Goal: Task Accomplishment & Management: Use online tool/utility

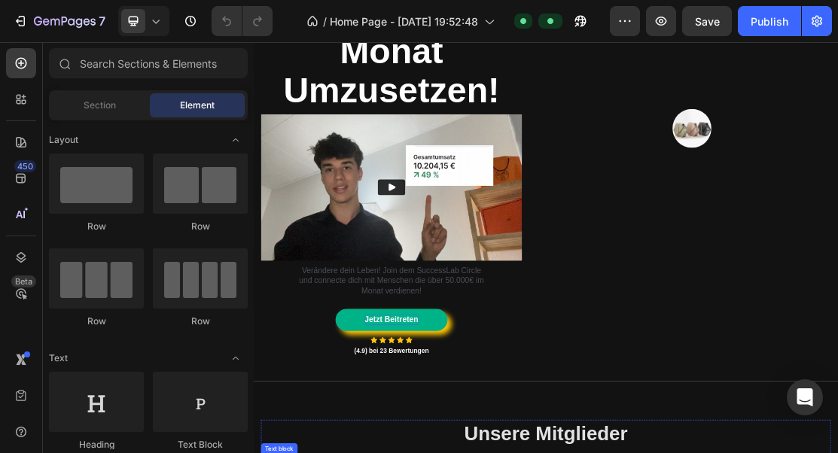
scroll to position [198, 0]
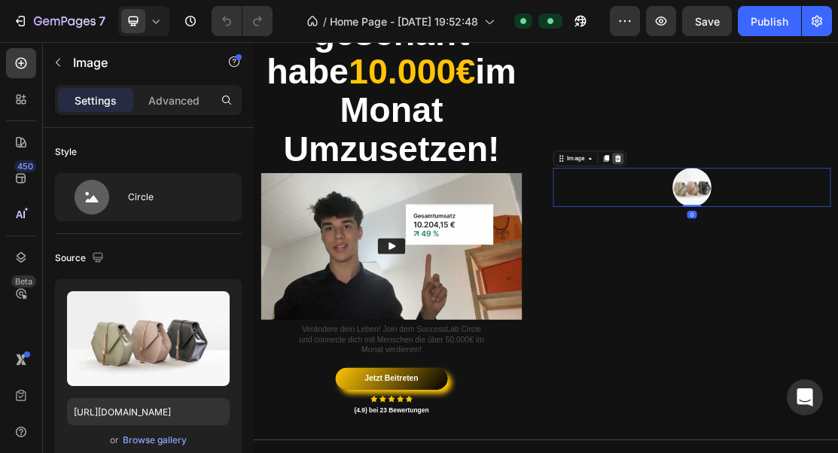
click at [820, 221] on icon at bounding box center [817, 222] width 12 height 12
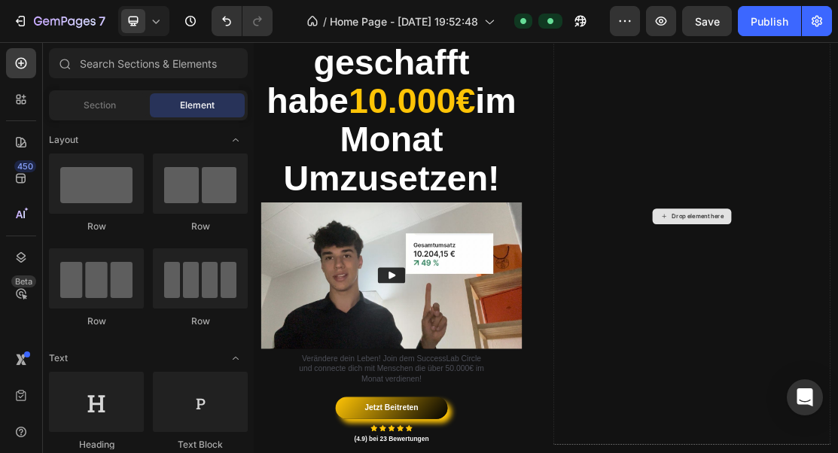
scroll to position [176, 0]
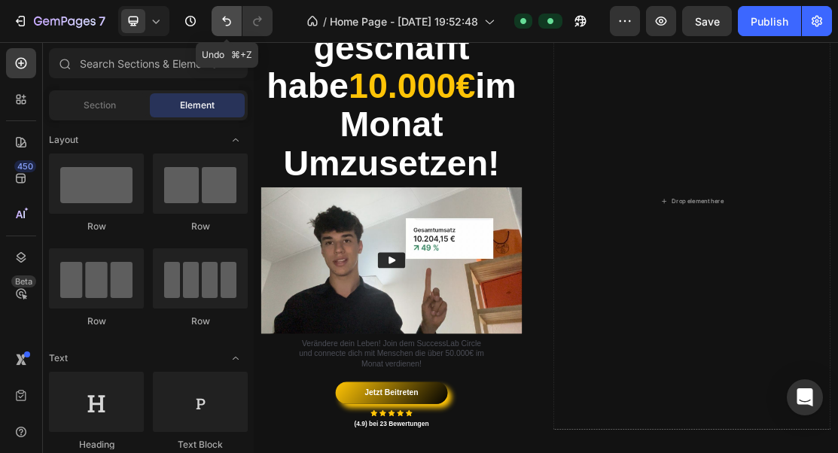
click at [237, 24] on button "Undo/Redo" at bounding box center [227, 21] width 30 height 30
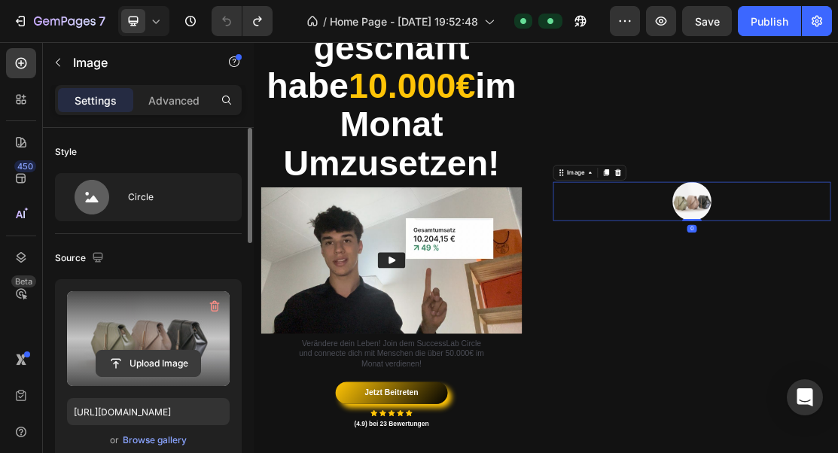
click at [144, 365] on input "file" at bounding box center [148, 364] width 104 height 26
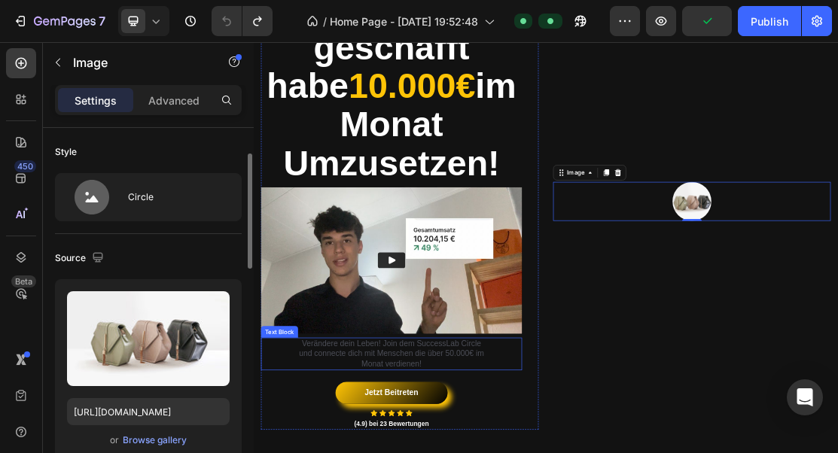
scroll to position [54, 0]
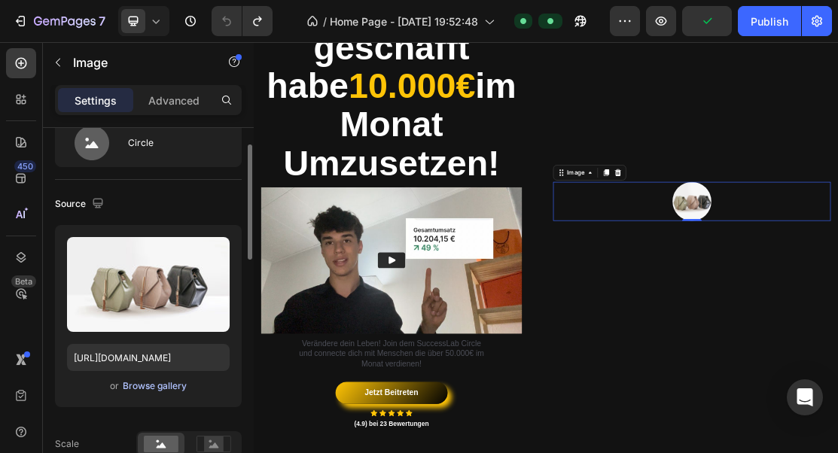
click at [138, 391] on div "Browse gallery" at bounding box center [155, 386] width 64 height 14
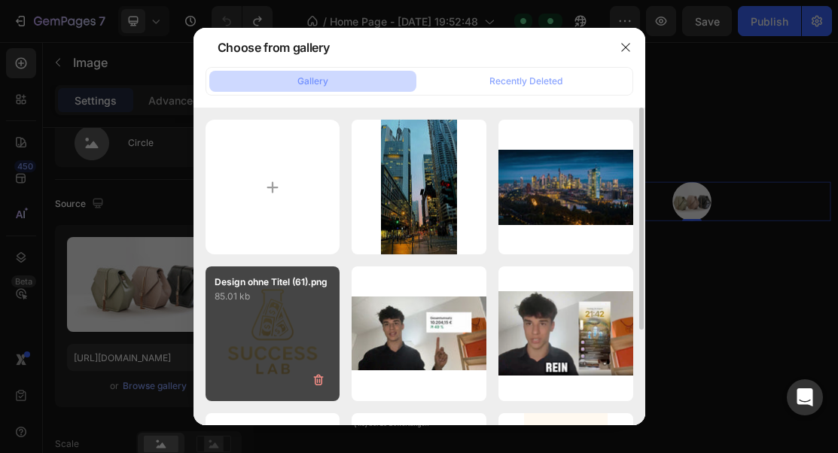
click at [286, 305] on div "Design ohne Titel (61).png 85.01 kb" at bounding box center [272, 333] width 135 height 135
type input "[URL][DOMAIN_NAME]"
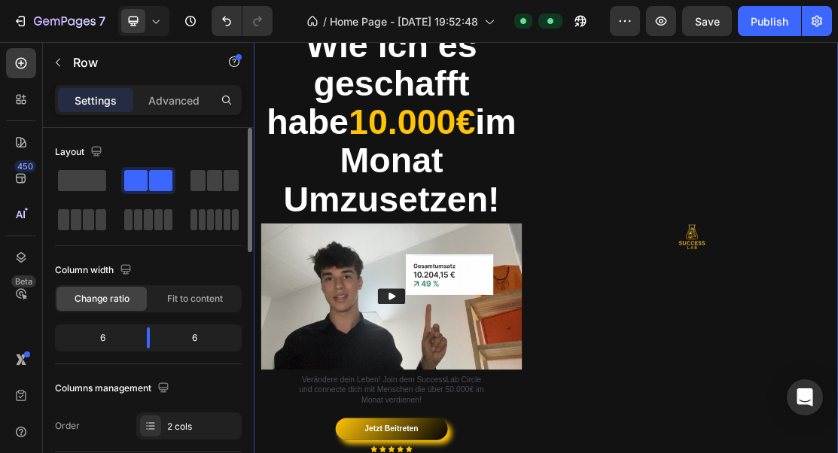
scroll to position [65, 0]
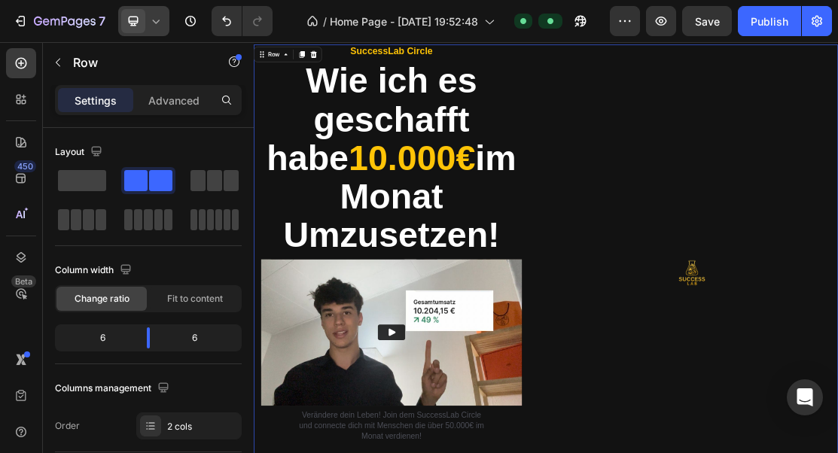
click at [141, 26] on span at bounding box center [133, 21] width 24 height 24
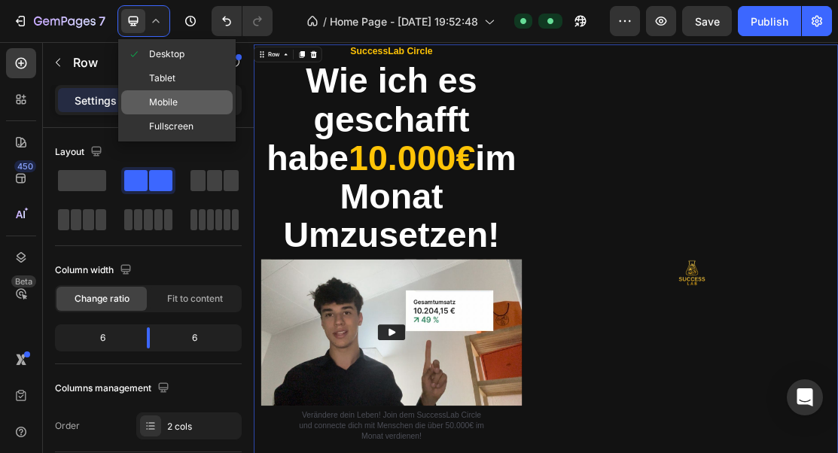
click at [172, 93] on div "Mobile" at bounding box center [176, 102] width 111 height 24
type input "0"
type input "100%"
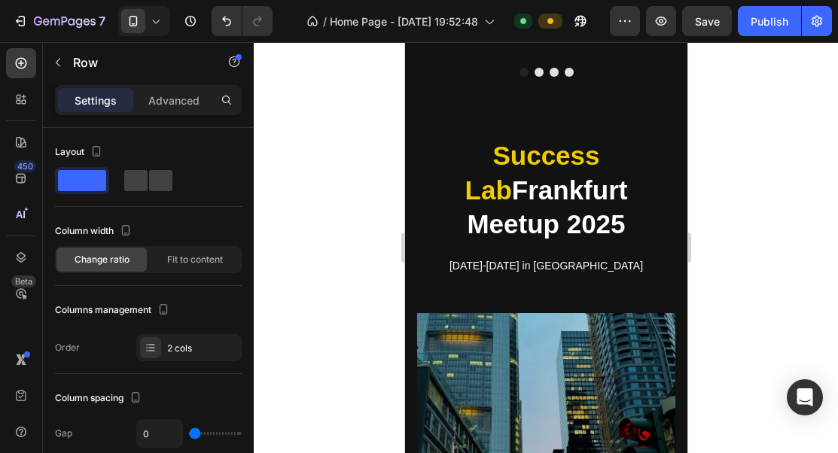
scroll to position [919, 0]
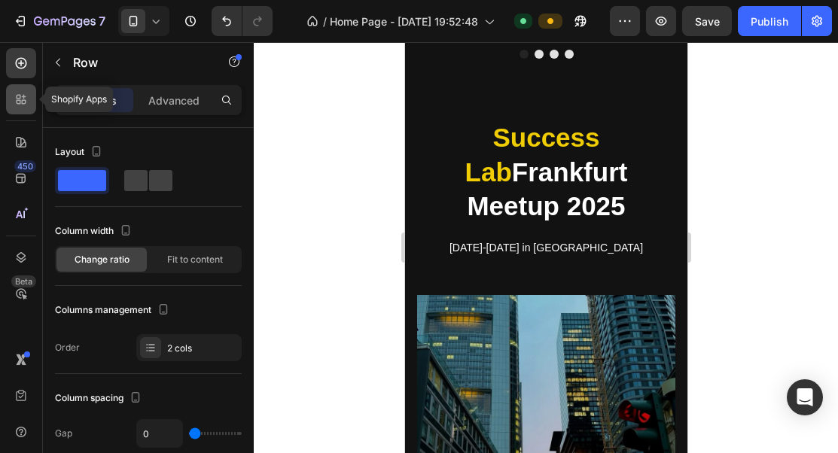
click at [27, 93] on icon at bounding box center [21, 99] width 15 height 15
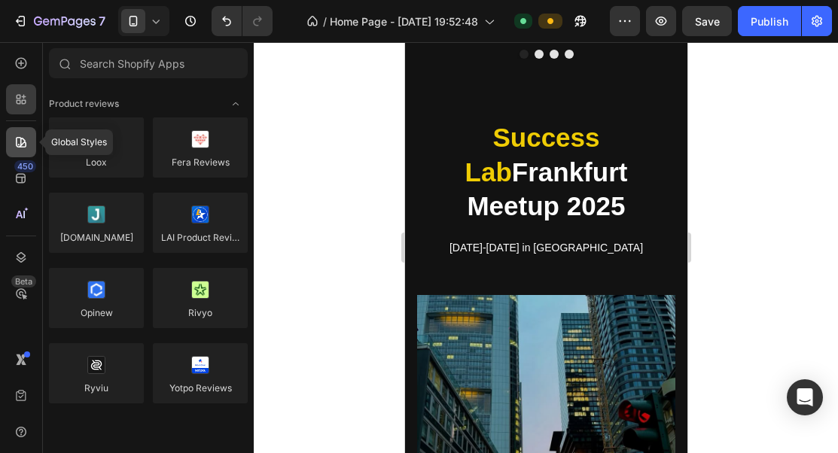
click at [25, 148] on icon at bounding box center [21, 142] width 15 height 15
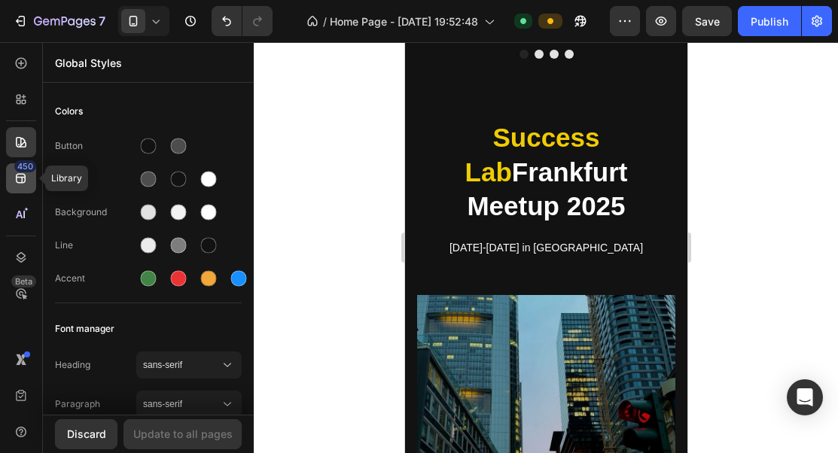
click at [26, 178] on icon at bounding box center [21, 178] width 15 height 15
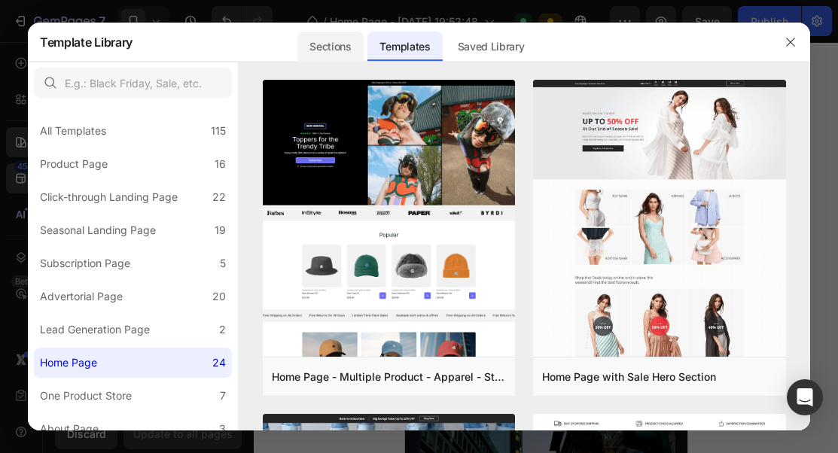
click at [327, 48] on div "Sections" at bounding box center [329, 47] width 65 height 30
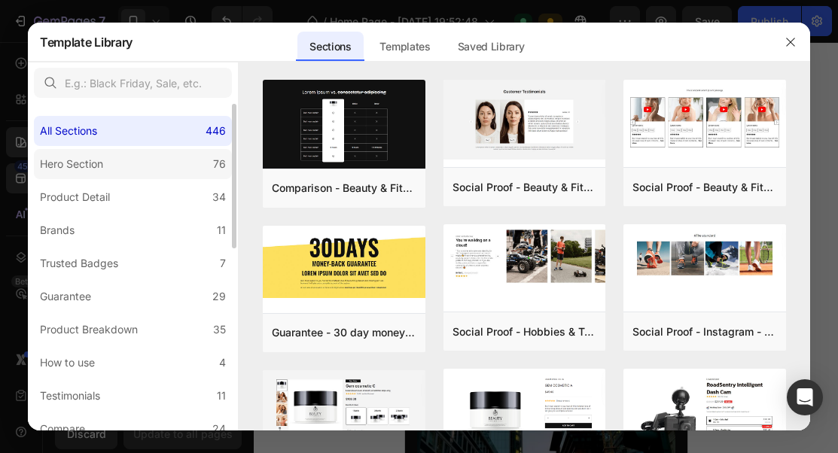
click at [116, 163] on label "Hero Section 76" at bounding box center [133, 164] width 198 height 30
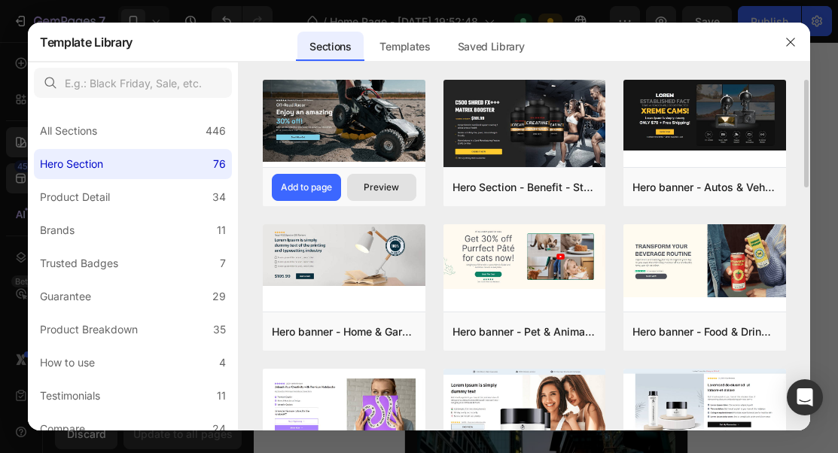
click at [361, 182] on button "Preview" at bounding box center [381, 187] width 69 height 27
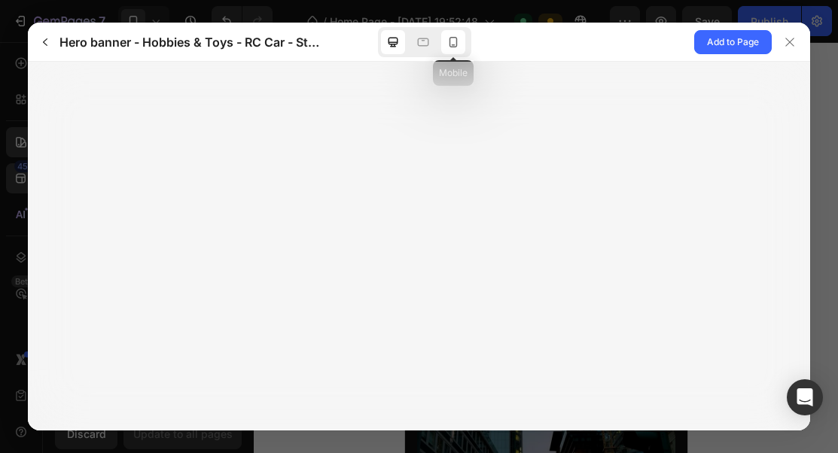
click at [458, 32] on div at bounding box center [453, 42] width 24 height 24
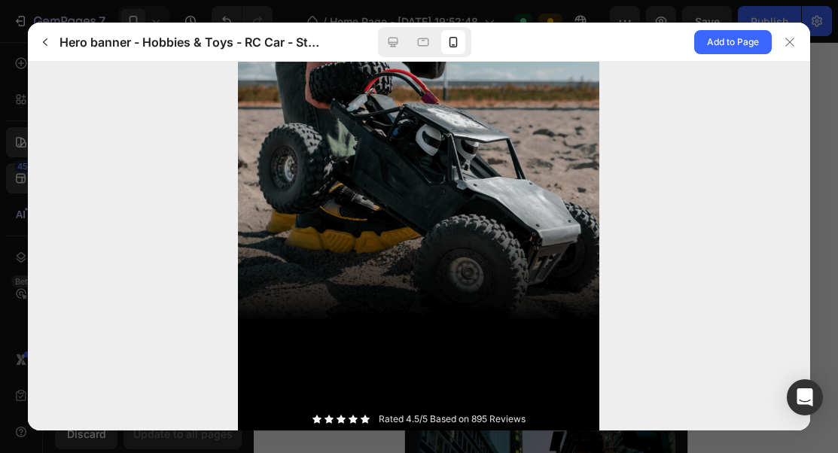
scroll to position [185, 0]
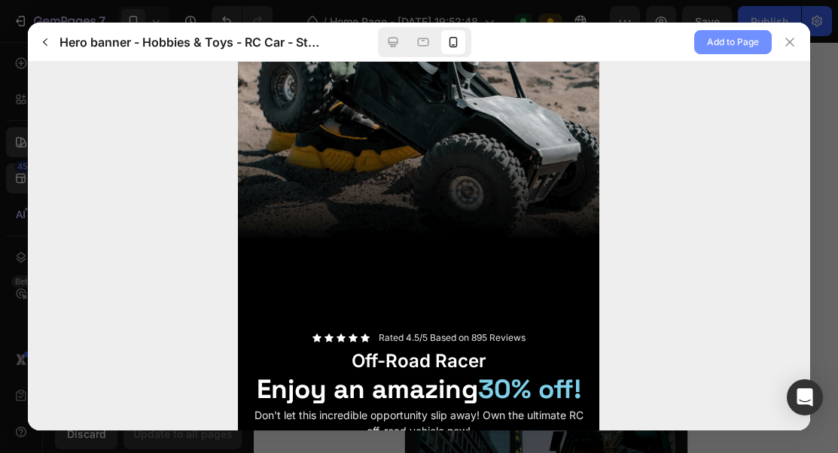
click at [751, 39] on span "Add to Page" at bounding box center [733, 42] width 52 height 18
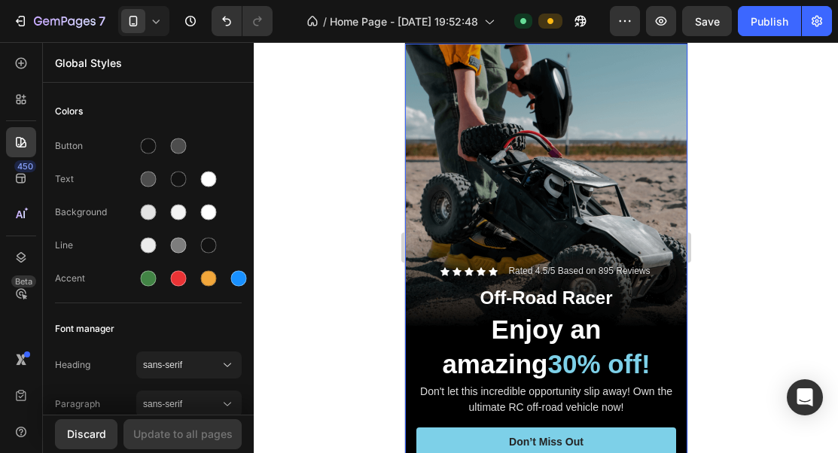
scroll to position [2082, 0]
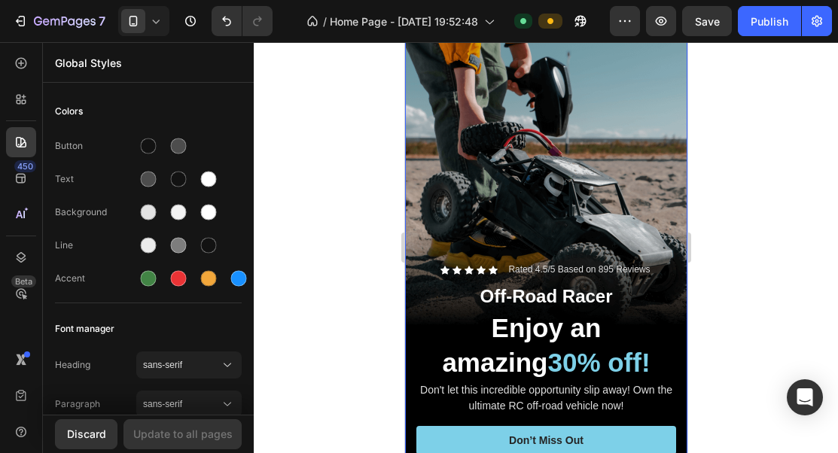
click at [631, 160] on div "Background Image" at bounding box center [545, 293] width 282 height 502
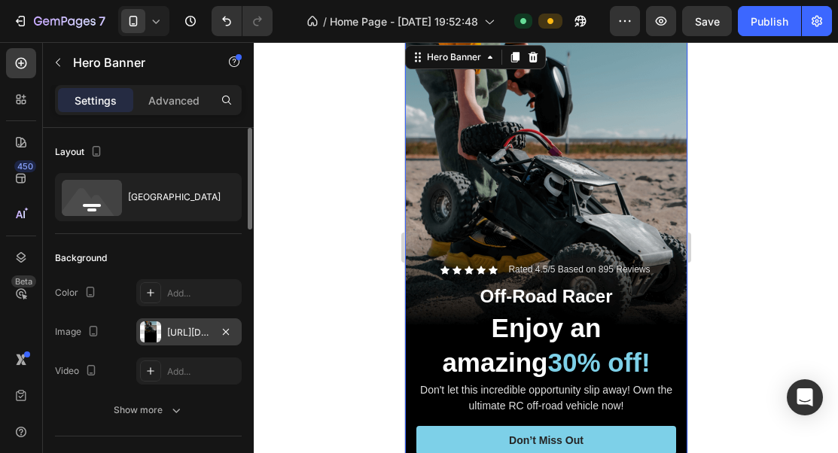
click at [193, 323] on div "https://cdn.shopify.com/s/files/1/2005/9307/files/gempages_432750572815254551-8…" at bounding box center [188, 331] width 105 height 27
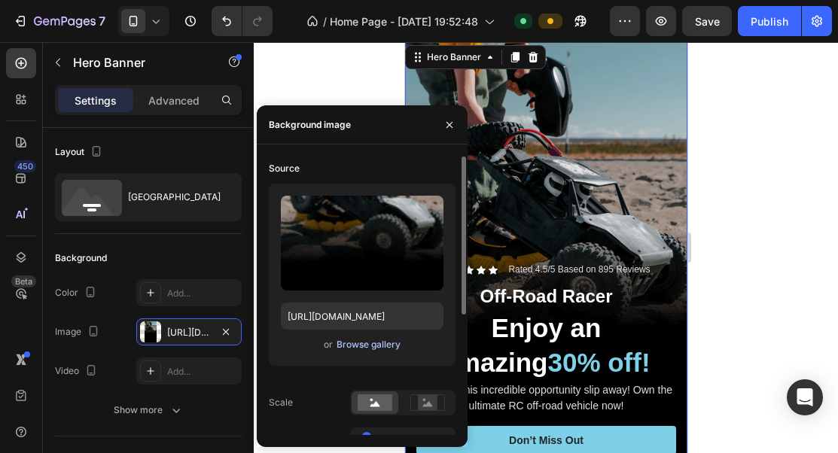
click at [384, 345] on div "Browse gallery" at bounding box center [368, 345] width 64 height 14
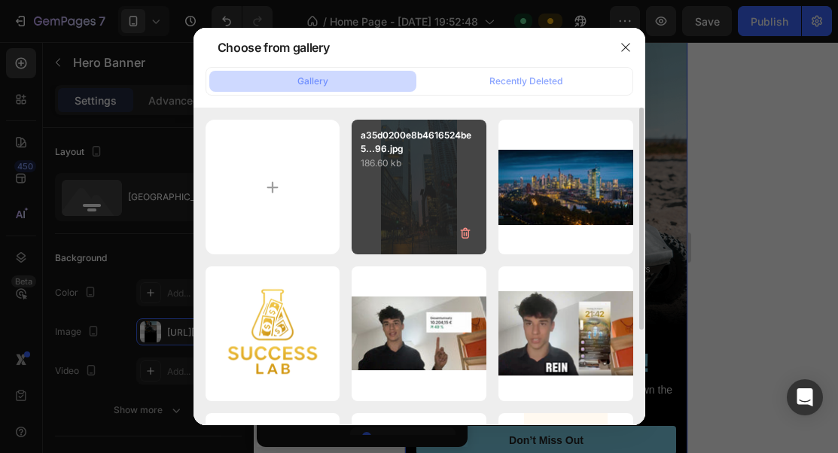
click at [434, 214] on div "a35d0200e8b4616524be5...96.jpg 186.60 kb" at bounding box center [418, 187] width 135 height 135
type input "[URL][DOMAIN_NAME]"
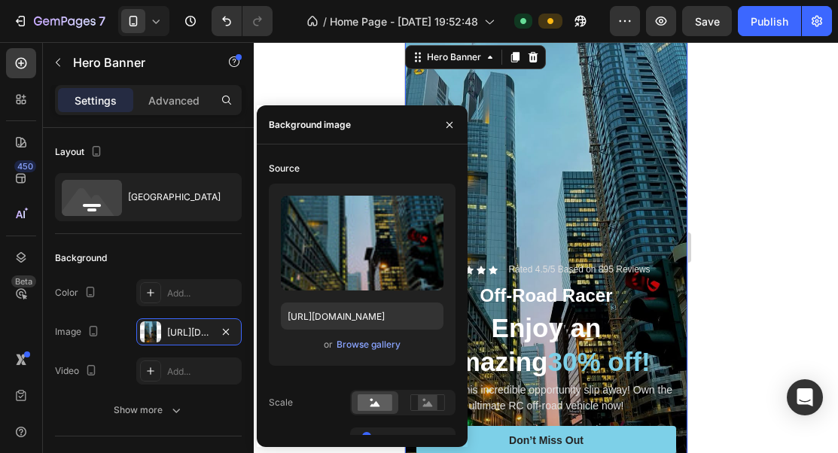
click at [591, 246] on div "Icon Icon Icon Icon Icon Icon List Rated 4.5/5 Based on 895 Reviews Text Block …" at bounding box center [545, 393] width 282 height 303
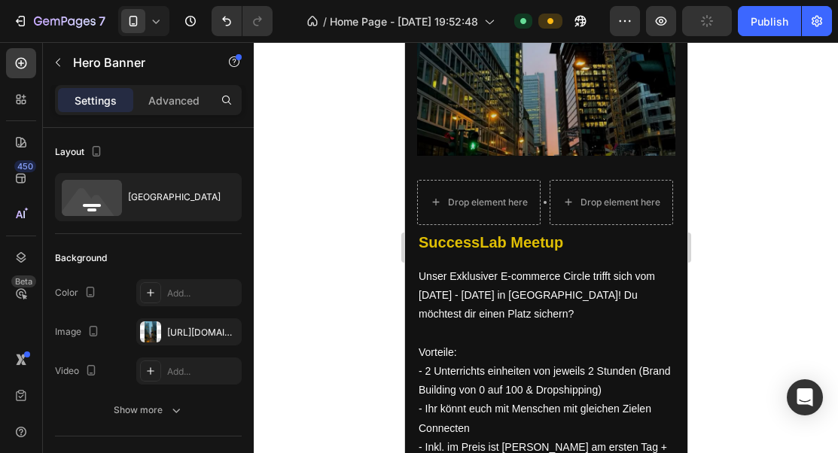
scroll to position [1374, 0]
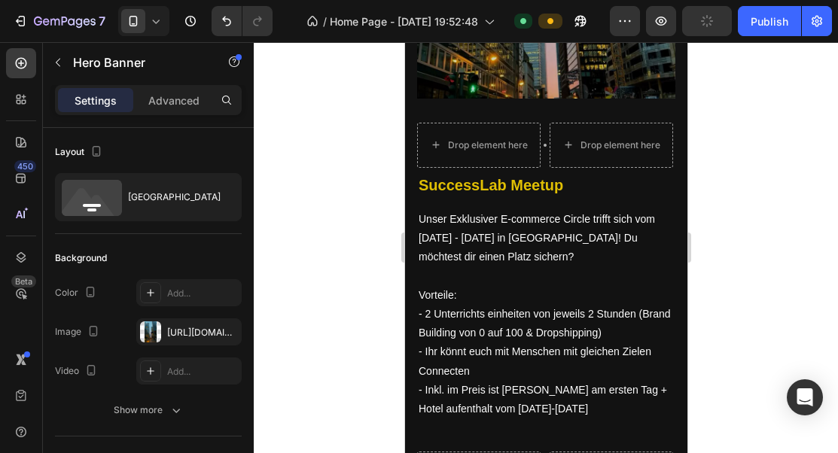
click at [591, 246] on p "Unser Exklusiver E-commerce Circle trifft sich vom 17. - 19. Oktober in Frankfu…" at bounding box center [545, 314] width 255 height 208
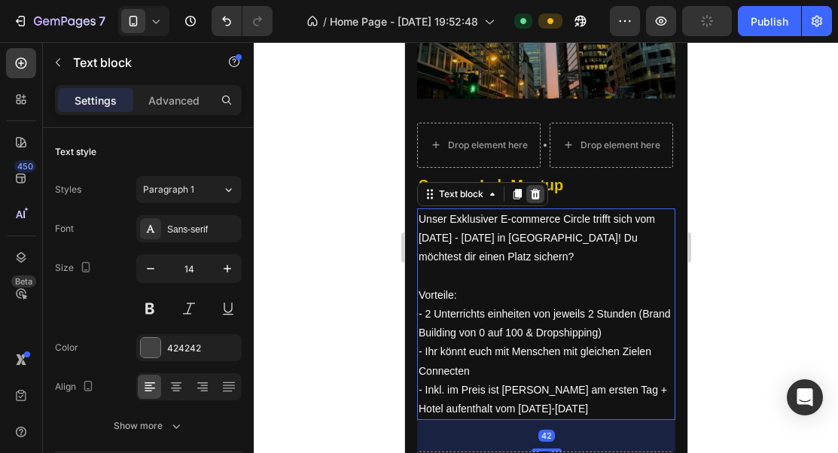
click at [531, 192] on icon at bounding box center [535, 194] width 10 height 11
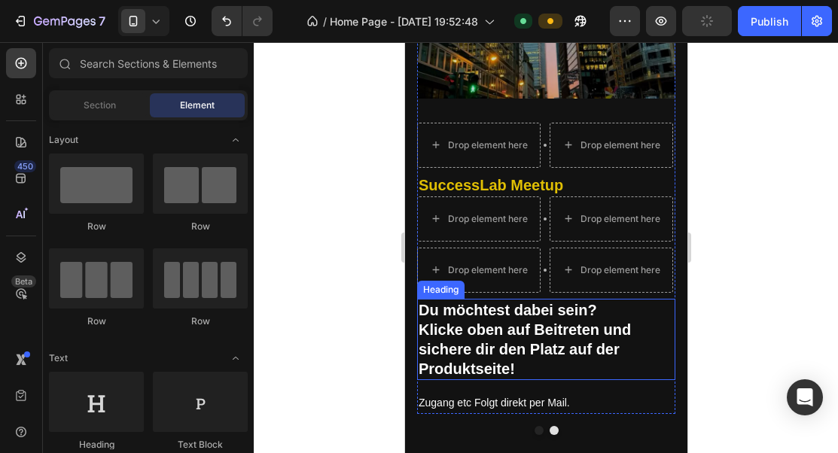
click at [534, 324] on span "Klicke oben auf Beitreten und sichere dir den Platz auf der Produktseite!" at bounding box center [524, 349] width 212 height 56
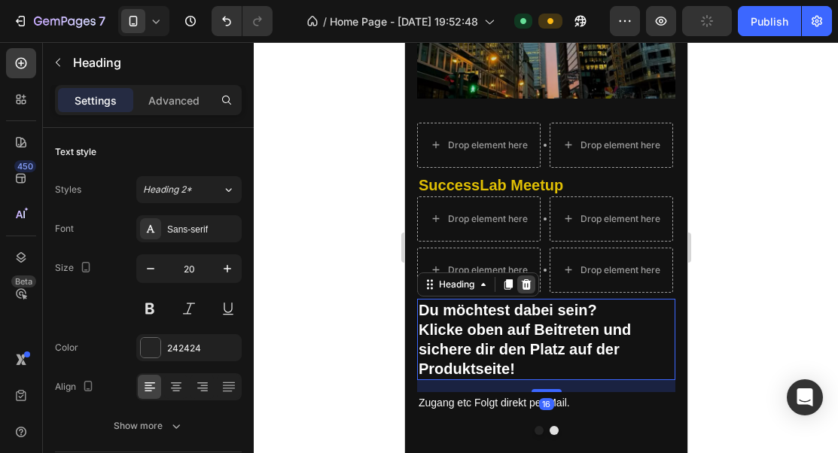
click at [524, 283] on icon at bounding box center [525, 284] width 12 height 12
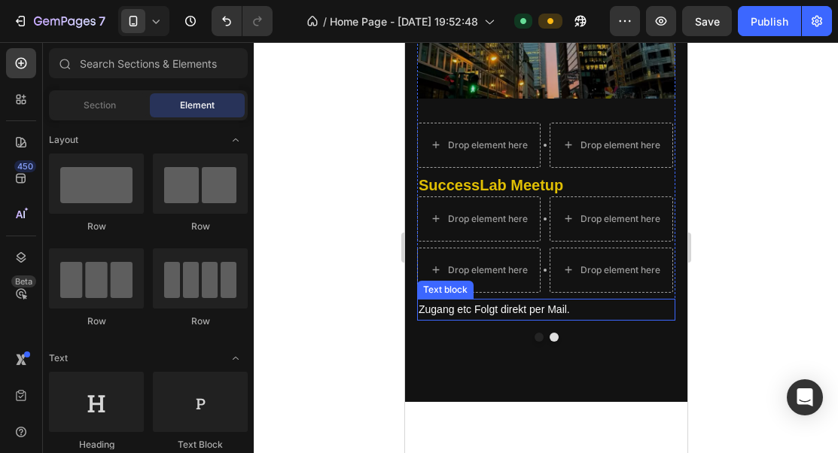
click at [519, 306] on span "Zugang etc Folgt direkt per Mail." at bounding box center [493, 309] width 151 height 12
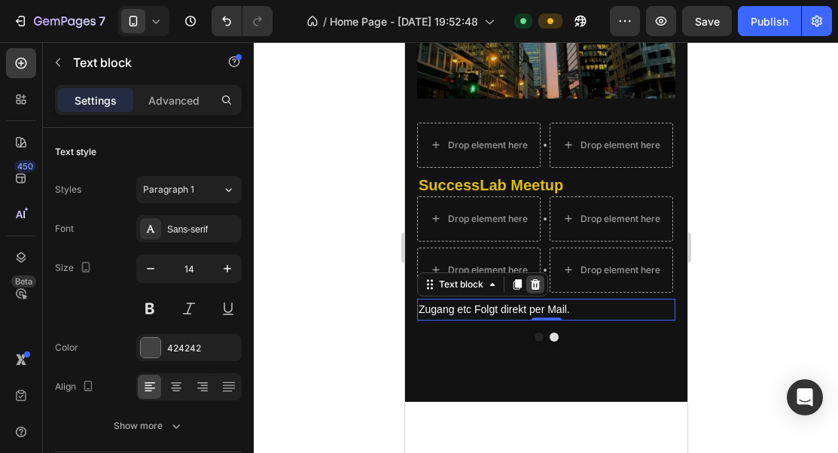
click at [534, 280] on icon at bounding box center [535, 284] width 10 height 11
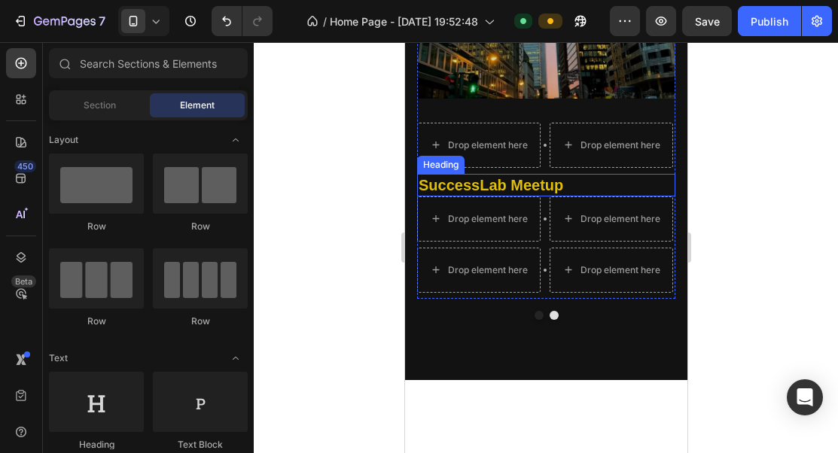
click at [545, 188] on strong "SuccessLab Meetup" at bounding box center [490, 185] width 145 height 17
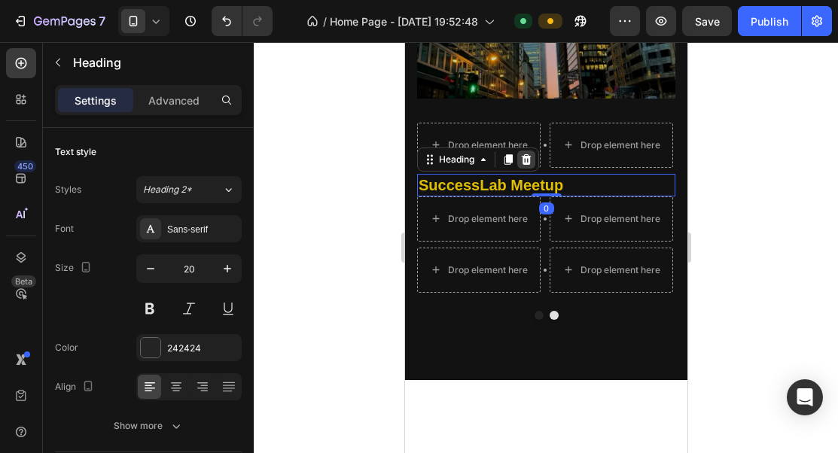
click at [527, 160] on icon at bounding box center [525, 160] width 12 height 12
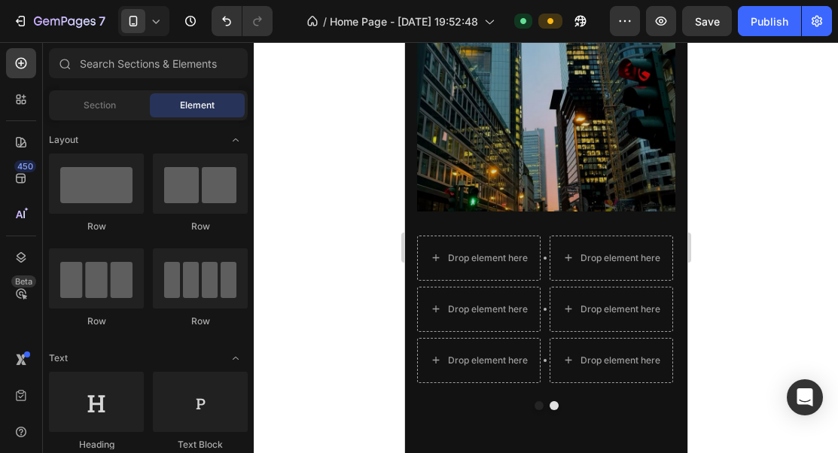
scroll to position [1207, 0]
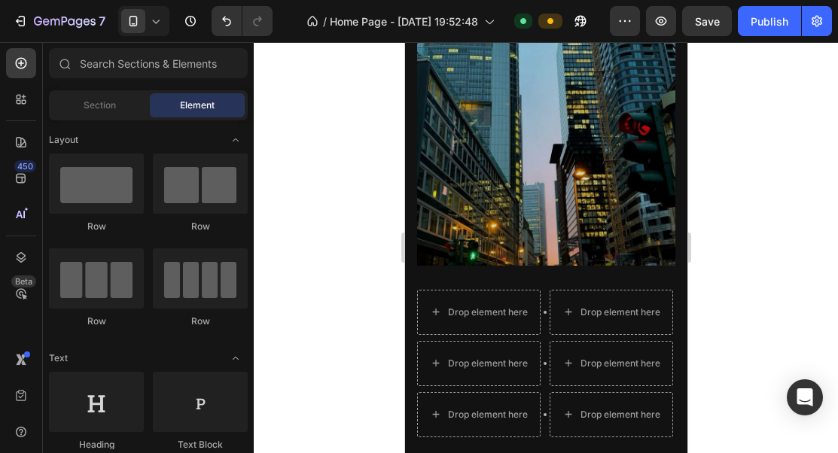
click at [527, 160] on img at bounding box center [545, 137] width 258 height 258
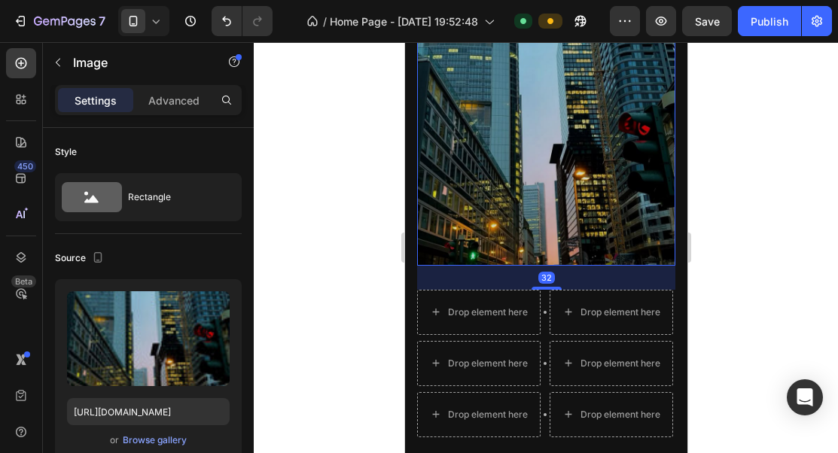
click at [437, 102] on img at bounding box center [545, 137] width 258 height 258
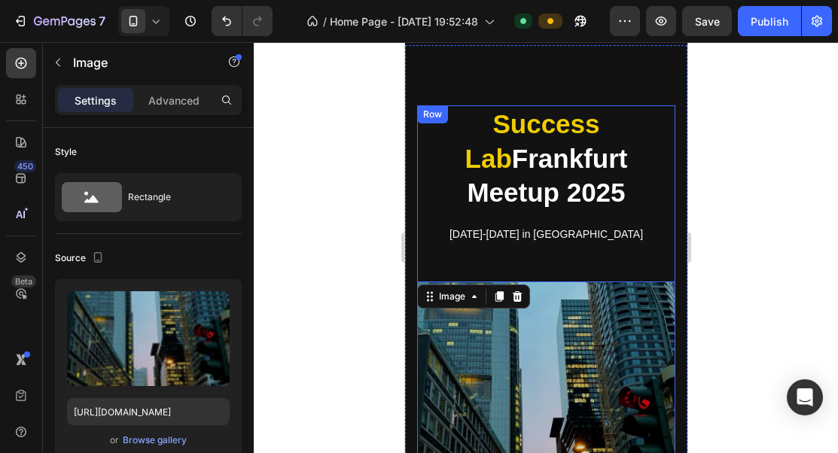
scroll to position [841, 0]
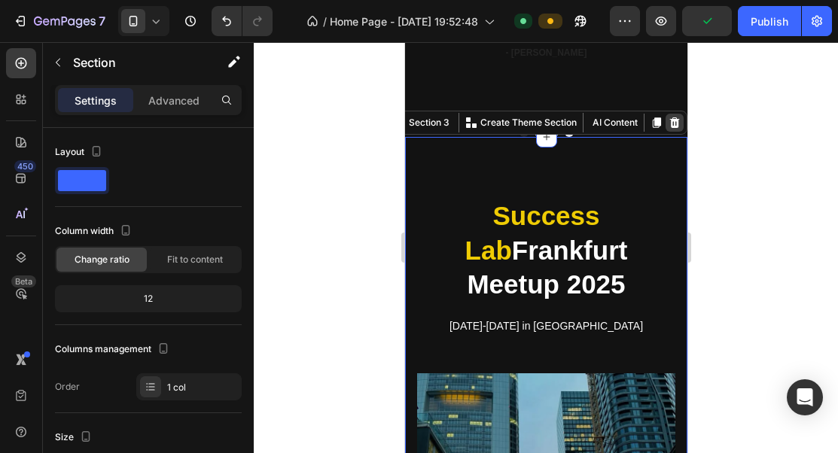
click at [676, 125] on icon at bounding box center [674, 122] width 10 height 11
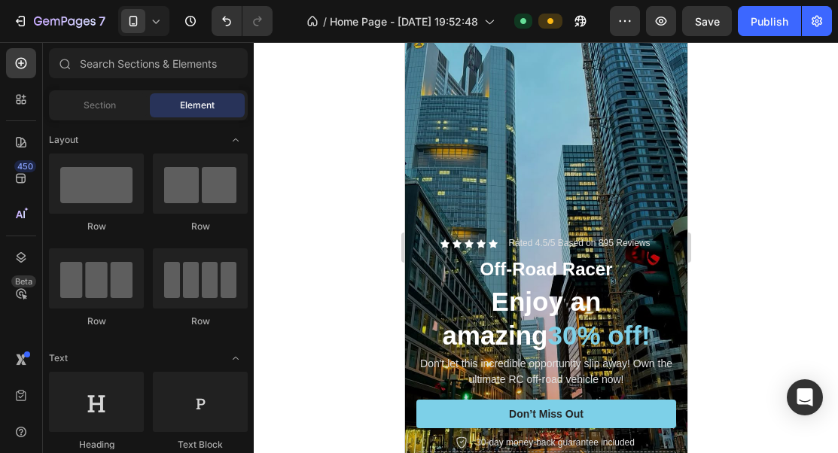
scroll to position [969, 0]
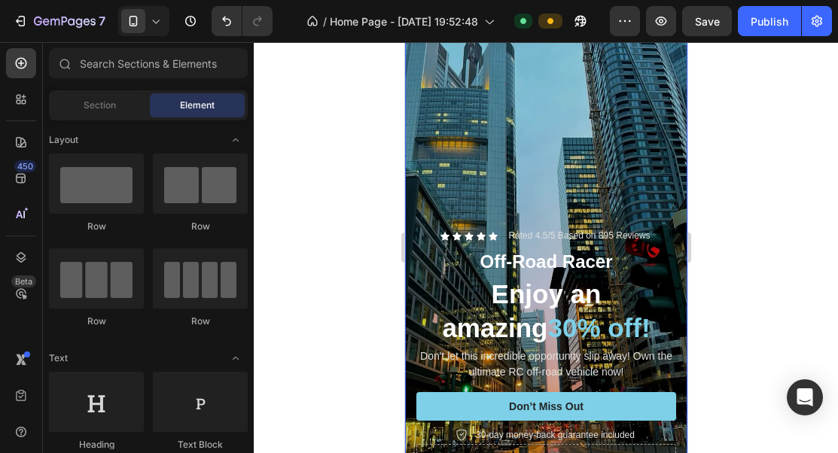
click at [585, 225] on div "Icon Icon Icon Icon Icon Icon List Rated 4.5/5 Based on 895 Reviews Text Block …" at bounding box center [545, 359] width 282 height 303
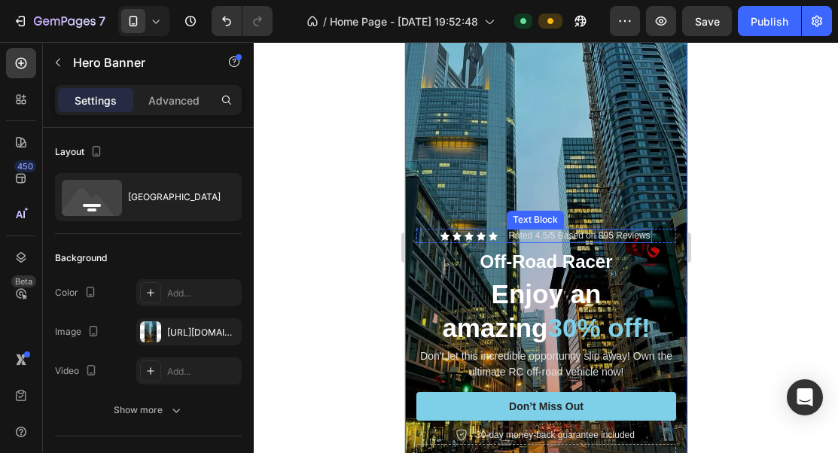
click at [580, 233] on p "Rated 4.5/5 Based on 895 Reviews" at bounding box center [578, 236] width 142 height 12
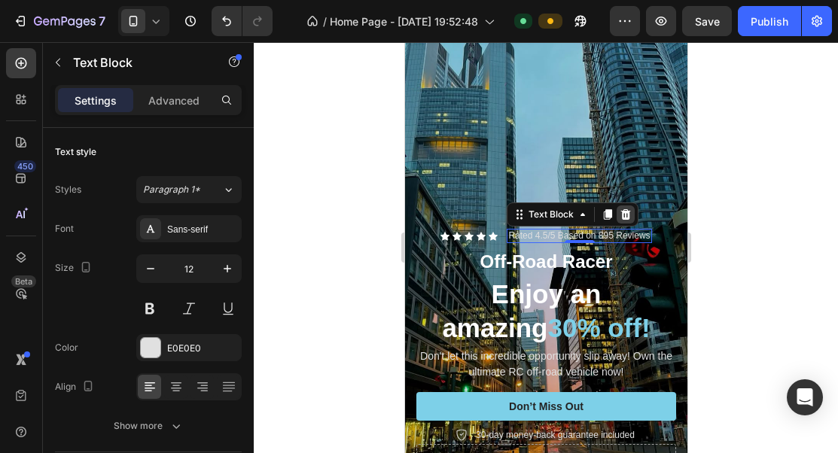
click at [630, 212] on icon at bounding box center [625, 214] width 12 height 12
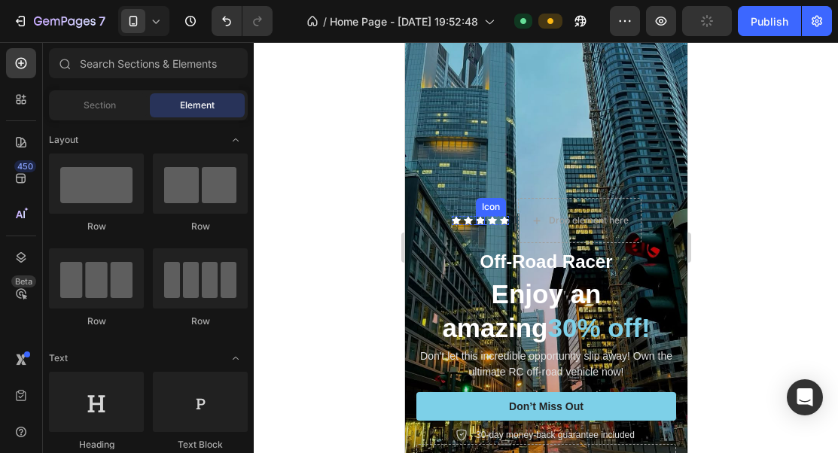
click at [481, 221] on div "Icon" at bounding box center [479, 220] width 9 height 9
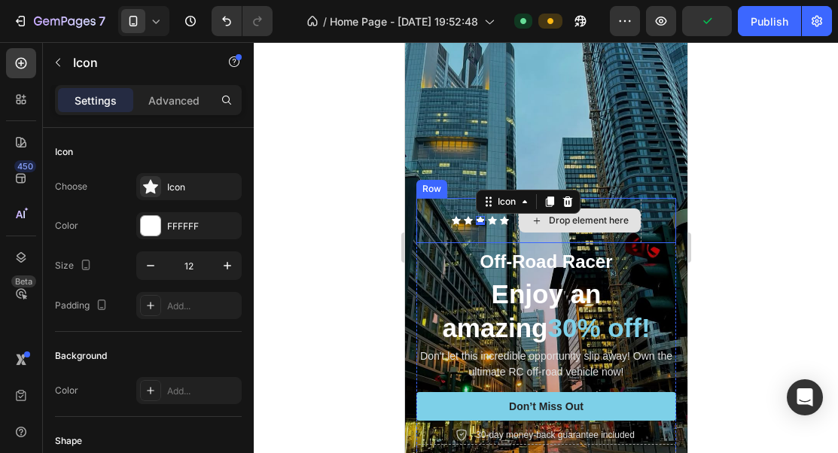
click at [621, 200] on div "Drop element here" at bounding box center [578, 220] width 123 height 45
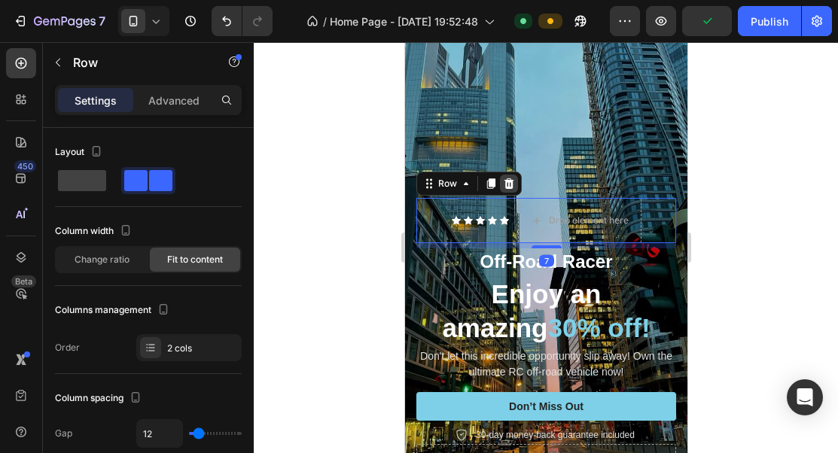
click at [512, 181] on icon at bounding box center [508, 184] width 12 height 12
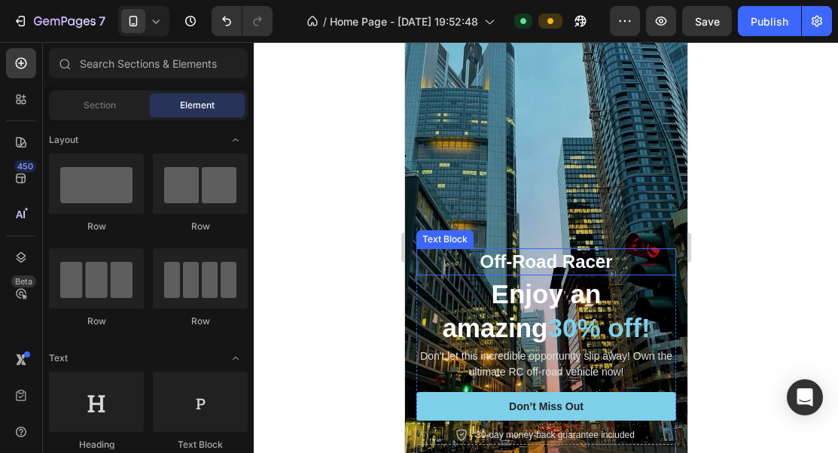
click at [549, 261] on p "Off-Road Racer" at bounding box center [545, 261] width 257 height 23
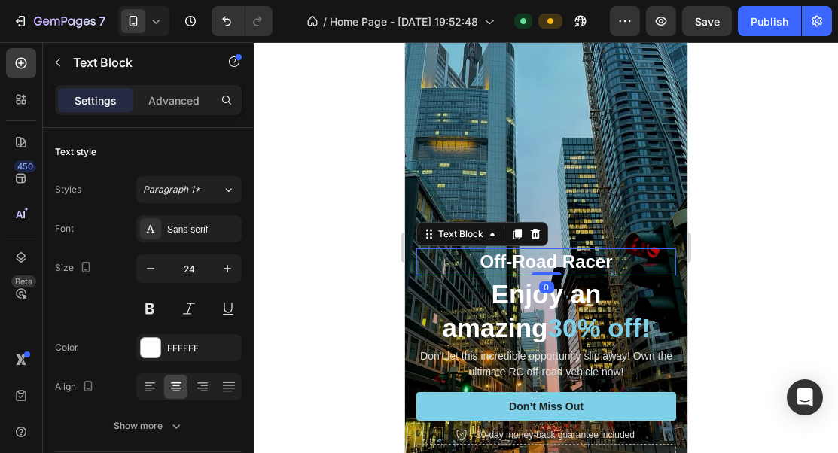
click at [549, 261] on p "Off-Road Racer" at bounding box center [545, 261] width 257 height 23
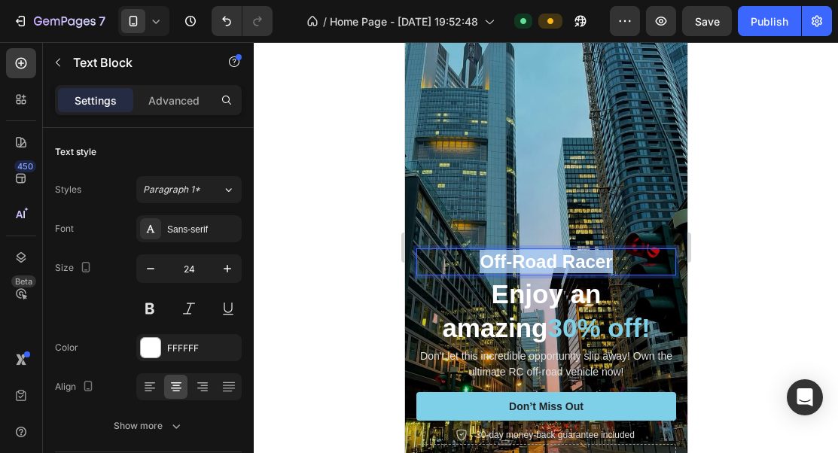
click at [549, 261] on p "Off-Road Racer" at bounding box center [545, 261] width 257 height 23
click at [567, 253] on p "SuccessLab" at bounding box center [545, 261] width 257 height 23
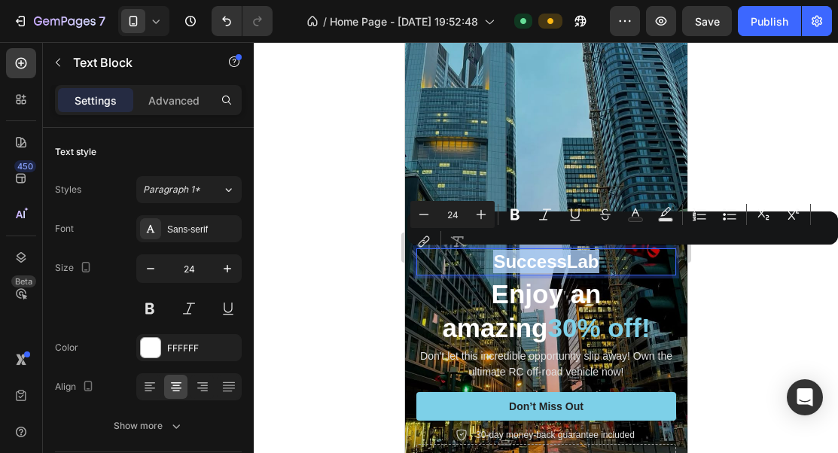
click at [567, 253] on p "SuccessLab" at bounding box center [545, 261] width 257 height 23
click at [640, 215] on icon "Editor contextual toolbar" at bounding box center [635, 214] width 15 height 15
type input "FFFFFF"
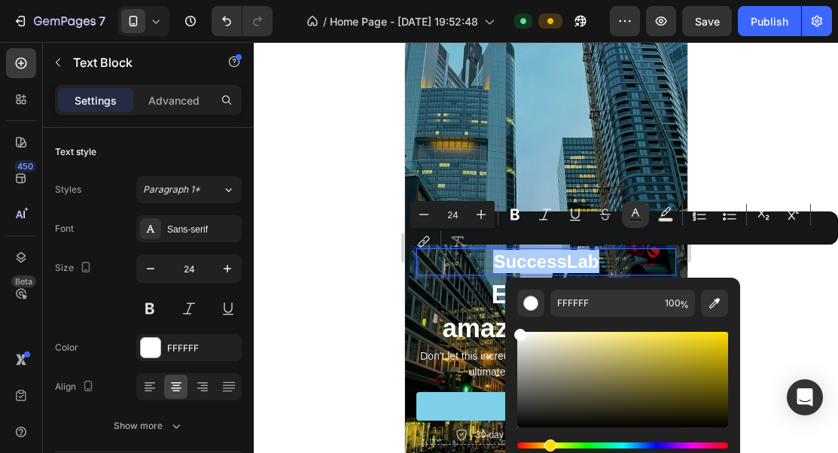
click at [548, 445] on div "Hue" at bounding box center [622, 446] width 211 height 6
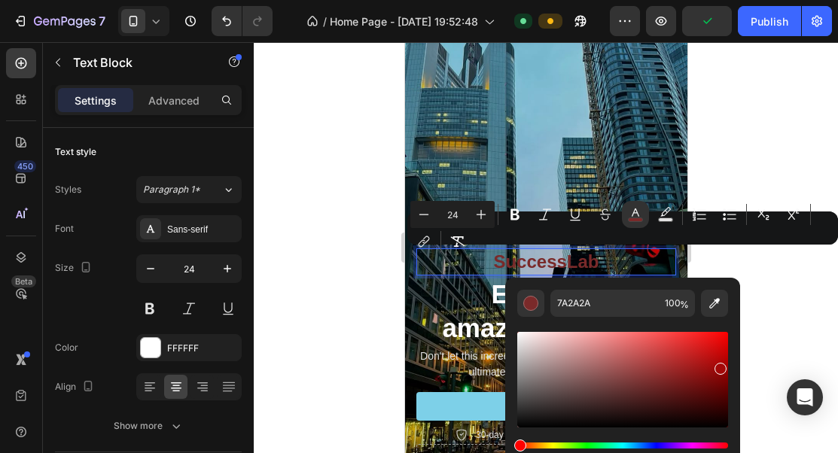
drag, startPoint x: 655, startPoint y: 381, endPoint x: 719, endPoint y: 364, distance: 66.1
click at [719, 364] on div "Editor contextual toolbar" at bounding box center [622, 380] width 211 height 96
click at [541, 445] on div "Hue" at bounding box center [622, 446] width 211 height 6
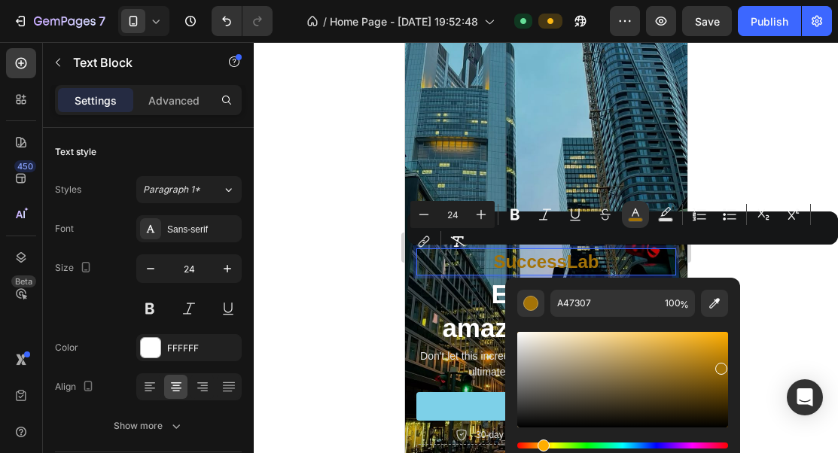
click at [721, 336] on div "Editor contextual toolbar" at bounding box center [622, 380] width 211 height 96
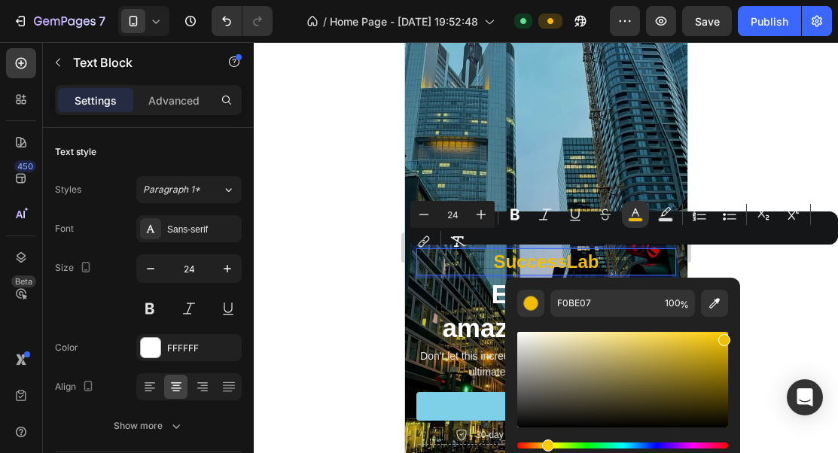
type input "EFC106"
click at [546, 443] on div "Hue" at bounding box center [548, 446] width 12 height 12
click at [584, 148] on div "Background Image" at bounding box center [545, 258] width 282 height 501
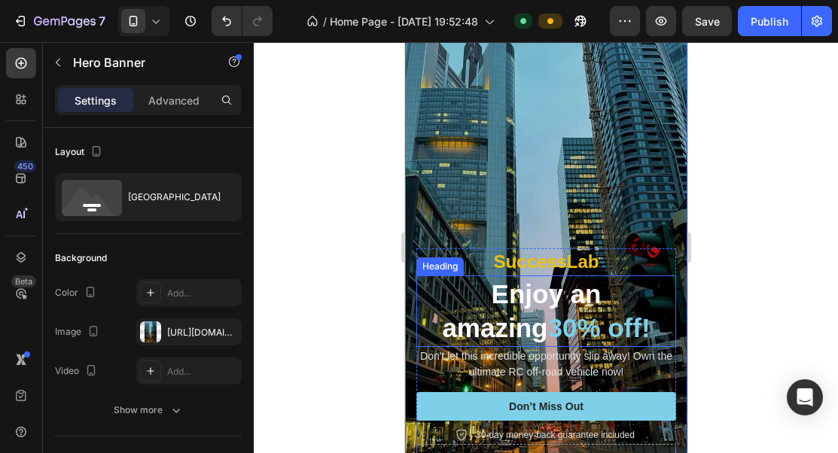
click at [558, 265] on span "SuccessLab" at bounding box center [544, 261] width 105 height 20
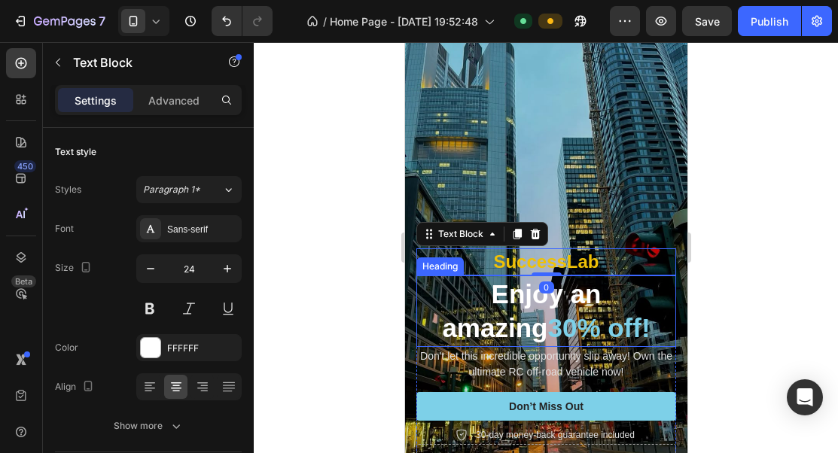
click at [565, 300] on h2 "Enjoy an amazing 30% off!" at bounding box center [545, 311] width 260 height 72
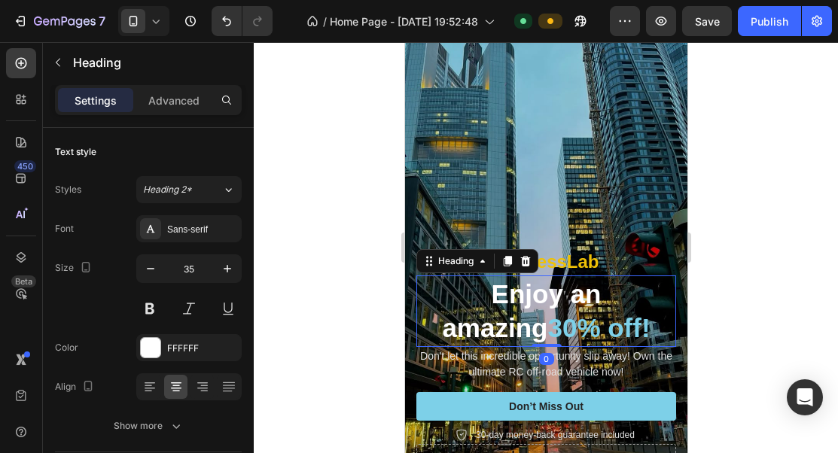
click at [565, 300] on h2 "Enjoy an amazing 30% off!" at bounding box center [545, 311] width 260 height 72
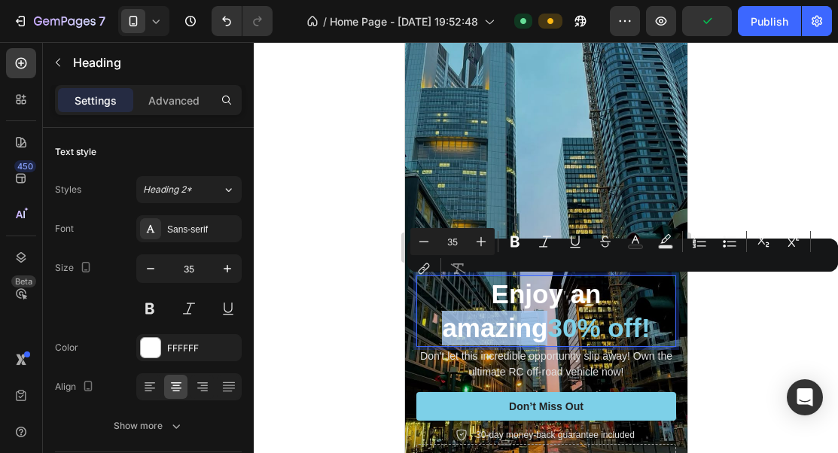
click at [571, 290] on p "Enjoy an amazing 30% off!" at bounding box center [545, 311] width 257 height 68
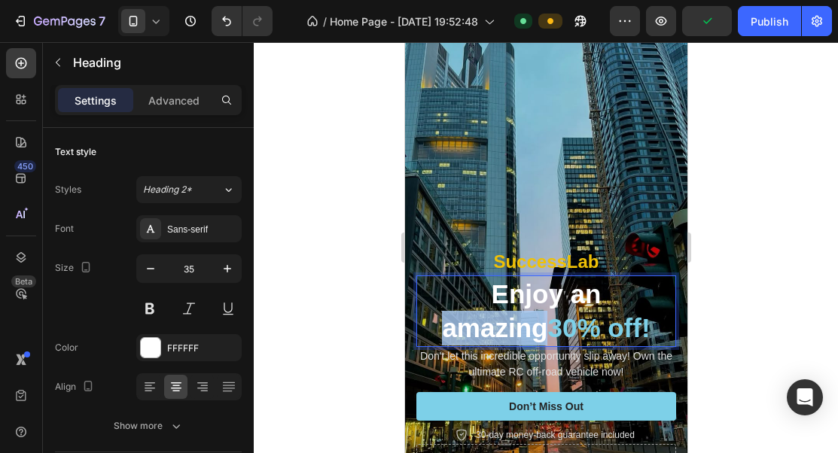
click at [571, 290] on p "Enjoy an amazing 30% off!" at bounding box center [545, 311] width 257 height 68
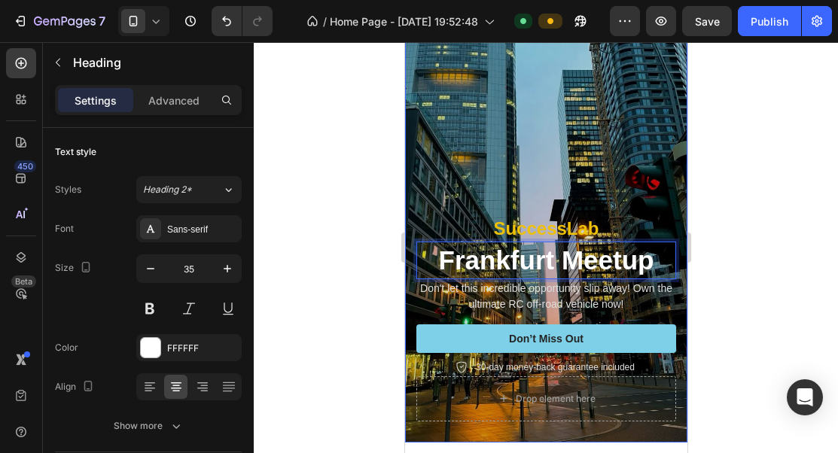
scroll to position [1052, 0]
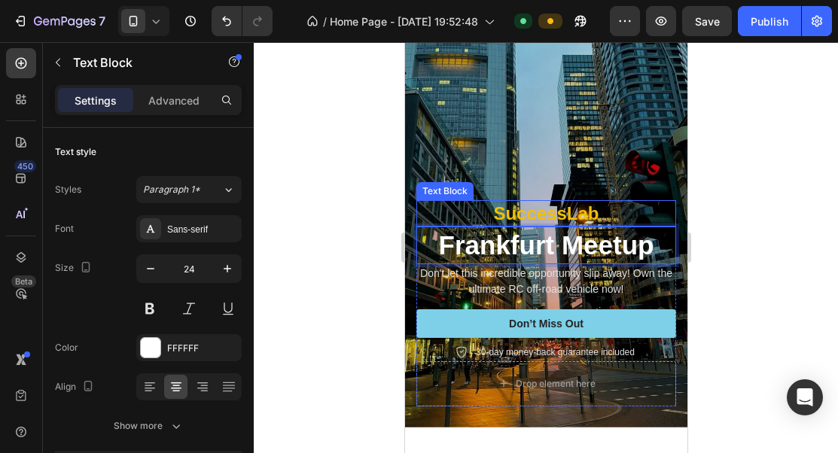
click at [582, 214] on span "SuccessLab" at bounding box center [544, 213] width 105 height 20
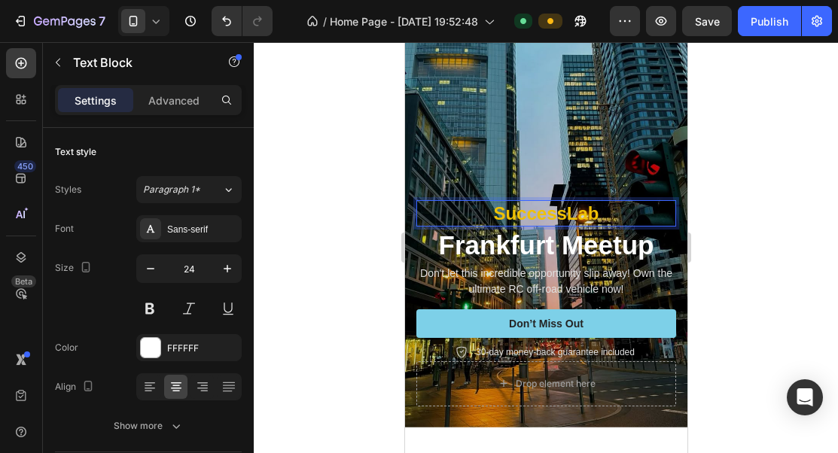
click at [488, 215] on p "SuccessLab" at bounding box center [545, 213] width 257 height 23
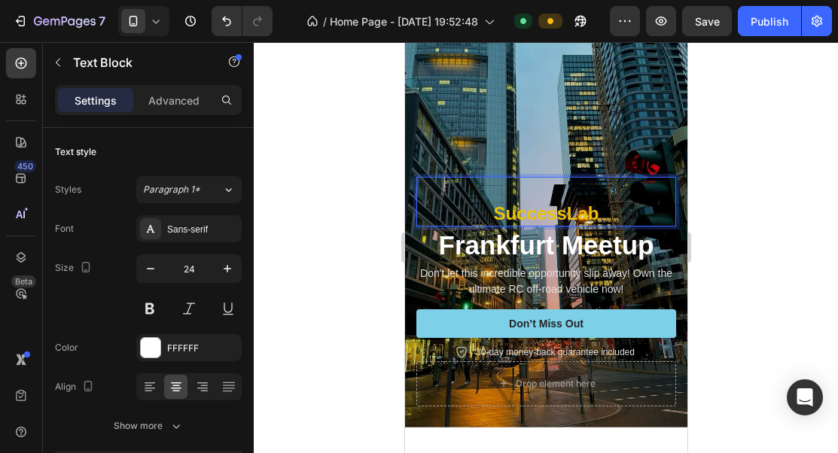
scroll to position [1028, 0]
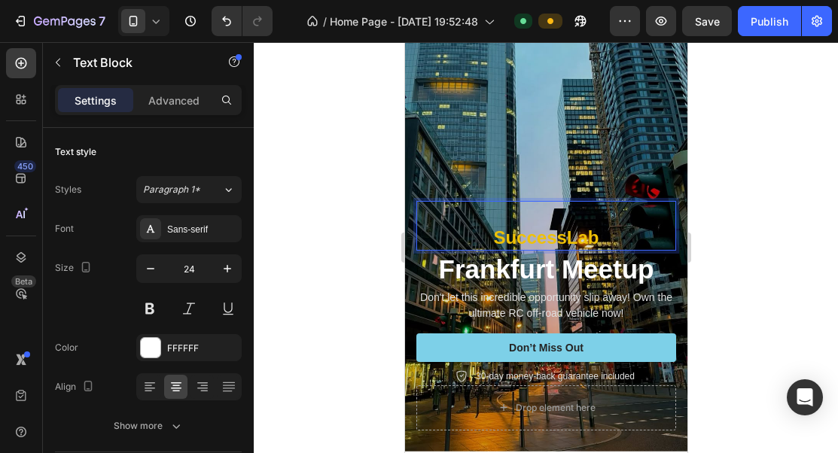
click at [522, 201] on div "SuccessLab" at bounding box center [545, 226] width 260 height 50
click at [574, 208] on p "⁠⁠⁠⁠⁠⁠⁠17-19 Oktober SuccessLab" at bounding box center [545, 225] width 257 height 47
click at [574, 208] on p "17-19 Oktober SuccessLab" at bounding box center [545, 225] width 257 height 47
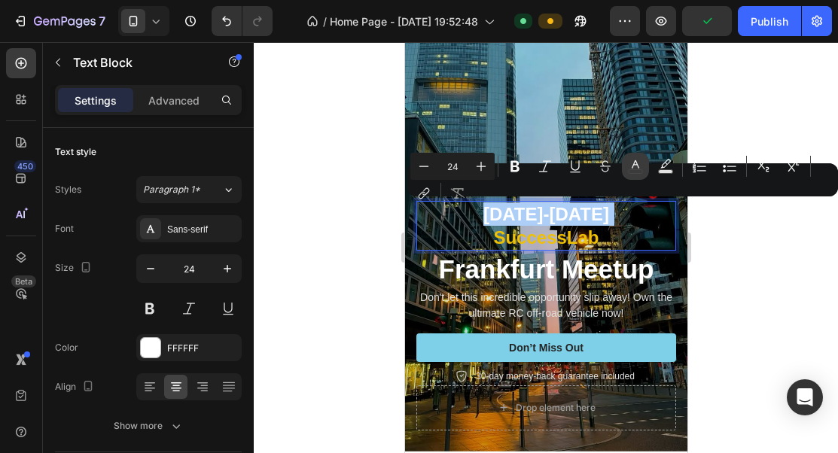
click at [628, 159] on icon "Editor contextual toolbar" at bounding box center [635, 166] width 15 height 15
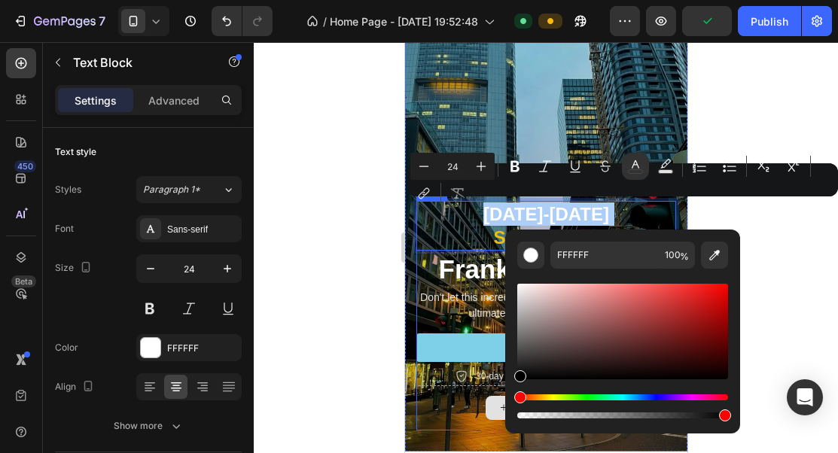
drag, startPoint x: 977, startPoint y: 377, endPoint x: 494, endPoint y: 407, distance: 484.2
type input "000000"
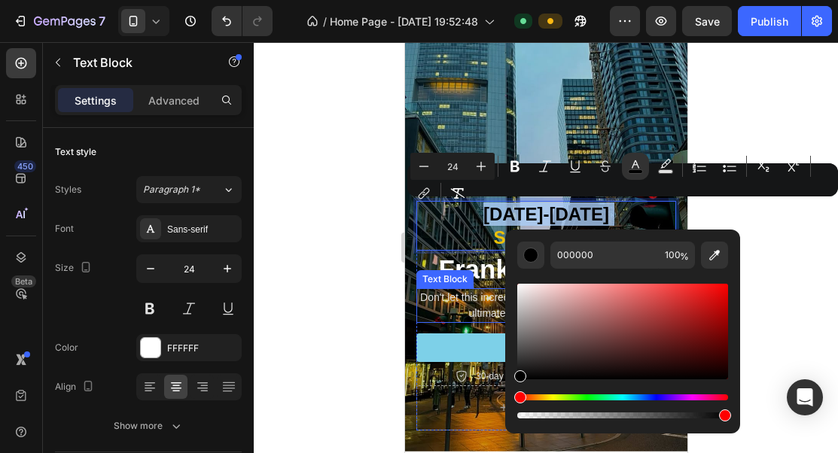
click at [443, 296] on p "Don't let this incredible opportunity slip away! Own the ultimate RC off-road v…" at bounding box center [545, 306] width 257 height 32
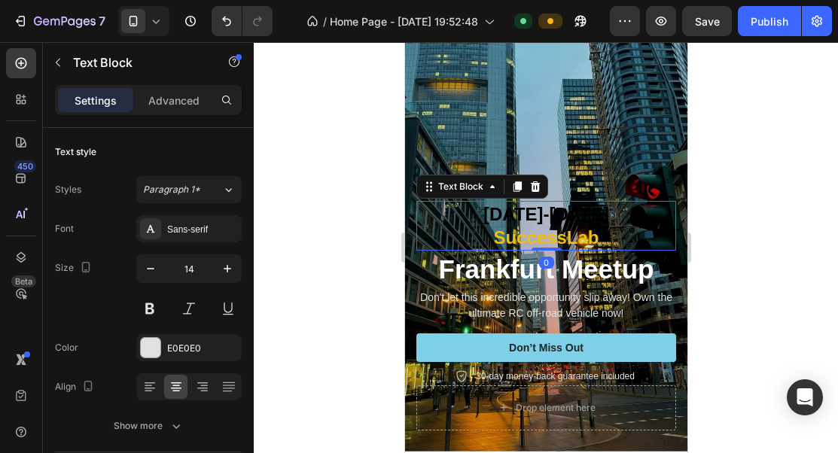
click at [557, 205] on span "[DATE]-[DATE]" at bounding box center [545, 214] width 126 height 20
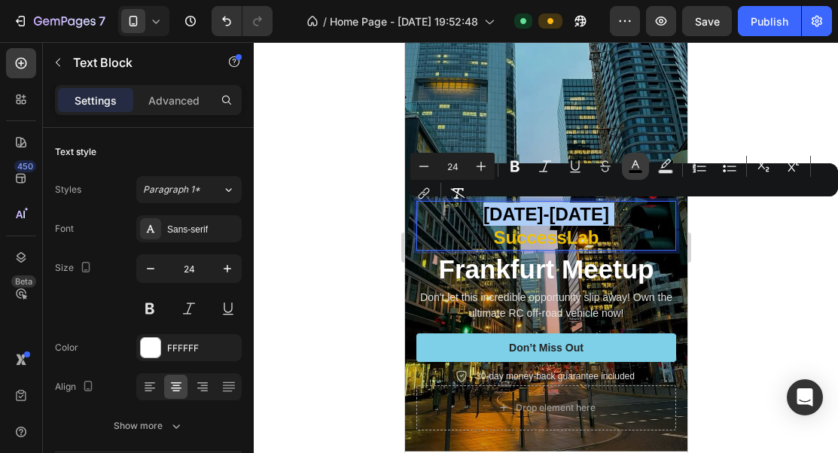
click at [644, 160] on button "color" at bounding box center [635, 166] width 27 height 27
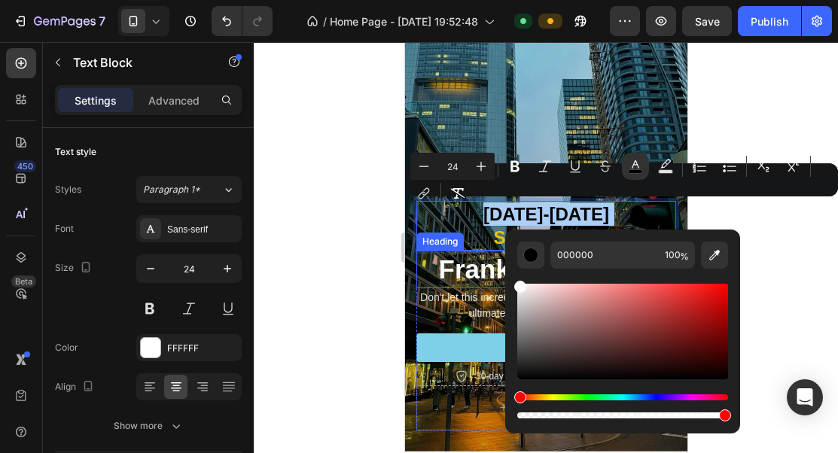
drag, startPoint x: 978, startPoint y: 369, endPoint x: 501, endPoint y: 272, distance: 486.2
type input "FFFFFF"
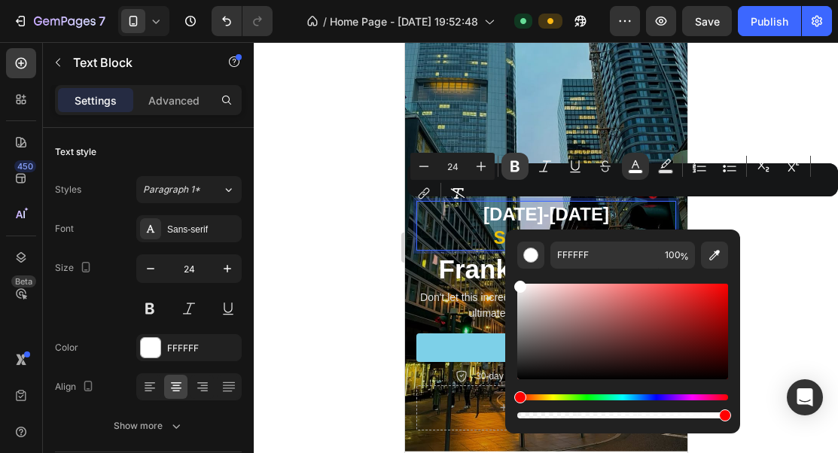
click at [519, 166] on icon "Editor contextual toolbar" at bounding box center [514, 166] width 15 height 15
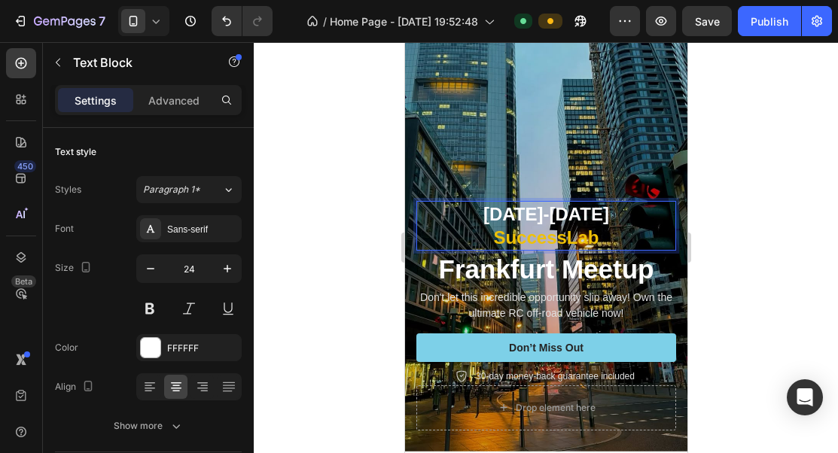
click at [528, 211] on strong "[DATE]-[DATE]" at bounding box center [545, 214] width 126 height 20
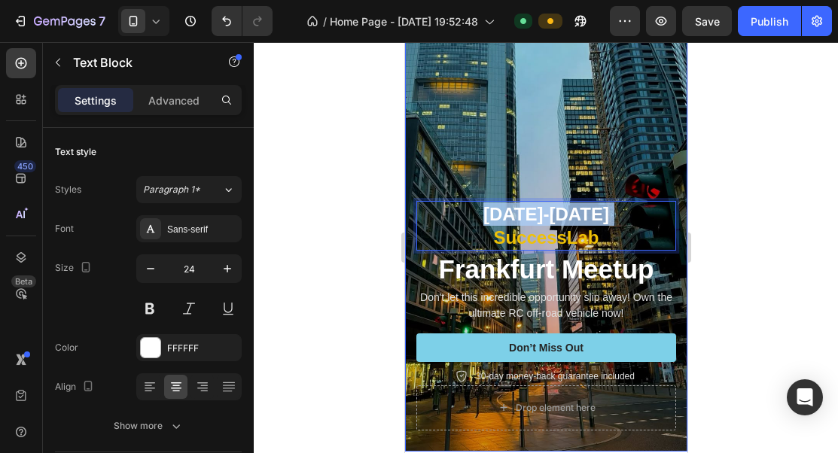
click at [558, 165] on div "Background Image" at bounding box center [545, 200] width 282 height 501
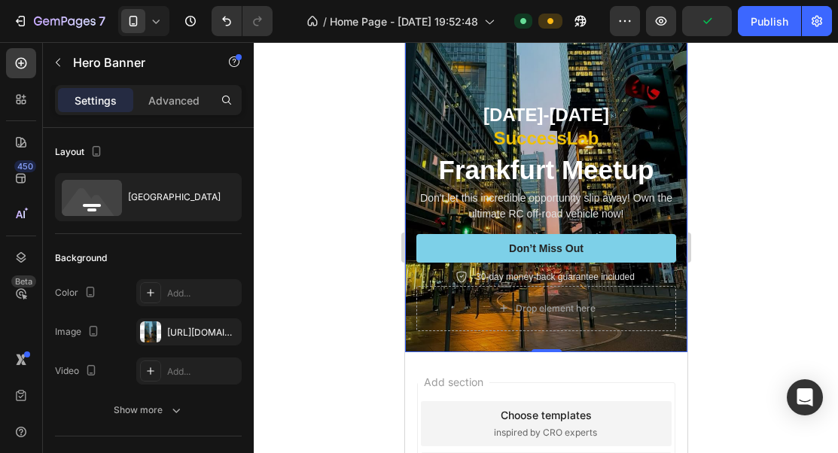
scroll to position [1135, 0]
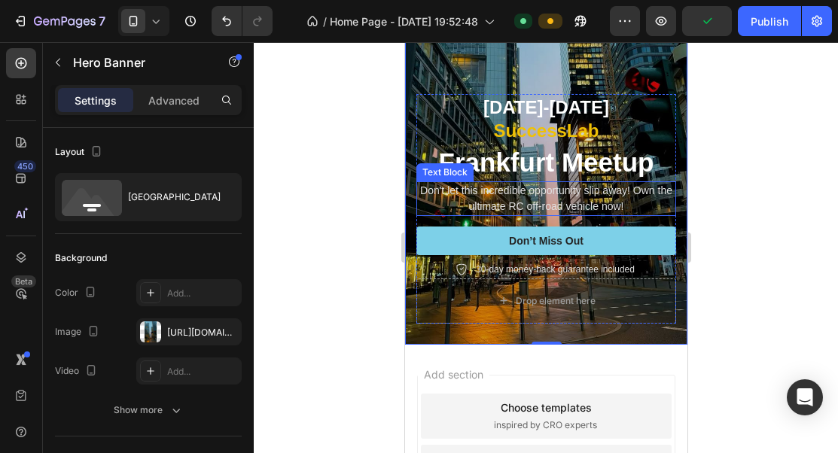
click at [551, 183] on p "Don't let this incredible opportunity slip away! Own the ultimate RC off-road v…" at bounding box center [545, 199] width 257 height 32
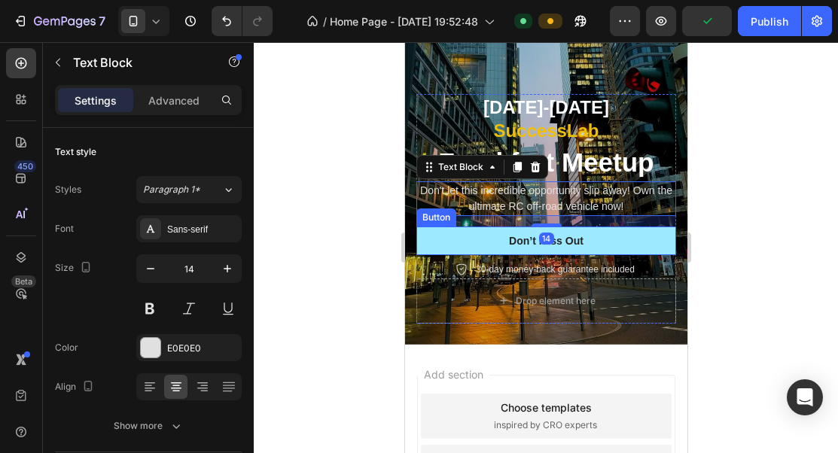
click at [595, 227] on button "Don’t Miss Out" at bounding box center [545, 241] width 260 height 29
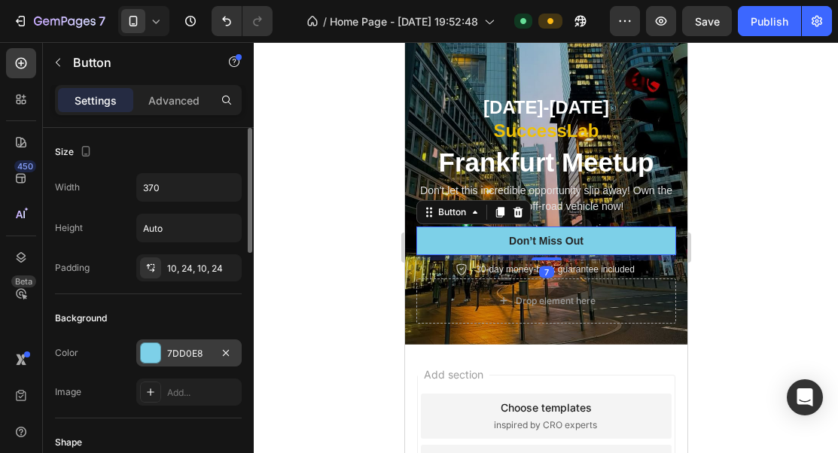
click at [181, 345] on div "7DD0E8" at bounding box center [188, 352] width 105 height 27
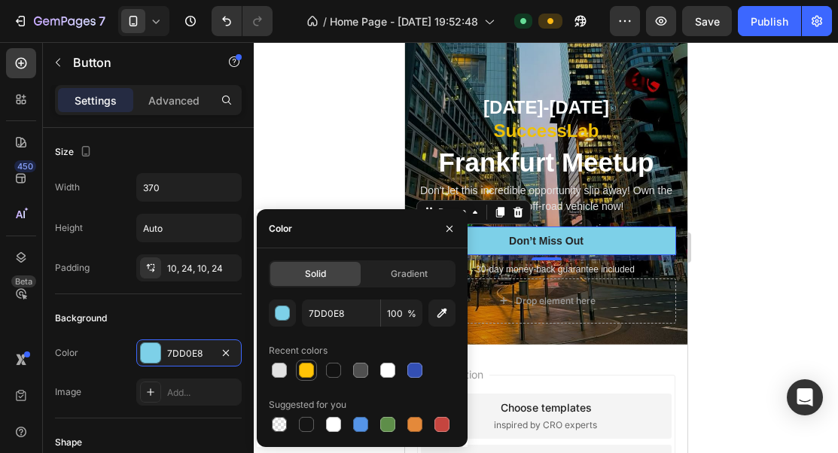
click at [309, 374] on div at bounding box center [306, 370] width 15 height 15
type input "FFC406"
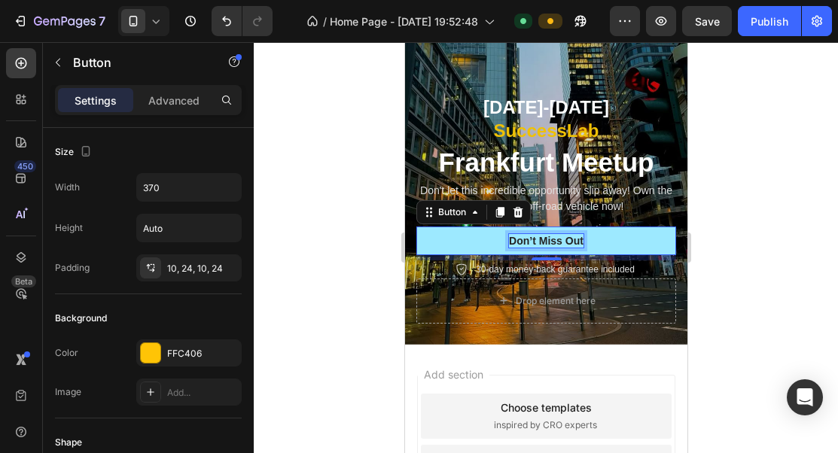
click at [542, 245] on div "Don’t Miss Out" at bounding box center [545, 241] width 75 height 14
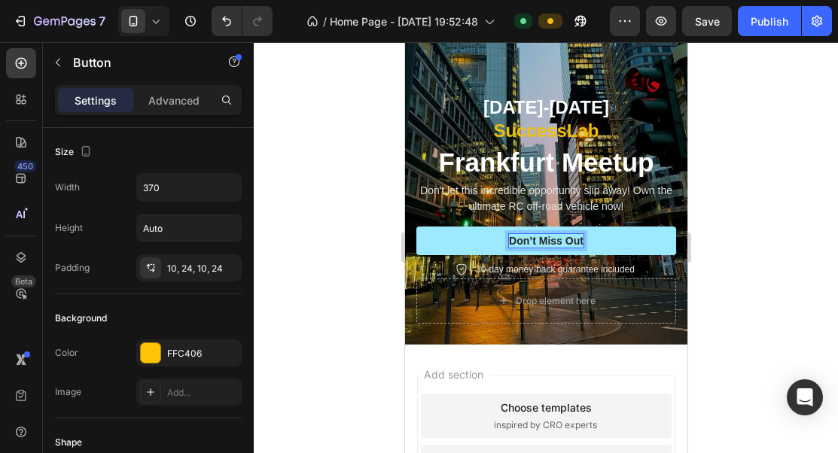
click at [542, 243] on p "Don’t Miss Out" at bounding box center [545, 241] width 75 height 14
click at [415, 227] on button "Jetzt" at bounding box center [545, 241] width 260 height 29
click at [415, 227] on button "Jetzt eintragen" at bounding box center [545, 241] width 260 height 29
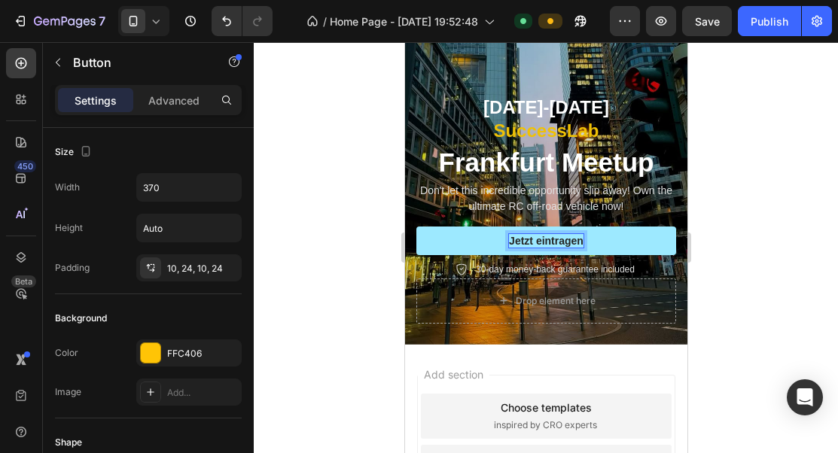
click at [415, 227] on button "Jetzt eintragen" at bounding box center [545, 241] width 260 height 29
click at [415, 227] on button "Jetzt eintragen & Platz" at bounding box center [545, 241] width 260 height 29
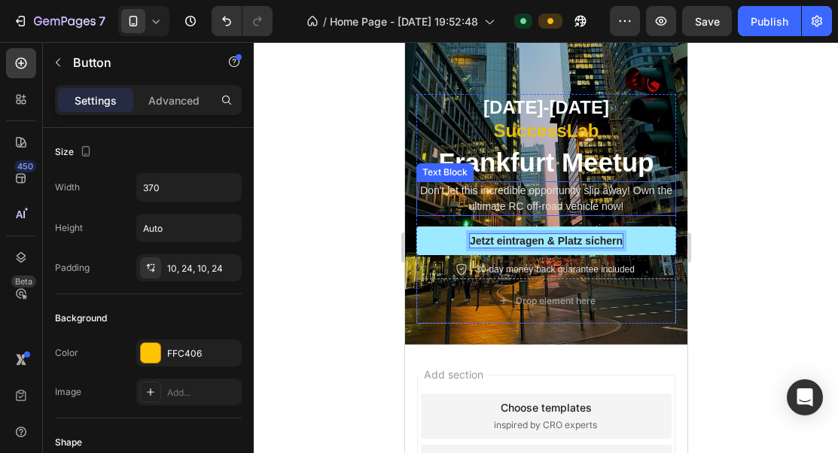
click at [670, 209] on p "Don't let this incredible opportunity slip away! Own the ultimate RC off-road v…" at bounding box center [545, 199] width 257 height 32
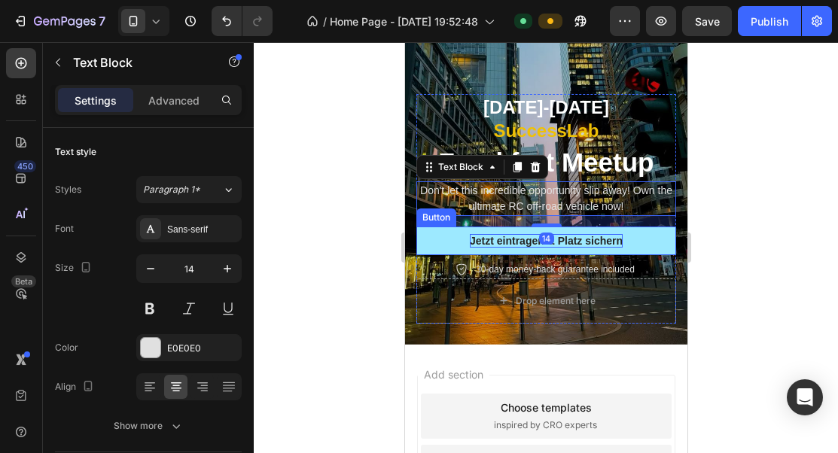
click at [656, 240] on button "Jetzt eintragen & Platz sichern" at bounding box center [545, 241] width 260 height 29
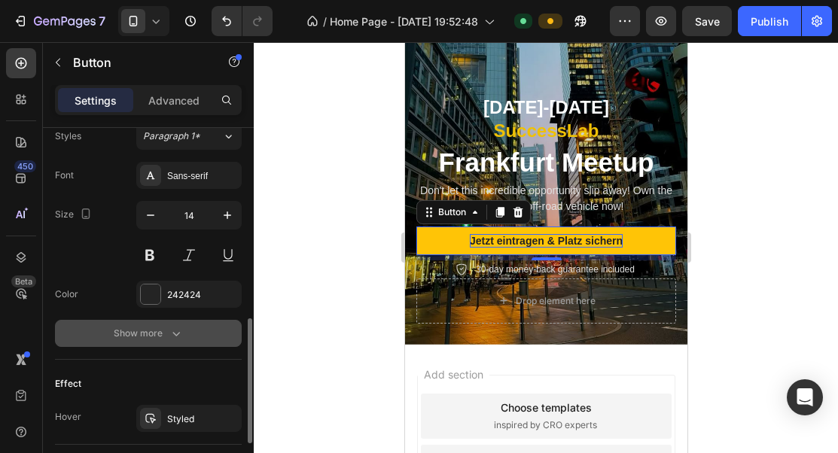
click at [158, 329] on div "Show more" at bounding box center [149, 333] width 70 height 15
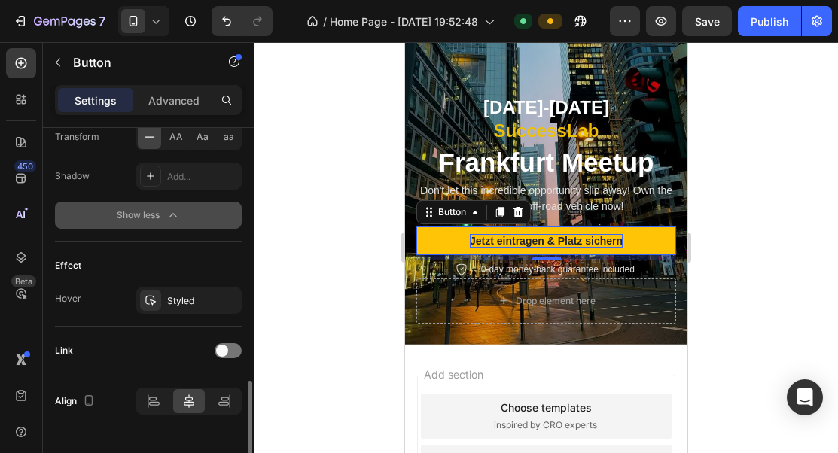
scroll to position [910, 0]
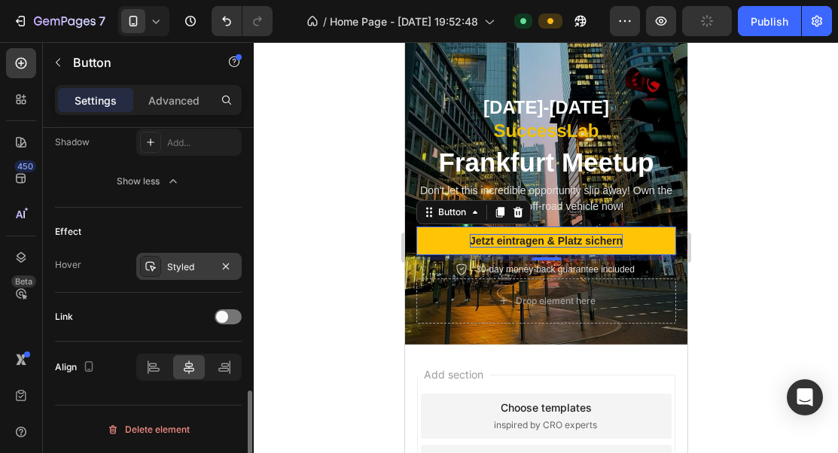
click at [184, 273] on div "Styled" at bounding box center [189, 267] width 44 height 14
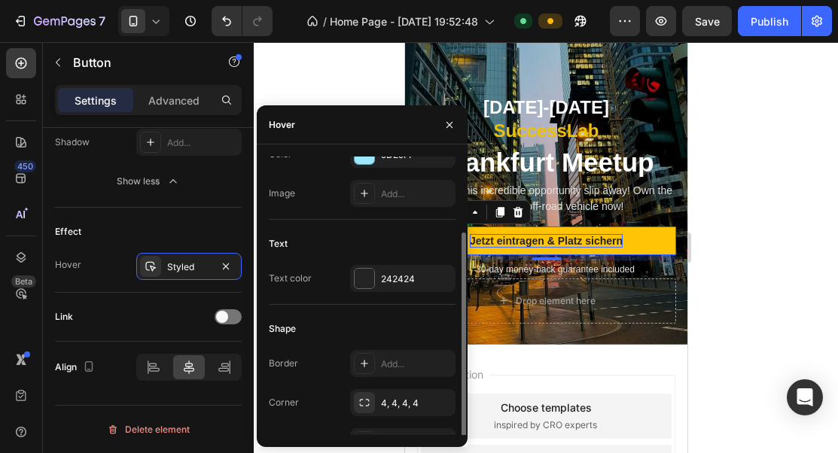
scroll to position [69, 0]
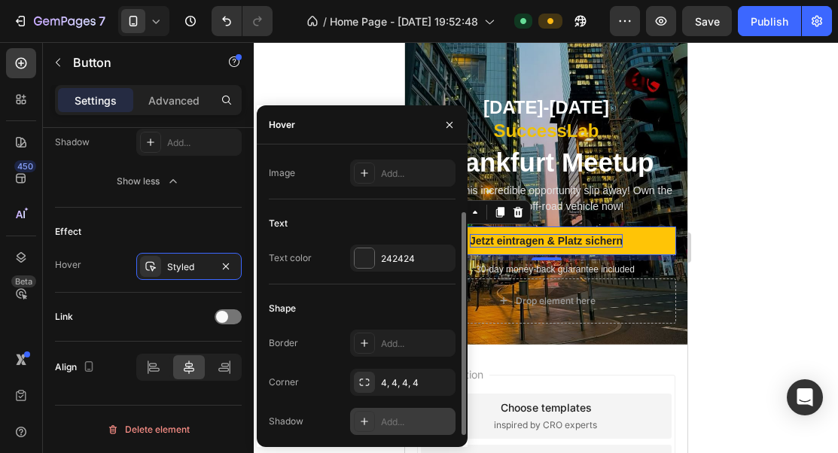
click at [388, 416] on div "Add..." at bounding box center [416, 422] width 71 height 14
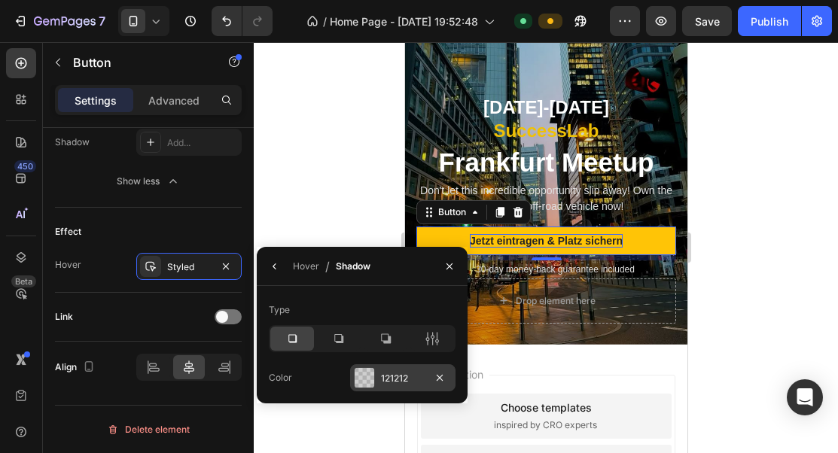
click at [396, 384] on div "121212" at bounding box center [403, 379] width 44 height 14
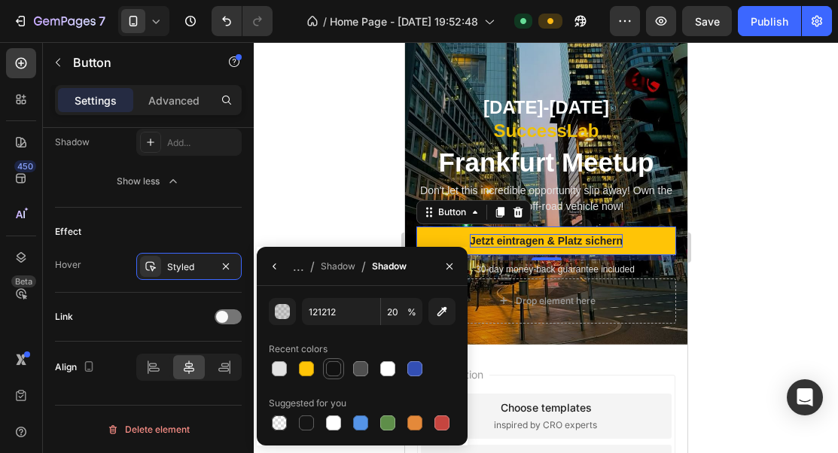
click at [339, 370] on div at bounding box center [333, 368] width 15 height 15
type input "100"
click at [283, 373] on div at bounding box center [279, 368] width 15 height 15
click at [330, 372] on div at bounding box center [333, 368] width 15 height 15
type input "121212"
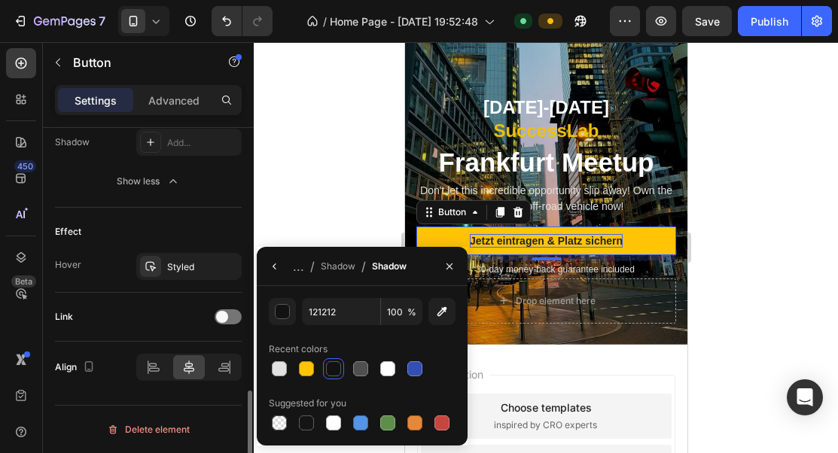
click at [184, 239] on div "Effect" at bounding box center [148, 232] width 187 height 24
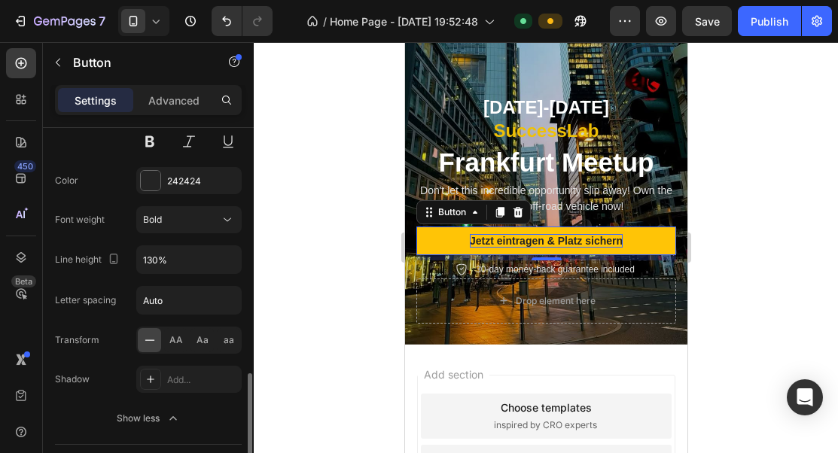
scroll to position [720, 0]
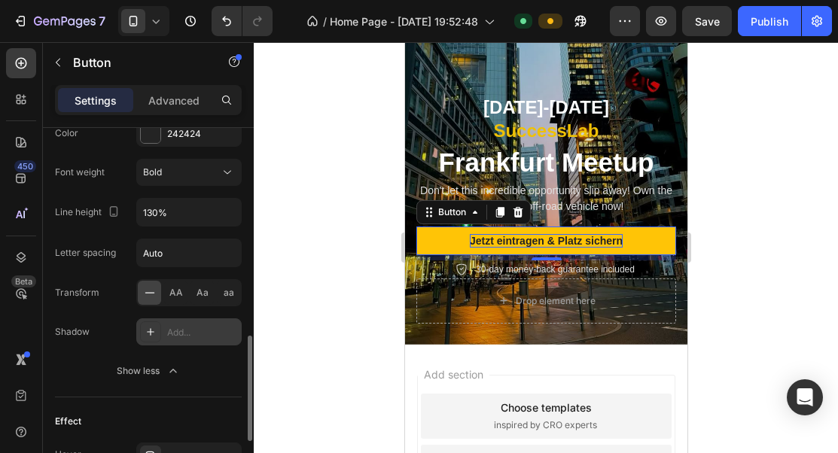
click at [183, 334] on div "Add..." at bounding box center [202, 333] width 71 height 14
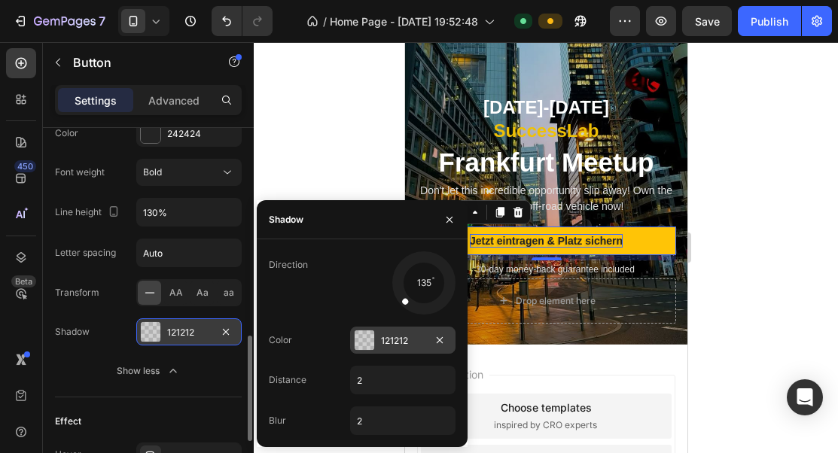
click at [364, 340] on div at bounding box center [365, 340] width 20 height 20
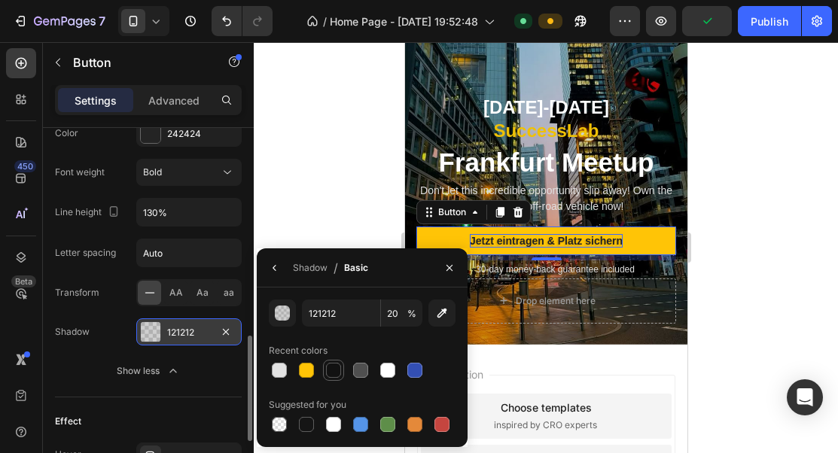
click at [340, 370] on div at bounding box center [333, 370] width 18 height 18
type input "100"
click at [355, 371] on div at bounding box center [360, 370] width 15 height 15
click at [280, 371] on div at bounding box center [279, 370] width 15 height 15
click at [333, 370] on div at bounding box center [333, 370] width 15 height 15
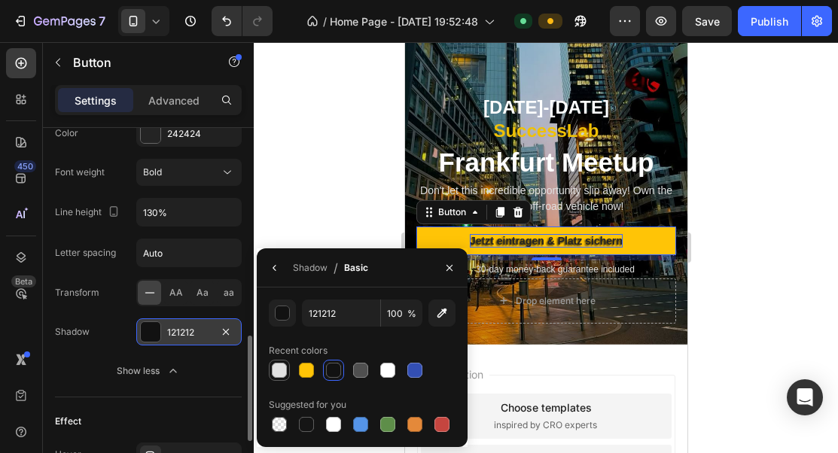
click at [279, 370] on div at bounding box center [279, 370] width 15 height 15
type input "E2E2E2"
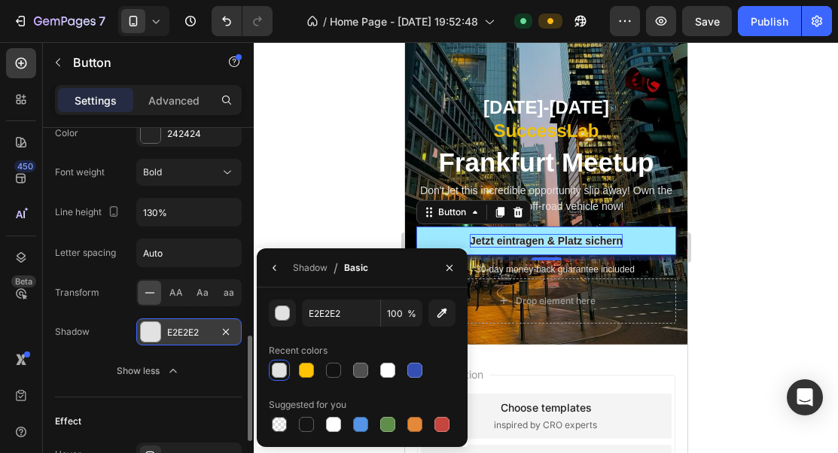
click at [449, 233] on button "Jetzt eintragen & Platz sichern" at bounding box center [545, 241] width 260 height 29
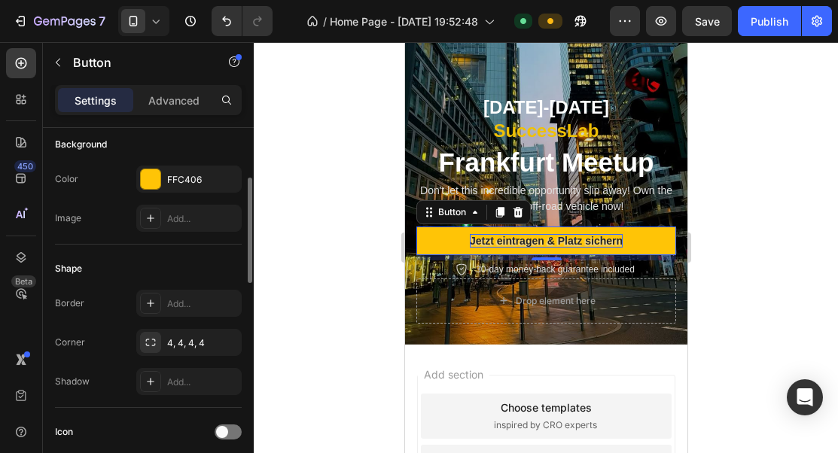
scroll to position [178, 0]
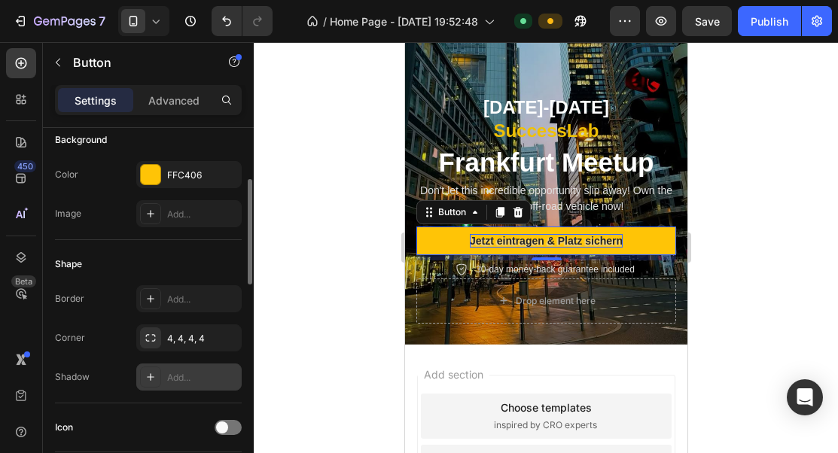
click at [172, 383] on div "Add..." at bounding box center [202, 378] width 71 height 14
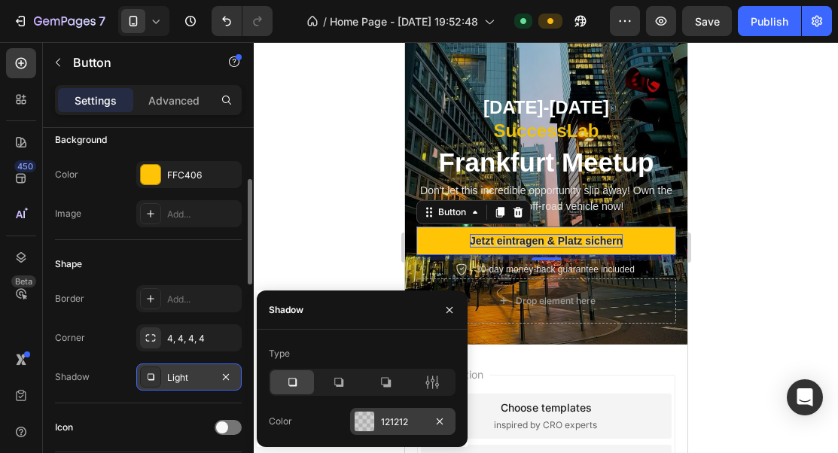
click at [369, 418] on div at bounding box center [365, 422] width 20 height 20
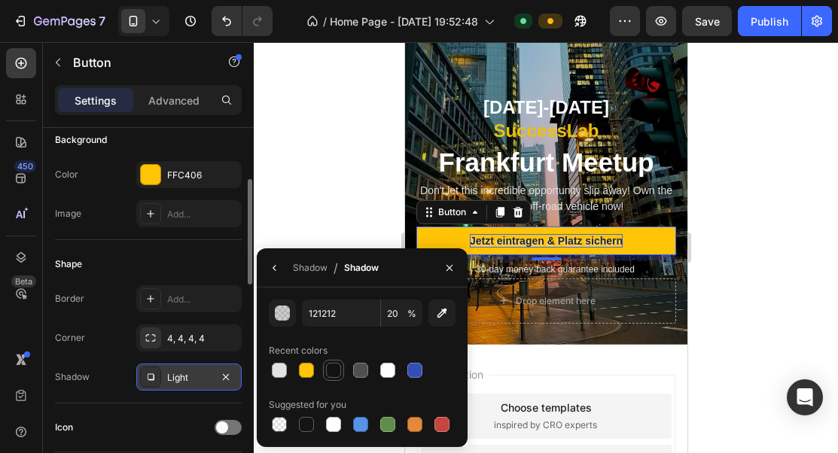
click at [333, 370] on div at bounding box center [333, 370] width 15 height 15
type input "100"
click at [280, 372] on div at bounding box center [279, 370] width 15 height 15
click at [333, 371] on div at bounding box center [333, 370] width 15 height 15
click at [307, 372] on div at bounding box center [306, 370] width 15 height 15
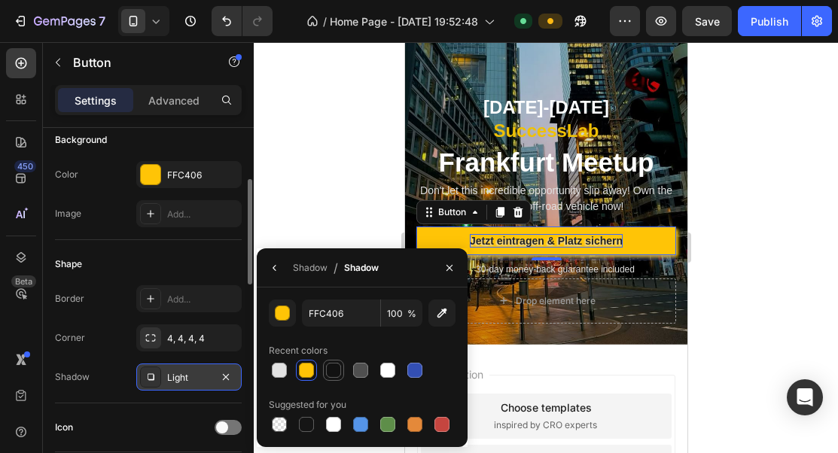
click at [330, 371] on div at bounding box center [333, 370] width 15 height 15
type input "121212"
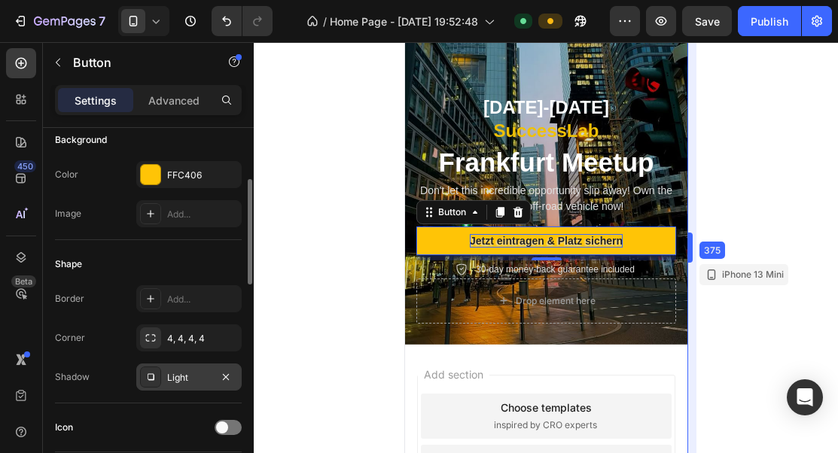
drag, startPoint x: 687, startPoint y: 181, endPoint x: 278, endPoint y: 147, distance: 410.9
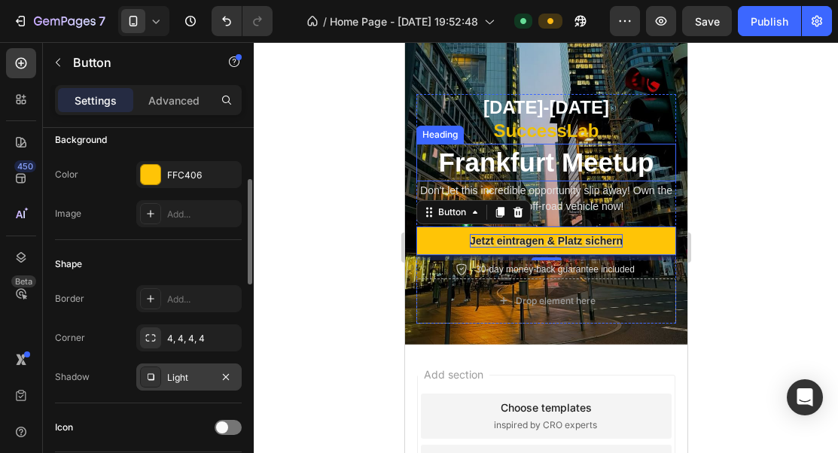
click at [645, 172] on p "Frankfurt Meetup" at bounding box center [545, 162] width 257 height 35
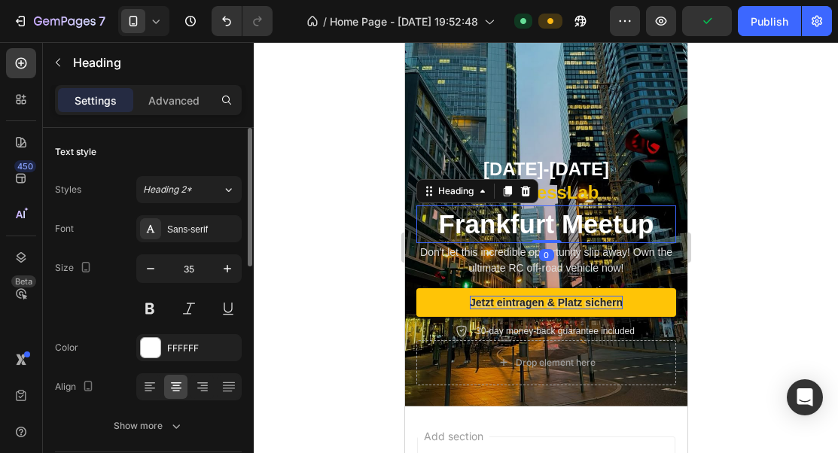
scroll to position [1068, 0]
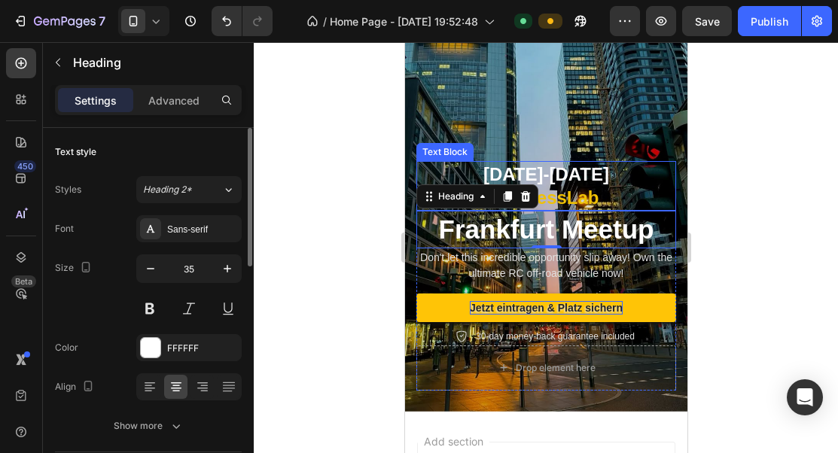
click at [593, 181] on strong "[DATE]-[DATE]" at bounding box center [545, 174] width 126 height 20
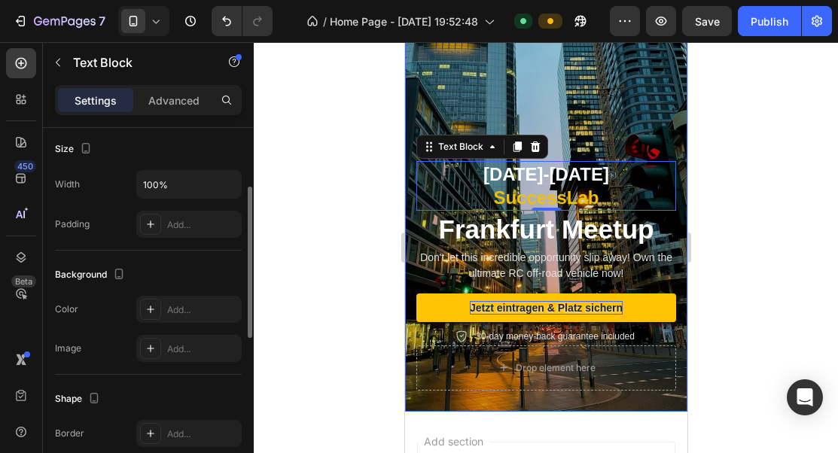
scroll to position [273, 0]
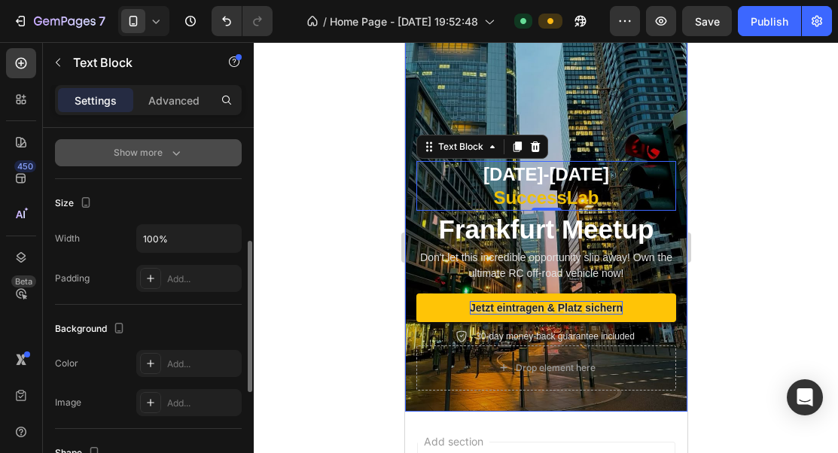
click at [154, 158] on div "Show more" at bounding box center [149, 152] width 70 height 15
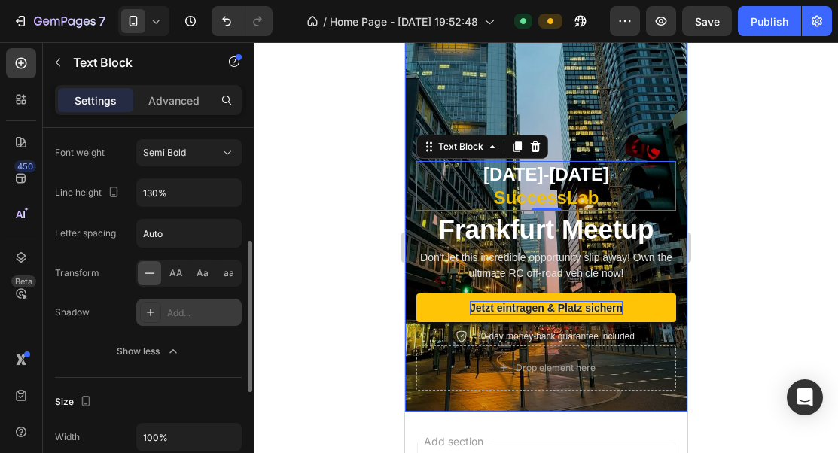
click at [153, 307] on icon at bounding box center [151, 312] width 12 height 12
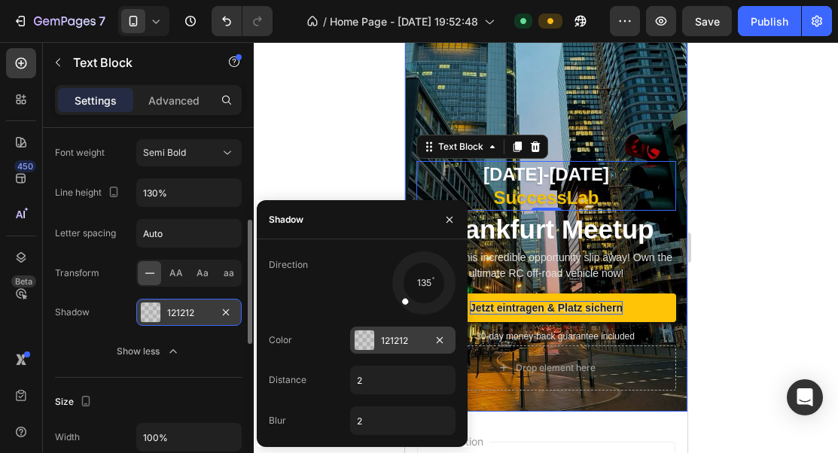
click at [397, 345] on div "121212" at bounding box center [403, 341] width 44 height 14
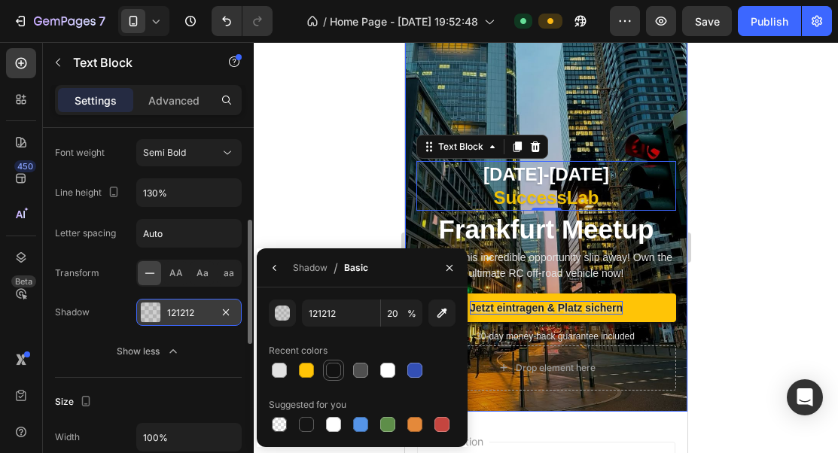
click at [335, 370] on div at bounding box center [333, 370] width 15 height 15
type input "100"
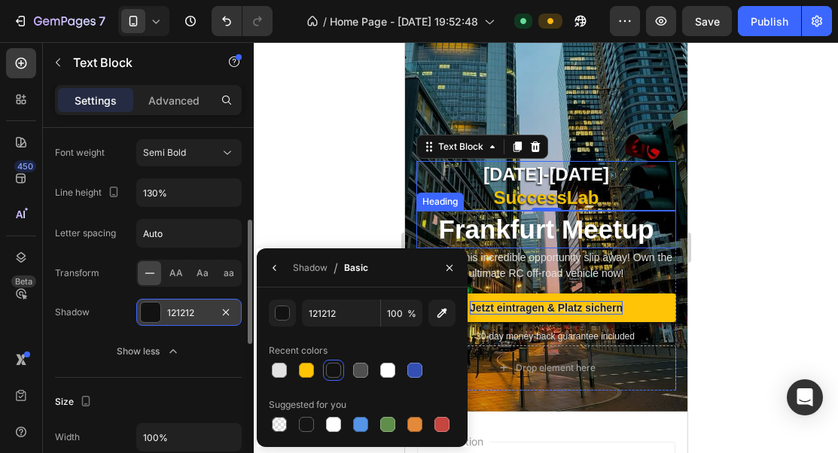
click at [564, 229] on p "Frankfurt Meetup" at bounding box center [545, 229] width 257 height 35
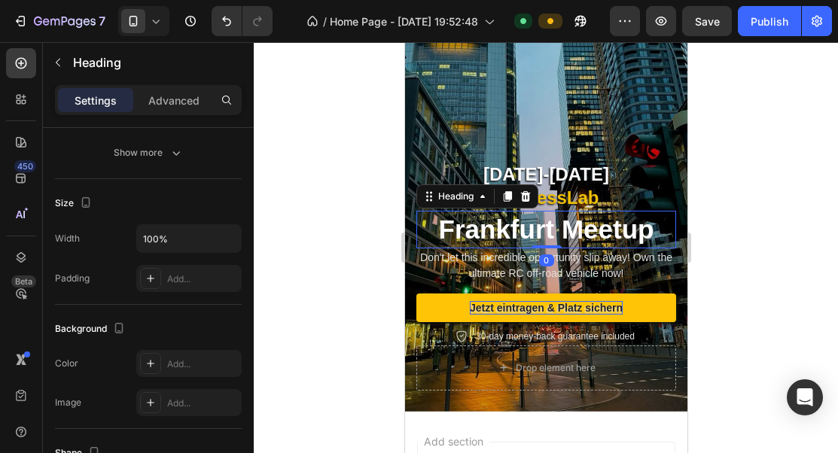
scroll to position [0, 0]
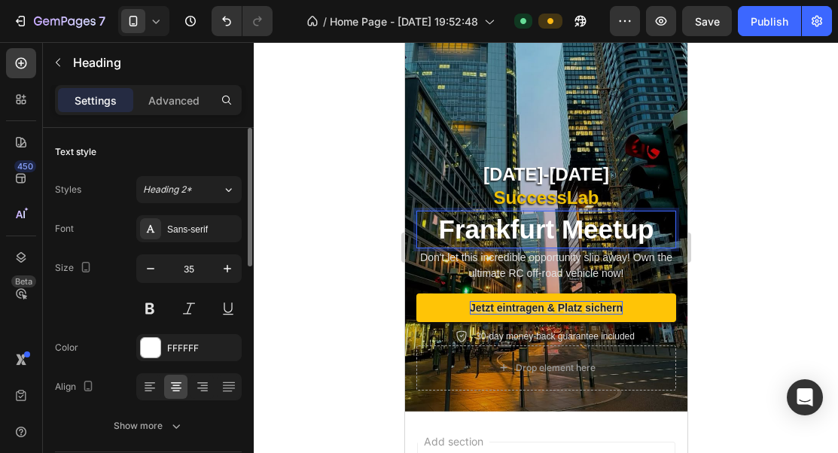
click at [563, 229] on p "Frankfurt Meetup" at bounding box center [545, 229] width 257 height 35
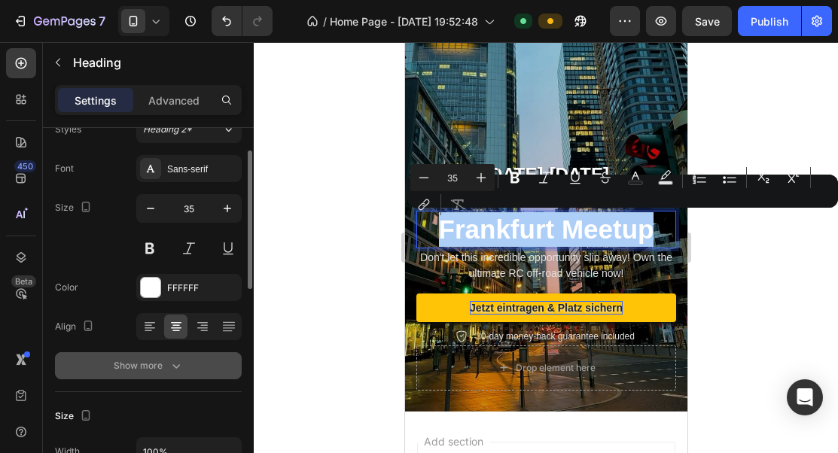
click at [172, 360] on icon "button" at bounding box center [176, 365] width 15 height 15
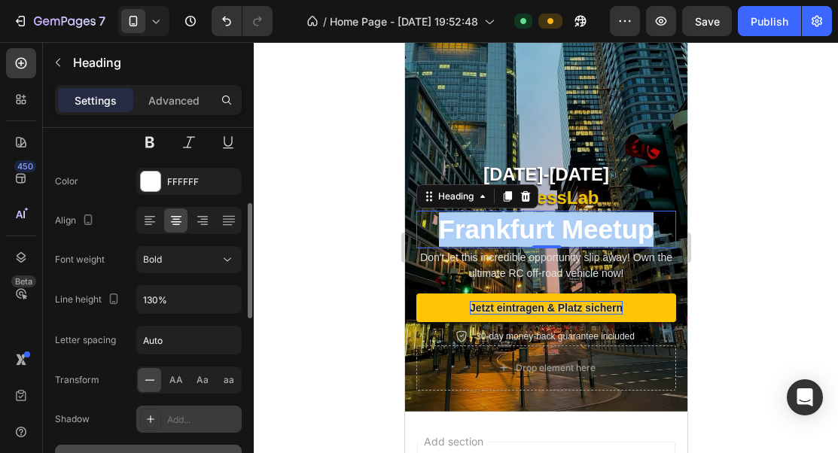
scroll to position [184, 0]
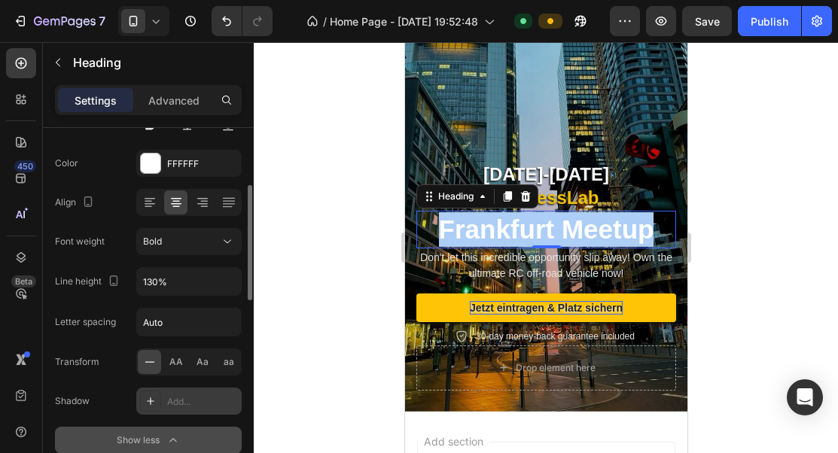
click at [173, 395] on div "Add..." at bounding box center [202, 402] width 71 height 14
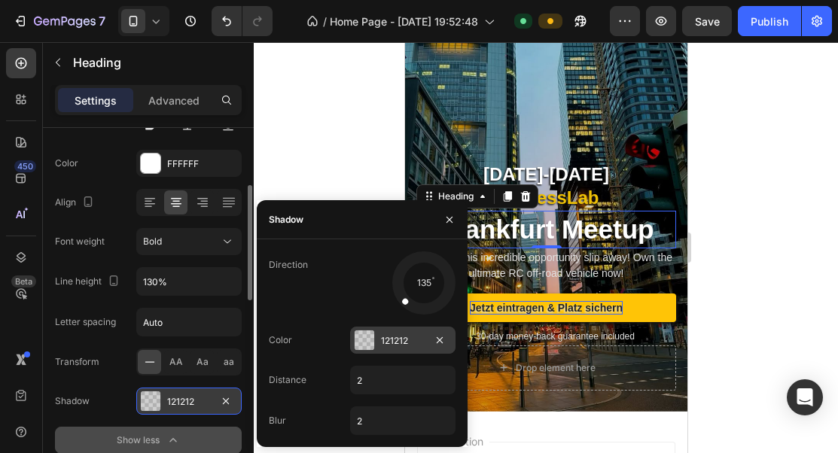
click at [363, 349] on div at bounding box center [365, 340] width 20 height 20
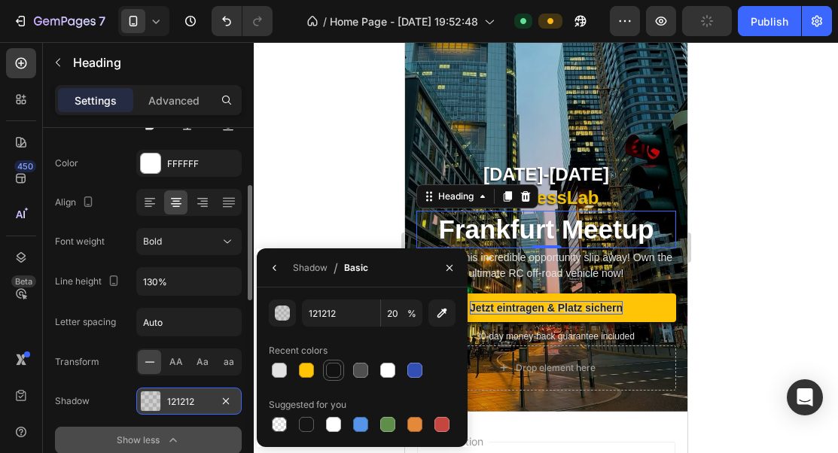
click at [323, 373] on div at bounding box center [333, 370] width 21 height 21
type input "100"
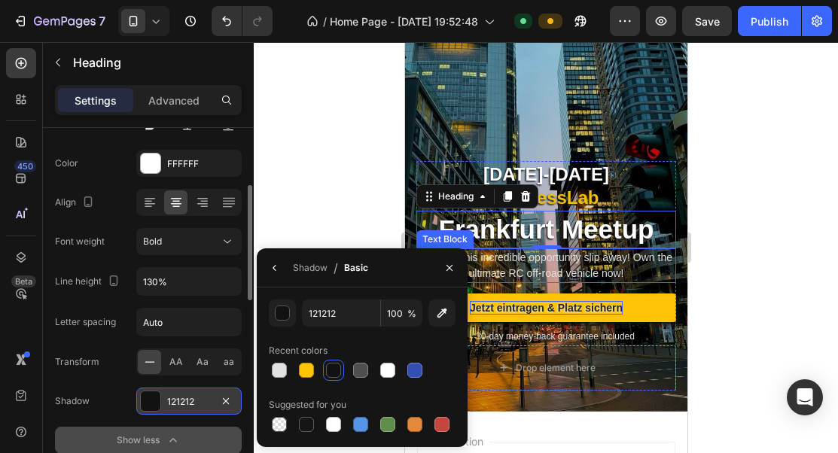
click at [565, 260] on p "Don't let this incredible opportunity slip away! Own the ultimate RC off-road v…" at bounding box center [545, 266] width 257 height 32
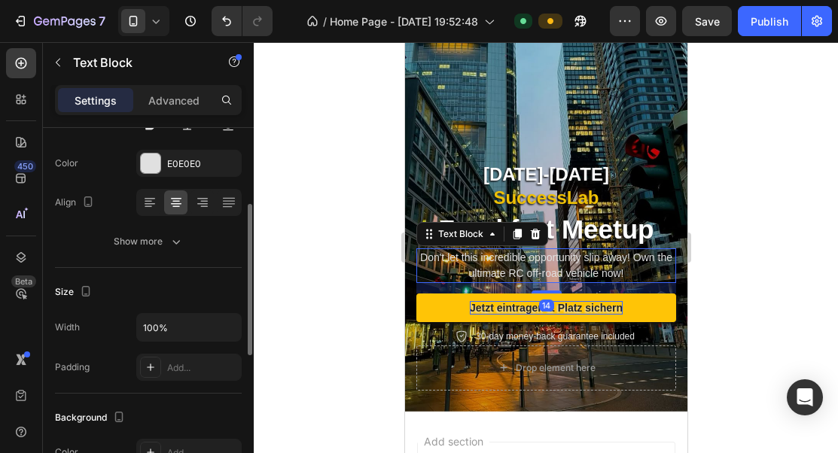
scroll to position [0, 0]
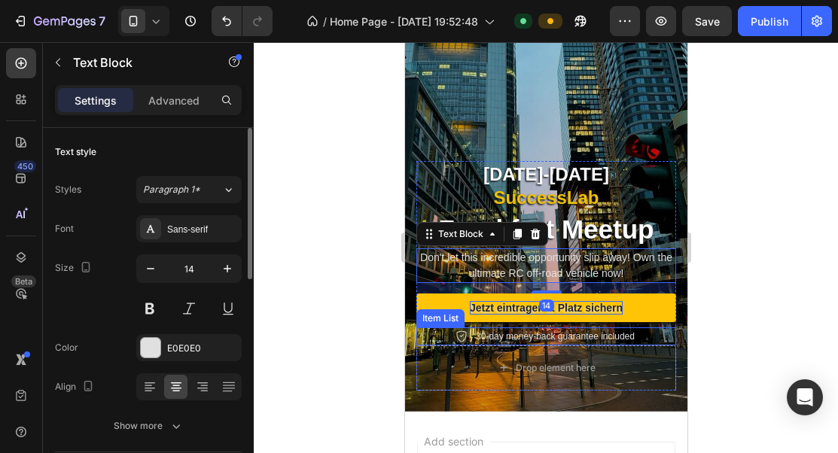
click at [538, 336] on p "30-day money-back guarantee included" at bounding box center [554, 337] width 159 height 14
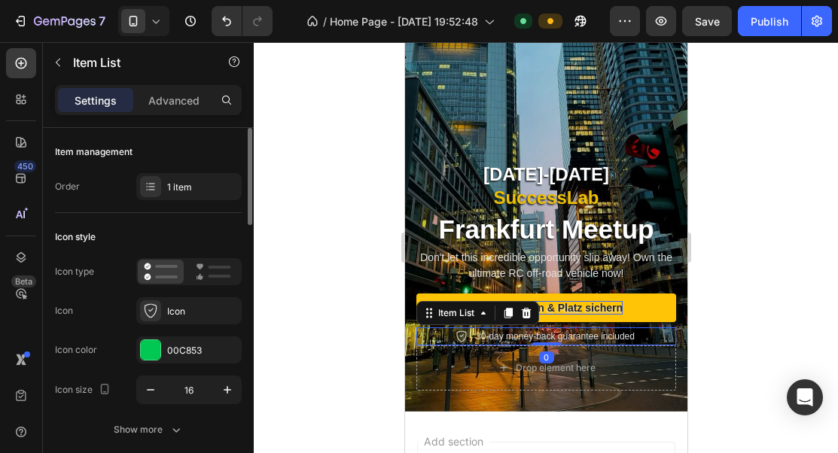
click at [538, 336] on p "30-day money-back guarantee included" at bounding box center [554, 337] width 159 height 14
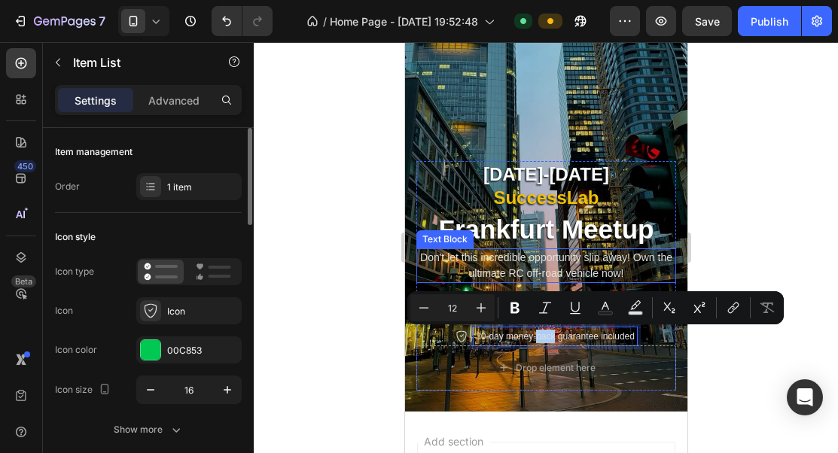
click at [573, 266] on p "Don't let this incredible opportunity slip away! Own the ultimate RC off-road v…" at bounding box center [545, 266] width 257 height 32
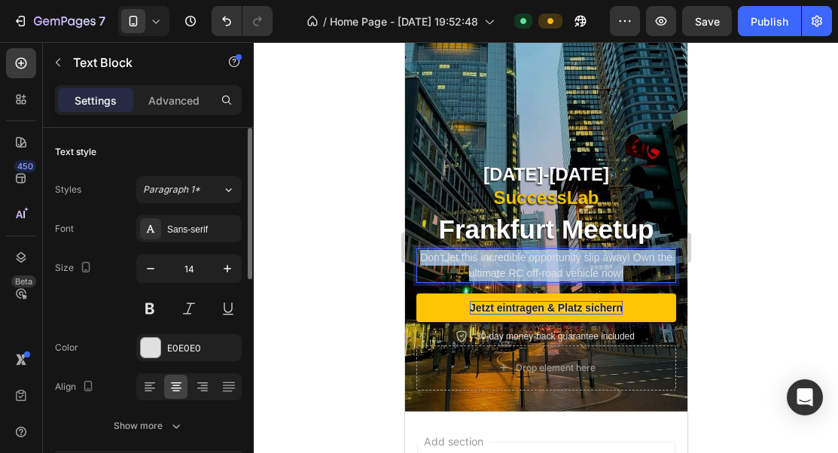
click at [573, 266] on p "Don't let this incredible opportunity slip away! Own the ultimate RC off-road v…" at bounding box center [545, 266] width 257 height 32
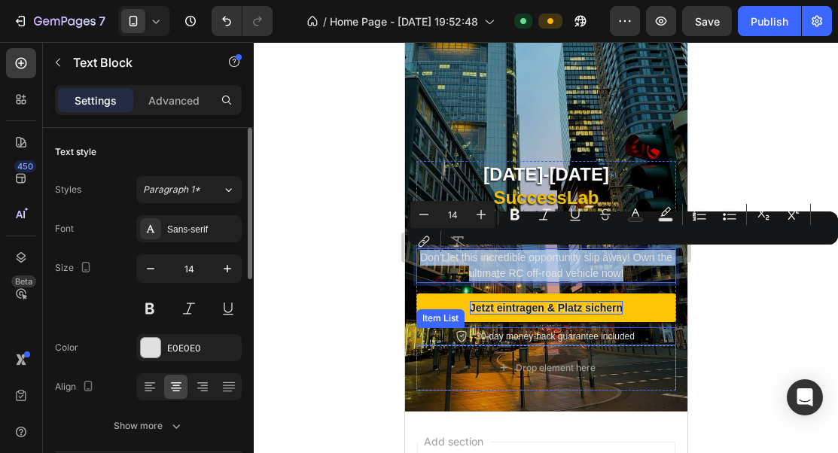
click at [554, 333] on p "30-day money-back guarantee included" at bounding box center [554, 337] width 159 height 14
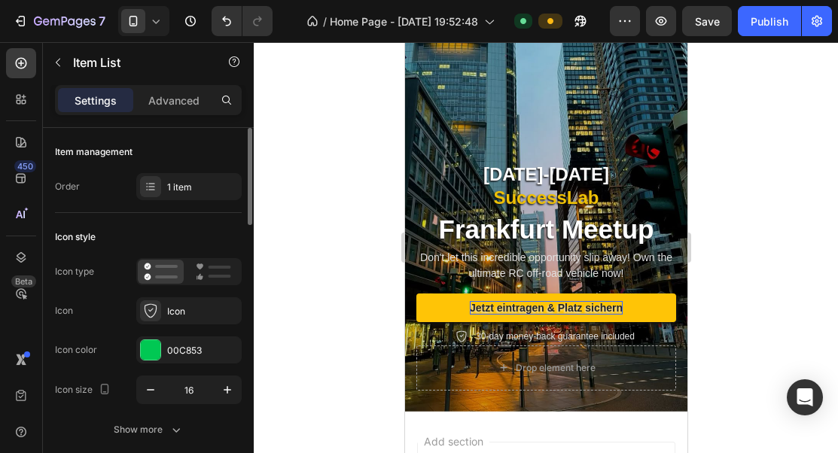
click at [461, 332] on icon at bounding box center [461, 336] width 12 height 12
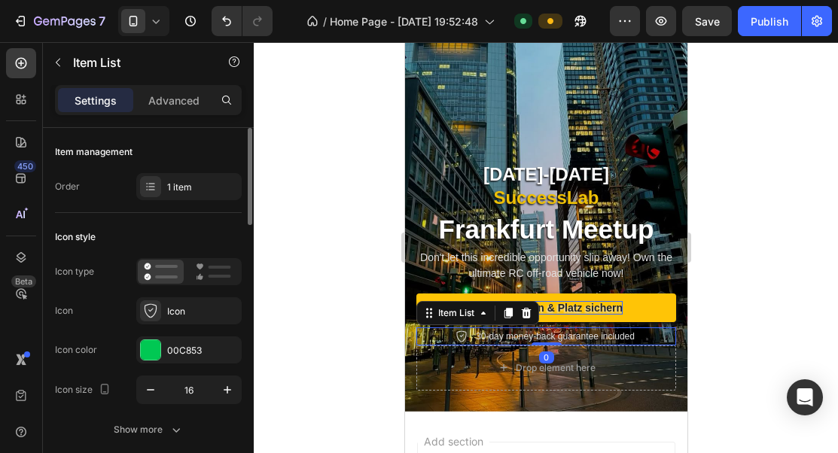
click at [458, 331] on icon at bounding box center [461, 336] width 12 height 12
click at [525, 311] on icon at bounding box center [526, 313] width 10 height 11
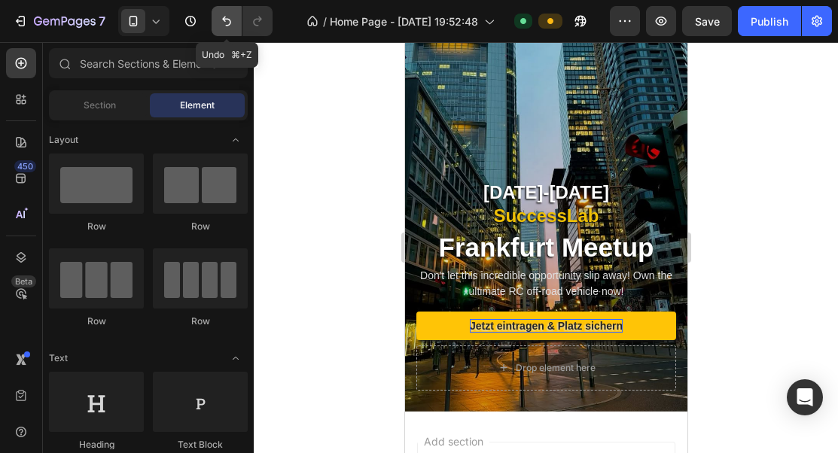
click at [230, 24] on icon "Undo/Redo" at bounding box center [226, 21] width 15 height 15
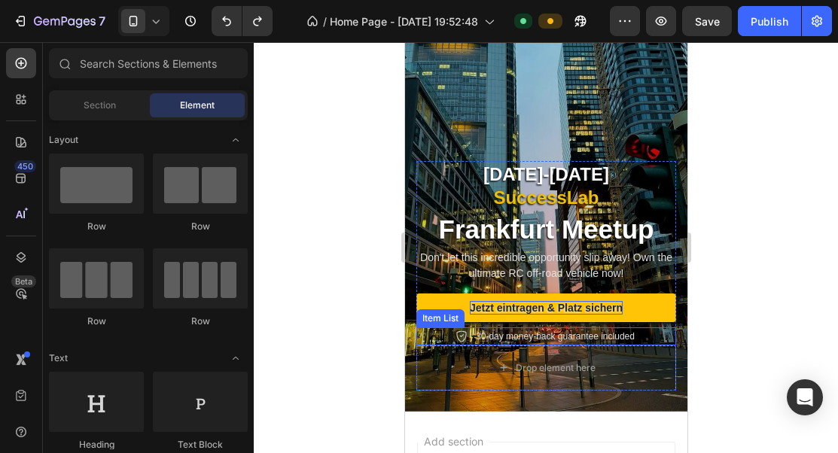
click at [467, 332] on div "30-day money-back guarantee included" at bounding box center [545, 336] width 181 height 18
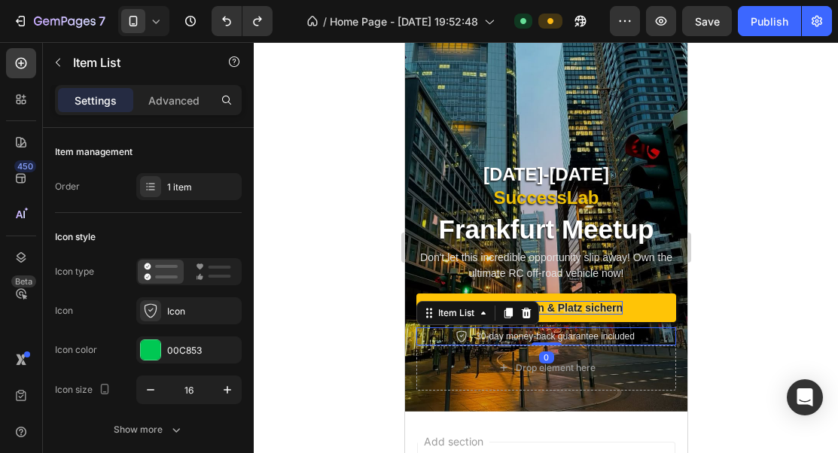
click at [457, 333] on icon at bounding box center [461, 336] width 12 height 12
click at [476, 333] on p "30-day money-back guarantee included" at bounding box center [554, 337] width 159 height 14
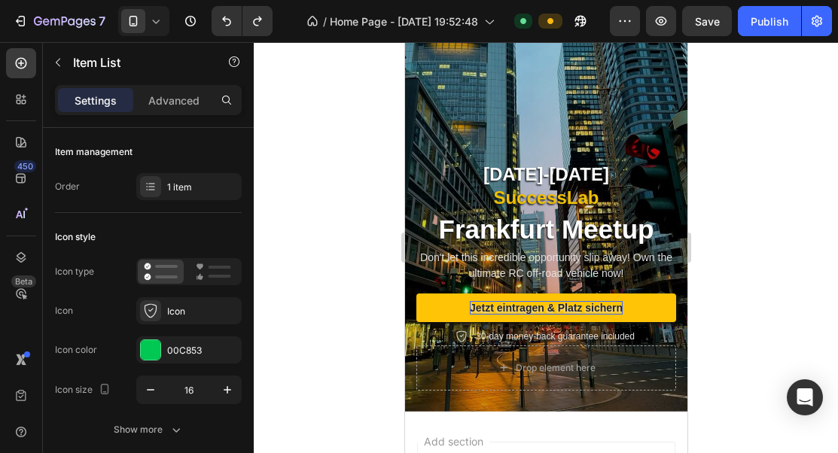
click at [460, 334] on icon at bounding box center [461, 336] width 12 height 12
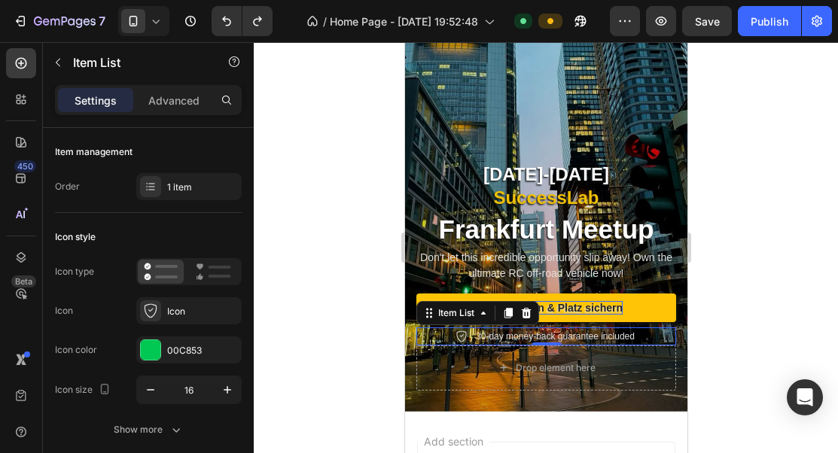
click at [460, 334] on icon at bounding box center [461, 336] width 12 height 12
click at [473, 316] on div "Item List" at bounding box center [455, 313] width 42 height 14
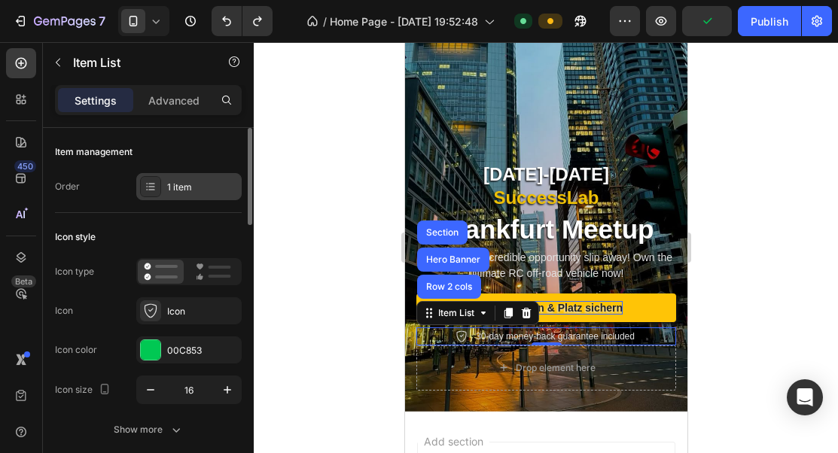
click at [178, 193] on div "1 item" at bounding box center [202, 188] width 71 height 14
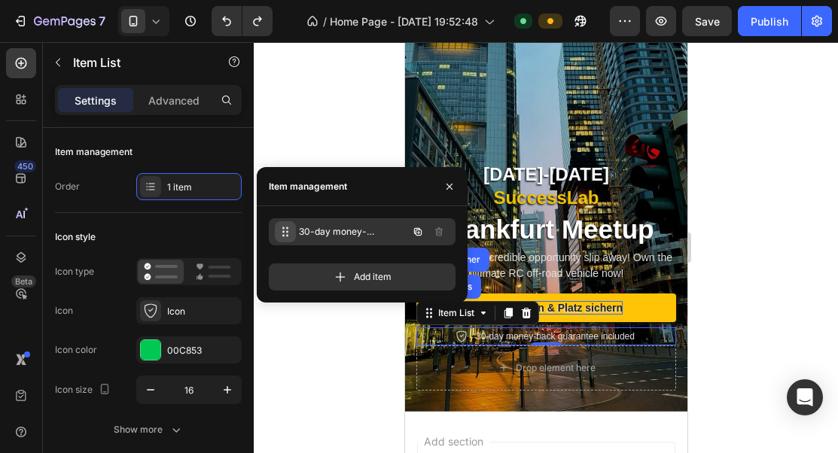
click at [294, 227] on div "30-day money-back guarantee included 30-day money-back guarantee included" at bounding box center [341, 231] width 132 height 21
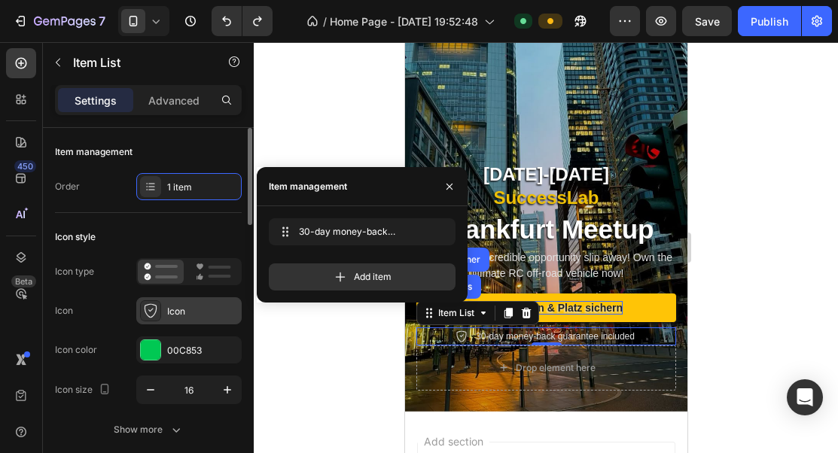
click at [166, 318] on div "Icon" at bounding box center [188, 310] width 105 height 27
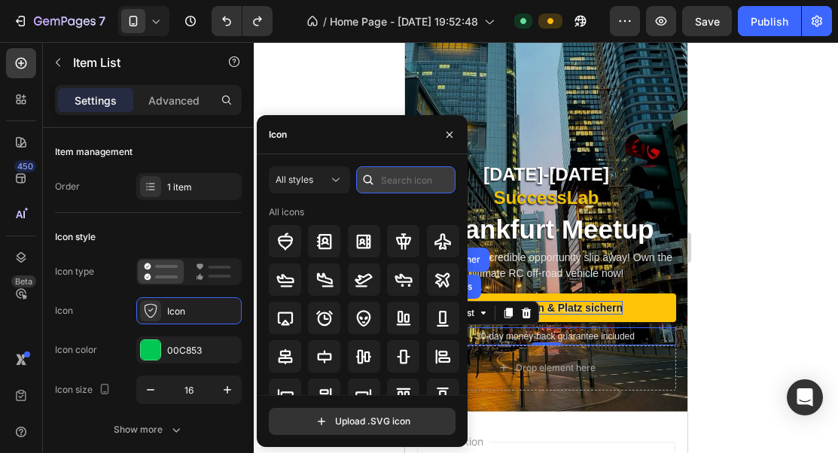
click at [391, 177] on input "text" at bounding box center [405, 179] width 99 height 27
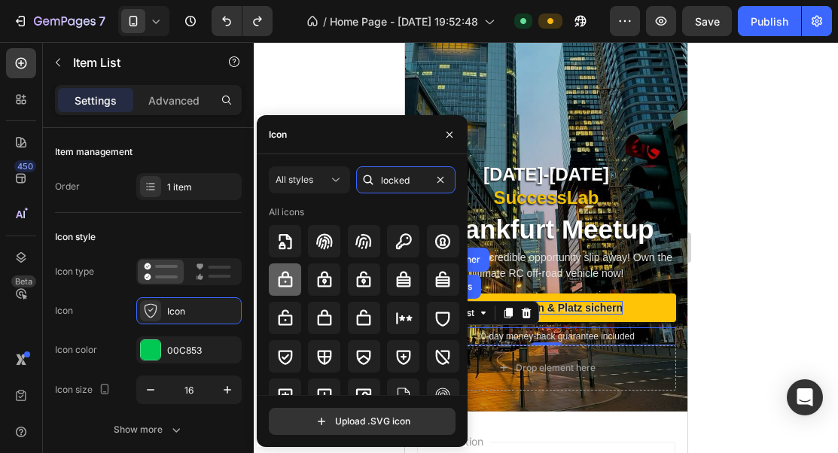
type input "locked"
click at [293, 286] on icon at bounding box center [285, 280] width 18 height 18
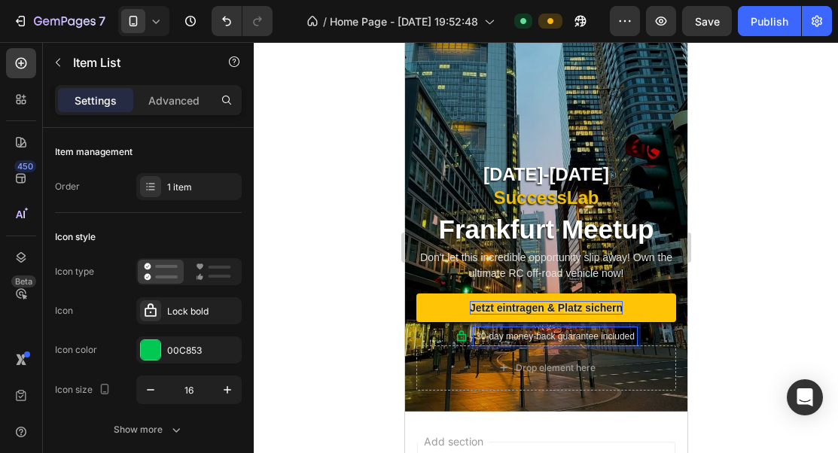
click at [555, 337] on p "30-day money-back guarantee included" at bounding box center [554, 337] width 159 height 14
click at [558, 335] on p "11 / 18 Plätzen vergeben!" at bounding box center [554, 337] width 103 height 14
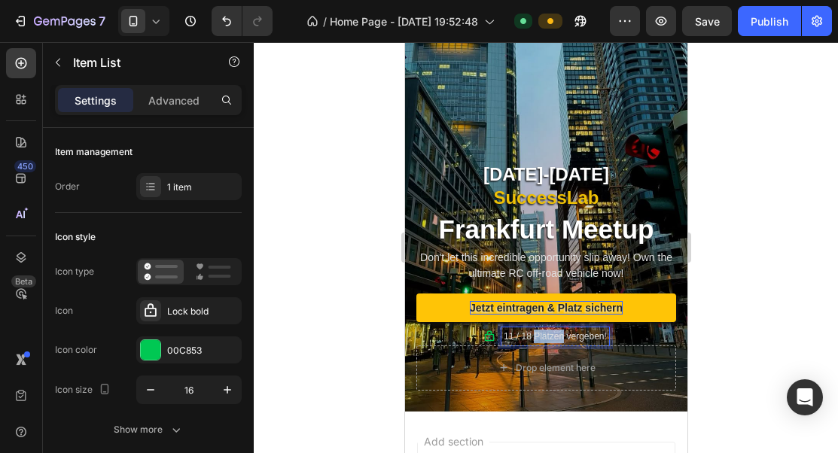
click at [558, 335] on p "11 / 18 Plätzen vergeben!" at bounding box center [554, 337] width 103 height 14
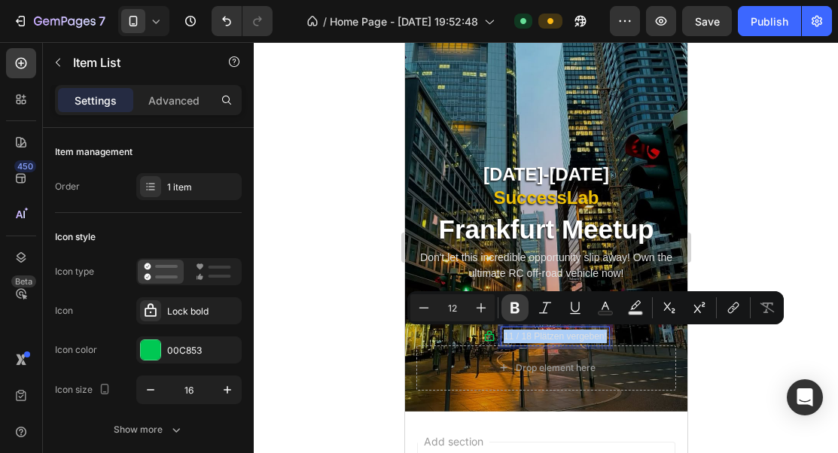
click at [514, 309] on icon "Editor contextual toolbar" at bounding box center [514, 307] width 15 height 15
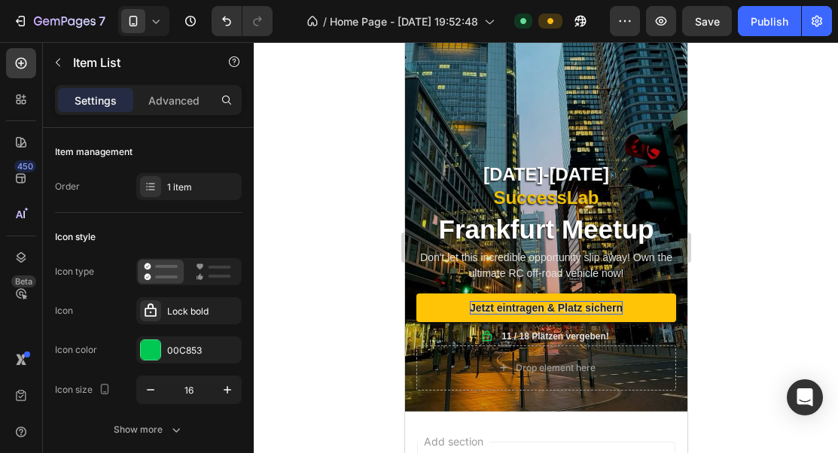
click at [524, 330] on p "11 / 18 Plätzen vergeben!" at bounding box center [555, 337] width 108 height 14
click at [524, 331] on strong "11 / 18 Plätzen vergeben!" at bounding box center [555, 336] width 108 height 11
click at [550, 338] on strong "11 / 18 Plätzen vergeben!" at bounding box center [555, 336] width 108 height 11
click at [542, 337] on strong "11 / 18 Plätzen vergeben!" at bounding box center [555, 336] width 108 height 11
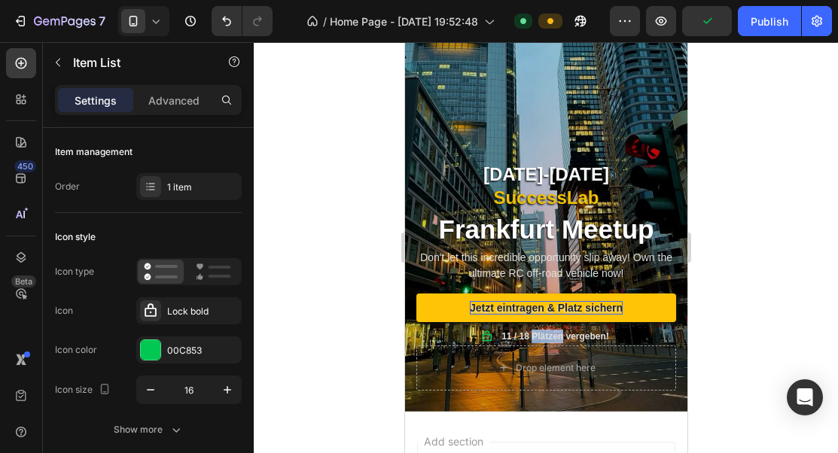
click at [542, 337] on strong "11 / 18 Plätzen vergeben!" at bounding box center [555, 336] width 108 height 11
click at [488, 336] on icon at bounding box center [486, 336] width 12 height 12
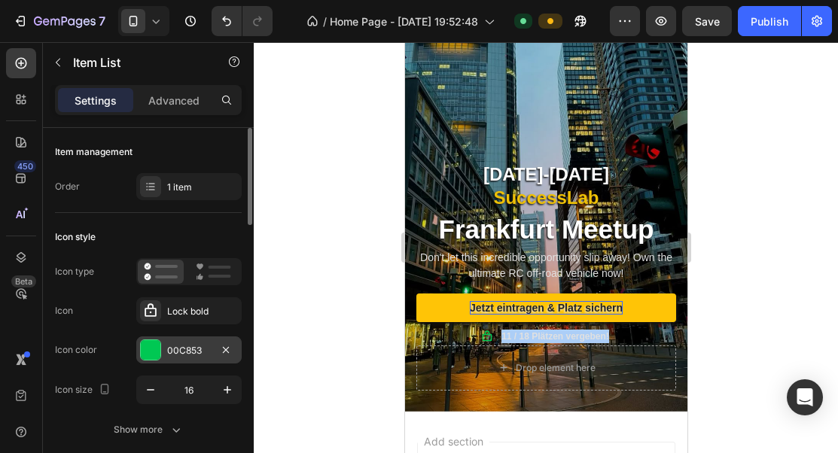
click at [196, 345] on div "00C853" at bounding box center [189, 351] width 44 height 14
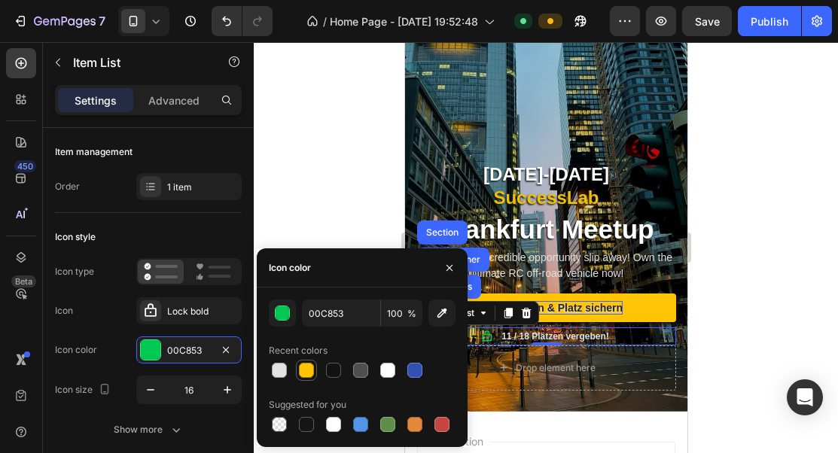
click at [307, 369] on div at bounding box center [306, 370] width 15 height 15
type input "FFC406"
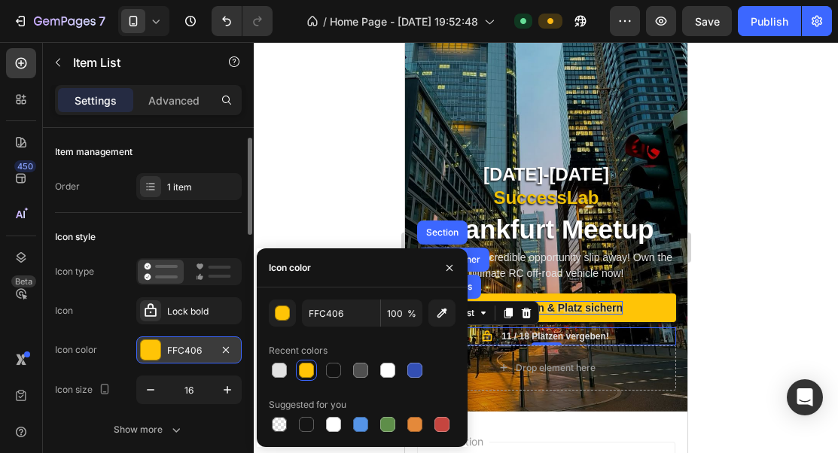
scroll to position [74, 0]
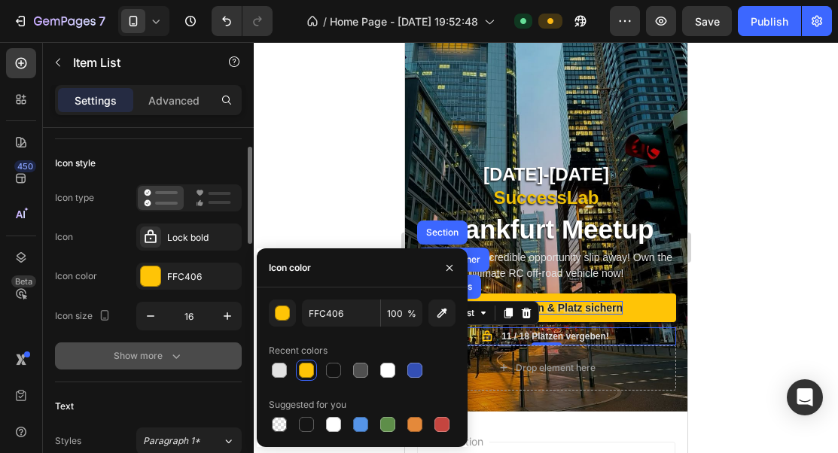
click at [169, 357] on icon "button" at bounding box center [176, 355] width 15 height 15
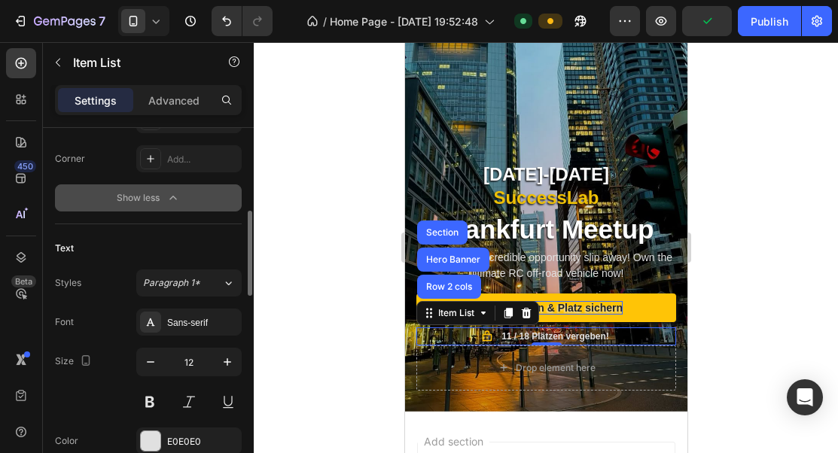
scroll to position [461, 0]
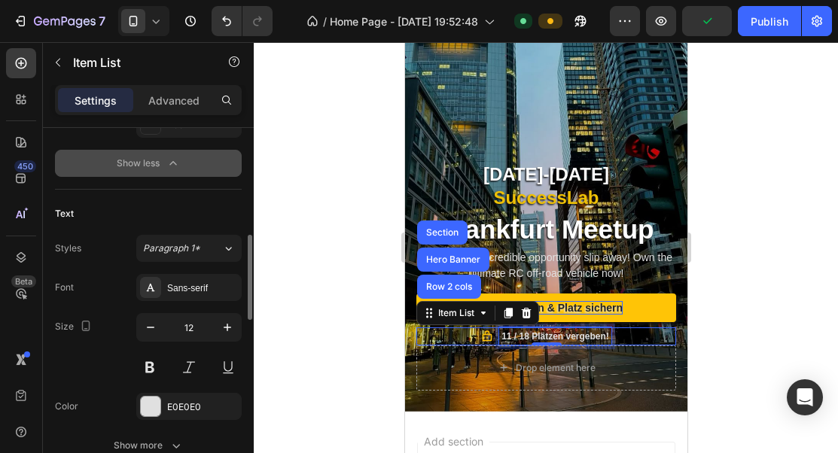
click at [536, 334] on strong "11 / 18 Plätzen vergeben!" at bounding box center [555, 336] width 108 height 11
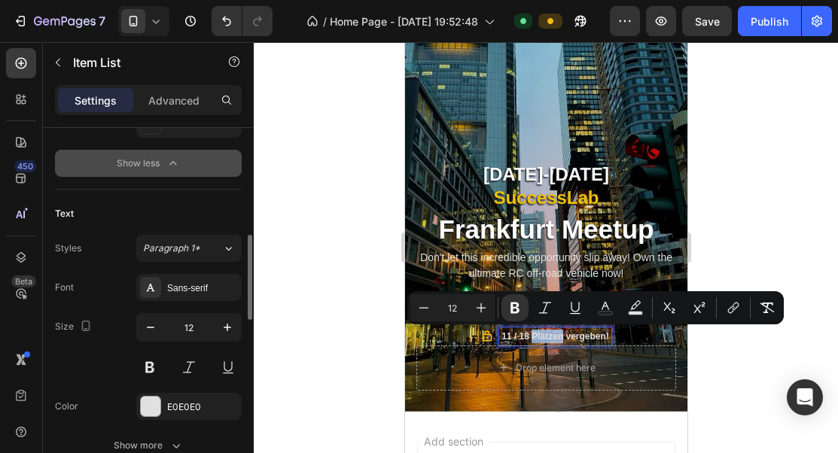
click at [536, 335] on strong "11 / 18 Plätzen vergeben!" at bounding box center [555, 336] width 108 height 11
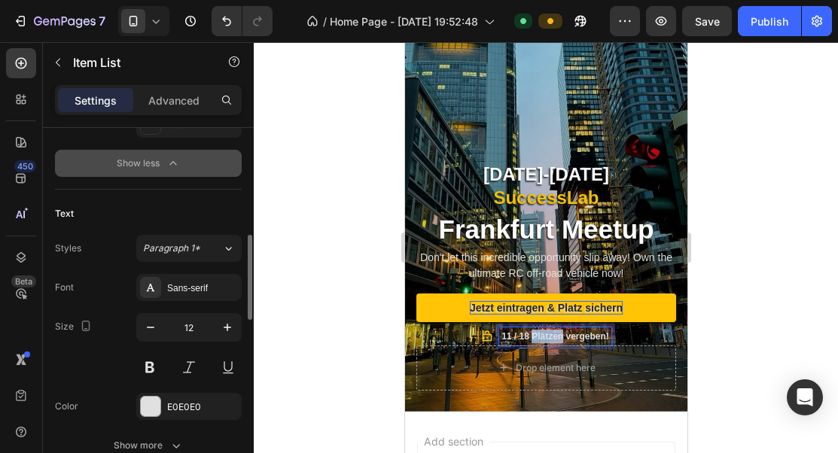
click at [536, 335] on strong "11 / 18 Plätzen vergeben!" at bounding box center [555, 336] width 108 height 11
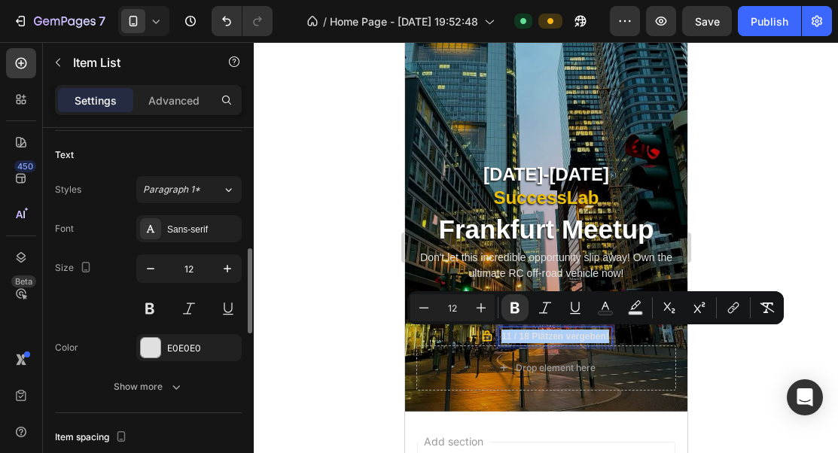
click at [163, 385] on div "Show more" at bounding box center [149, 386] width 70 height 15
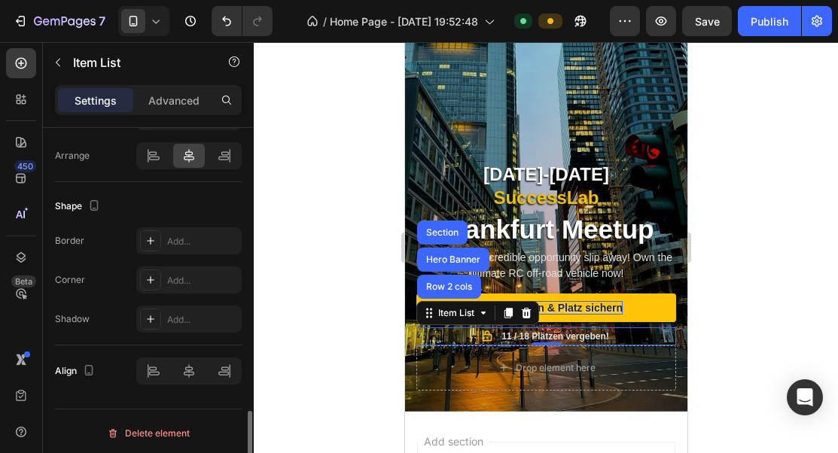
scroll to position [1367, 0]
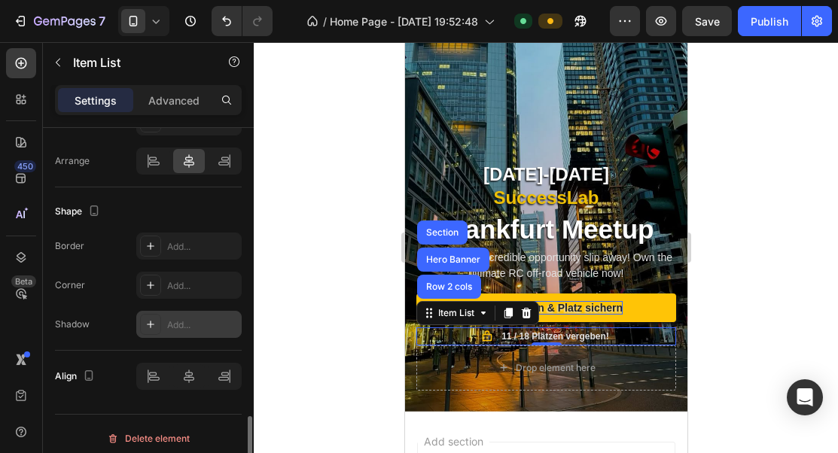
click at [179, 314] on div "Add..." at bounding box center [188, 324] width 105 height 27
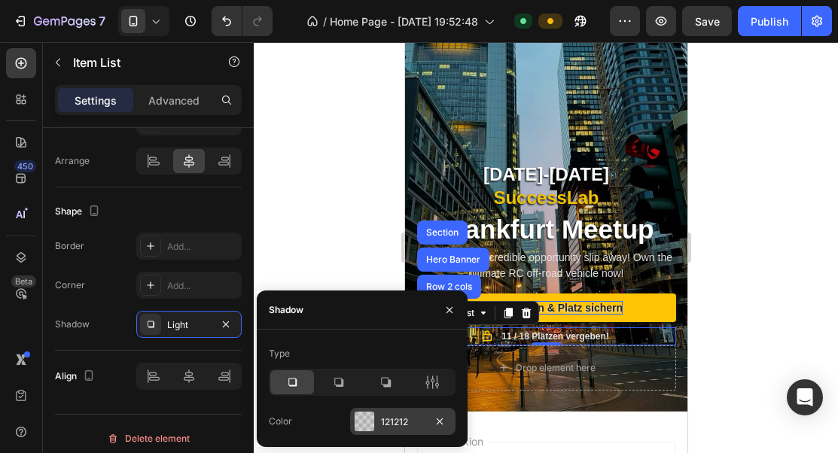
click at [373, 413] on div at bounding box center [364, 421] width 21 height 21
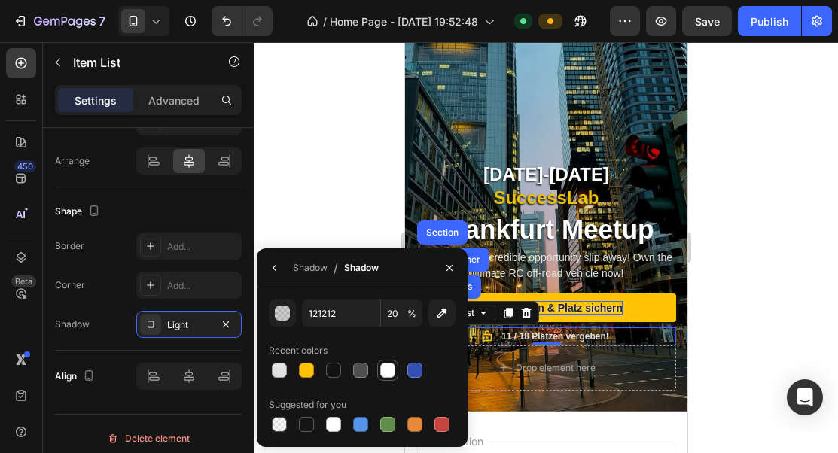
click at [390, 377] on div at bounding box center [388, 370] width 18 height 18
type input "FFFFFF"
type input "100"
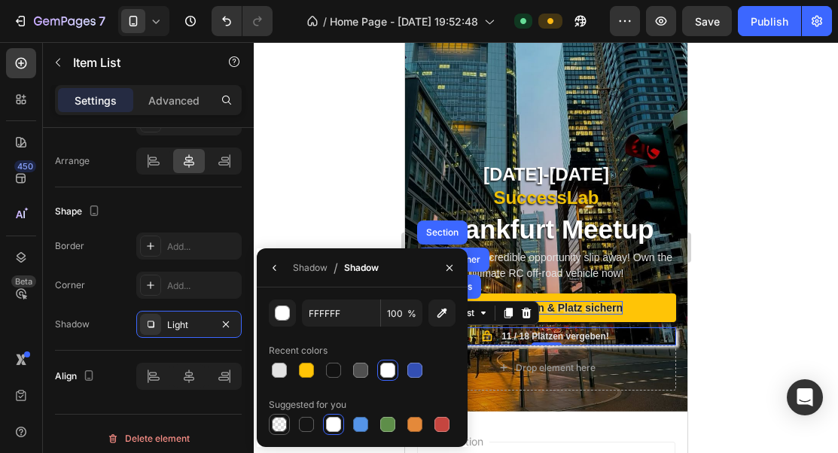
click at [278, 421] on div at bounding box center [279, 424] width 15 height 15
type input "000000"
type input "0"
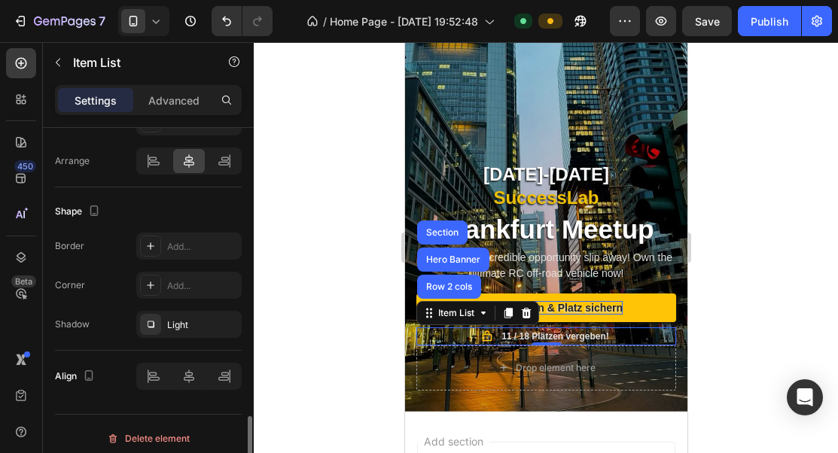
click at [117, 262] on div "Border Add... Corner Add... Shadow Light" at bounding box center [148, 285] width 187 height 105
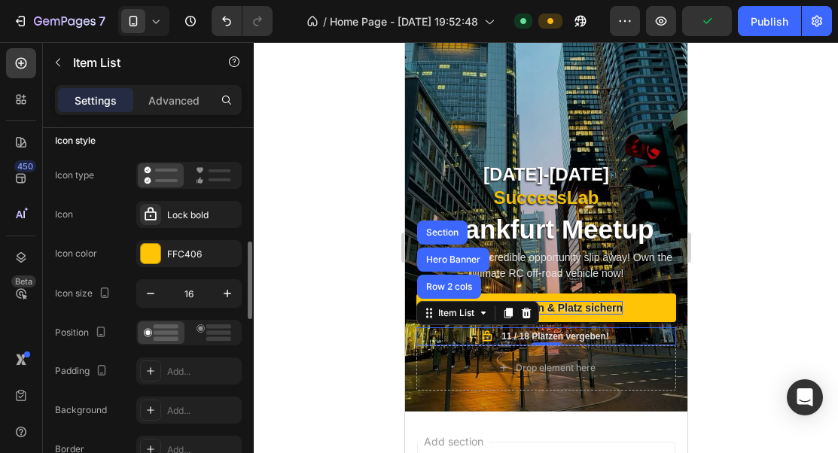
scroll to position [0, 0]
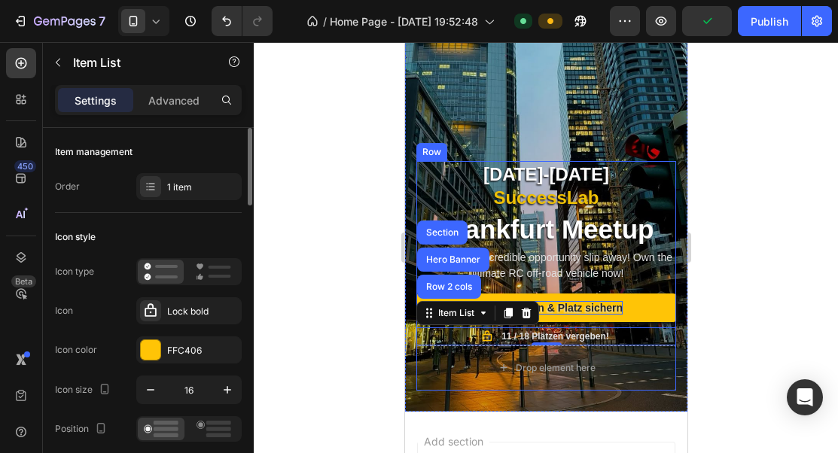
click at [608, 328] on div "11 / 18 Plätzen vergeben!" at bounding box center [554, 336] width 112 height 18
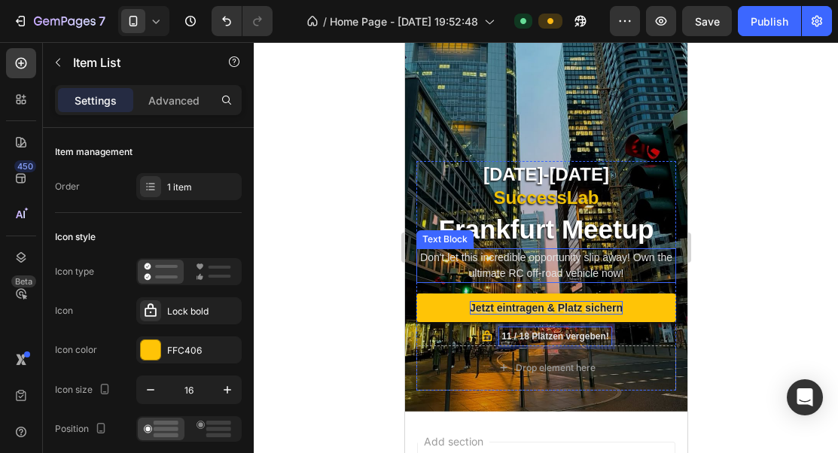
click at [599, 271] on p "Don't let this incredible opportunity slip away! Own the ultimate RC off-road v…" at bounding box center [545, 266] width 257 height 32
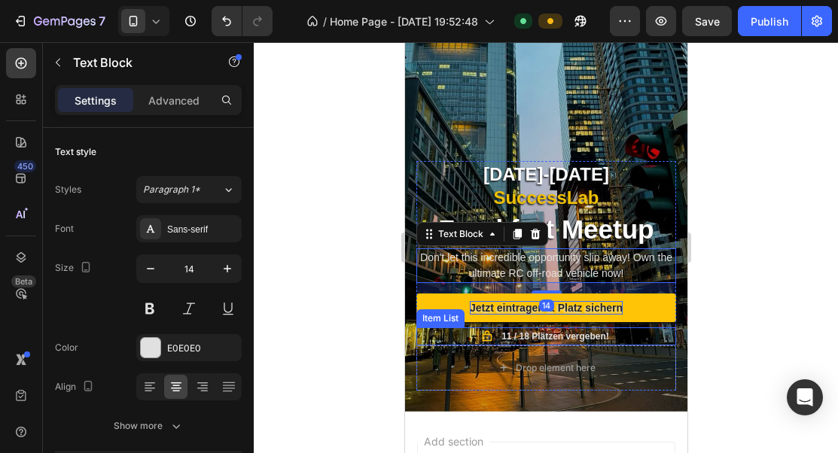
click at [555, 334] on strong "11 / 18 Plätzen vergeben!" at bounding box center [555, 336] width 108 height 11
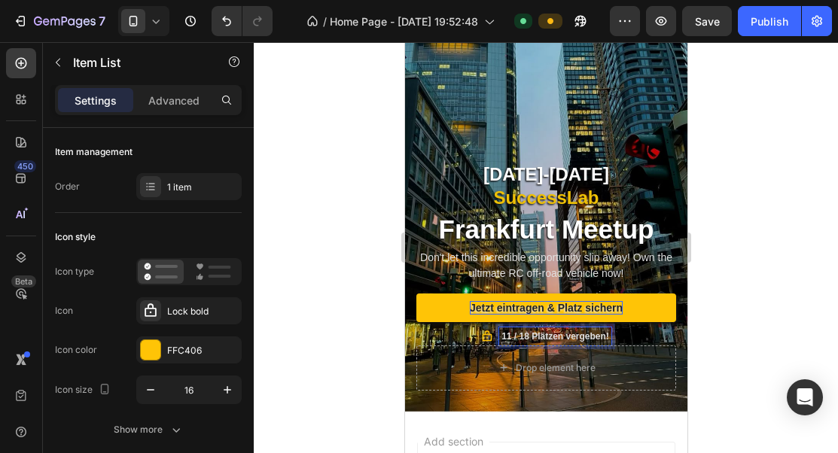
click at [573, 334] on strong "11 / 18 Plätzen vergeben!" at bounding box center [555, 336] width 108 height 11
click at [668, 334] on div "11 / 18 Plätzen vergeben!" at bounding box center [545, 336] width 260 height 18
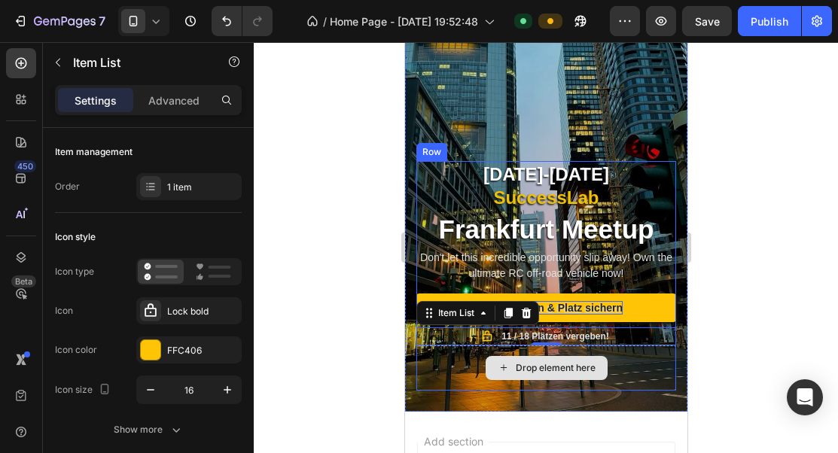
click at [655, 352] on div "Drop element here" at bounding box center [545, 367] width 260 height 45
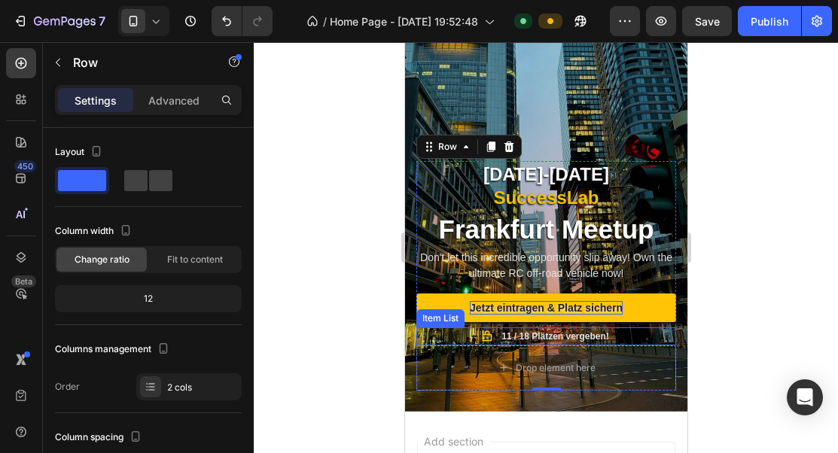
click at [627, 336] on div "11 / 18 Plätzen vergeben!" at bounding box center [545, 336] width 260 height 18
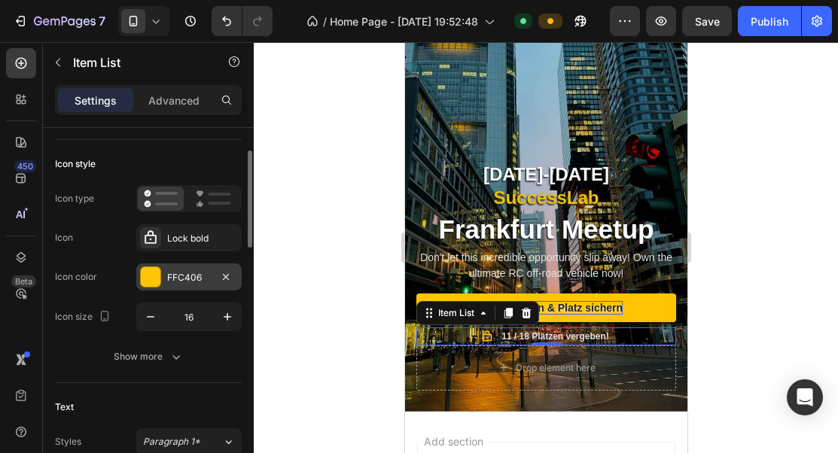
scroll to position [78, 0]
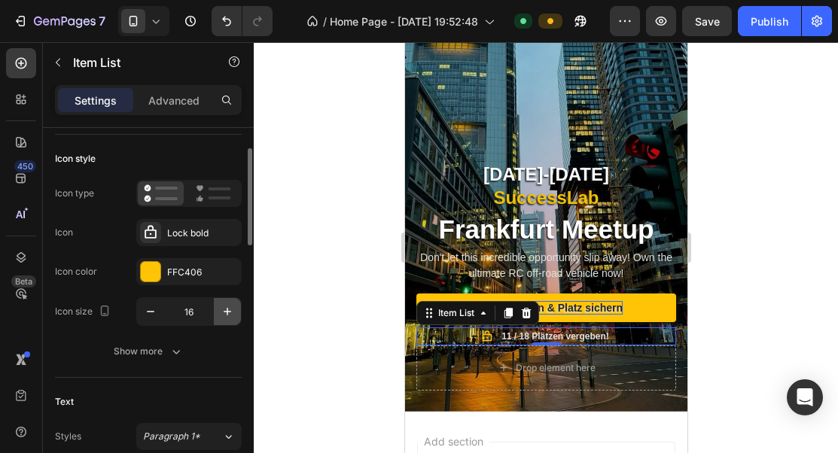
click at [227, 311] on icon "button" at bounding box center [227, 311] width 15 height 15
click at [229, 312] on icon "button" at bounding box center [227, 311] width 15 height 15
click at [156, 315] on icon "button" at bounding box center [150, 311] width 15 height 15
type input "17"
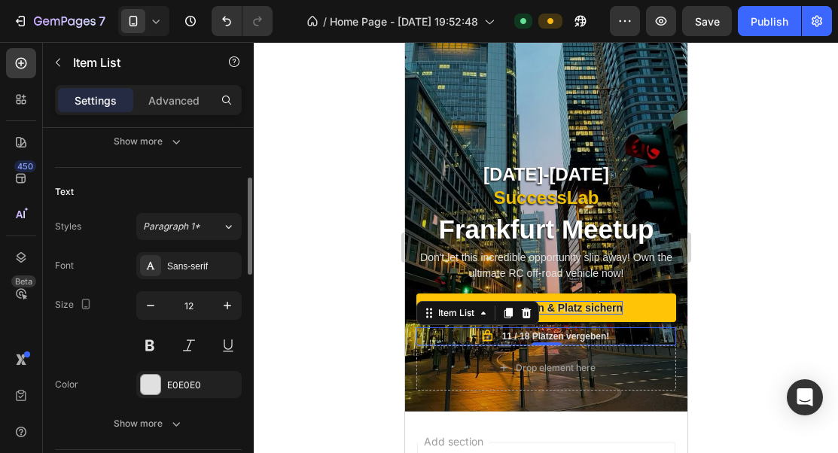
scroll to position [360, 0]
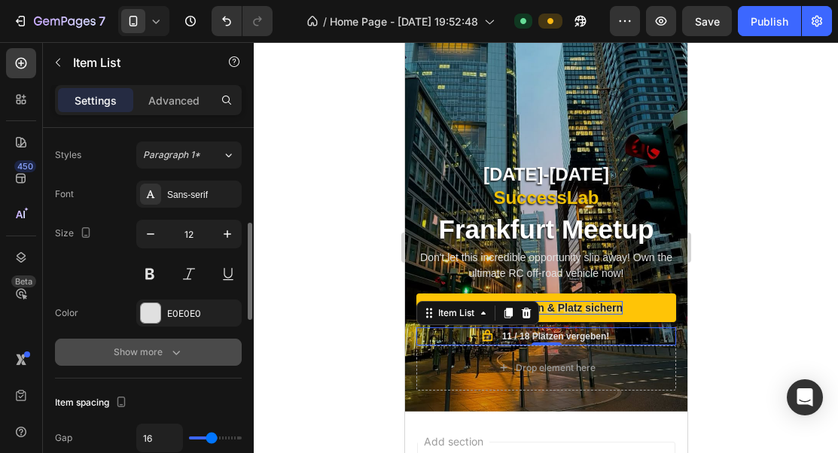
click at [156, 358] on div "Show more" at bounding box center [149, 352] width 70 height 15
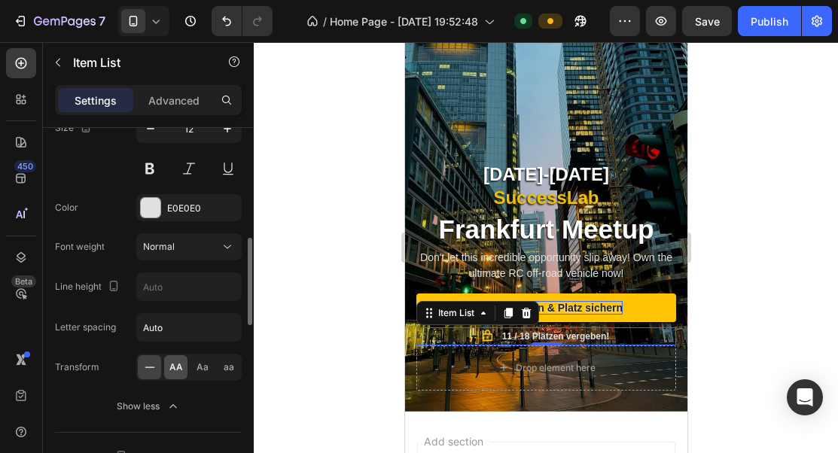
scroll to position [412, 0]
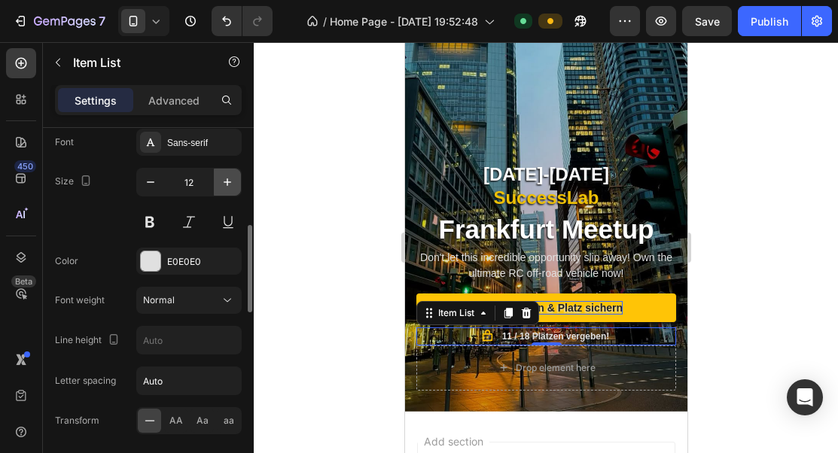
click at [226, 186] on icon "button" at bounding box center [227, 182] width 15 height 15
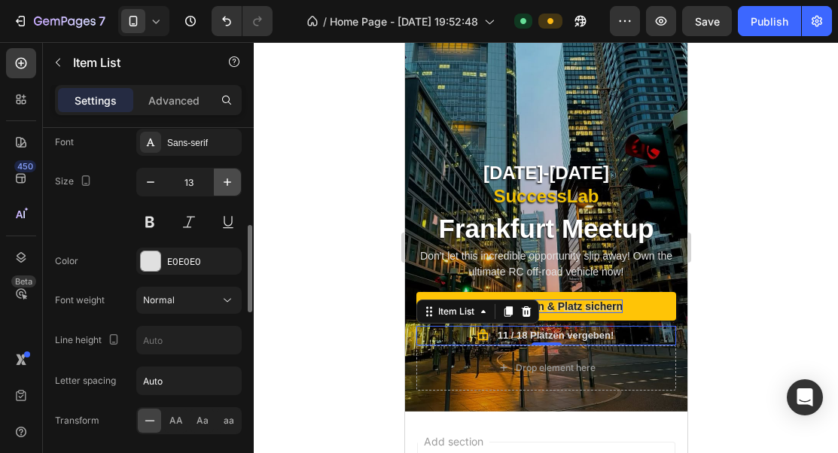
click at [226, 185] on icon "button" at bounding box center [227, 182] width 15 height 15
type input "14"
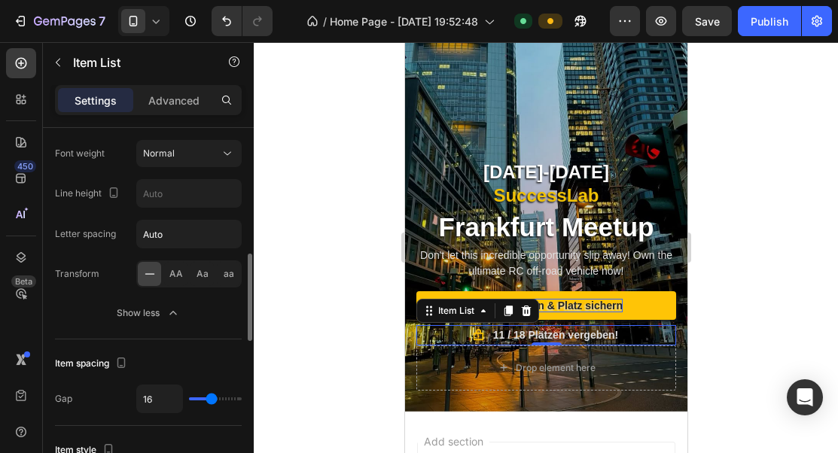
scroll to position [549, 0]
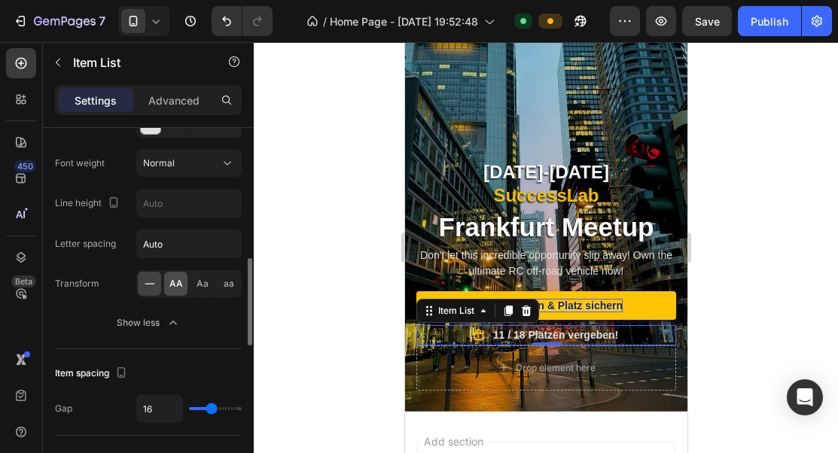
click at [183, 278] on div "AA" at bounding box center [175, 284] width 23 height 24
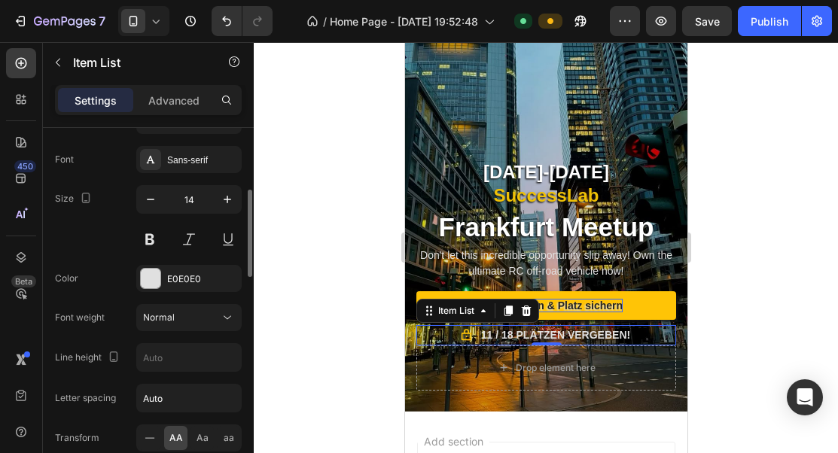
scroll to position [369, 0]
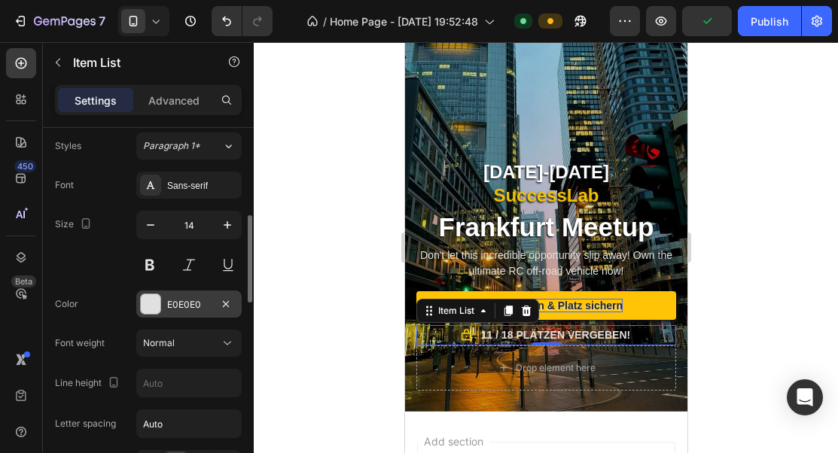
click at [157, 306] on div at bounding box center [151, 304] width 20 height 20
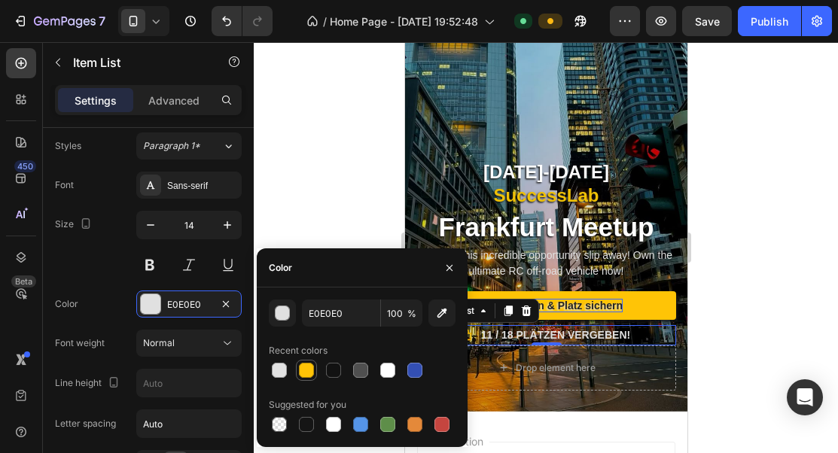
click at [309, 367] on div at bounding box center [306, 370] width 15 height 15
click at [282, 368] on div at bounding box center [279, 370] width 15 height 15
click at [440, 422] on div at bounding box center [441, 424] width 15 height 15
click at [282, 374] on div at bounding box center [279, 370] width 15 height 15
type input "E2E2E2"
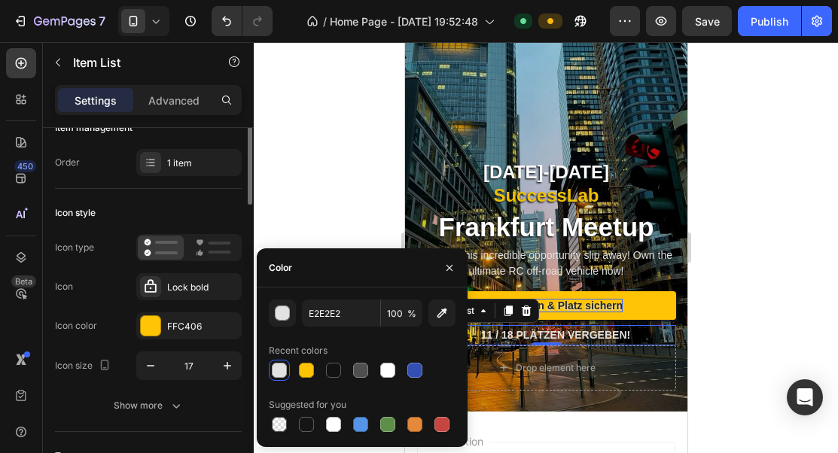
scroll to position [11, 0]
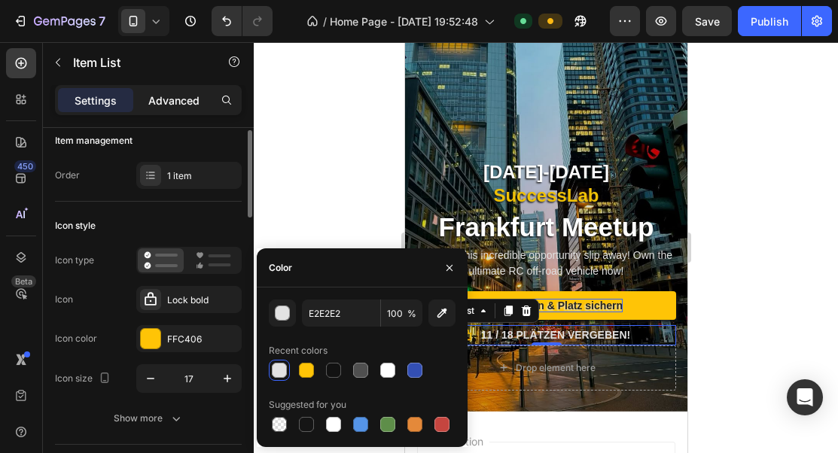
click at [166, 99] on p "Advanced" at bounding box center [173, 101] width 51 height 16
type input "100%"
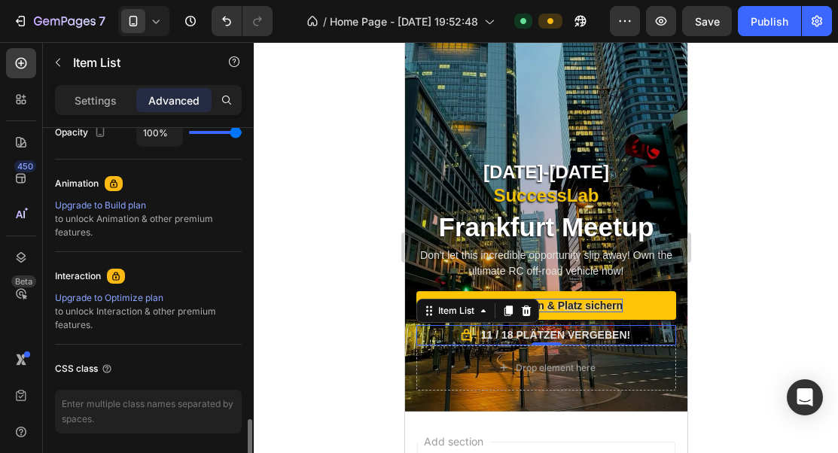
scroll to position [677, 0]
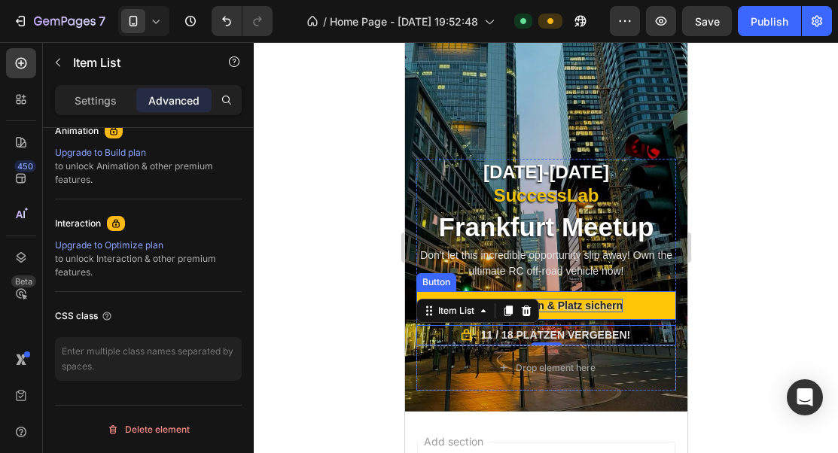
click at [604, 190] on p "17-19 Oktober SuccessLab" at bounding box center [545, 183] width 257 height 47
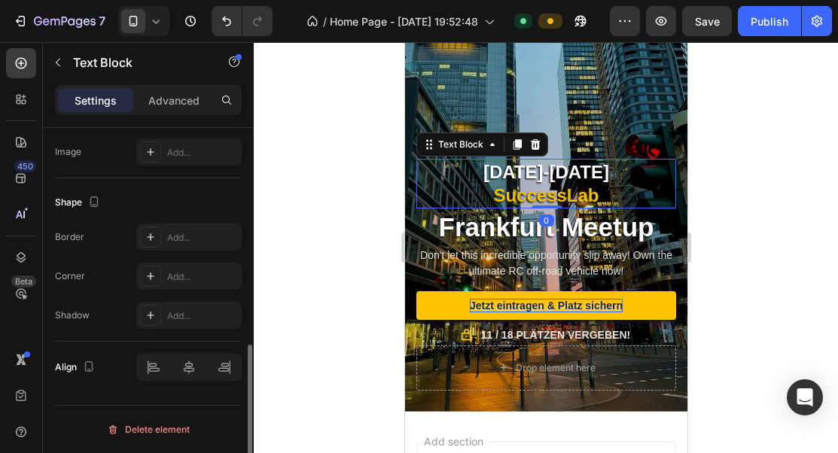
scroll to position [0, 0]
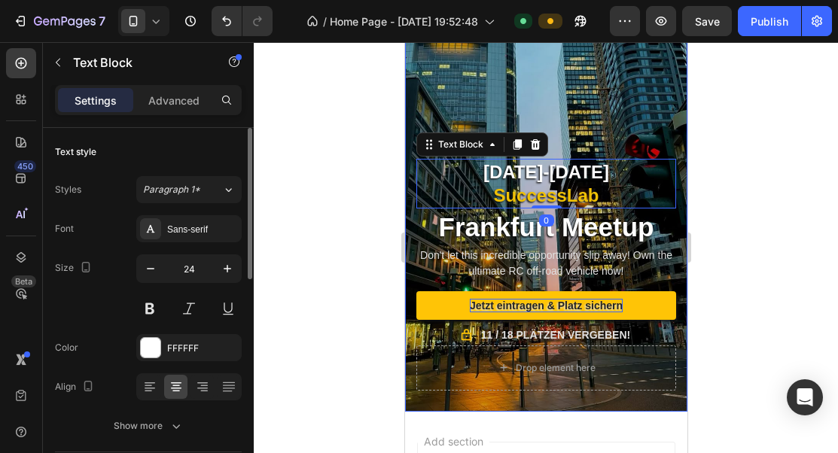
click at [635, 84] on div "Background Image" at bounding box center [545, 160] width 282 height 501
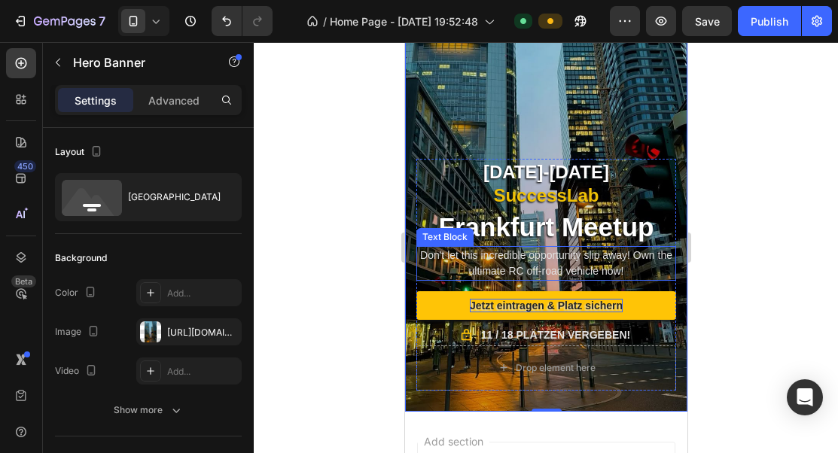
click at [566, 264] on p "Don't let this incredible opportunity slip away! Own the ultimate RC off-road v…" at bounding box center [545, 264] width 257 height 32
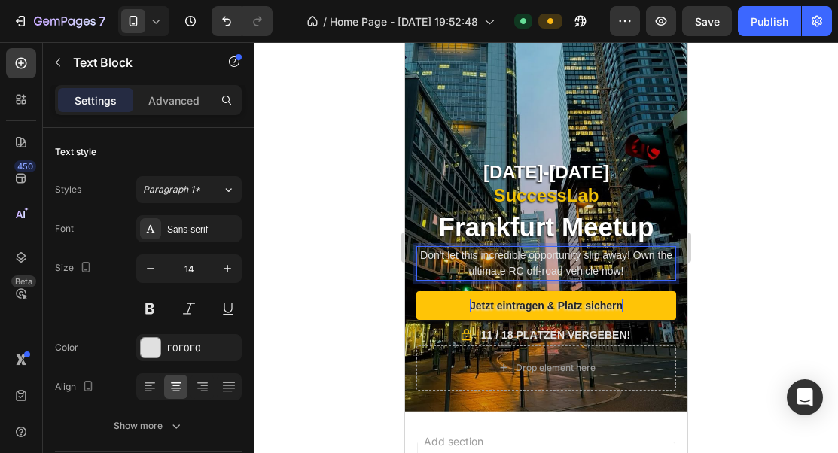
click at [566, 264] on p "Don't let this incredible opportunity slip away! Own the ultimate RC off-road v…" at bounding box center [545, 264] width 257 height 32
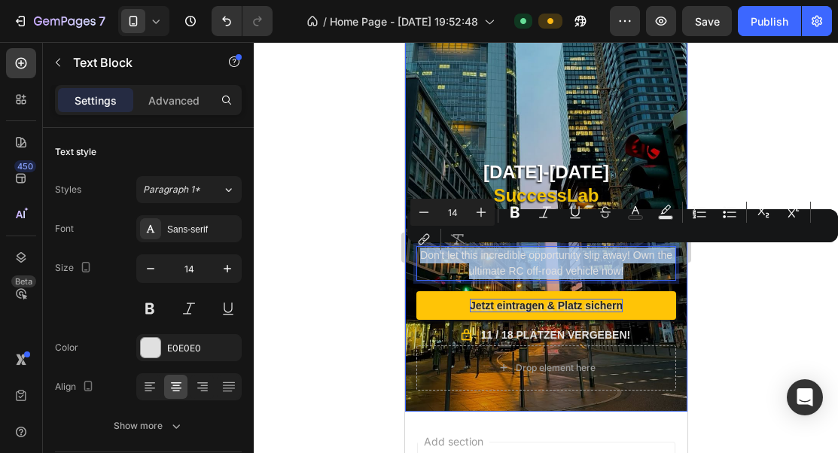
scroll to position [1084, 0]
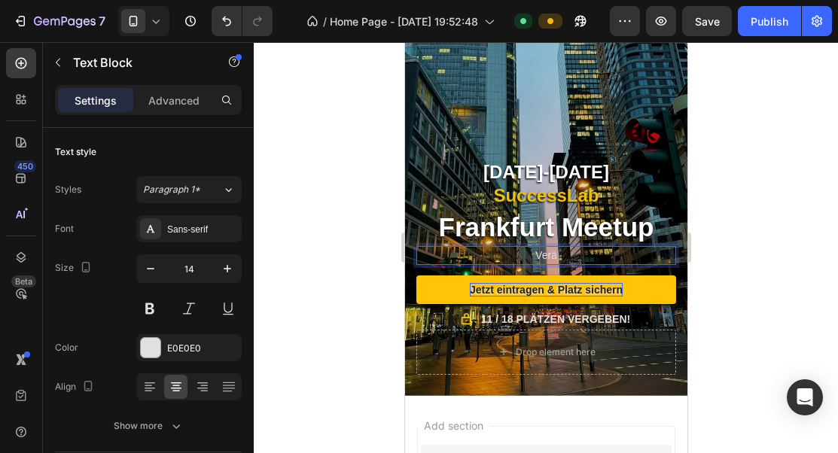
click at [555, 255] on p "Verä" at bounding box center [545, 256] width 257 height 16
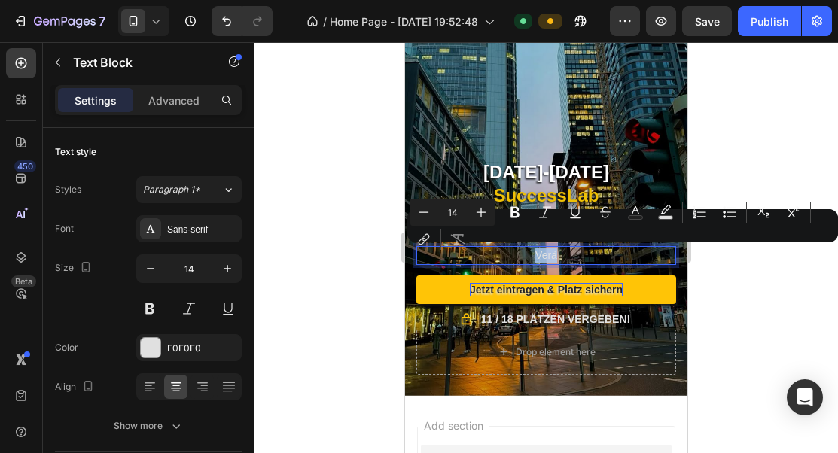
scroll to position [1052, 0]
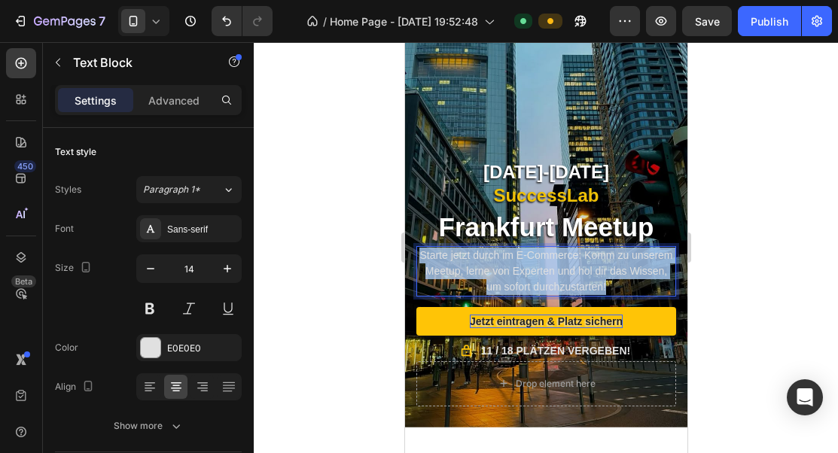
drag, startPoint x: 626, startPoint y: 289, endPoint x: 417, endPoint y: 256, distance: 211.8
click at [417, 256] on p "Starte jetzt durch im E-Commerce: Komm zu unserem Meetup, lerne von Experten un…" at bounding box center [545, 271] width 257 height 47
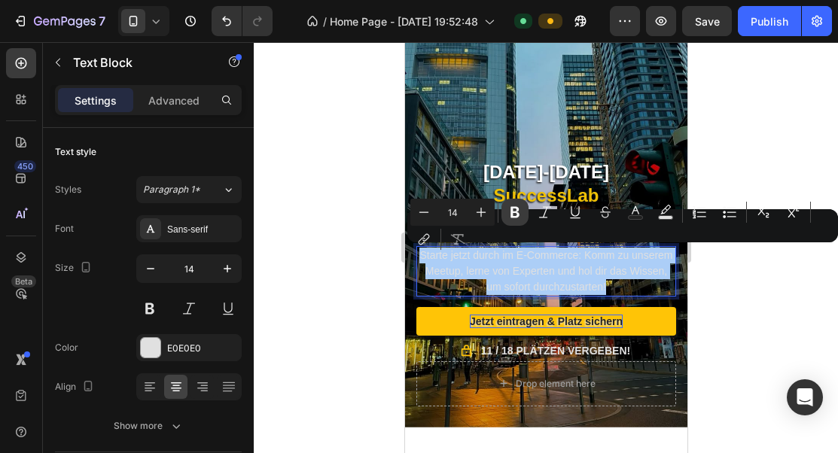
click at [507, 218] on icon "Editor contextual toolbar" at bounding box center [514, 212] width 15 height 15
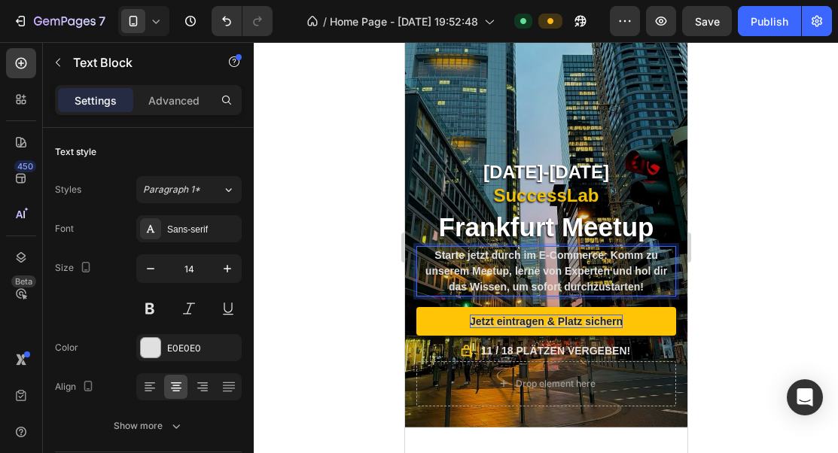
click at [568, 272] on strong "Starte jetzt durch im E-Commerce: Komm zu unserem Meetup, lerne von Experten un…" at bounding box center [546, 271] width 242 height 44
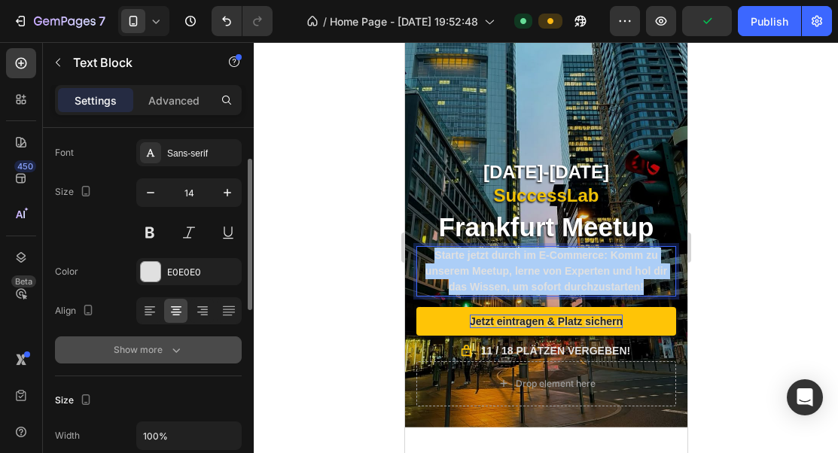
click at [171, 350] on icon "button" at bounding box center [176, 349] width 15 height 15
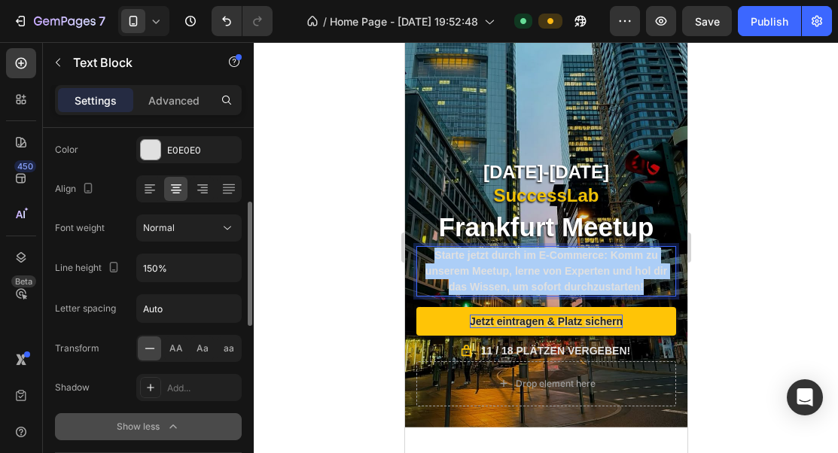
scroll to position [203, 0]
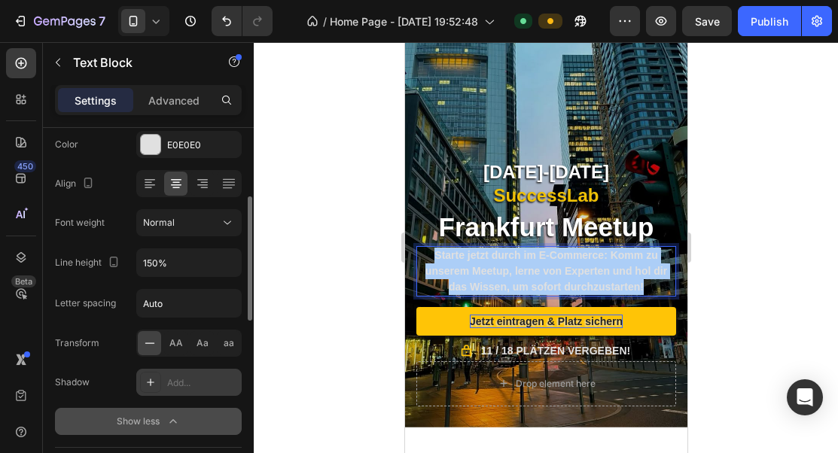
click at [169, 382] on div "Add..." at bounding box center [202, 383] width 71 height 14
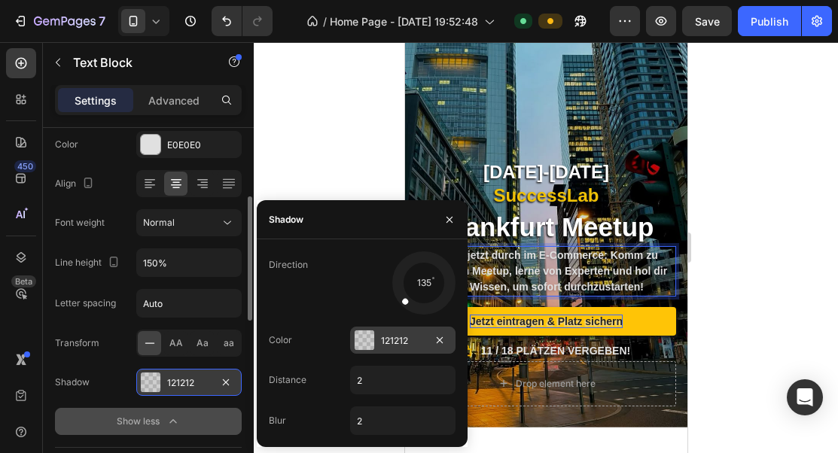
click at [360, 342] on div at bounding box center [365, 340] width 20 height 20
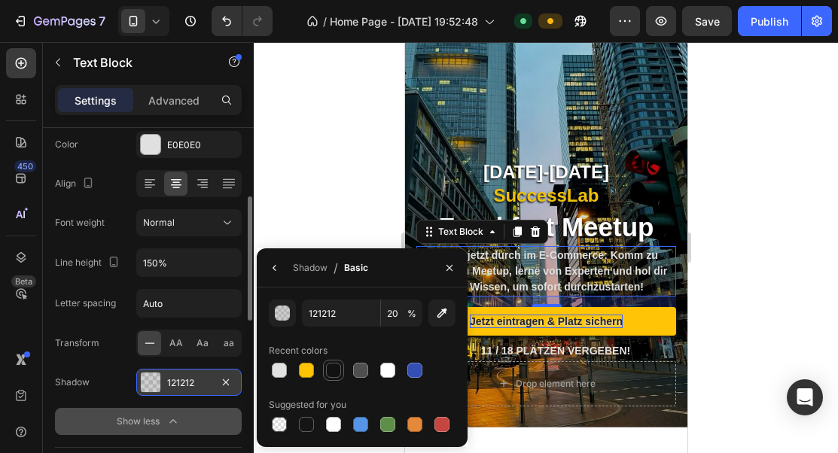
click at [324, 372] on div at bounding box center [333, 370] width 18 height 18
type input "100"
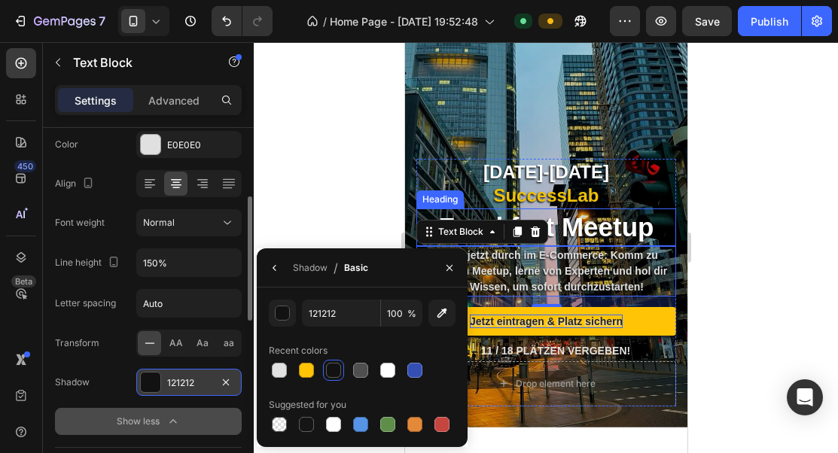
click at [603, 212] on p "Frankfurt Meetup" at bounding box center [545, 227] width 257 height 35
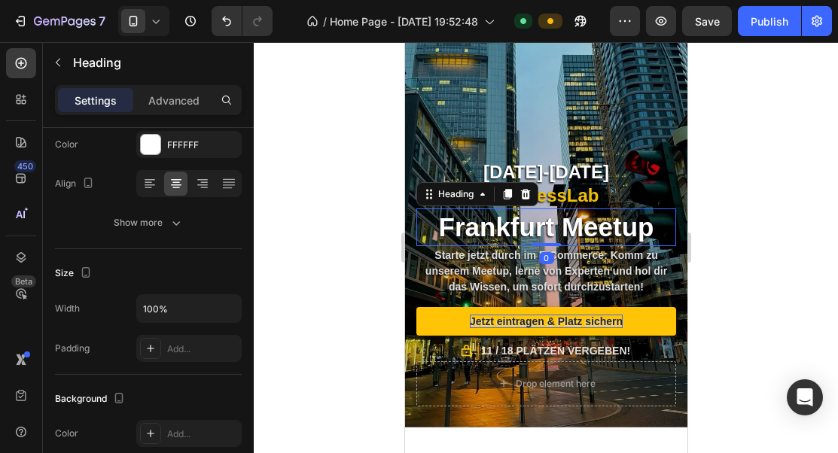
scroll to position [0, 0]
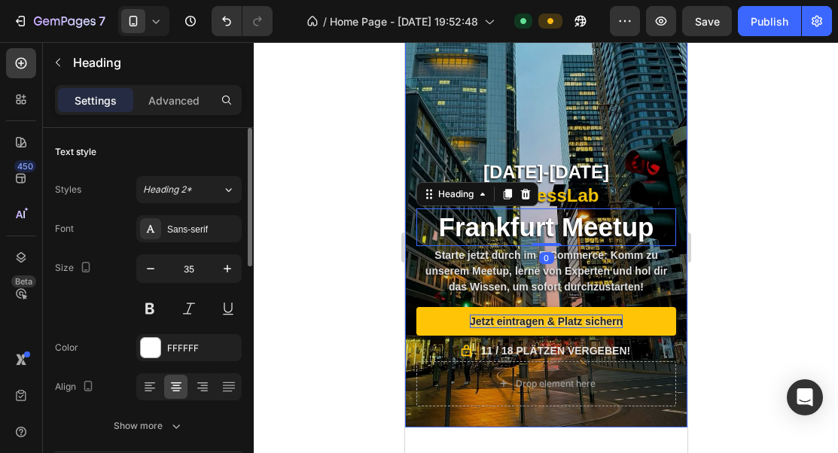
click at [659, 123] on div "Background Image" at bounding box center [545, 175] width 282 height 501
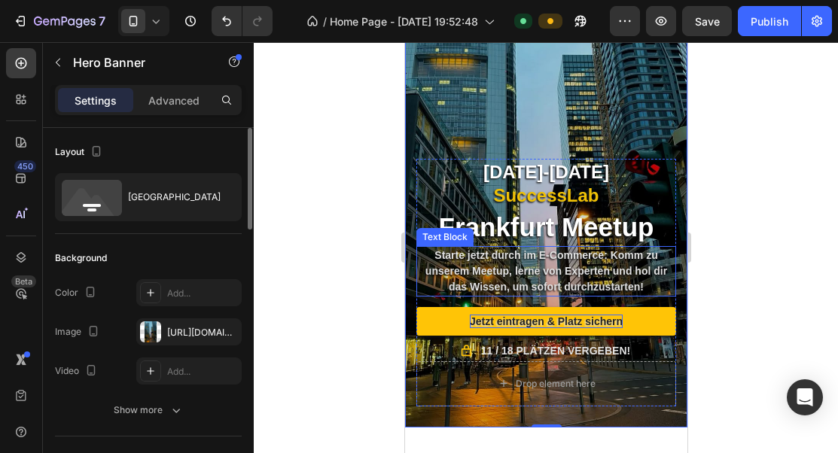
click at [594, 263] on p "Starte jetzt durch im E-Commerce: Komm zu unserem Meetup, lerne von Experten un…" at bounding box center [545, 271] width 257 height 47
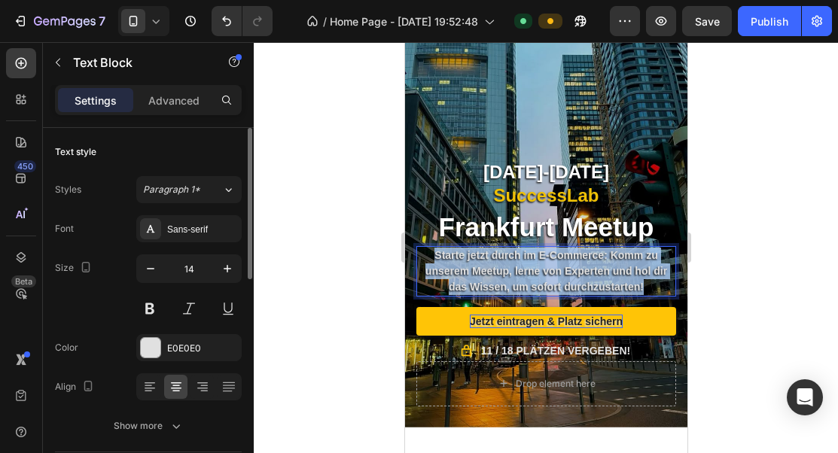
click at [594, 263] on p "Starte jetzt durch im E-Commerce: Komm zu unserem Meetup, lerne von Experten un…" at bounding box center [545, 271] width 257 height 47
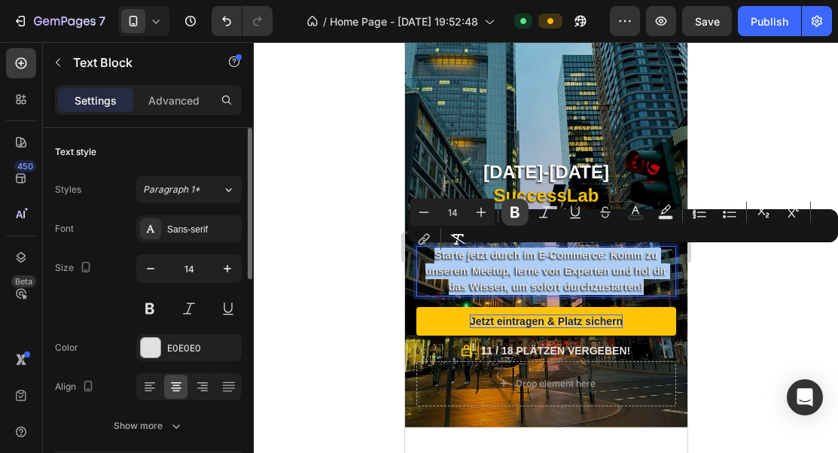
click at [519, 215] on icon "Editor contextual toolbar" at bounding box center [514, 212] width 15 height 15
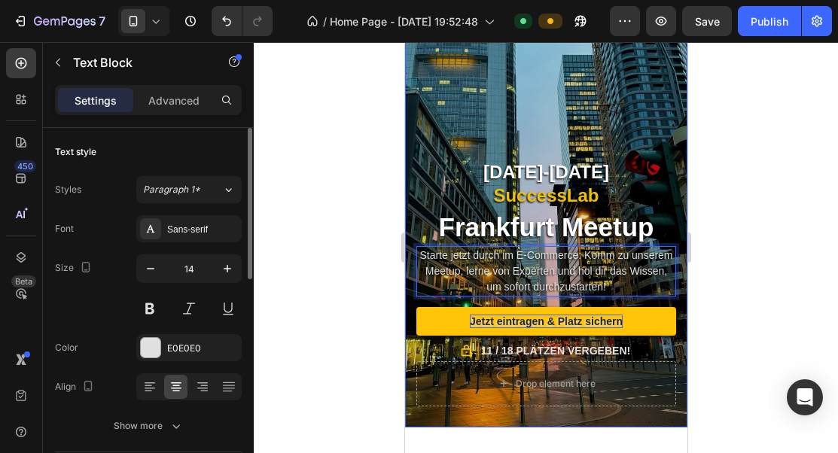
click at [616, 111] on div "Background Image" at bounding box center [545, 175] width 282 height 501
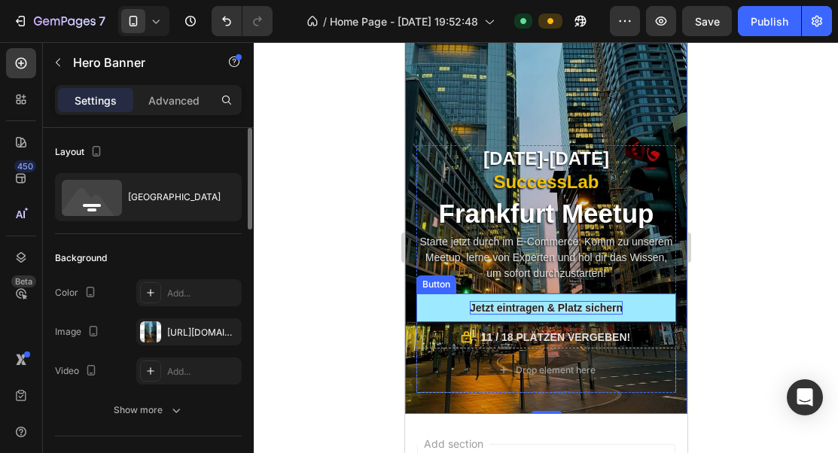
scroll to position [1082, 0]
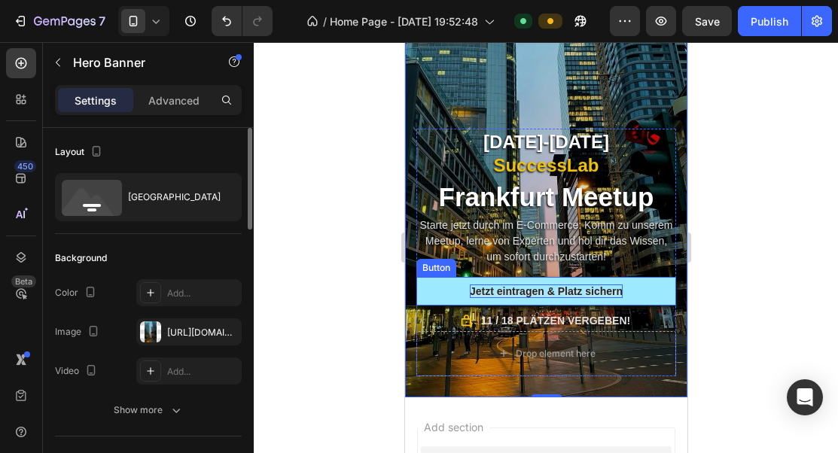
click at [644, 290] on button "Jetzt eintragen & Platz sichern" at bounding box center [545, 291] width 260 height 29
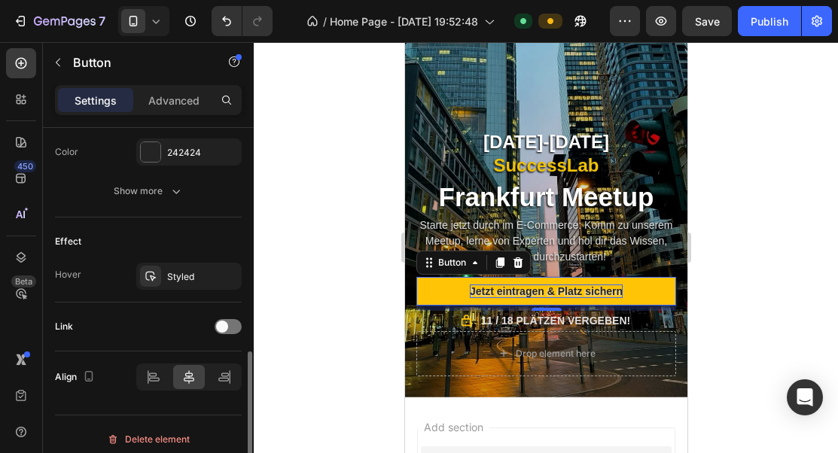
scroll to position [711, 0]
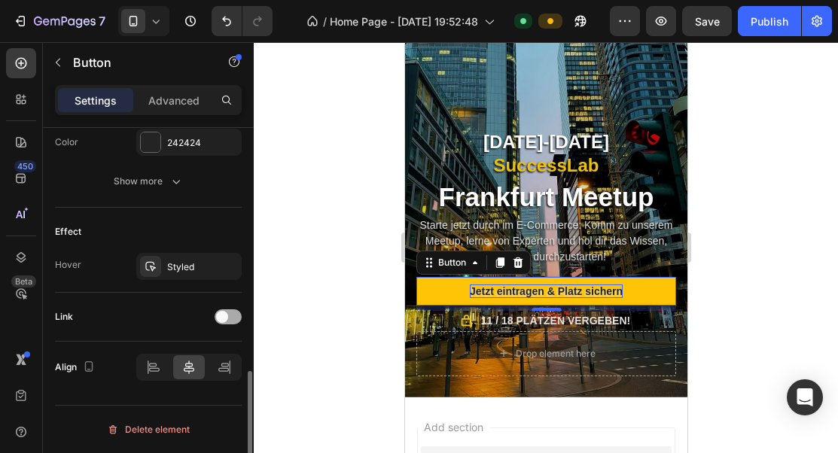
click at [232, 324] on div at bounding box center [228, 316] width 27 height 15
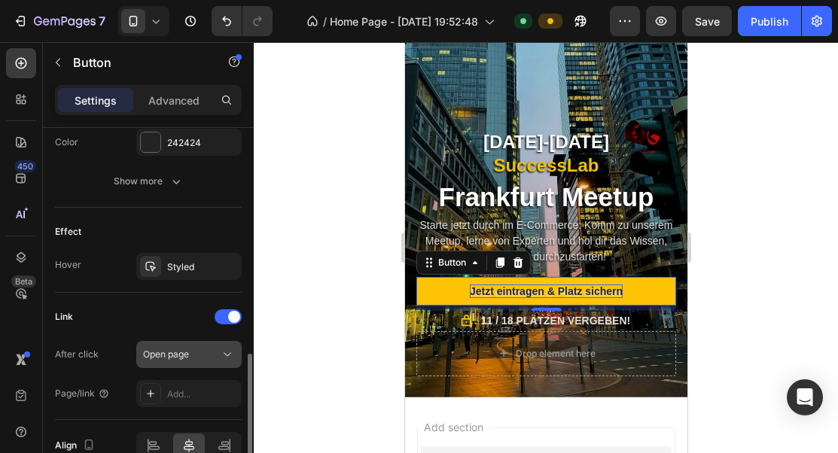
click at [213, 357] on div "Open page" at bounding box center [181, 355] width 77 height 14
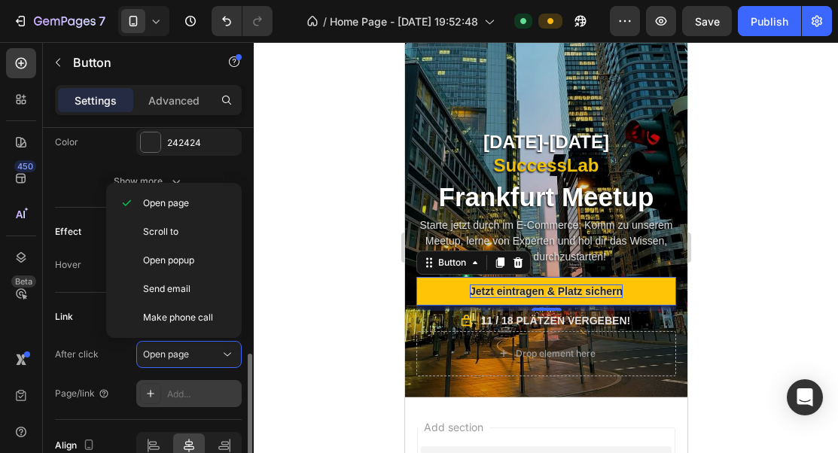
click at [170, 395] on div "Add..." at bounding box center [202, 395] width 71 height 14
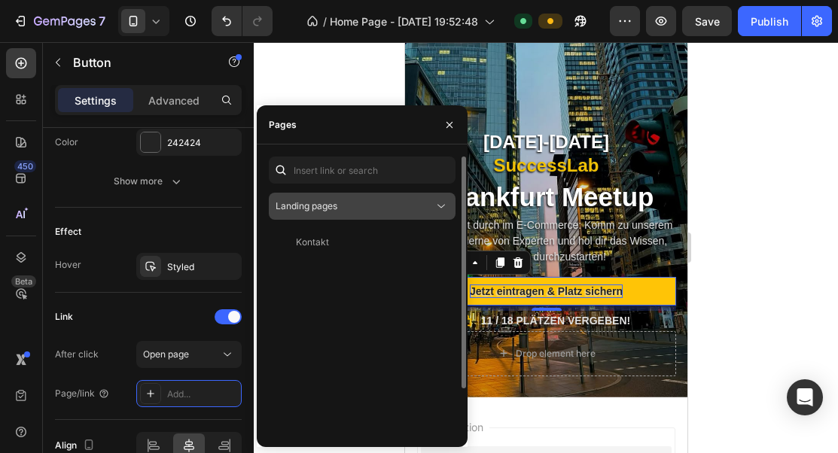
click at [361, 196] on button "Landing pages" at bounding box center [362, 206] width 187 height 27
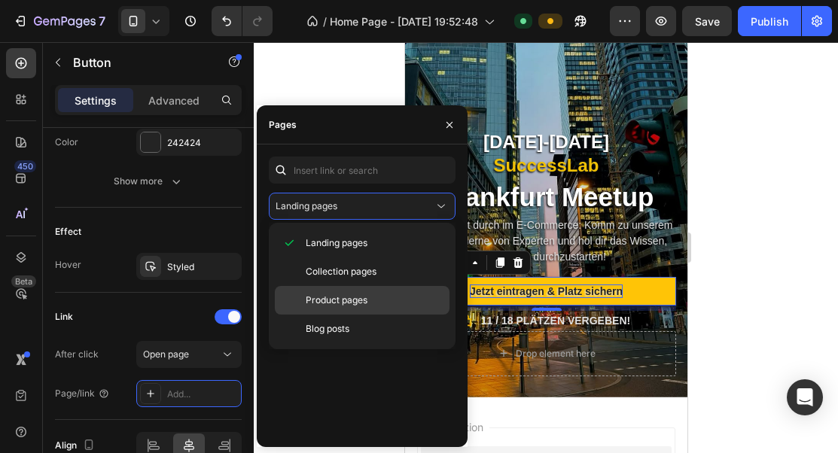
click at [345, 294] on span "Product pages" at bounding box center [337, 301] width 62 height 14
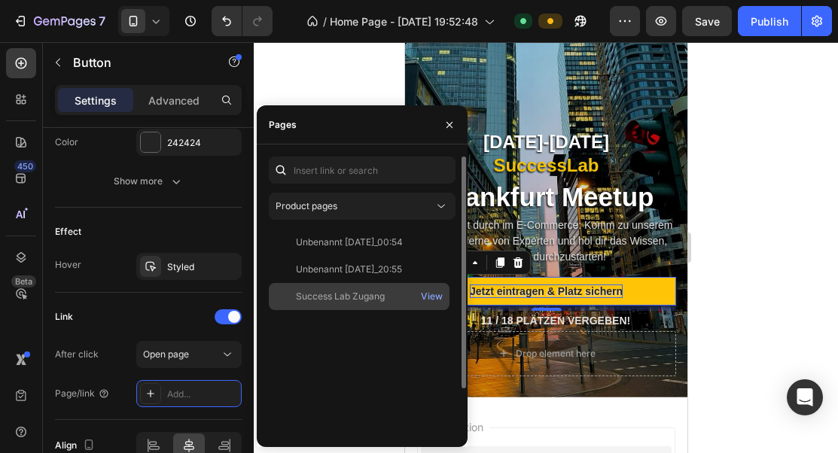
click at [359, 299] on div "Success Lab Zugang" at bounding box center [340, 297] width 89 height 14
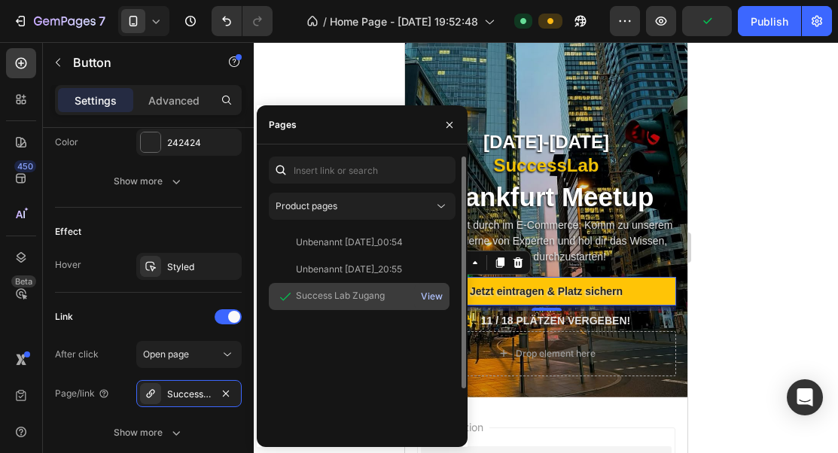
click at [438, 300] on div "View" at bounding box center [432, 297] width 22 height 14
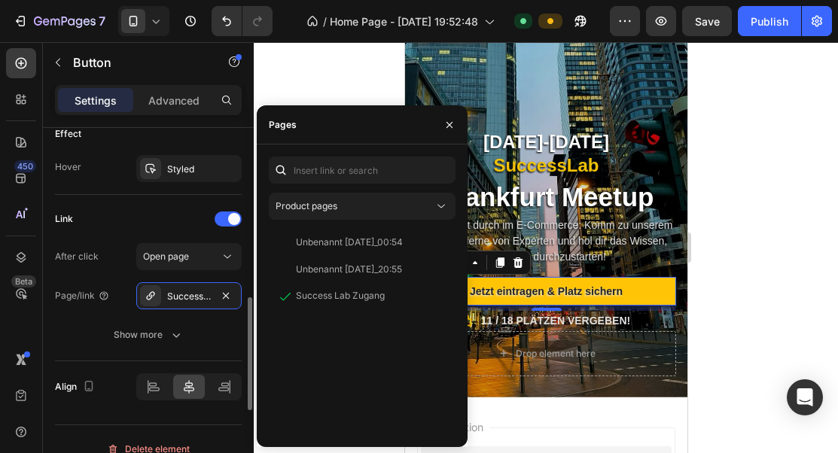
scroll to position [829, 0]
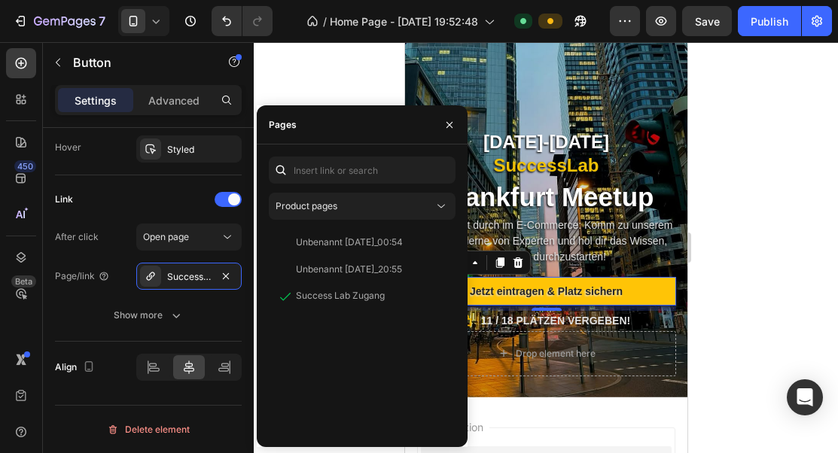
click at [708, 297] on div at bounding box center [546, 247] width 584 height 411
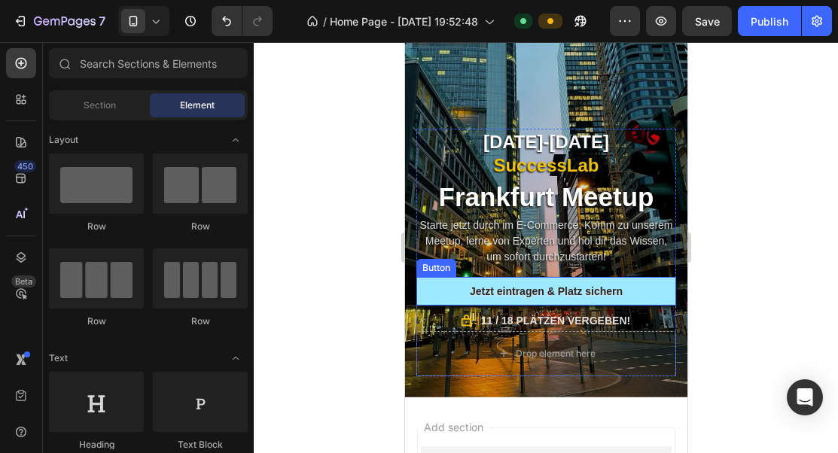
click at [662, 285] on link "Jetzt eintragen & Platz sichern" at bounding box center [545, 291] width 260 height 29
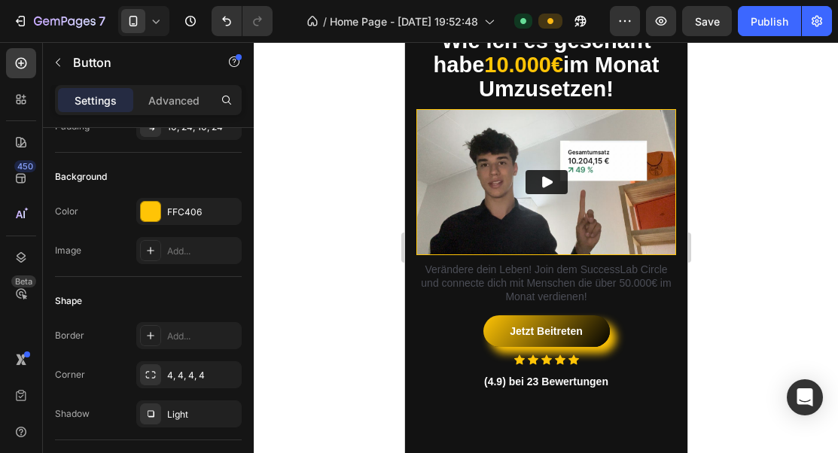
scroll to position [303, 0]
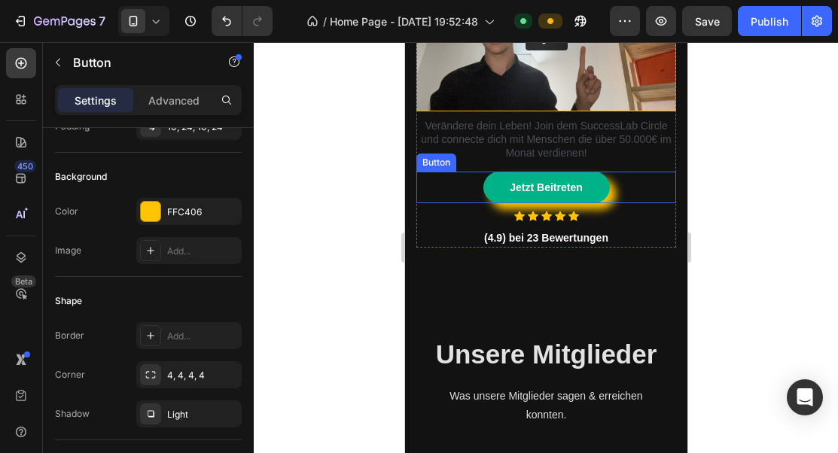
click at [598, 184] on link "Jetzt Beitreten" at bounding box center [545, 188] width 126 height 32
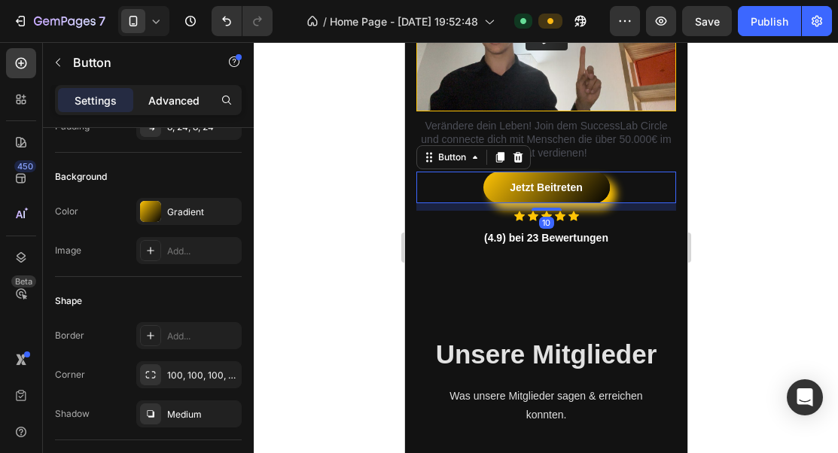
click at [193, 96] on p "Advanced" at bounding box center [173, 101] width 51 height 16
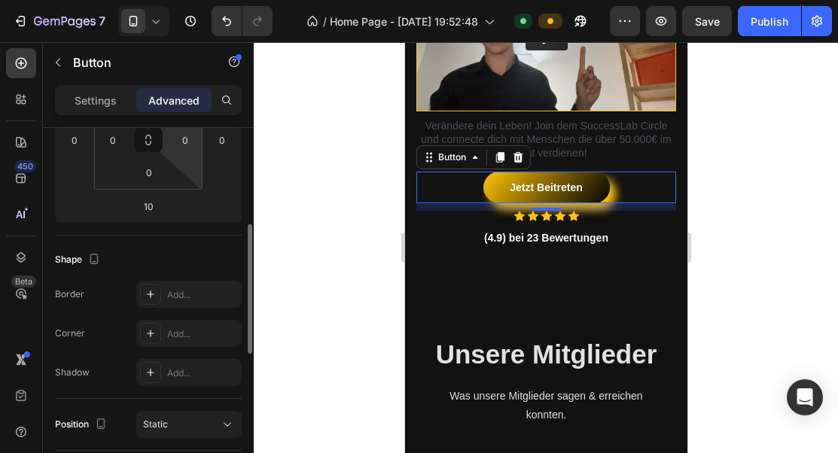
scroll to position [275, 0]
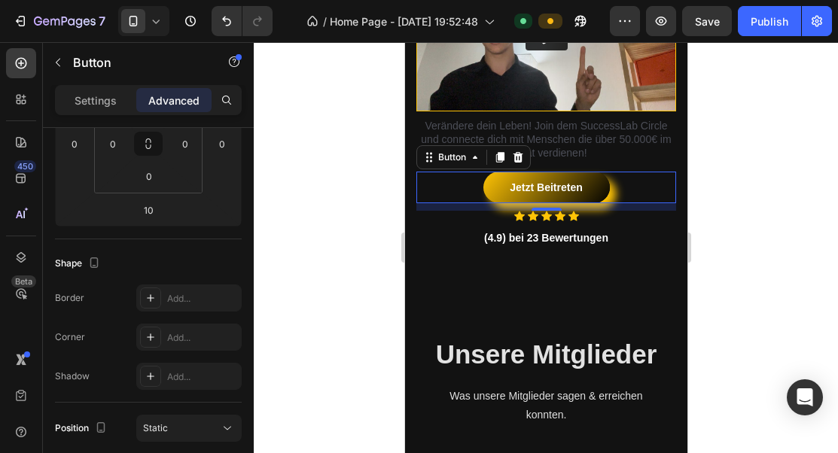
click at [92, 114] on div "Settings Advanced" at bounding box center [148, 100] width 187 height 30
click at [92, 109] on div "Settings" at bounding box center [95, 100] width 75 height 24
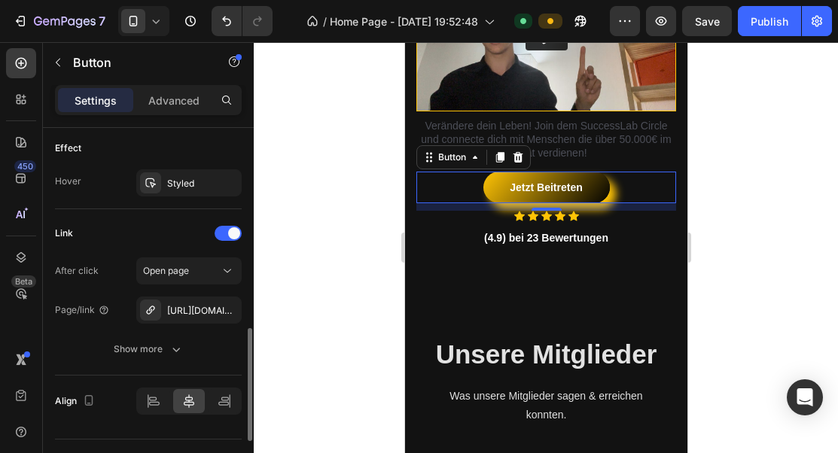
scroll to position [829, 0]
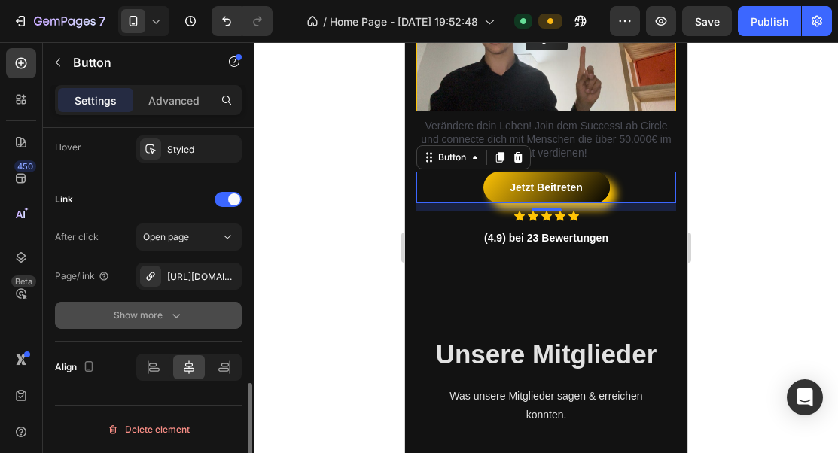
click at [159, 316] on div "Show more" at bounding box center [149, 315] width 70 height 15
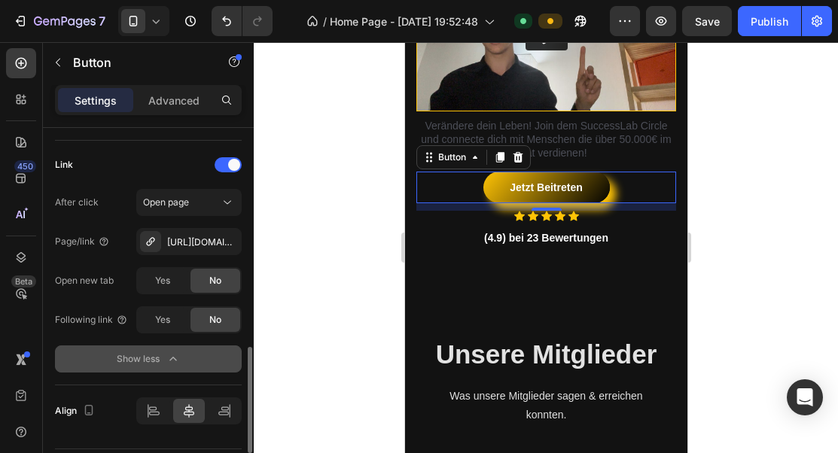
scroll to position [907, 0]
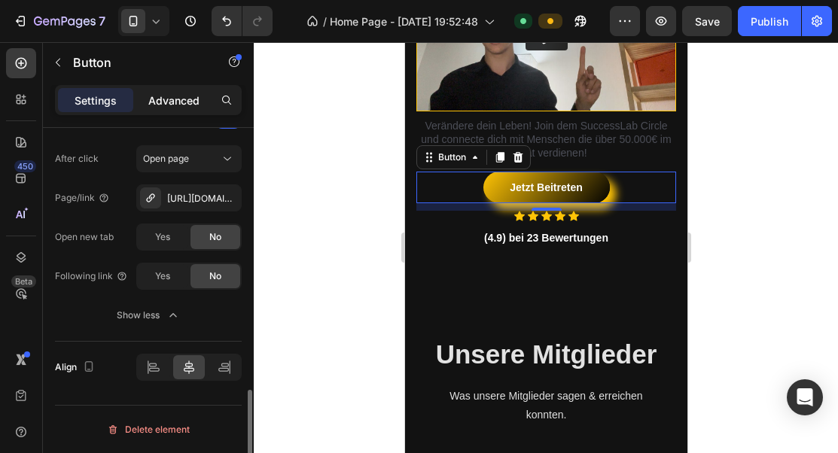
click at [187, 99] on p "Advanced" at bounding box center [173, 101] width 51 height 16
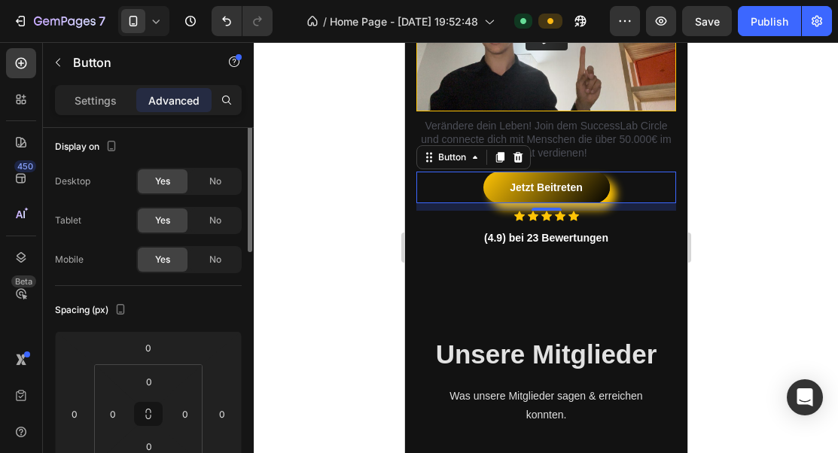
scroll to position [0, 0]
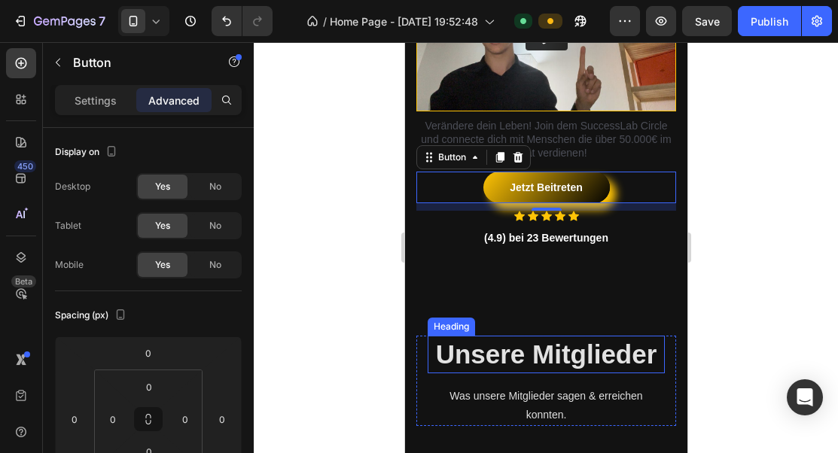
click at [599, 337] on h2 "Unsere Mitglieder" at bounding box center [545, 355] width 237 height 38
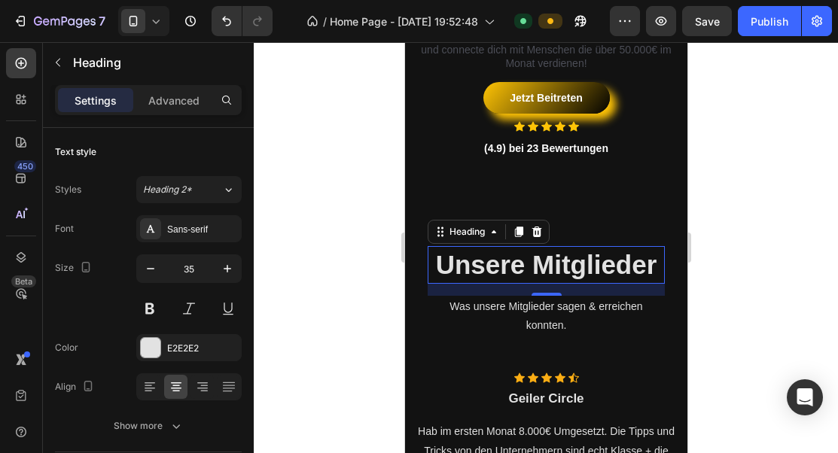
scroll to position [358, 0]
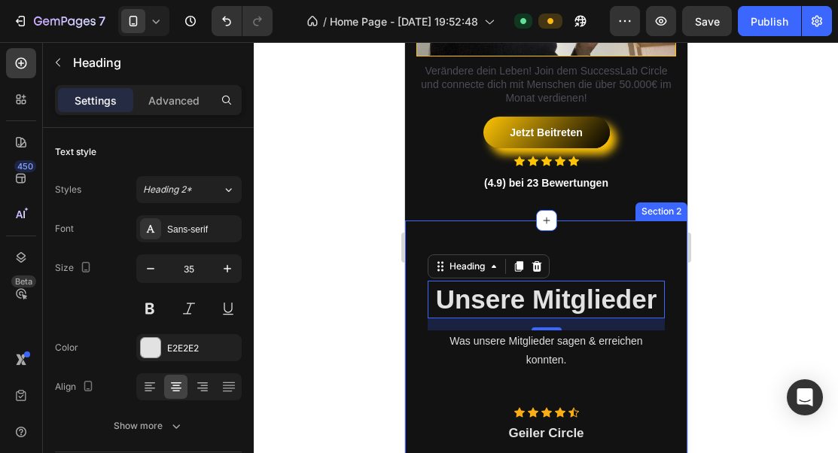
click at [596, 251] on div "Unsere Mitglieder Heading 16 Was unsere Mitglieder sagen & erreichen konnten. T…" at bounding box center [545, 421] width 282 height 400
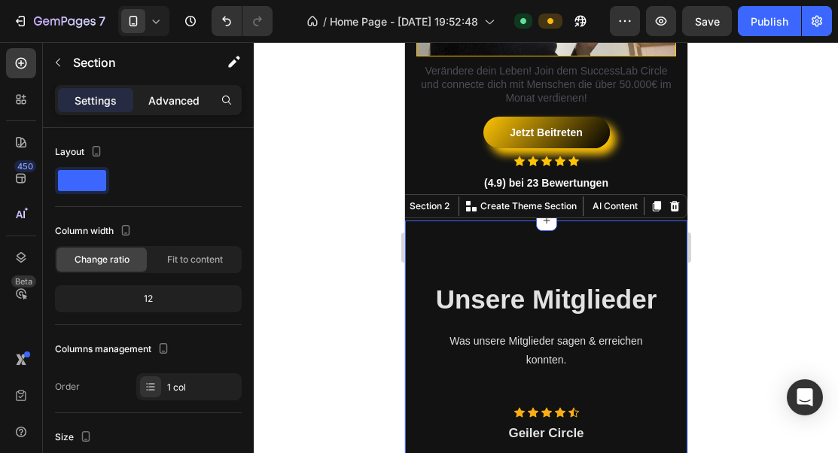
click at [161, 93] on p "Advanced" at bounding box center [173, 101] width 51 height 16
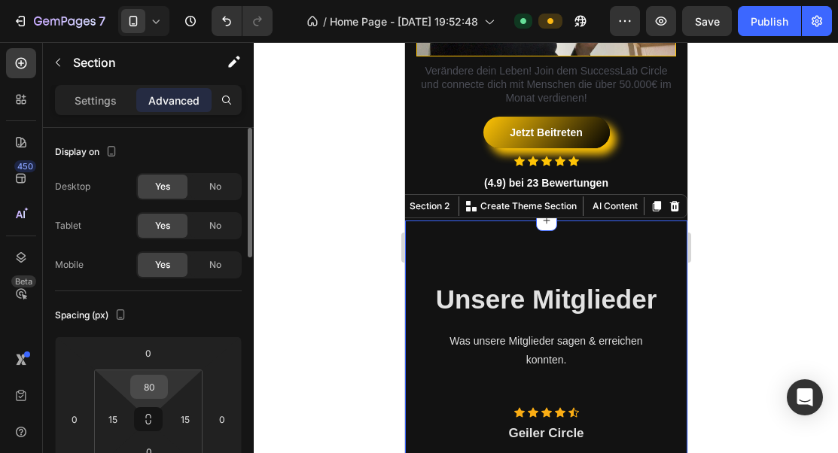
click at [156, 386] on input "80" at bounding box center [149, 387] width 30 height 23
type input "30"
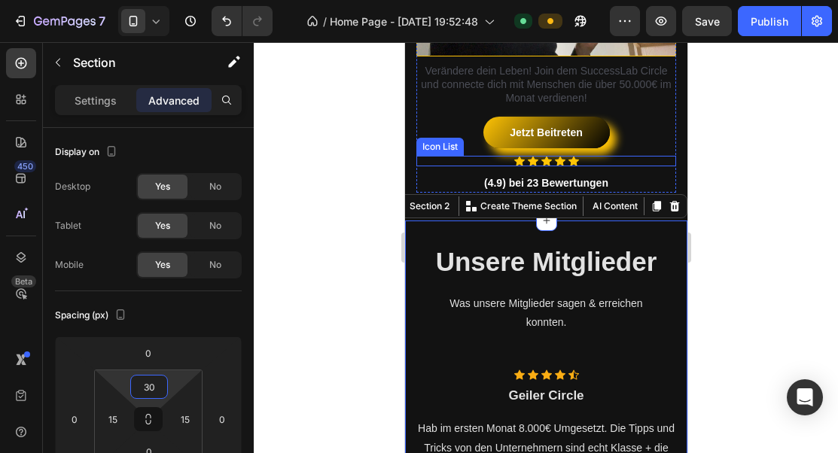
click at [658, 155] on div "Jetzt Beitreten Button" at bounding box center [545, 136] width 260 height 39
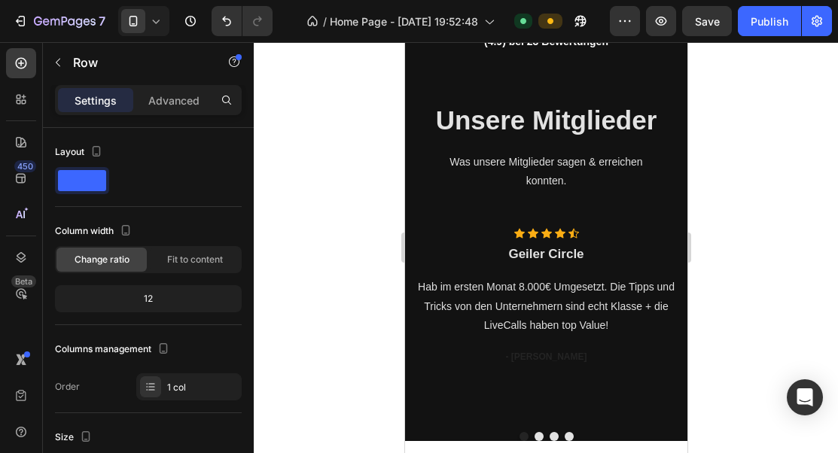
scroll to position [436, 0]
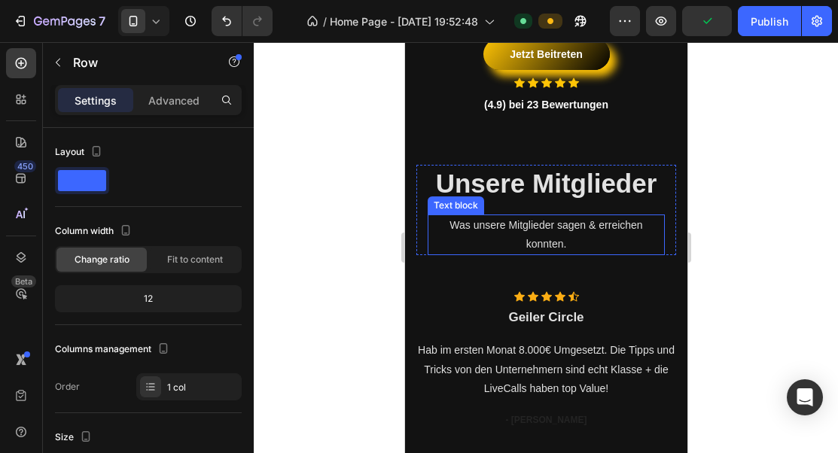
click at [602, 218] on p "Was unsere Mitglieder sagen & erreichen konnten." at bounding box center [545, 235] width 234 height 38
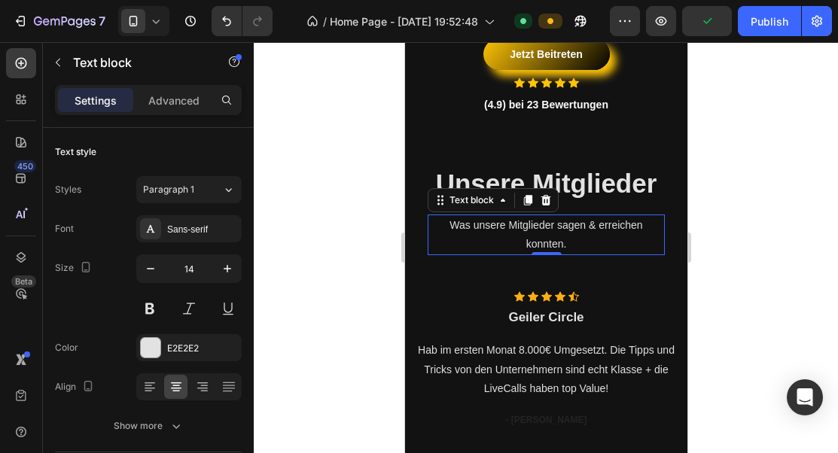
click at [602, 196] on h2 "Unsere Mitglieder" at bounding box center [545, 184] width 237 height 38
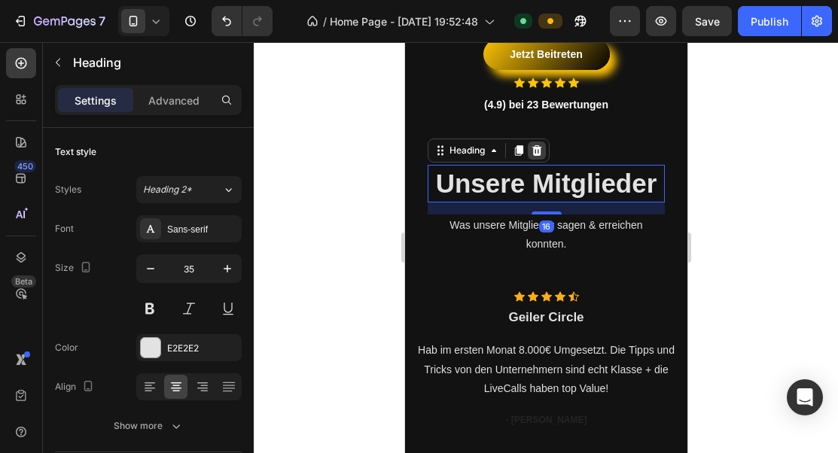
click at [542, 154] on icon at bounding box center [536, 151] width 12 height 12
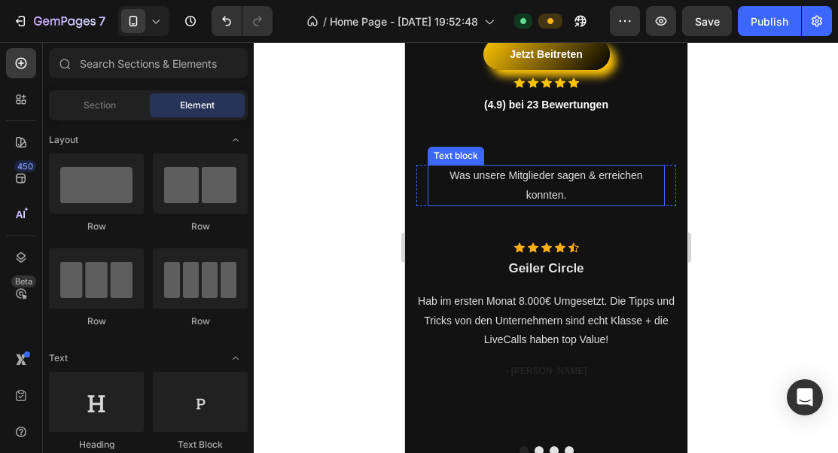
click at [547, 178] on p "Was unsere Mitglieder sagen & erreichen konnten." at bounding box center [545, 185] width 234 height 38
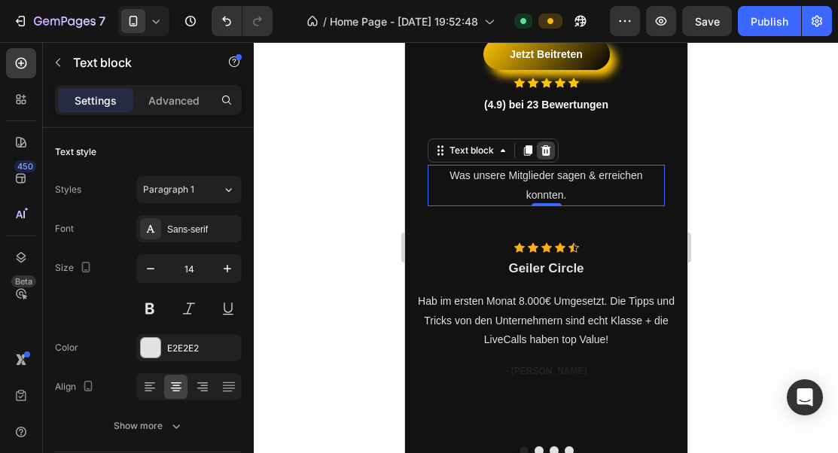
click at [542, 145] on icon at bounding box center [545, 151] width 12 height 12
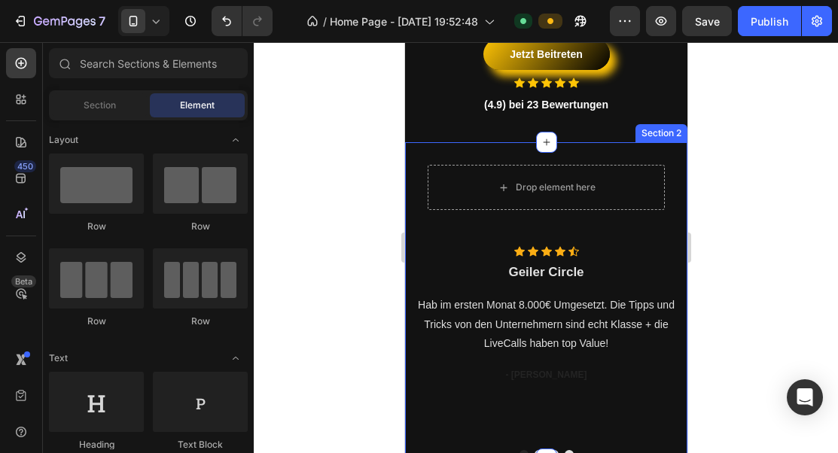
click at [554, 245] on div "Drop element here Row Icon Icon Icon Icon Icon Icon List Hoz Geiler Circle Head…" at bounding box center [545, 312] width 260 height 294
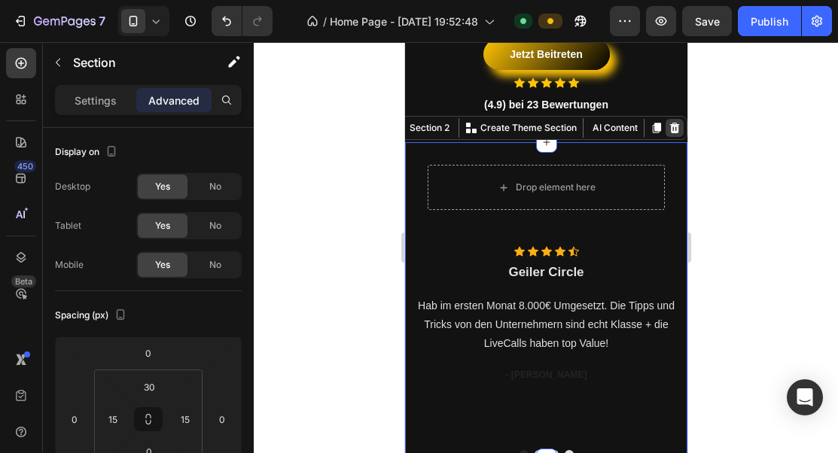
click at [671, 127] on icon at bounding box center [674, 128] width 12 height 12
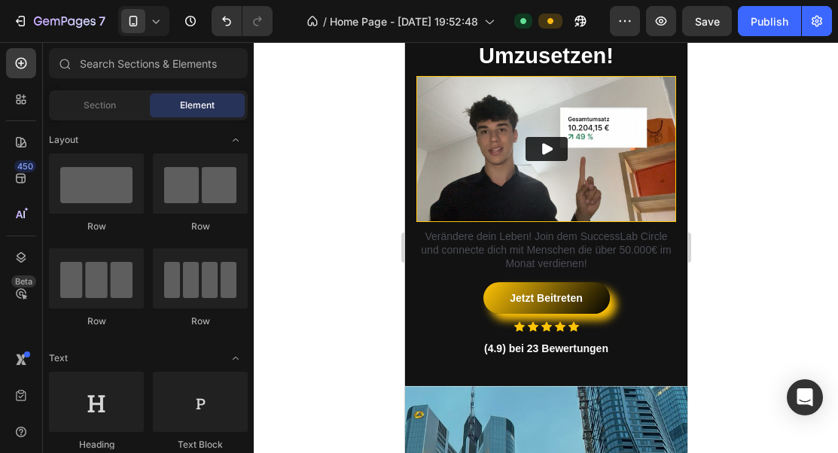
scroll to position [242, 0]
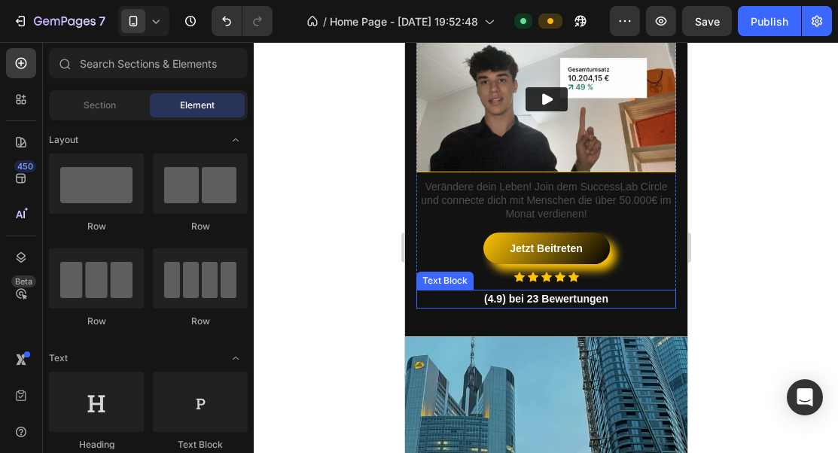
click at [587, 300] on strong "(4.9) bei 23 Bewertungen" at bounding box center [545, 299] width 124 height 12
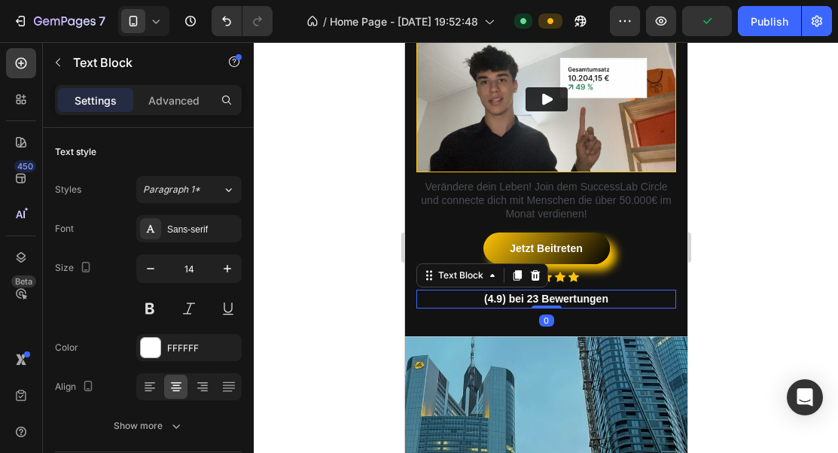
click at [609, 296] on p "(4.9) bei 23 Bewertungen" at bounding box center [545, 299] width 257 height 16
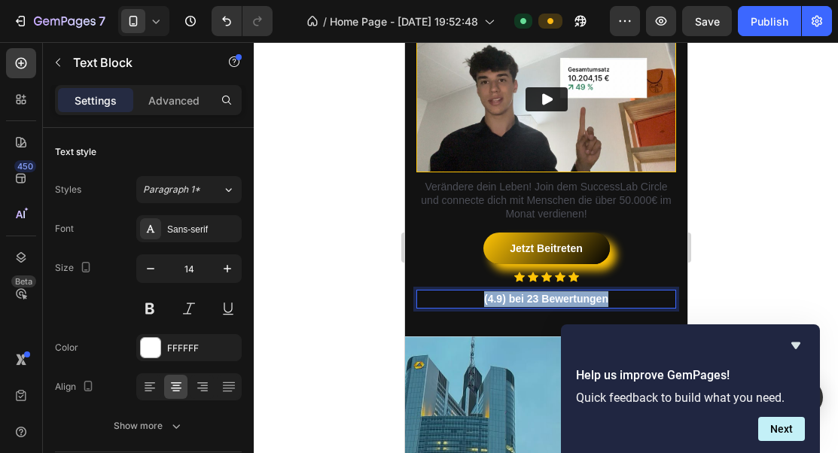
drag, startPoint x: 613, startPoint y: 299, endPoint x: 481, endPoint y: 296, distance: 132.5
click at [481, 296] on p "(4.9) bei 23 Bewertungen" at bounding box center [545, 299] width 257 height 16
click at [561, 300] on strong "24 Aktive Mitlieder" at bounding box center [545, 299] width 92 height 12
click at [562, 300] on strong "24 Aktive Mitlieder" at bounding box center [545, 299] width 92 height 12
click at [493, 301] on p "24 Aktive Mitglieder" at bounding box center [545, 299] width 257 height 16
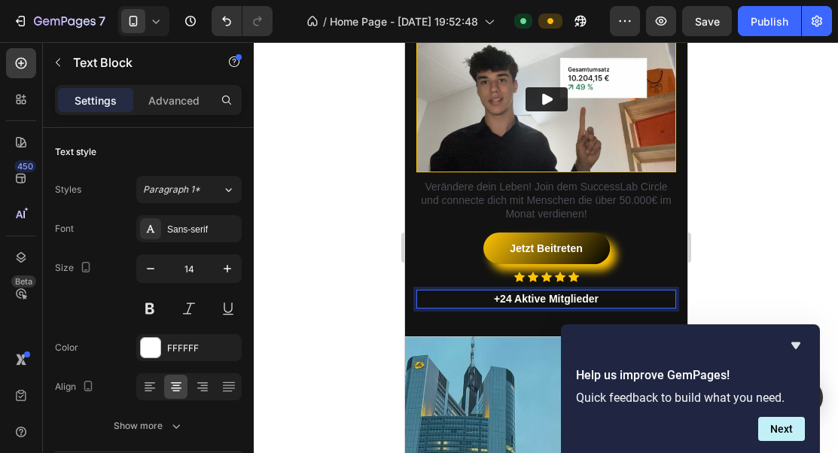
click at [485, 303] on p "+24 Aktive Mitglieder" at bounding box center [545, 299] width 257 height 16
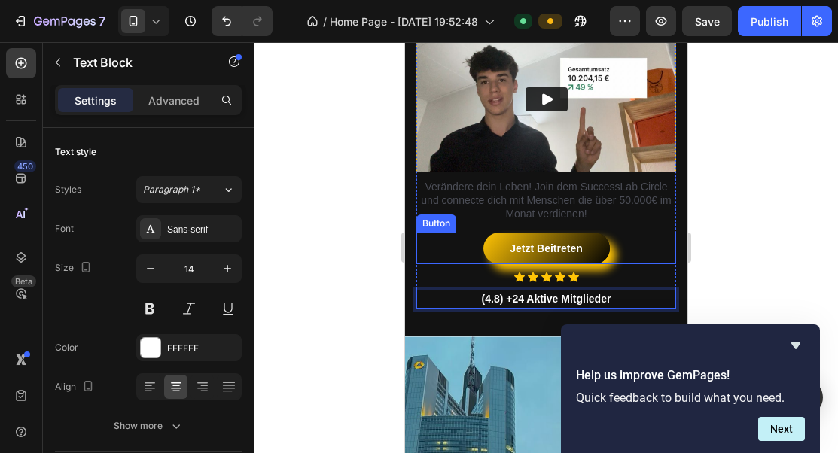
click at [676, 234] on div "SuccessLab Circle Text Block Wie ich es geschafft habe 10.000€ im Monat Umzuset…" at bounding box center [545, 83] width 282 height 449
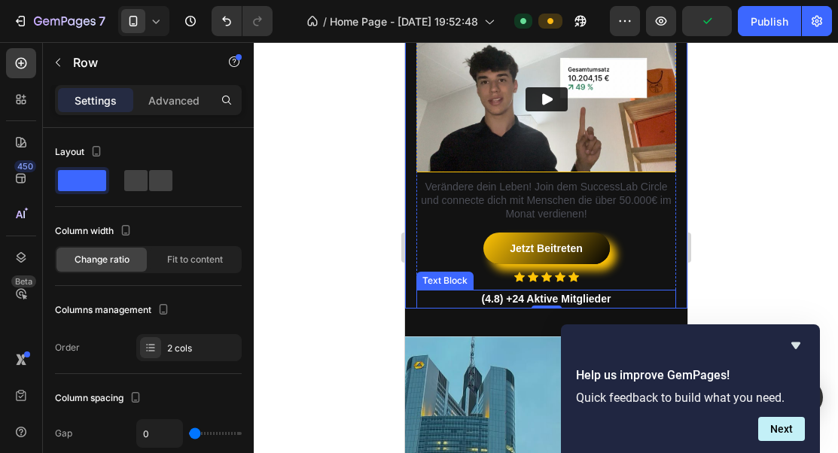
click at [500, 298] on strong "(4.8) +24 Aktive Mitglieder" at bounding box center [545, 299] width 129 height 12
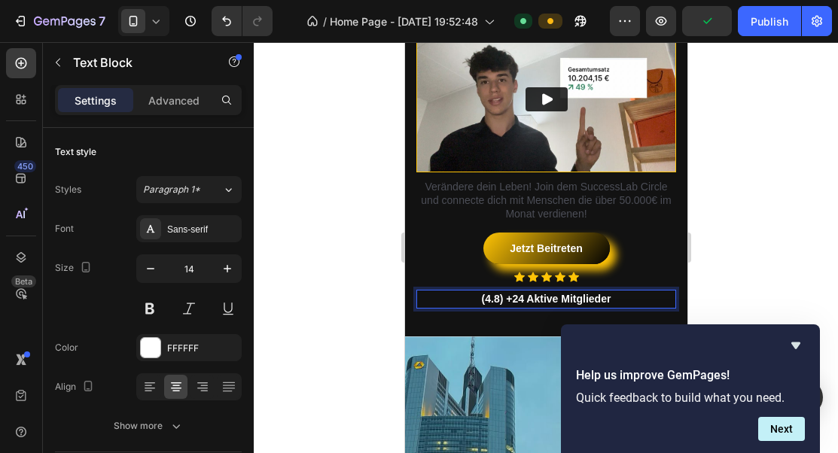
click at [499, 298] on strong "(4.8) +24 Aktive Mitglieder" at bounding box center [545, 299] width 129 height 12
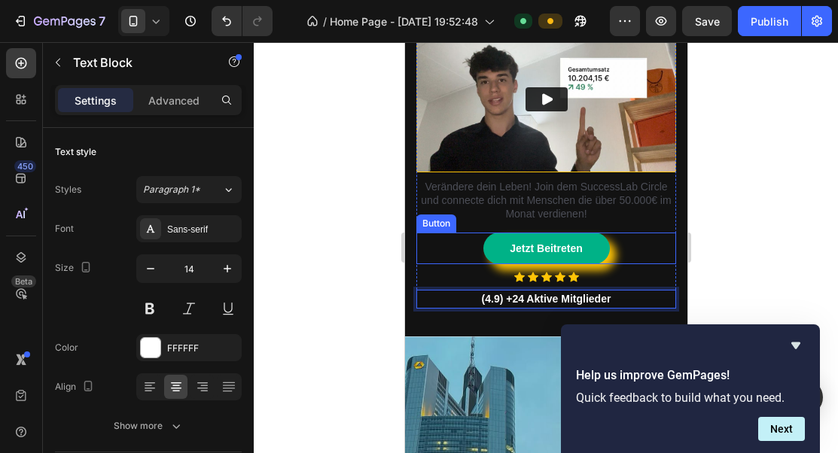
click at [589, 238] on link "Jetzt Beitreten" at bounding box center [545, 249] width 126 height 32
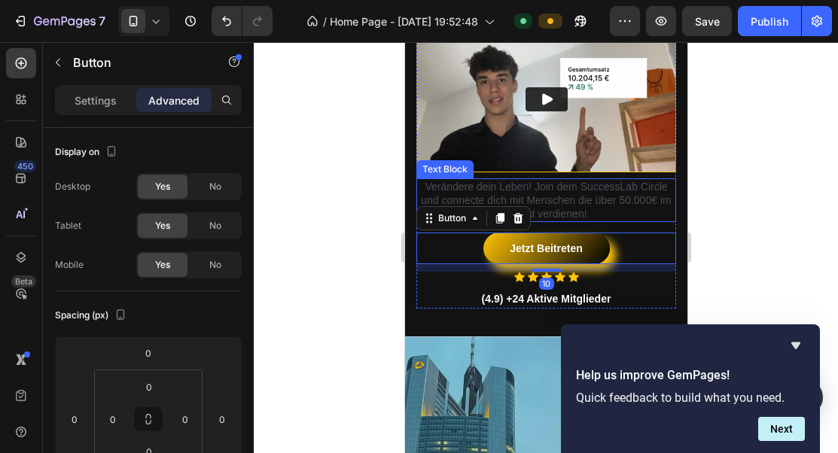
click at [648, 206] on p "Verändere dein Leben! Join dem SuccessLab Circle und connecte dich mit Menschen…" at bounding box center [545, 200] width 257 height 41
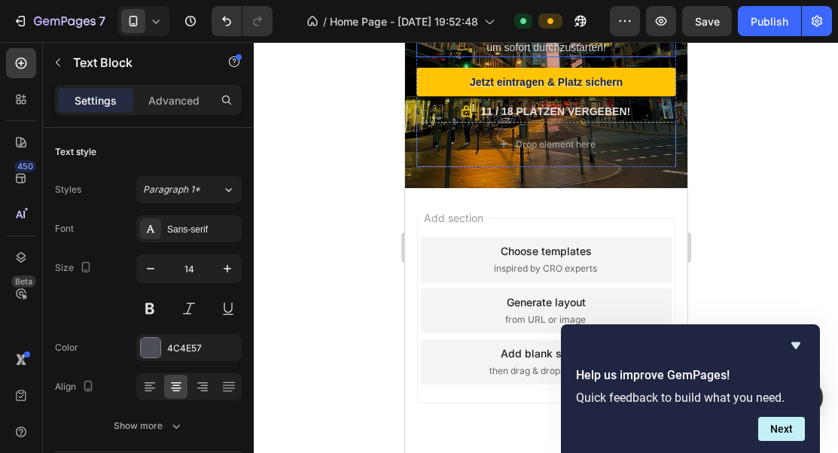
scroll to position [933, 0]
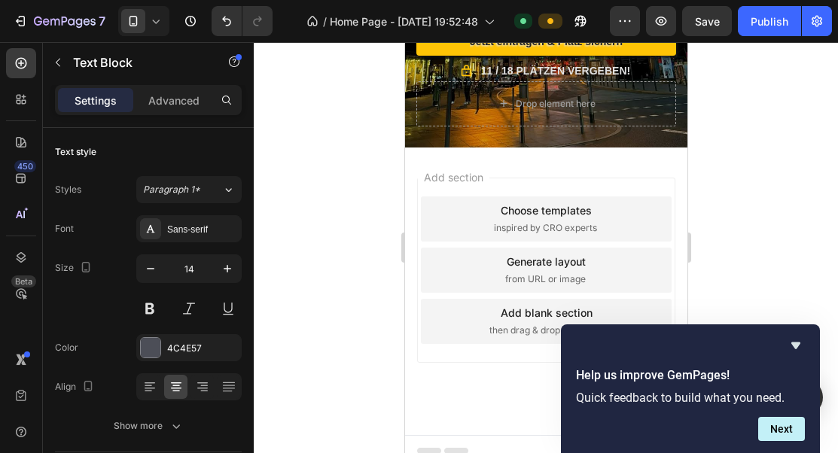
click at [524, 207] on div "Choose templates" at bounding box center [545, 210] width 91 height 16
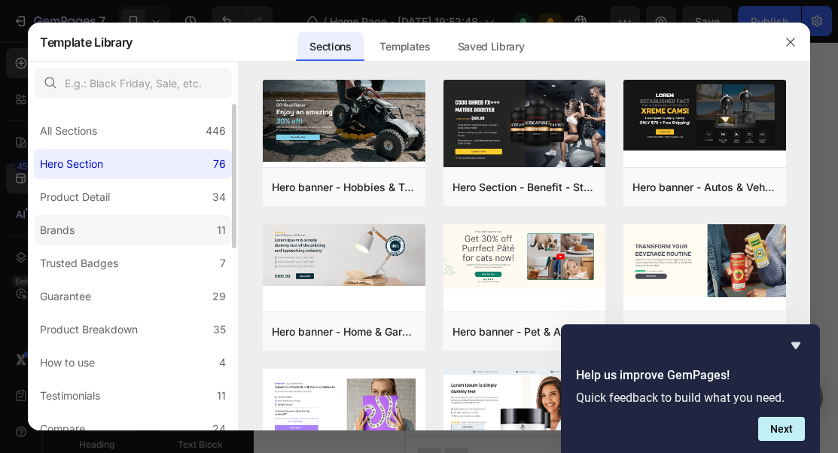
click at [117, 243] on label "Brands 11" at bounding box center [133, 230] width 198 height 30
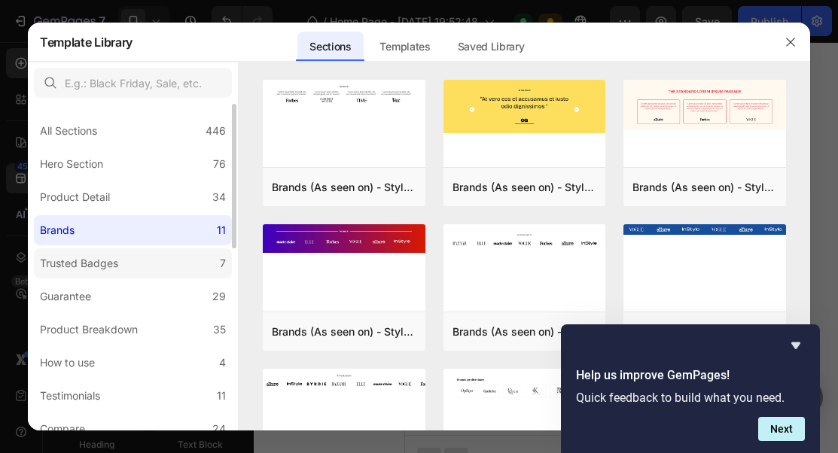
click at [123, 265] on div "Trusted Badges" at bounding box center [82, 263] width 84 height 18
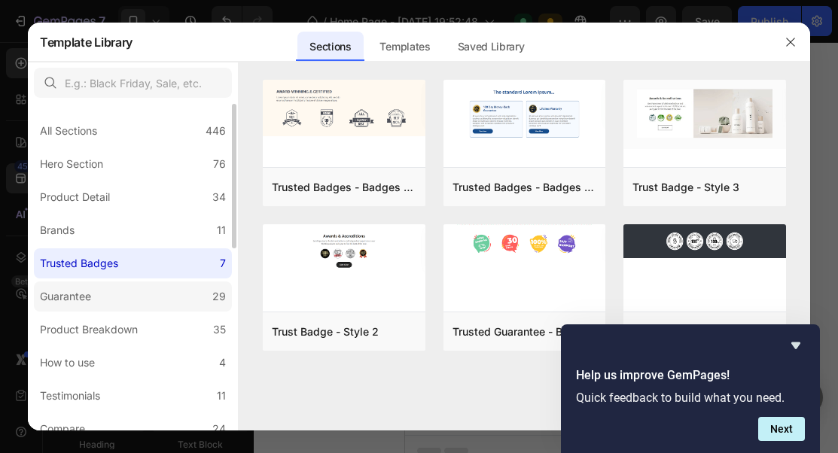
click at [123, 282] on label "Guarantee 29" at bounding box center [133, 297] width 198 height 30
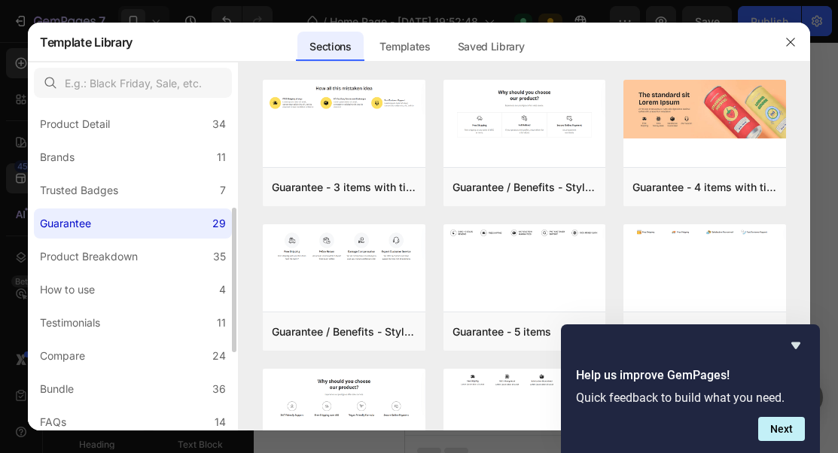
scroll to position [193, 0]
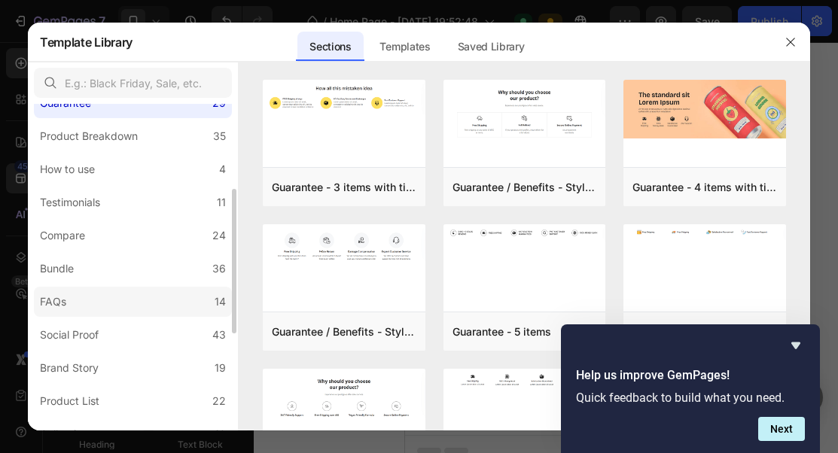
click at [121, 302] on label "FAQs 14" at bounding box center [133, 302] width 198 height 30
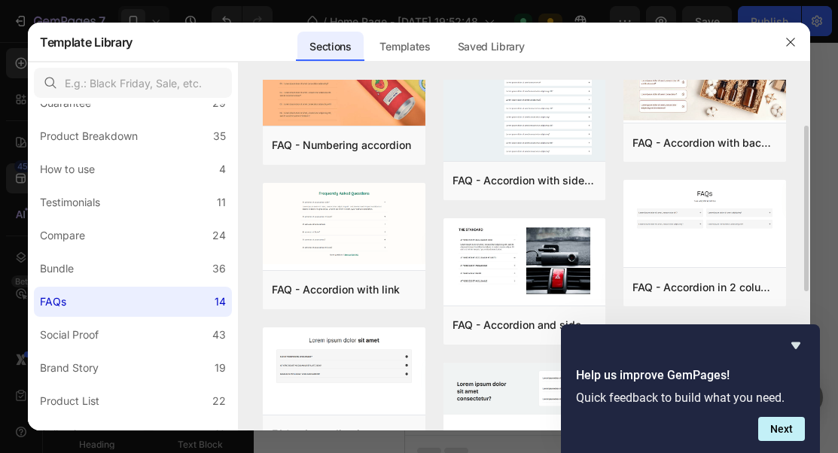
scroll to position [62, 0]
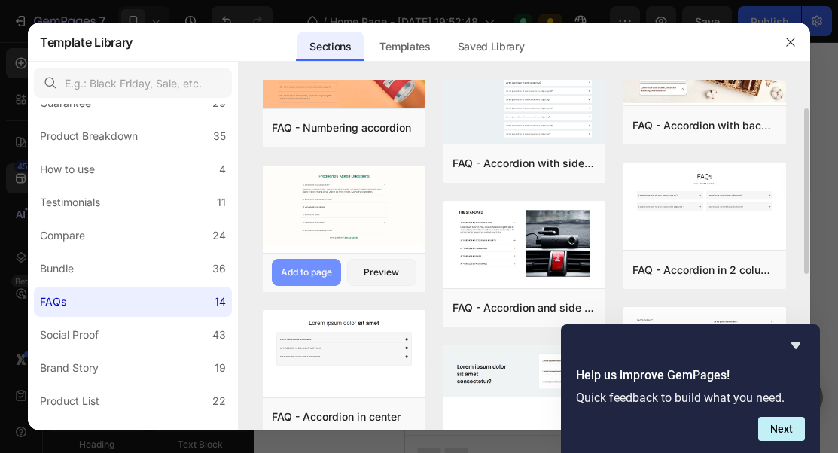
click at [324, 275] on div "Add to page" at bounding box center [306, 273] width 51 height 14
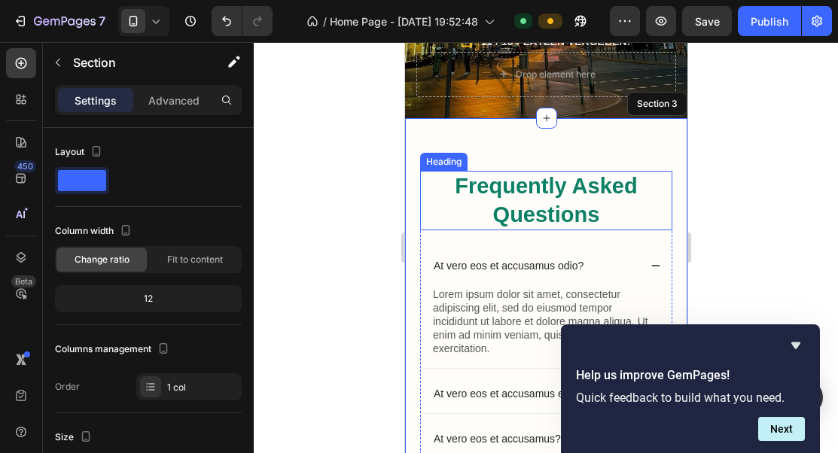
scroll to position [948, 0]
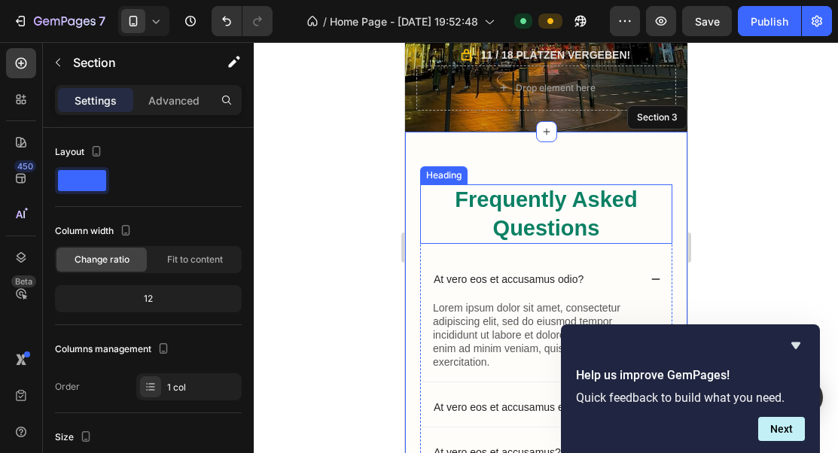
click at [569, 202] on h2 "Frequently Asked Questions" at bounding box center [545, 213] width 252 height 59
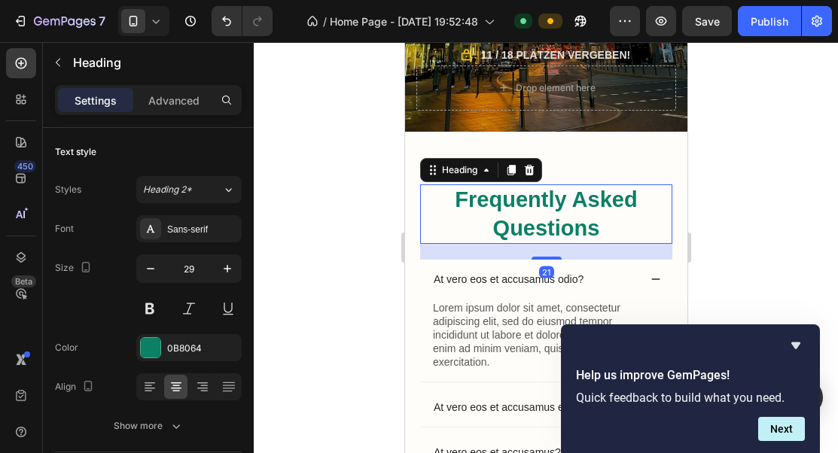
click at [569, 202] on h2 "Frequently Asked Questions" at bounding box center [545, 213] width 252 height 59
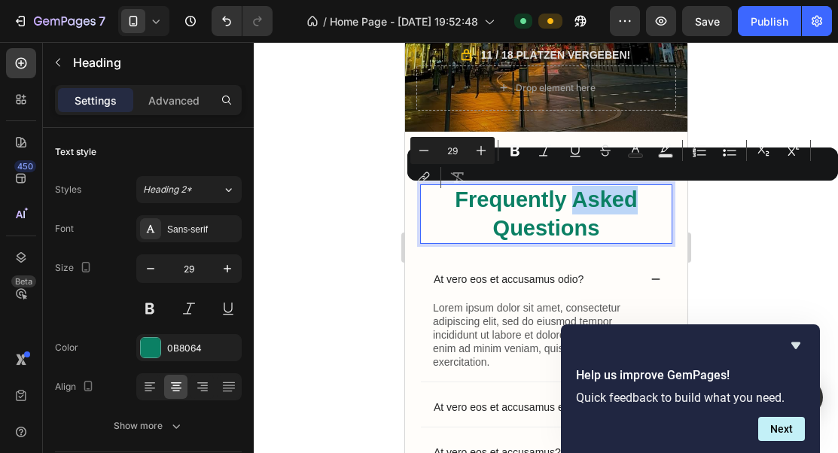
click at [569, 202] on p "Frequently Asked Questions" at bounding box center [545, 214] width 249 height 56
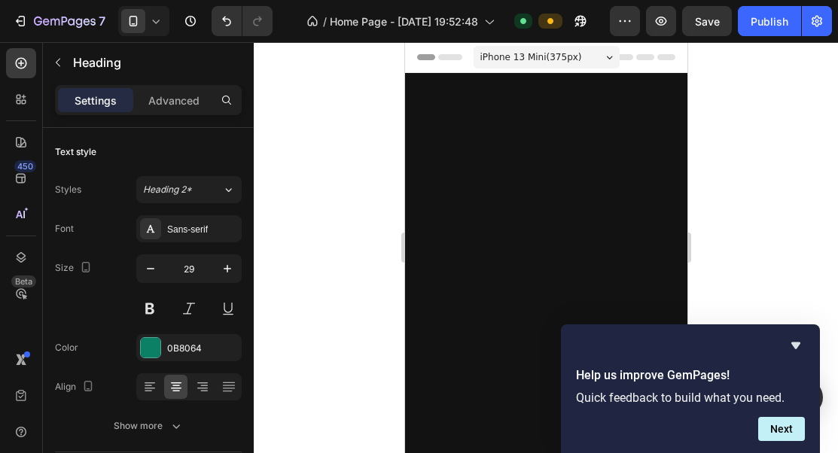
scroll to position [948, 0]
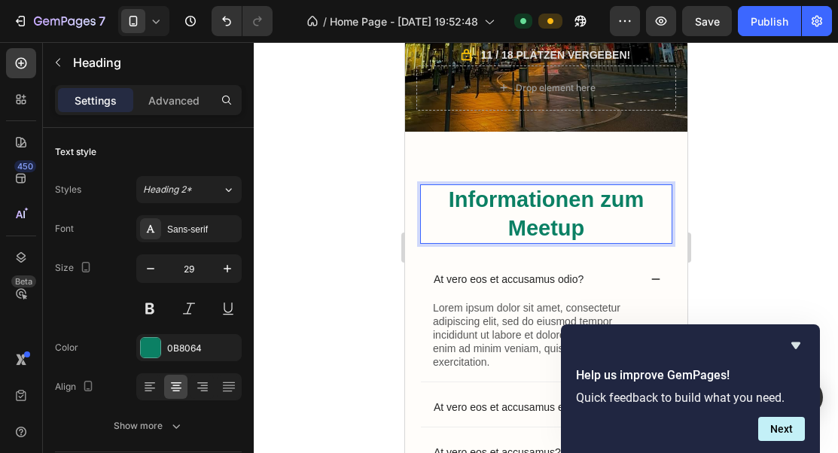
click at [611, 157] on div "Informationen zum Meetup Heading 21 At vero eos et accusamus odio? Lorem ipsum …" at bounding box center [545, 413] width 282 height 562
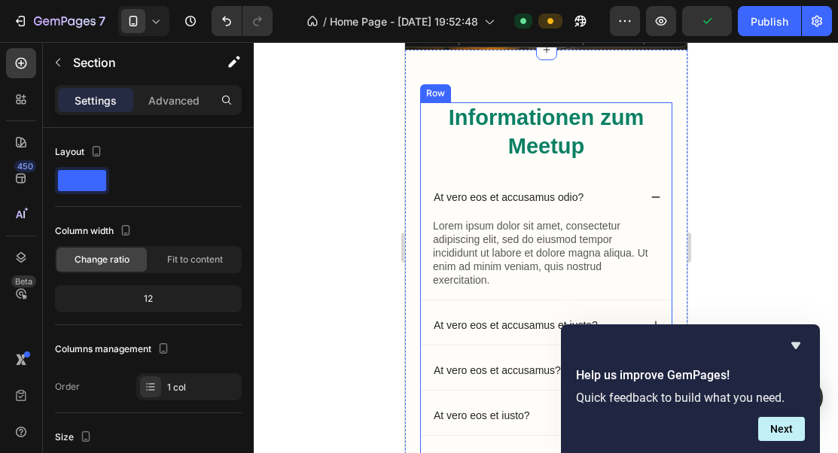
scroll to position [1081, 0]
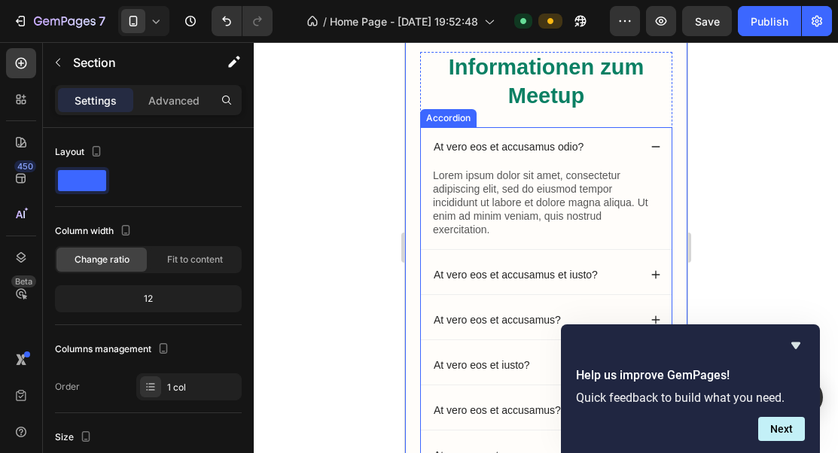
click at [537, 148] on p "At vero eos et accusamus odio?" at bounding box center [508, 147] width 150 height 14
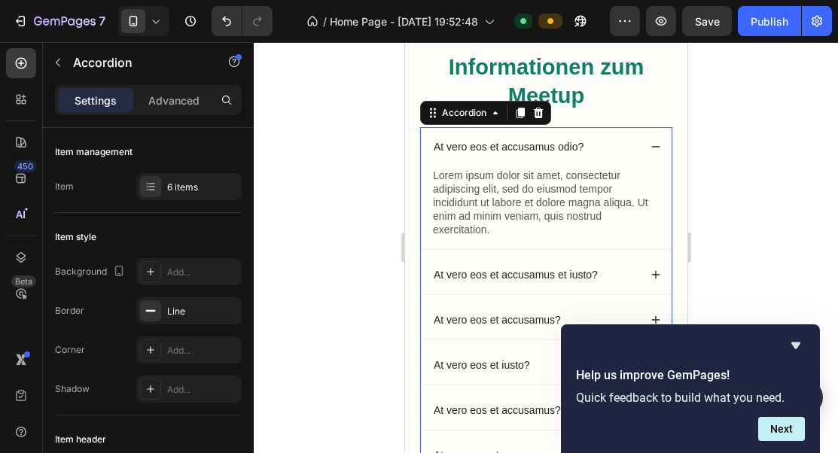
click at [549, 147] on p "At vero eos et accusamus odio?" at bounding box center [508, 147] width 150 height 14
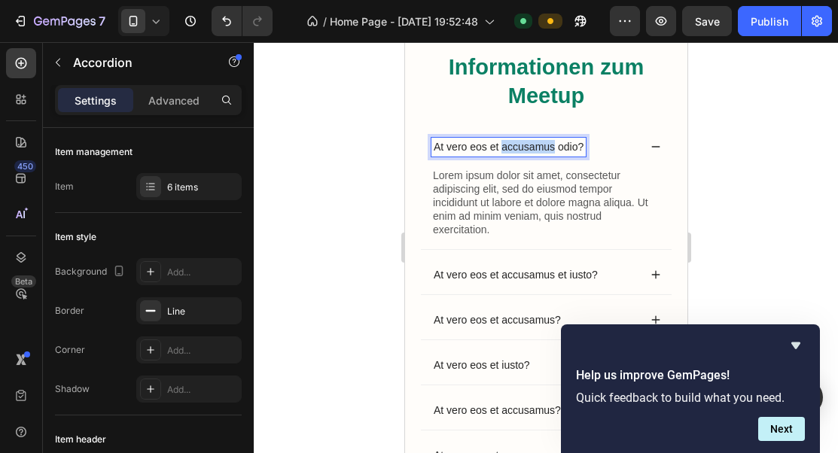
click at [549, 147] on p "At vero eos et accusamus odio?" at bounding box center [508, 147] width 150 height 14
click at [552, 172] on p "Lorem ipsum dolor sit amet, consectetur adipiscing elit, sed do eiusmod tempor …" at bounding box center [545, 203] width 227 height 68
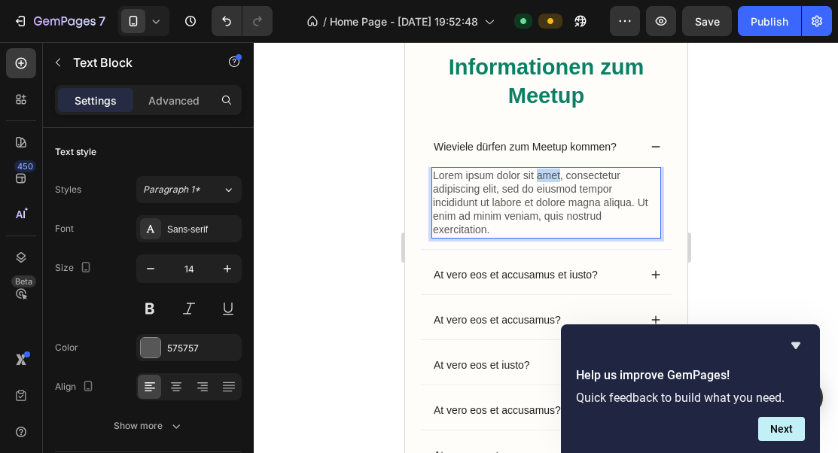
click at [546, 196] on p "Lorem ipsum dolor sit amet, consectetur adipiscing elit, sed do eiusmod tempor …" at bounding box center [545, 203] width 227 height 68
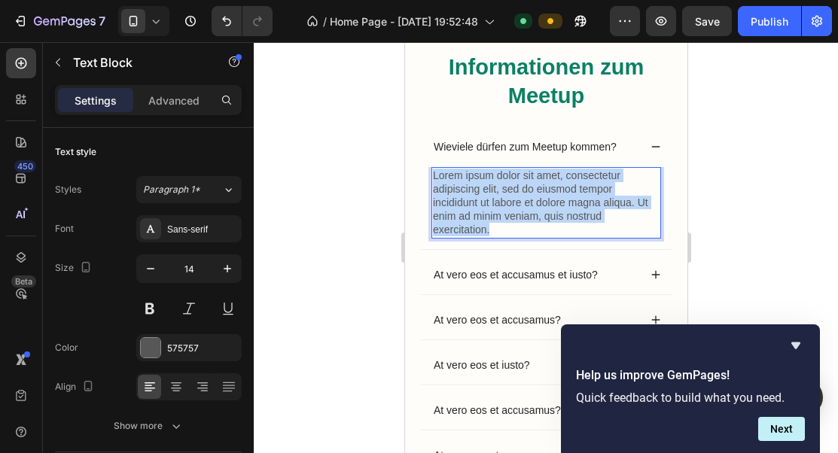
click at [546, 196] on p "Lorem ipsum dolor sit amet, consectetur adipiscing elit, sed do eiusmod tempor …" at bounding box center [545, 203] width 227 height 68
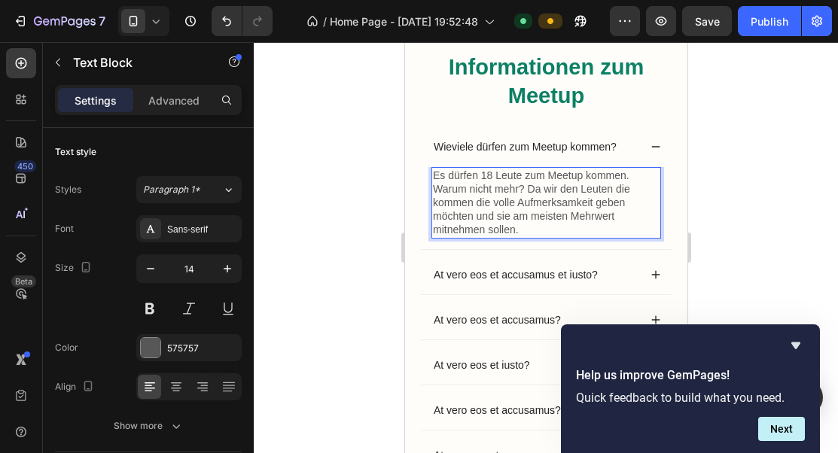
click at [483, 176] on p "Es dürfen 18 Leute zum Meetup kommen. Warum nicht mehr? Da wir den Leuten die k…" at bounding box center [545, 203] width 227 height 68
click at [480, 175] on p "Es dürfen 18 Leute zum Meetup kommen. Warum nicht mehr? Da wir den Leuten die k…" at bounding box center [545, 203] width 227 height 68
drag, startPoint x: 525, startPoint y: 177, endPoint x: 571, endPoint y: 174, distance: 45.3
click at [572, 175] on p "Es dürfen begrenzt nur 18 Leute zum Meetup kommen. Warum nicht mehr? Da wir den…" at bounding box center [545, 203] width 227 height 68
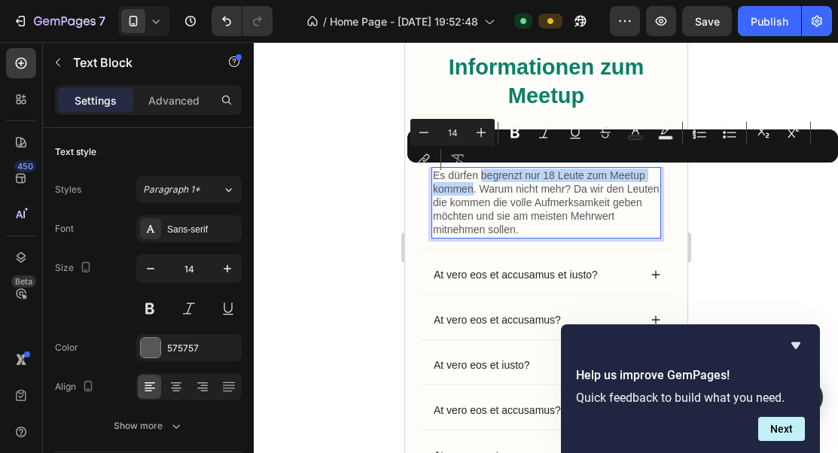
drag, startPoint x: 479, startPoint y: 175, endPoint x: 473, endPoint y: 193, distance: 19.8
click at [473, 193] on p "Es dürfen begrenzt nur 18 Leute zum Meetup kommen. Warum nicht mehr? Da wir den…" at bounding box center [545, 203] width 227 height 68
click at [513, 138] on icon "Editor contextual toolbar" at bounding box center [514, 132] width 15 height 15
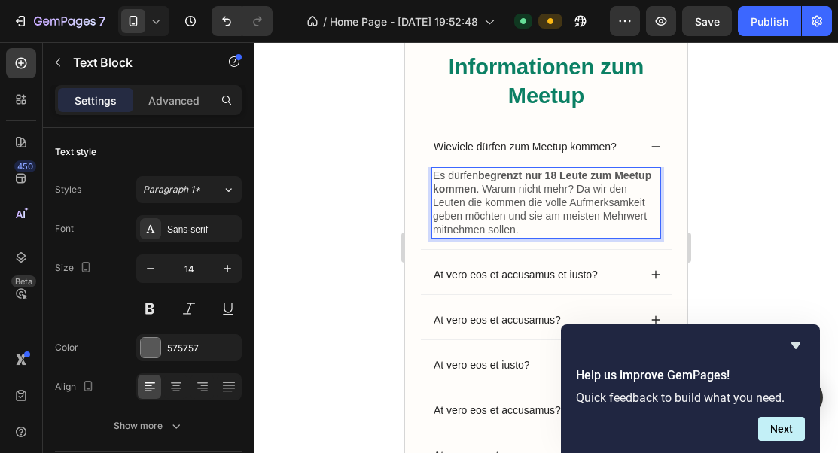
click at [513, 205] on p "Es dürfen begrenzt nur 18 Leute zum Meetup kommen . Warum nicht mehr? Da wir de…" at bounding box center [545, 203] width 227 height 68
drag, startPoint x: 543, startPoint y: 203, endPoint x: 644, endPoint y: 202, distance: 101.6
click at [646, 202] on p "Es dürfen begrenzt nur 18 Leute zum Meetup kommen . Warum nicht mehr? Da wir de…" at bounding box center [545, 203] width 227 height 68
click at [556, 205] on p "Es dürfen begrenzt nur 18 Leute zum Meetup kommen . Warum nicht mehr? Da wir de…" at bounding box center [545, 203] width 227 height 68
click at [556, 235] on p "Es dürfen begrenzt nur 18 Leute zum Meetup kommen . Warum nicht mehr? Da wir de…" at bounding box center [545, 203] width 227 height 68
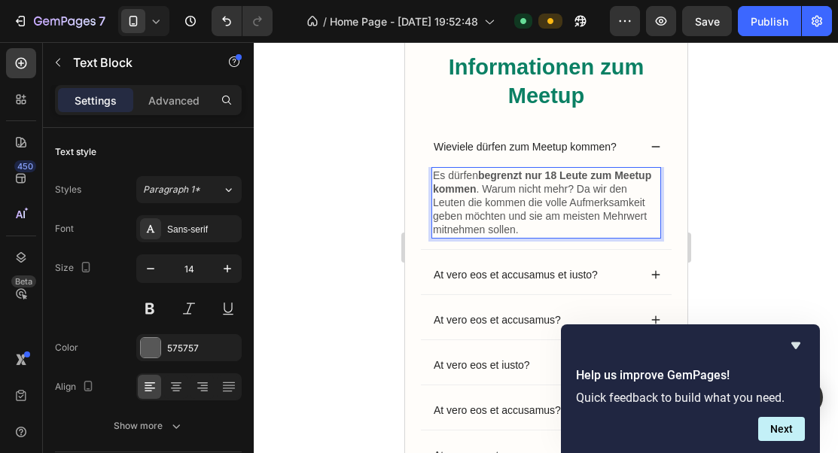
click at [538, 257] on div "At vero eos et accusamus et iusto?" at bounding box center [545, 274] width 251 height 39
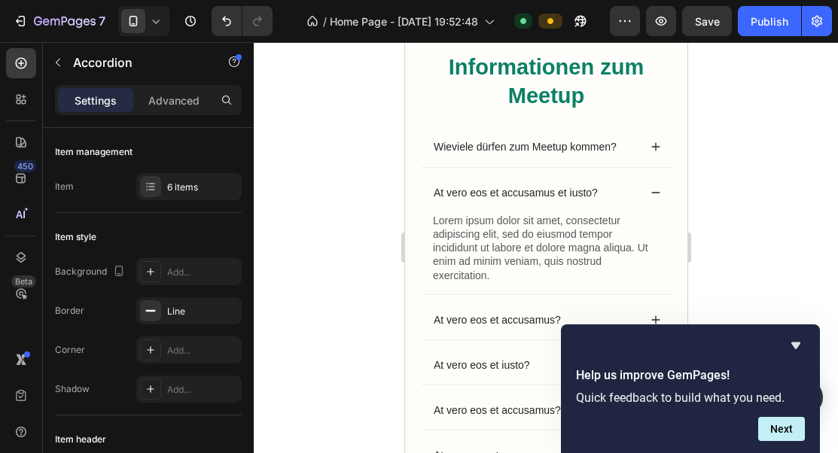
click at [647, 147] on div "Wieviele dürfen zum Meetup kommen?" at bounding box center [545, 146] width 251 height 39
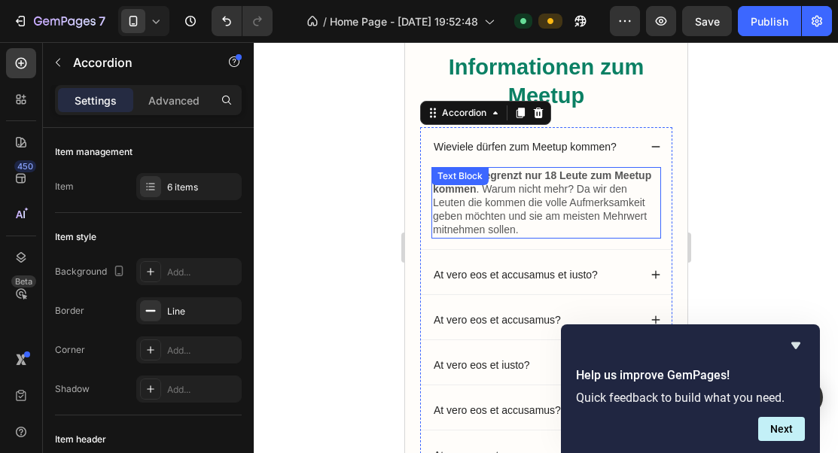
click at [555, 205] on p "Es dürfen begrenzt nur 18 Leute zum Meetup kommen . Warum nicht mehr? Da wir de…" at bounding box center [545, 203] width 227 height 68
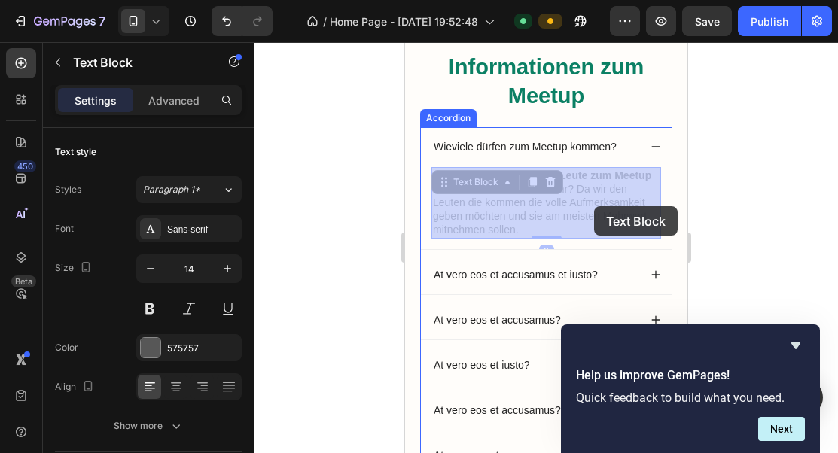
drag, startPoint x: 543, startPoint y: 205, endPoint x: 594, endPoint y: 205, distance: 50.4
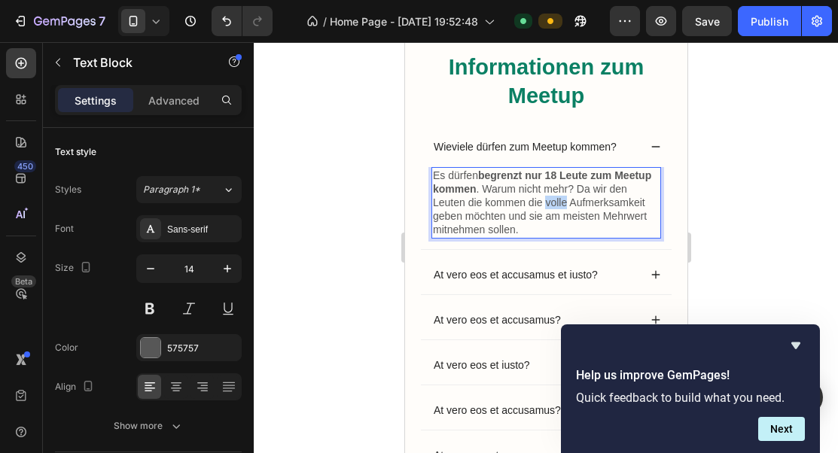
click at [557, 205] on p "Es dürfen begrenzt nur 18 Leute zum Meetup kommen . Warum nicht mehr? Da wir de…" at bounding box center [545, 203] width 227 height 68
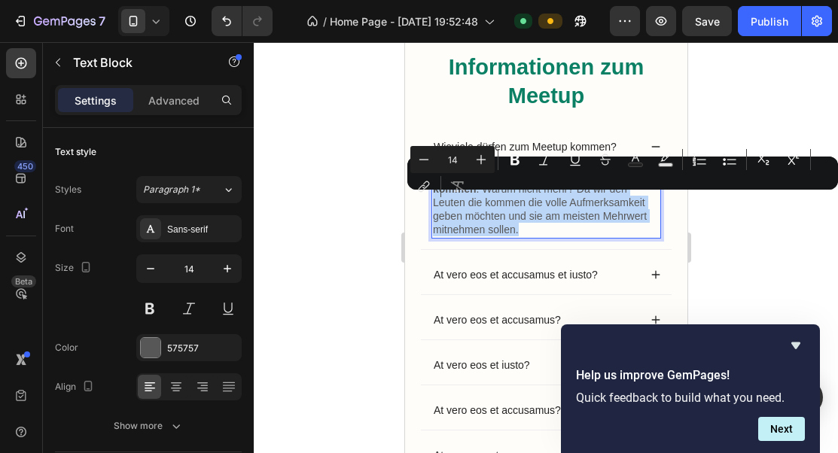
click at [557, 205] on p "Es dürfen begrenzt nur 18 Leute zum Meetup kommen . Warum nicht mehr? Da wir de…" at bounding box center [545, 203] width 227 height 68
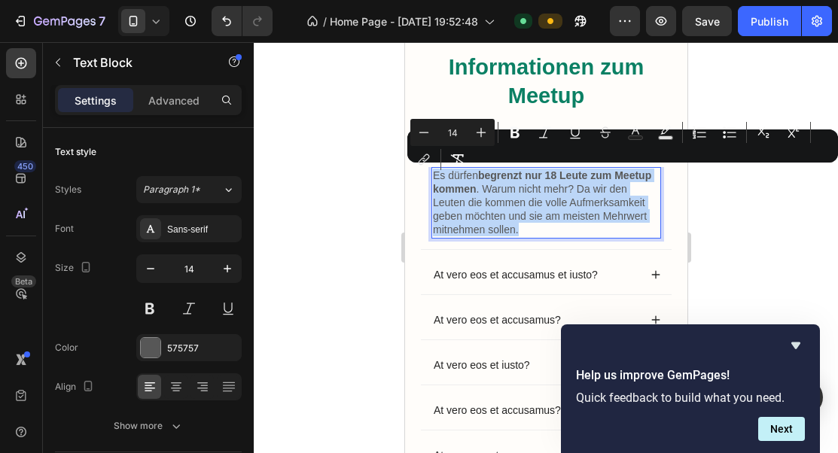
click at [560, 204] on p "Es dürfen begrenzt nur 18 Leute zum Meetup kommen . Warum nicht mehr? Da wir de…" at bounding box center [545, 203] width 227 height 68
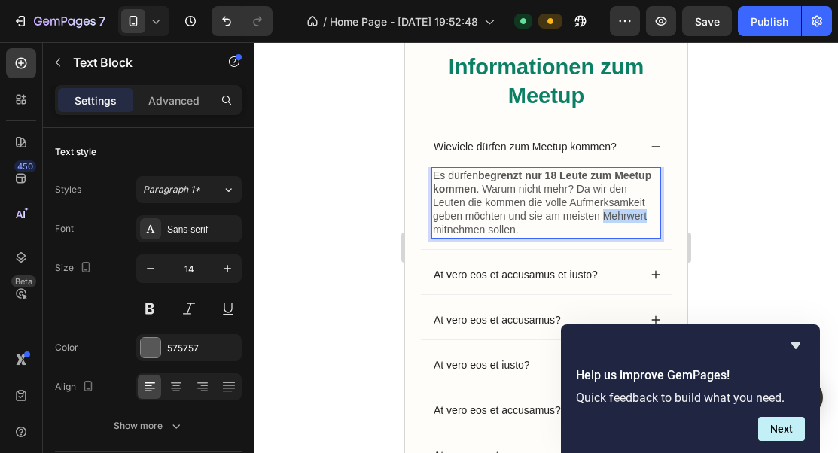
drag, startPoint x: 601, startPoint y: 215, endPoint x: 653, endPoint y: 215, distance: 52.7
click at [653, 215] on p "Es dürfen begrenzt nur 18 Leute zum Meetup kommen . Warum nicht mehr? Da wir de…" at bounding box center [545, 203] width 227 height 68
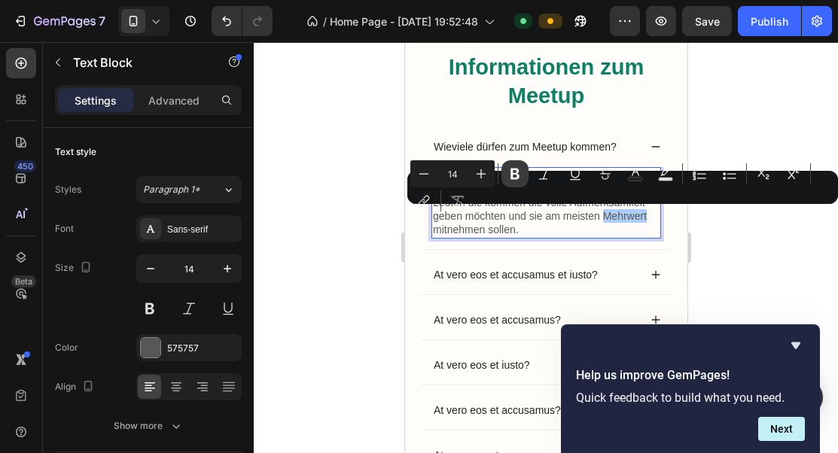
click at [514, 175] on icon "Editor contextual toolbar" at bounding box center [514, 173] width 15 height 15
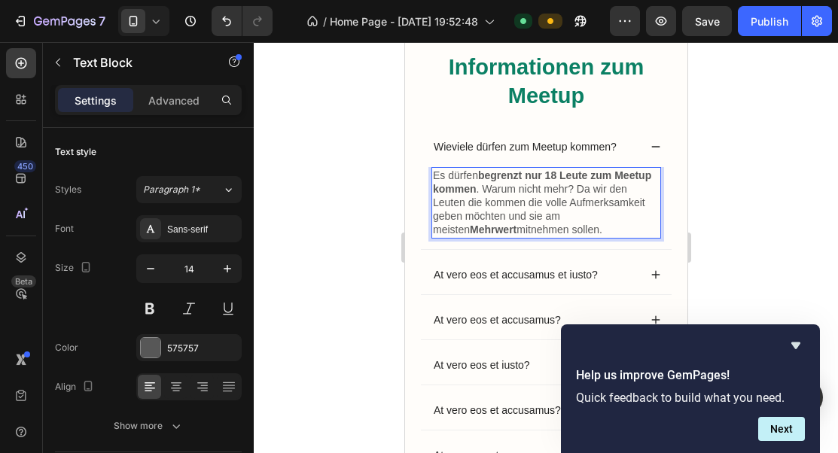
click at [580, 212] on p "Es dürfen begrenzt nur 18 Leute zum Meetup kommen . Warum nicht mehr? Da wir de…" at bounding box center [545, 203] width 227 height 68
drag, startPoint x: 566, startPoint y: 202, endPoint x: 642, endPoint y: 199, distance: 76.1
click at [642, 199] on p "Es dürfen begrenzt nur 18 Leute zum Meetup kommen . Warum nicht mehr? Da wir de…" at bounding box center [545, 203] width 227 height 68
click at [656, 205] on p "Es dürfen begrenzt nur 18 Leute zum Meetup kommen . Warum nicht mehr? Da wir de…" at bounding box center [545, 203] width 227 height 68
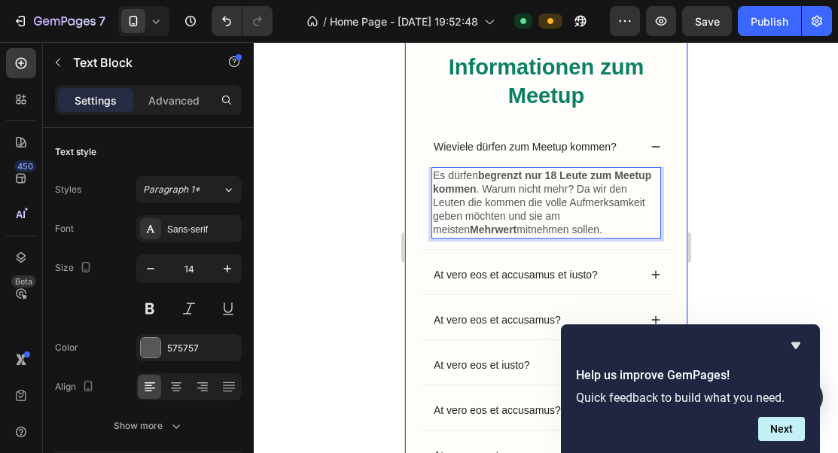
click at [683, 201] on div "Informationen zum Meetup Heading Wieviele dürfen zum Meetup kommen? Es dürfen b…" at bounding box center [545, 280] width 282 height 562
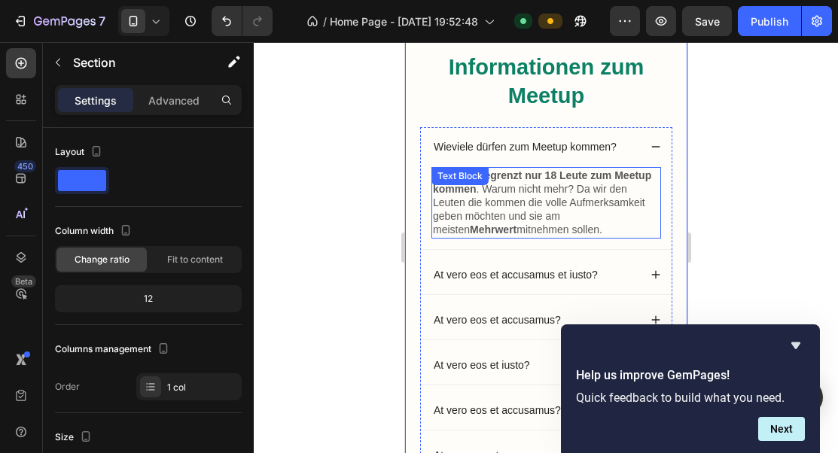
click at [635, 202] on p "Es dürfen begrenzt nur 18 Leute zum Meetup kommen . Warum nicht mehr? Da wir de…" at bounding box center [545, 203] width 227 height 68
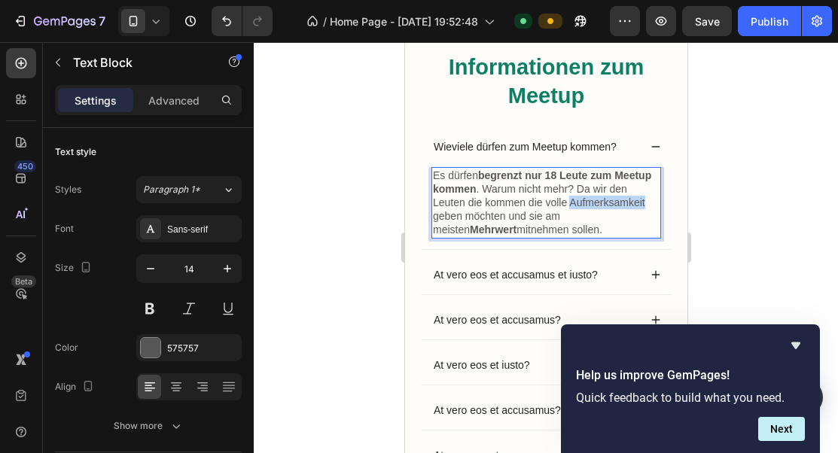
drag, startPoint x: 647, startPoint y: 202, endPoint x: 571, endPoint y: 203, distance: 76.0
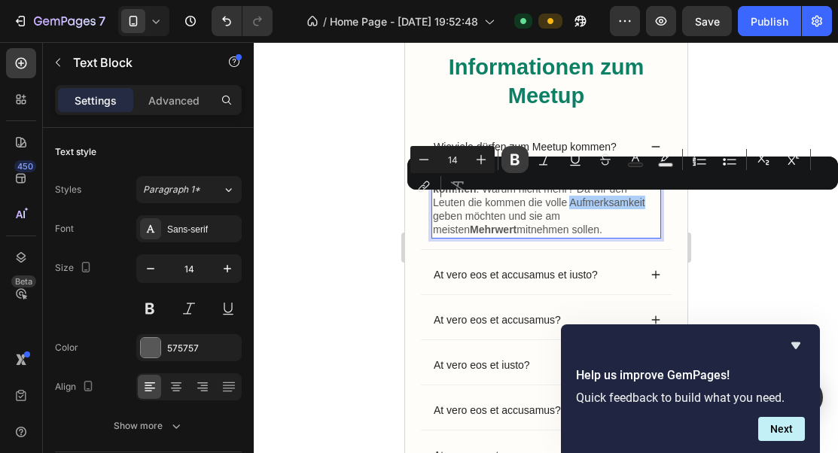
click at [513, 160] on icon "Editor contextual toolbar" at bounding box center [514, 159] width 15 height 15
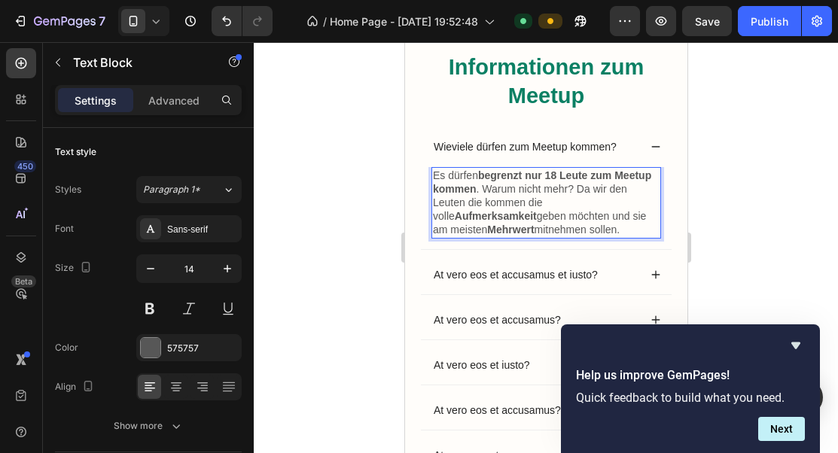
click at [565, 217] on p "Es dürfen begrenzt nur 18 Leute zum Meetup kommen . Warum nicht mehr? Da wir de…" at bounding box center [545, 203] width 227 height 68
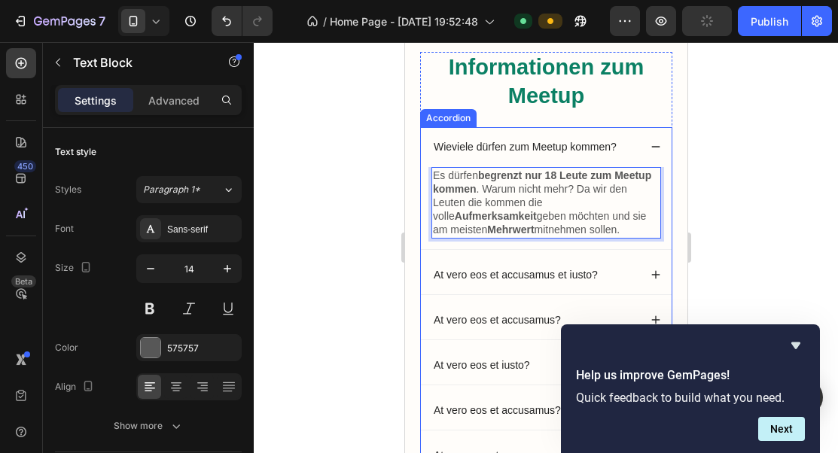
click at [557, 249] on div "Wieviele dürfen zum Meetup kommen? Es dürfen begrenzt nur 18 Leute zum Meetup k…" at bounding box center [545, 188] width 251 height 122
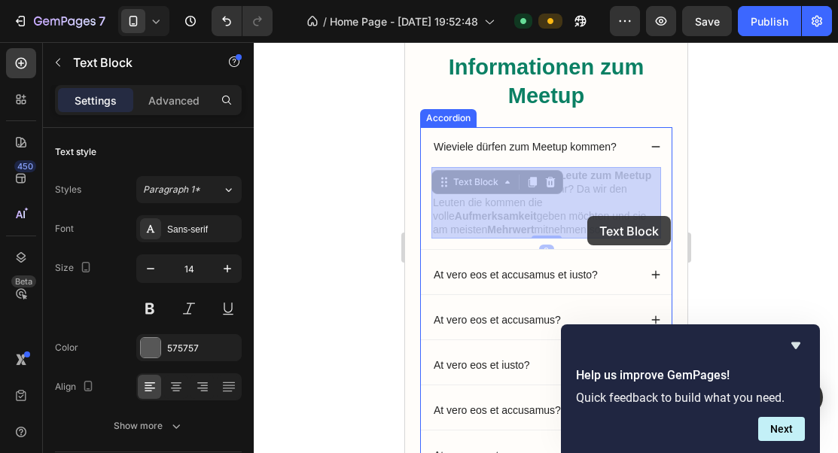
drag, startPoint x: 564, startPoint y: 217, endPoint x: 585, endPoint y: 215, distance: 21.1
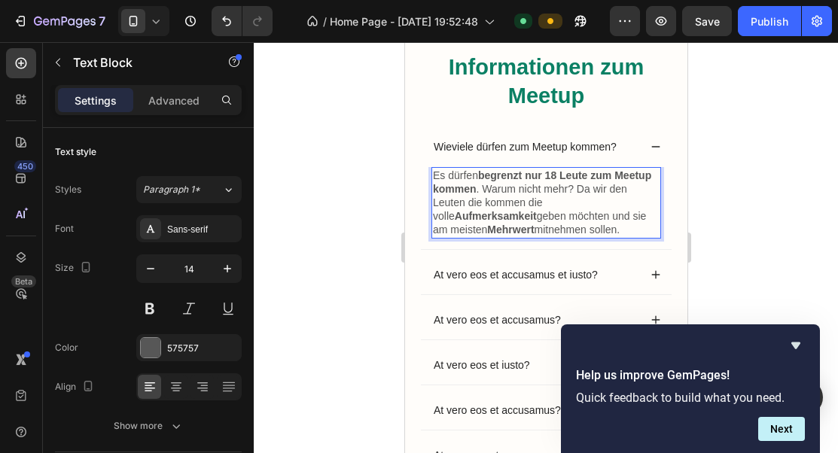
click at [565, 218] on p "Es dürfen begrenzt nur 18 Leute zum Meetup kommen . Warum nicht mehr? Da wir de…" at bounding box center [545, 203] width 227 height 68
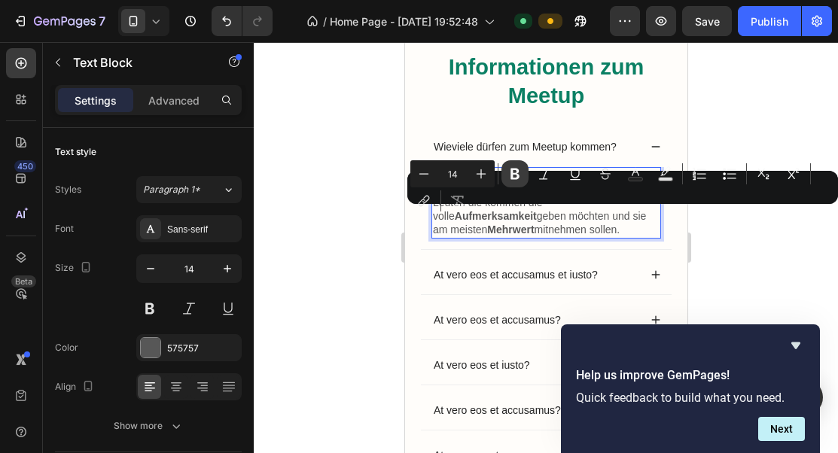
click at [525, 174] on button "Bold" at bounding box center [514, 173] width 27 height 27
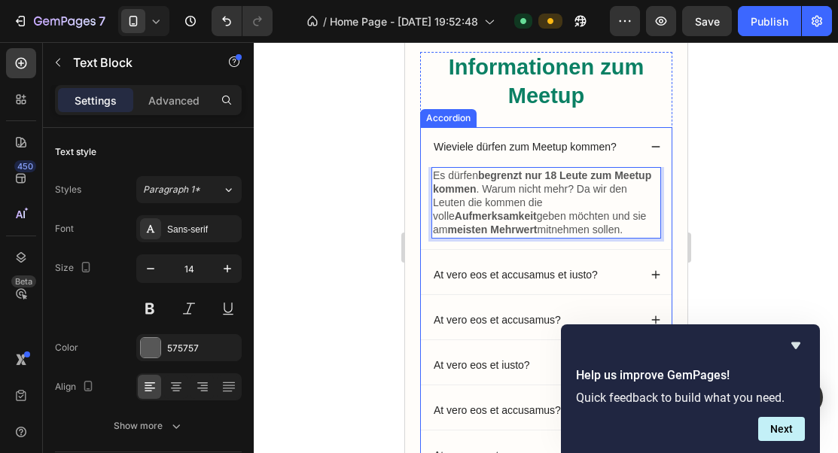
click at [534, 263] on div "At vero eos et accusamus et iusto?" at bounding box center [545, 274] width 251 height 39
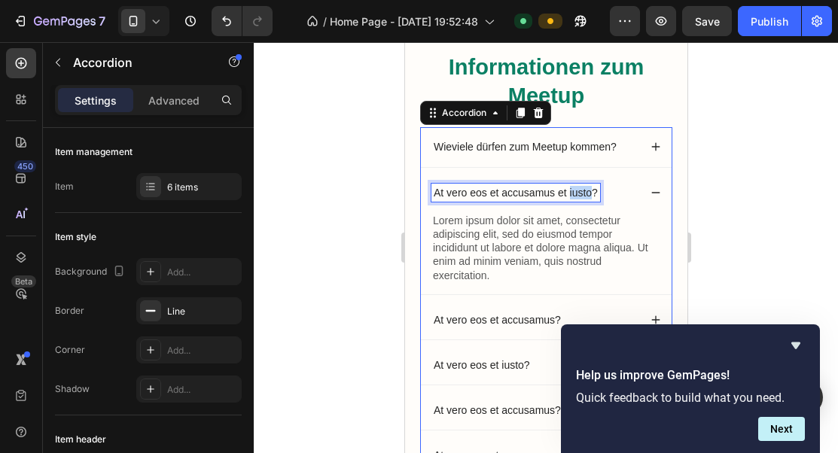
click at [571, 196] on p "At vero eos et accusamus et iusto?" at bounding box center [515, 193] width 164 height 14
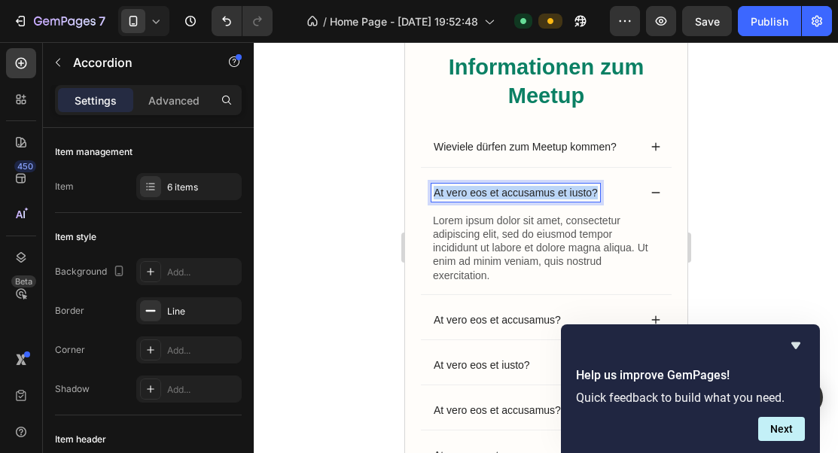
click at [571, 196] on p "At vero eos et accusamus et iusto?" at bounding box center [515, 193] width 164 height 14
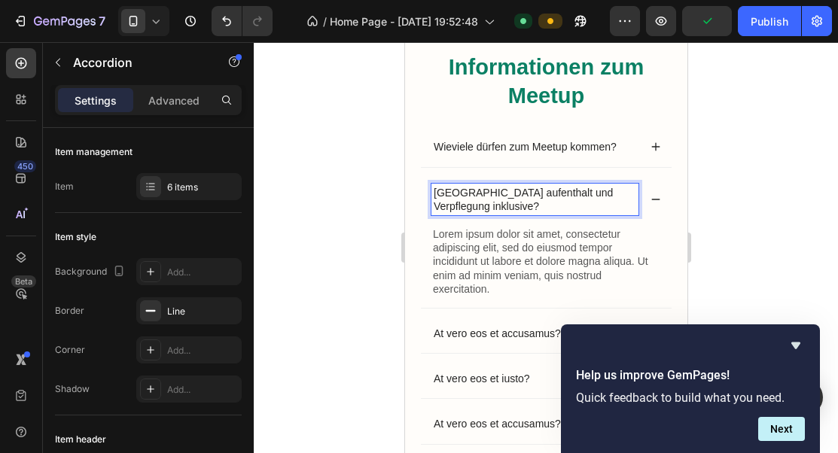
click at [518, 243] on p "Lorem ipsum dolor sit amet, consectetur adipiscing elit, sed do eiusmod tempor …" at bounding box center [545, 261] width 227 height 68
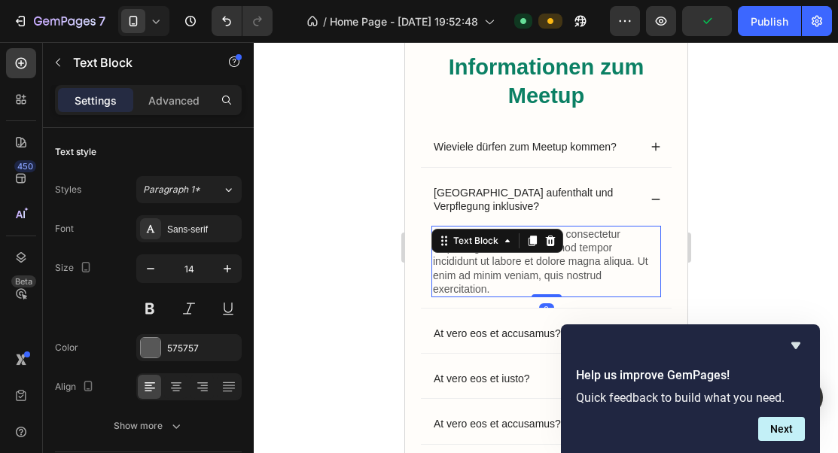
click at [518, 243] on div "Lorem ipsum dolor sit amet, consectetur adipiscing elit, sed do eiusmod tempor …" at bounding box center [546, 262] width 230 height 72
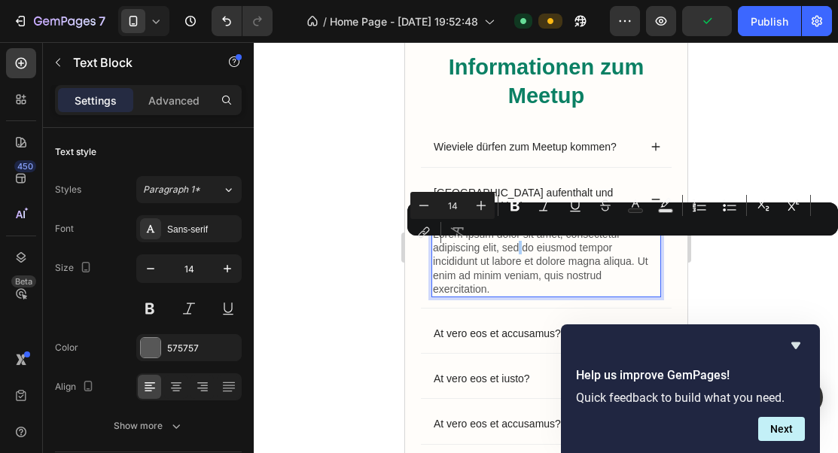
click at [518, 243] on div "Minus 14 Plus Bold Italic Underline Strikethrough Text Color Text Background Co…" at bounding box center [622, 219] width 425 height 54
click at [515, 273] on p "Lorem ipsum dolor sit amet, consectetur adipiscing elit, sed do eiusmod tempor …" at bounding box center [545, 261] width 227 height 68
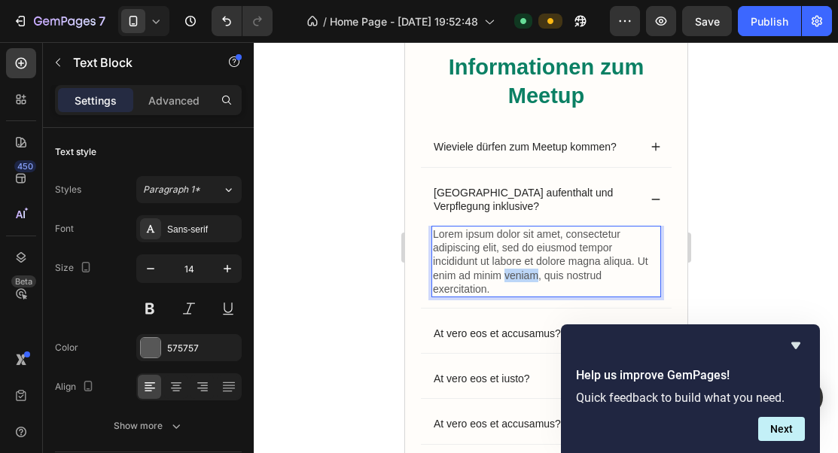
click at [515, 273] on p "Lorem ipsum dolor sit amet, consectetur adipiscing elit, sed do eiusmod tempor …" at bounding box center [545, 261] width 227 height 68
drag, startPoint x: 431, startPoint y: 233, endPoint x: 446, endPoint y: 233, distance: 14.3
click at [446, 233] on div "Ja, [PERSON_NAME] zahlt euren Hotel Aufenthalt in einem der schönsten Hotels in…" at bounding box center [546, 262] width 230 height 72
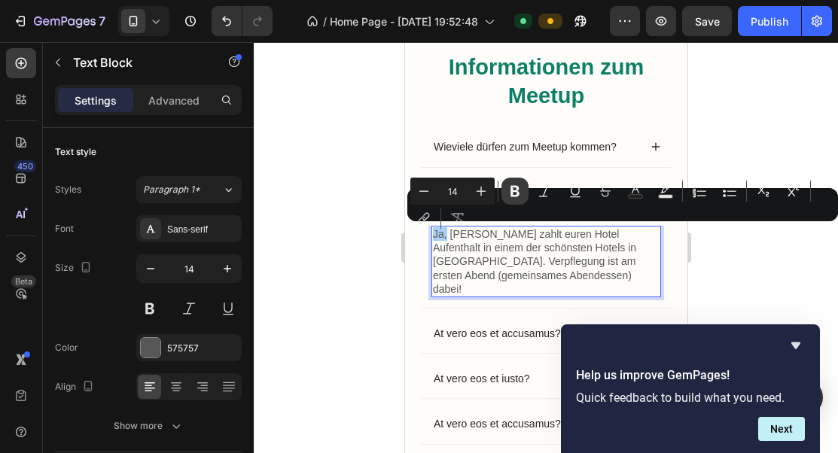
click at [516, 197] on icon "Editor contextual toolbar" at bounding box center [514, 191] width 15 height 15
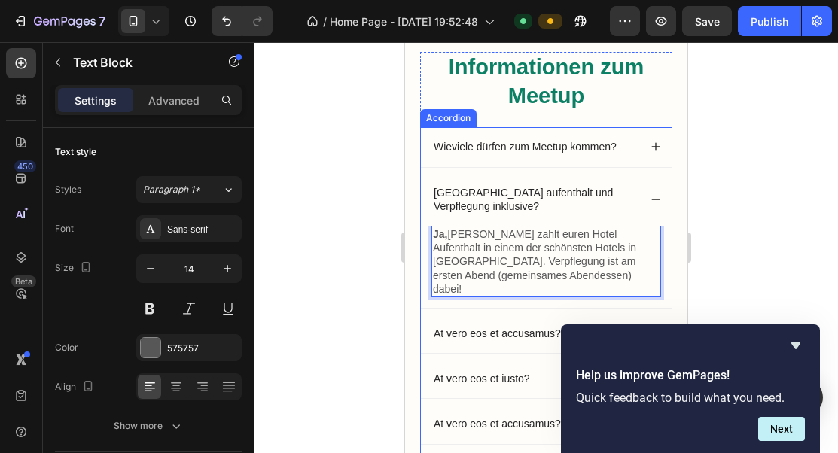
click at [500, 314] on div "At vero eos et accusamus?" at bounding box center [545, 333] width 251 height 39
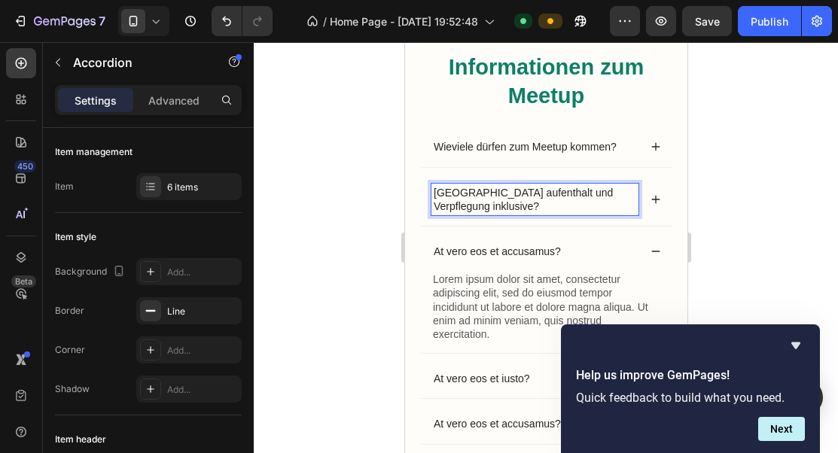
click at [651, 205] on div "[GEOGRAPHIC_DATA] aufenthalt und Verpflegung inklusive?" at bounding box center [545, 199] width 251 height 53
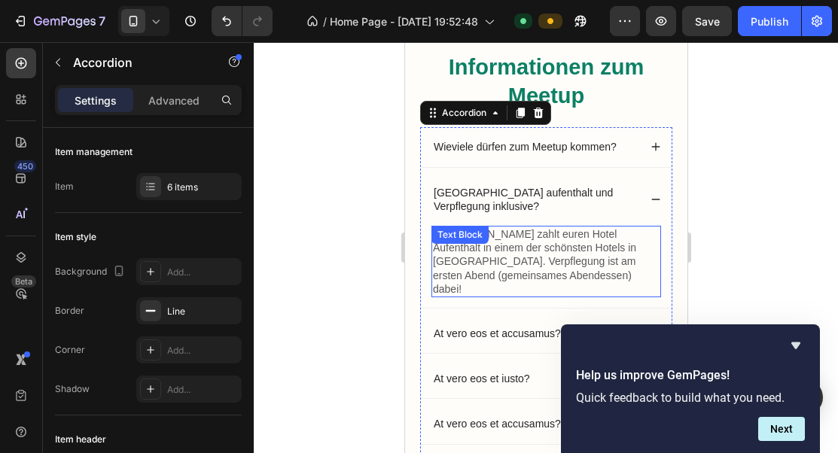
click at [516, 254] on p "Ja, [PERSON_NAME] zahlt euren Hotel Aufenthalt in einem der schönsten Hotels in…" at bounding box center [545, 261] width 227 height 68
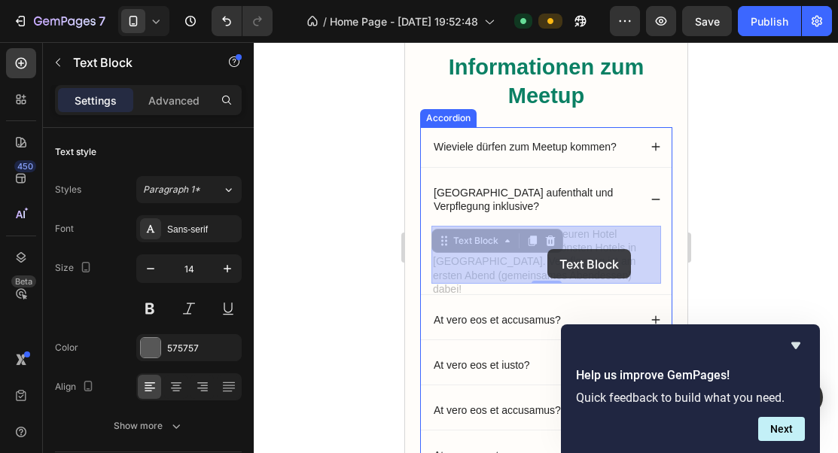
drag, startPoint x: 622, startPoint y: 249, endPoint x: 553, endPoint y: 249, distance: 69.2
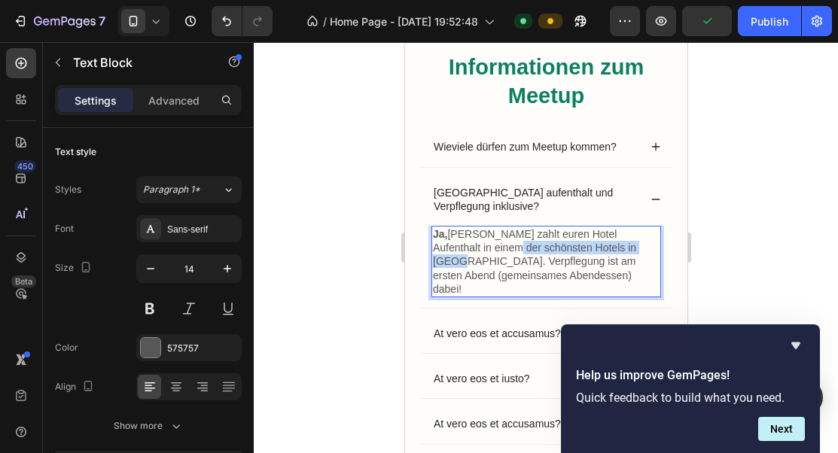
drag, startPoint x: 621, startPoint y: 248, endPoint x: 483, endPoint y: 253, distance: 137.8
click at [483, 253] on p "Ja, [PERSON_NAME] zahlt euren Hotel Aufenthalt in einem der schönsten Hotels in…" at bounding box center [545, 261] width 227 height 68
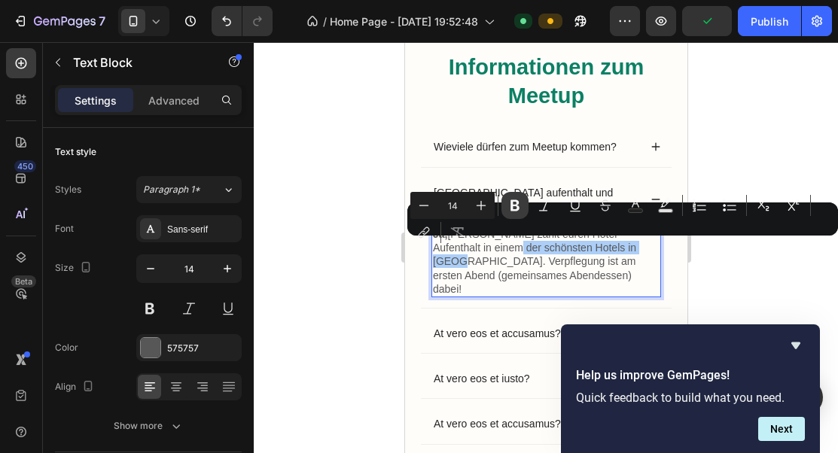
click at [516, 205] on icon "Editor contextual toolbar" at bounding box center [514, 205] width 9 height 11
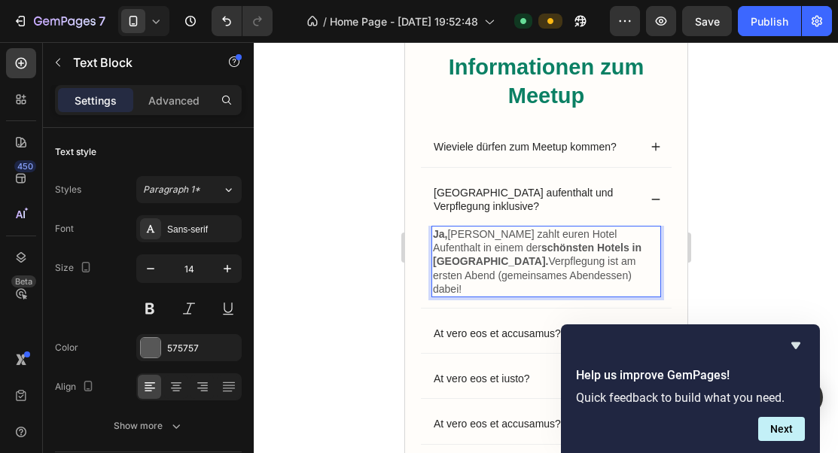
click at [546, 314] on div "At vero eos et accusamus?" at bounding box center [545, 333] width 251 height 39
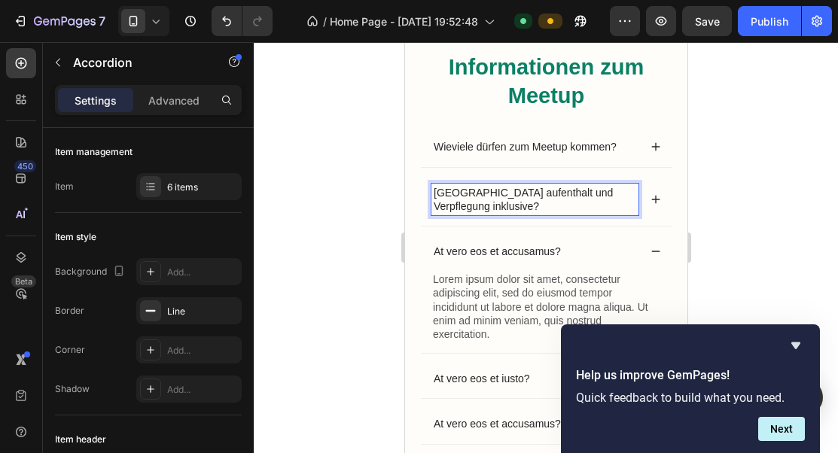
click at [610, 194] on p "[GEOGRAPHIC_DATA] aufenthalt und Verpflegung inklusive?" at bounding box center [534, 199] width 202 height 27
click at [662, 199] on div "[GEOGRAPHIC_DATA] aufenthalt und Verpflegung inklusive?" at bounding box center [545, 199] width 251 height 53
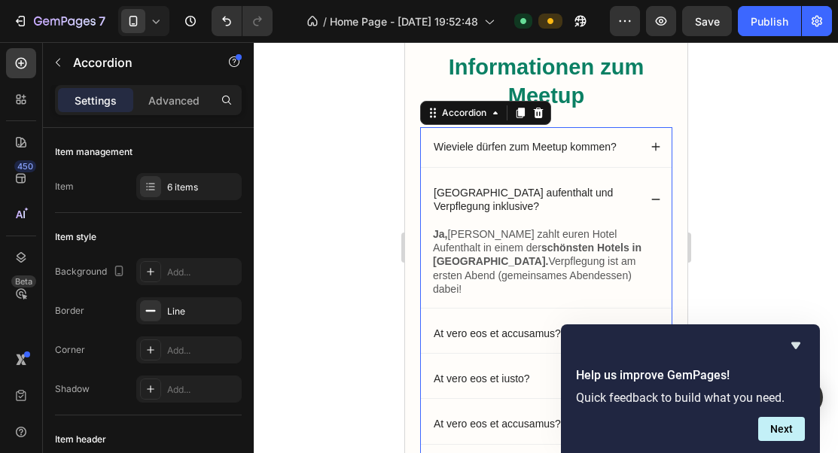
click at [659, 199] on icon at bounding box center [655, 199] width 11 height 11
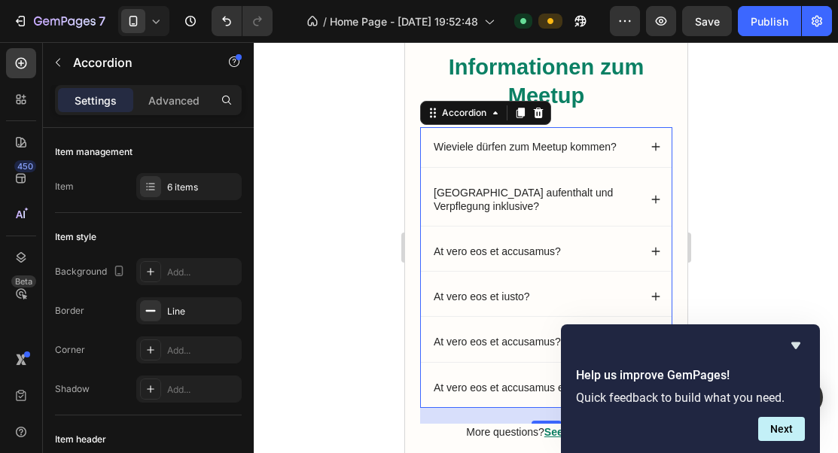
click at [540, 251] on p "At vero eos et accusamus?" at bounding box center [496, 252] width 127 height 14
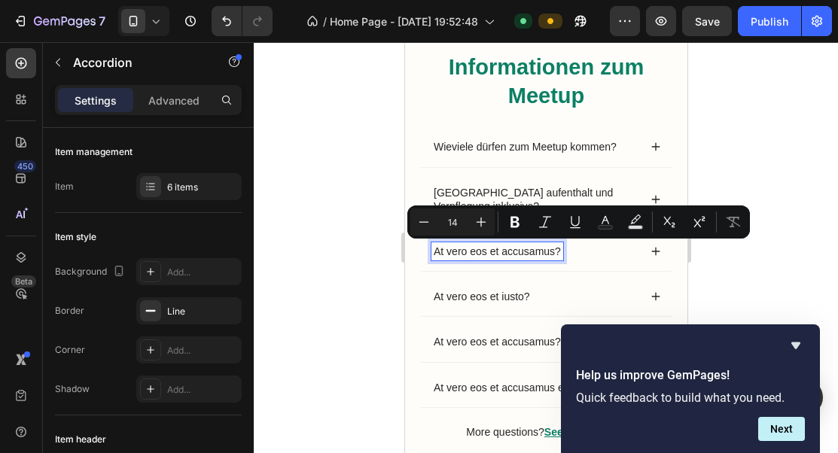
click at [510, 195] on p "[GEOGRAPHIC_DATA] aufenthalt und Verpflegung inklusive?" at bounding box center [534, 199] width 202 height 27
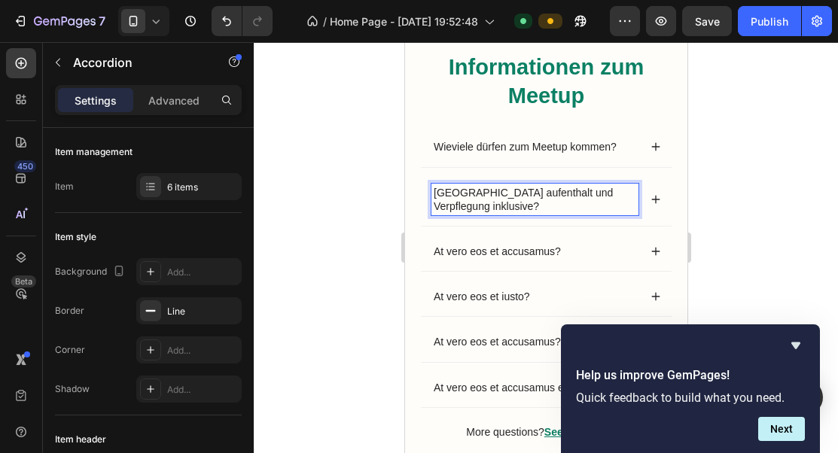
click at [479, 193] on p "[GEOGRAPHIC_DATA] aufenthalt und Verpflegung inklusive?" at bounding box center [534, 199] width 202 height 27
click at [447, 193] on p "[GEOGRAPHIC_DATA] Aufenthalt und Verpflegung inklusive?" at bounding box center [534, 199] width 202 height 27
click at [493, 257] on p "At vero eos et accusamus?" at bounding box center [496, 252] width 127 height 14
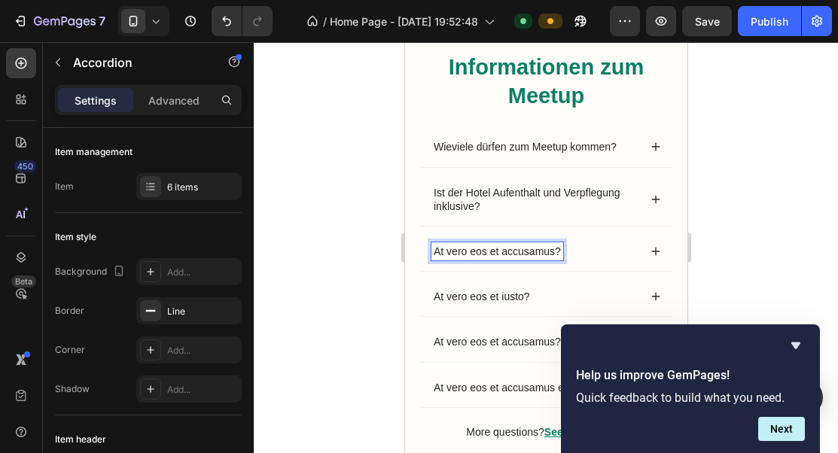
click at [509, 248] on p "At vero eos et accusamus?" at bounding box center [496, 252] width 127 height 14
click at [659, 248] on icon at bounding box center [655, 251] width 11 height 11
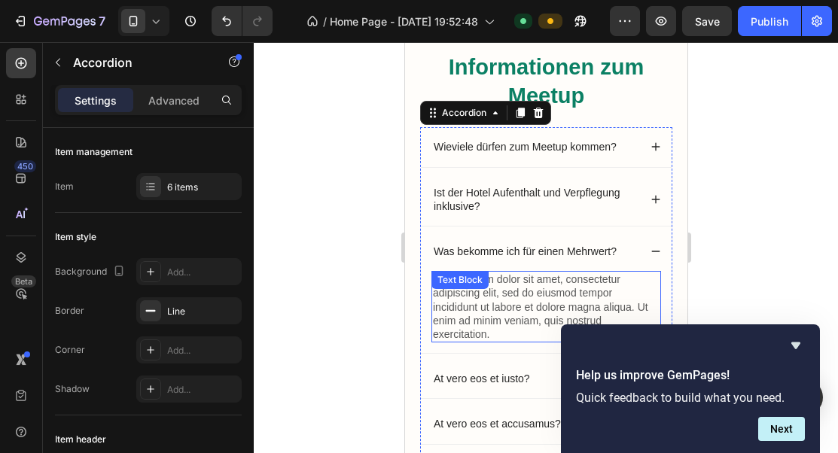
click at [543, 291] on p "Lorem ipsum dolor sit amet, consectetur adipiscing elit, sed do eiusmod tempor …" at bounding box center [545, 306] width 227 height 68
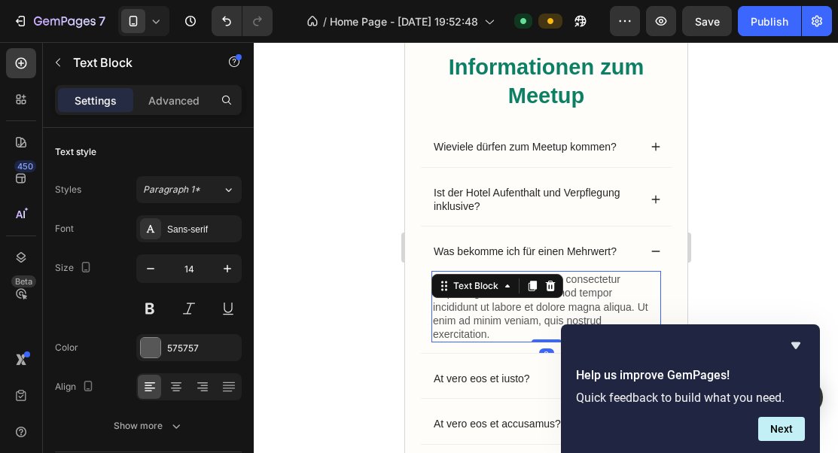
click at [543, 291] on icon at bounding box center [549, 286] width 12 height 12
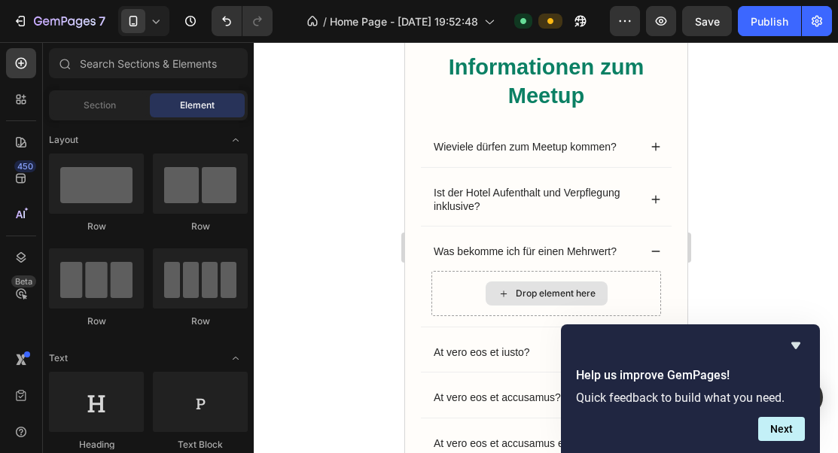
click at [543, 291] on div "Drop element here" at bounding box center [555, 294] width 80 height 12
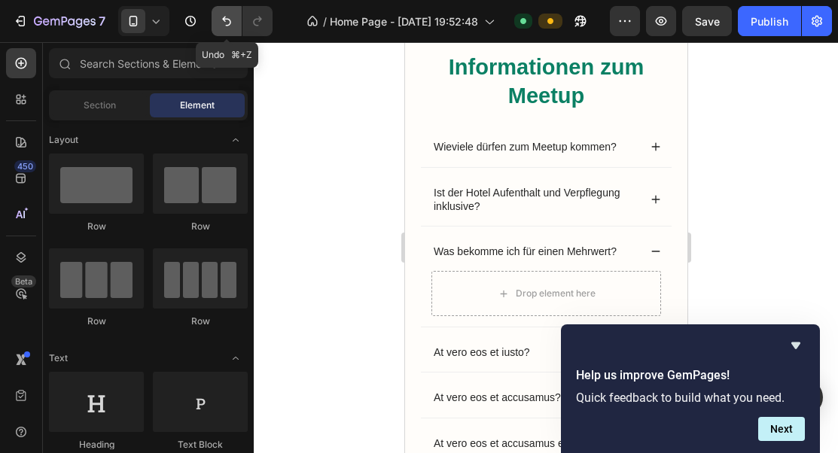
click at [221, 14] on icon "Undo/Redo" at bounding box center [226, 21] width 15 height 15
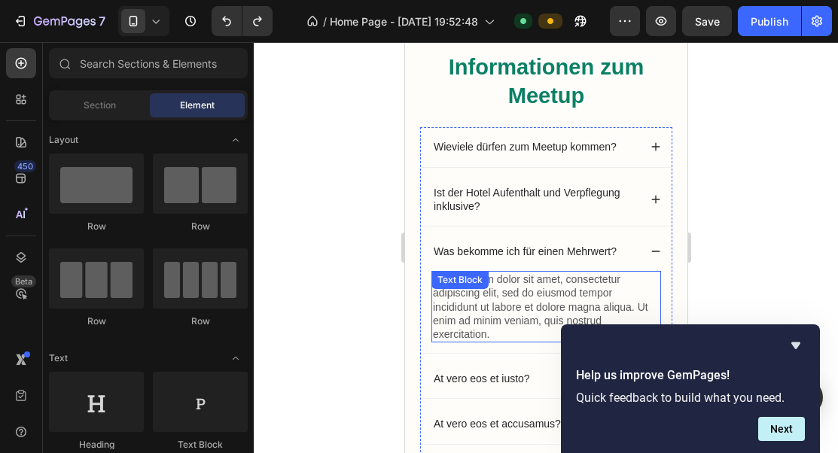
click at [465, 297] on div "Lorem ipsum dolor sit amet, consectetur adipiscing elit, sed do eiusmod tempor …" at bounding box center [546, 307] width 230 height 72
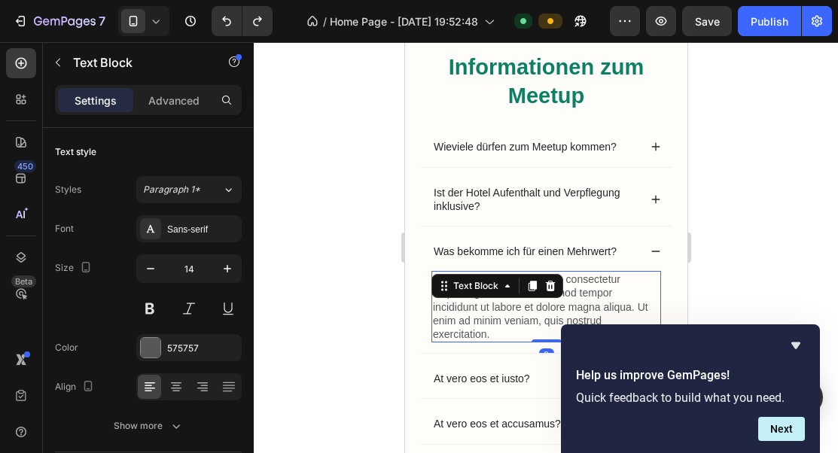
click at [481, 312] on p "Lorem ipsum dolor sit amet, consectetur adipiscing elit, sed do eiusmod tempor …" at bounding box center [545, 306] width 227 height 68
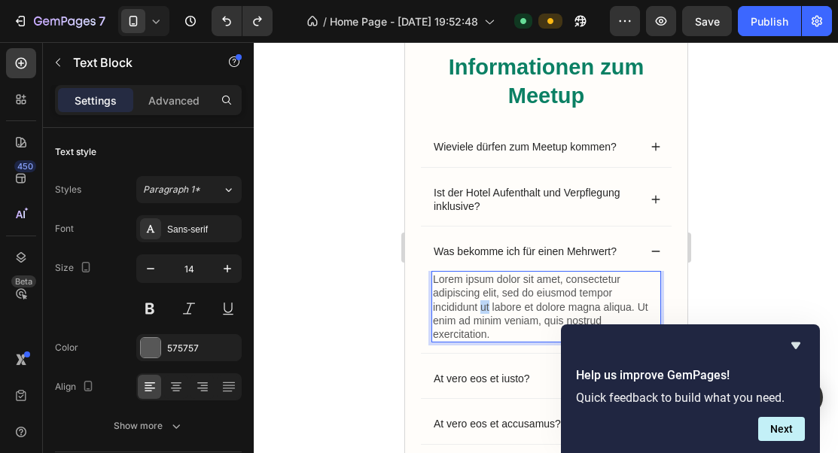
click at [481, 312] on p "Lorem ipsum dolor sit amet, consectetur adipiscing elit, sed do eiusmod tempor …" at bounding box center [545, 306] width 227 height 68
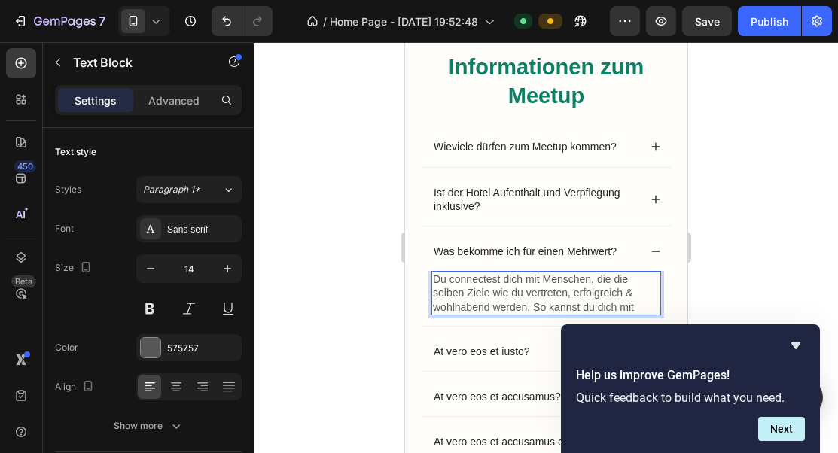
click at [498, 280] on p "Du connectest dich mit Menschen, die die selben Ziele wie du vertreten, erfolgr…" at bounding box center [545, 292] width 227 height 41
click at [583, 304] on p "Du triffst dich mit Menschen, die die selben Ziele wie du vertreten, erfolgreic…" at bounding box center [545, 292] width 227 height 41
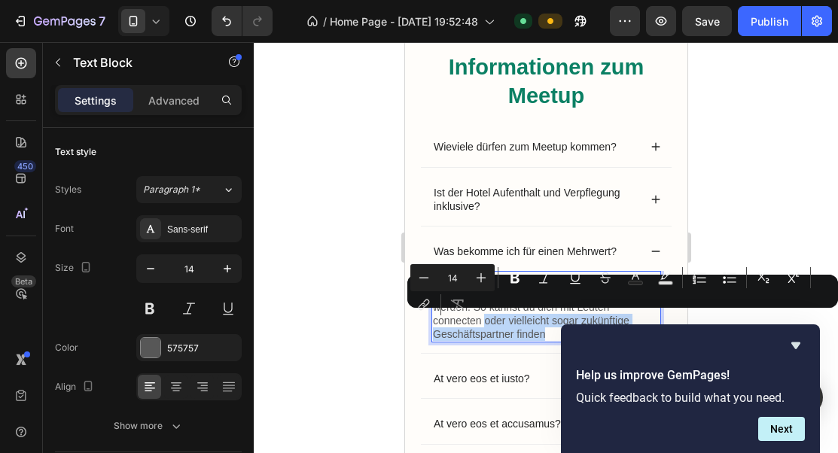
drag, startPoint x: 545, startPoint y: 331, endPoint x: 889, endPoint y: 358, distance: 345.0
click at [482, 316] on p "Du triffst dich mit Menschen, die die selben Ziele wie du vertreten, erfolgreic…" at bounding box center [545, 306] width 227 height 68
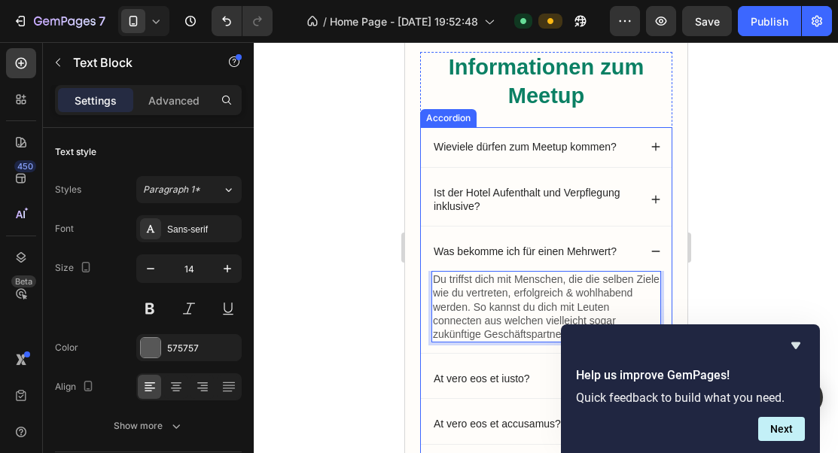
click at [486, 357] on div "Wieviele dürfen zum Meetup kommen? Ist der Hotel Aufenthalt und Verpflegung ink…" at bounding box center [545, 308] width 252 height 362
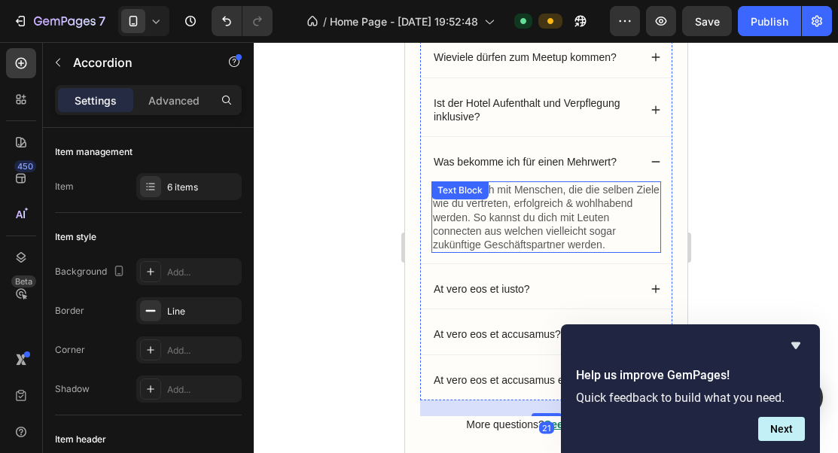
scroll to position [1179, 0]
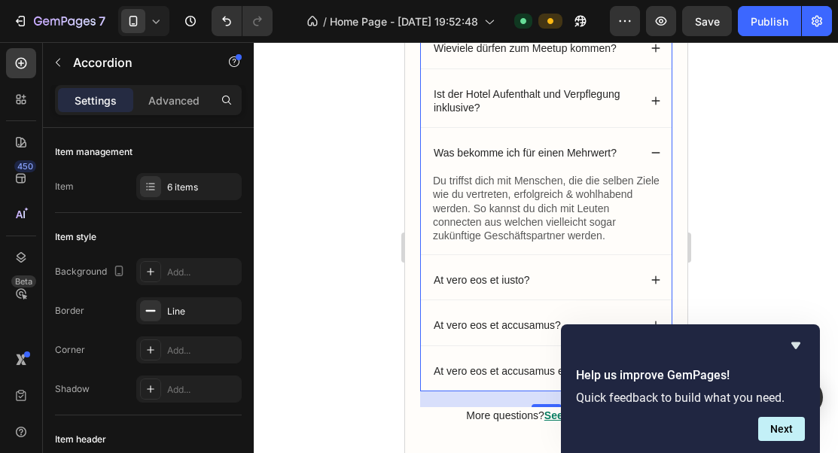
click at [611, 228] on p "Du triffst dich mit Menschen, die die selben Ziele wie du vertreten, erfolgreic…" at bounding box center [545, 208] width 227 height 68
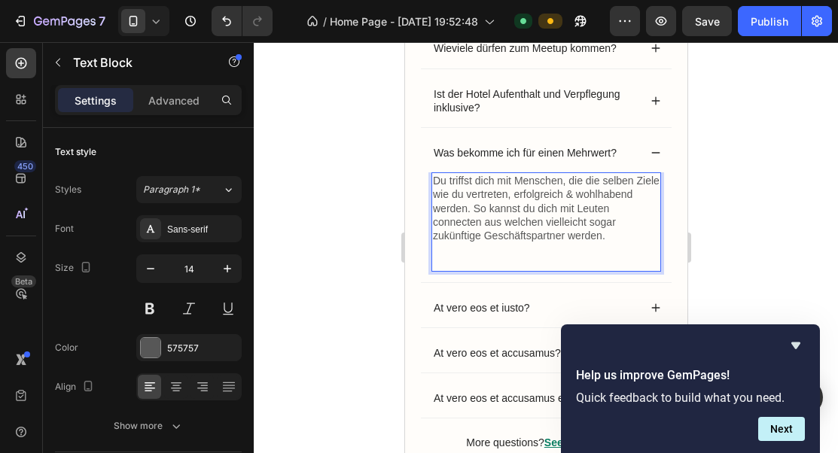
click at [433, 179] on p "Du triffst dich mit Menschen, die die selben Ziele wie du vertreten, erfolgreic…" at bounding box center [545, 222] width 227 height 96
click at [610, 244] on p "- Du triffst dich mit Menschen, die die selben Ziele wie du vertreten, erfolgre…" at bounding box center [545, 222] width 227 height 96
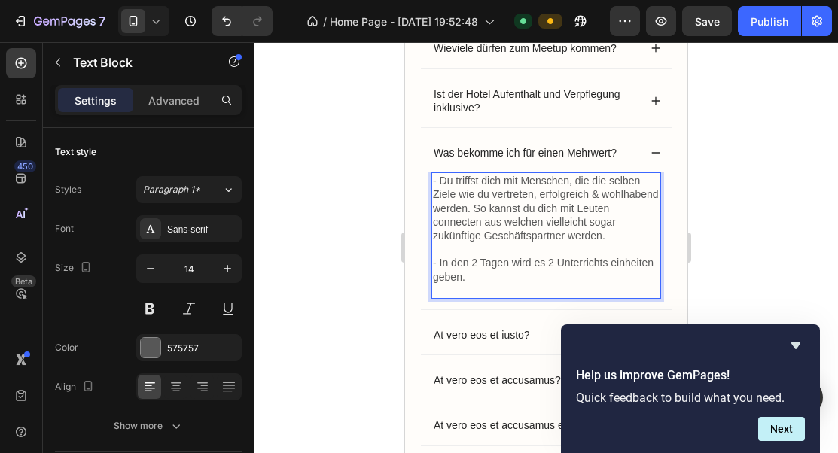
click at [476, 266] on p "⁠⁠⁠⁠⁠⁠⁠- In den 2 Tagen wird es 2 Unterrichts einheiten geben." at bounding box center [545, 276] width 227 height 41
click at [531, 264] on p "⁠⁠⁠⁠⁠⁠⁠- In den 3 Tagen wird es 2 Unterrichts einheiten geben." at bounding box center [545, 276] width 227 height 41
click at [531, 274] on p "⁠⁠⁠⁠⁠⁠⁠- In den 3 Tagen werden es 2 Unterrichts einheiten geben." at bounding box center [545, 276] width 227 height 41
click at [435, 276] on p "⁠⁠⁠⁠⁠⁠⁠- In den 3 Tagen werden es 2 Unterrichts einheiten geben." at bounding box center [545, 276] width 227 height 41
click at [484, 281] on p "⁠⁠⁠⁠⁠⁠⁠- In den 3 Tagen werden es 2 Unterrichts Einheiten geben." at bounding box center [545, 276] width 227 height 41
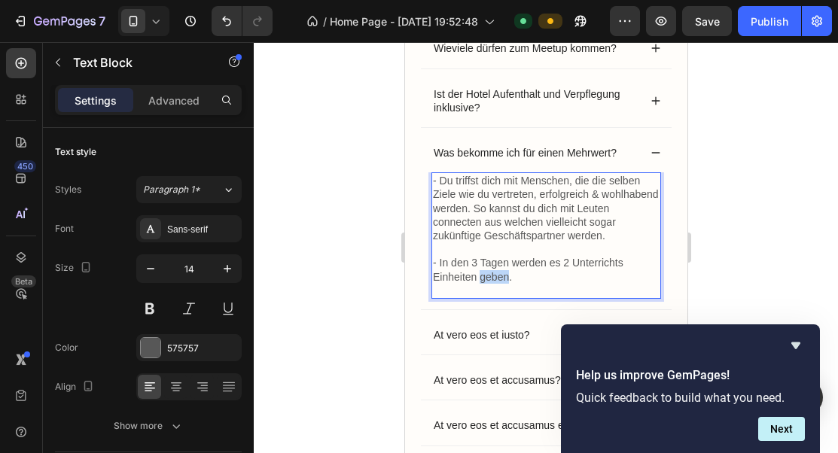
click at [484, 281] on p "⁠⁠⁠⁠⁠⁠⁠- In den 3 Tagen werden es 2 Unterrichts Einheiten geben." at bounding box center [545, 276] width 227 height 41
click at [548, 276] on p "- In den 3 Tagen werden es 2 Unterrichts Einheiten stattfinden." at bounding box center [545, 276] width 227 height 41
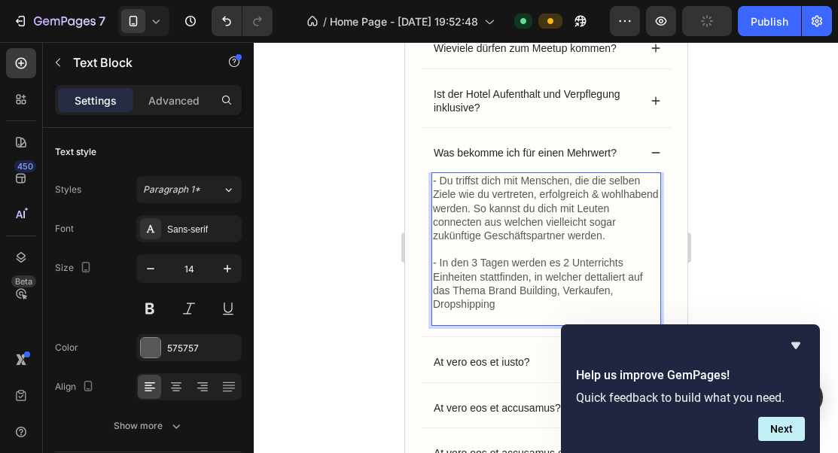
click at [486, 291] on p "- In den 3 Tagen werden es 2 Unterrichts Einheiten stattfinden, in welcher dett…" at bounding box center [545, 290] width 227 height 68
click at [563, 303] on p "- In den 3 Tagen werden es 2 Unterrichts Einheiten stattfinden, in welcher dett…" at bounding box center [545, 290] width 227 height 68
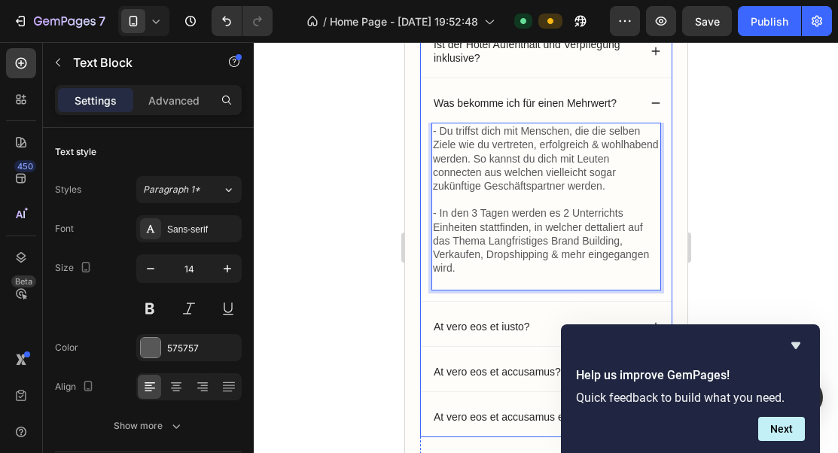
scroll to position [1239, 0]
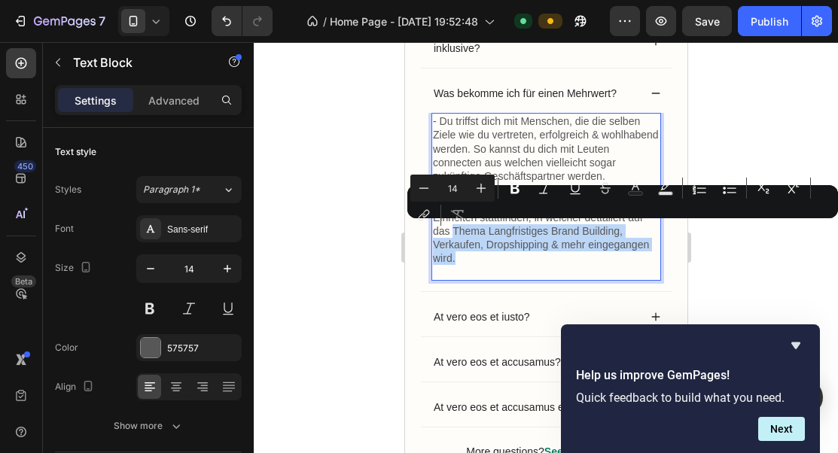
drag, startPoint x: 473, startPoint y: 256, endPoint x: 452, endPoint y: 230, distance: 33.2
click at [452, 230] on p "- In den 3 Tagen werden es 2 Unterrichts Einheiten stattfinden, in welcher dett…" at bounding box center [545, 237] width 227 height 82
click at [479, 249] on p "- In den 3 Tagen werden es 2 Unterrichts Einheiten stattfinden, in welcher dett…" at bounding box center [545, 237] width 227 height 82
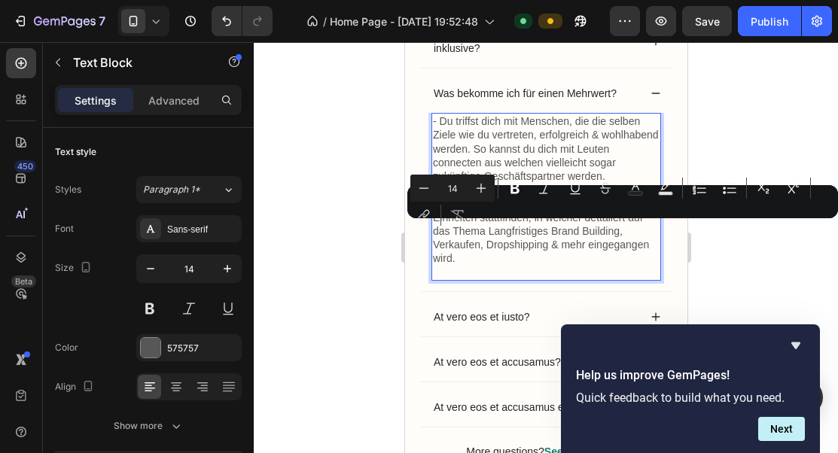
click at [495, 267] on p "- In den 3 Tagen werden es 2 Unterrichts Einheiten stattfinden, in welcher dett…" at bounding box center [545, 237] width 227 height 82
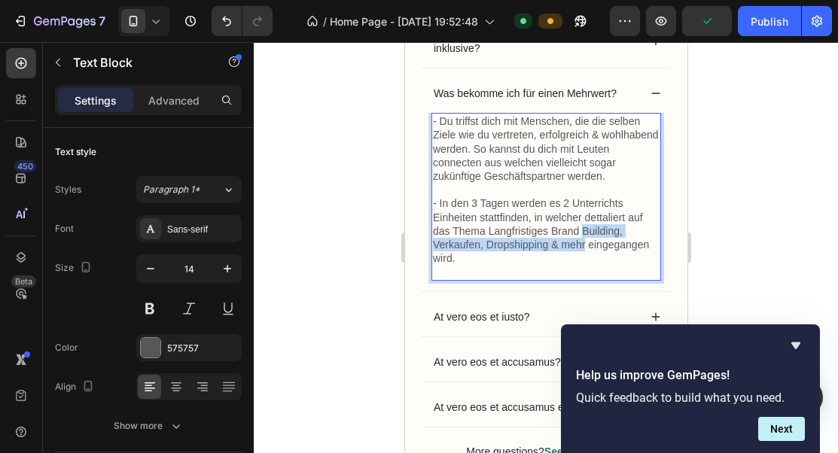
drag, startPoint x: 582, startPoint y: 228, endPoint x: 581, endPoint y: 246, distance: 18.1
click at [583, 247] on p "- In den 3 Tagen werden es 2 Unterrichts Einheiten stattfinden, in welcher dett…" at bounding box center [545, 237] width 227 height 82
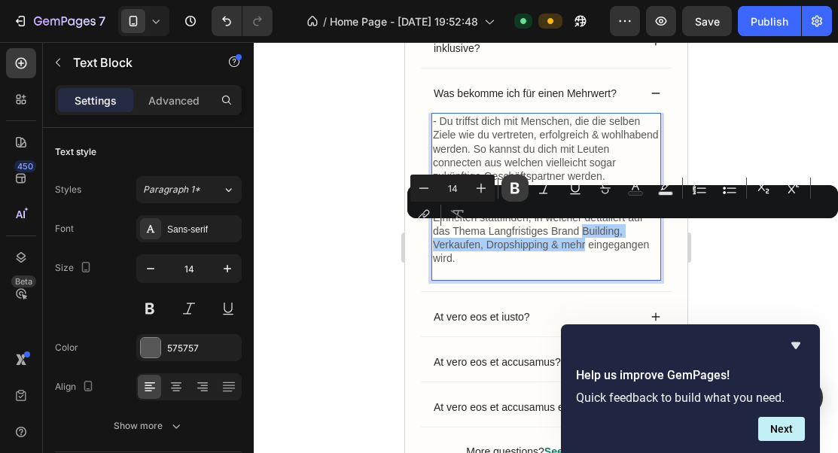
click at [519, 192] on icon "Editor contextual toolbar" at bounding box center [514, 188] width 15 height 15
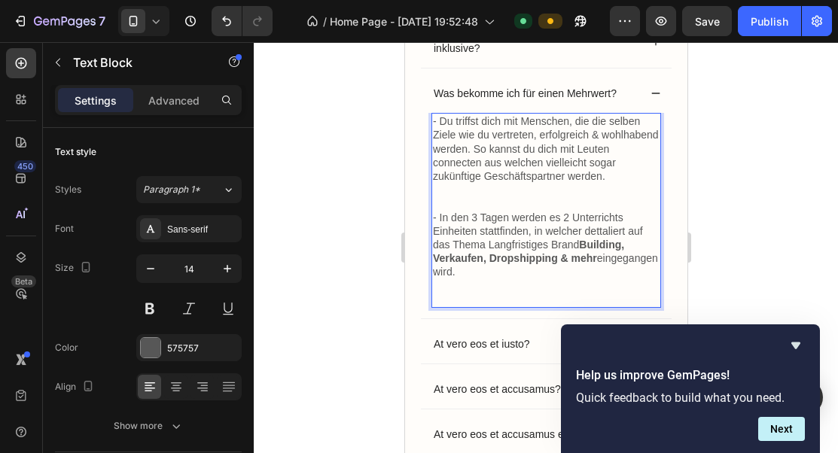
click at [566, 148] on p "- Du triffst dich mit Menschen, die die selben Ziele wie du vertreten, erfolgre…" at bounding box center [545, 162] width 227 height 96
drag, startPoint x: 561, startPoint y: 217, endPoint x: 473, endPoint y: 233, distance: 89.5
click at [473, 233] on p "- In den 3 Tagen werden es 2 Unterrichts Einheiten stattfinden, in welcher dett…" at bounding box center [545, 259] width 227 height 96
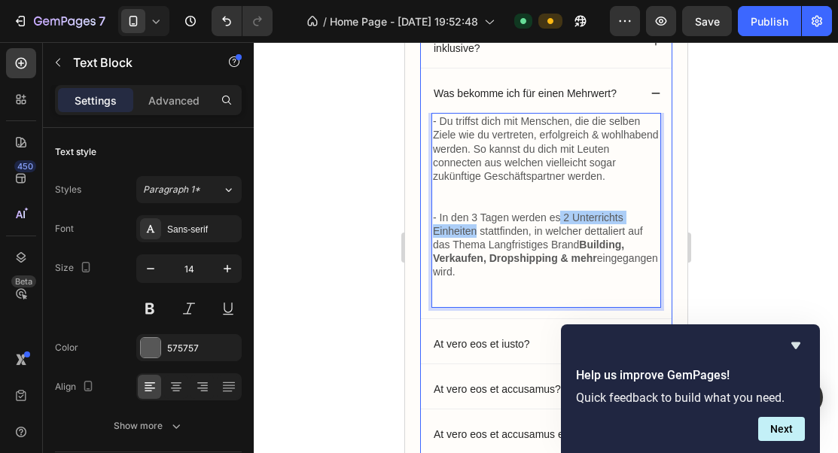
click at [676, 176] on div "Informationen zum Meetup Heading Wieviele dürfen zum Meetup kommen? Ist der Hot…" at bounding box center [545, 190] width 282 height 699
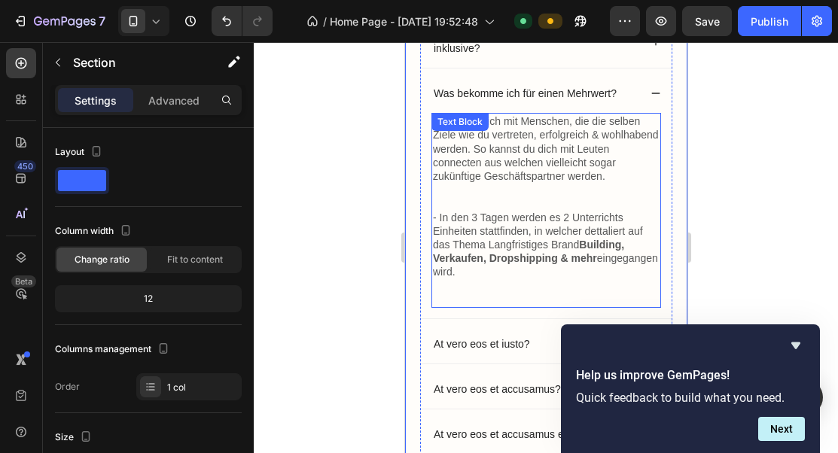
click at [565, 212] on p "- In den 3 Tagen werden es 2 Unterrichts Einheiten stattfinden, in welcher dett…" at bounding box center [545, 259] width 227 height 96
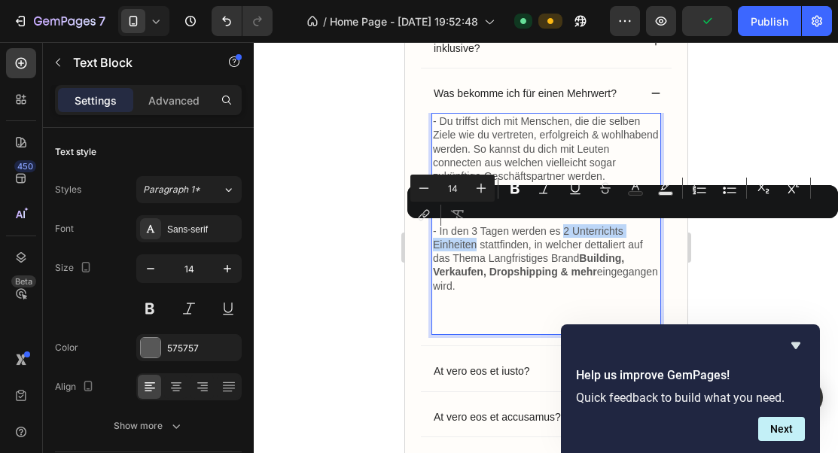
drag, startPoint x: 562, startPoint y: 230, endPoint x: 475, endPoint y: 247, distance: 88.9
click at [475, 247] on p "- In den 3 Tagen werden es 2 Unterrichts Einheiten stattfinden, in welcher dett…" at bounding box center [545, 279] width 227 height 110
click at [515, 190] on icon "Editor contextual toolbar" at bounding box center [514, 188] width 15 height 15
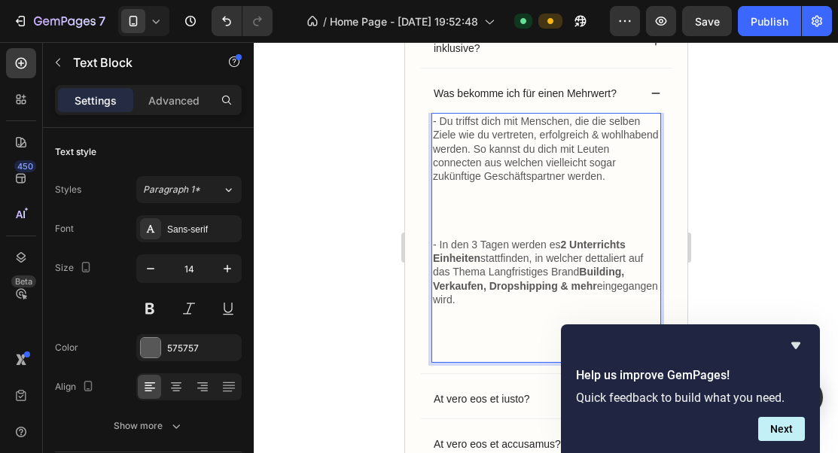
click at [537, 158] on p "- Du triffst dich mit Menschen, die die selben Ziele wie du vertreten, erfolgre…" at bounding box center [545, 175] width 227 height 123
click at [477, 223] on p "- Du triffst dich mit Menschen, die die selben Ziele wie du vertreten, erfolgre…" at bounding box center [545, 175] width 227 height 123
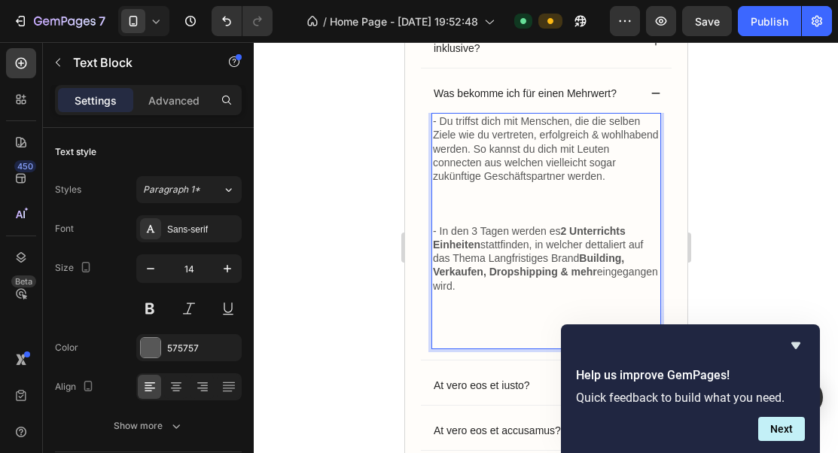
click at [474, 219] on p "- Du triffst dich mit Menschen, die die selben Ziele wie du vertreten, erfolgre…" at bounding box center [545, 169] width 227 height 110
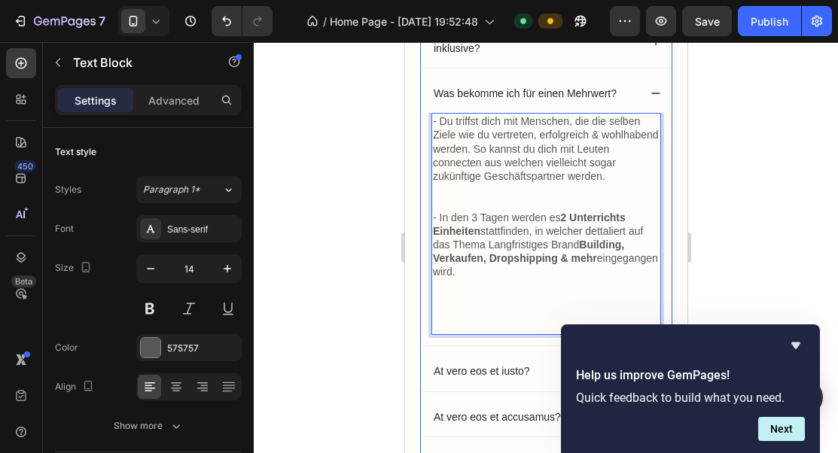
click at [668, 159] on div "- Du triffst dich mit Menschen, die die selben Ziele wie du vertreten, erfolgre…" at bounding box center [545, 229] width 251 height 233
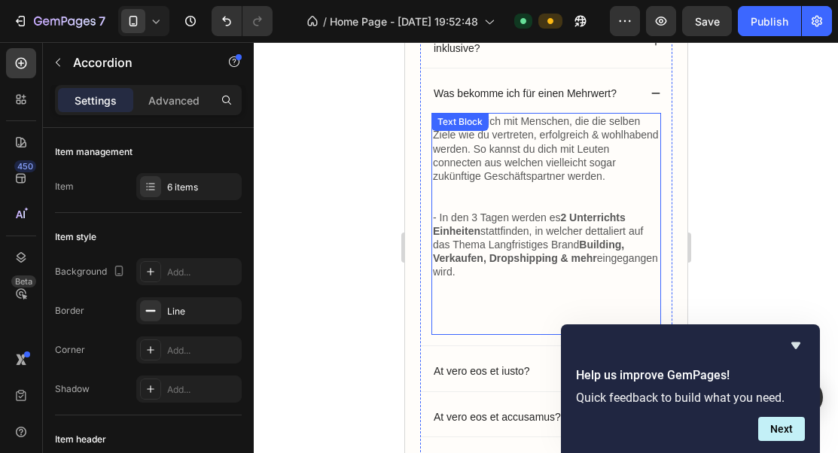
click at [606, 187] on p "- Du triffst dich mit Menschen, die die selben Ziele wie du vertreten, erfolgre…" at bounding box center [545, 162] width 227 height 96
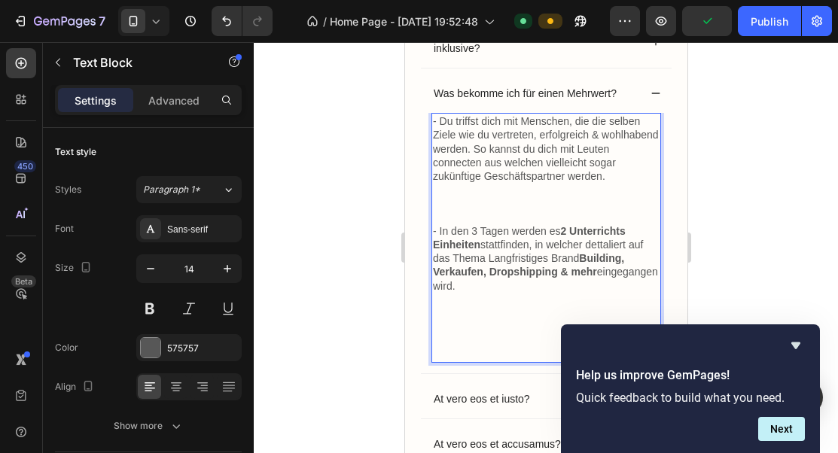
click at [446, 218] on p "- Du triffst dich mit Menschen, die die selben Ziele wie du vertreten, erfolgre…" at bounding box center [545, 169] width 227 height 110
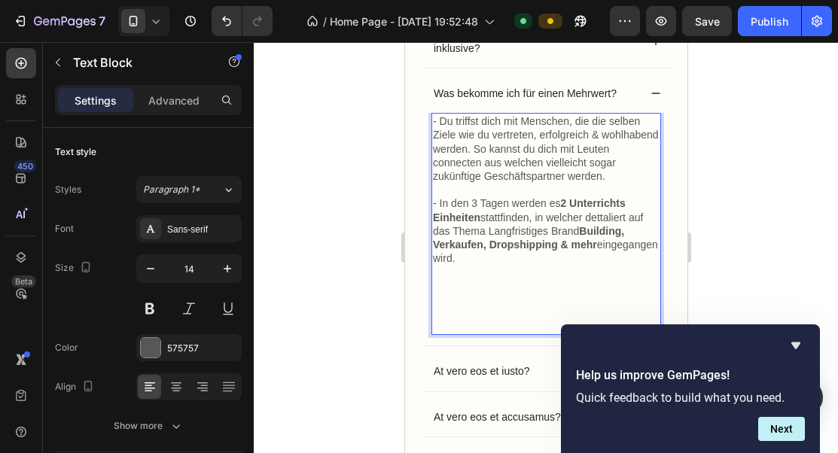
click at [482, 287] on p "- In den 3 Tagen werden es 2 Unterrichts Einheiten stattfinden, in welcher dett…" at bounding box center [545, 264] width 227 height 137
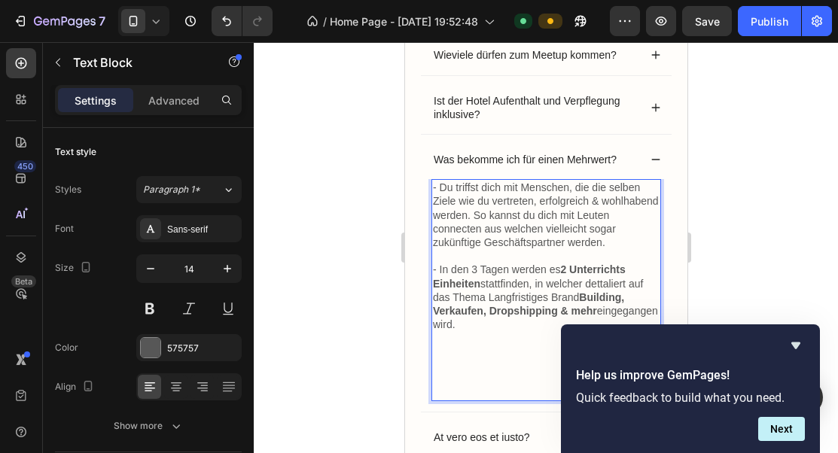
scroll to position [1163, 0]
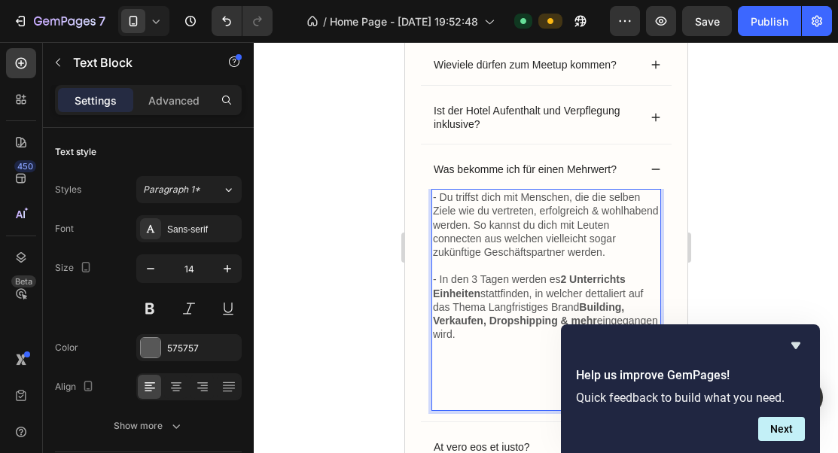
click at [484, 208] on p "- Du triffst dich mit Menschen, die die selben Ziele wie du vertreten, erfolgre…" at bounding box center [545, 231] width 227 height 82
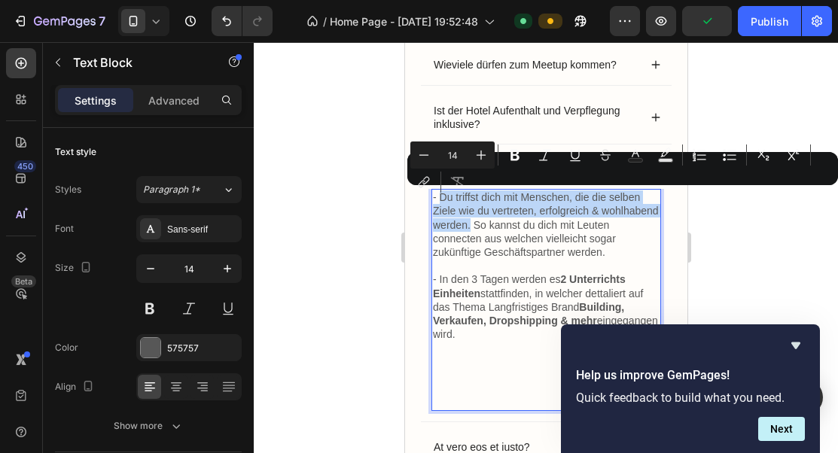
drag, startPoint x: 440, startPoint y: 197, endPoint x: 468, endPoint y: 230, distance: 43.2
click at [468, 230] on p "- Du triffst dich mit Menschen, die die selben Ziele wie du vertreten, erfolgre…" at bounding box center [545, 231] width 227 height 82
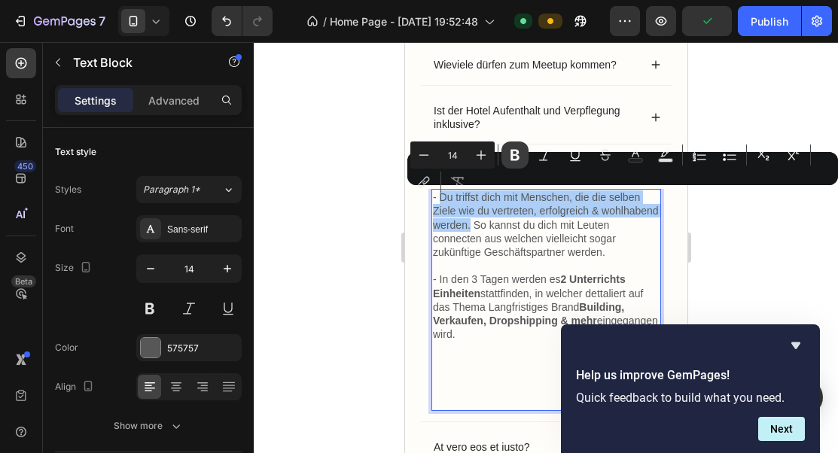
click at [513, 163] on button "Bold" at bounding box center [514, 155] width 27 height 27
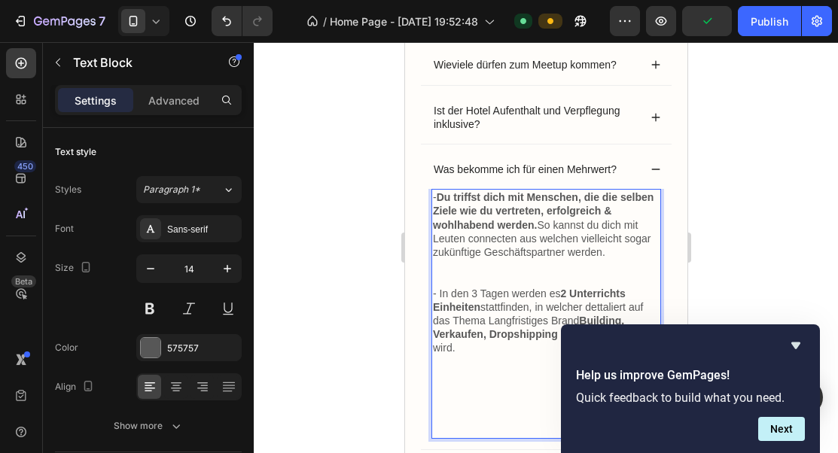
click at [546, 254] on p "- Du triffst dich mit Menschen, die die selben Ziele wie du vertreten, erfolgre…" at bounding box center [545, 238] width 227 height 96
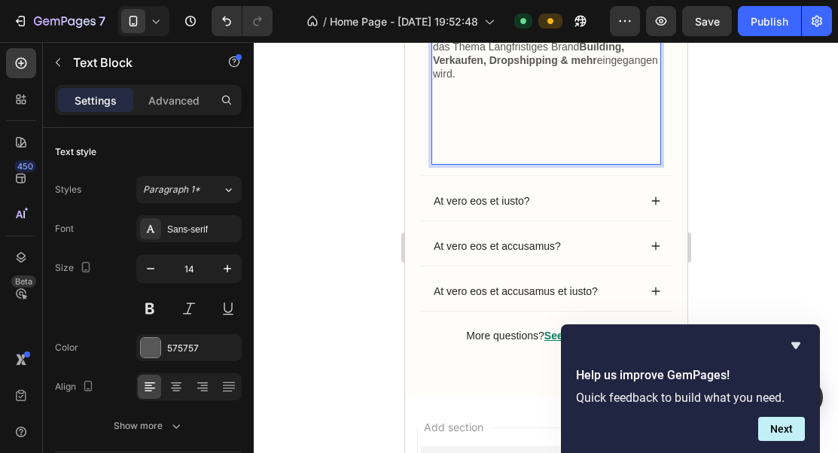
scroll to position [1482, 0]
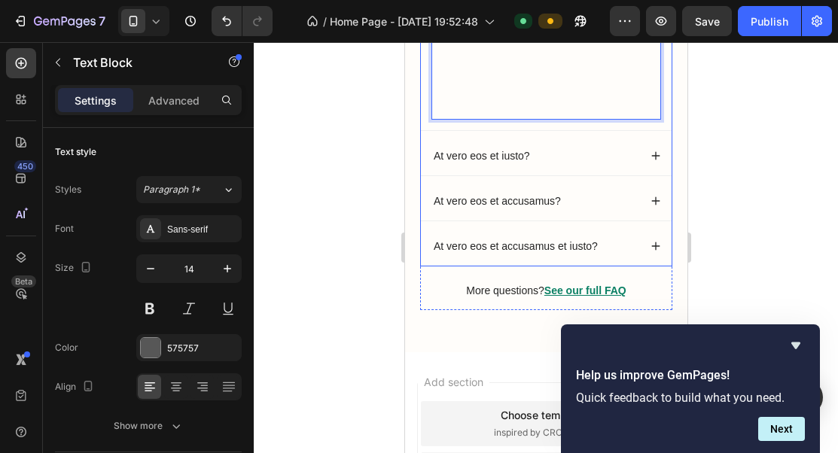
click at [572, 160] on div "At vero eos et iusto?" at bounding box center [534, 156] width 207 height 18
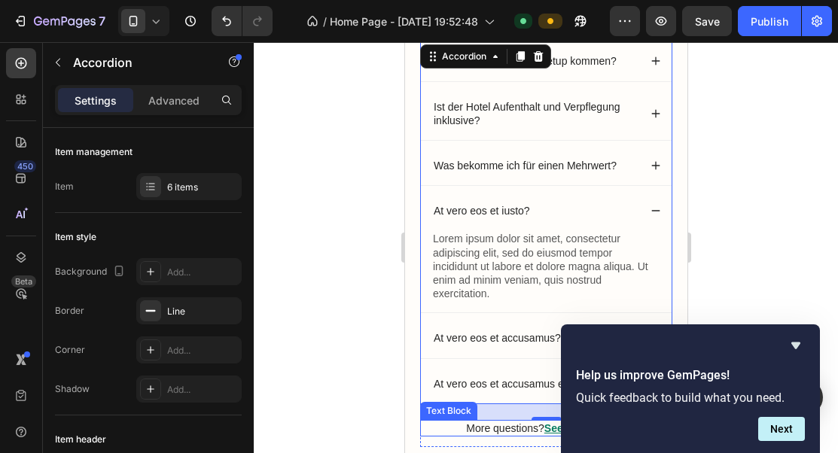
scroll to position [1158, 0]
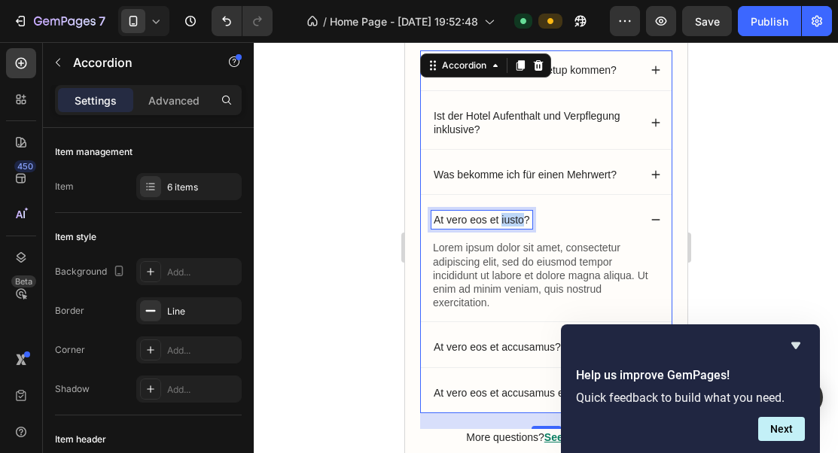
click at [512, 216] on p "At vero eos et iusto?" at bounding box center [481, 220] width 96 height 14
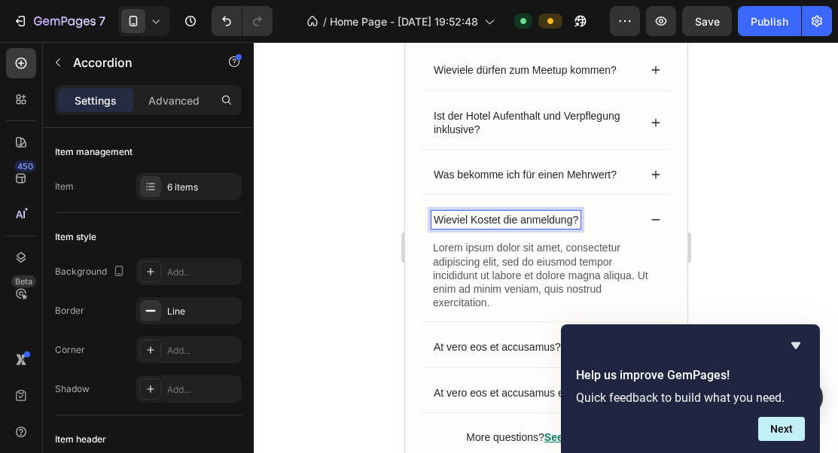
click at [524, 219] on p "Wieviel Kostet die anmeldung?" at bounding box center [505, 220] width 145 height 14
click at [473, 220] on p "Wieviel Kostet die Anmeldung?" at bounding box center [505, 220] width 145 height 14
click at [486, 239] on div "Text Block" at bounding box center [460, 230] width 59 height 18
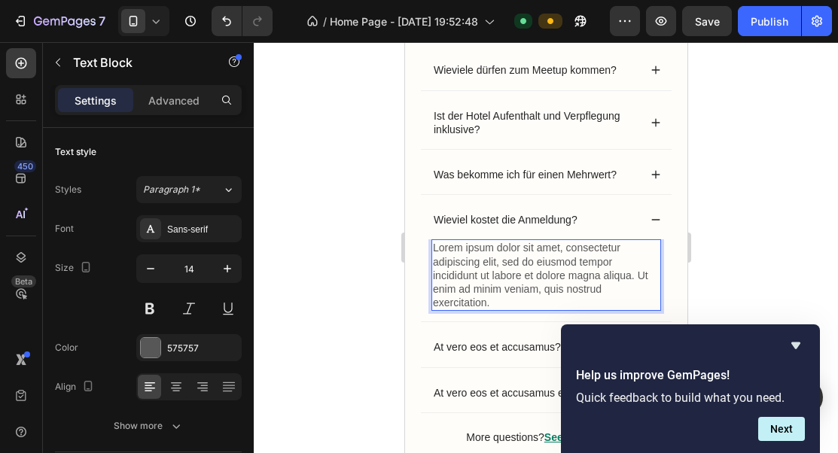
click at [486, 257] on p "Lorem ipsum dolor sit amet, consectetur adipiscing elit, sed do eiusmod tempor …" at bounding box center [545, 275] width 227 height 68
click at [488, 260] on p "Lorem ipsum dolor sit amet, consectetur adipiscing elit, sed do eiusmod tempor …" at bounding box center [545, 275] width 227 height 68
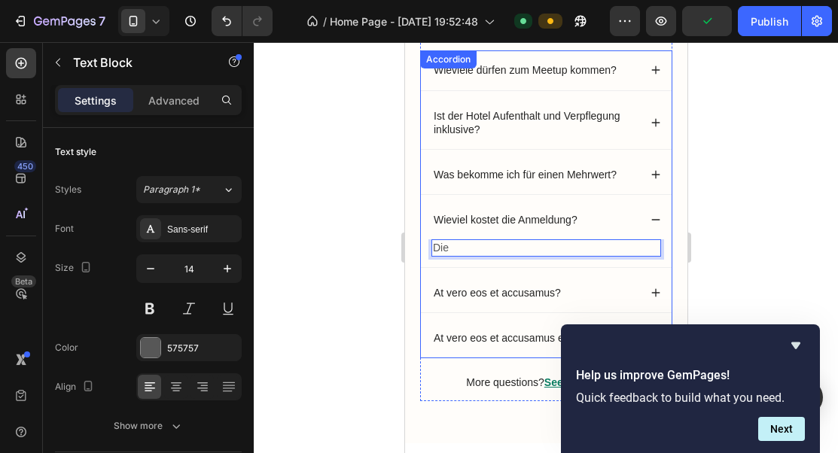
click at [496, 316] on div "Wieviele dürfen zum Meetup kommen? Ist der Hotel Aufenthalt und Verpflegung ink…" at bounding box center [545, 204] width 252 height 308
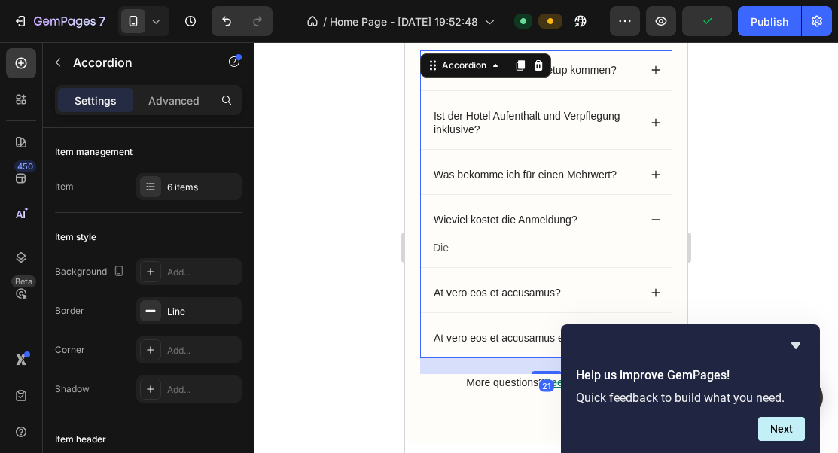
click at [497, 257] on div "Die Text Block" at bounding box center [545, 252] width 251 height 27
click at [499, 247] on p "Die" at bounding box center [545, 248] width 227 height 14
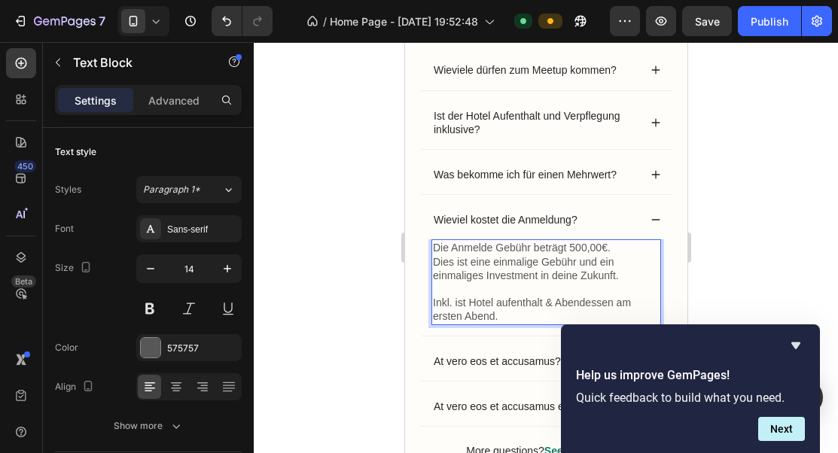
click at [544, 299] on p "Die Anmelde Gebühr beträgt 500,00€. Dies ist eine einmalige Gebühr und ein einm…" at bounding box center [545, 282] width 227 height 82
click at [604, 304] on p "Die Anmelde Gebühr beträgt 500,00€. Dies ist eine einmalige Gebühr und ein einm…" at bounding box center [545, 282] width 227 height 82
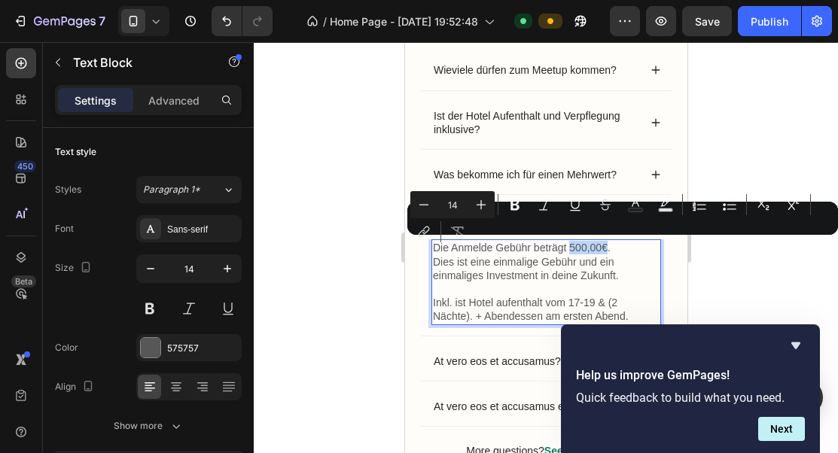
drag, startPoint x: 568, startPoint y: 248, endPoint x: 605, endPoint y: 248, distance: 36.9
click at [605, 248] on p "Die Anmelde Gebühr beträgt 500,00€. Dies ist eine einmalige Gebühr und ein einm…" at bounding box center [545, 282] width 227 height 82
click at [519, 208] on icon "Editor contextual toolbar" at bounding box center [514, 204] width 15 height 15
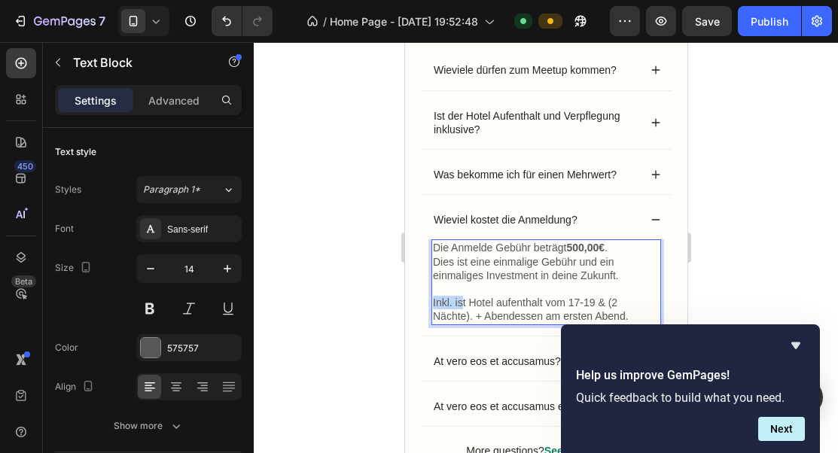
drag, startPoint x: 432, startPoint y: 300, endPoint x: 460, endPoint y: 300, distance: 27.9
click at [460, 300] on p "Die Anmelde Gebühr beträgt 500,00€ . Dies ist eine einmalige Gebühr und ein ein…" at bounding box center [545, 282] width 227 height 82
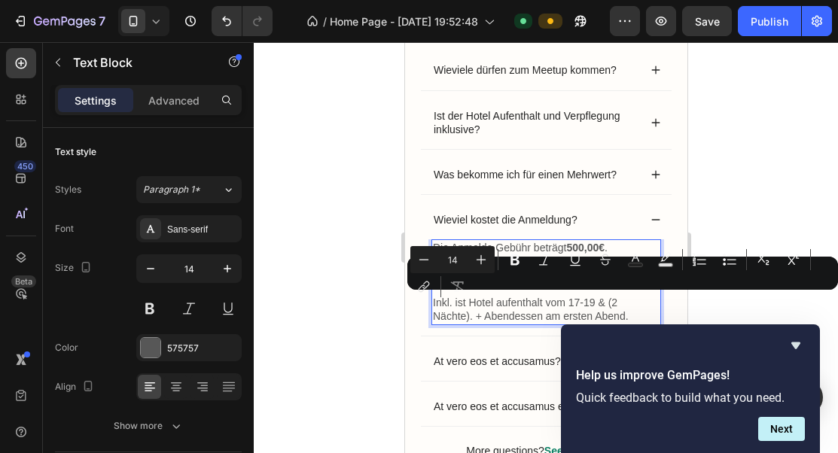
click at [467, 303] on p "Die Anmelde Gebühr beträgt 500,00€ . Dies ist eine einmalige Gebühr und ein ein…" at bounding box center [545, 282] width 227 height 82
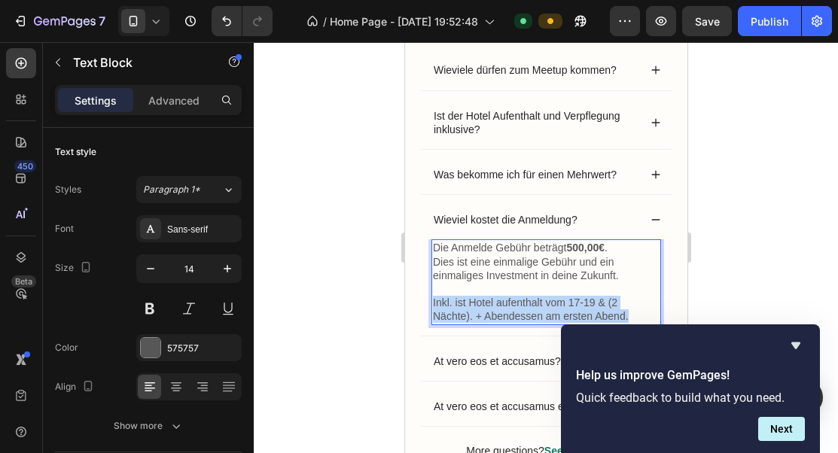
drag, startPoint x: 432, startPoint y: 302, endPoint x: 626, endPoint y: 312, distance: 194.5
click at [628, 313] on p "Die Anmelde Gebühr beträgt 500,00€ . Dies ist eine einmalige Gebühr und ein ein…" at bounding box center [545, 282] width 227 height 82
click at [532, 328] on div "Die Anmelde Gebühr beträgt 500,00€ . Dies ist eine einmalige Gebühr und ein ein…" at bounding box center [545, 287] width 251 height 96
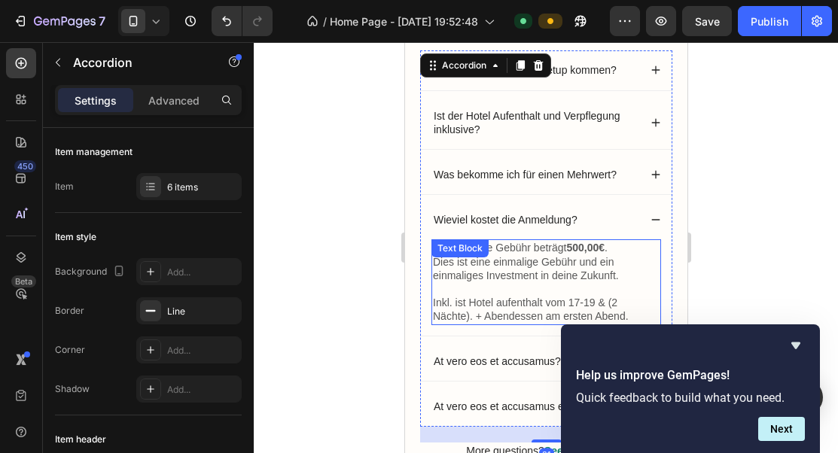
click at [468, 298] on p "Die Anmelde Gebühr beträgt 500,00€ . Dies ist eine einmalige Gebühr und ein ein…" at bounding box center [545, 282] width 227 height 82
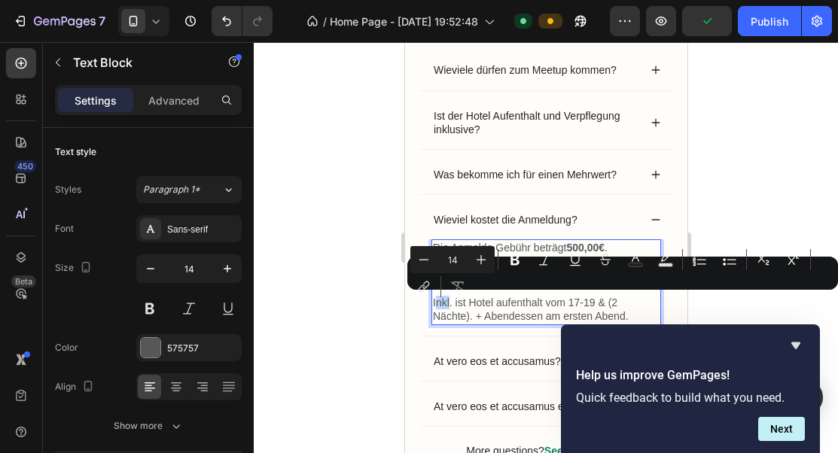
drag, startPoint x: 434, startPoint y: 302, endPoint x: 449, endPoint y: 304, distance: 15.2
click at [449, 304] on p "Die Anmelde Gebühr beträgt 500,00€ . Dies ist eine einmalige Gebühr und ein ein…" at bounding box center [545, 282] width 227 height 82
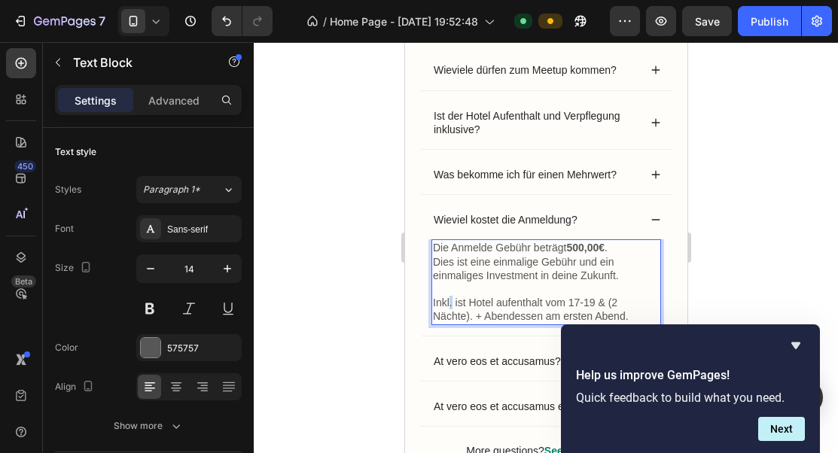
click at [449, 304] on p "Die Anmelde Gebühr beträgt 500,00€ . Dies ist eine einmalige Gebühr und ein ein…" at bounding box center [545, 282] width 227 height 82
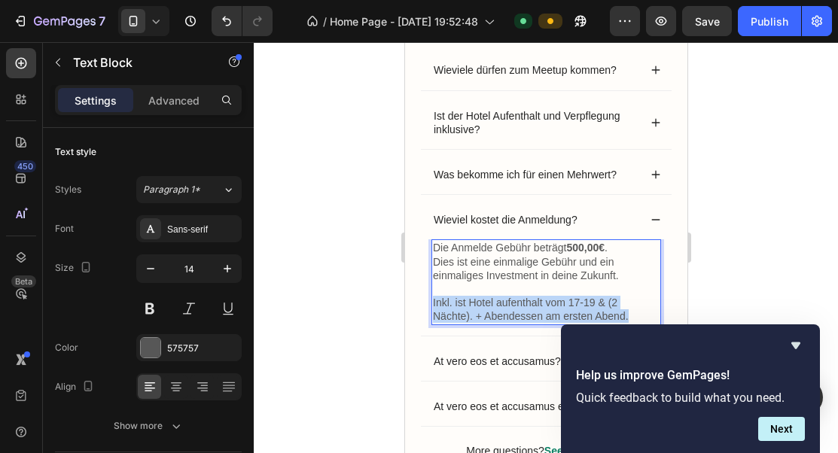
click at [449, 304] on p "Die Anmelde Gebühr beträgt 500,00€ . Dies ist eine einmalige Gebühr und ein ein…" at bounding box center [545, 282] width 227 height 82
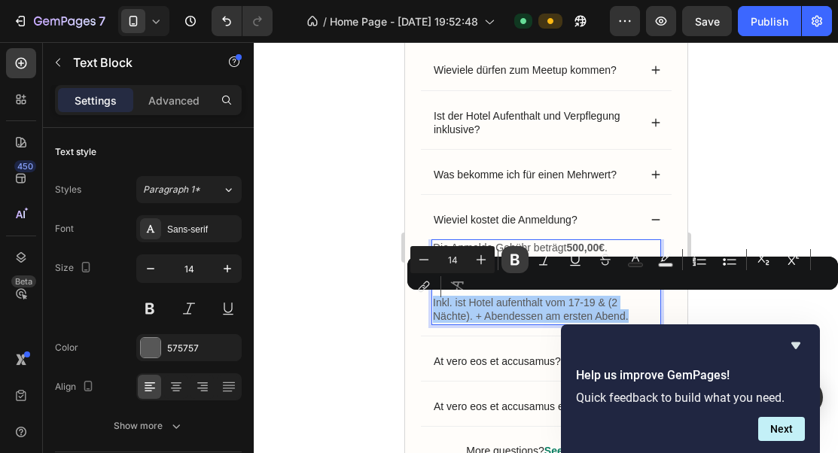
click at [515, 261] on icon "Editor contextual toolbar" at bounding box center [514, 259] width 15 height 15
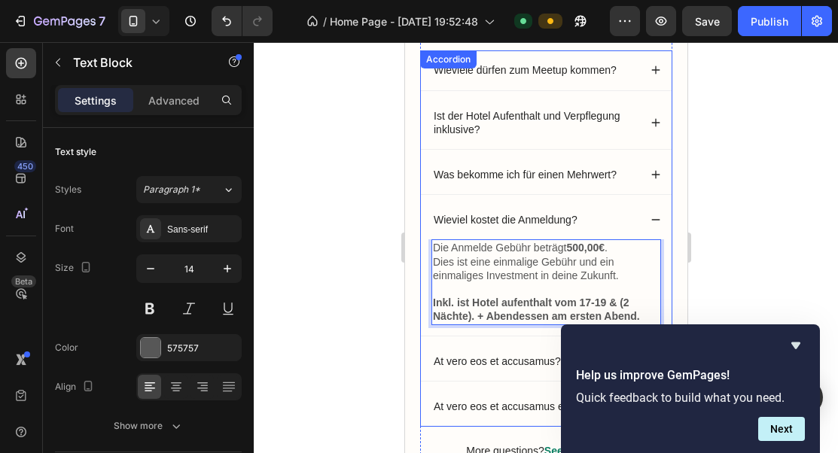
click at [556, 208] on div "Wieviel kostet die Anmeldung?" at bounding box center [545, 219] width 251 height 39
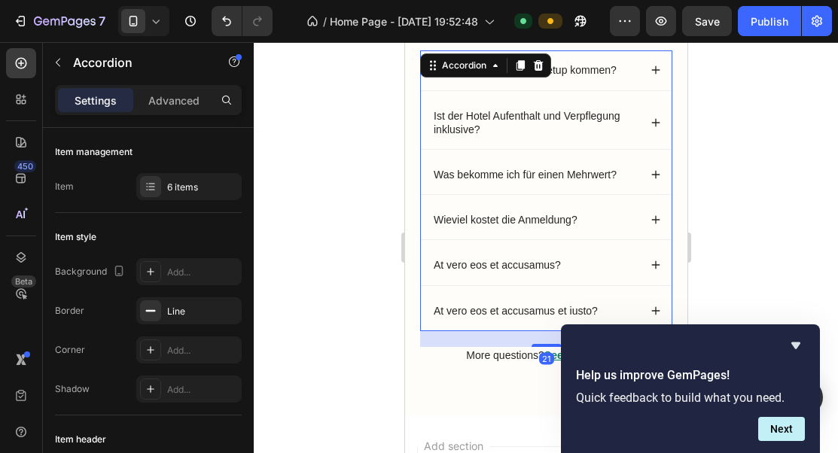
click at [580, 221] on div "Wieviel kostet die Anmeldung?" at bounding box center [534, 220] width 207 height 18
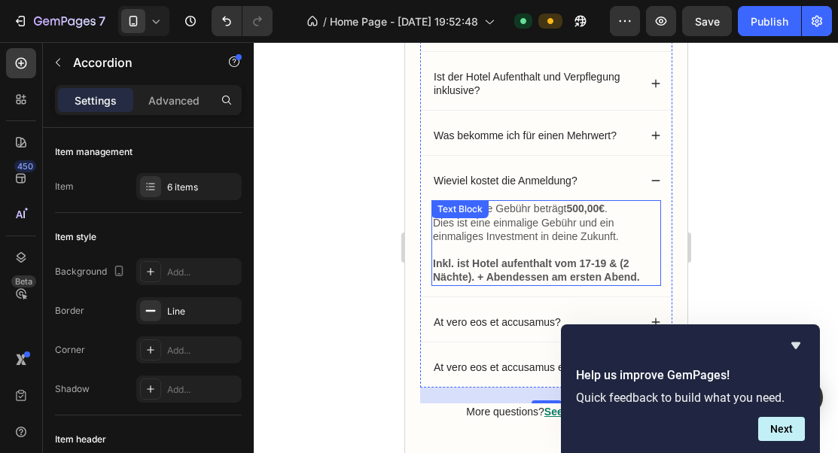
scroll to position [1198, 0]
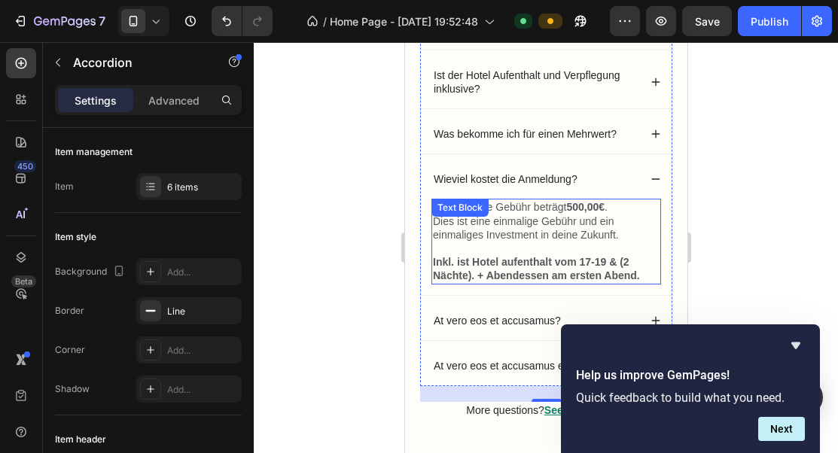
click at [453, 262] on strong "Inkl. ist Hotel aufenthalt vom 17-19 & (2 Nächte). + Abendessen am ersten Abend." at bounding box center [535, 269] width 207 height 26
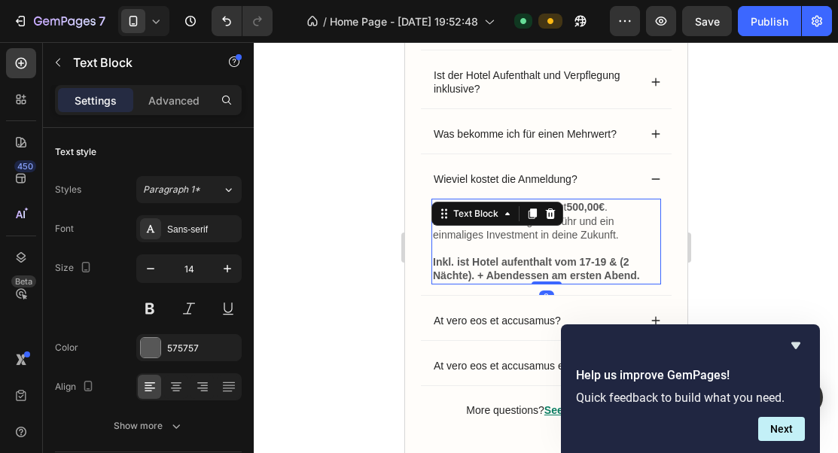
click at [455, 263] on strong "Inkl. ist Hotel aufenthalt vom 17-19 & (2 Nächte). + Abendessen am ersten Abend." at bounding box center [535, 269] width 207 height 26
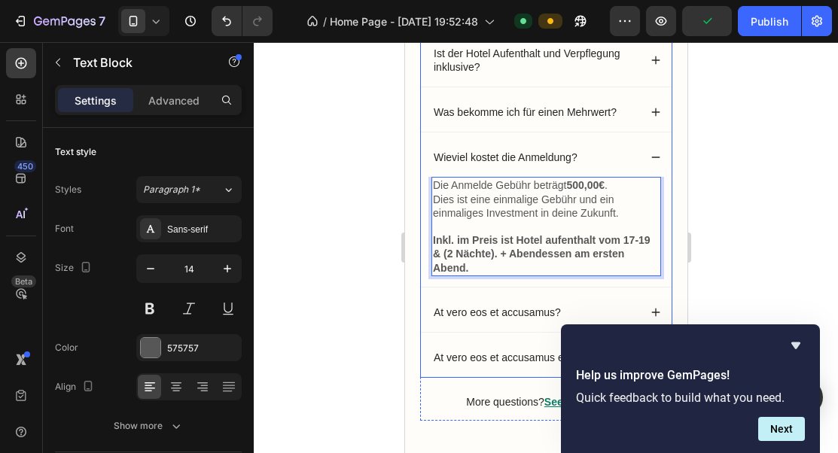
scroll to position [1225, 0]
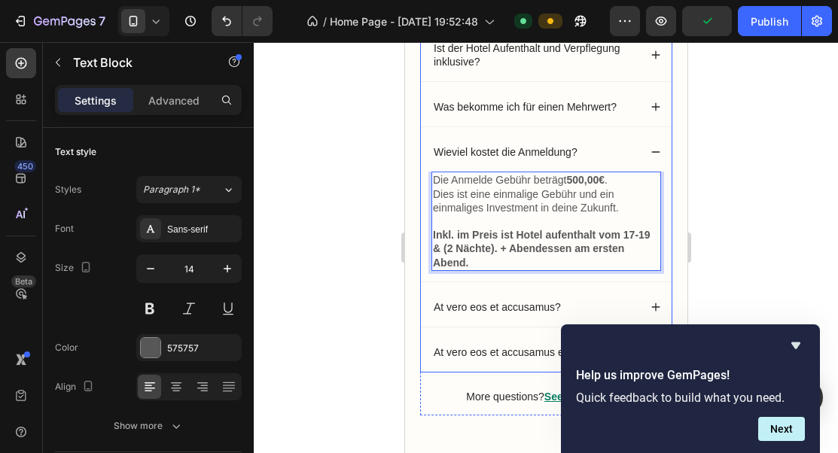
click at [580, 290] on div "At vero eos et accusamus?" at bounding box center [545, 307] width 251 height 39
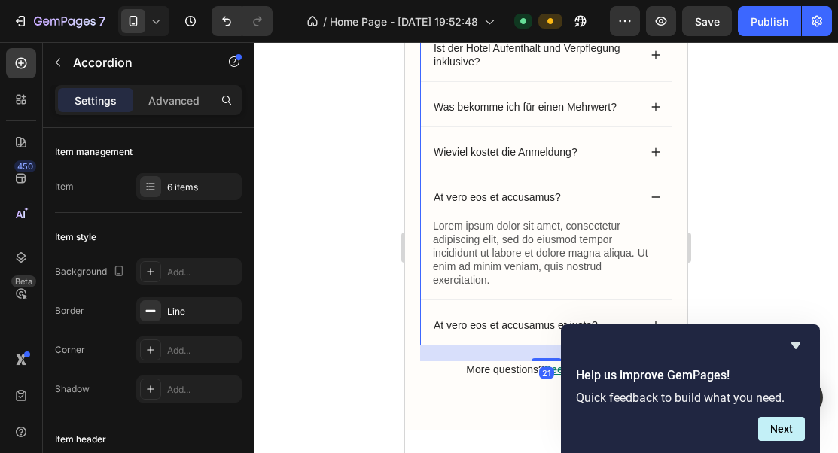
click at [585, 121] on div "Was bekomme ich für einen Mehrwert?" at bounding box center [545, 106] width 251 height 39
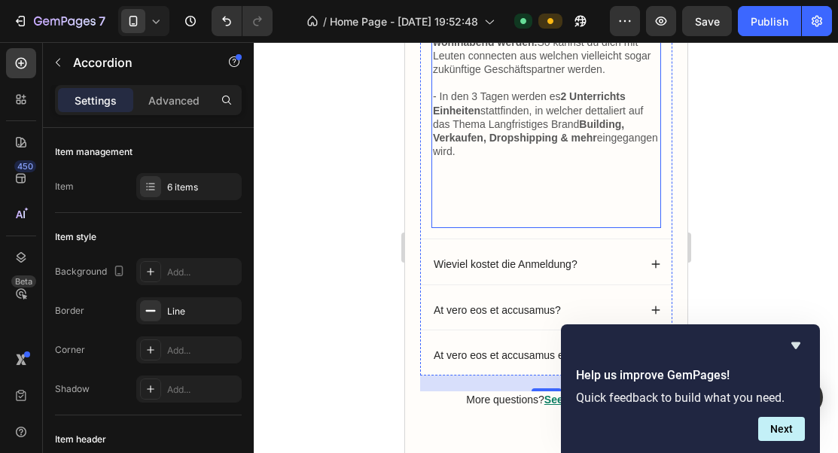
scroll to position [1359, 0]
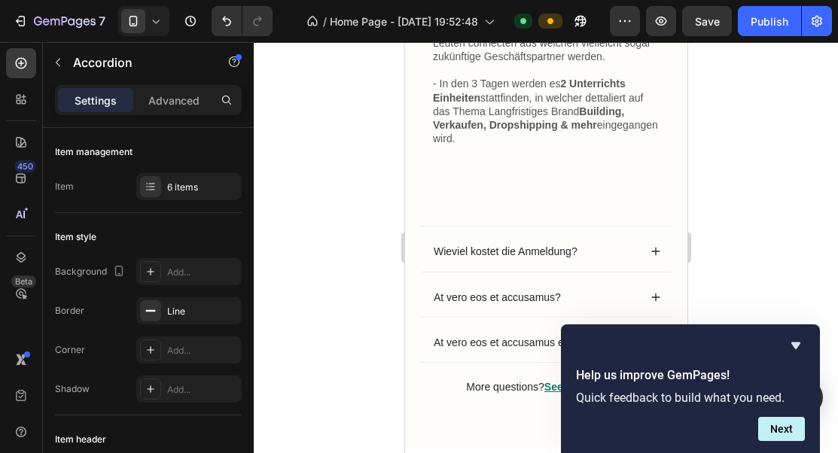
click at [616, 252] on div "Wieviel kostet die Anmeldung?" at bounding box center [534, 251] width 207 height 18
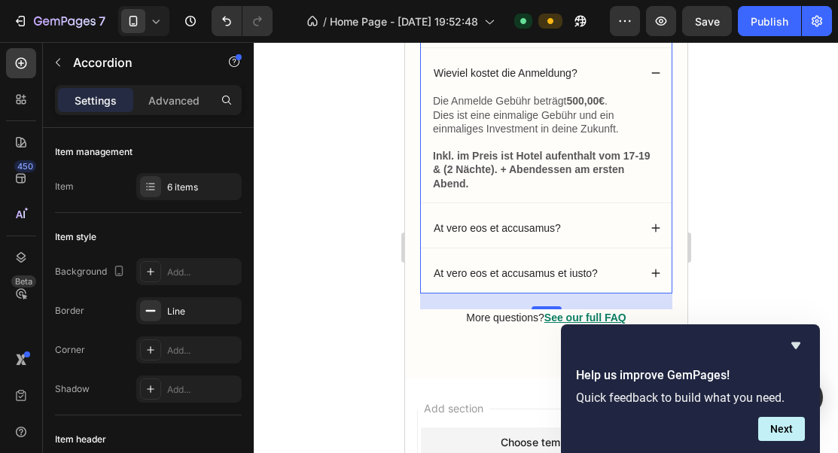
scroll to position [1292, 0]
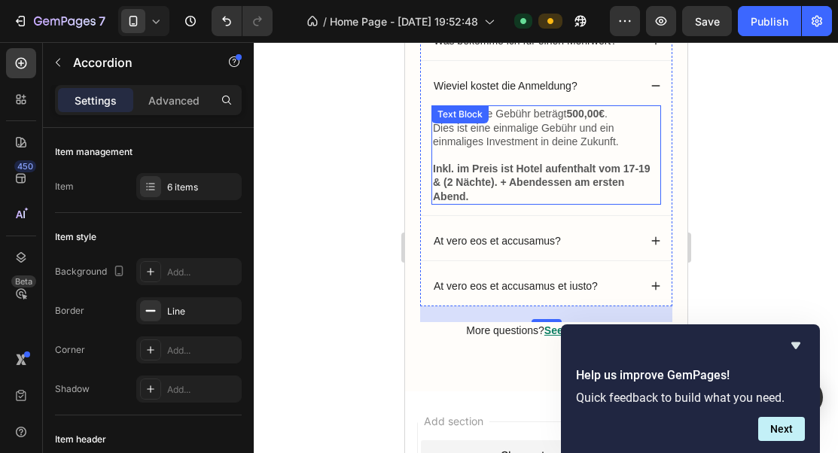
click at [595, 195] on p "Die Anmelde Gebühr beträgt 500,00€ . Dies ist eine einmalige Gebühr und ein ein…" at bounding box center [545, 155] width 227 height 96
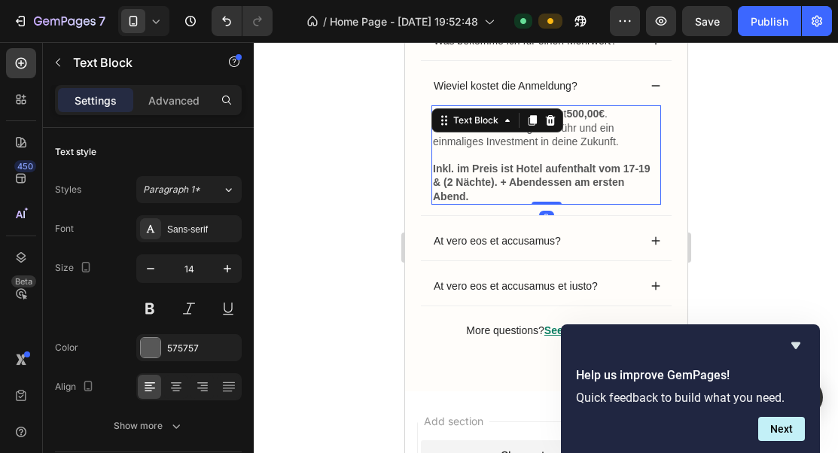
click at [586, 193] on p "Die Anmelde Gebühr beträgt 500,00€ . Dies ist eine einmalige Gebühr und ein ein…" at bounding box center [545, 155] width 227 height 96
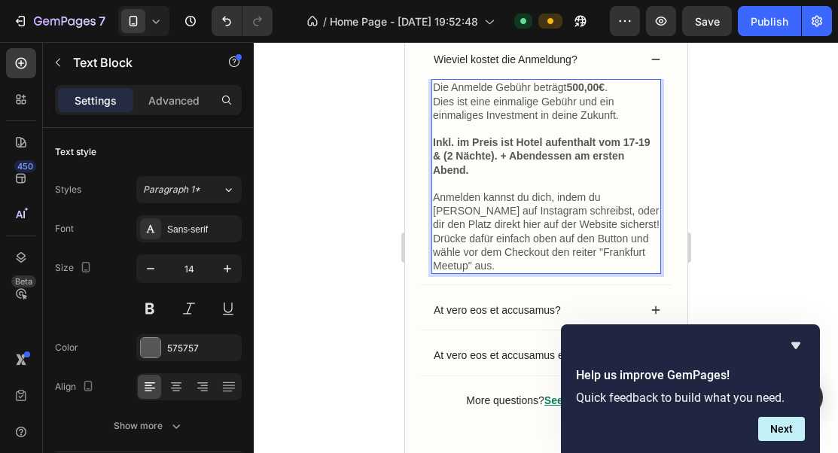
scroll to position [1319, 0]
click at [571, 265] on div "Die Anmelde Gebühr beträgt 500,00€ . Dies ist eine einmalige Gebühr und ein ein…" at bounding box center [545, 180] width 251 height 205
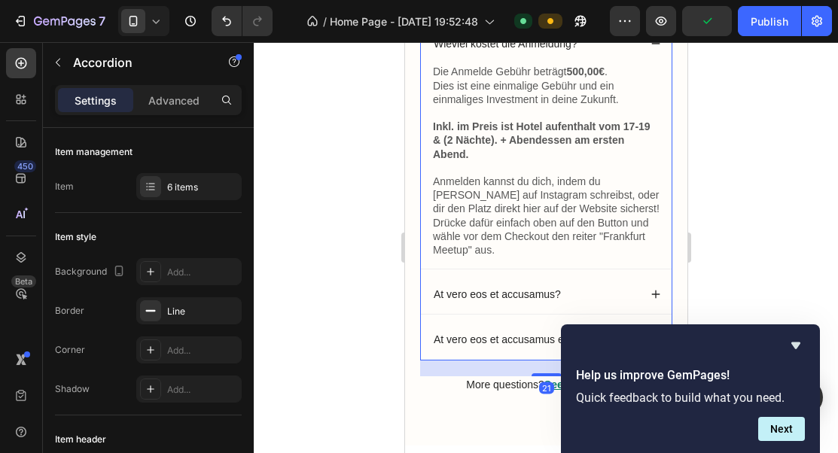
scroll to position [1372, 0]
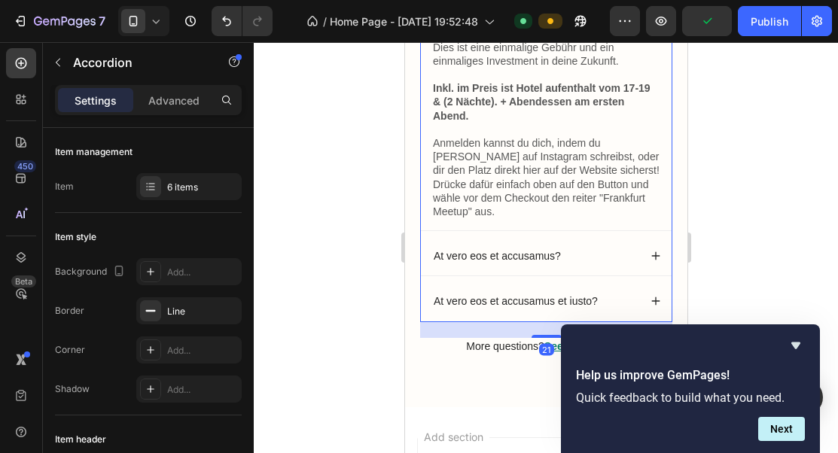
click at [584, 247] on div "At vero eos et accusamus?" at bounding box center [534, 256] width 207 height 18
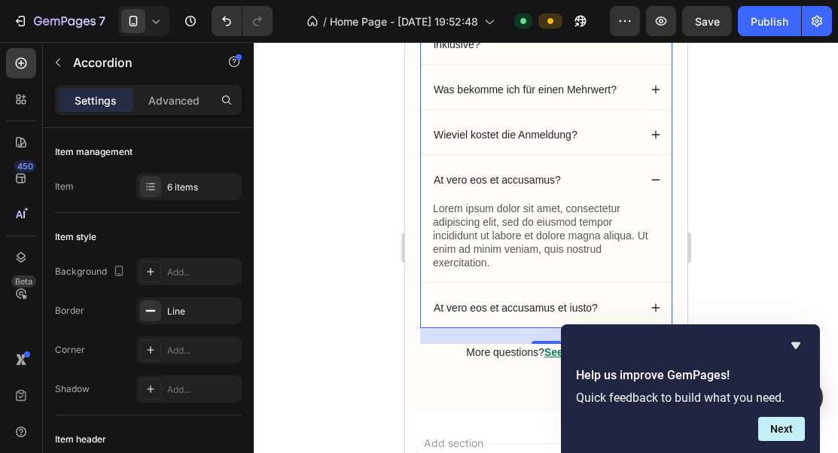
scroll to position [1220, 0]
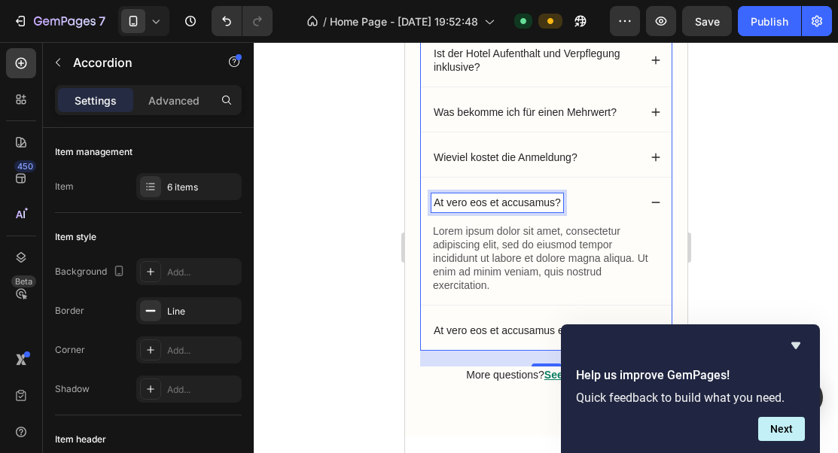
click at [545, 203] on p "At vero eos et accusamus?" at bounding box center [496, 203] width 127 height 14
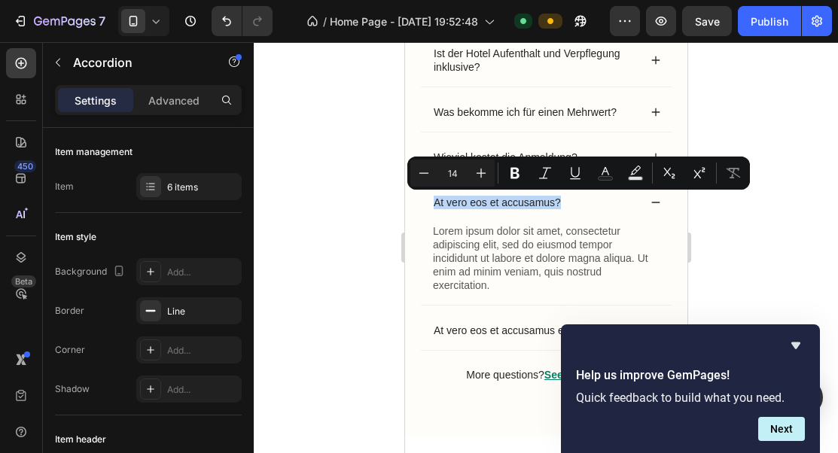
click at [421, 239] on div "Lorem ipsum dolor sit amet, consectetur adipiscing elit, sed do eiusmod tempor …" at bounding box center [545, 264] width 251 height 82
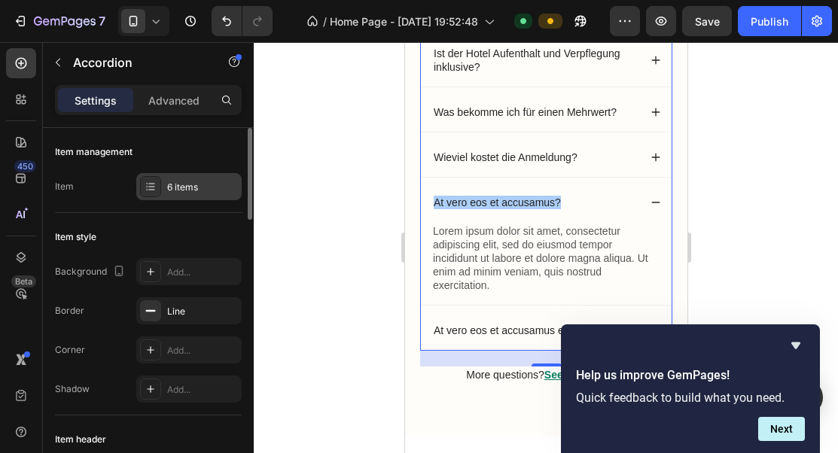
click at [178, 195] on div "6 items" at bounding box center [188, 186] width 105 height 27
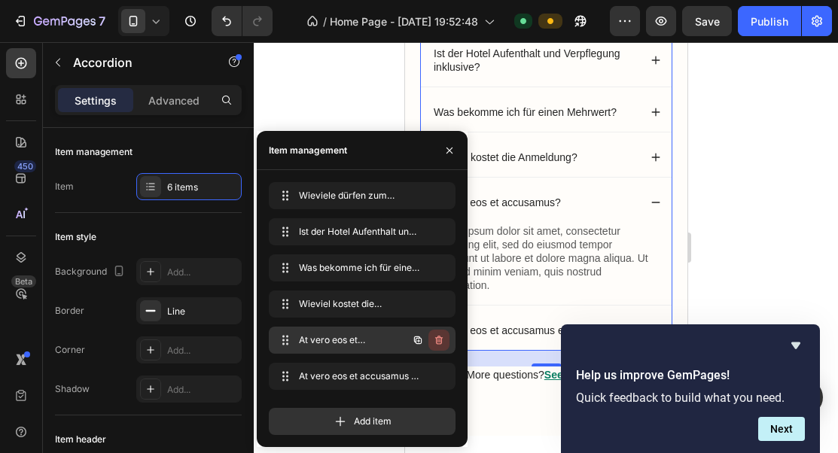
click at [440, 339] on icon "button" at bounding box center [440, 341] width 1 height 4
click at [439, 341] on div "Delete" at bounding box center [429, 340] width 28 height 14
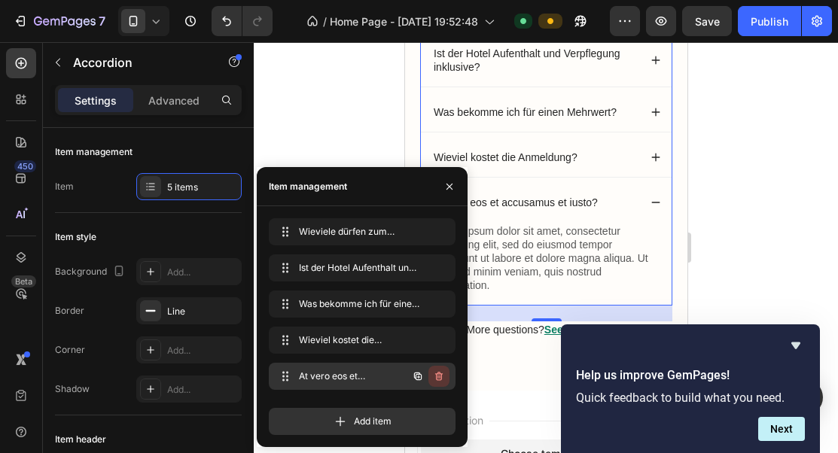
click at [440, 376] on icon "button" at bounding box center [440, 378] width 1 height 4
click at [440, 376] on div "Delete" at bounding box center [429, 377] width 28 height 14
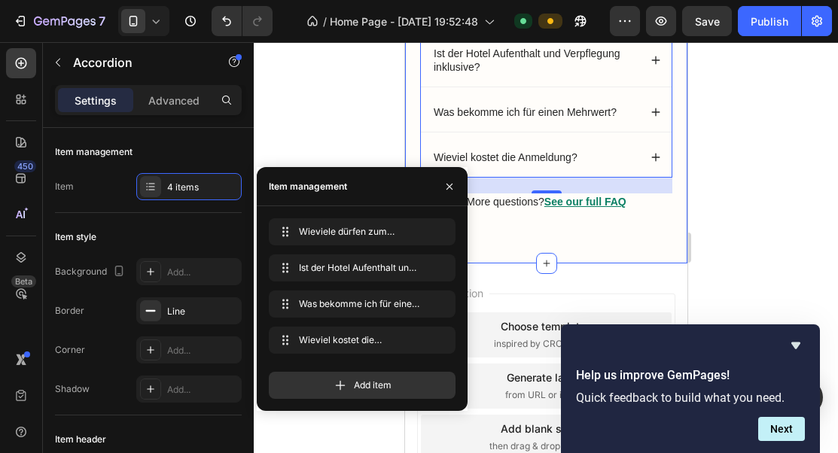
click at [572, 221] on div "Informationen zum Meetup Heading Wieviele dürfen zum Meetup kommen? Ist der Hot…" at bounding box center [545, 72] width 252 height 319
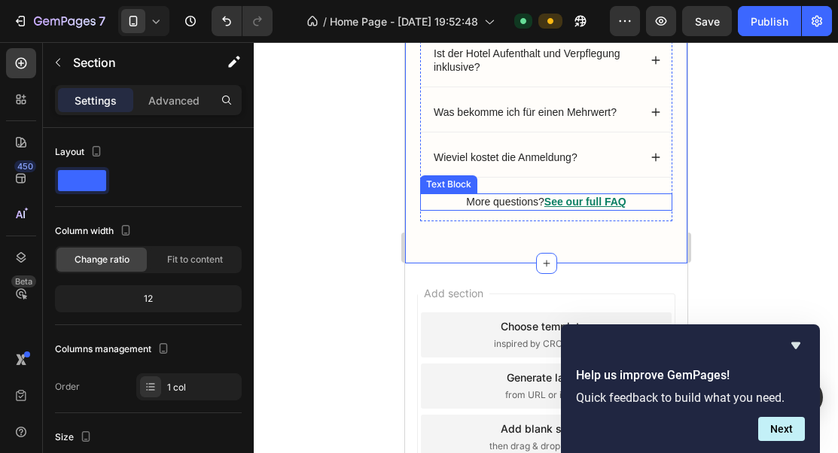
click at [510, 202] on p "More questions? See our full FAQ" at bounding box center [545, 202] width 249 height 14
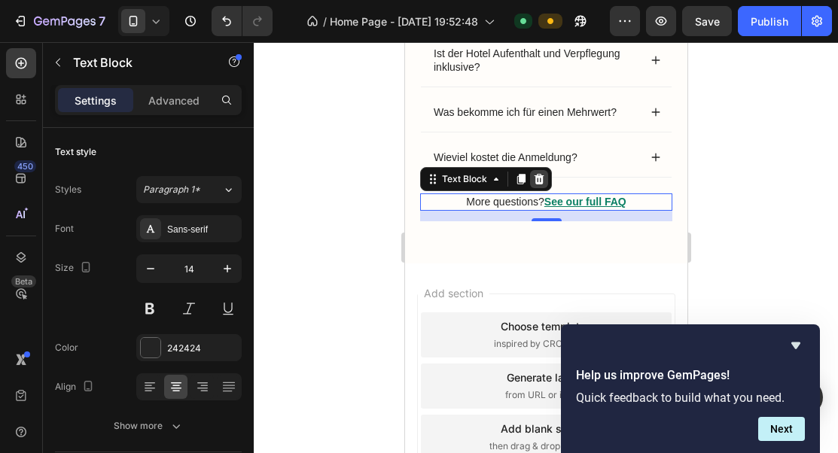
click at [541, 183] on icon at bounding box center [538, 179] width 12 height 12
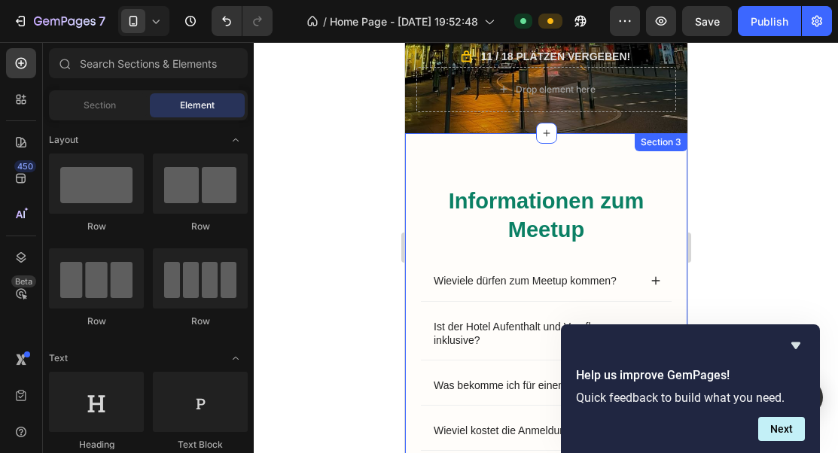
scroll to position [927, 0]
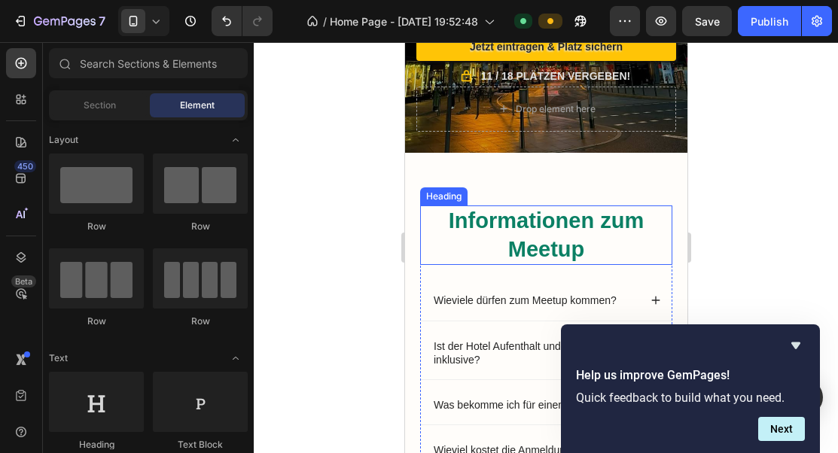
click at [545, 225] on p "Informationen zum Meetup" at bounding box center [545, 235] width 249 height 56
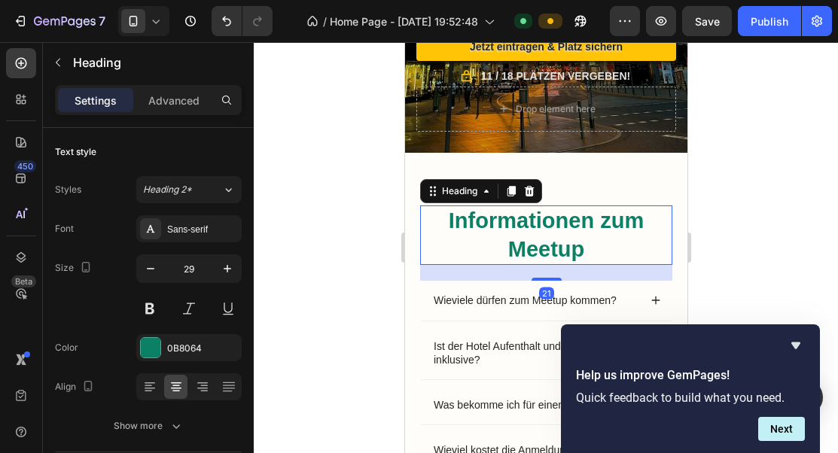
click at [545, 225] on p "Informationen zum Meetup" at bounding box center [545, 235] width 249 height 56
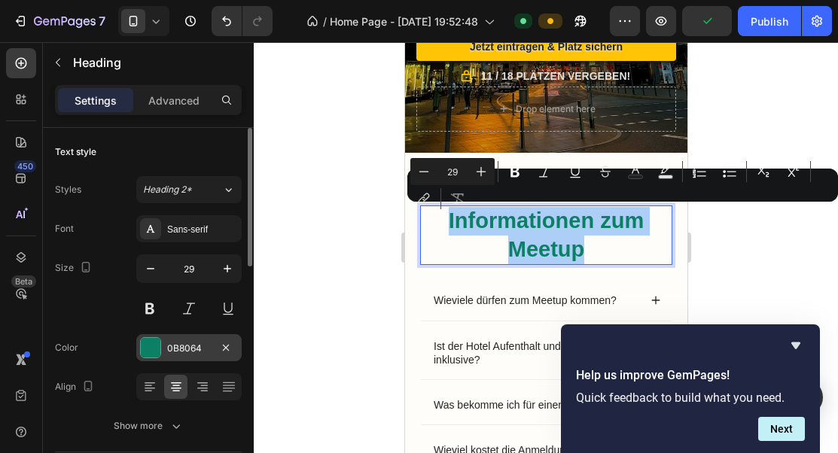
click at [184, 354] on div "0B8064" at bounding box center [189, 349] width 44 height 14
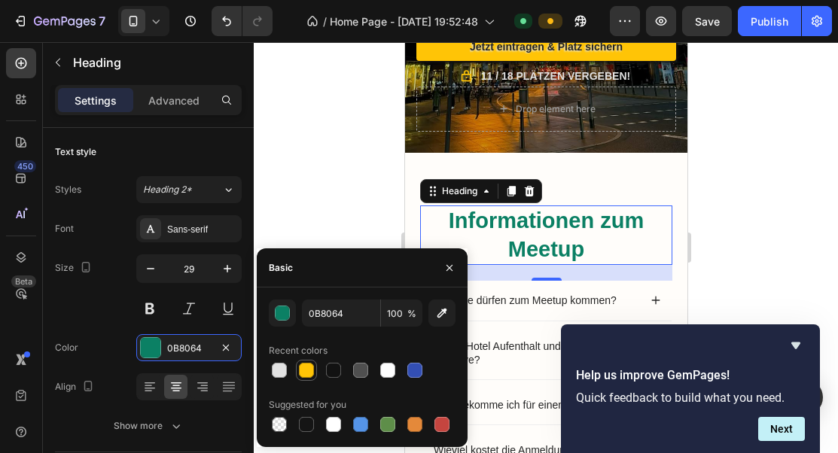
click at [304, 376] on div at bounding box center [306, 370] width 15 height 15
type input "FFC406"
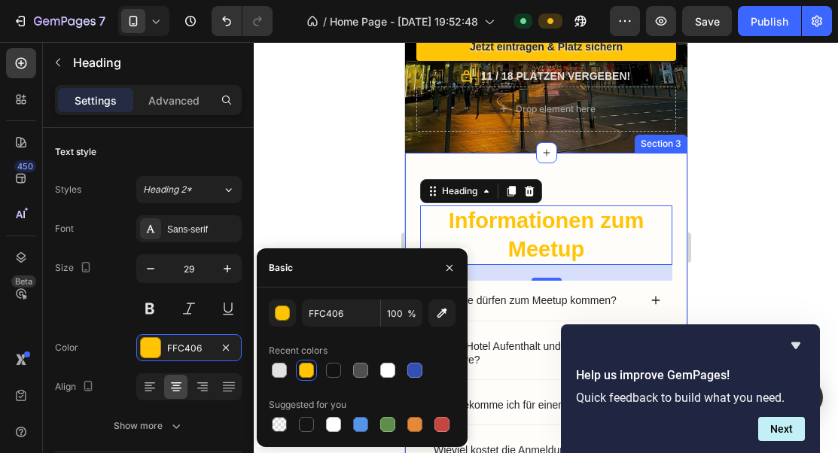
click at [588, 180] on div "Informationen zum Meetup Heading 21 Wieviele dürfen zum Meetup kommen? Ist der …" at bounding box center [545, 341] width 282 height 376
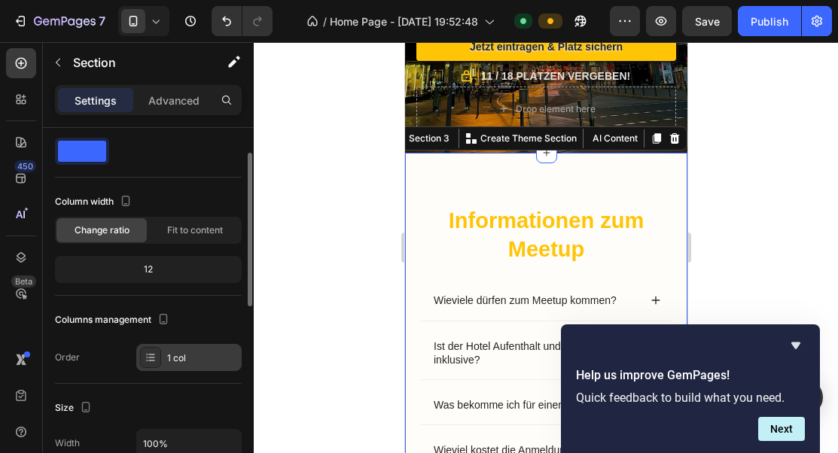
scroll to position [107, 0]
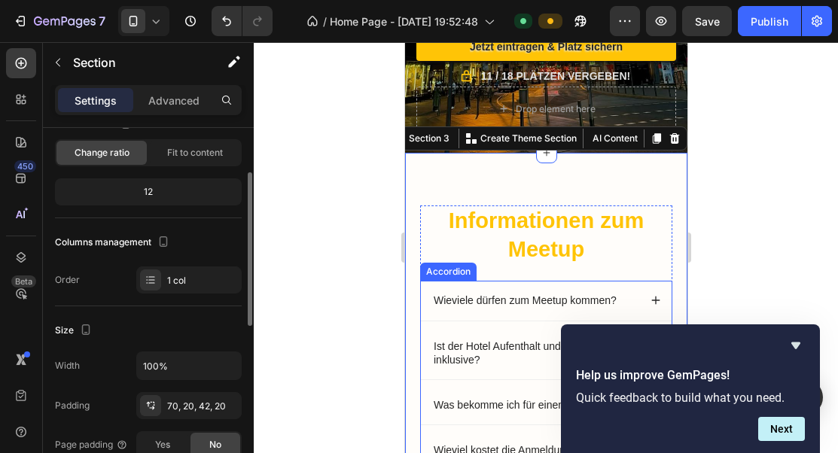
click at [476, 299] on p "Wieviele dürfen zum Meetup kommen?" at bounding box center [524, 301] width 183 height 14
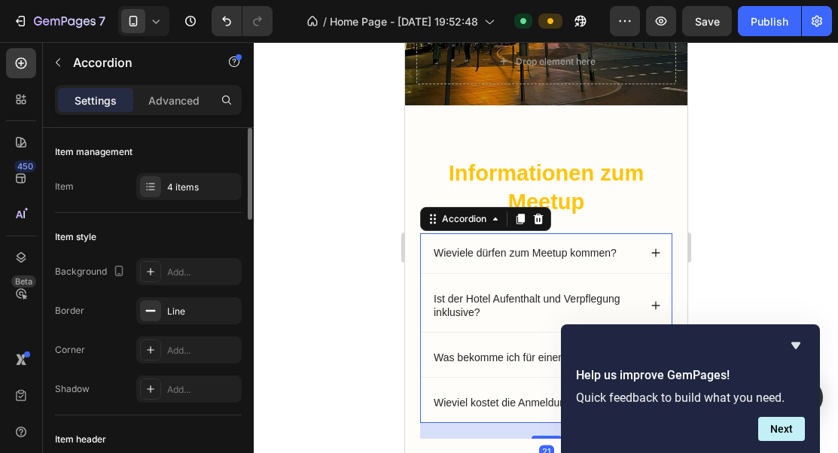
scroll to position [1000, 0]
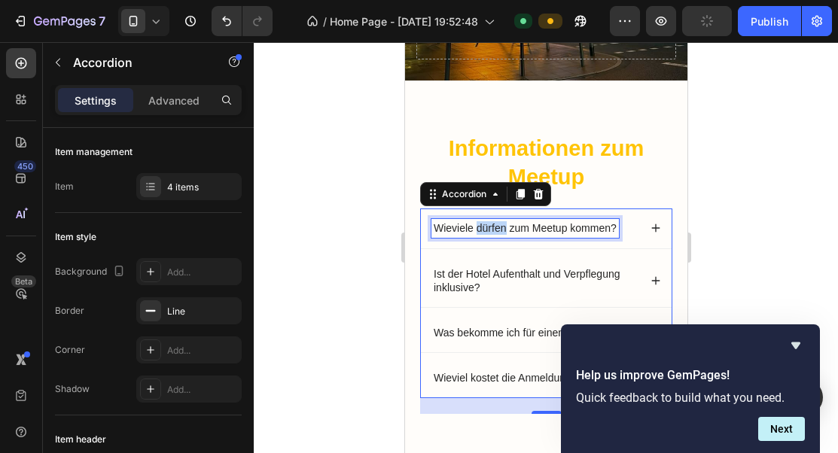
click at [496, 226] on p "Wieviele dürfen zum Meetup kommen?" at bounding box center [524, 228] width 183 height 14
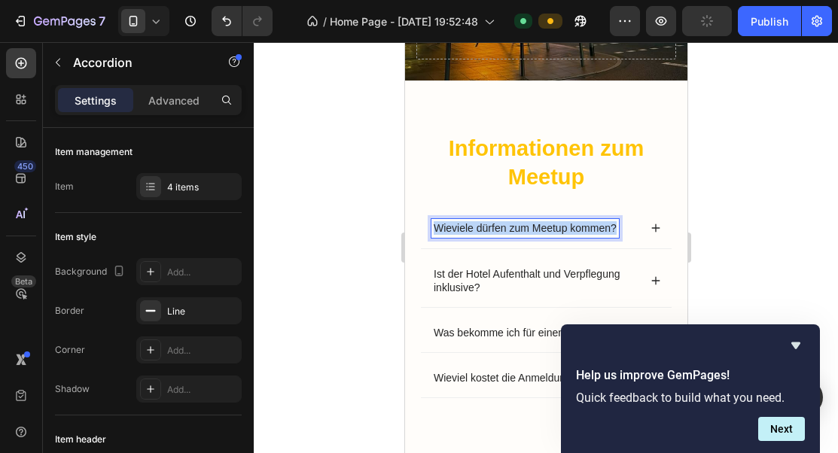
click at [496, 226] on p "Wieviele dürfen zum Meetup kommen?" at bounding box center [524, 228] width 183 height 14
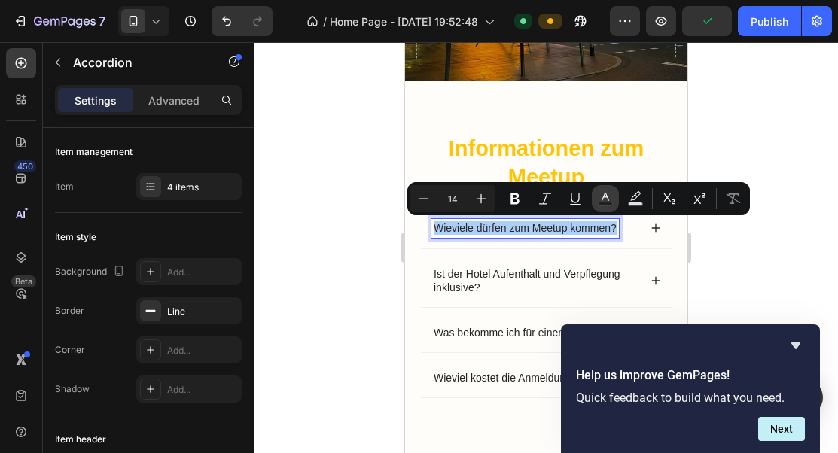
click at [601, 196] on icon "Editor contextual toolbar" at bounding box center [605, 198] width 15 height 15
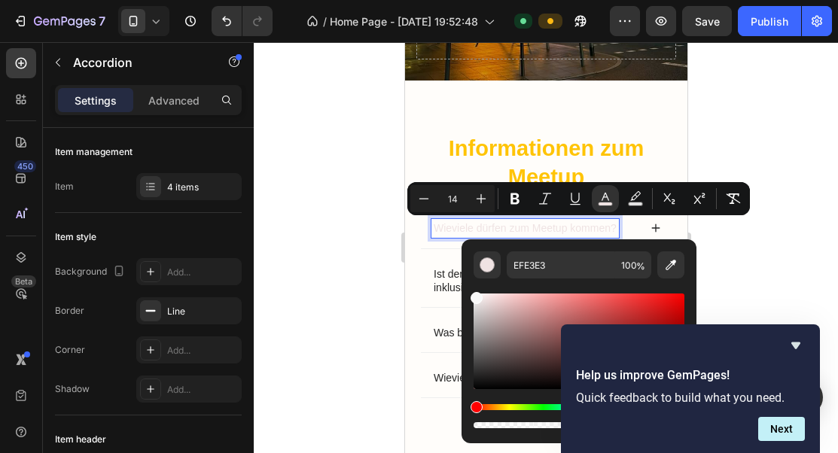
drag, startPoint x: 485, startPoint y: 299, endPoint x: 464, endPoint y: 287, distance: 23.6
click at [464, 289] on div "EFE3E3 100 %" at bounding box center [578, 335] width 235 height 192
type input "FFFFFF"
click at [650, 223] on icon at bounding box center [655, 228] width 11 height 11
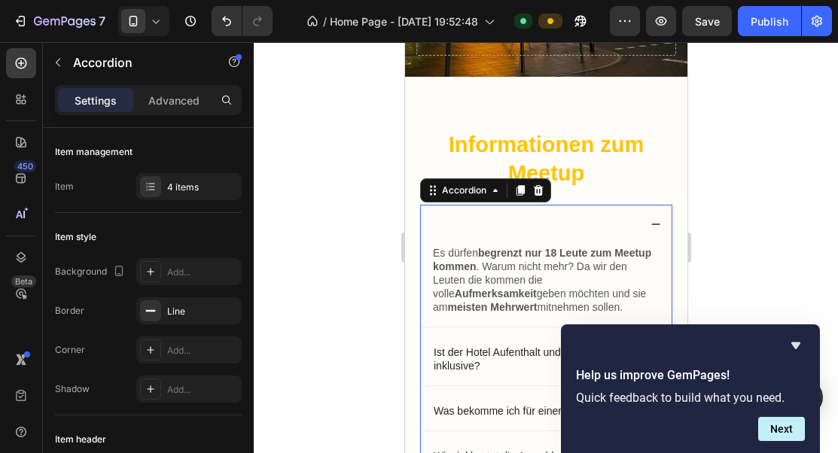
scroll to position [1023, 0]
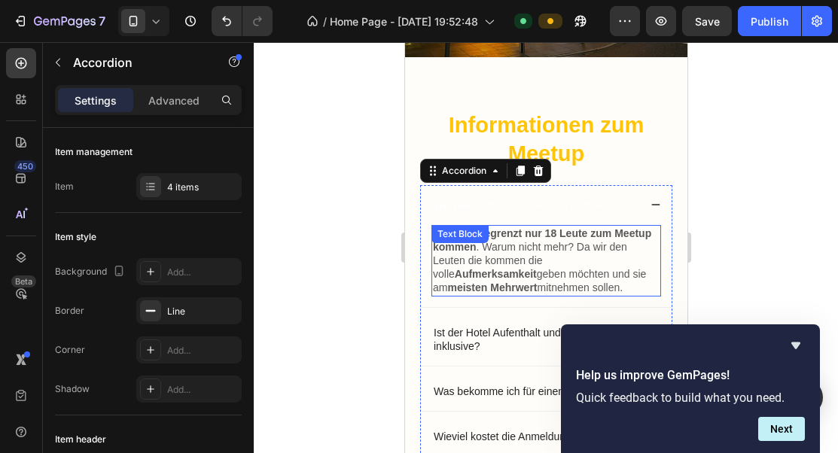
click at [536, 239] on p "Es dürfen begrenzt nur 18 Leute zum Meetup kommen . Warum nicht mehr? Da wir de…" at bounding box center [545, 261] width 227 height 68
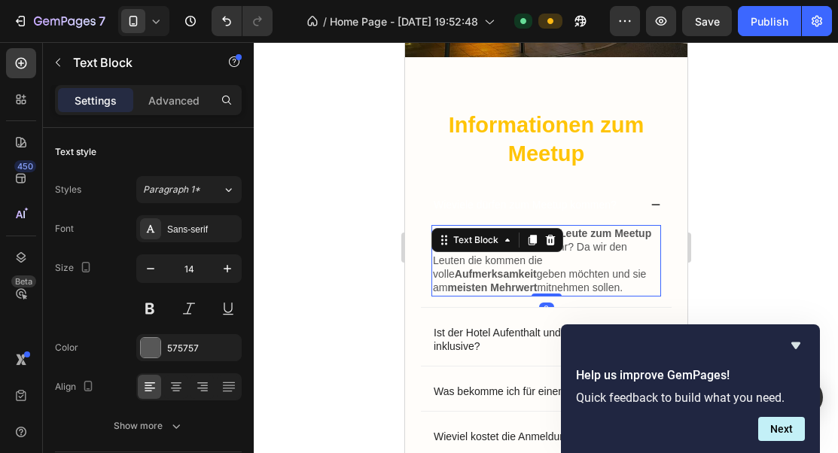
click at [536, 239] on icon at bounding box center [531, 240] width 12 height 12
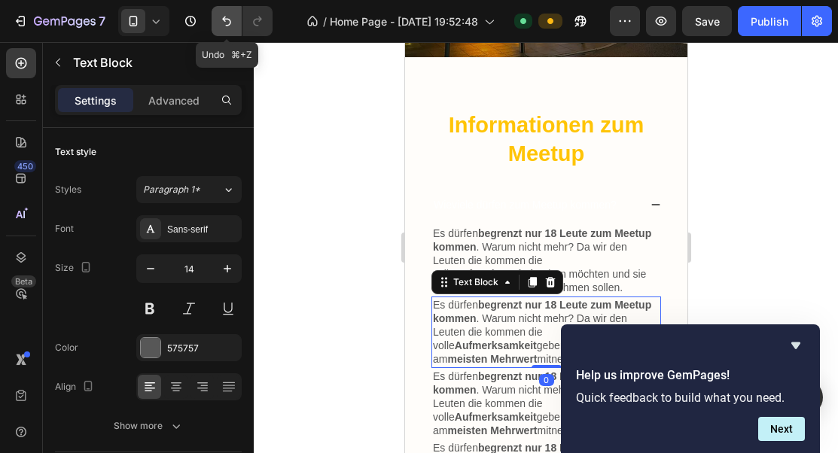
click at [224, 20] on icon "Undo/Redo" at bounding box center [226, 22] width 9 height 10
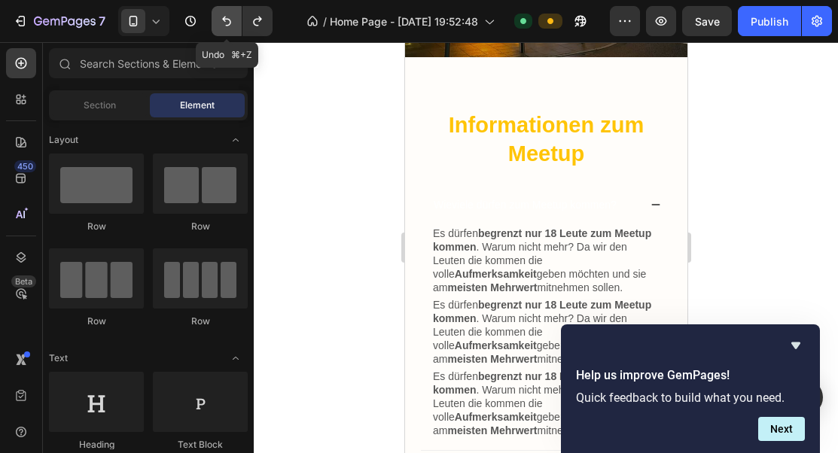
click at [224, 20] on icon "Undo/Redo" at bounding box center [226, 22] width 9 height 10
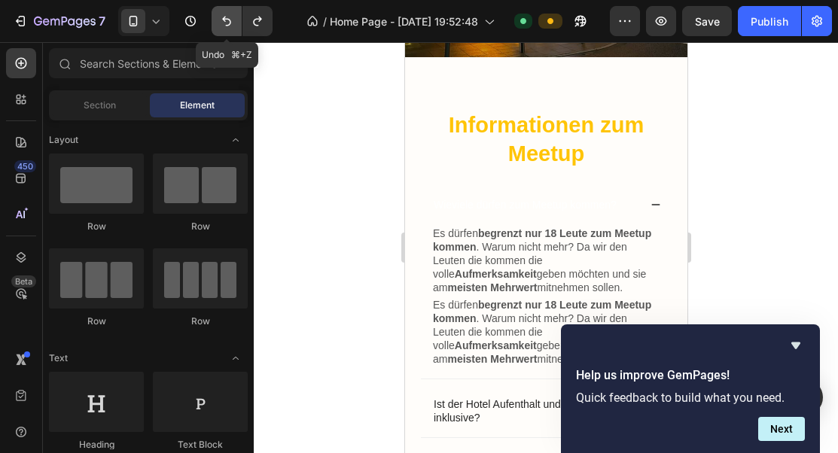
click at [224, 20] on icon "Undo/Redo" at bounding box center [226, 22] width 9 height 10
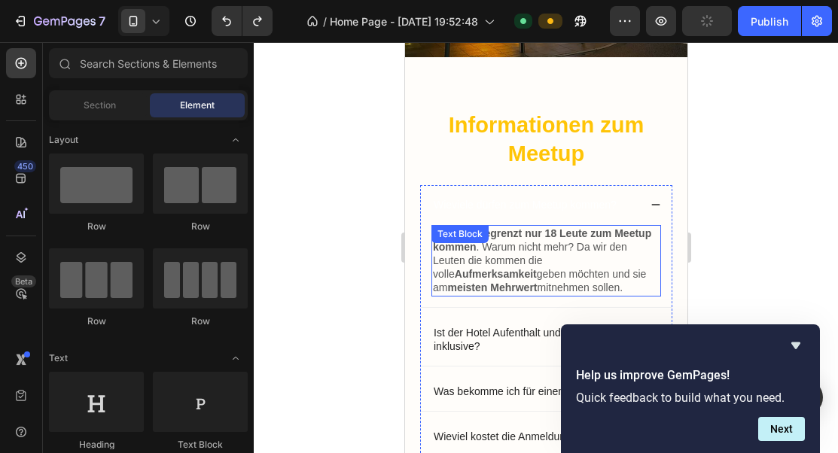
click at [556, 255] on p "Es dürfen begrenzt nur 18 Leute zum Meetup kommen . Warum nicht mehr? Da wir de…" at bounding box center [545, 261] width 227 height 68
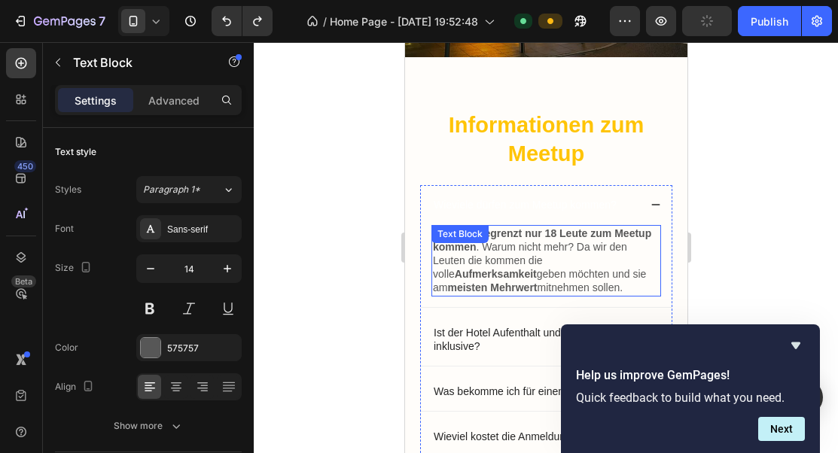
click at [556, 255] on p "Es dürfen begrenzt nur 18 Leute zum Meetup kommen . Warum nicht mehr? Da wir de…" at bounding box center [545, 261] width 227 height 68
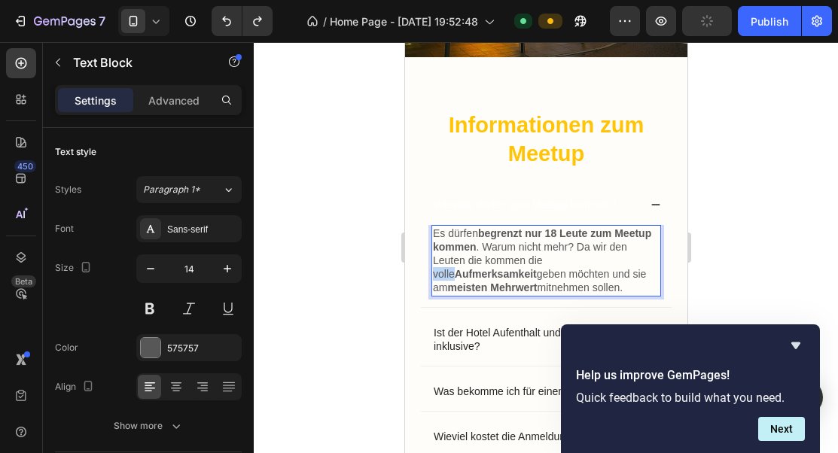
click at [556, 255] on p "Es dürfen begrenzt nur 18 Leute zum Meetup kommen . Warum nicht mehr? Da wir de…" at bounding box center [545, 261] width 227 height 68
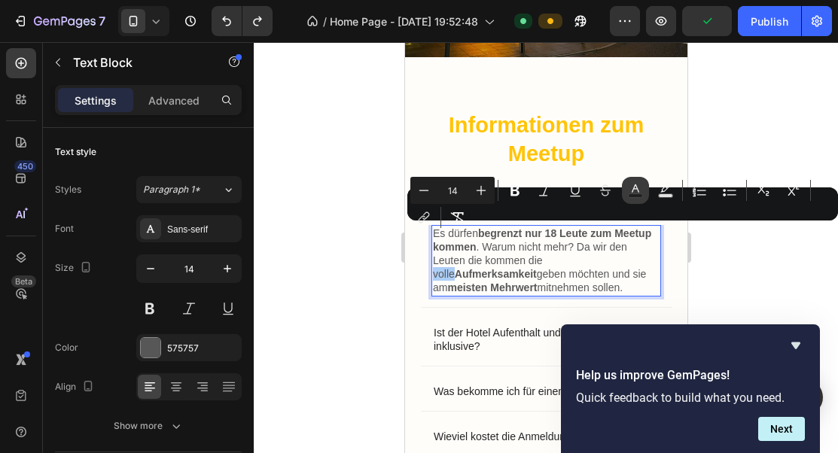
click at [630, 190] on icon "Editor contextual toolbar" at bounding box center [635, 190] width 15 height 15
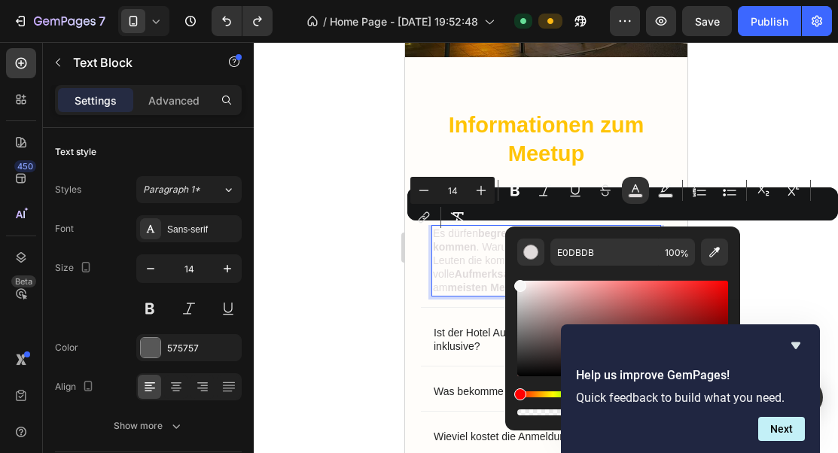
drag, startPoint x: 522, startPoint y: 292, endPoint x: 508, endPoint y: 264, distance: 31.3
click at [508, 264] on div "E0DBDB 100 %" at bounding box center [622, 323] width 235 height 192
type input "FFFFFF"
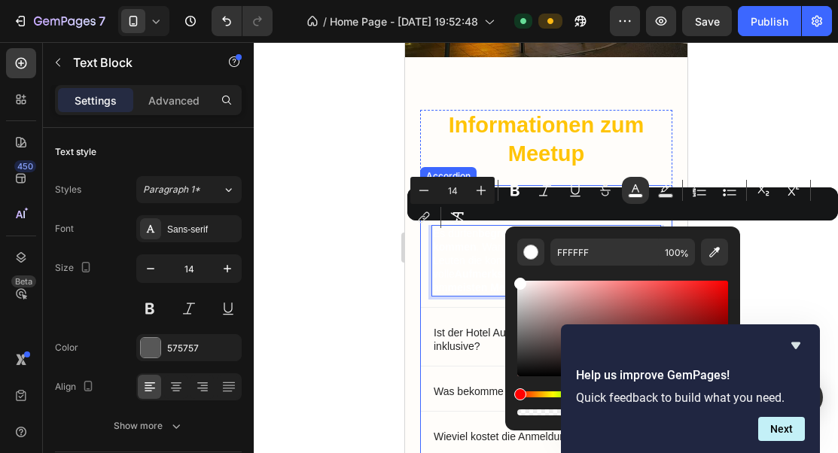
click at [430, 313] on div "Ist der Hotel Aufenthalt und Verpflegung inklusive?" at bounding box center [545, 339] width 251 height 53
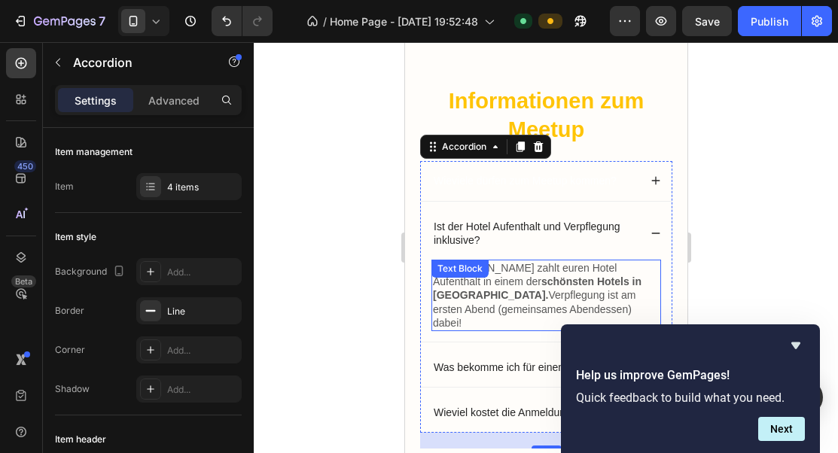
scroll to position [1048, 0]
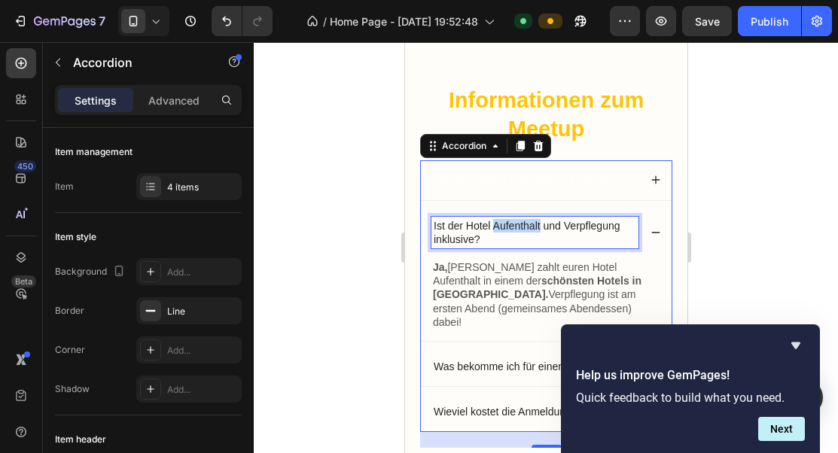
click at [525, 230] on p "Ist der Hotel Aufenthalt und Verpflegung inklusive?" at bounding box center [534, 232] width 202 height 27
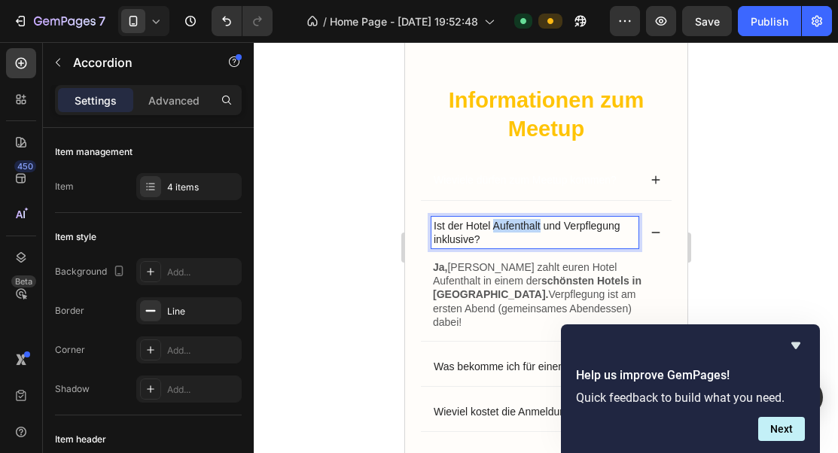
click at [525, 230] on p "Ist der Hotel Aufenthalt und Verpflegung inklusive?" at bounding box center [534, 232] width 202 height 27
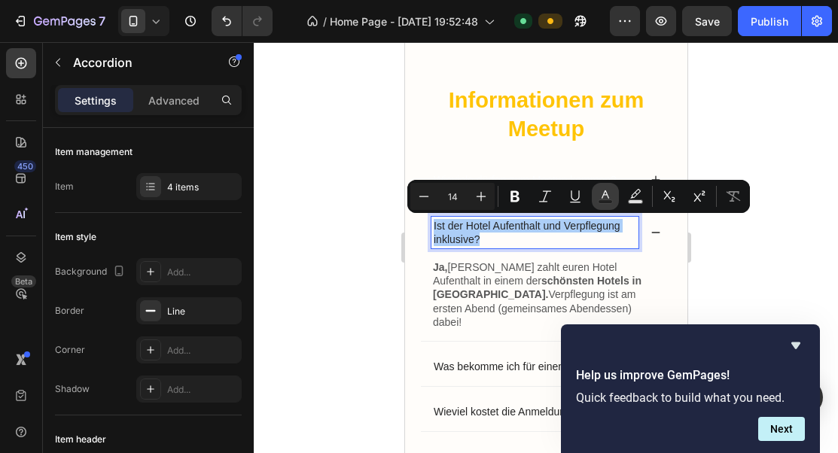
click at [601, 193] on icon "Editor contextual toolbar" at bounding box center [605, 196] width 15 height 15
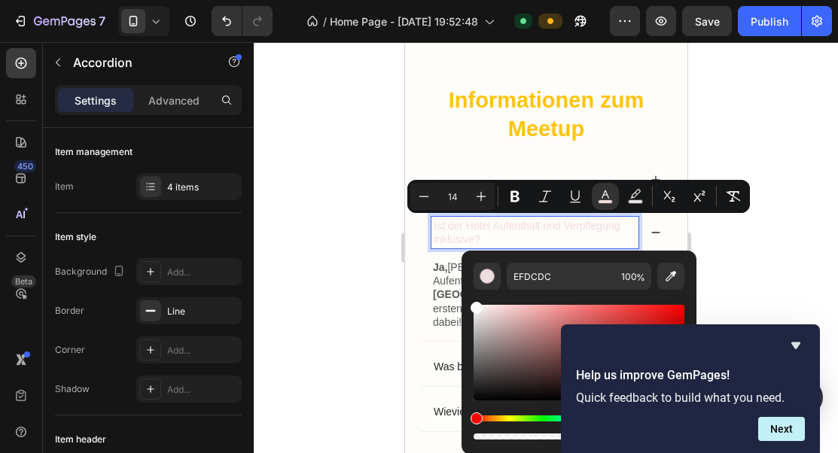
drag, startPoint x: 894, startPoint y: 352, endPoint x: 457, endPoint y: 298, distance: 440.6
type input "FFFFFF"
click at [438, 285] on div "Ja, [PERSON_NAME] zahlt euren Hotel Aufenthalt in einem der schönsten Hotels in…" at bounding box center [546, 295] width 230 height 72
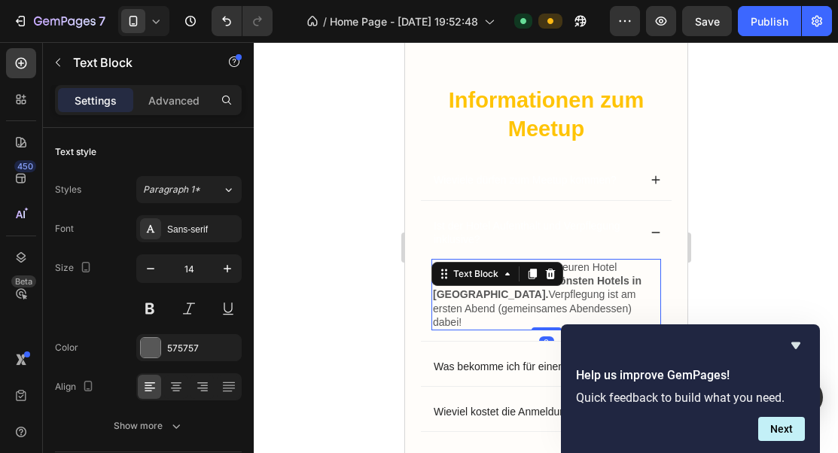
click at [438, 285] on div "Text Block" at bounding box center [497, 274] width 132 height 24
click at [464, 294] on p "Ja, [PERSON_NAME] zahlt euren Hotel Aufenthalt in einem der schönsten Hotels in…" at bounding box center [545, 294] width 227 height 68
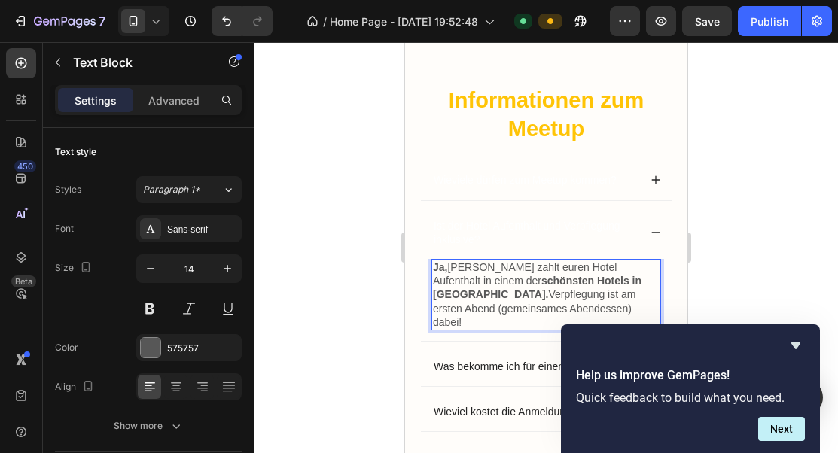
click at [464, 294] on p "Ja, [PERSON_NAME] zahlt euren Hotel Aufenthalt in einem der schönsten Hotels in…" at bounding box center [545, 294] width 227 height 68
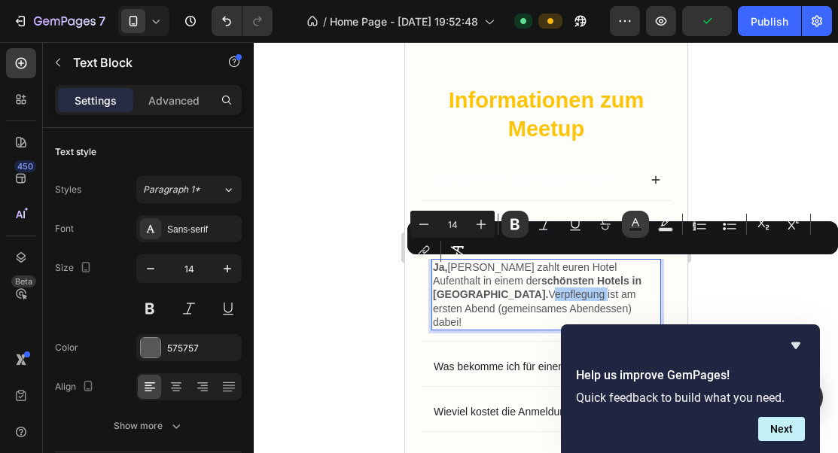
click at [632, 219] on icon "Editor contextual toolbar" at bounding box center [635, 224] width 15 height 15
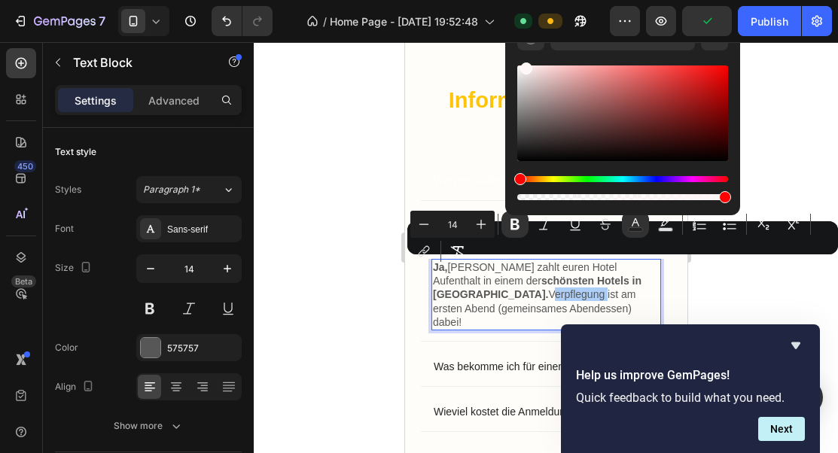
drag, startPoint x: 546, startPoint y: 120, endPoint x: 510, endPoint y: 44, distance: 84.5
click at [511, 44] on div "575757 100 %" at bounding box center [622, 107] width 235 height 192
type input "FFFFFF"
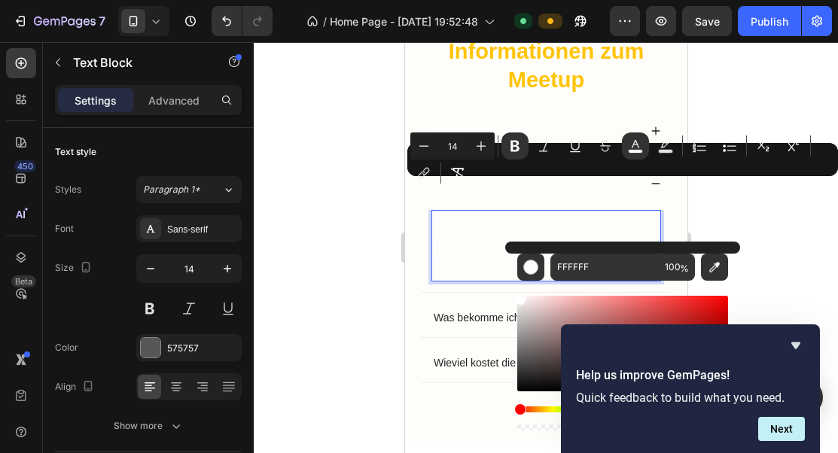
scroll to position [1126, 0]
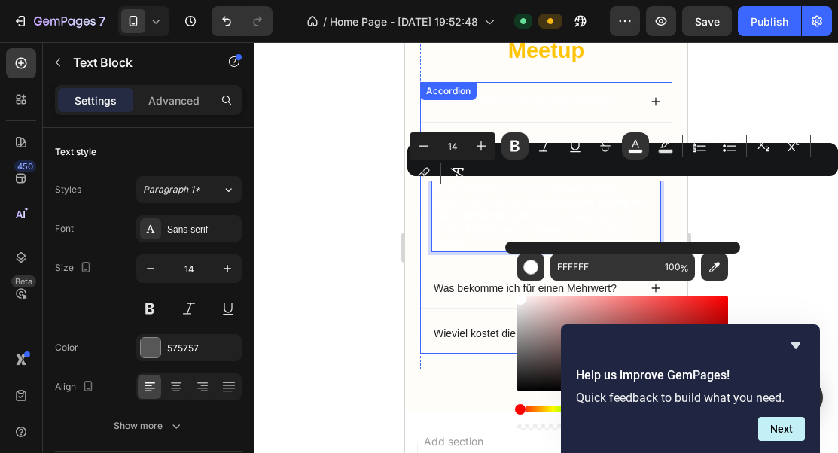
click at [487, 282] on p "Was bekomme ich für einen Mehrwert?" at bounding box center [524, 289] width 183 height 14
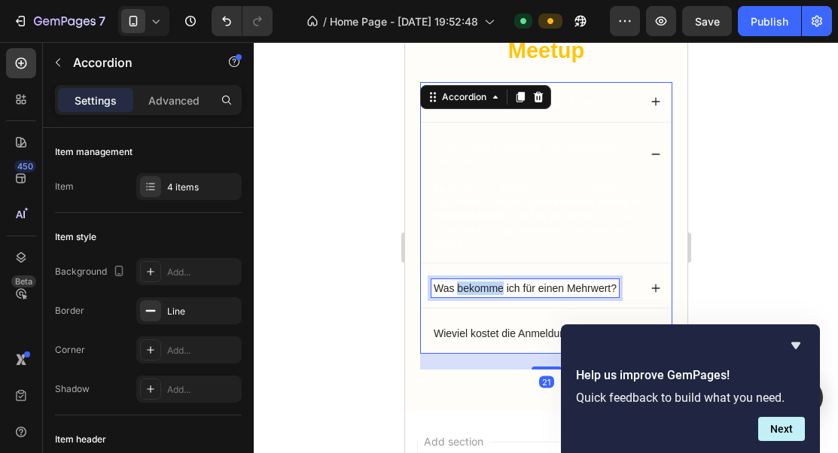
click at [489, 282] on p "Was bekomme ich für einen Mehrwert?" at bounding box center [524, 289] width 183 height 14
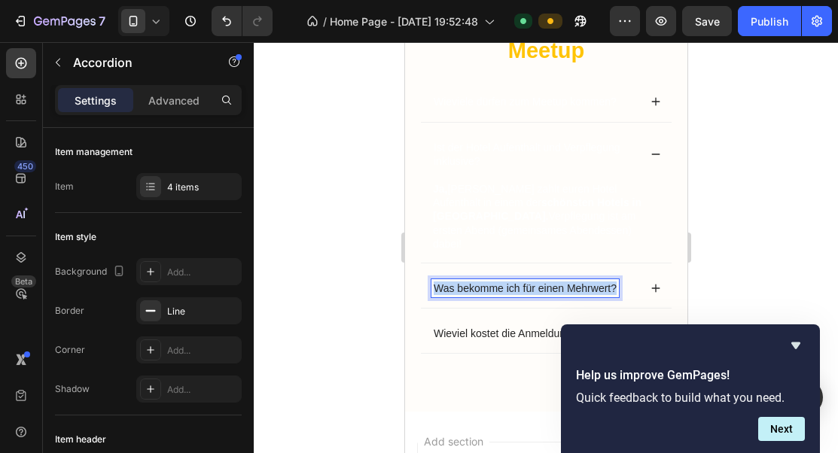
click at [489, 282] on p "Was bekomme ich für einen Mehrwert?" at bounding box center [524, 289] width 183 height 14
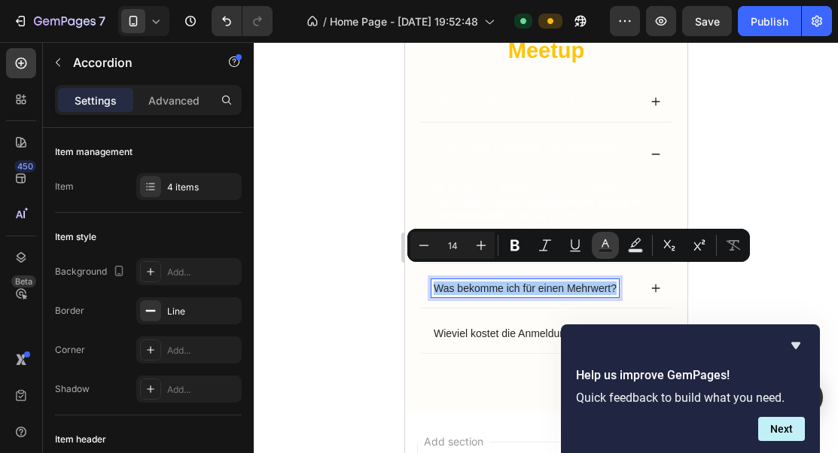
click at [609, 243] on icon "Editor contextual toolbar" at bounding box center [605, 245] width 15 height 15
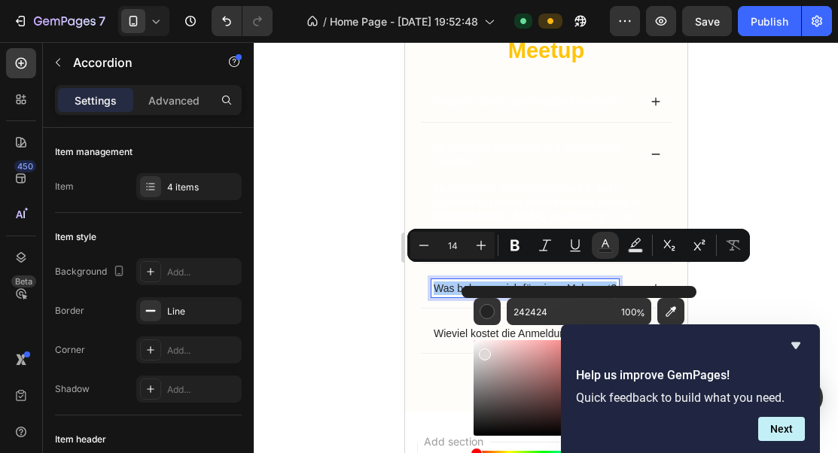
drag, startPoint x: 888, startPoint y: 395, endPoint x: 451, endPoint y: 307, distance: 446.1
type input "FFFFFF"
click at [549, 170] on div "Ist der Hotel Aufenthalt und Verpflegung inklusive?" at bounding box center [545, 154] width 251 height 53
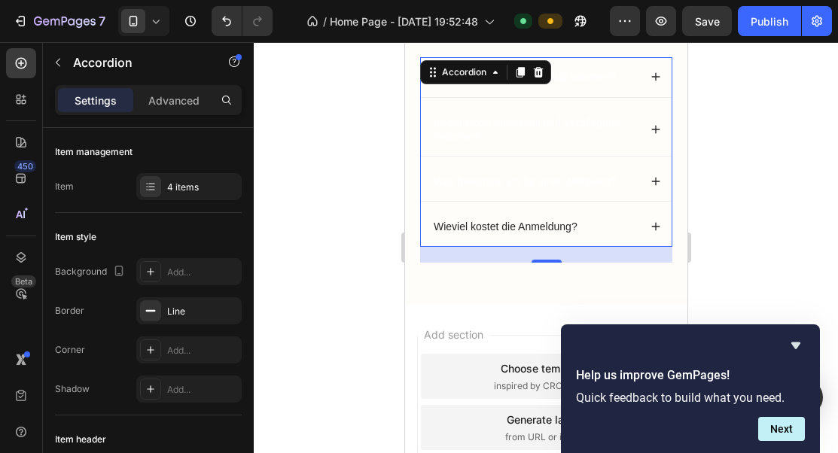
scroll to position [1155, 0]
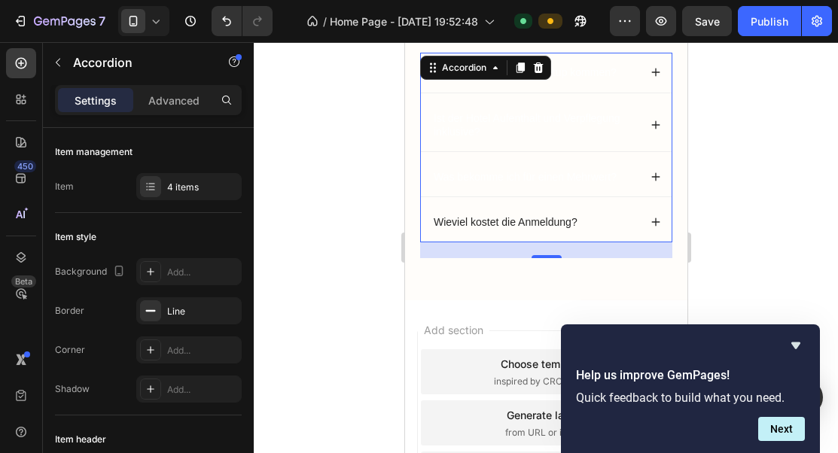
click at [637, 168] on div "Was bekomme ich für einen Mehrwert?" at bounding box center [534, 177] width 207 height 18
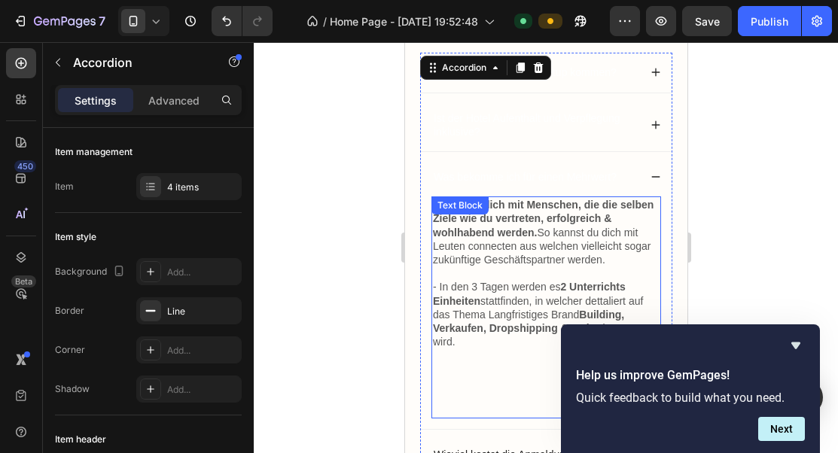
click at [541, 229] on p "- Du triffst dich mit Menschen, die die selben Ziele wie du vertreten, erfolgre…" at bounding box center [545, 239] width 227 height 82
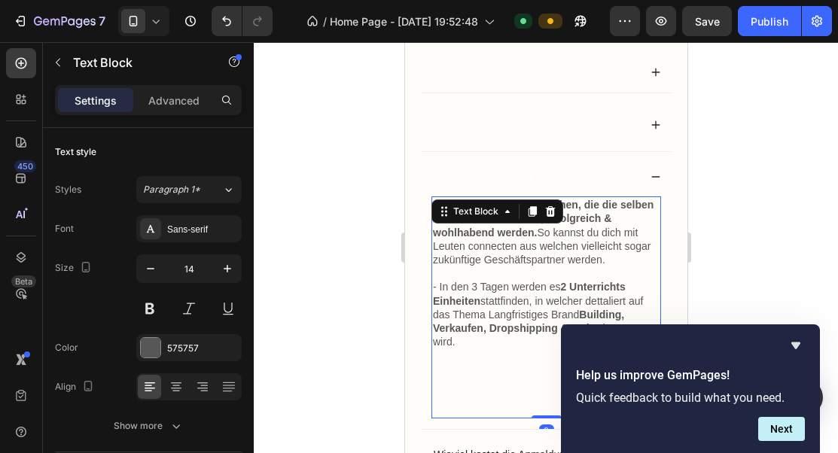
click at [541, 229] on p "- Du triffst dich mit Menschen, die die selben Ziele wie du vertreten, erfolgre…" at bounding box center [545, 239] width 227 height 82
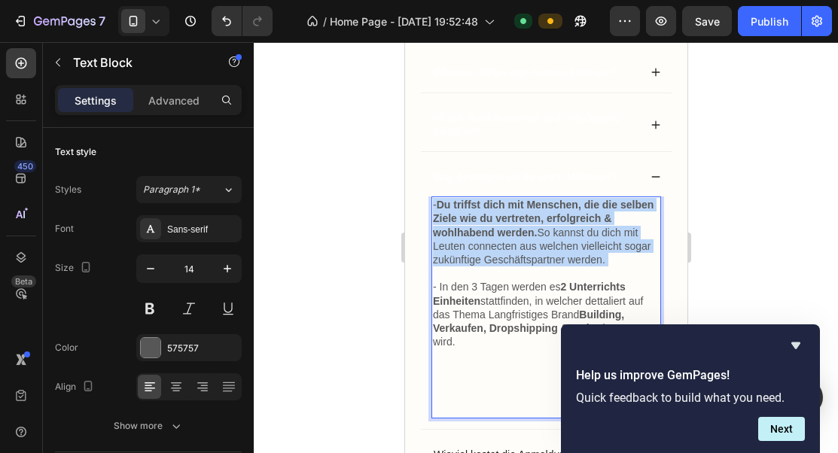
click at [541, 229] on p "- Du triffst dich mit Menschen, die die selben Ziele wie du vertreten, erfolgre…" at bounding box center [545, 239] width 227 height 82
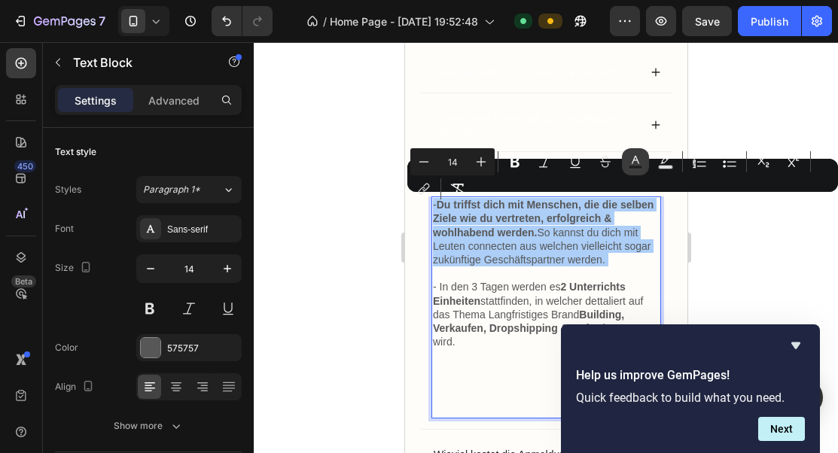
click at [631, 161] on icon "Editor contextual toolbar" at bounding box center [635, 161] width 15 height 15
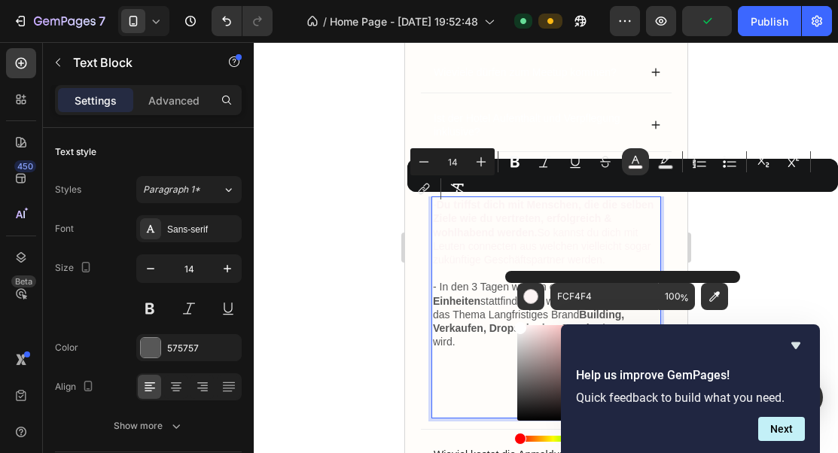
drag, startPoint x: 525, startPoint y: 326, endPoint x: 508, endPoint y: 317, distance: 19.5
click at [508, 317] on div "FCF4F4 100 %" at bounding box center [622, 367] width 235 height 192
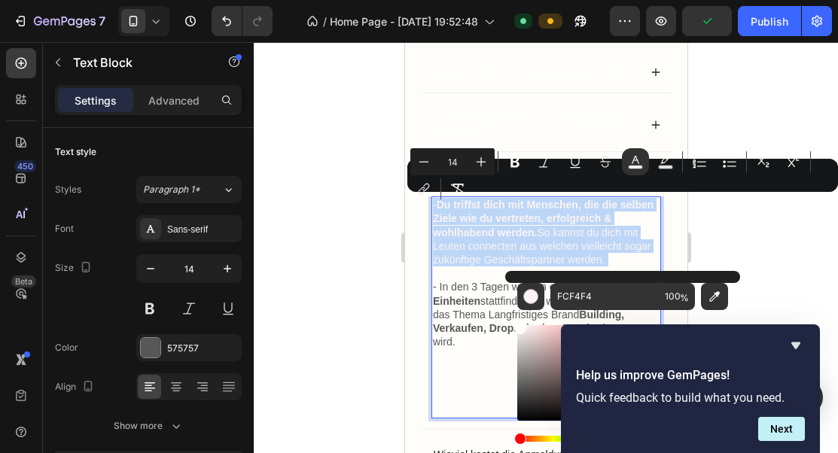
type input "FFFFFF"
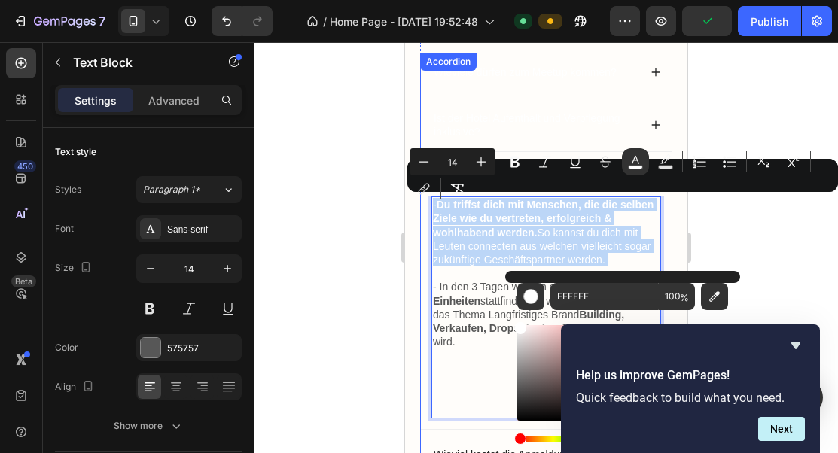
click at [531, 106] on div "Ist der Hotel Aufenthalt und Verpflegung inklusive?" at bounding box center [545, 125] width 251 height 53
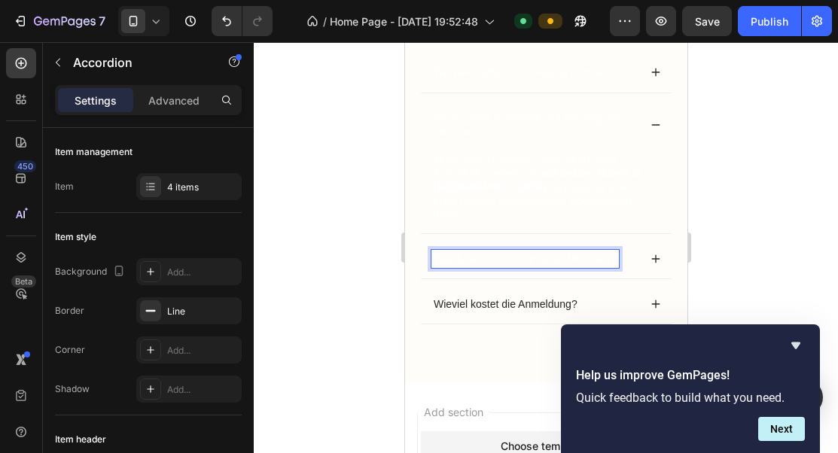
click at [658, 254] on icon at bounding box center [655, 259] width 11 height 11
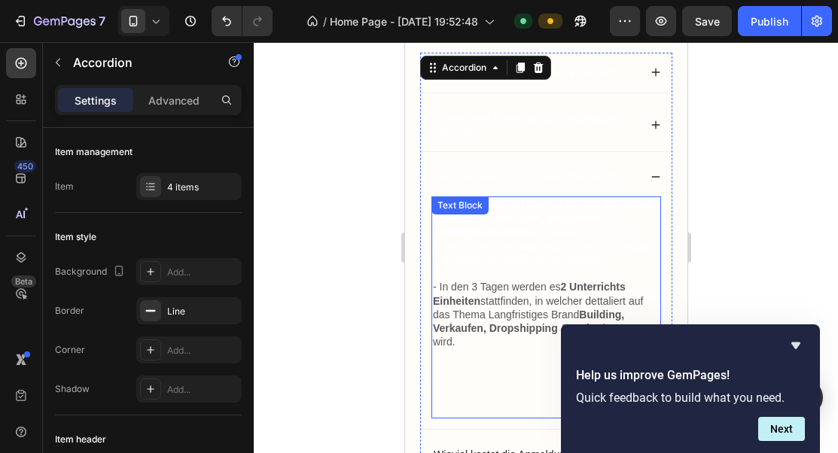
click at [508, 313] on p "- In den 3 Tagen werden es 2 Unterrichts Einheiten stattfinden, in welcher dett…" at bounding box center [545, 348] width 227 height 137
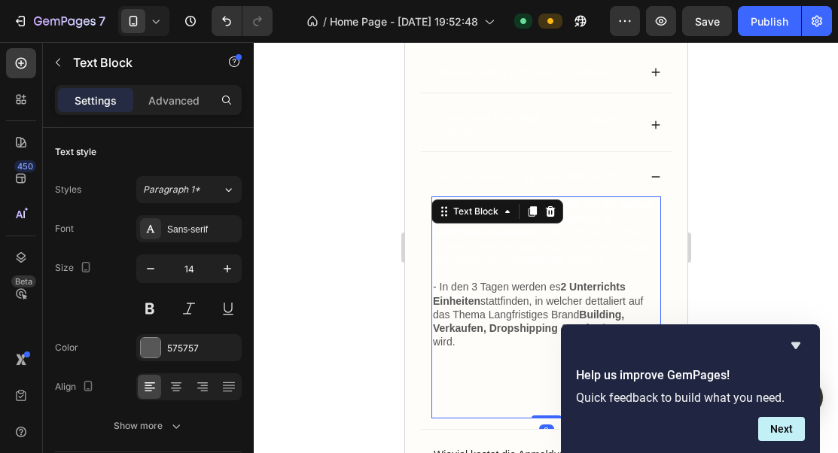
click at [508, 313] on p "- In den 3 Tagen werden es 2 Unterrichts Einheiten stattfinden, in welcher dett…" at bounding box center [545, 348] width 227 height 137
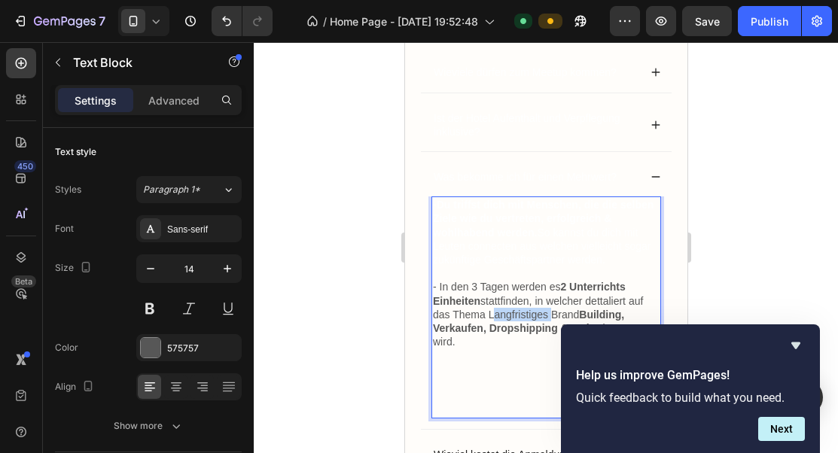
click at [508, 313] on p "- In den 3 Tagen werden es 2 Unterrichts Einheiten stattfinden, in welcher dett…" at bounding box center [545, 348] width 227 height 137
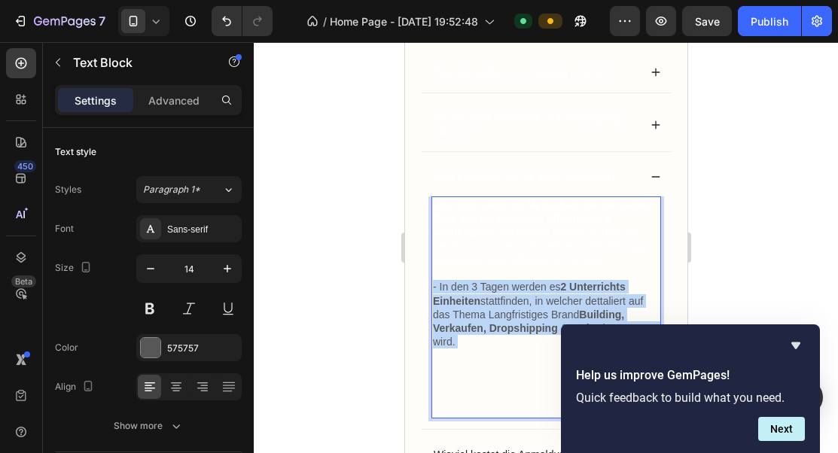
click at [508, 313] on p "- In den 3 Tagen werden es 2 Unterrichts Einheiten stattfinden, in welcher dett…" at bounding box center [545, 348] width 227 height 137
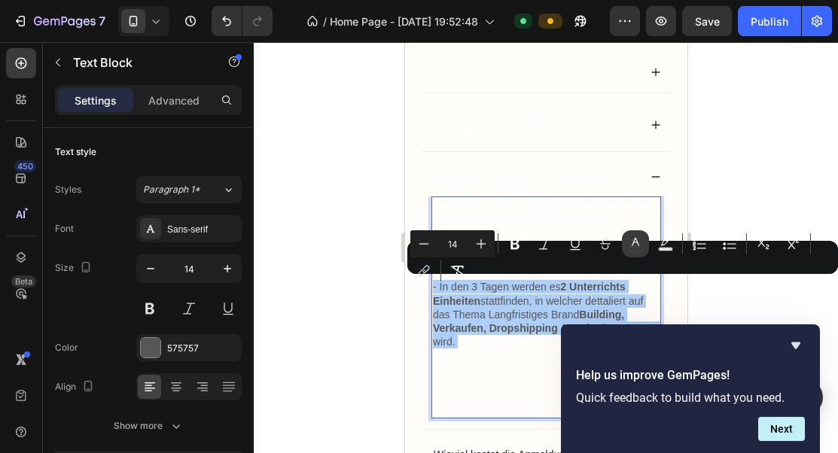
click at [627, 245] on button "color" at bounding box center [635, 243] width 27 height 27
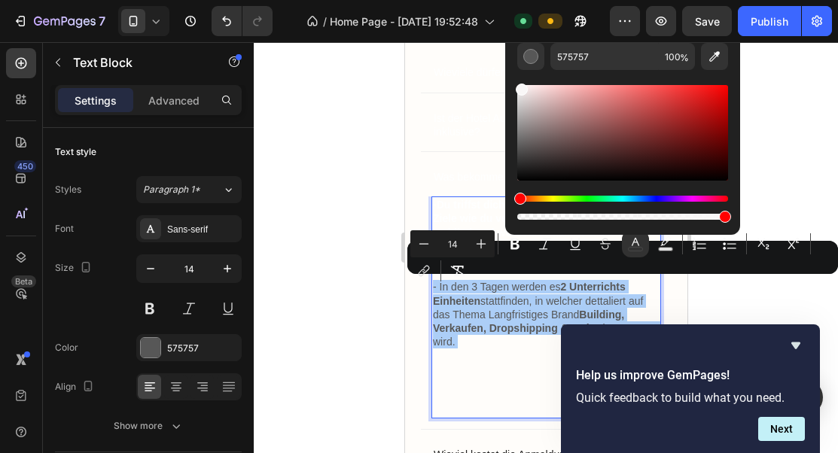
drag, startPoint x: 552, startPoint y: 118, endPoint x: 512, endPoint y: 79, distance: 56.4
click at [512, 79] on div "575757 100 %" at bounding box center [622, 127] width 235 height 192
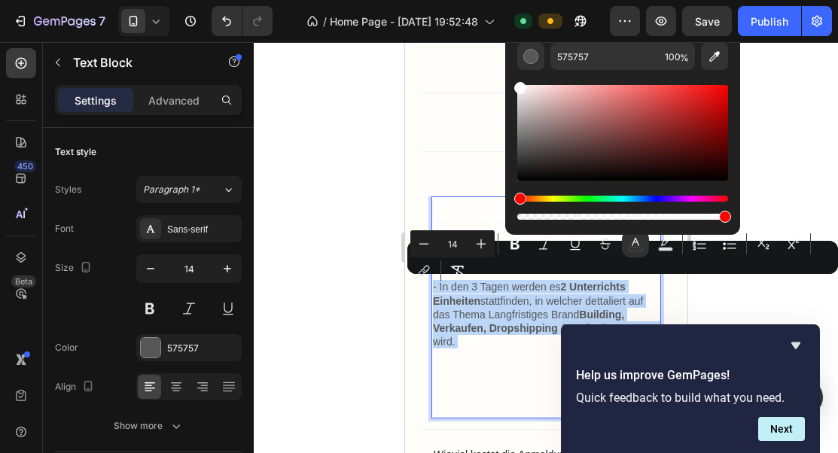
type input "FFFFFF"
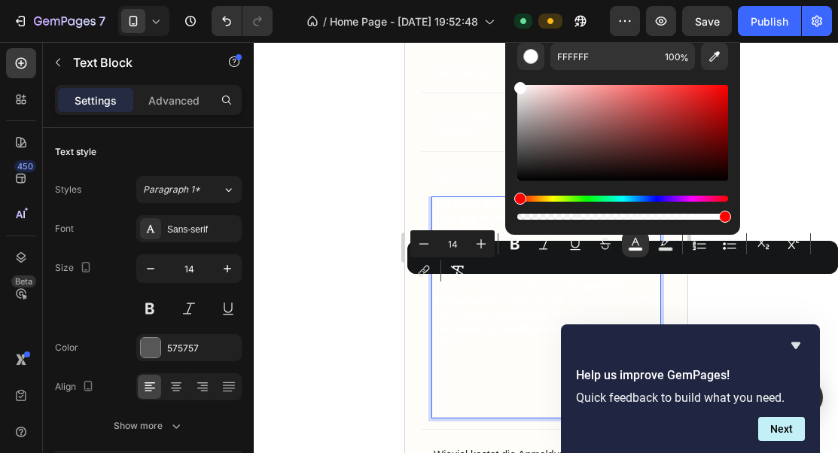
click at [459, 341] on span "- In den 3 Tagen werden es 2 Unterrichts Einheiten stattfinden, in welcher dett…" at bounding box center [544, 314] width 225 height 67
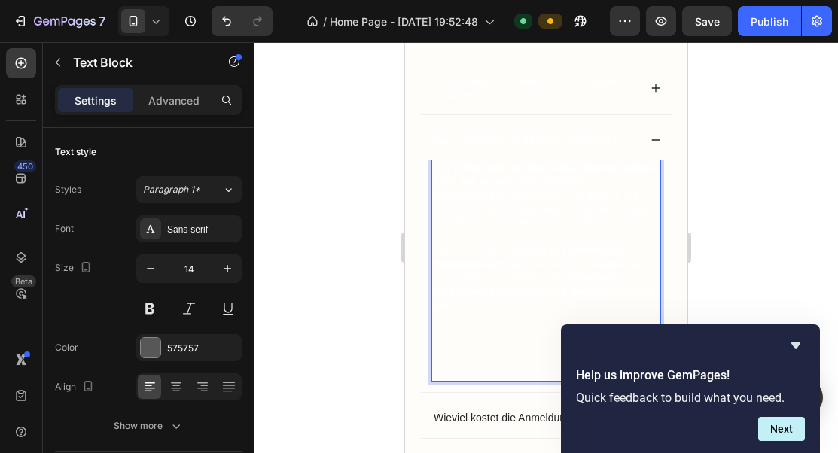
scroll to position [1208, 0]
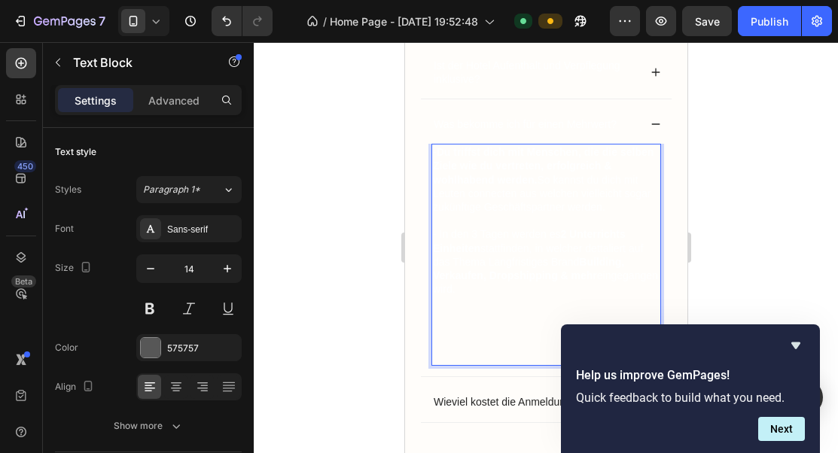
click at [465, 322] on p "- In den 3 Tagen werden es 2 Unterrichts Einheiten stattfinden, in welcher dett…" at bounding box center [545, 295] width 227 height 137
click at [464, 355] on p "- In den 3 Tagen werden es 2 Unterrichts Einheiten stattfinden, in welcher dett…" at bounding box center [545, 295] width 227 height 137
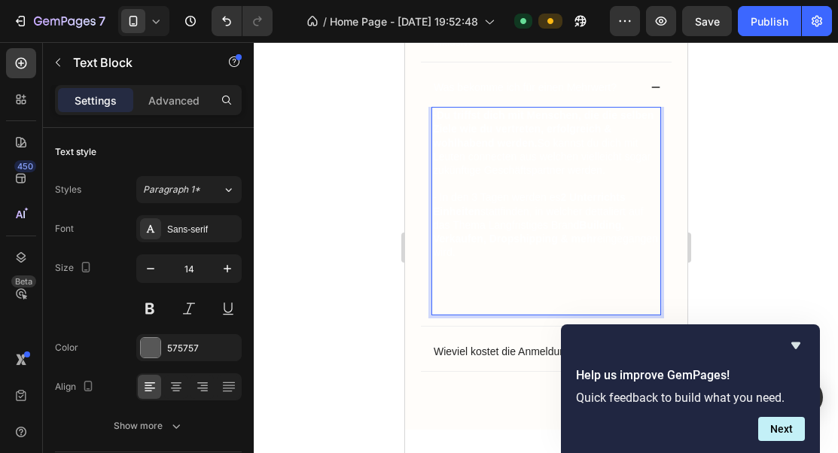
scroll to position [1285, 0]
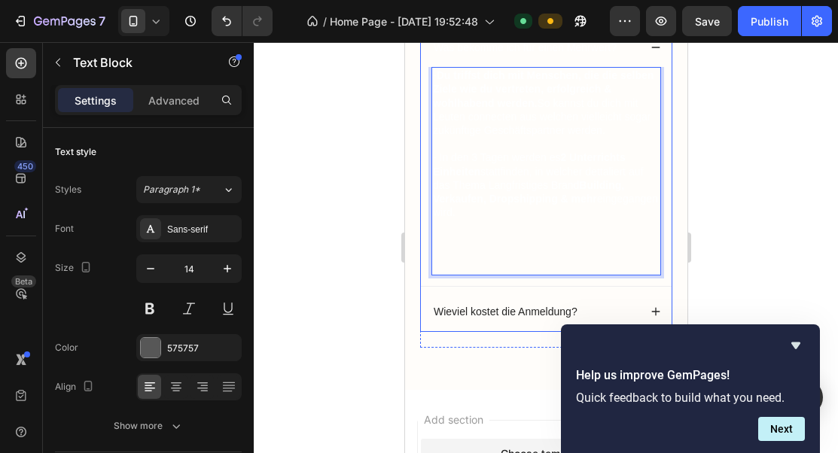
click at [473, 320] on div "Wieviel kostet die Anmeldung?" at bounding box center [505, 312] width 148 height 18
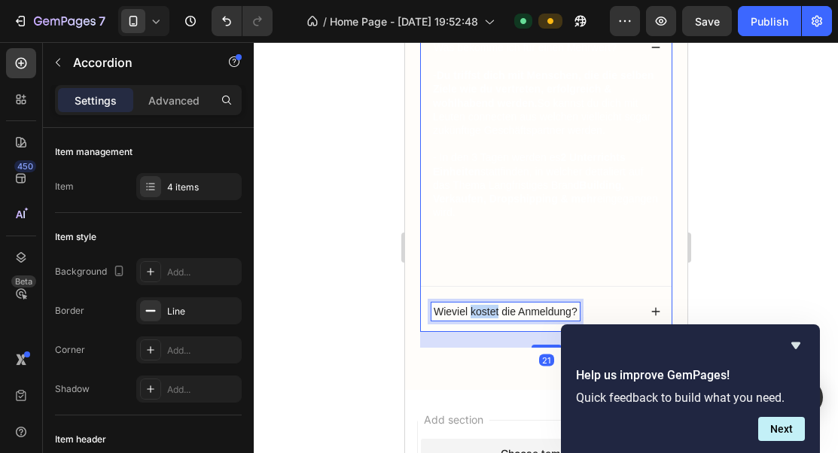
click at [479, 309] on p "Wieviel kostet die Anmeldung?" at bounding box center [505, 312] width 144 height 14
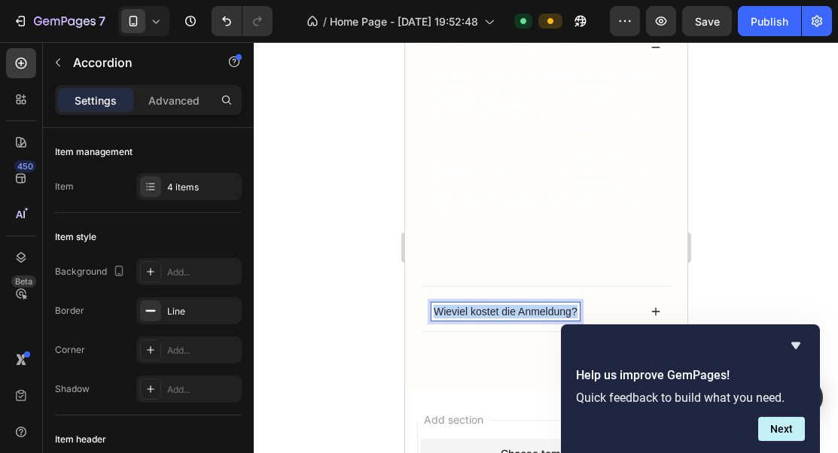
click at [479, 309] on p "Wieviel kostet die Anmeldung?" at bounding box center [505, 312] width 144 height 14
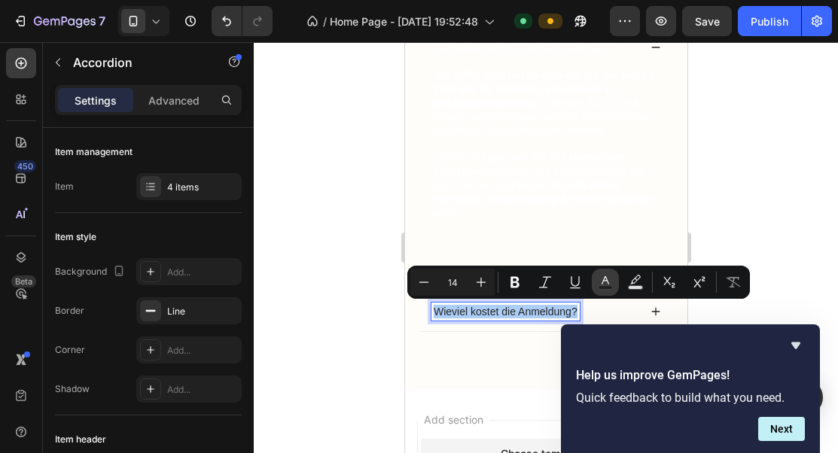
click at [610, 281] on icon "Editor contextual toolbar" at bounding box center [605, 282] width 15 height 15
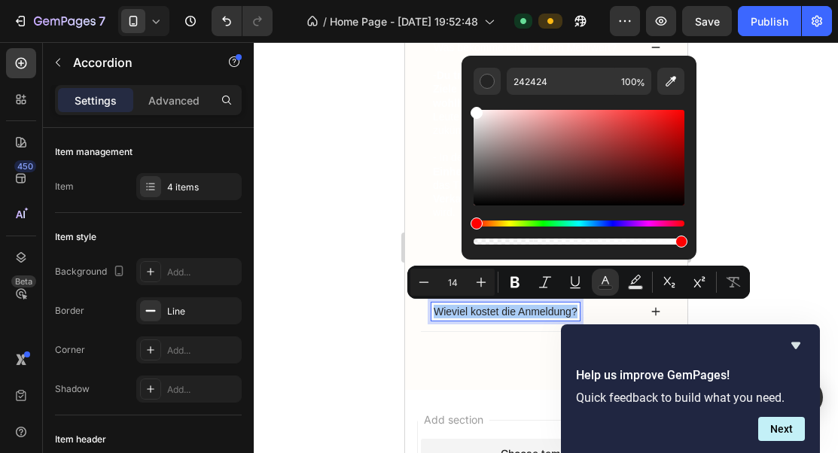
drag, startPoint x: 922, startPoint y: 176, endPoint x: 458, endPoint y: 96, distance: 471.2
type input "FFFFFF"
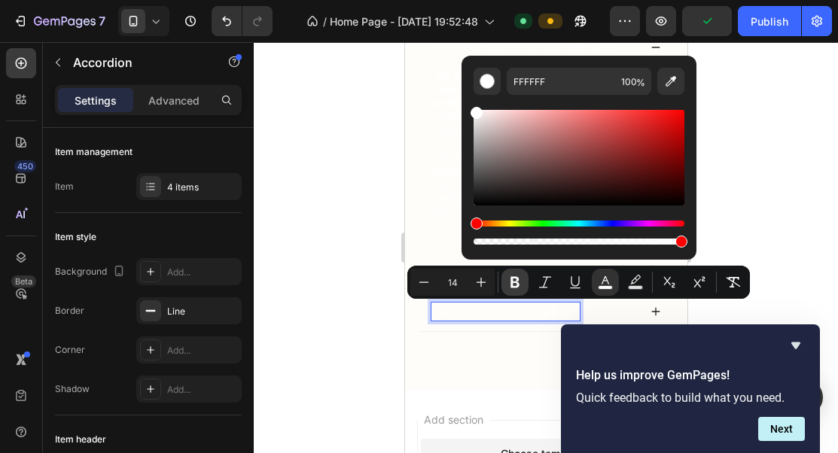
click at [513, 282] on icon "Editor contextual toolbar" at bounding box center [514, 282] width 9 height 11
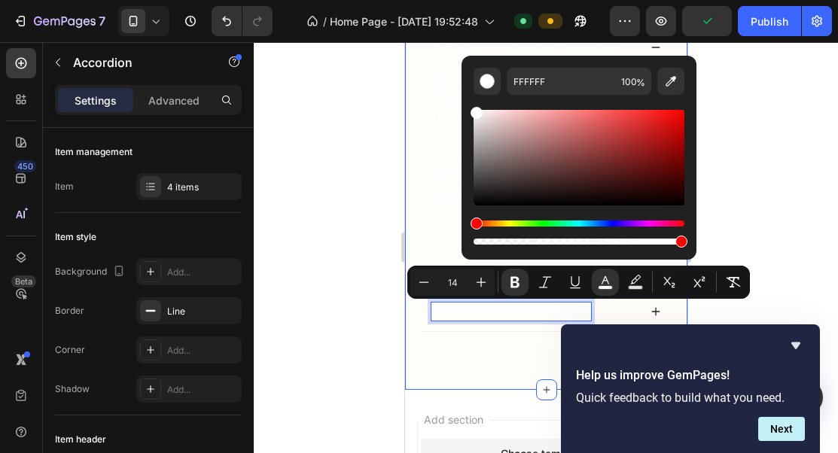
click at [515, 358] on div "Informationen zum Meetup Heading Wieviele dürfen zum Meetup kommen? Ist der Hot…" at bounding box center [545, 92] width 282 height 595
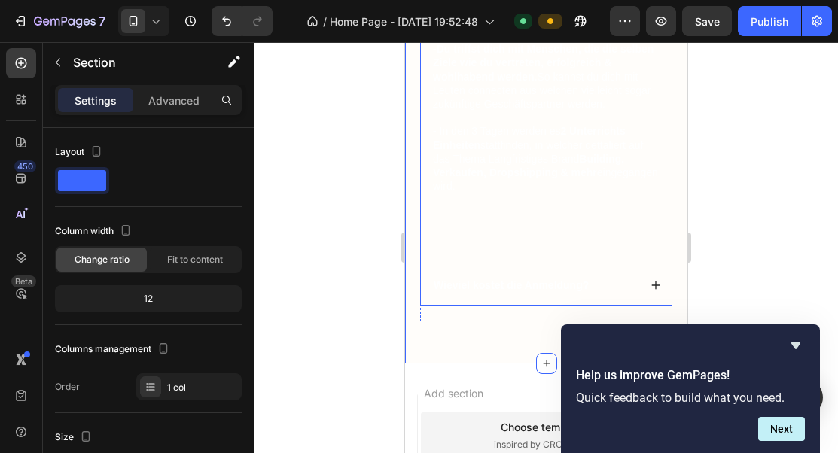
scroll to position [1342, 0]
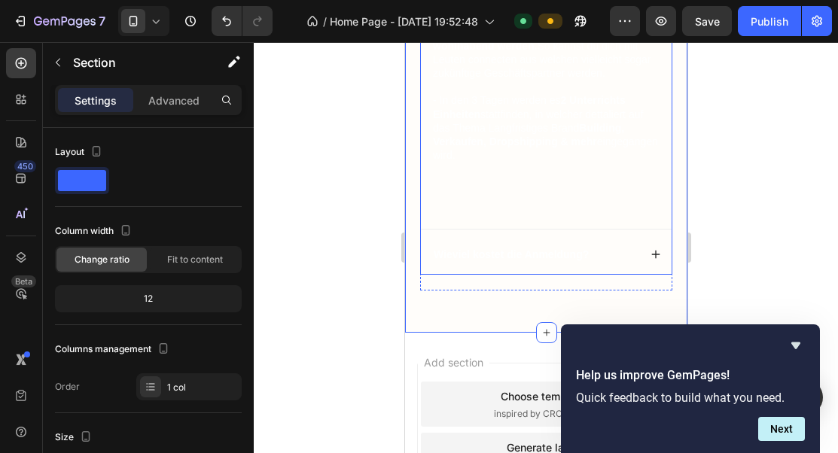
click at [650, 251] on icon at bounding box center [655, 254] width 11 height 11
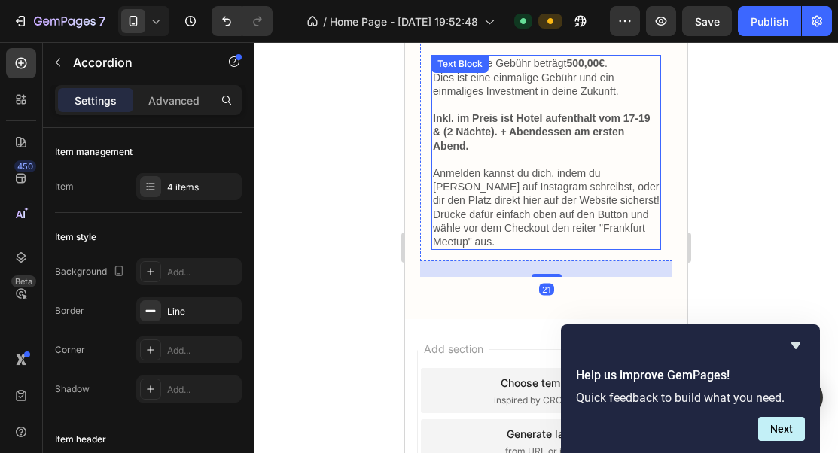
click at [540, 196] on p "Anmelden kannst du dich, indem du [PERSON_NAME] auf Instagram schreibst, oder d…" at bounding box center [545, 207] width 227 height 82
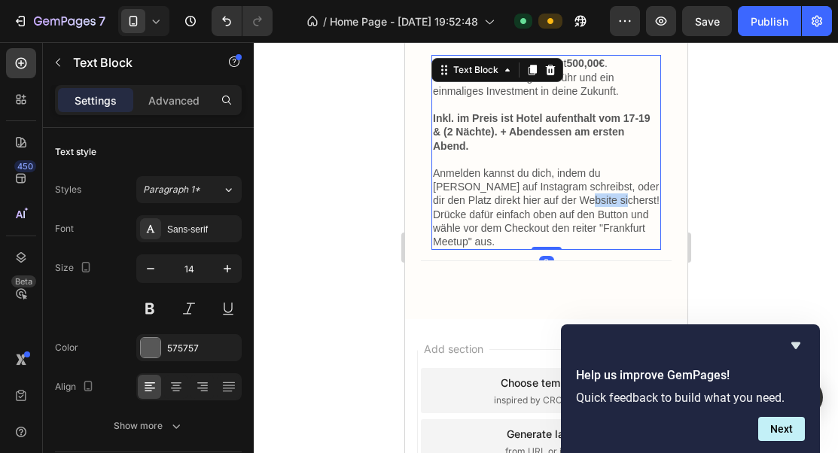
click at [540, 196] on p "Anmelden kannst du dich, indem du [PERSON_NAME] auf Instagram schreibst, oder d…" at bounding box center [545, 207] width 227 height 82
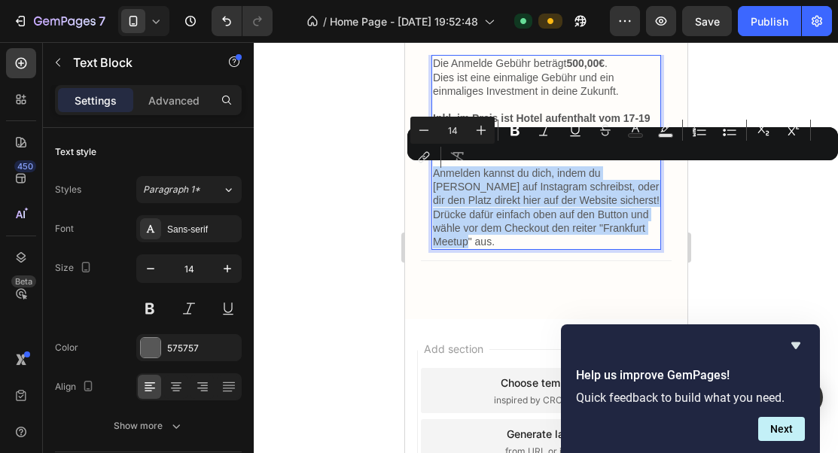
click at [567, 199] on p "Anmelden kannst du dich, indem du [PERSON_NAME] auf Instagram schreibst, oder d…" at bounding box center [545, 207] width 227 height 82
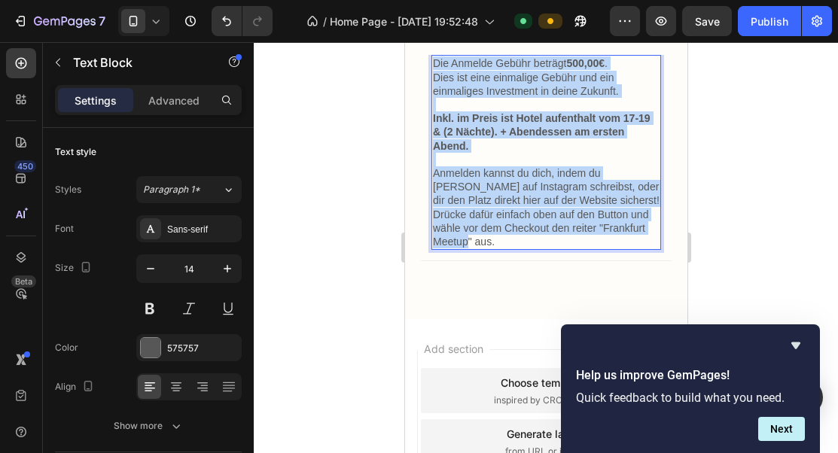
drag, startPoint x: 639, startPoint y: 227, endPoint x: 434, endPoint y: 54, distance: 268.2
click at [434, 54] on div "Wieviel kostet die Anmeldung? Die Anmelde Gebühr beträgt 500,00€ . Dies ist ein…" at bounding box center [545, 138] width 251 height 245
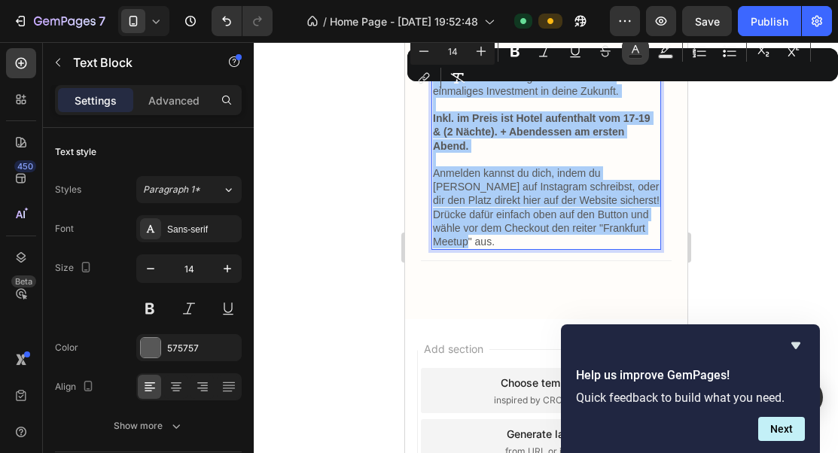
click at [633, 55] on rect "Editor contextual toolbar" at bounding box center [635, 57] width 14 height 4
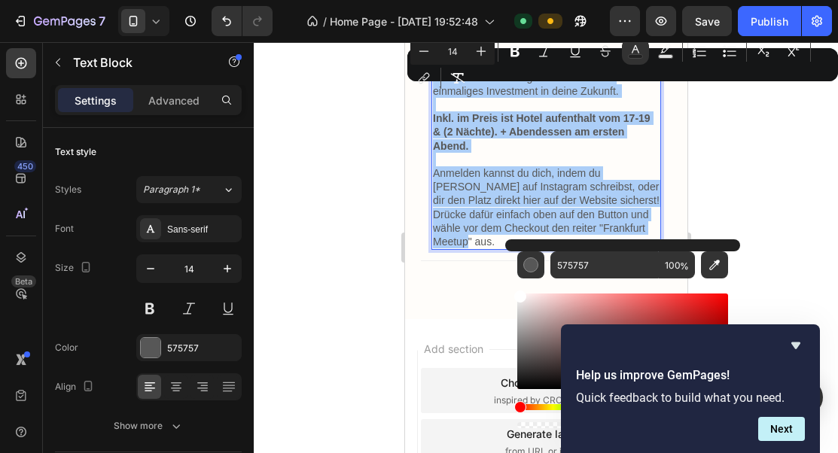
drag, startPoint x: 933, startPoint y: 340, endPoint x: 491, endPoint y: 277, distance: 445.6
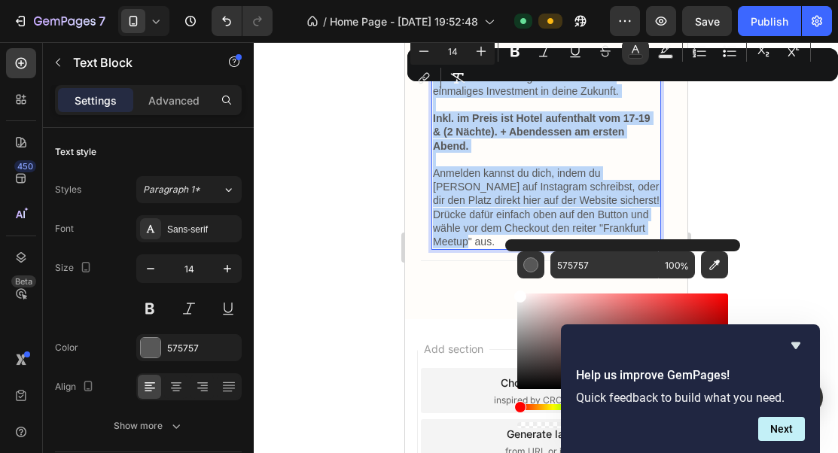
type input "FFFFFF"
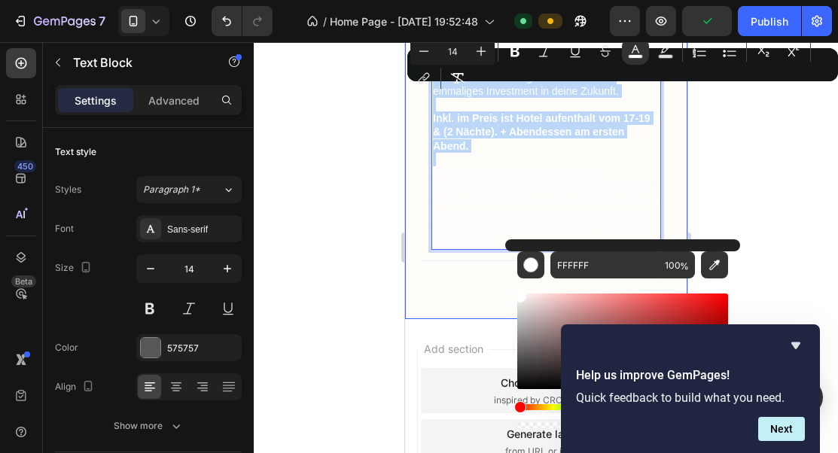
click at [423, 273] on div "Informationen zum Meetup Heading Wieviele dürfen zum Meetup kommen? Ist der Hot…" at bounding box center [545, 39] width 252 height 497
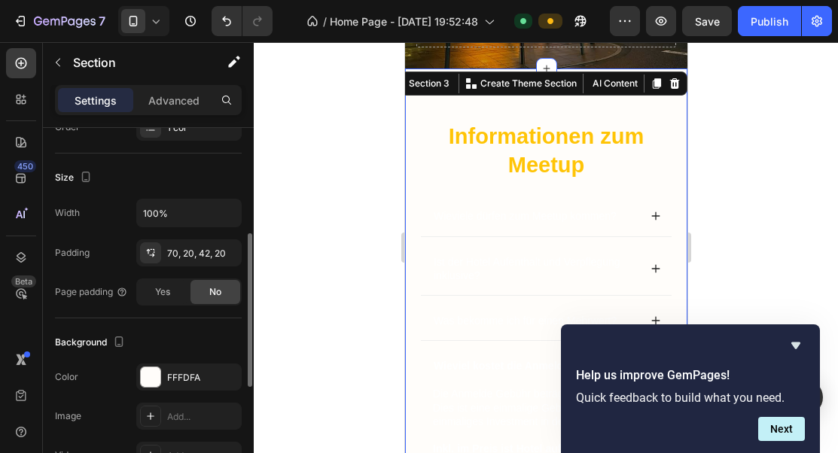
scroll to position [274, 0]
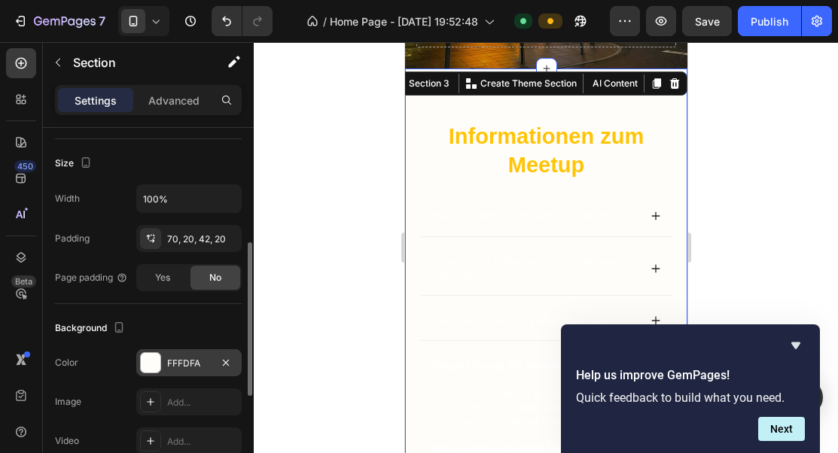
click at [193, 373] on div "FFFDFA" at bounding box center [188, 362] width 105 height 27
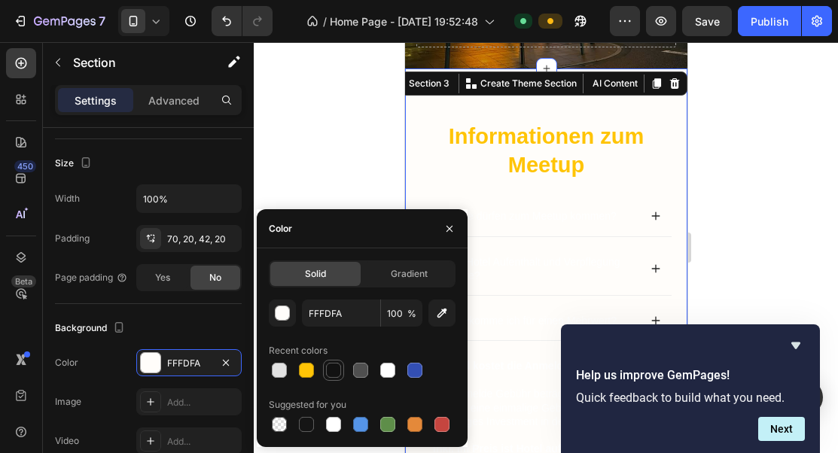
click at [328, 373] on div at bounding box center [333, 370] width 15 height 15
type input "121212"
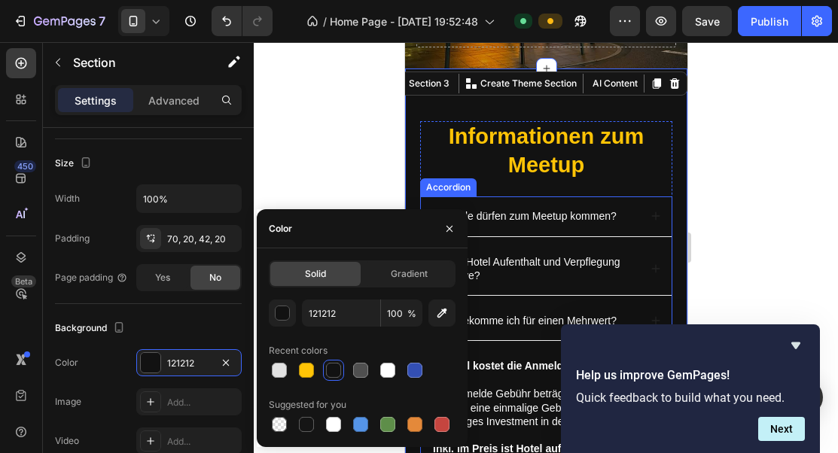
click at [579, 237] on div "Wieviele dürfen zum Meetup kommen? Ist der Hotel Aufenthalt und Verpflegung ink…" at bounding box center [545, 393] width 252 height 395
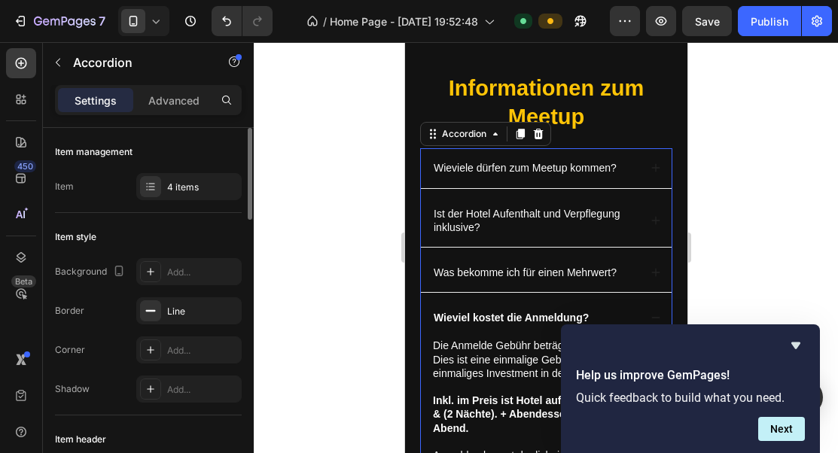
scroll to position [1104, 0]
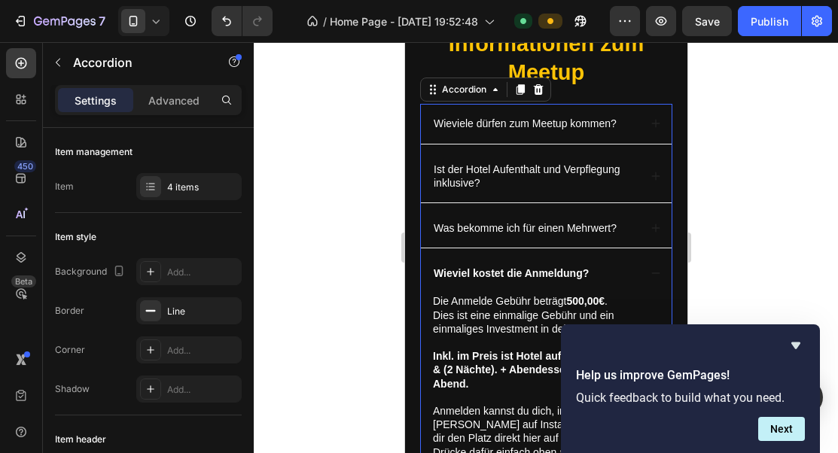
click at [657, 119] on icon at bounding box center [655, 123] width 11 height 11
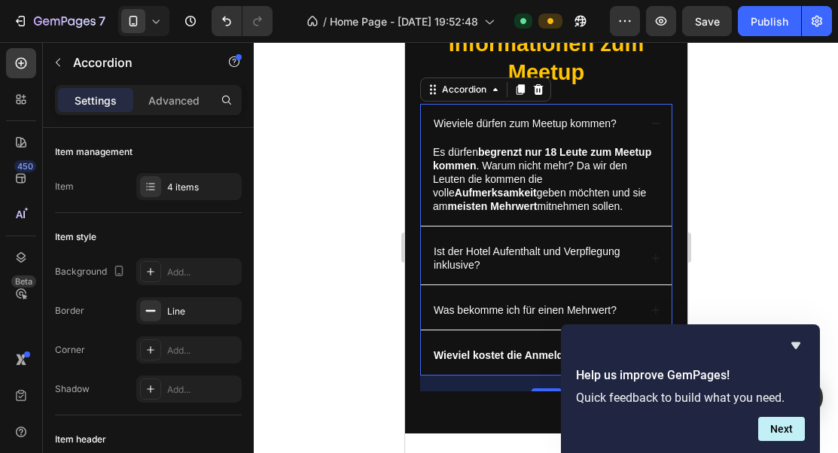
click at [657, 119] on icon at bounding box center [655, 123] width 11 height 11
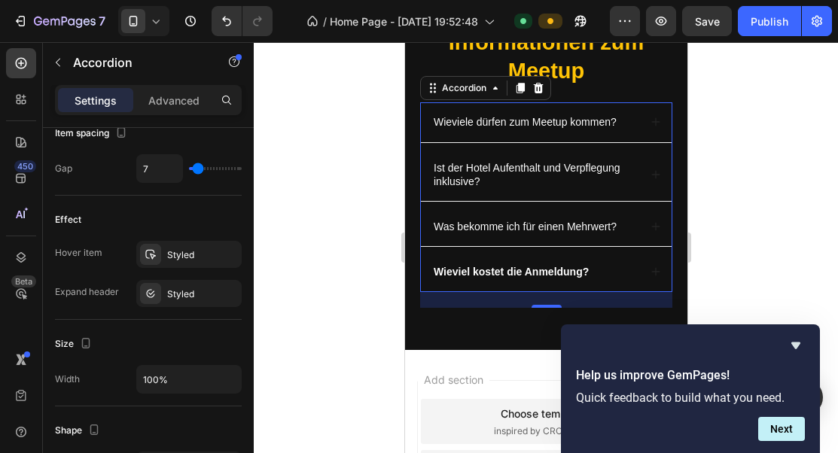
scroll to position [1076, 0]
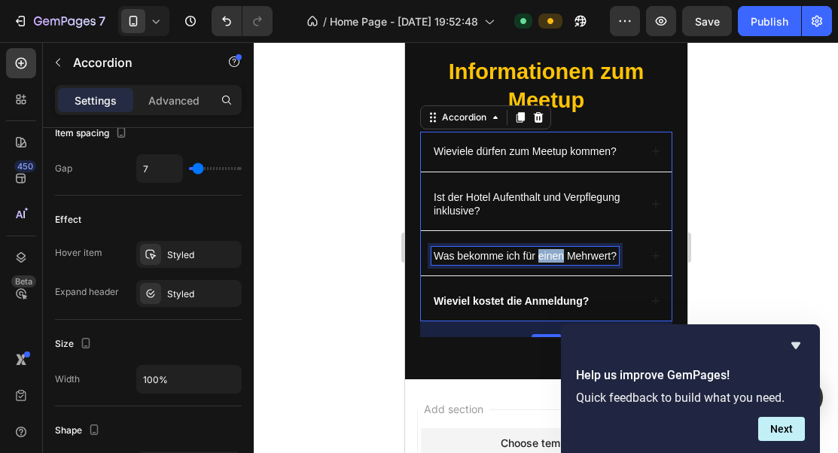
click at [551, 257] on span "Was bekomme ich für einen Mehrwert?" at bounding box center [524, 256] width 183 height 12
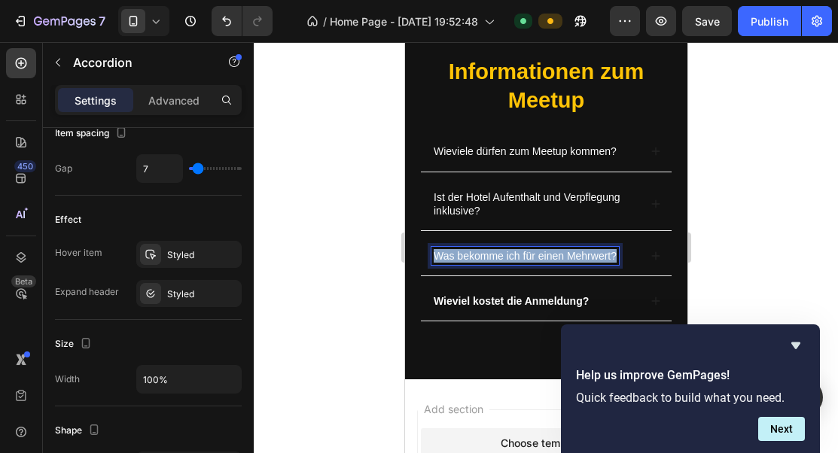
click at [551, 257] on span "Was bekomme ich für einen Mehrwert?" at bounding box center [524, 256] width 183 height 12
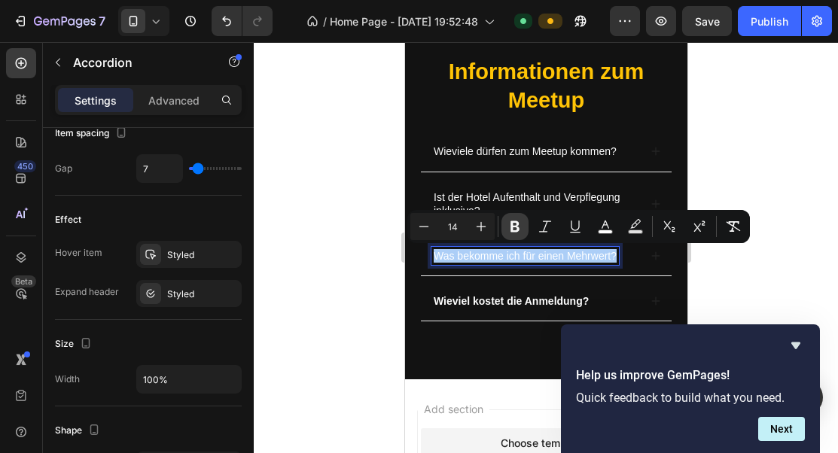
click at [514, 233] on icon "Editor contextual toolbar" at bounding box center [514, 226] width 15 height 15
click at [514, 198] on span "Ist der Hotel Aufenthalt und Verpflegung inklusive?" at bounding box center [526, 204] width 187 height 26
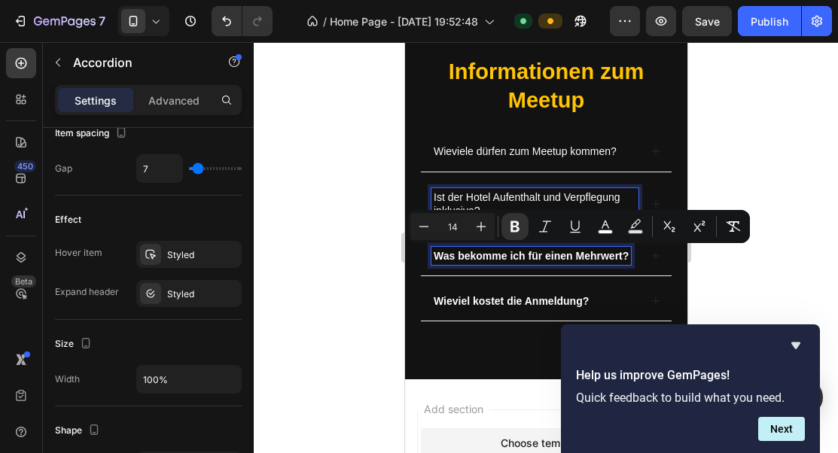
click at [514, 198] on span "Ist der Hotel Aufenthalt und Verpflegung inklusive?" at bounding box center [526, 204] width 187 height 26
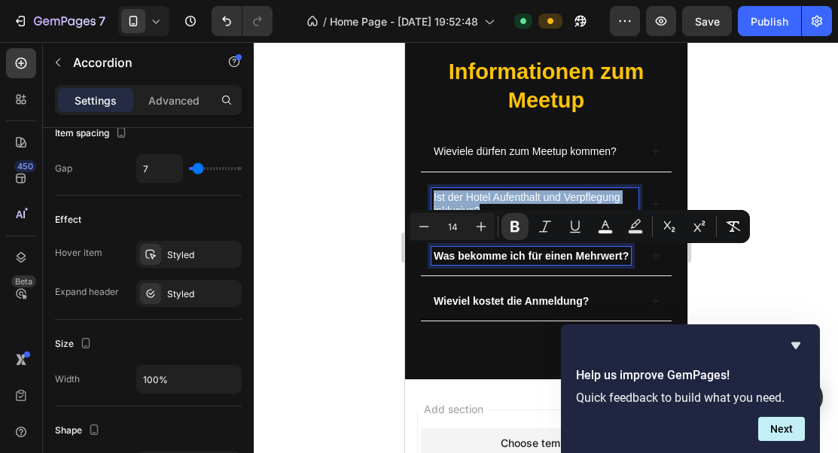
click at [514, 198] on span "Ist der Hotel Aufenthalt und Verpflegung inklusive?" at bounding box center [526, 204] width 187 height 26
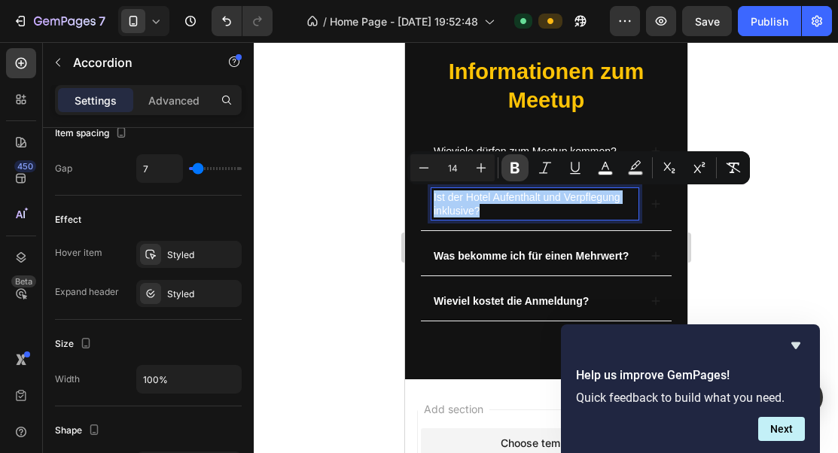
click at [516, 175] on icon "Editor contextual toolbar" at bounding box center [514, 167] width 15 height 15
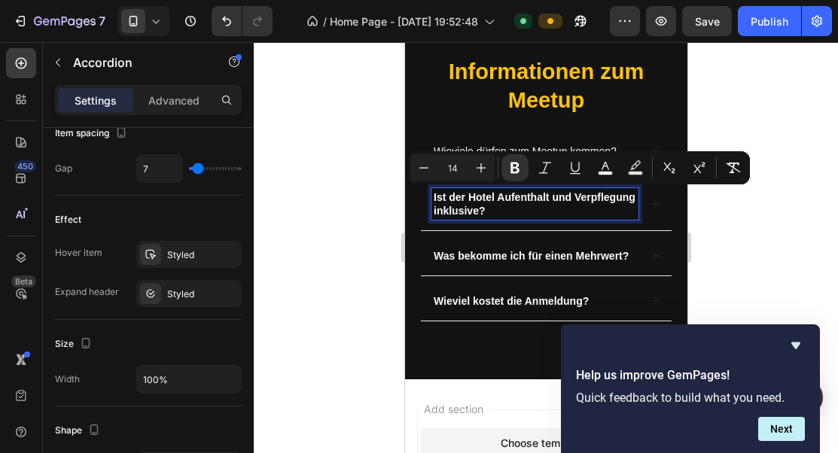
click at [513, 142] on div "Wieviele dürfen zum Meetup kommen?" at bounding box center [545, 151] width 251 height 39
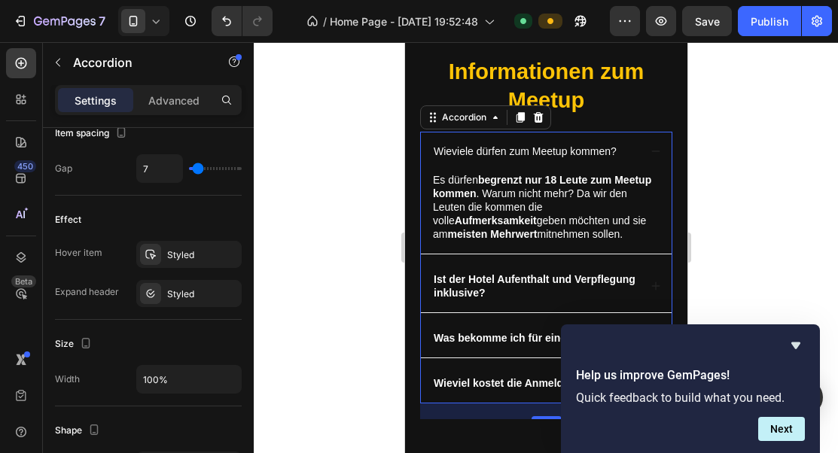
click at [512, 148] on span "Wieviele dürfen zum Meetup kommen?" at bounding box center [524, 151] width 183 height 12
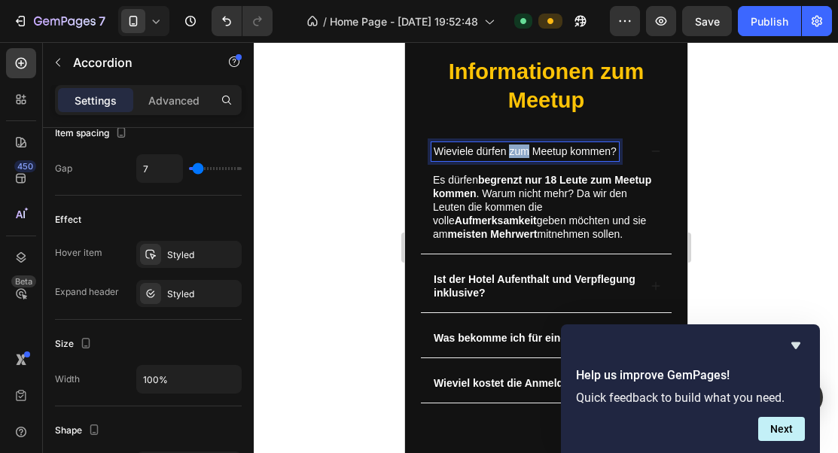
click at [512, 148] on span "Wieviele dürfen zum Meetup kommen?" at bounding box center [524, 151] width 183 height 12
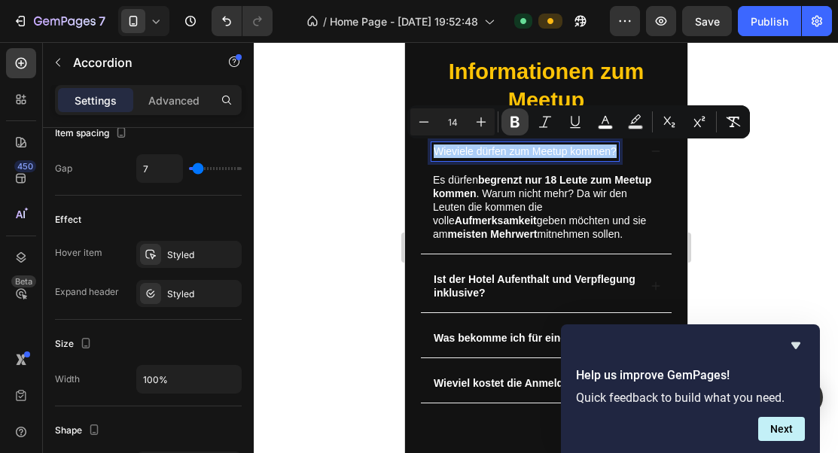
click at [519, 124] on icon "Editor contextual toolbar" at bounding box center [514, 121] width 15 height 15
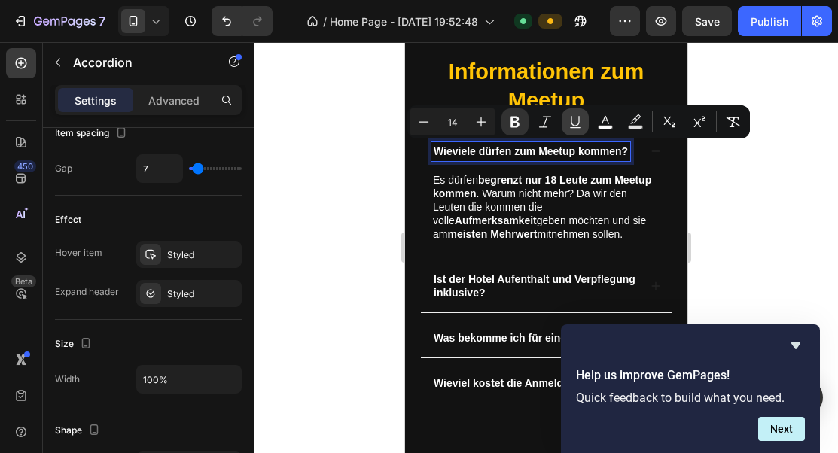
click at [576, 123] on icon "Editor contextual toolbar" at bounding box center [575, 121] width 15 height 15
click at [575, 123] on icon "Editor contextual toolbar" at bounding box center [575, 121] width 15 height 15
click at [571, 182] on strong "begrenzt nur 18 Leute zum Meetup kommen" at bounding box center [541, 187] width 218 height 26
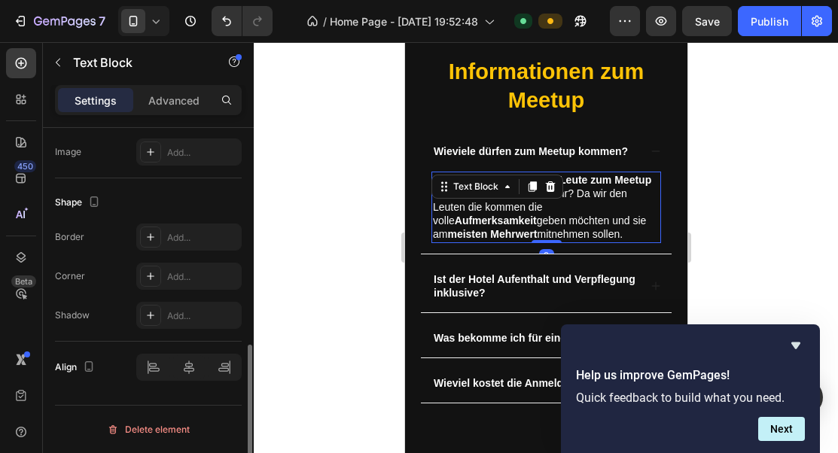
scroll to position [0, 0]
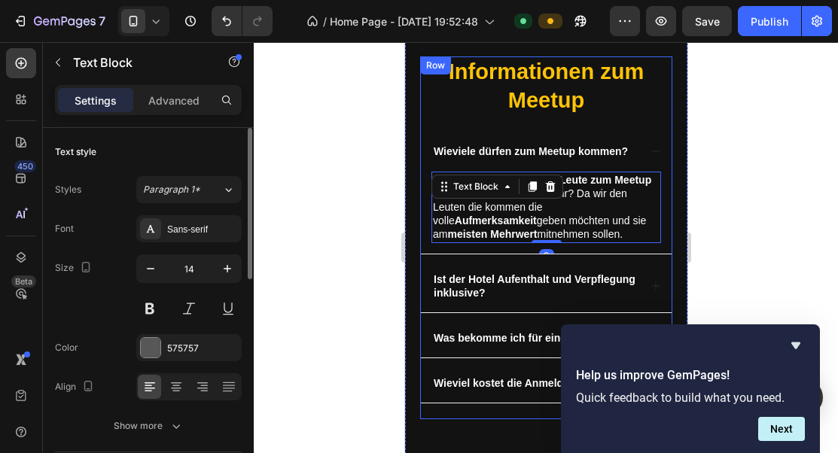
click at [640, 108] on p "Informationen zum Meetup" at bounding box center [545, 86] width 249 height 56
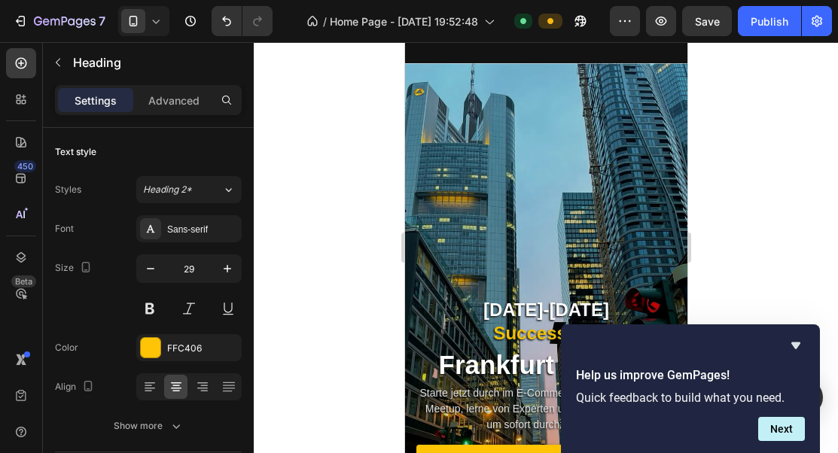
scroll to position [520, 0]
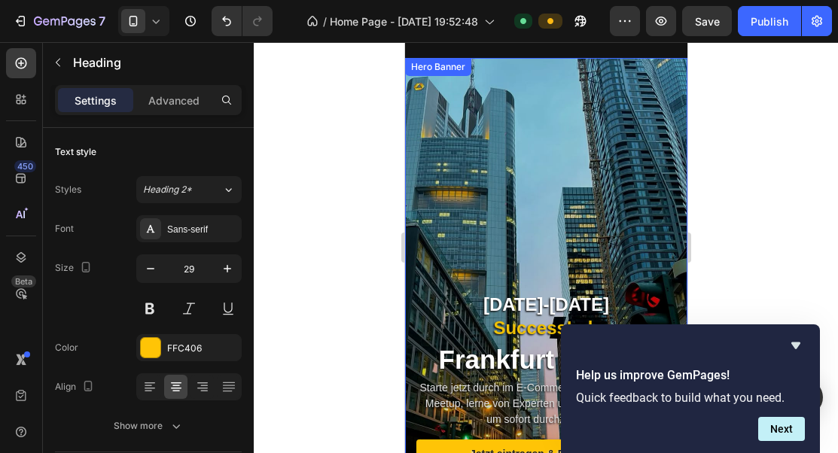
click at [609, 195] on div "Background Image" at bounding box center [545, 308] width 282 height 501
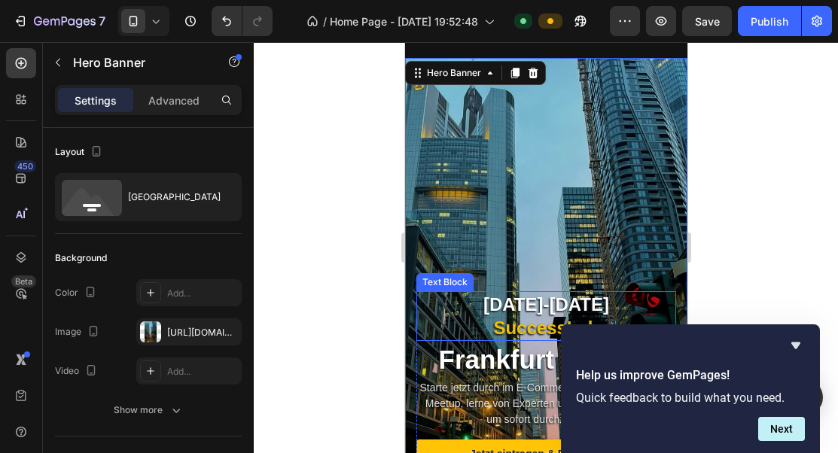
click at [526, 306] on strong "[DATE]-[DATE]" at bounding box center [545, 304] width 126 height 20
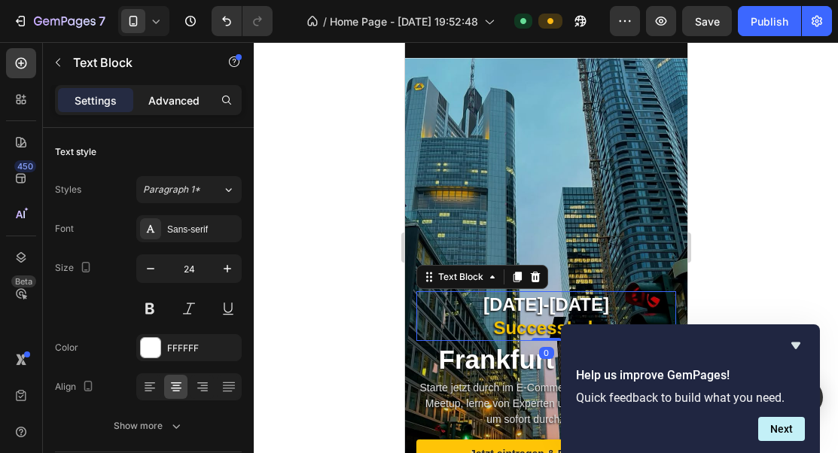
click at [183, 94] on p "Advanced" at bounding box center [173, 101] width 51 height 16
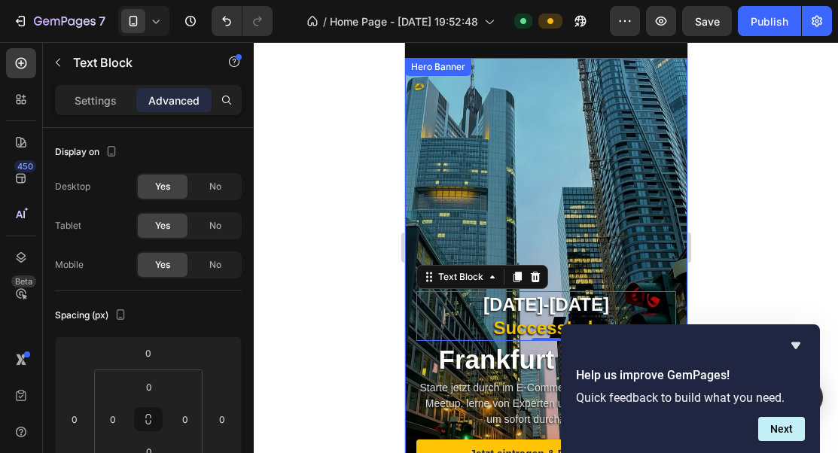
click at [503, 184] on div "Background Image" at bounding box center [545, 308] width 282 height 501
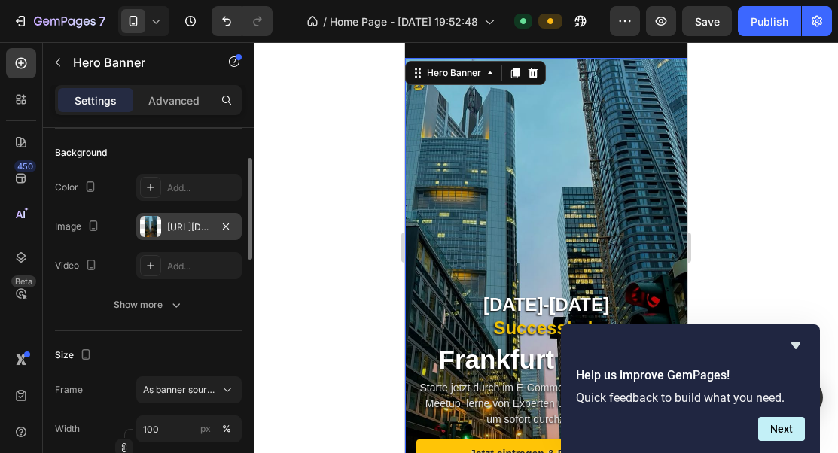
scroll to position [106, 0]
click at [166, 230] on div "[URL][DOMAIN_NAME]" at bounding box center [188, 225] width 105 height 27
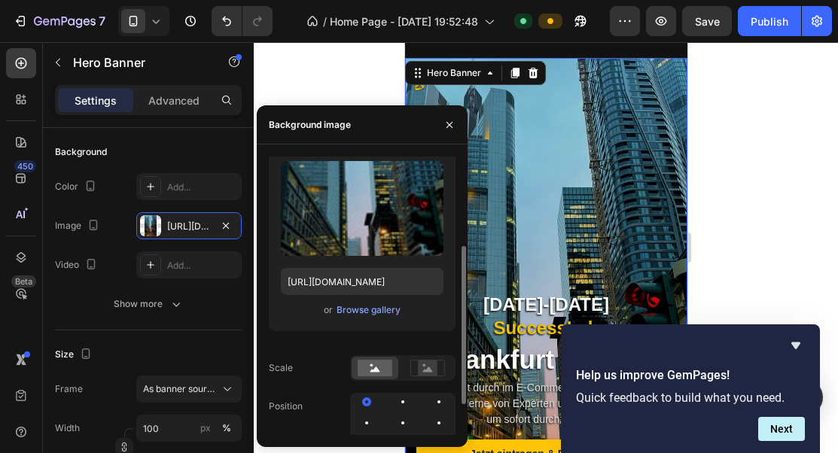
scroll to position [105, 0]
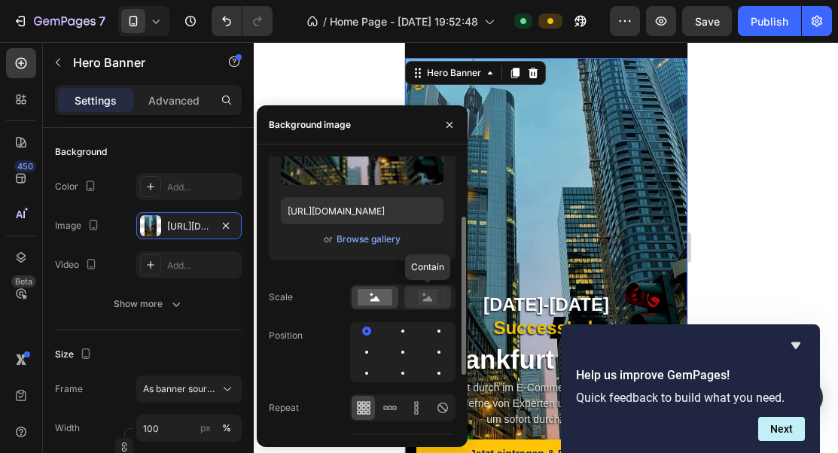
click at [425, 303] on rect at bounding box center [428, 297] width 20 height 15
click at [369, 303] on rect at bounding box center [375, 297] width 35 height 17
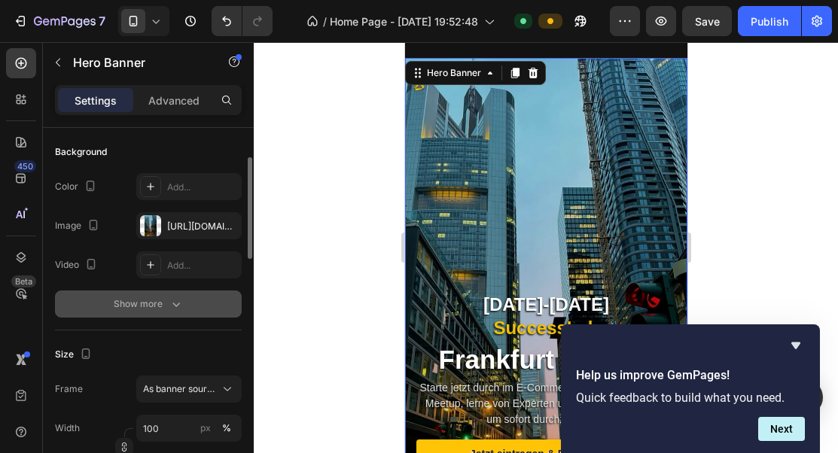
click at [178, 312] on button "Show more" at bounding box center [148, 304] width 187 height 27
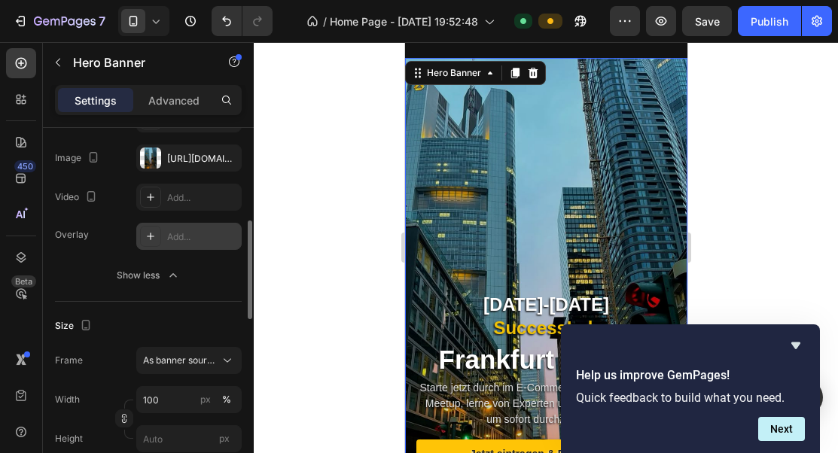
scroll to position [225, 0]
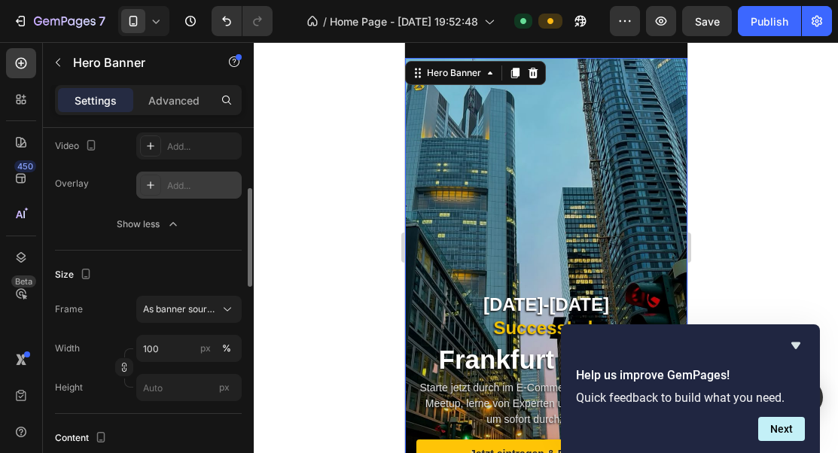
click at [182, 179] on div "Add..." at bounding box center [202, 186] width 71 height 14
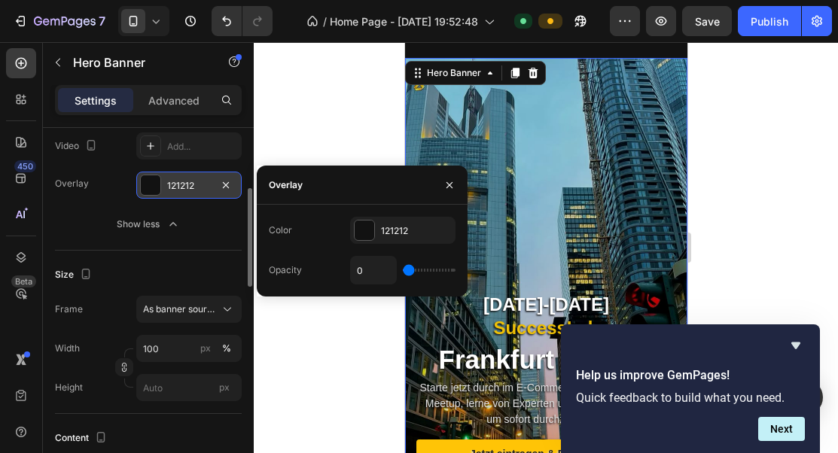
click at [418, 272] on div "0" at bounding box center [402, 270] width 105 height 29
type input "10%"
type input "10"
type input "14%"
type input "14"
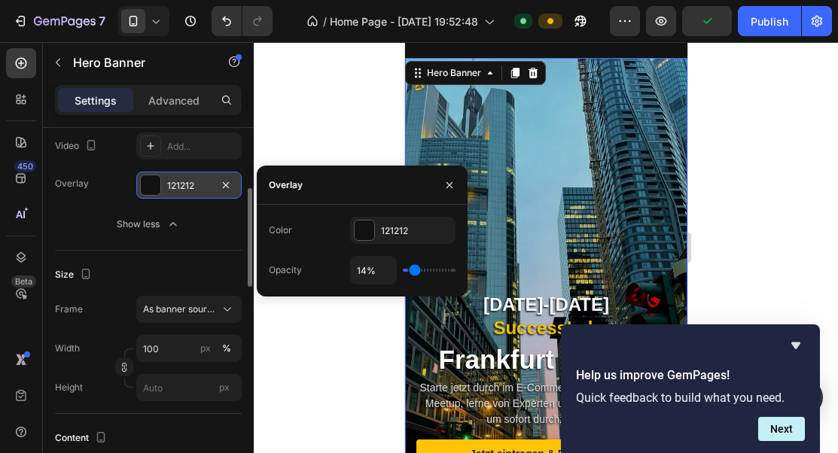
type input "20%"
type input "20"
type input "25%"
type input "25"
type input "28%"
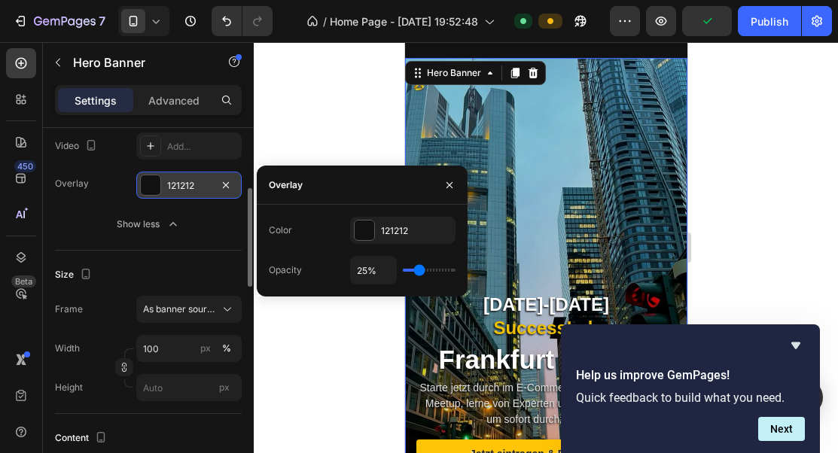
type input "28"
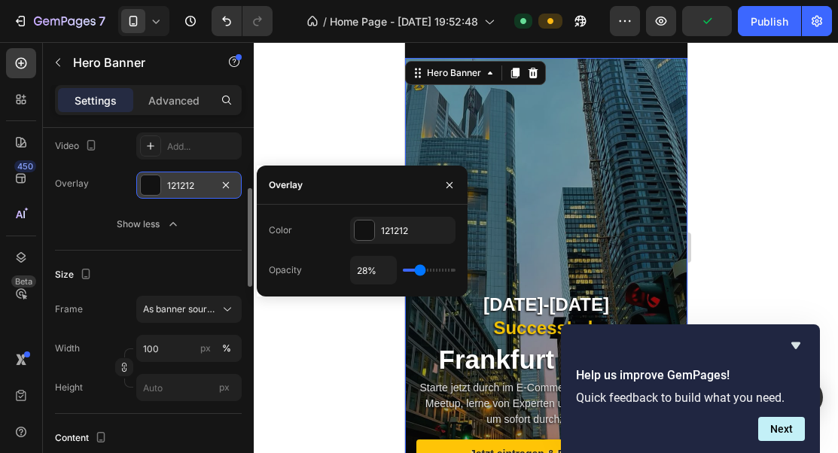
type input "30%"
type input "30"
type input "31%"
type input "31"
type input "32%"
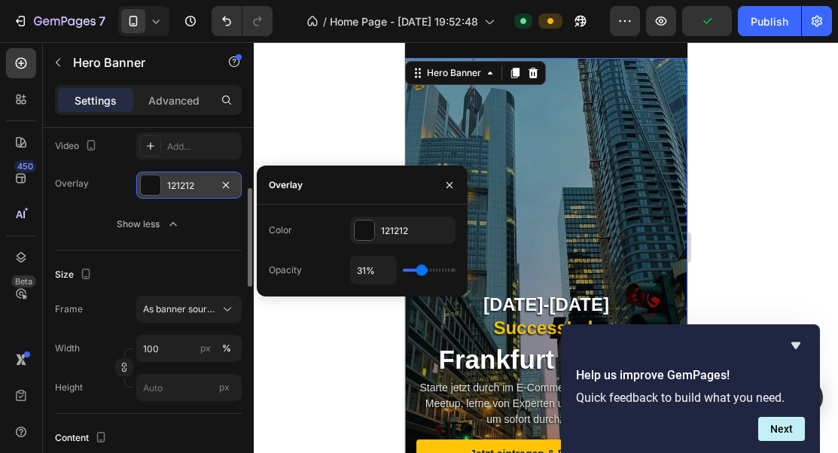
type input "32"
type input "33%"
type input "33"
type input "34%"
type input "34"
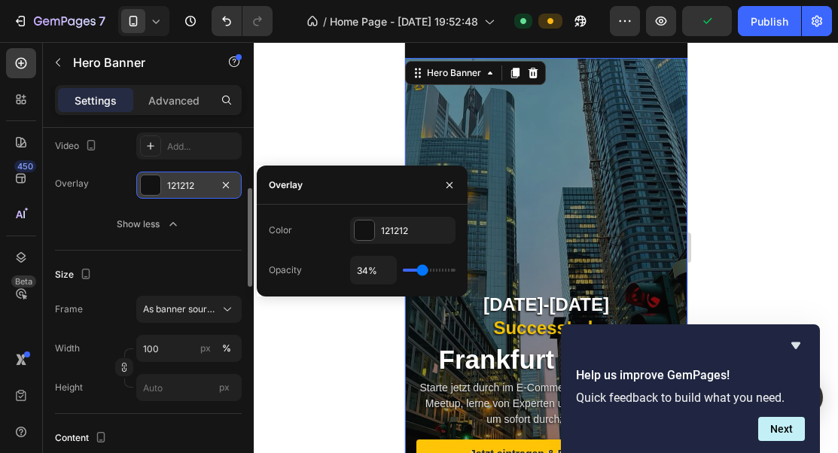
type input "33%"
type input "33"
type input "32%"
type input "32"
type input "31%"
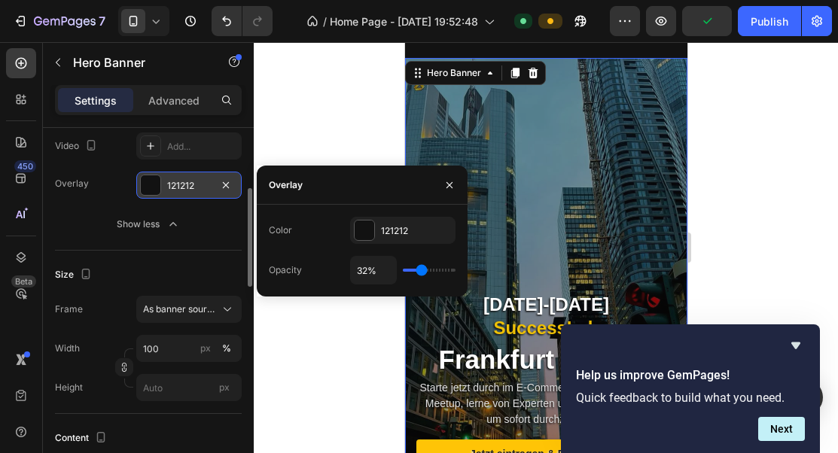
type input "31"
type input "29%"
type input "29"
type input "28%"
type input "28"
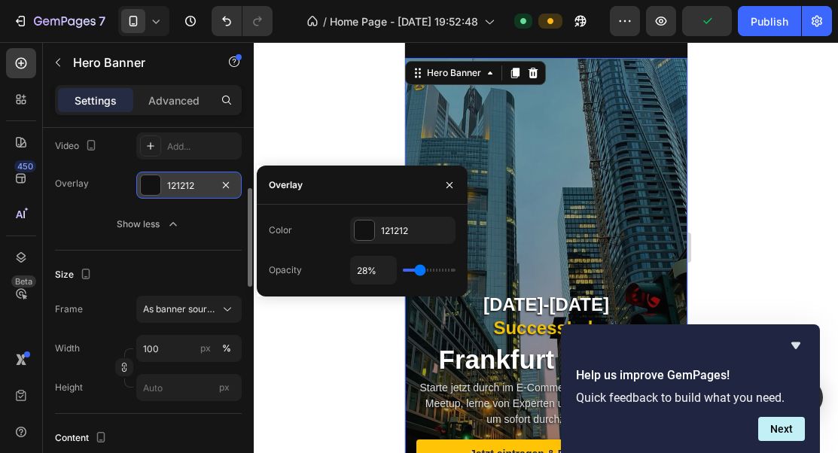
type input "27%"
type input "27"
type input "26%"
type input "26"
type input "23%"
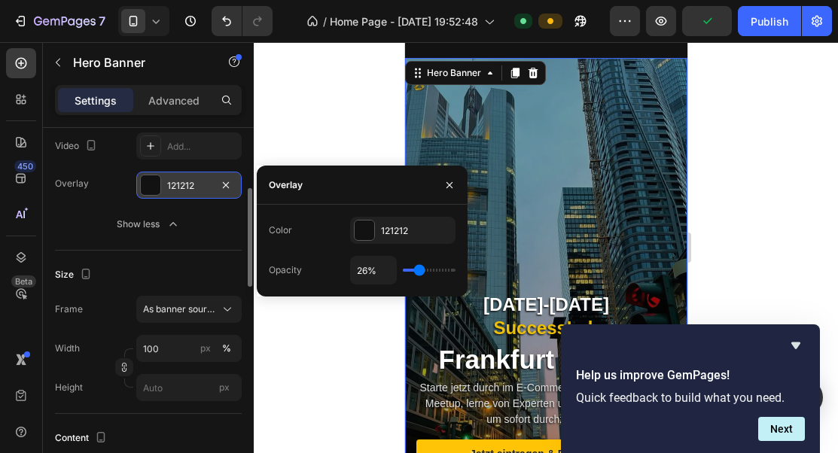
type input "23"
type input "20%"
type input "20"
type input "18%"
type input "18"
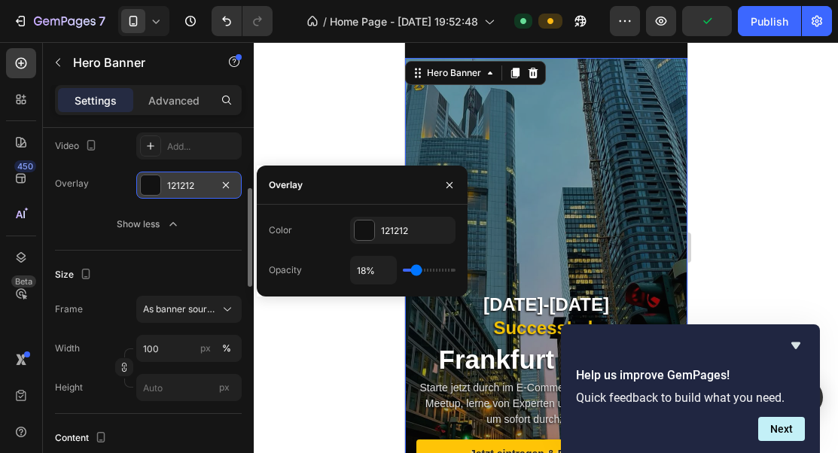
type input "17%"
type input "17"
type input "16%"
type input "16"
type input "15%"
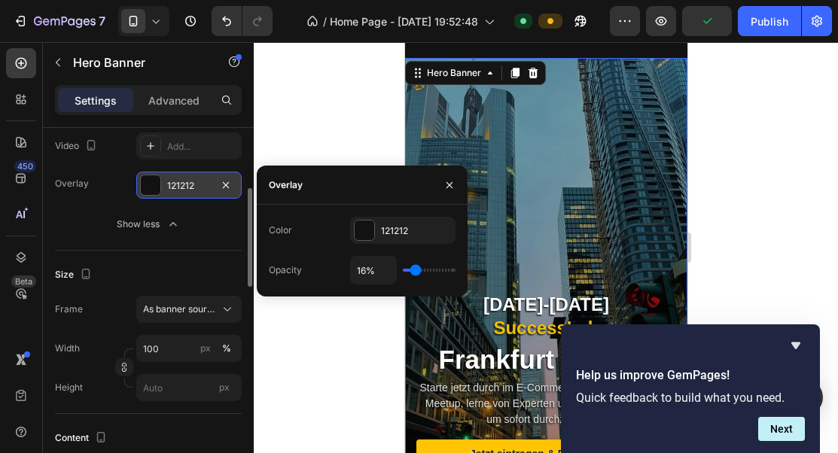
type input "15"
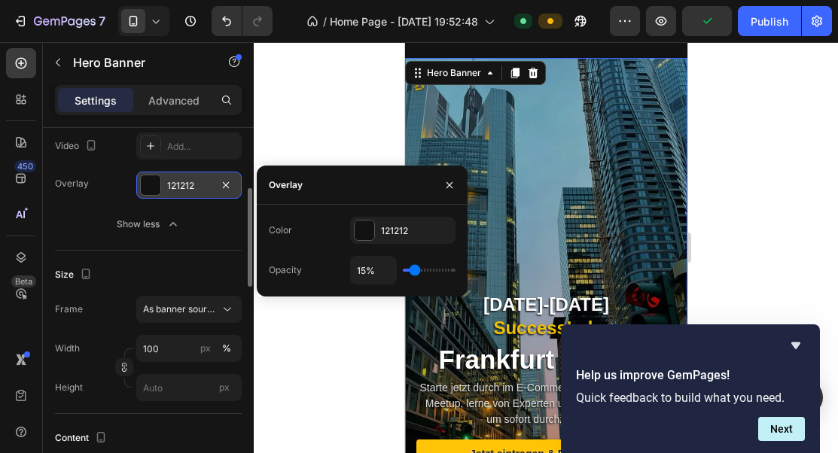
type input "14%"
type input "14"
type input "13%"
type input "13"
type input "12%"
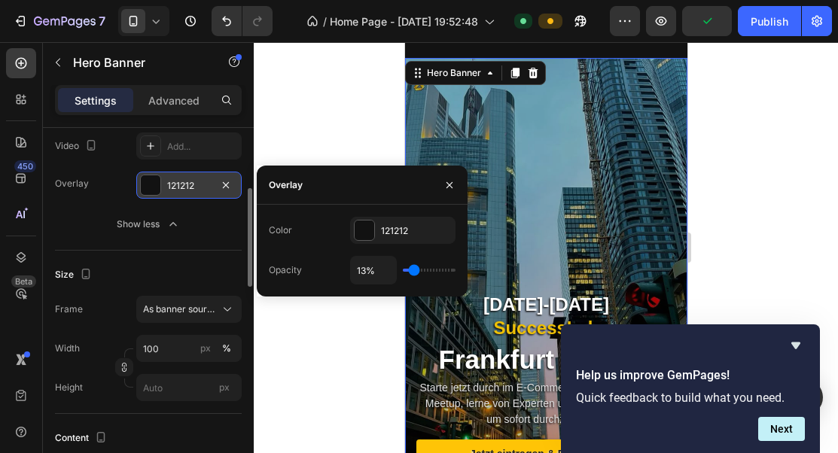
type input "12"
type input "10%"
type input "10"
type input "8%"
type input "8"
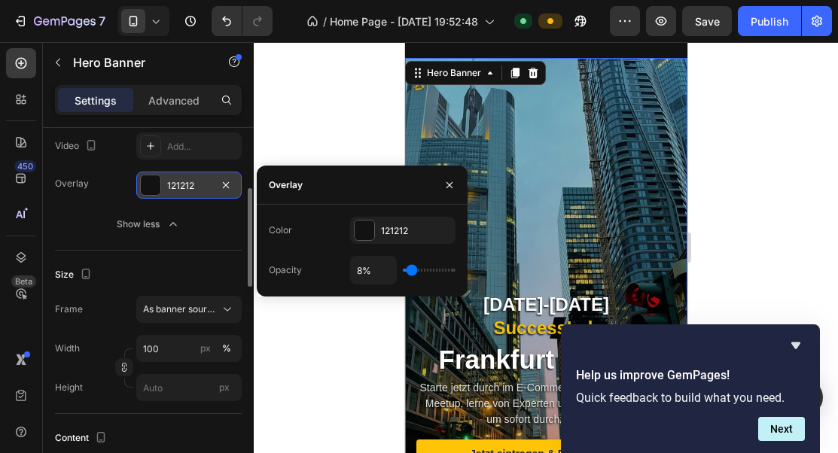
type input "5%"
type input "5"
type input "2%"
type input "2"
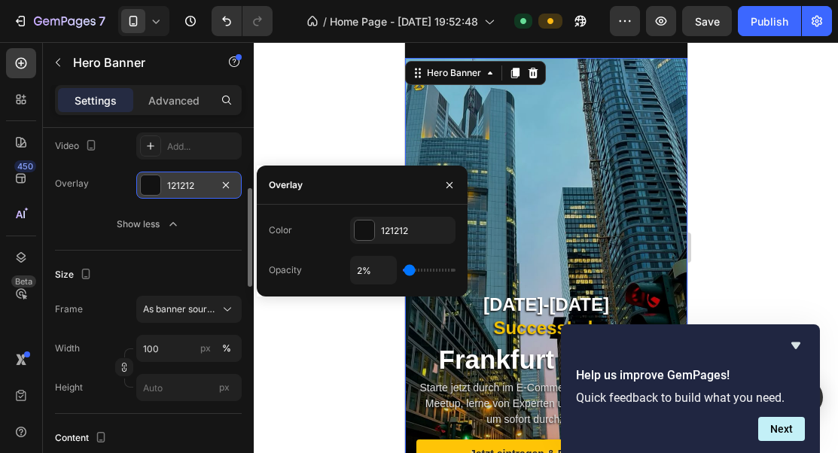
type input "6%"
type input "6"
type input "13%"
type input "13"
type input "24%"
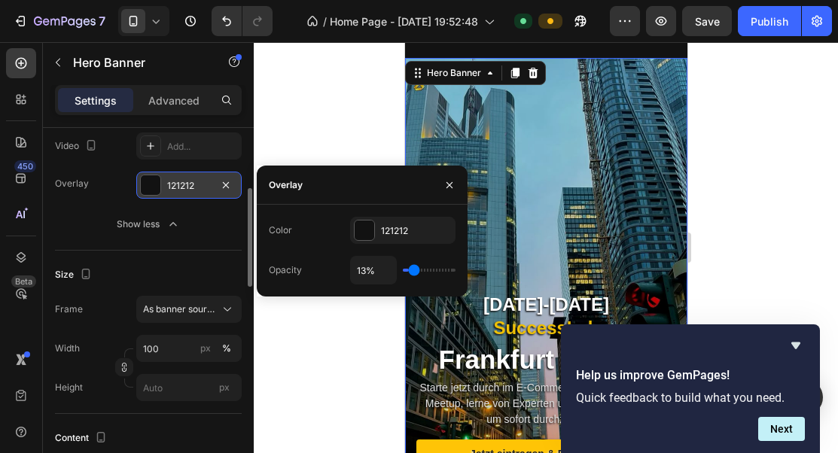
type input "24"
type input "29%"
type input "29"
type input "34%"
type input "34"
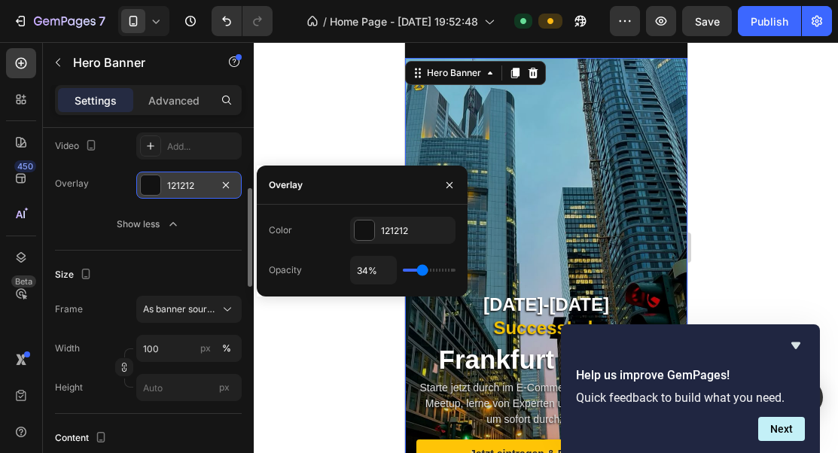
type input "38%"
type input "38"
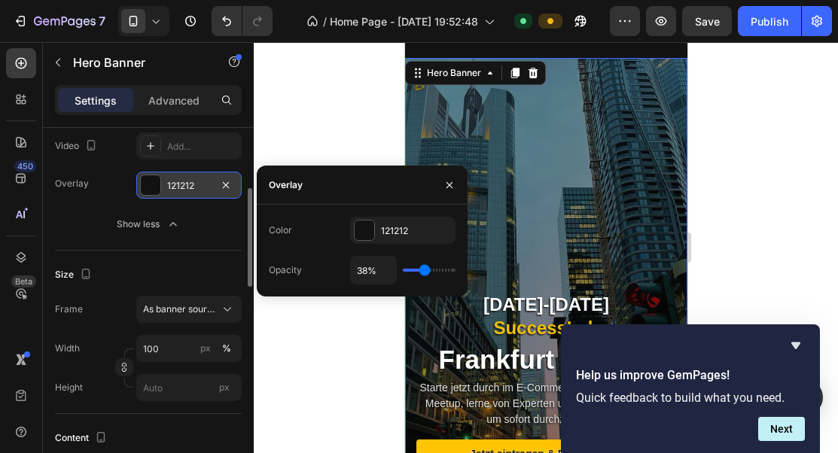
type input "40%"
type input "40"
type input "43%"
type input "43"
type input "46%"
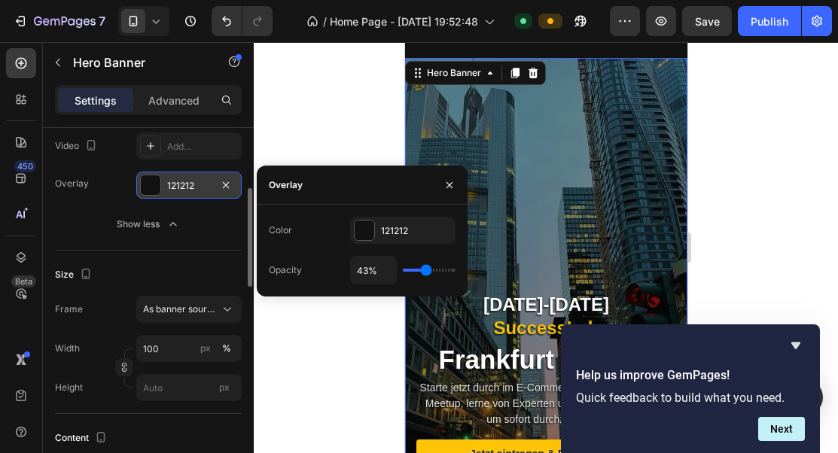
type input "46"
type input "48%"
type input "48"
type input "51%"
type input "51"
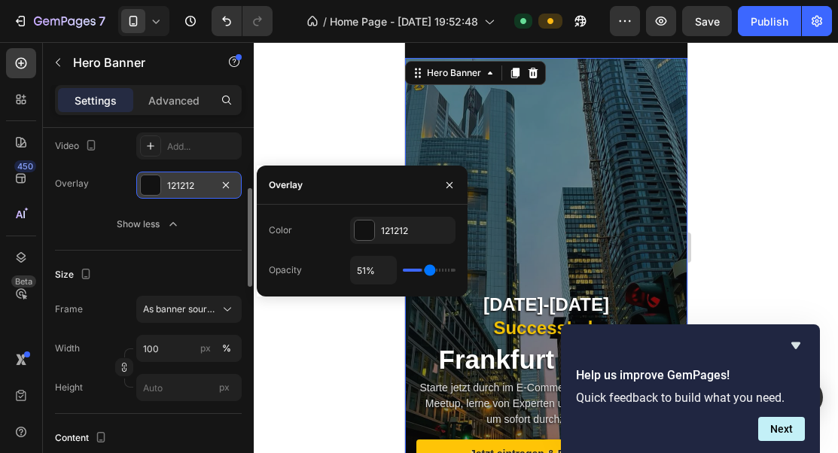
type input "53%"
type input "53"
type input "54%"
type input "54"
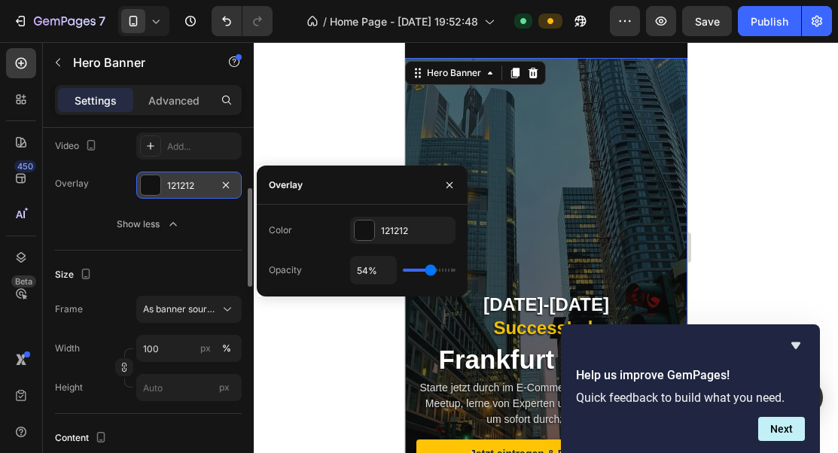
type input "56%"
type input "56"
type input "58%"
type input "58"
type input "59%"
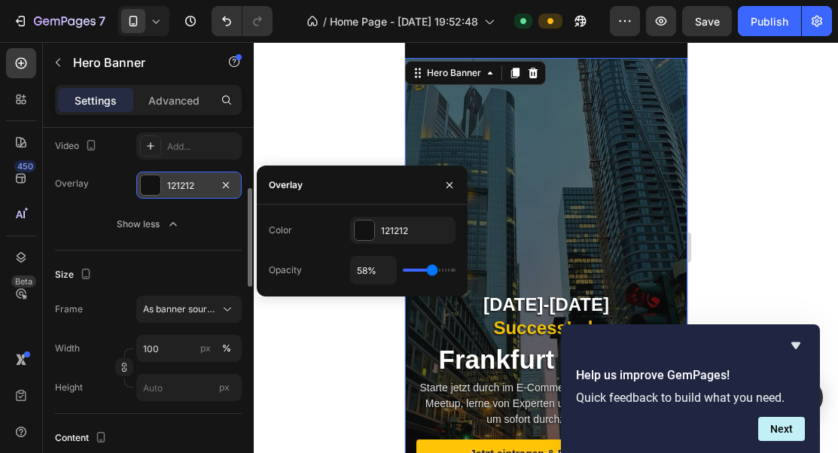
type input "59"
type input "60%"
type input "60"
type input "61%"
type input "61"
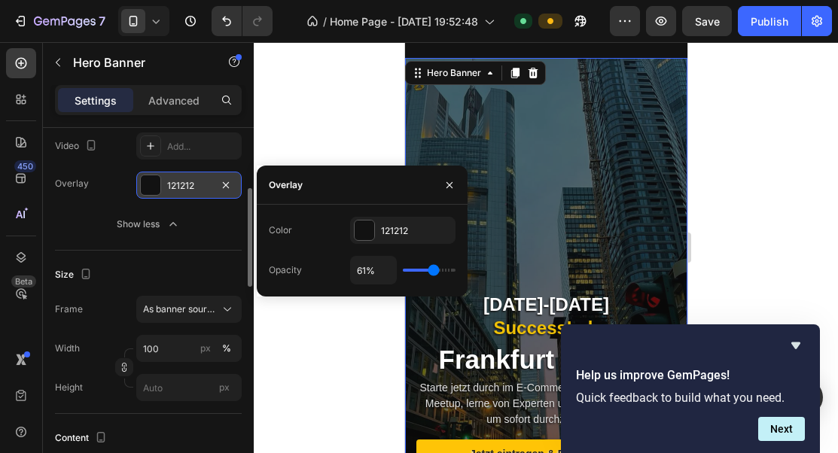
type input "62%"
type input "62"
type input "64%"
type input "64"
type input "65%"
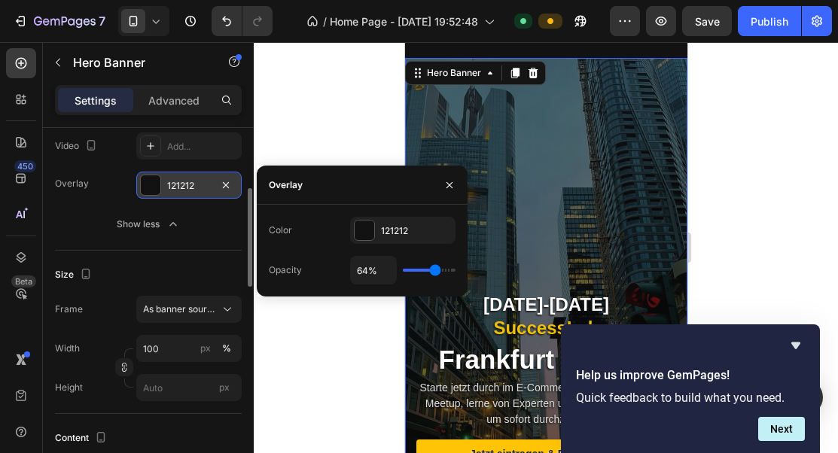
type input "65"
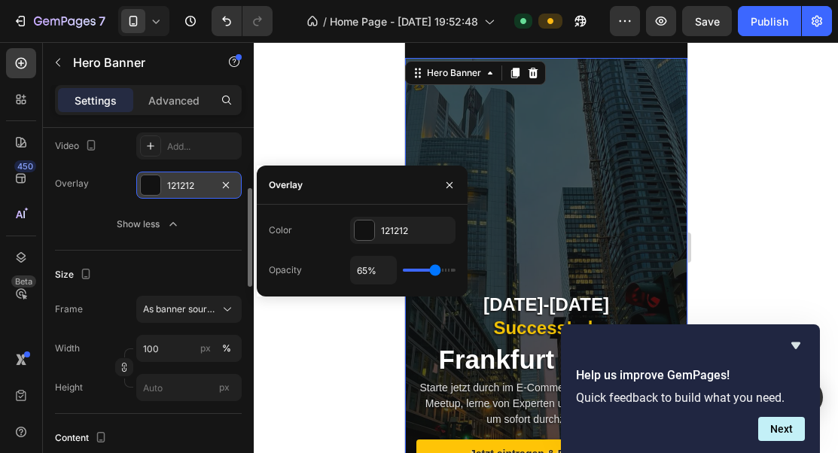
type input "66%"
type input "66"
type input "68%"
type input "68"
type input "69%"
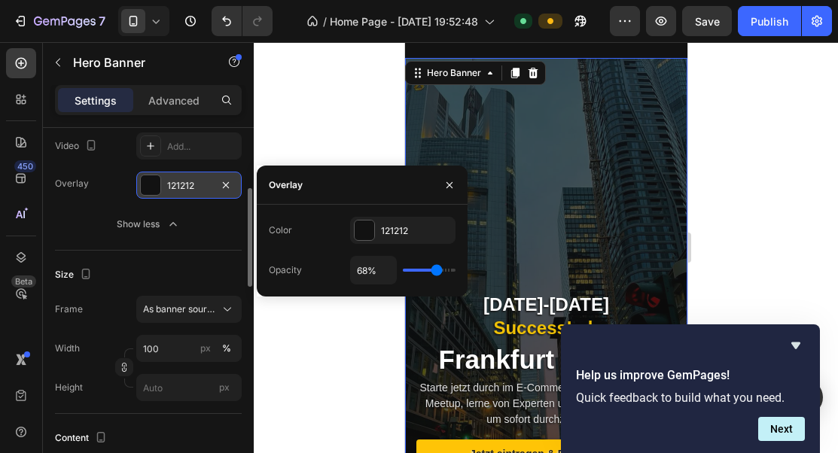
type input "69"
type input "70%"
type input "70"
type input "71%"
type input "71"
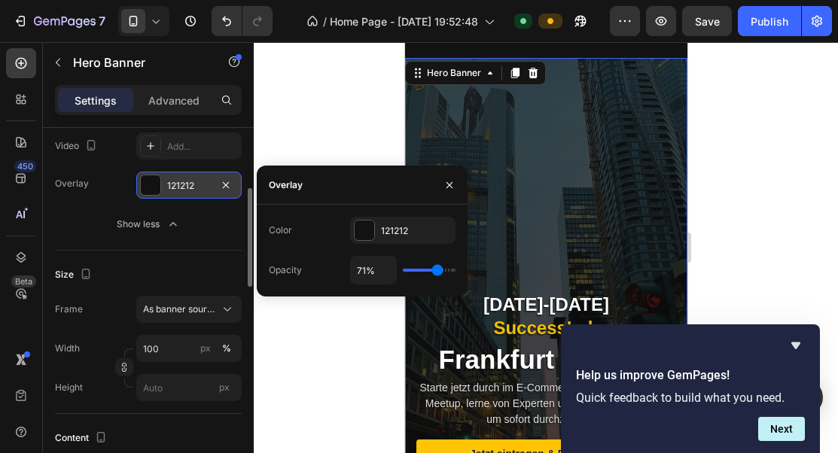
type input "72%"
type input "72"
type input "73%"
type input "73"
type input "74%"
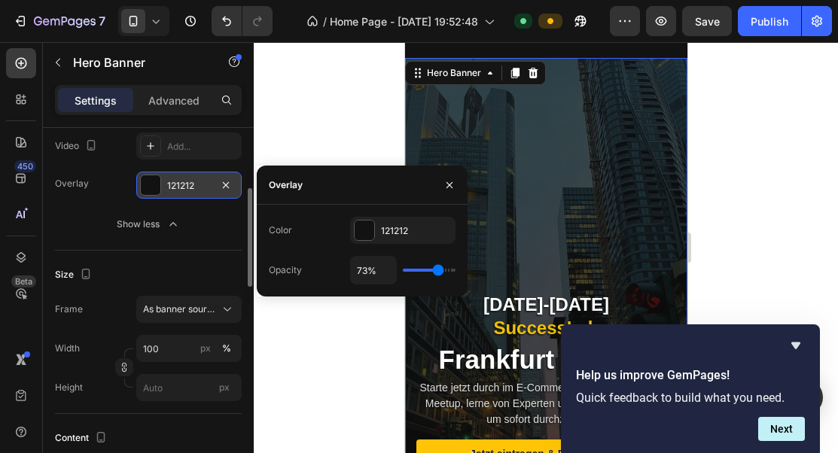
type input "74"
type input "76%"
type input "76"
type input "78%"
type input "78"
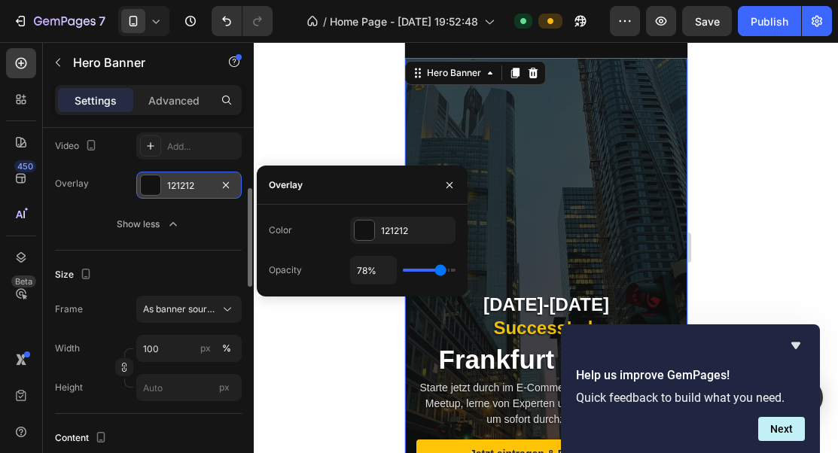
type input "80%"
type input "80"
type input "82%"
type input "82"
type input "84%"
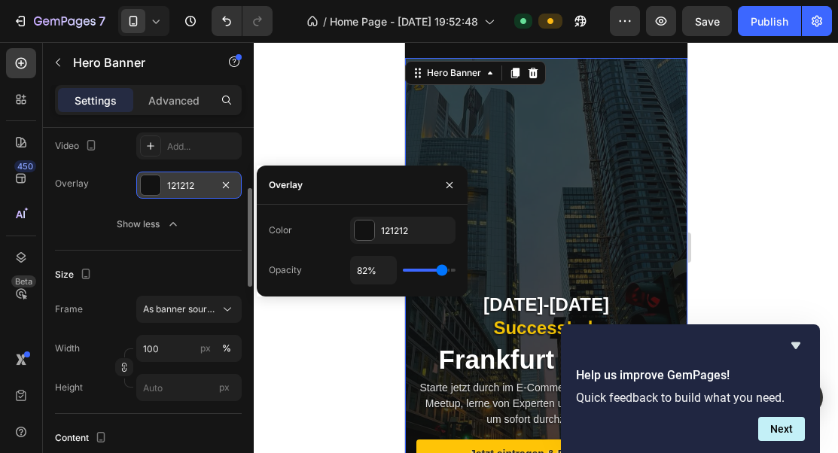
type input "84"
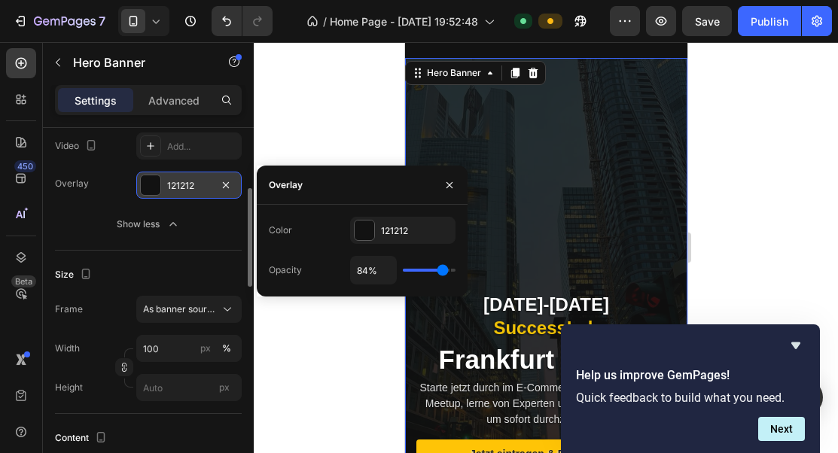
type input "86%"
type input "86"
type input "87%"
type input "87"
type input "86%"
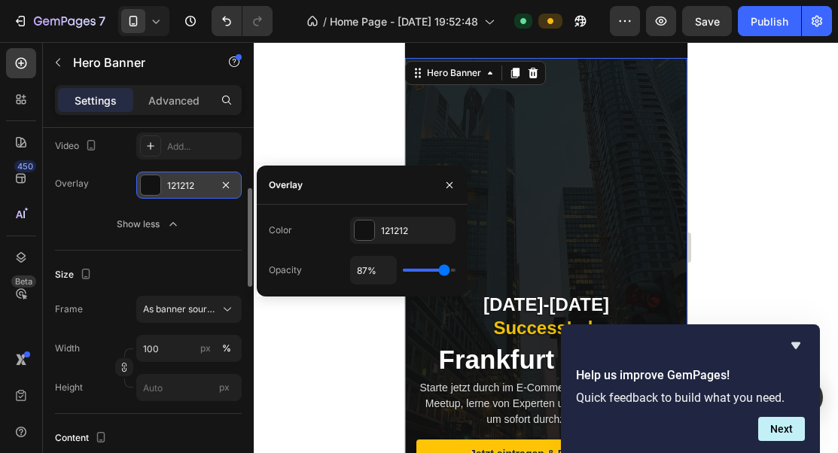
type input "86"
type input "85%"
type input "85"
type input "84%"
type input "84"
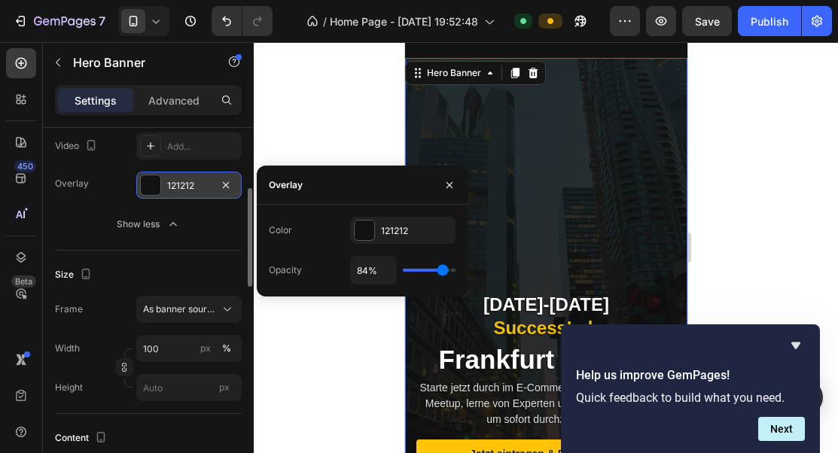
type input "82%"
type input "82"
type input "81%"
type input "81"
type input "79%"
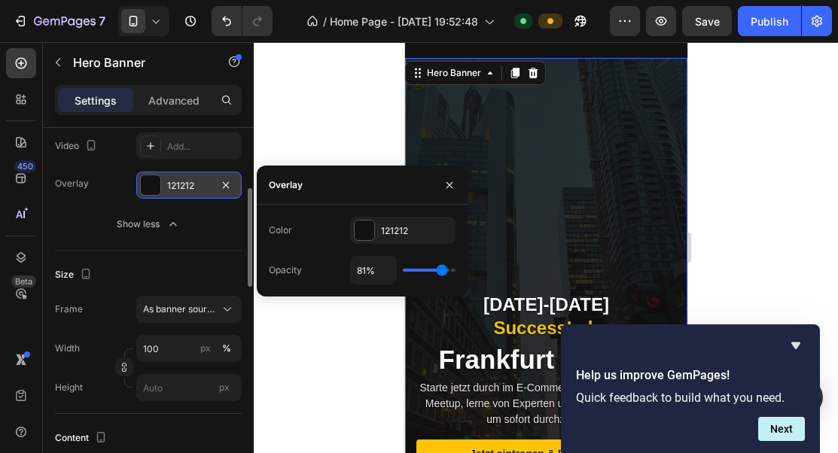
type input "79"
type input "78%"
type input "78"
type input "77%"
type input "77"
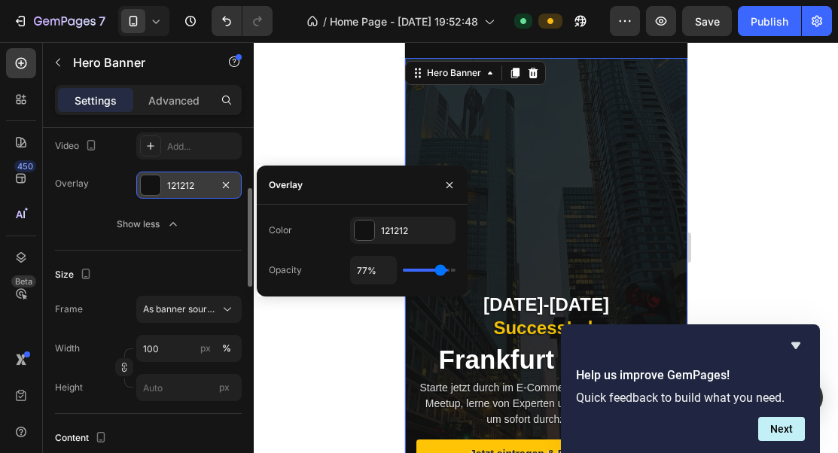
type input "76%"
type input "76"
type input "75%"
type input "75"
type input "74%"
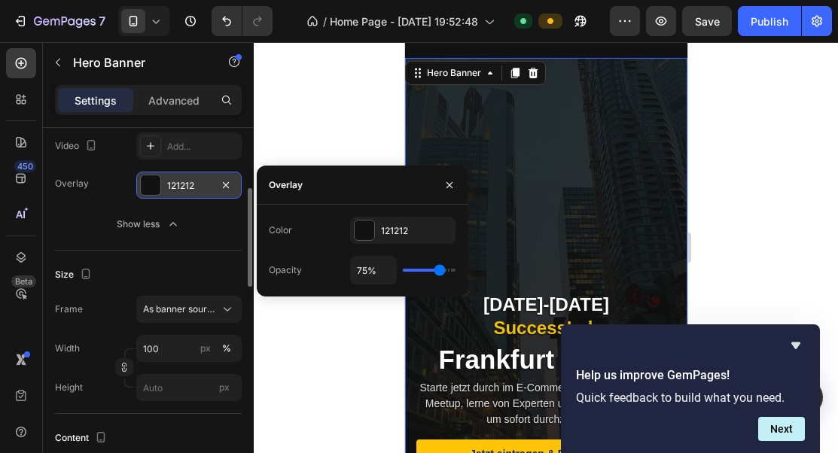
type input "74"
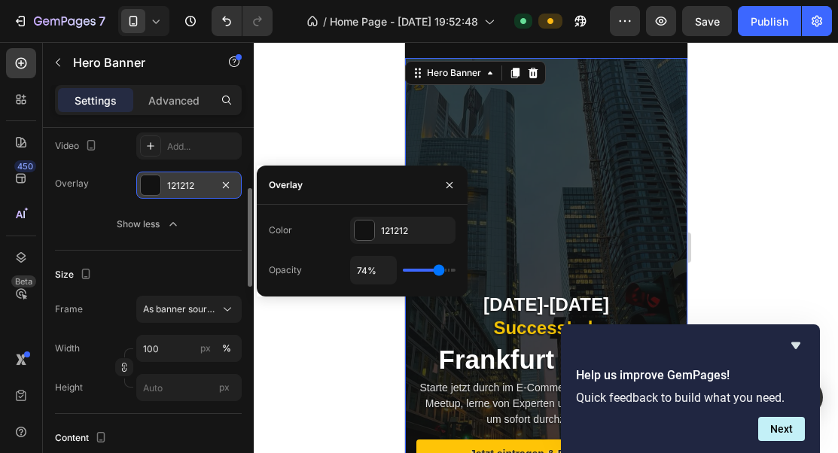
type input "73%"
type input "73"
type input "72%"
type input "72"
type input "71%"
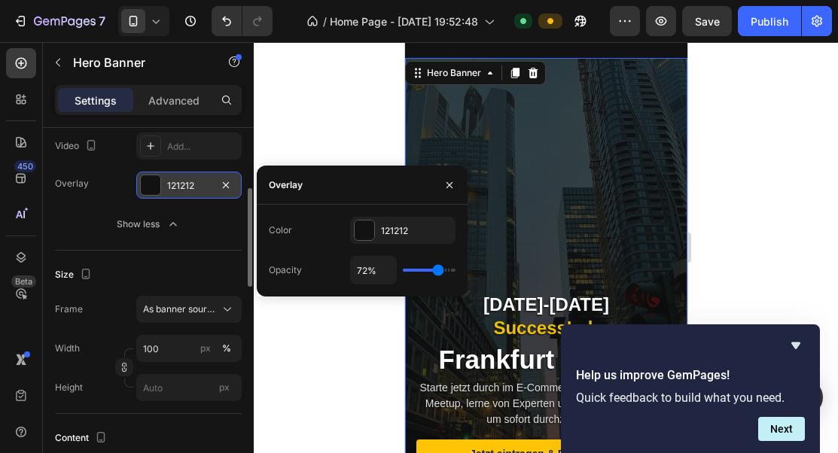
type input "71"
type input "70%"
type input "70"
type input "69%"
type input "69"
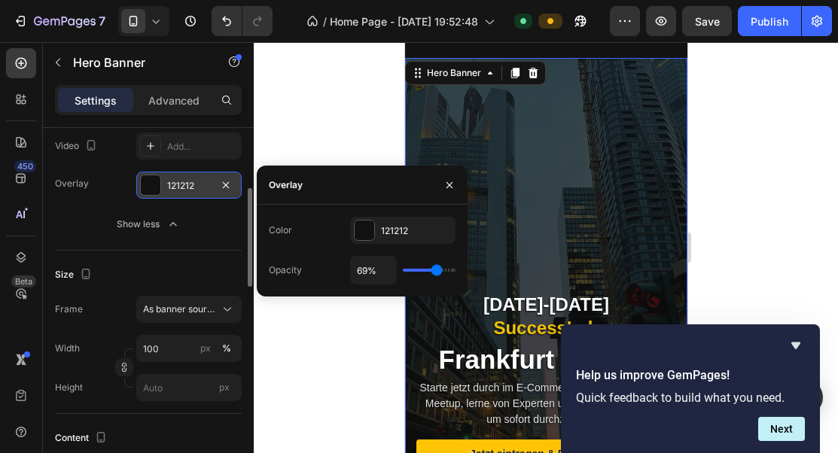
type input "68%"
drag, startPoint x: 412, startPoint y: 270, endPoint x: 436, endPoint y: 264, distance: 24.1
type input "68"
click at [436, 269] on input "range" at bounding box center [429, 270] width 53 height 3
click at [564, 242] on div "Overlay" at bounding box center [545, 308] width 282 height 501
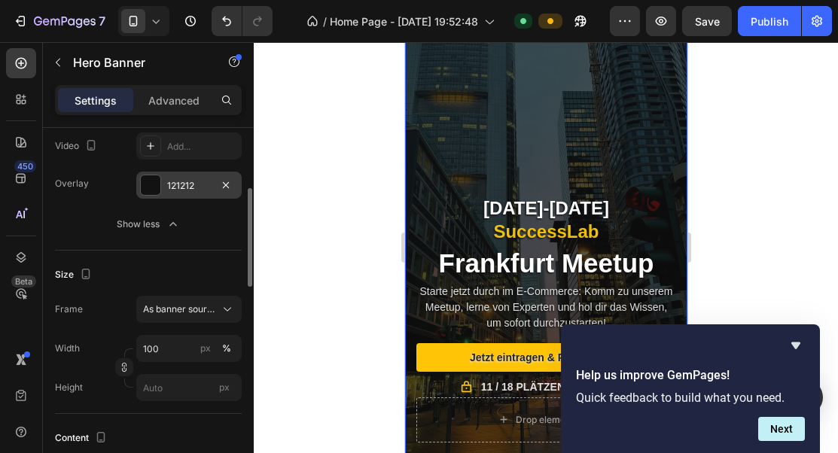
scroll to position [499, 0]
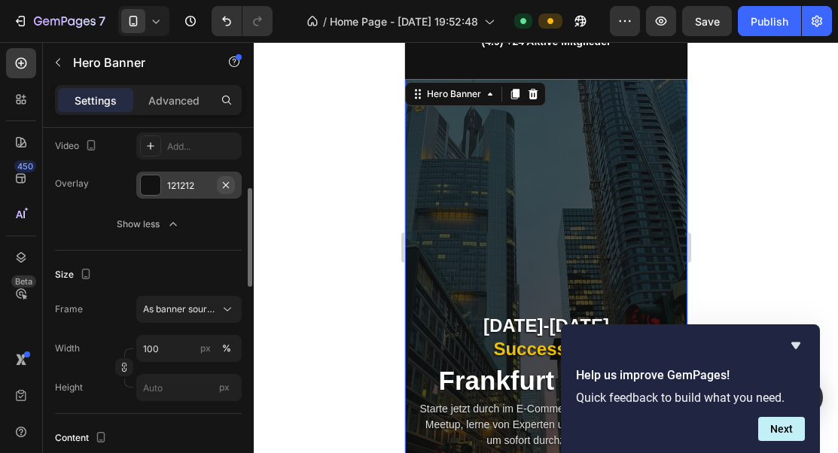
click at [230, 183] on icon "button" at bounding box center [226, 185] width 12 height 12
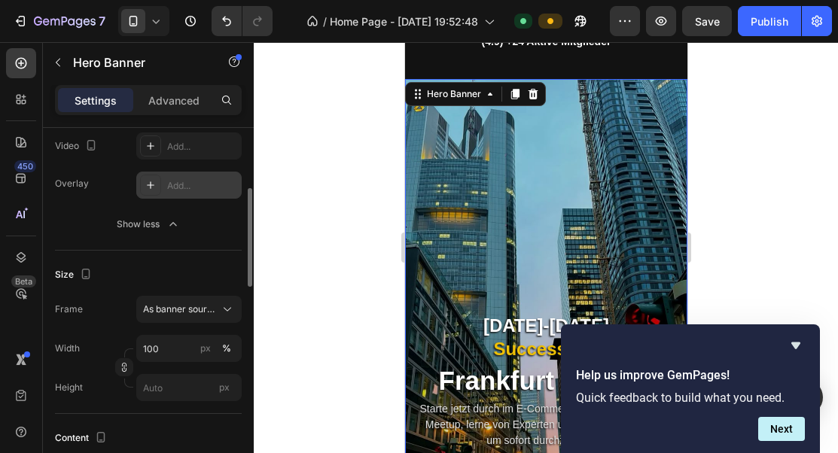
scroll to position [500, 0]
click at [191, 189] on div "Add..." at bounding box center [202, 186] width 71 height 14
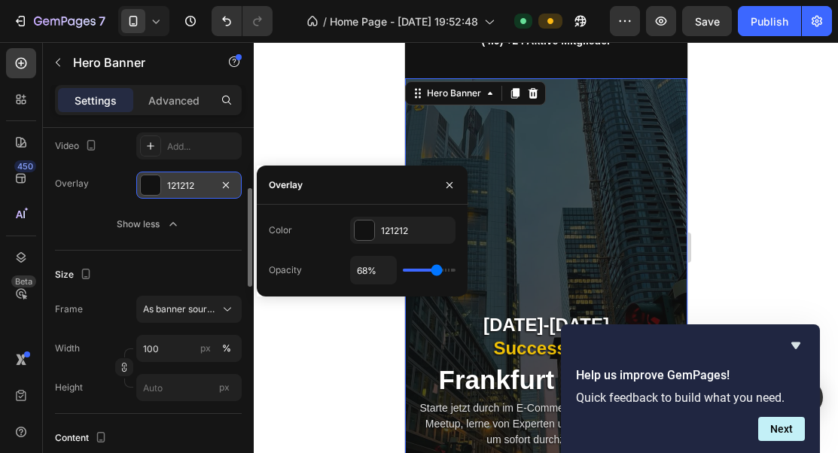
type input "51%"
type input "51"
type input "45%"
type input "45"
type input "43%"
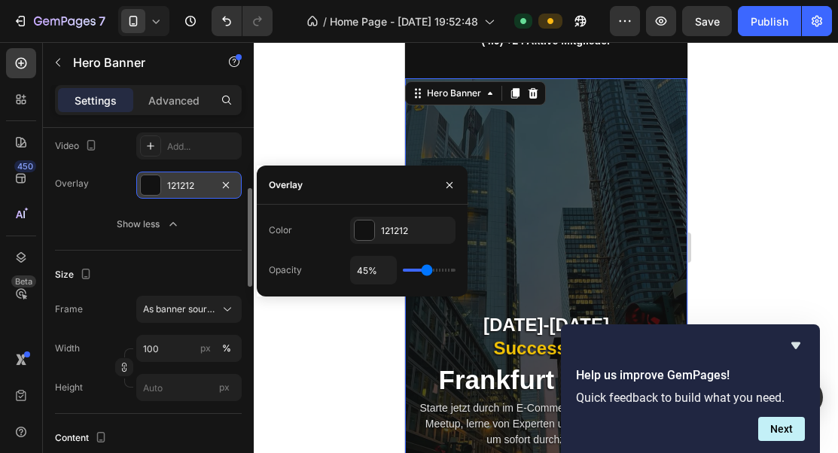
type input "43"
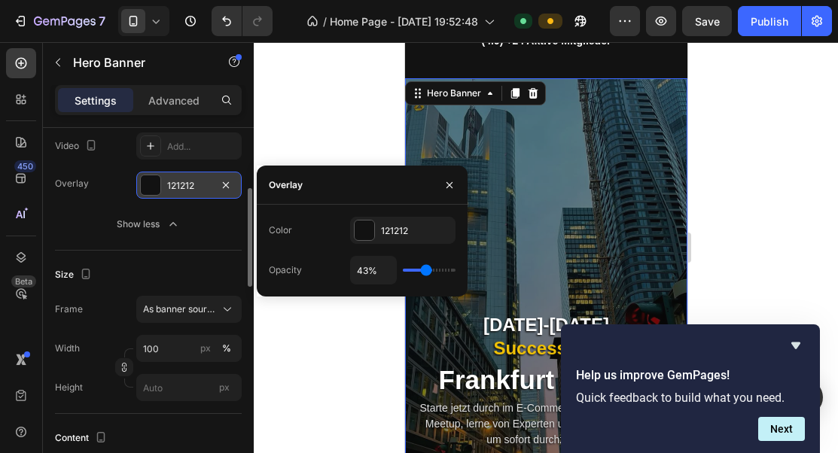
type input "41%"
type input "41"
type input "40%"
type input "40"
type input "38%"
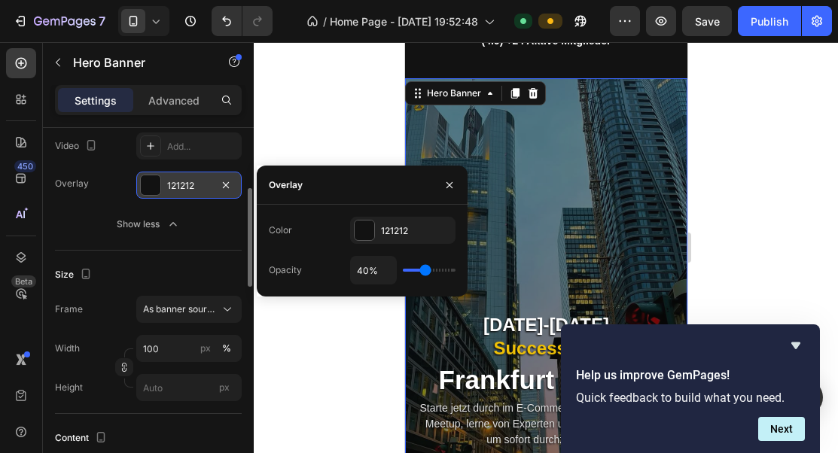
type input "38"
type input "35%"
type input "35"
type input "32%"
type input "32"
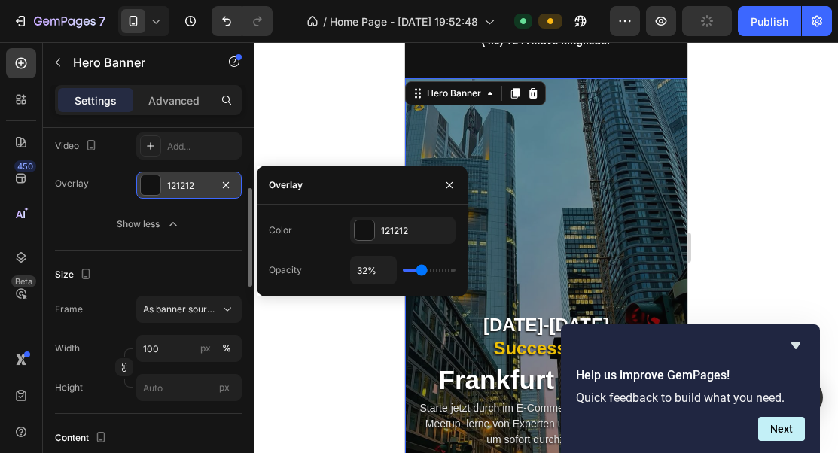
type input "29%"
type input "29"
type input "27%"
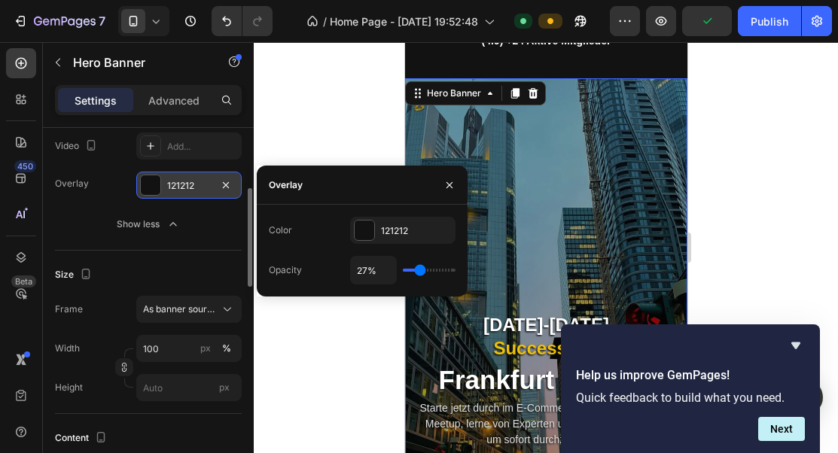
drag, startPoint x: 431, startPoint y: 270, endPoint x: 419, endPoint y: 270, distance: 11.3
type input "27"
click at [419, 270] on input "range" at bounding box center [429, 270] width 53 height 3
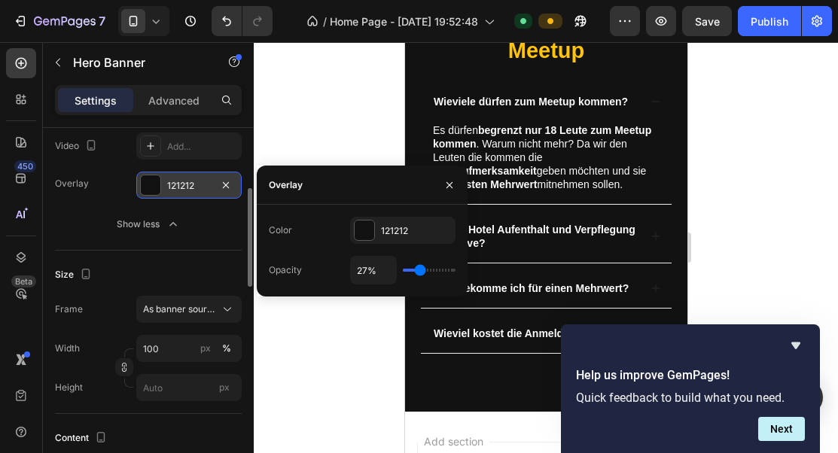
scroll to position [1139, 0]
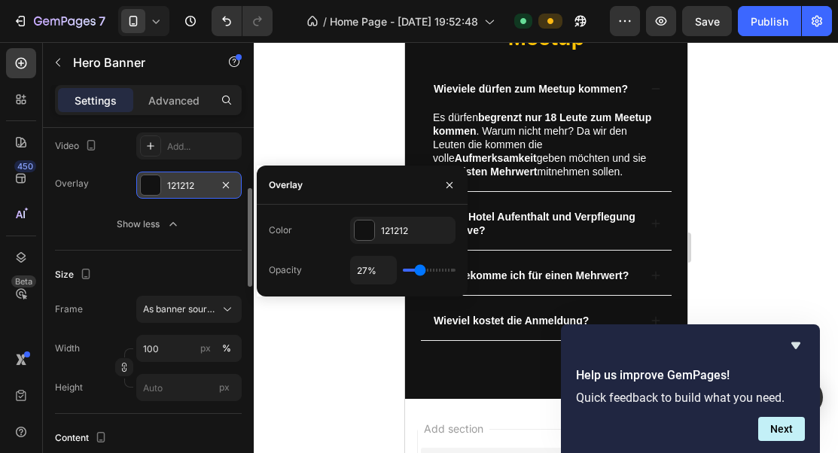
type input "4%"
type input "4"
type input "0%"
drag, startPoint x: 417, startPoint y: 272, endPoint x: 373, endPoint y: 272, distance: 44.4
click at [403, 272] on input "range" at bounding box center [429, 270] width 53 height 3
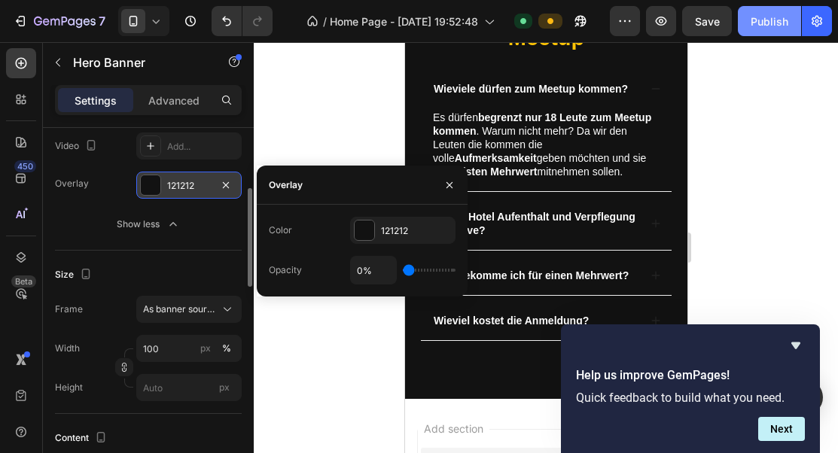
click at [766, 27] on div "Publish" at bounding box center [769, 22] width 38 height 16
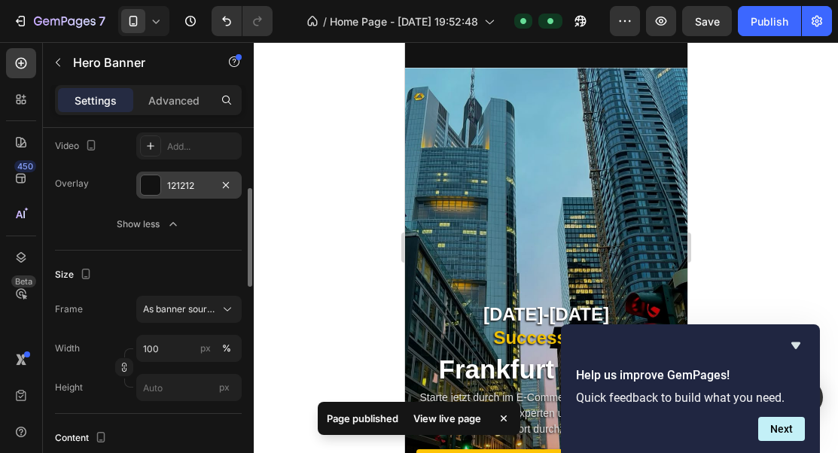
scroll to position [515, 0]
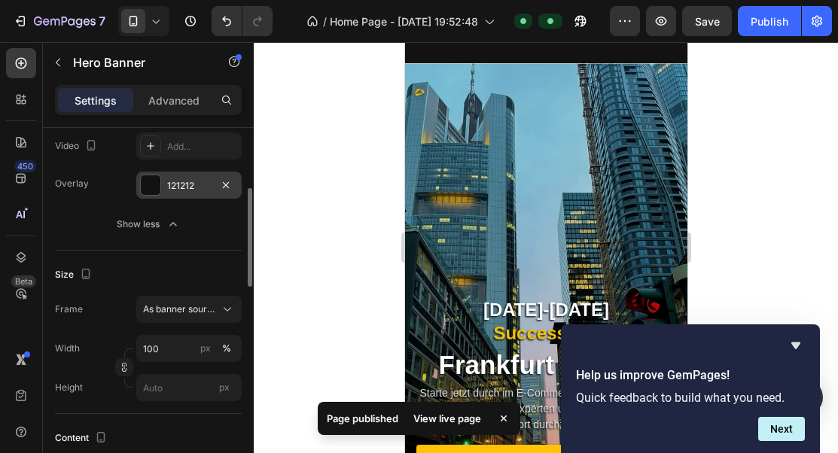
click at [561, 182] on div "Overlay" at bounding box center [545, 313] width 282 height 501
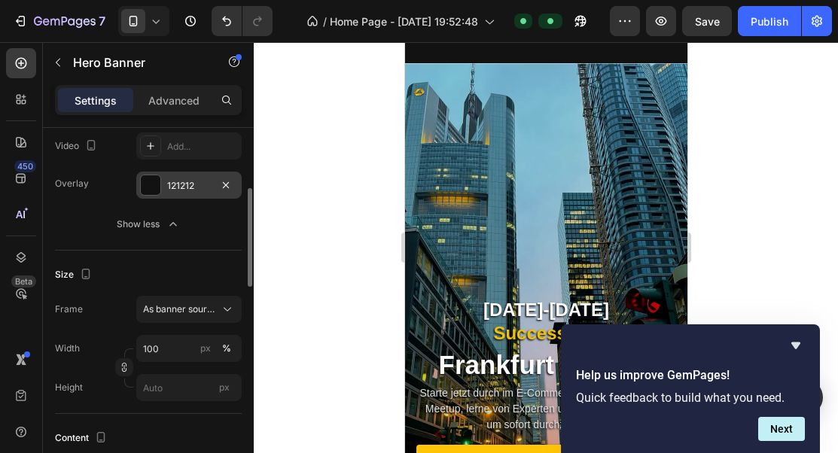
click at [444, 221] on div "Overlay" at bounding box center [545, 313] width 282 height 501
click at [428, 187] on div "Overlay" at bounding box center [545, 313] width 282 height 501
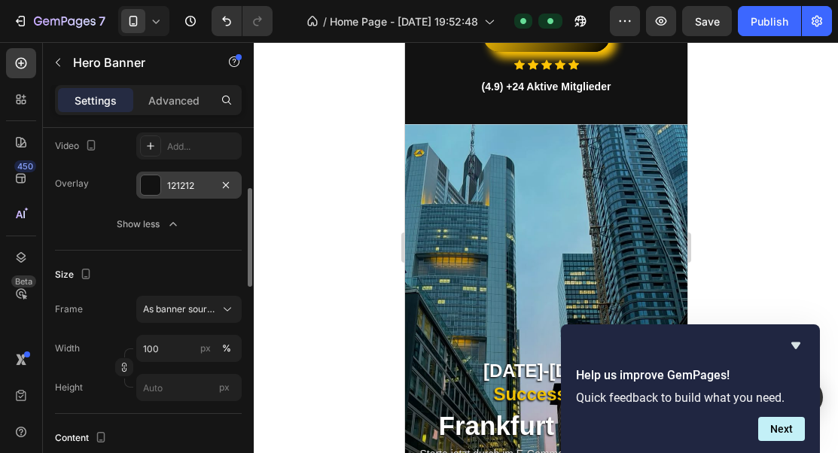
scroll to position [409, 0]
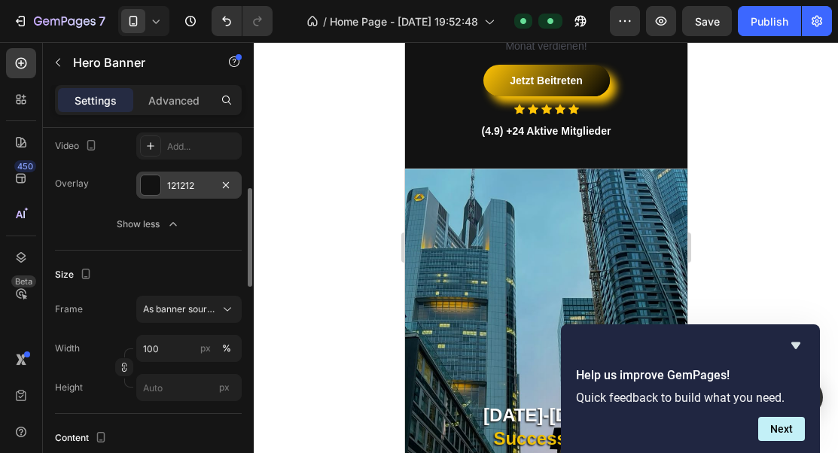
click at [425, 177] on div "Overlay" at bounding box center [545, 419] width 282 height 501
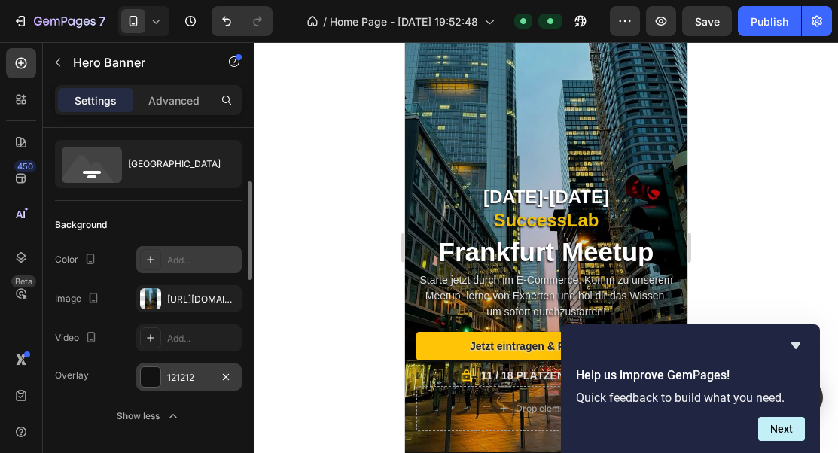
scroll to position [103, 0]
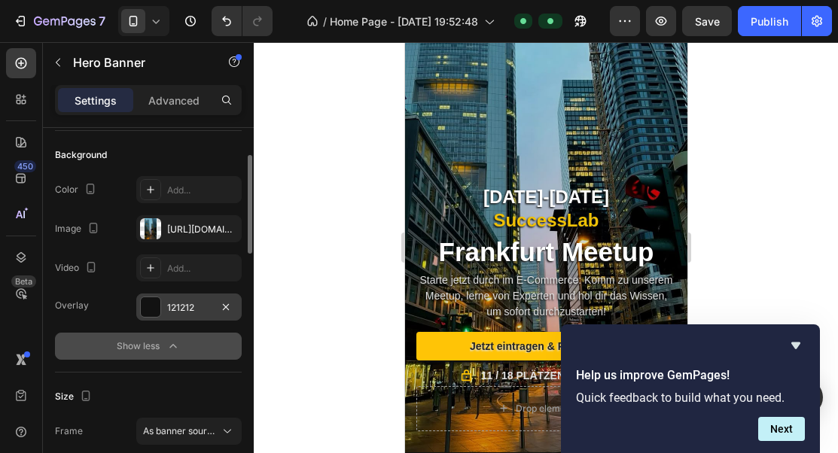
click at [172, 344] on icon "button" at bounding box center [172, 346] width 7 height 4
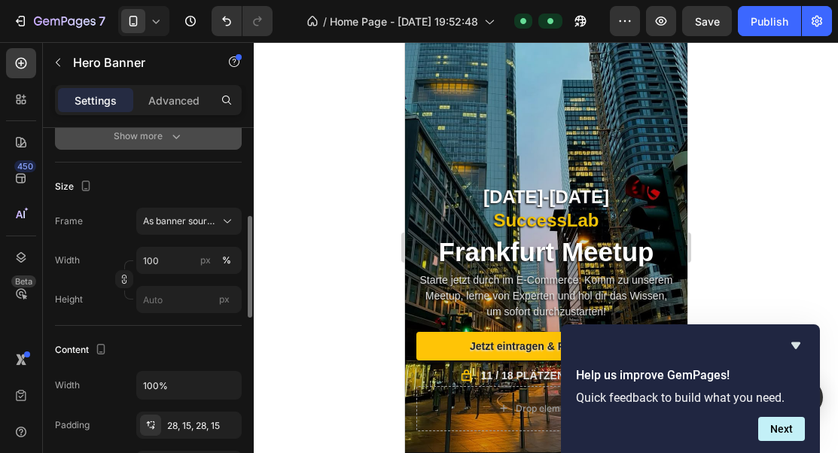
scroll to position [284, 0]
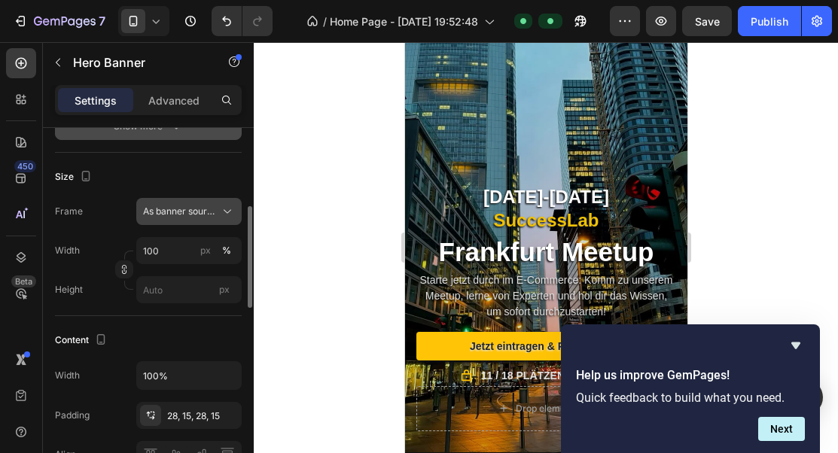
click at [211, 217] on span "As banner source" at bounding box center [180, 212] width 74 height 14
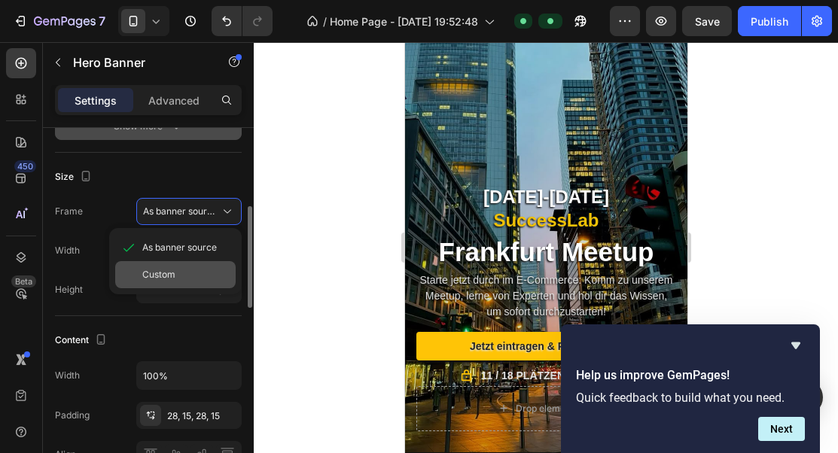
click at [184, 269] on div "Custom" at bounding box center [185, 275] width 87 height 14
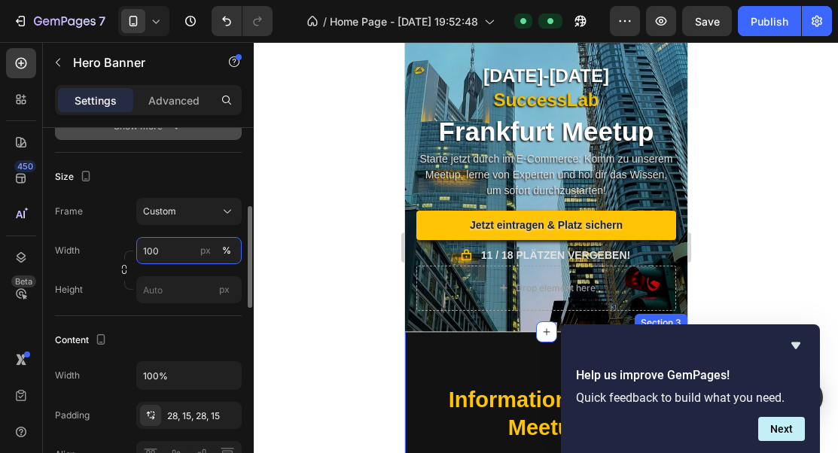
scroll to position [504, 0]
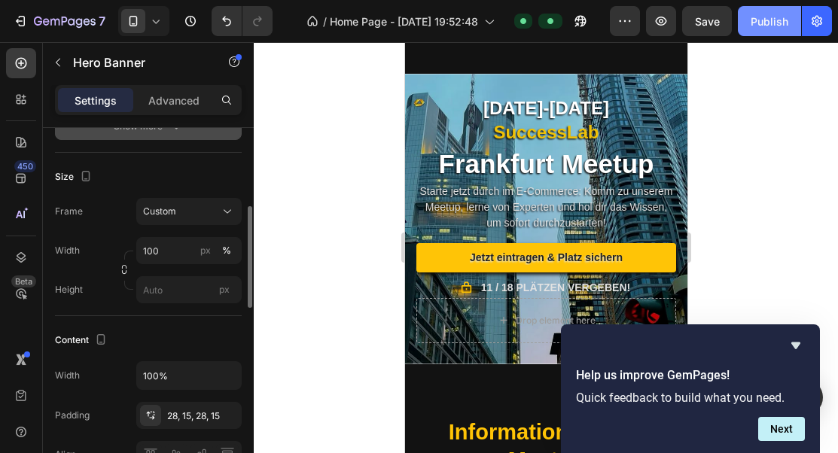
click at [758, 32] on button "Publish" at bounding box center [769, 21] width 63 height 30
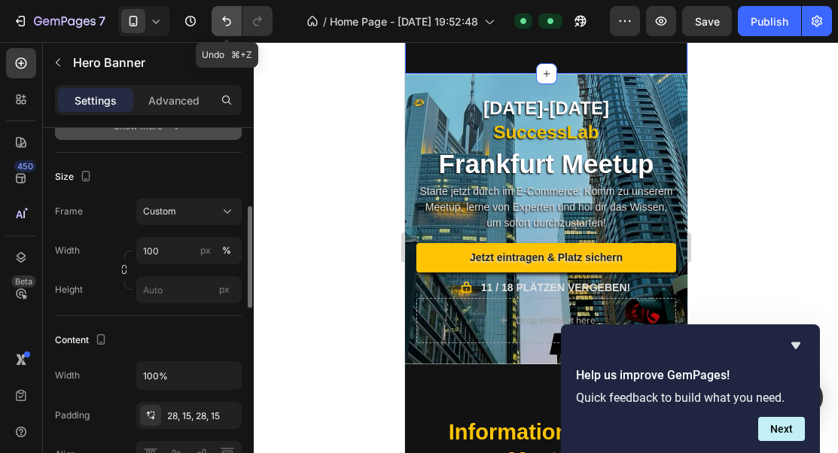
click at [224, 24] on icon "Undo/Redo" at bounding box center [226, 21] width 15 height 15
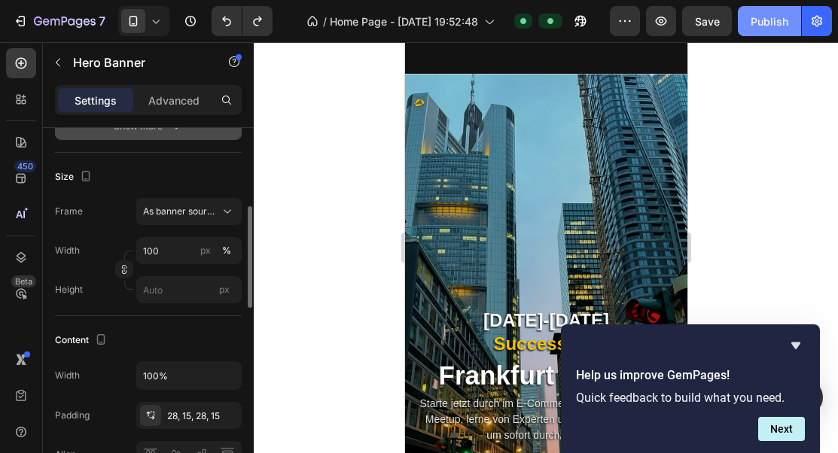
click at [774, 35] on button "Publish" at bounding box center [769, 21] width 63 height 30
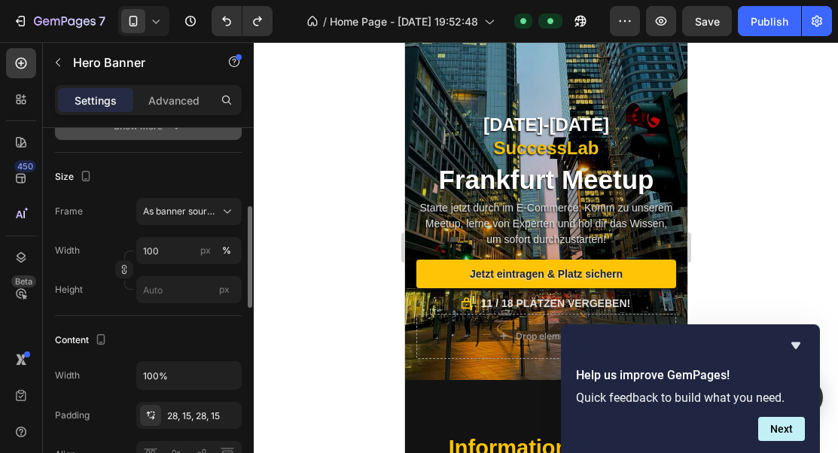
scroll to position [708, 0]
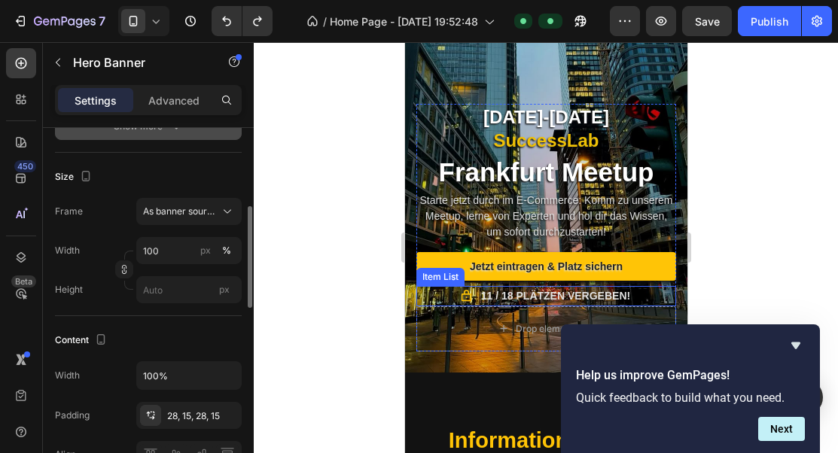
click at [531, 305] on div "11 / 18 Plätzen vergeben!" at bounding box center [555, 296] width 154 height 20
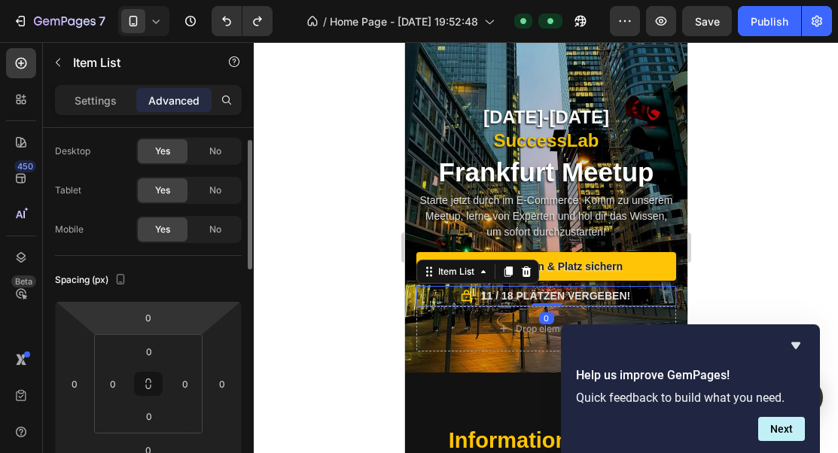
scroll to position [88, 0]
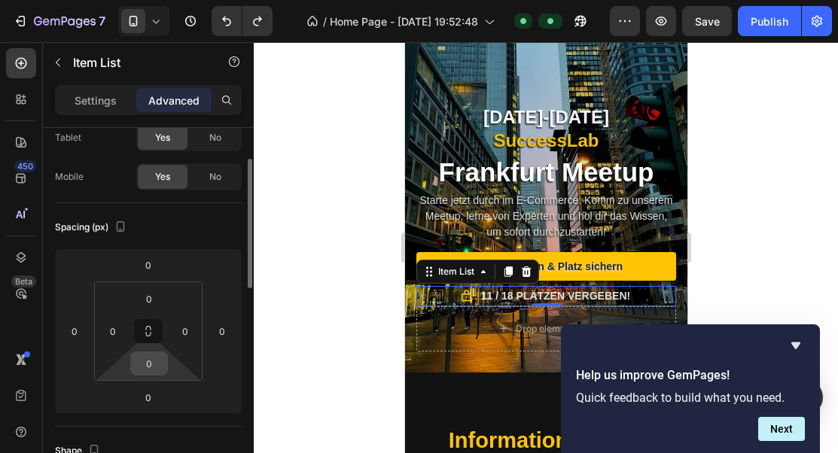
click at [145, 373] on input "0" at bounding box center [149, 363] width 30 height 23
click at [150, 367] on input "0" at bounding box center [149, 363] width 30 height 23
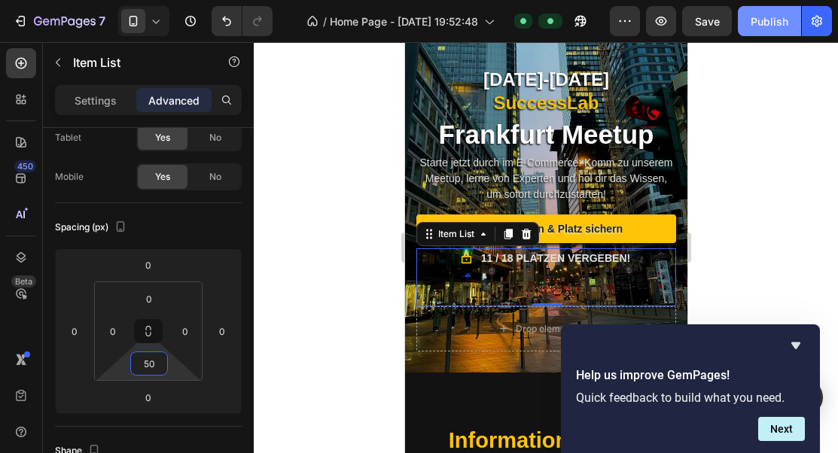
click at [781, 14] on div "Publish" at bounding box center [769, 22] width 38 height 16
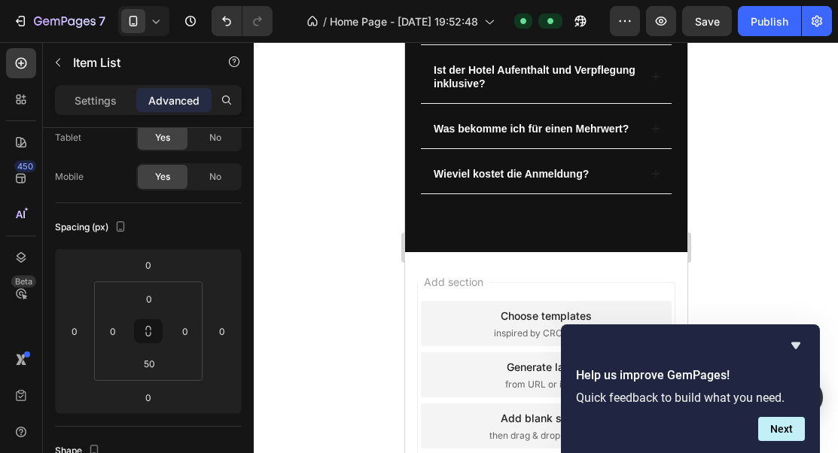
scroll to position [1280, 0]
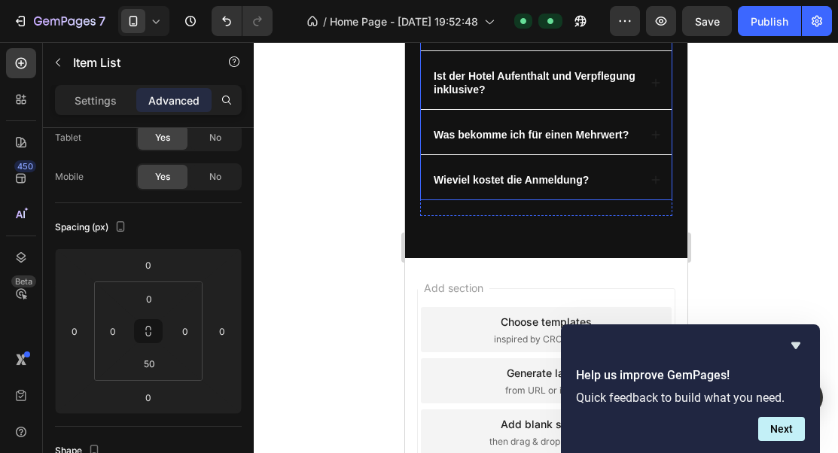
click at [647, 171] on div "Wieviel kostet die Anmeldung?" at bounding box center [545, 179] width 251 height 39
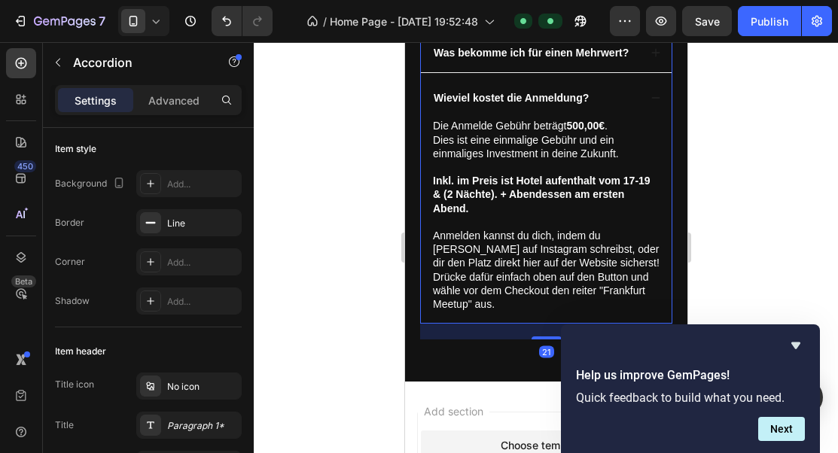
scroll to position [0, 0]
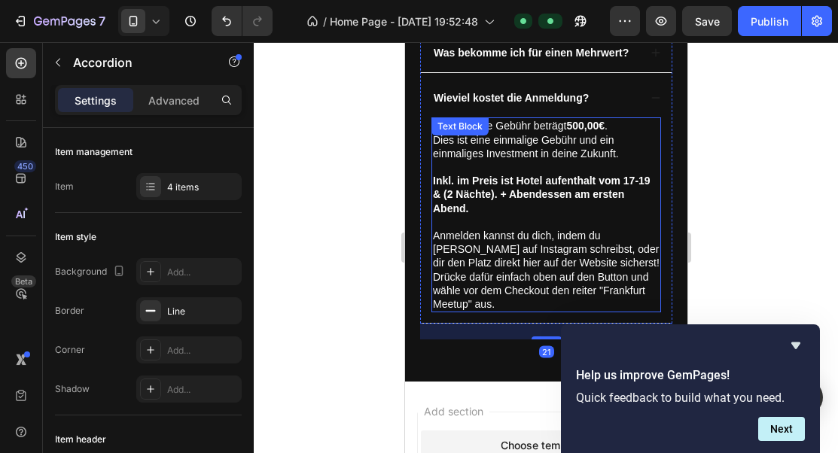
click at [645, 285] on p "Anmelden kannst du dich, indem du [PERSON_NAME] auf Instagram schreibst, oder d…" at bounding box center [545, 270] width 227 height 82
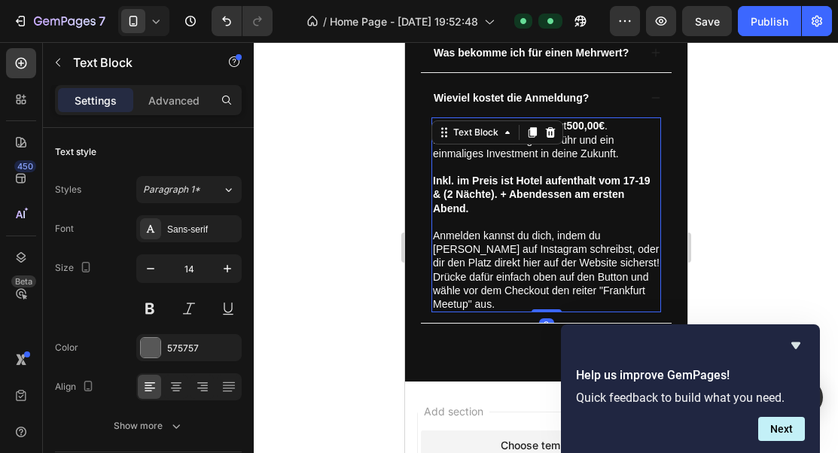
click at [638, 290] on p "Anmelden kannst du dich, indem du [PERSON_NAME] auf Instagram schreibst, oder d…" at bounding box center [545, 270] width 227 height 82
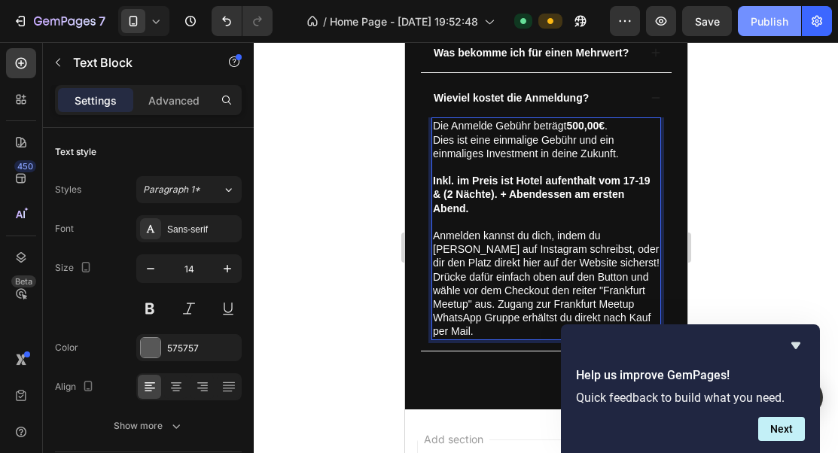
click at [778, 26] on div "Publish" at bounding box center [769, 22] width 38 height 16
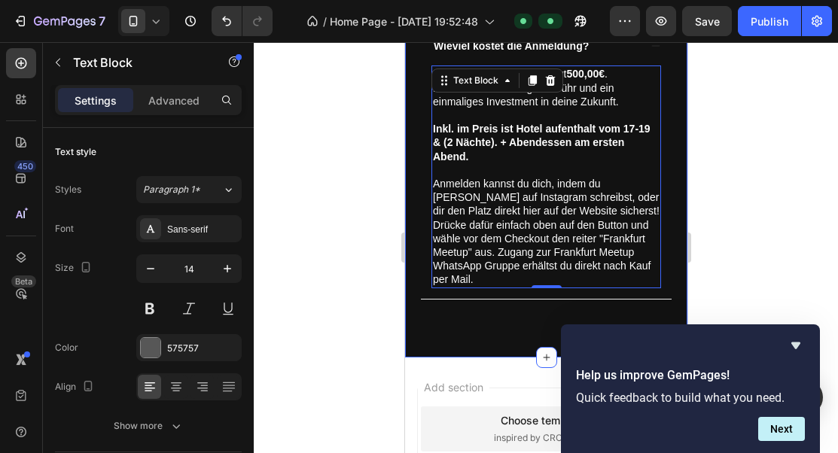
scroll to position [1441, 0]
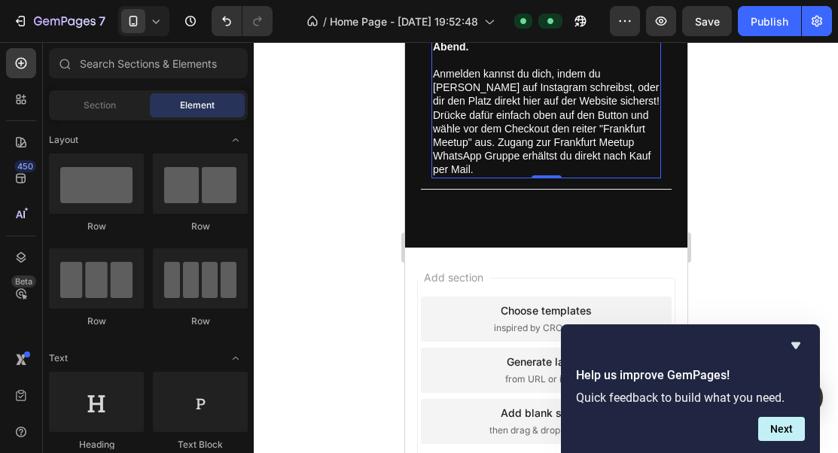
click at [546, 303] on div "Choose templates" at bounding box center [545, 311] width 91 height 16
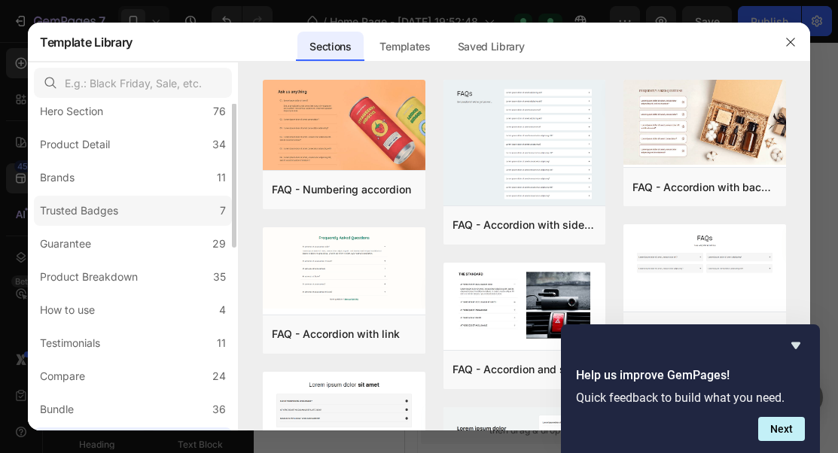
scroll to position [78, 0]
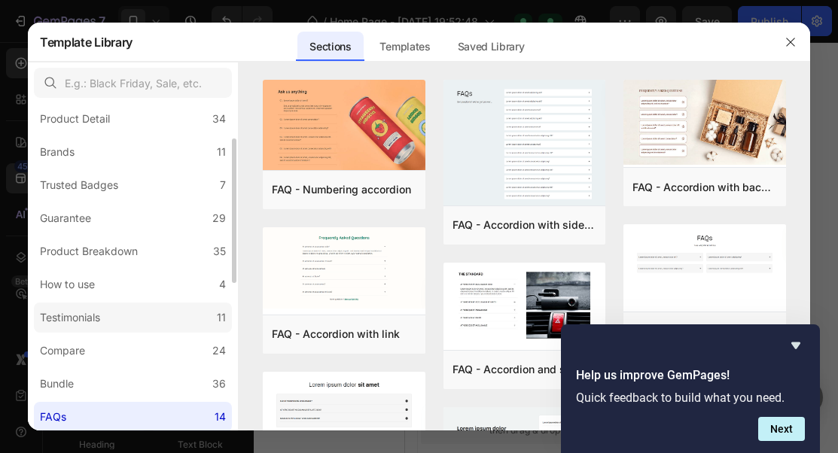
click at [150, 309] on label "Testimonials 11" at bounding box center [133, 318] width 198 height 30
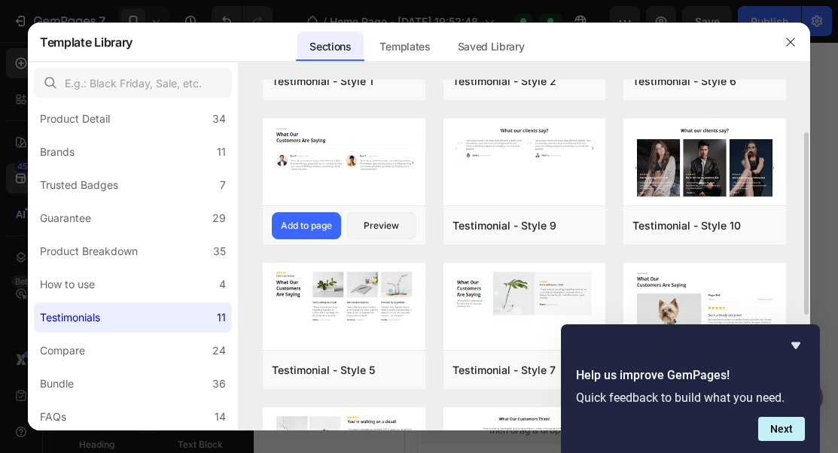
scroll to position [110, 0]
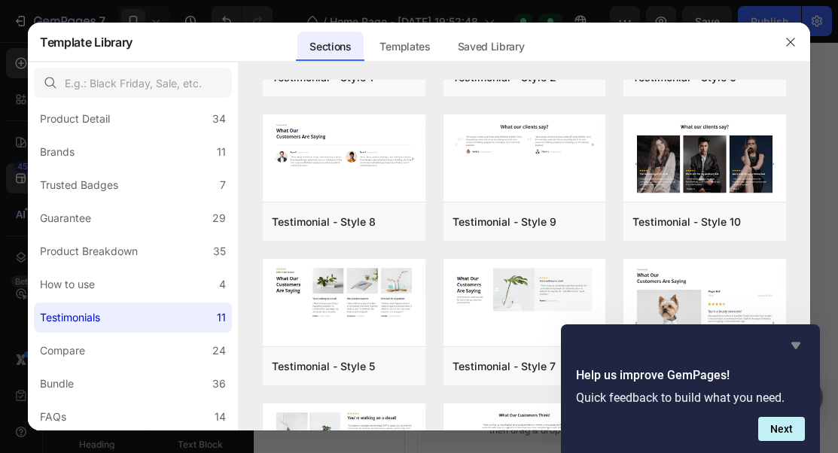
click at [799, 341] on icon "Hide survey" at bounding box center [796, 345] width 18 height 18
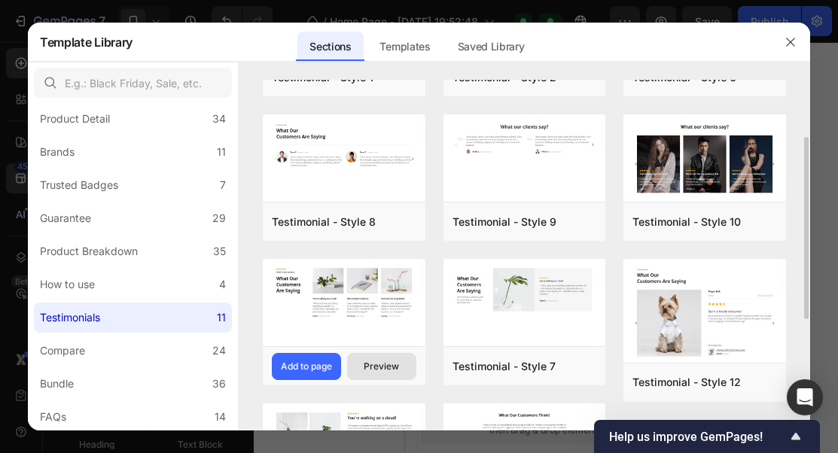
click at [369, 361] on div "Preview" at bounding box center [381, 367] width 35 height 14
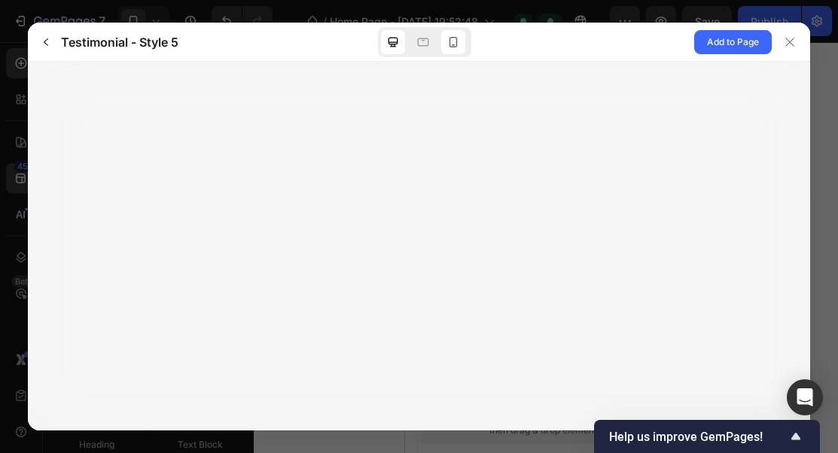
click at [449, 46] on icon at bounding box center [453, 42] width 15 height 15
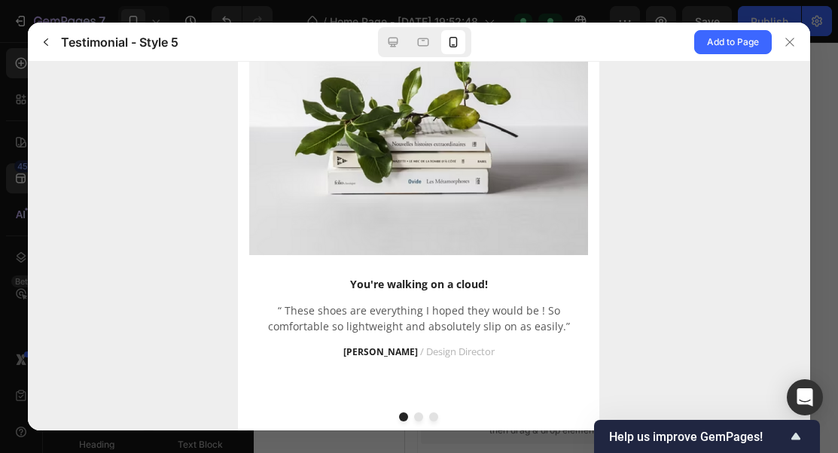
scroll to position [300, 0]
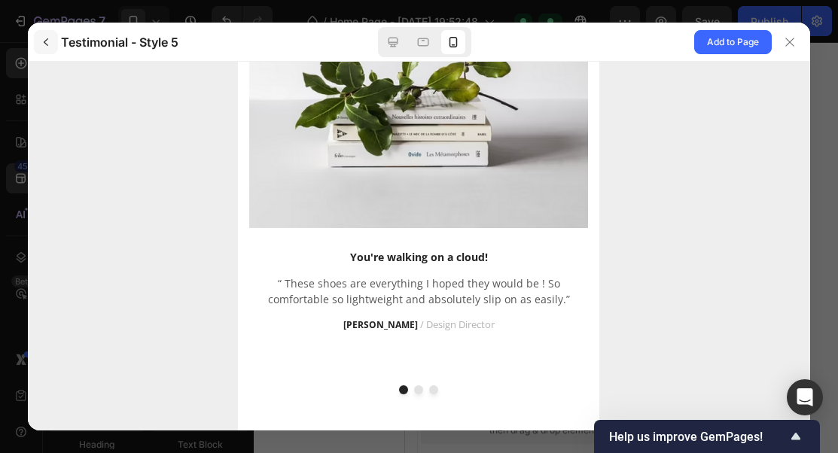
click at [37, 38] on button "button" at bounding box center [46, 42] width 24 height 24
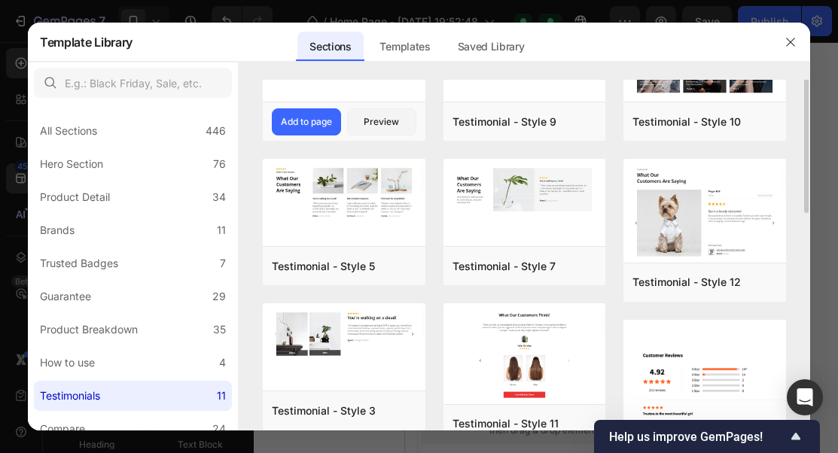
scroll to position [80, 0]
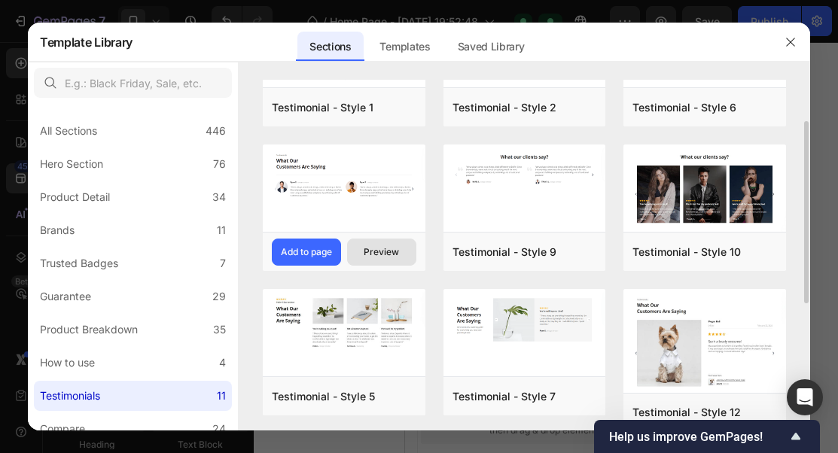
click at [387, 242] on button "Preview" at bounding box center [381, 252] width 69 height 27
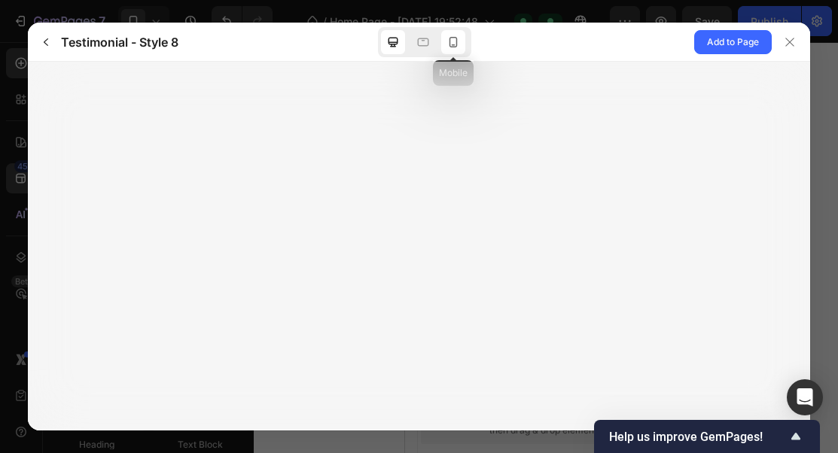
click at [449, 53] on div "Mobile" at bounding box center [424, 42] width 93 height 30
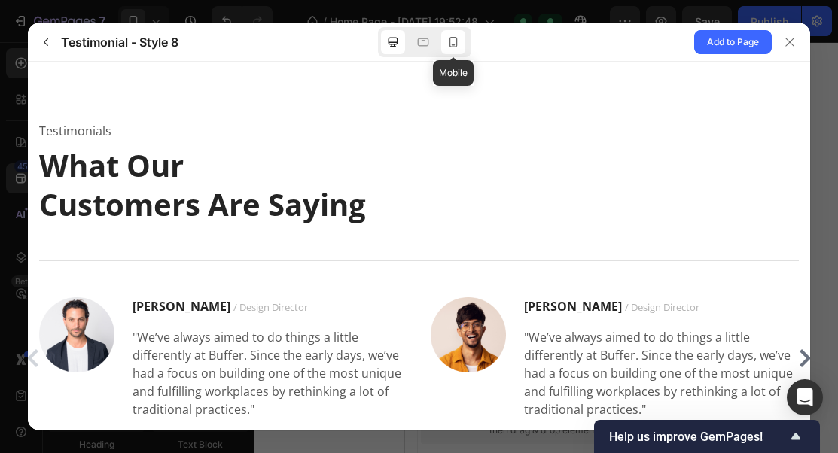
scroll to position [0, 0]
click at [449, 52] on div at bounding box center [453, 42] width 24 height 24
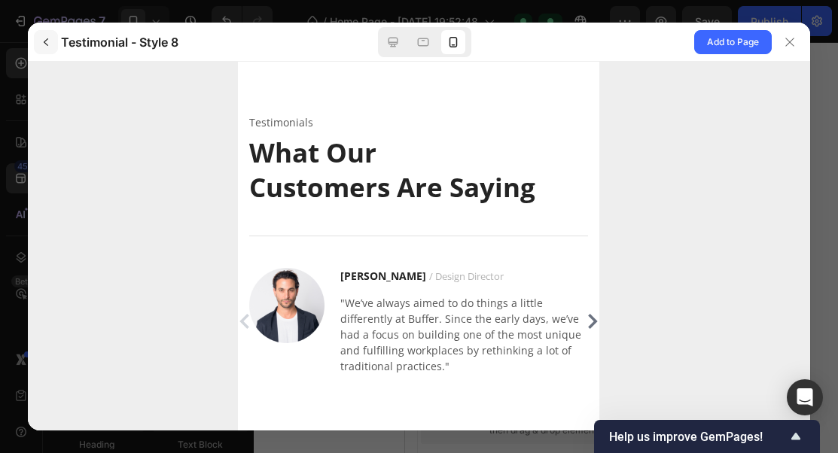
click at [48, 42] on icon "button" at bounding box center [46, 42] width 12 height 12
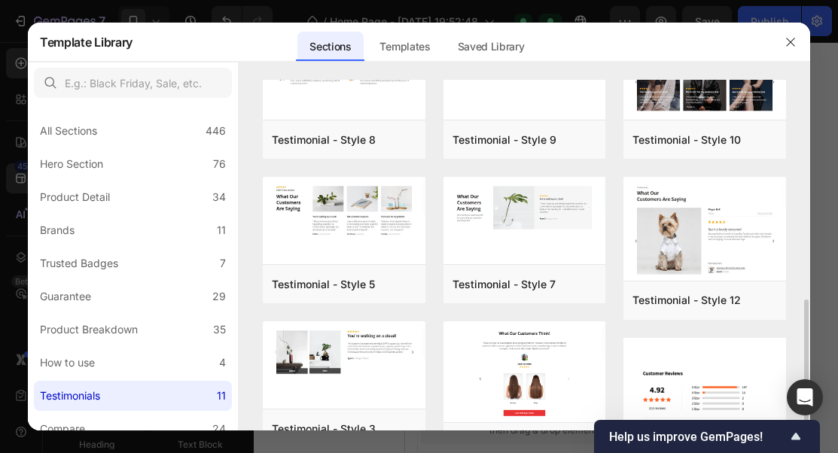
scroll to position [181, 0]
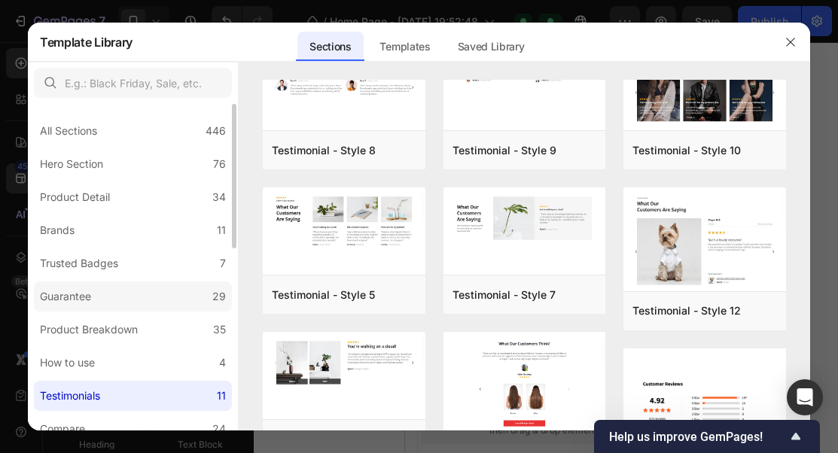
click at [186, 288] on label "Guarantee 29" at bounding box center [133, 297] width 198 height 30
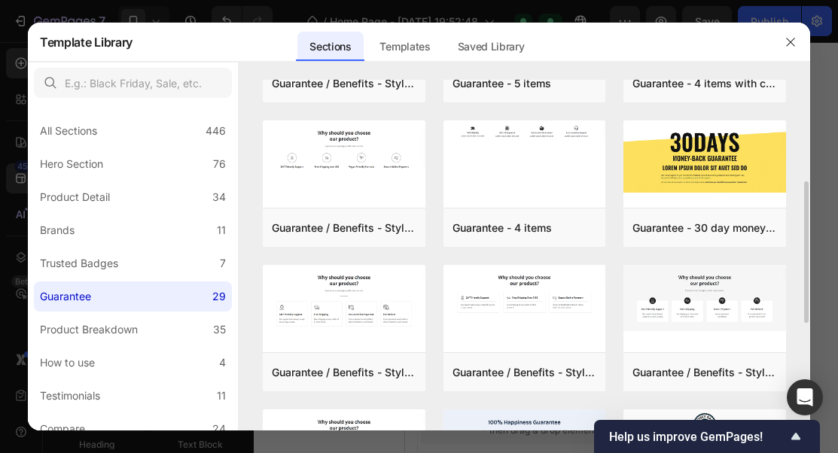
scroll to position [249, 0]
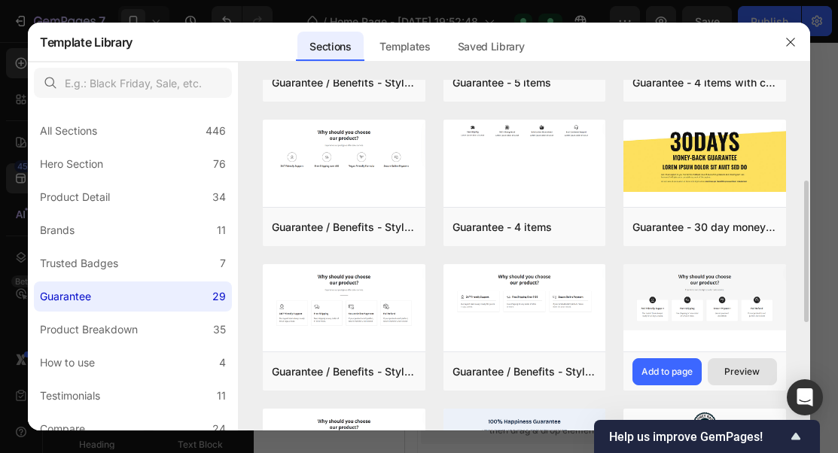
click at [734, 370] on div "Preview" at bounding box center [741, 372] width 35 height 14
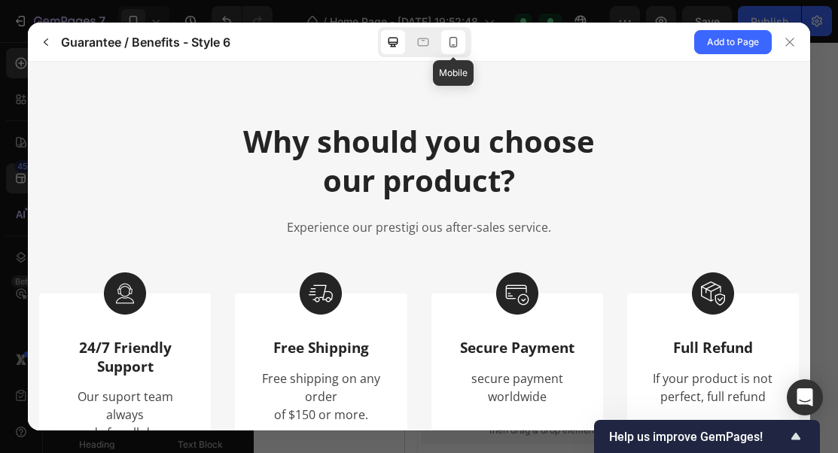
scroll to position [0, 0]
click at [449, 45] on icon at bounding box center [453, 42] width 8 height 11
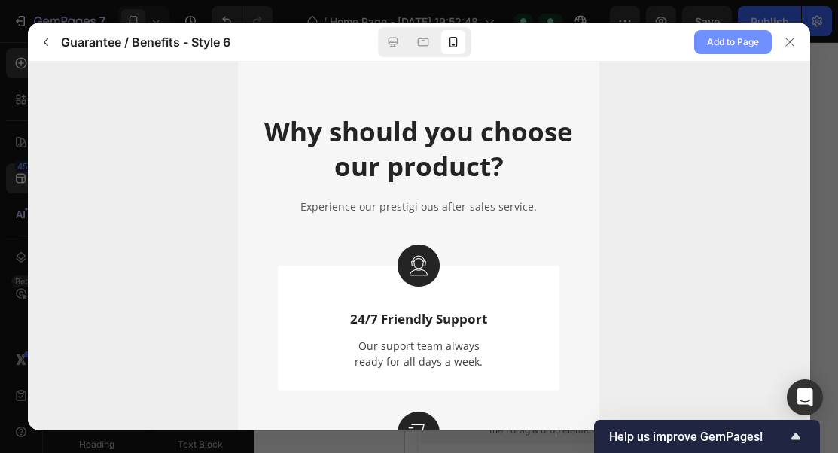
click at [735, 50] on span "Add to Page" at bounding box center [733, 42] width 52 height 18
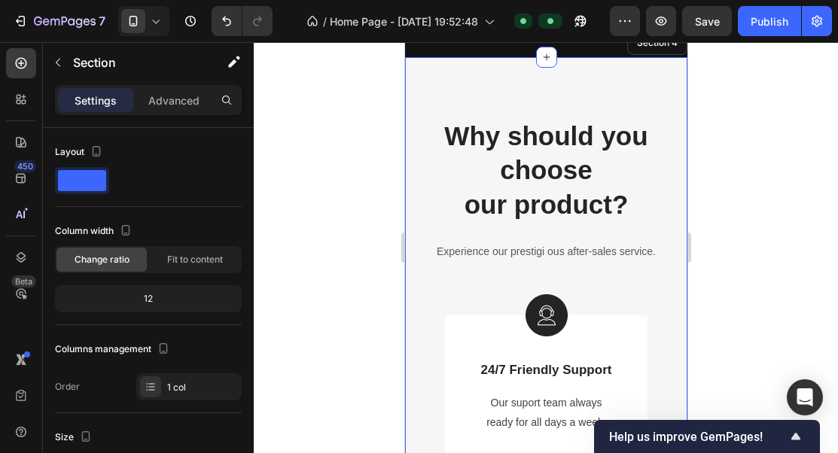
scroll to position [1633, 0]
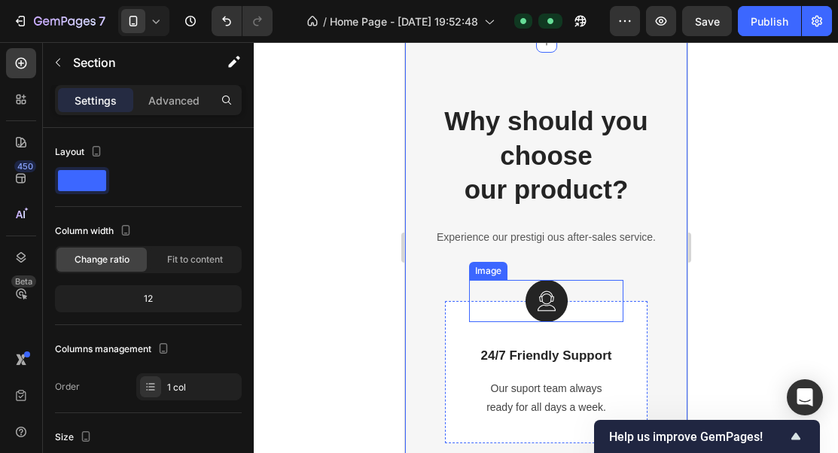
click at [555, 300] on img at bounding box center [546, 301] width 42 height 42
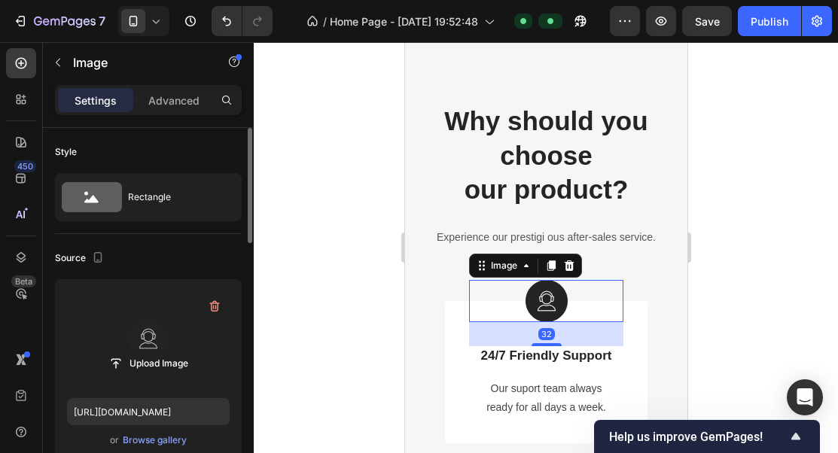
click at [161, 344] on label at bounding box center [148, 338] width 163 height 95
click at [161, 351] on input "file" at bounding box center [148, 364] width 104 height 26
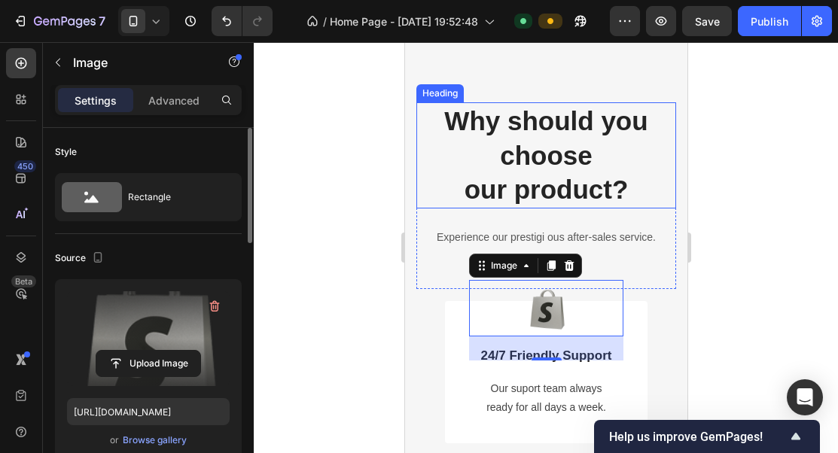
click at [569, 163] on p "Why should you choose our product?" at bounding box center [545, 155] width 257 height 103
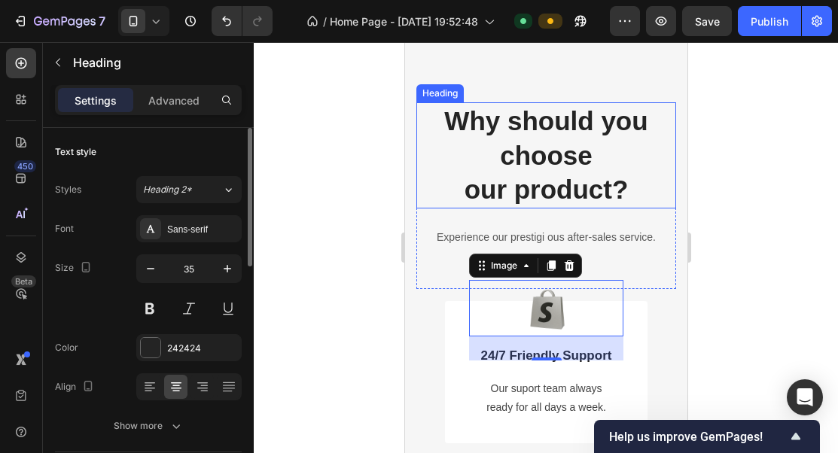
click at [569, 163] on p "Why should you choose our product?" at bounding box center [545, 155] width 257 height 103
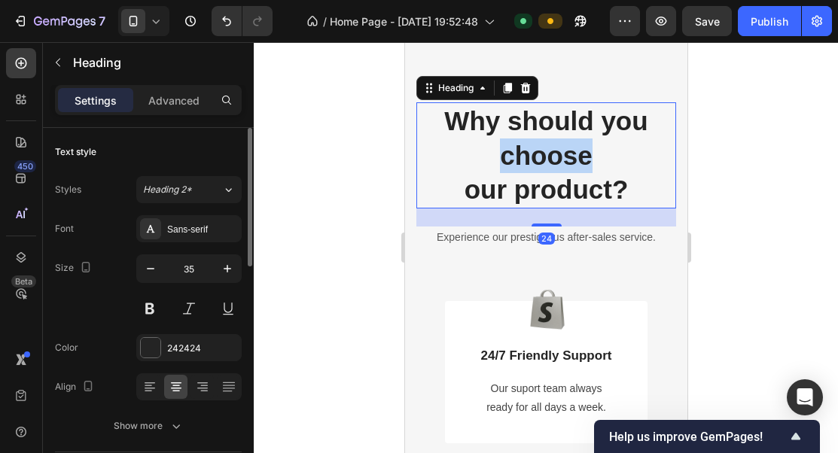
click at [569, 163] on p "Why should you choose our product?" at bounding box center [545, 155] width 257 height 103
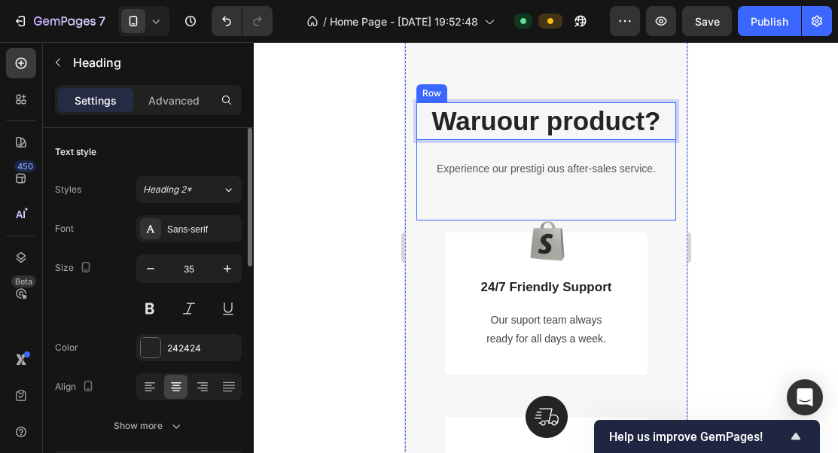
click at [595, 123] on p "Waruour product?" at bounding box center [545, 121] width 257 height 35
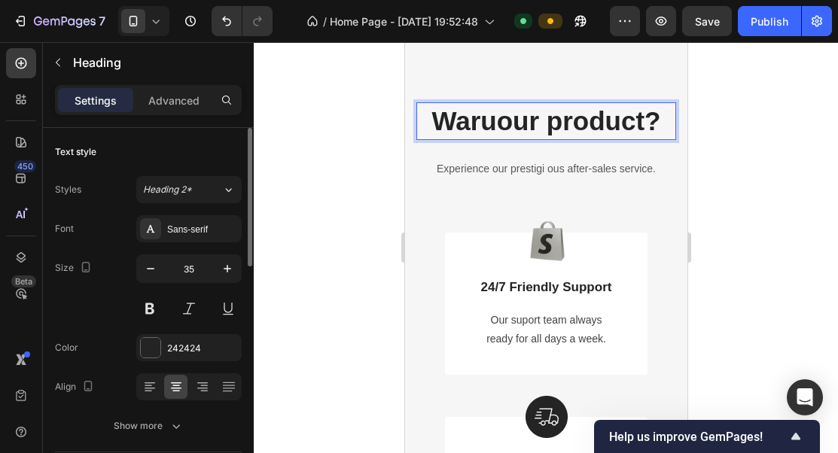
click at [595, 123] on p "Waruour product?" at bounding box center [545, 121] width 257 height 35
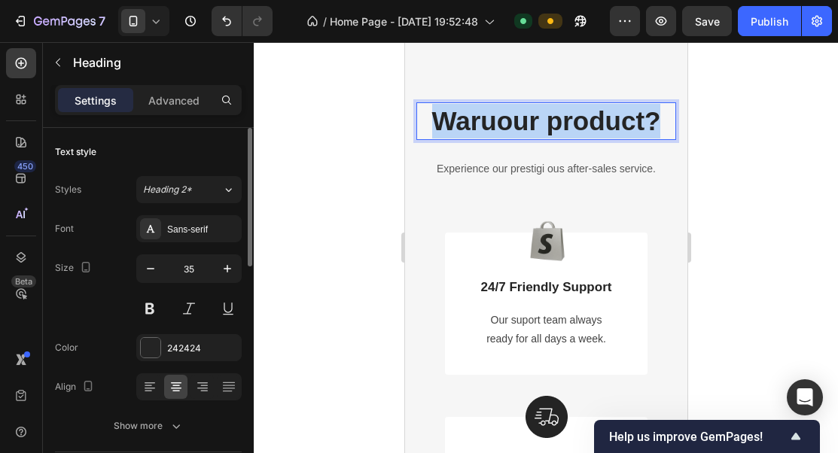
click at [595, 123] on p "Waruour product?" at bounding box center [545, 121] width 257 height 35
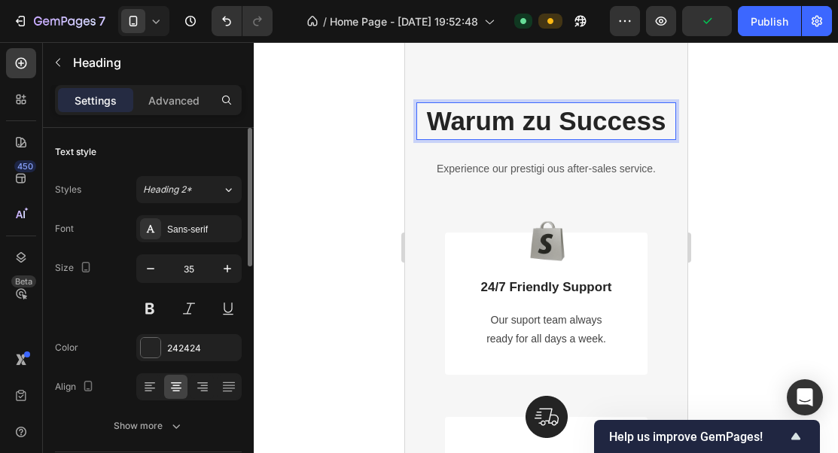
click at [655, 118] on p "Warum zu Success" at bounding box center [545, 121] width 257 height 35
click at [662, 119] on p "Warum zu Success" at bounding box center [545, 121] width 257 height 35
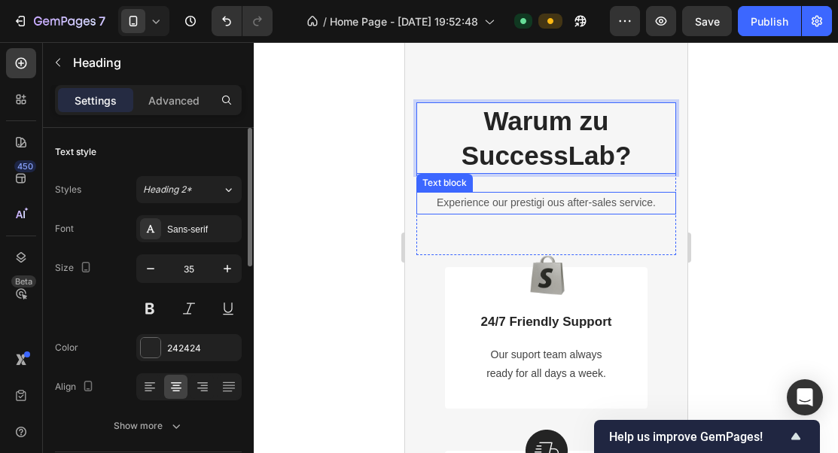
click at [630, 207] on p "Experience our prestigi ous after-sales service." at bounding box center [545, 202] width 257 height 19
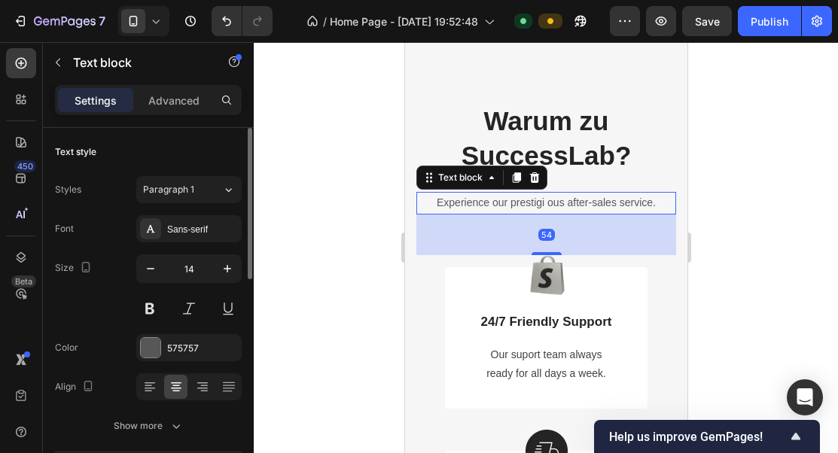
click at [630, 207] on p "Experience our prestigi ous after-sales service." at bounding box center [545, 202] width 257 height 19
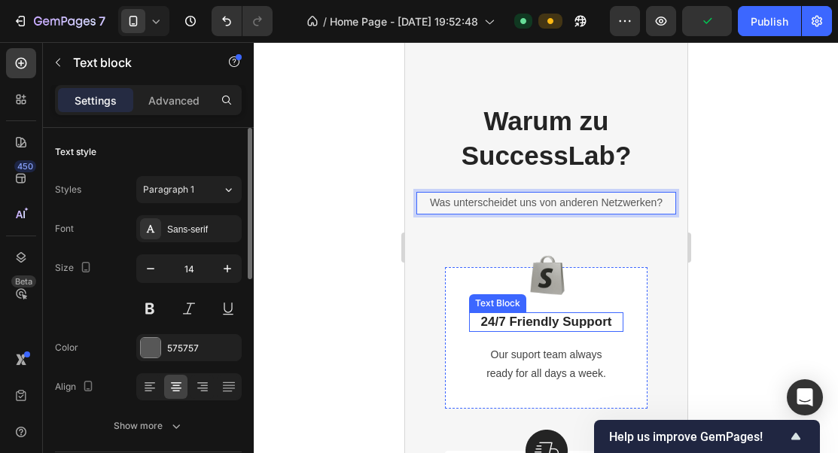
click at [578, 319] on p "24/7 Friendly Support" at bounding box center [545, 322] width 151 height 17
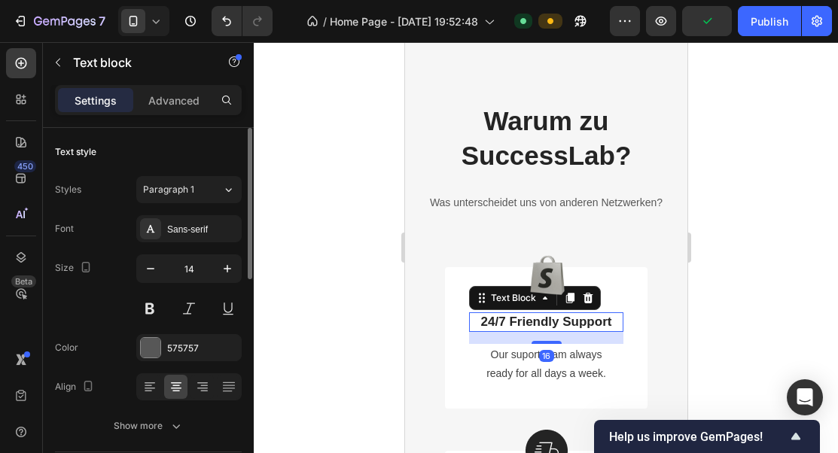
click at [578, 319] on p "24/7 Friendly Support" at bounding box center [545, 322] width 151 height 17
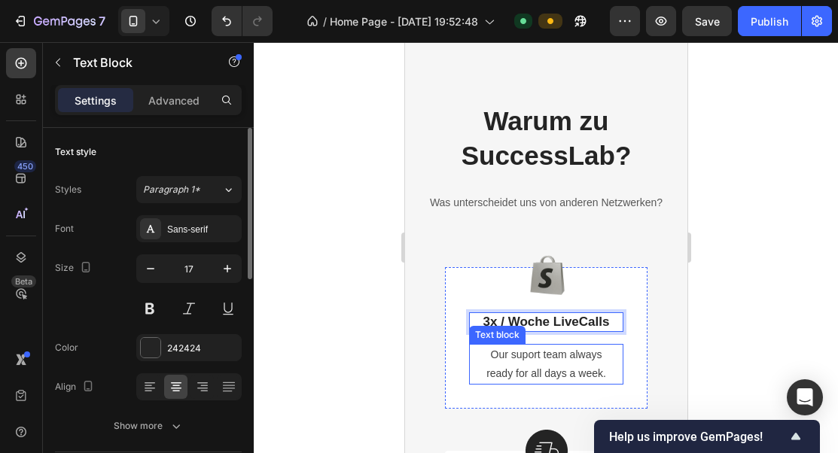
click at [551, 361] on p "Our suport team always" at bounding box center [545, 354] width 151 height 19
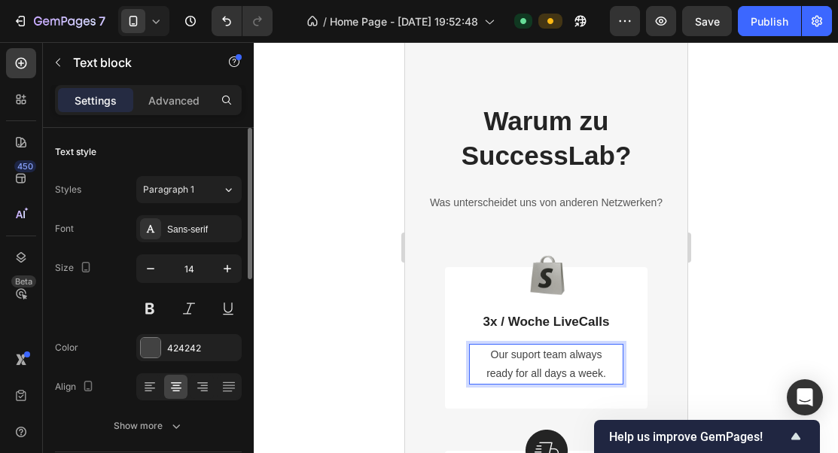
click at [551, 361] on p "Our suport team always" at bounding box center [545, 354] width 151 height 19
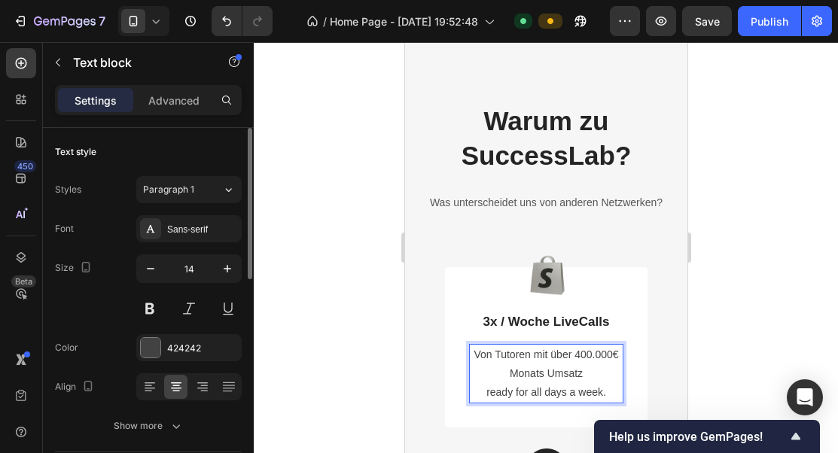
click at [566, 397] on p "ready for all days a week." at bounding box center [545, 392] width 151 height 19
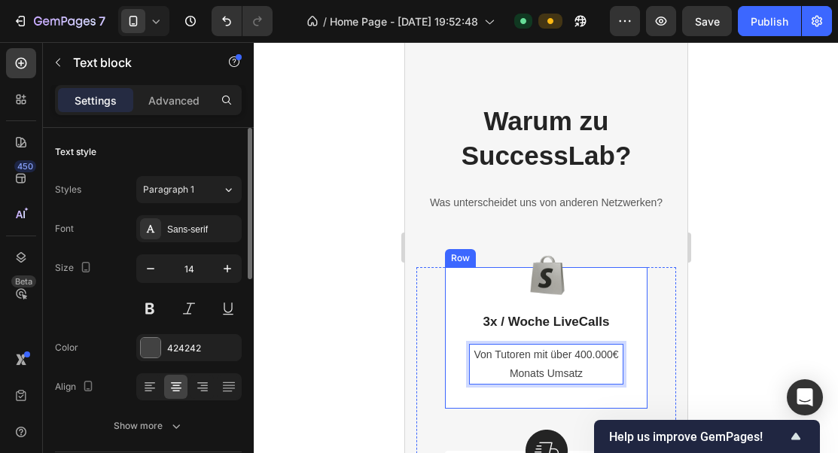
click at [619, 395] on div "Image 3x / Woche LiveCalls Text Block Von Tutoren mit über 400.000€ Monats Umsa…" at bounding box center [545, 338] width 202 height 142
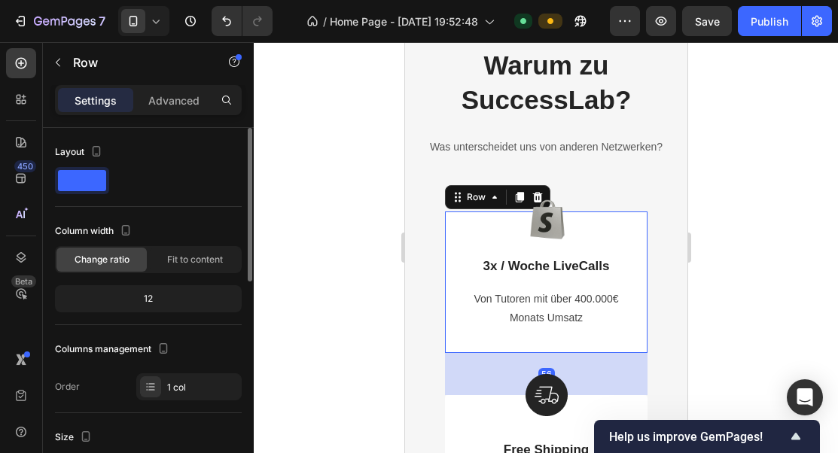
scroll to position [1693, 0]
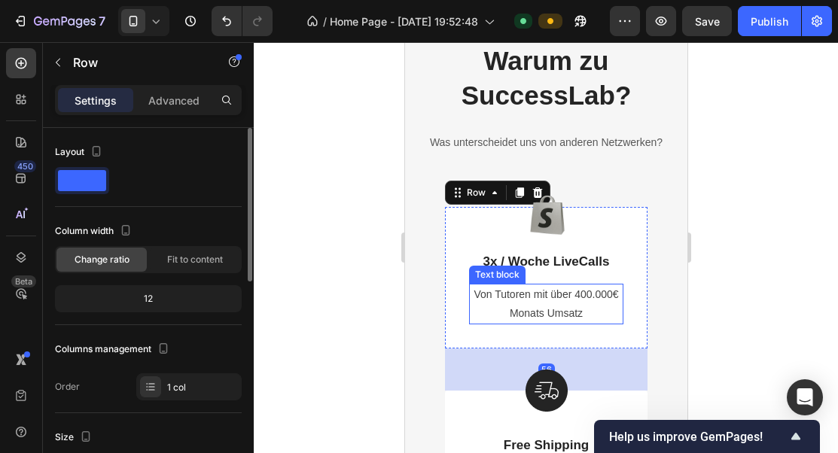
click at [596, 294] on p "Von Tutoren mit über 400.000€ Monats Umsatz" at bounding box center [545, 304] width 151 height 38
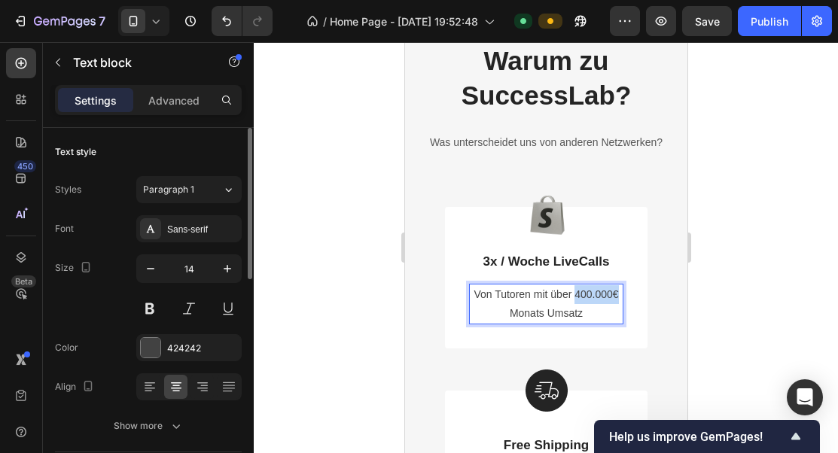
drag, startPoint x: 574, startPoint y: 294, endPoint x: 618, endPoint y: 294, distance: 44.4
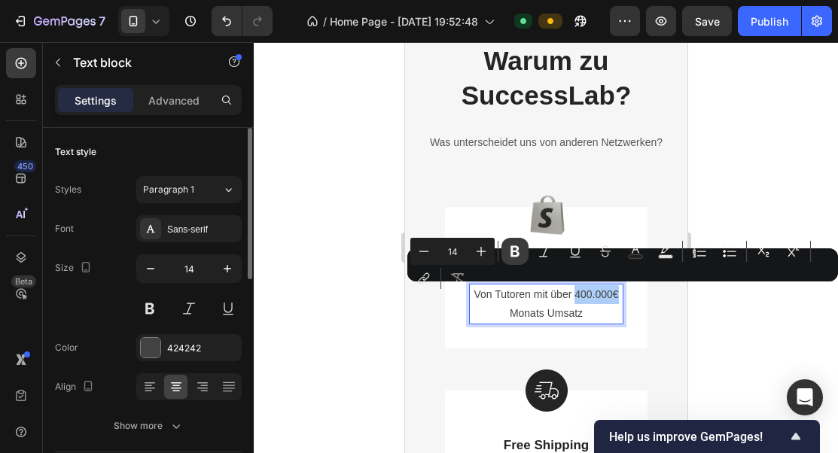
click at [522, 253] on button "Bold" at bounding box center [514, 251] width 27 height 27
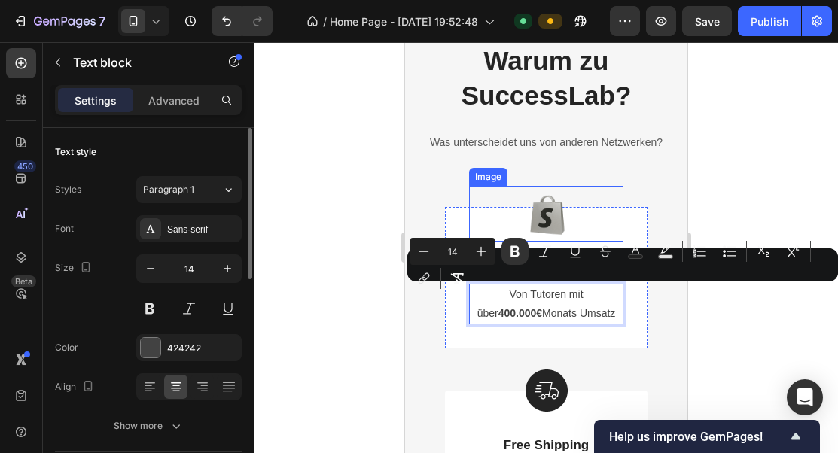
click at [592, 221] on div at bounding box center [545, 214] width 154 height 56
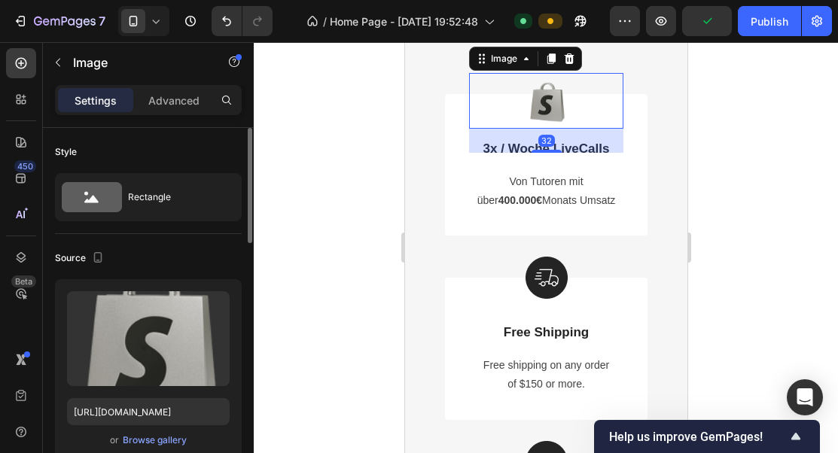
scroll to position [1821, 0]
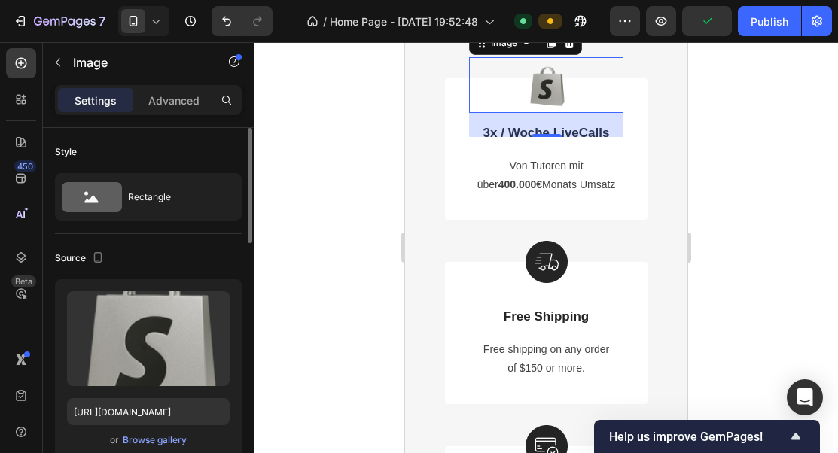
click at [592, 220] on div "Image 32 3x / Woche LiveCalls Text Block Von Tutoren mit über 400.000€ Monats U…" at bounding box center [545, 170] width 202 height 184
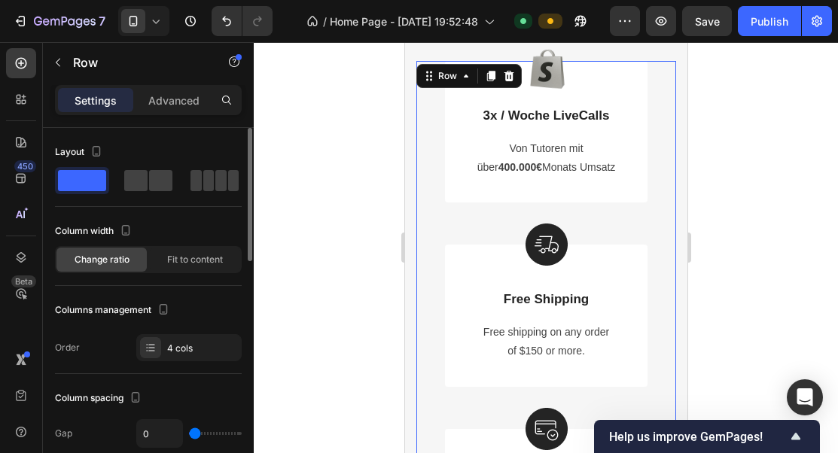
scroll to position [1884, 0]
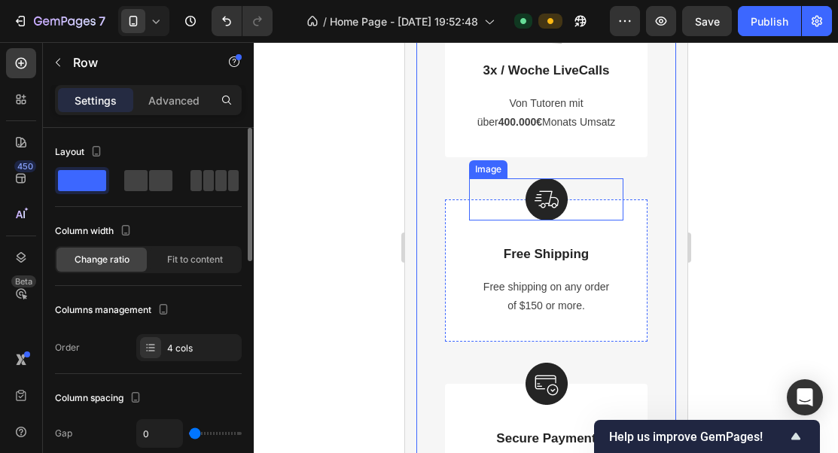
click at [552, 202] on img at bounding box center [546, 199] width 42 height 42
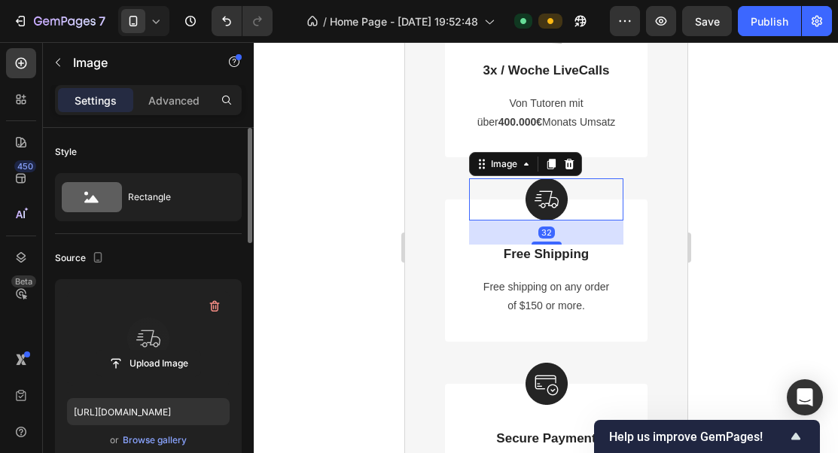
click at [143, 327] on label at bounding box center [148, 338] width 163 height 95
click at [143, 351] on input "file" at bounding box center [148, 364] width 104 height 26
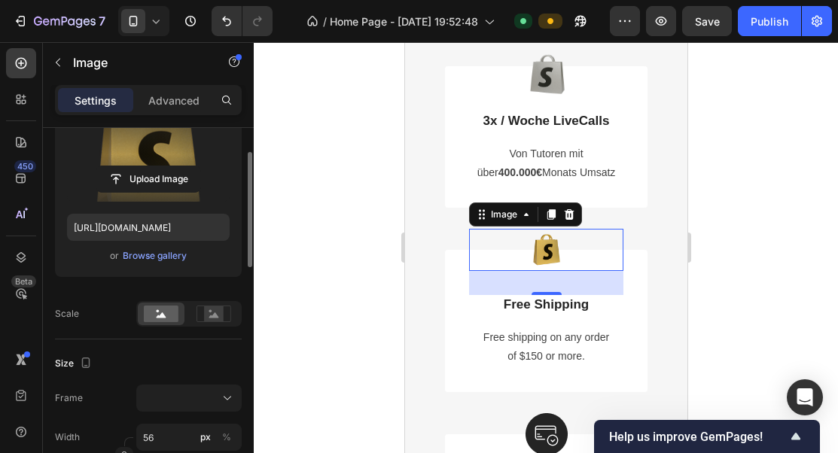
scroll to position [285, 0]
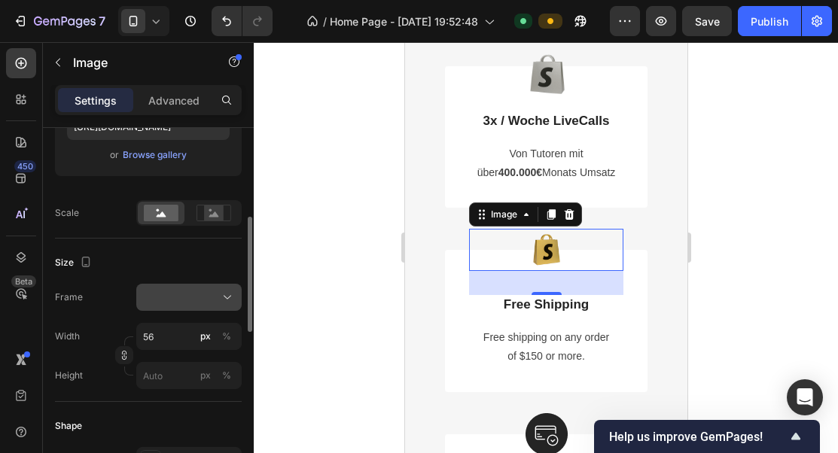
click at [186, 300] on div at bounding box center [189, 297] width 92 height 15
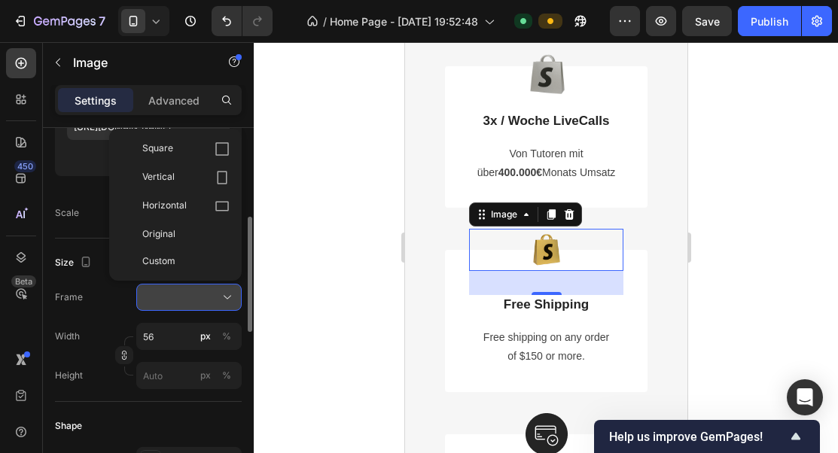
click at [186, 300] on div at bounding box center [189, 297] width 92 height 15
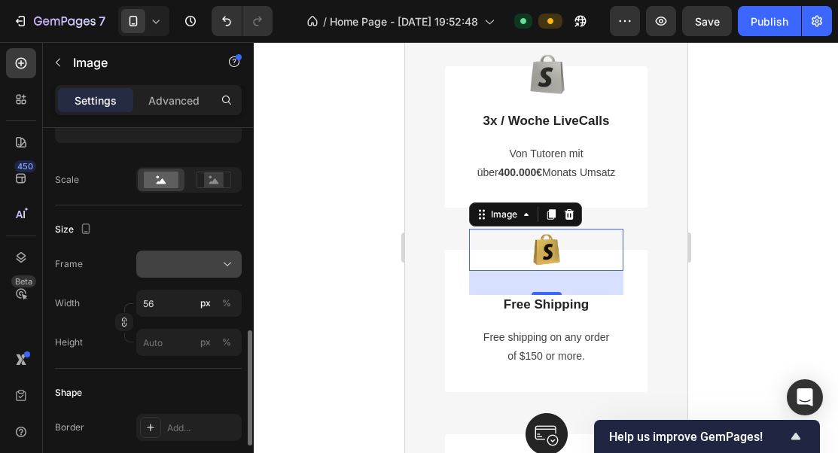
scroll to position [397, 0]
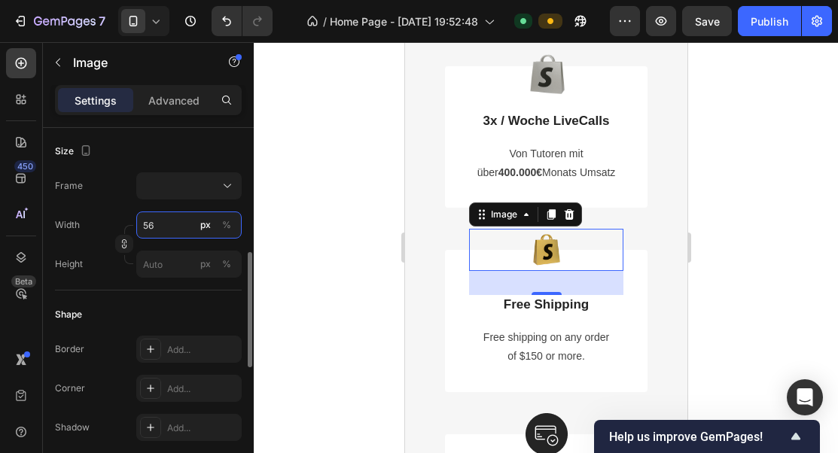
click at [166, 234] on input "56" at bounding box center [188, 225] width 105 height 27
click at [172, 233] on input "56" at bounding box center [188, 225] width 105 height 27
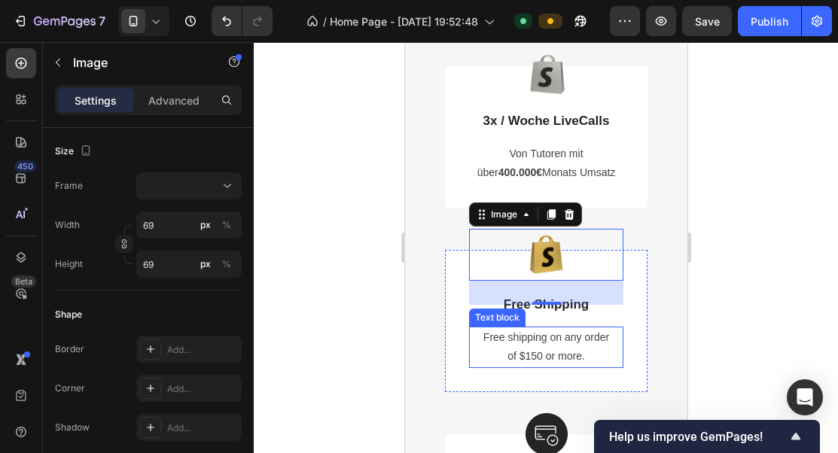
click at [543, 348] on p "of $150 or more." at bounding box center [545, 356] width 151 height 19
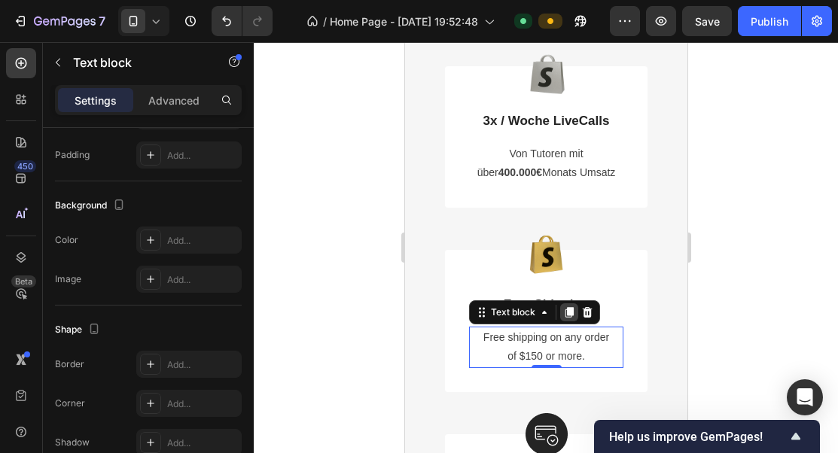
scroll to position [0, 0]
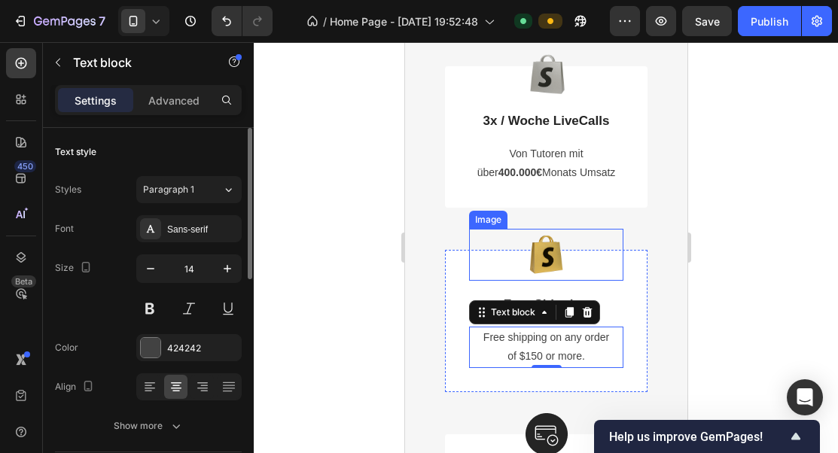
click at [619, 254] on div at bounding box center [545, 255] width 154 height 52
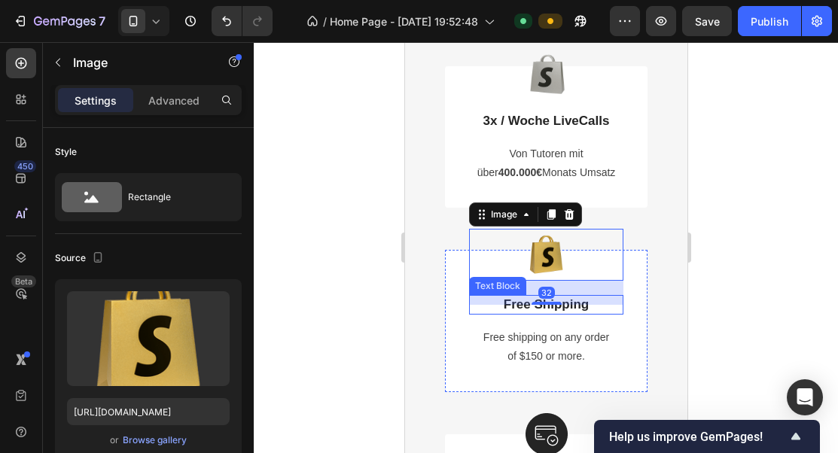
click at [577, 305] on p "Free Shipping" at bounding box center [545, 305] width 151 height 17
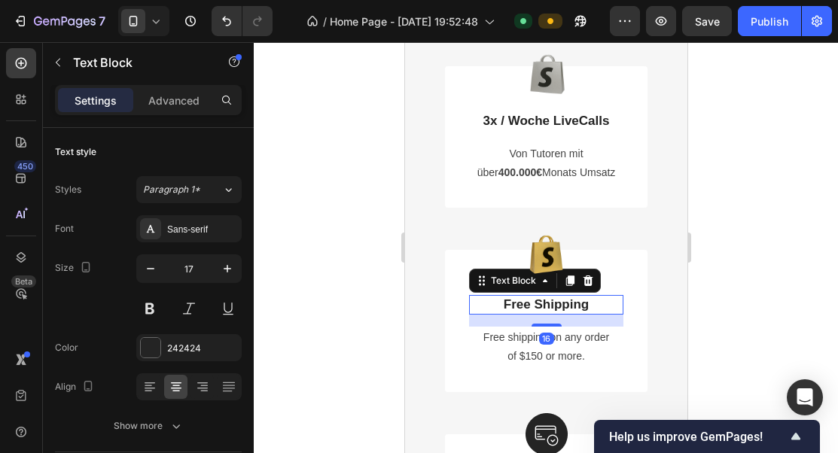
click at [577, 305] on p "Free Shipping" at bounding box center [545, 305] width 151 height 17
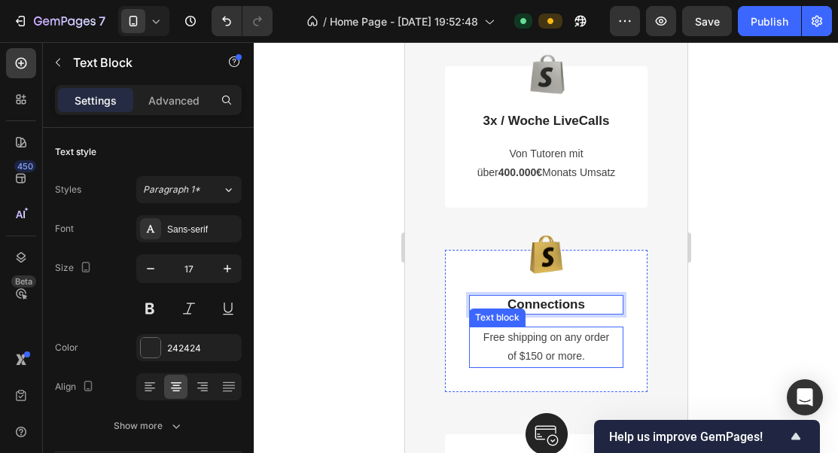
click at [571, 342] on p "Free shipping on any order" at bounding box center [545, 337] width 151 height 19
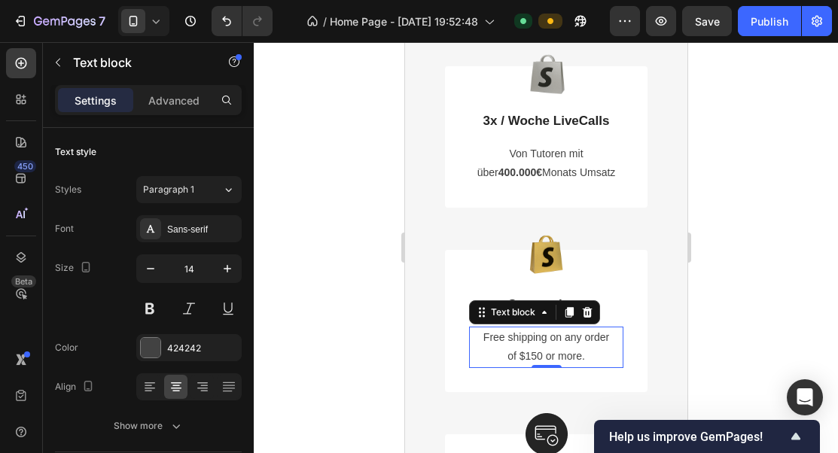
click at [571, 342] on p "Free shipping on any order" at bounding box center [545, 337] width 151 height 19
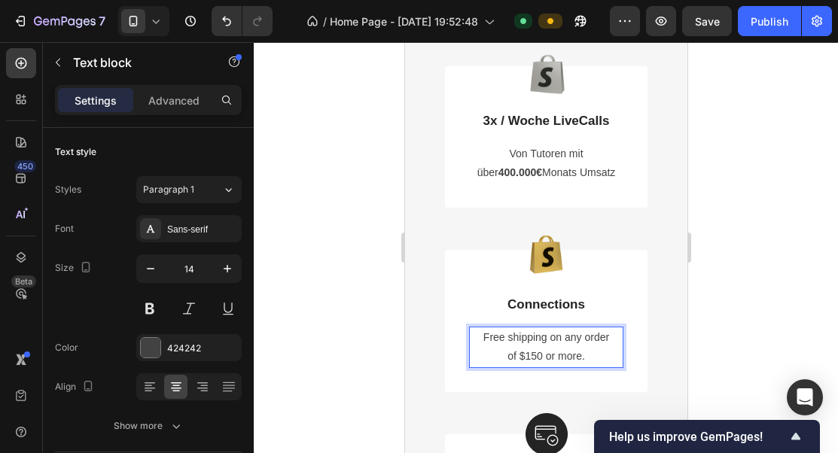
click at [584, 351] on p "of $150 or more." at bounding box center [545, 356] width 151 height 19
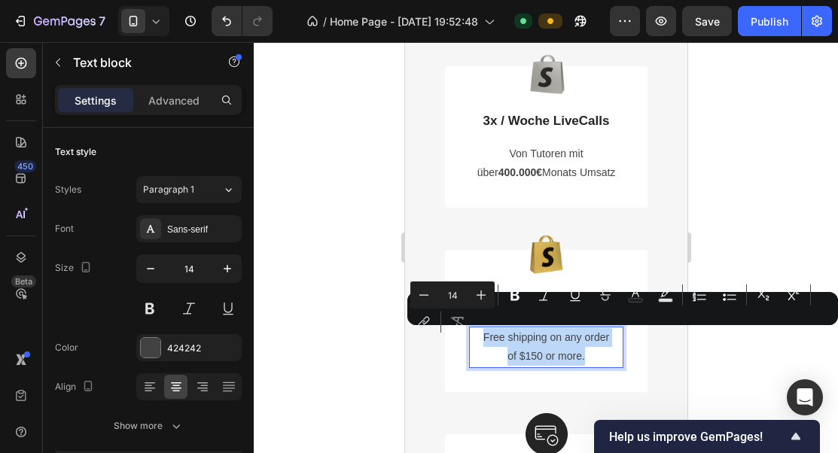
drag, startPoint x: 585, startPoint y: 353, endPoint x: 479, endPoint y: 330, distance: 108.5
click at [479, 330] on div "Free shipping on any order of $150 or more." at bounding box center [545, 347] width 154 height 41
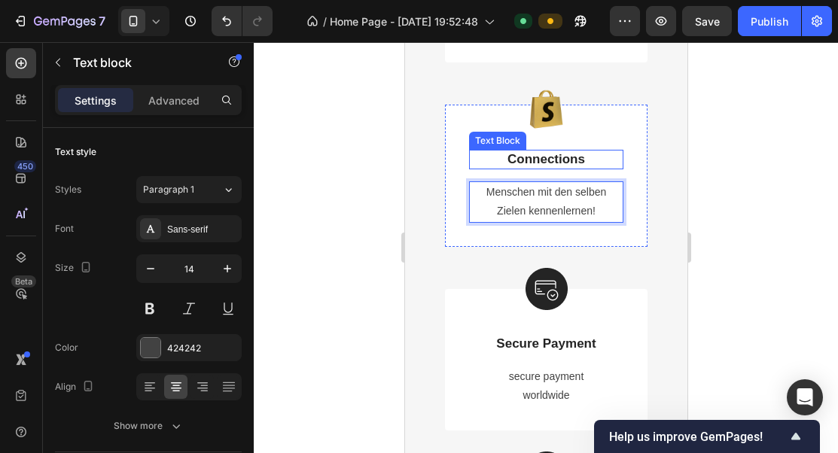
scroll to position [1998, 0]
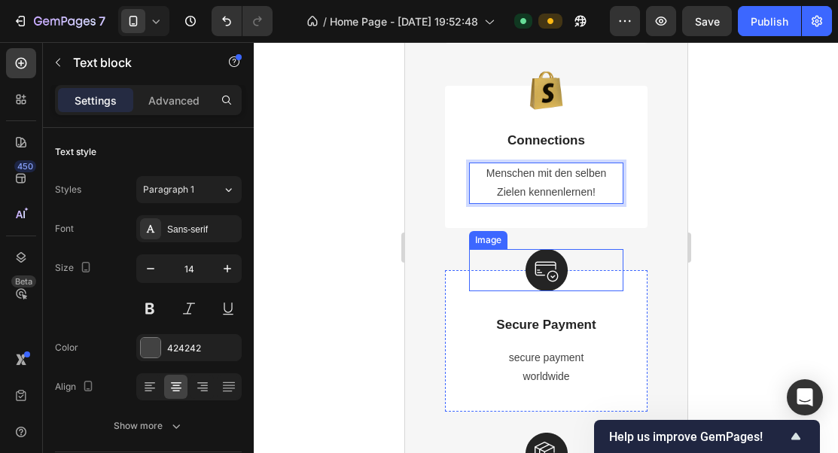
click at [555, 257] on img at bounding box center [546, 270] width 42 height 42
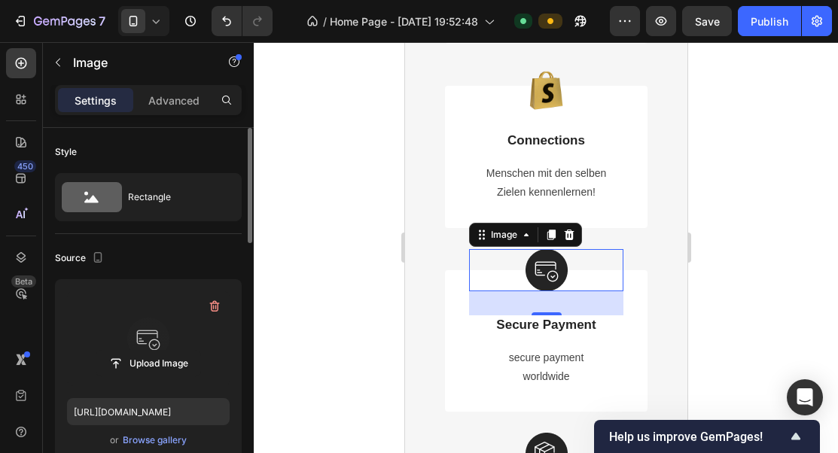
click at [158, 313] on label at bounding box center [148, 338] width 163 height 95
click at [158, 351] on input "file" at bounding box center [148, 364] width 104 height 26
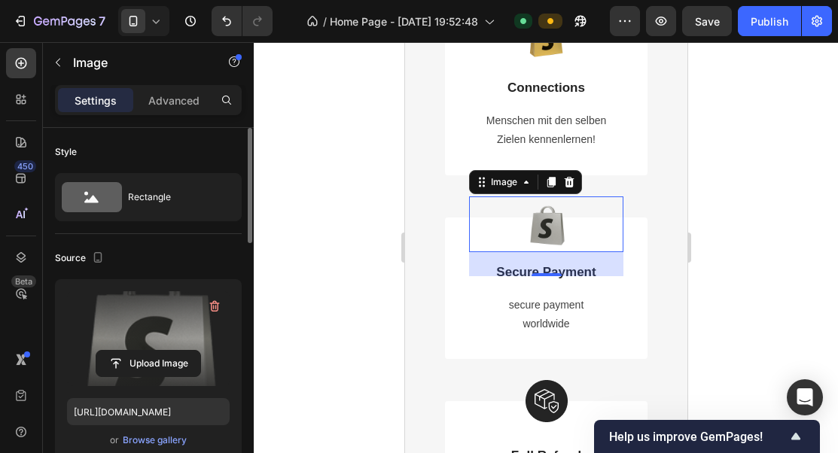
scroll to position [2057, 0]
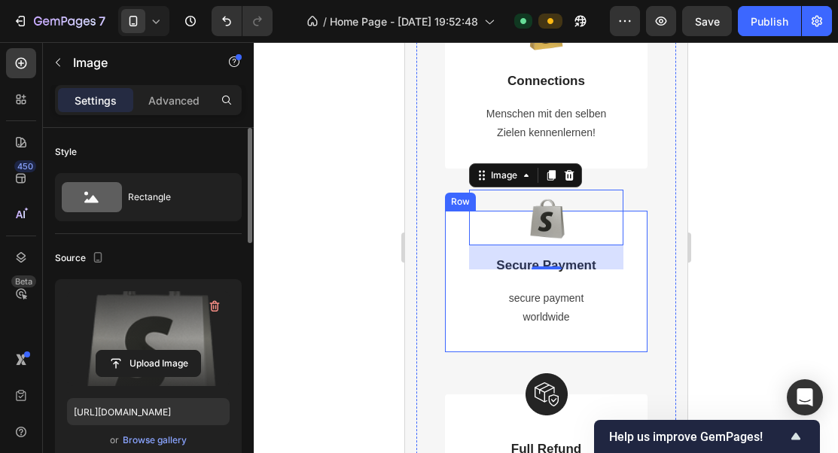
click at [583, 280] on div "Image 32 Secure Payment Text Block secure payment worldwide Text block" at bounding box center [545, 292] width 154 height 73
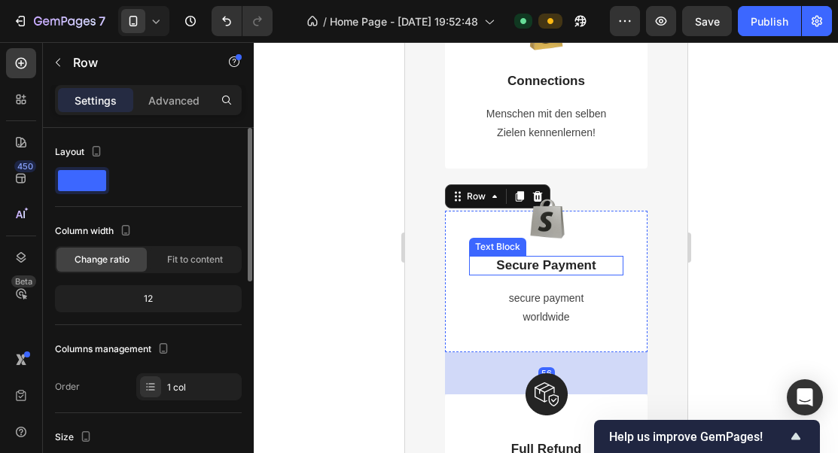
click at [583, 260] on p "Secure Payment" at bounding box center [545, 265] width 151 height 17
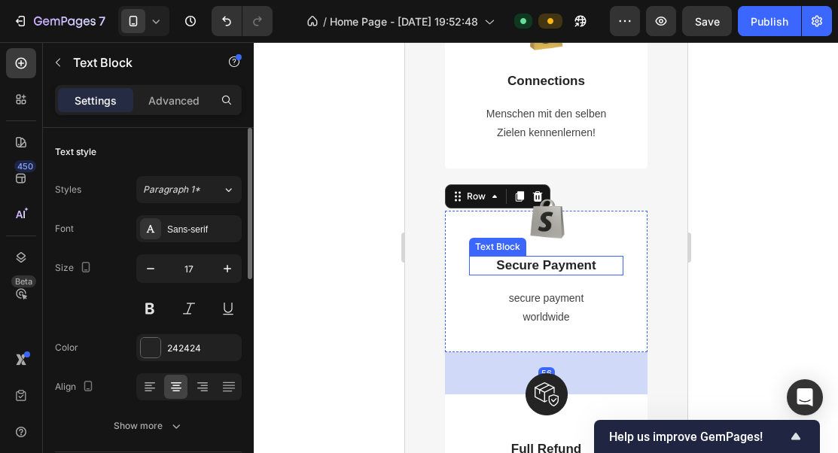
click at [583, 260] on p "Secure Payment" at bounding box center [545, 265] width 151 height 17
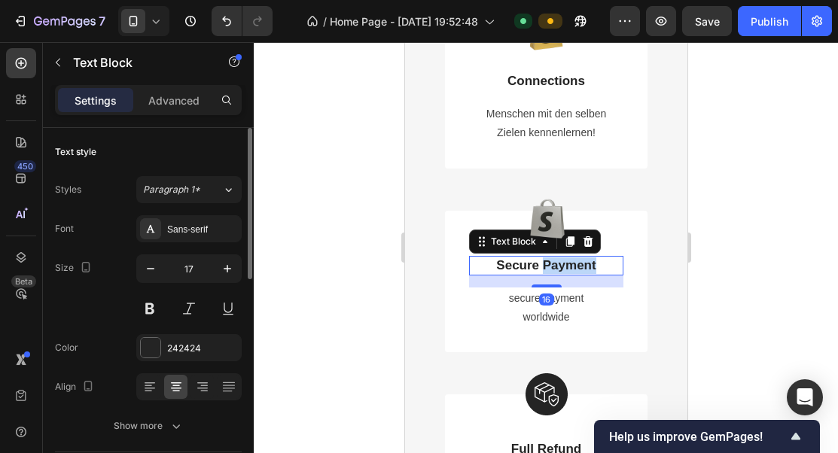
click at [583, 260] on p "Secure Payment" at bounding box center [545, 265] width 151 height 17
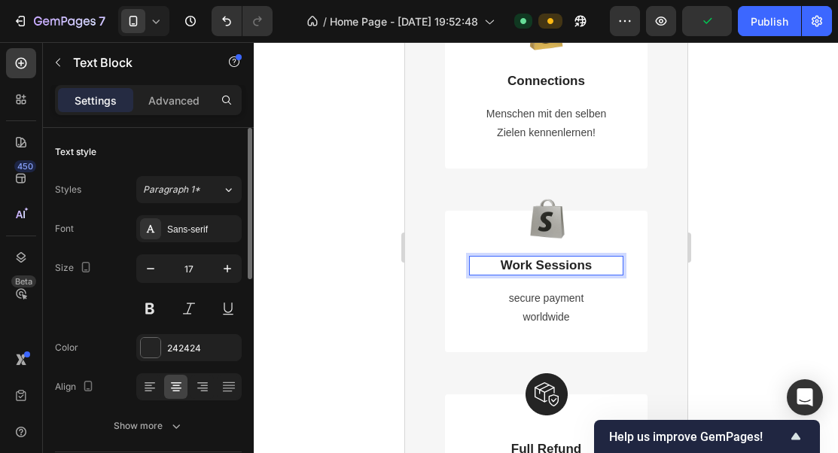
click at [501, 264] on p "Work Sessions" at bounding box center [545, 265] width 151 height 17
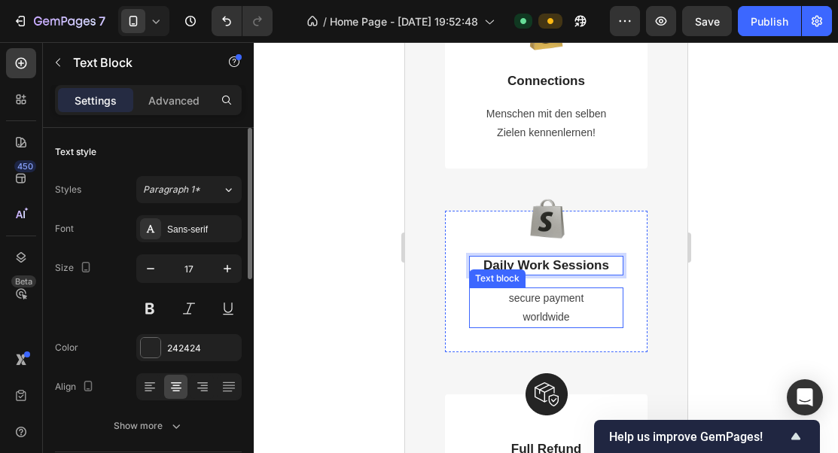
click at [534, 303] on p "secure payment" at bounding box center [545, 298] width 151 height 19
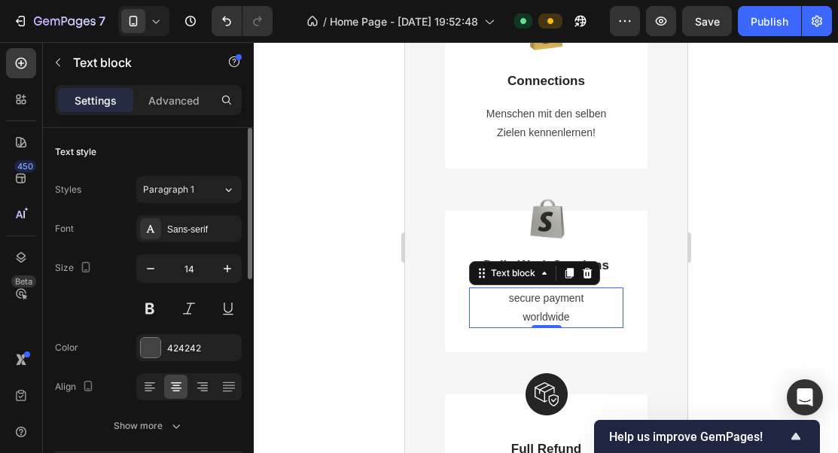
click at [534, 303] on p "secure payment" at bounding box center [545, 298] width 151 height 19
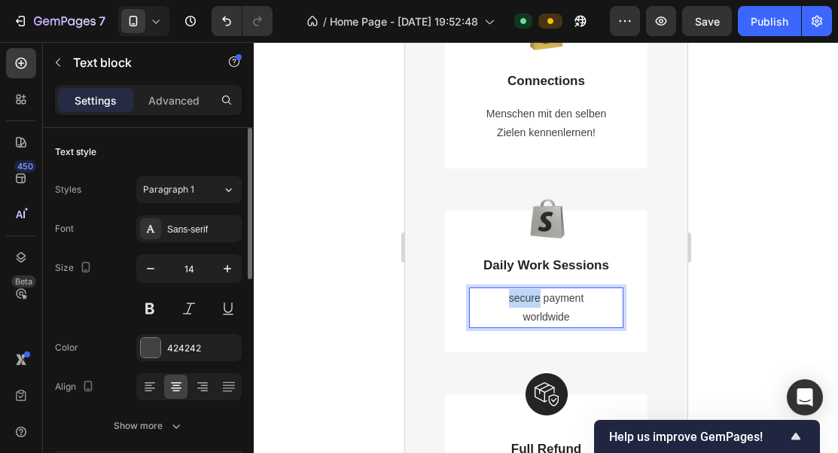
click at [534, 303] on p "secure payment" at bounding box center [545, 298] width 151 height 19
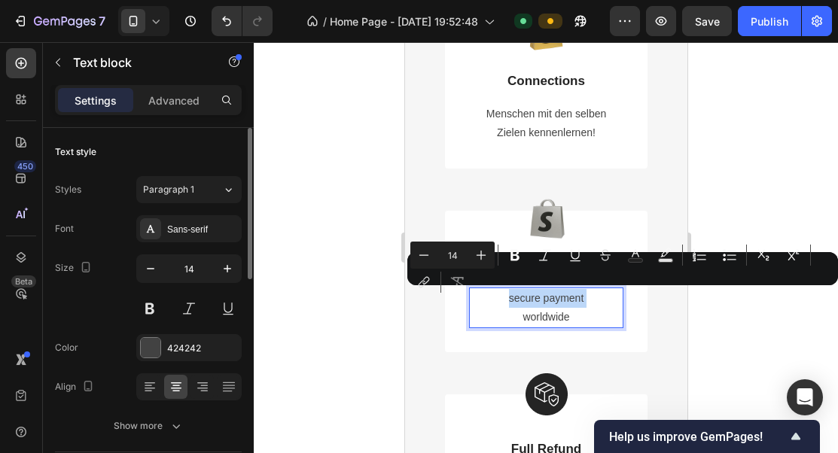
click at [573, 315] on p "worldwide" at bounding box center [545, 317] width 151 height 19
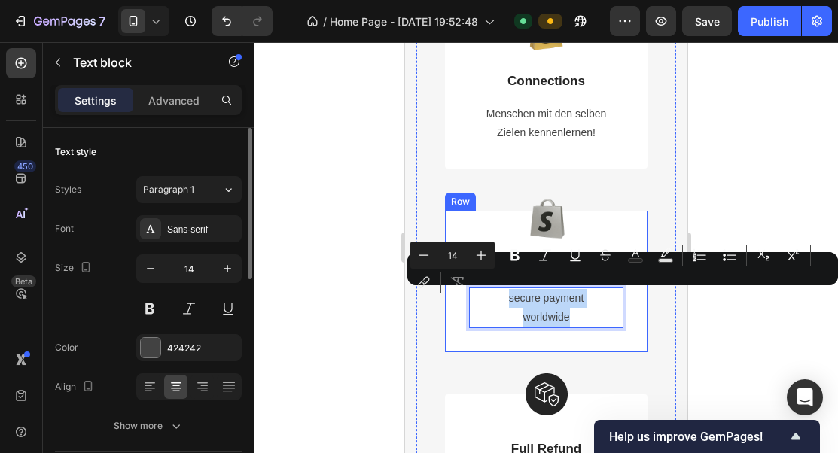
drag, startPoint x: 581, startPoint y: 318, endPoint x: 498, endPoint y: 282, distance: 90.3
click at [498, 282] on div "Image Daily Work Sessions Text Block secure payment worldwide Text block 0" at bounding box center [545, 292] width 154 height 73
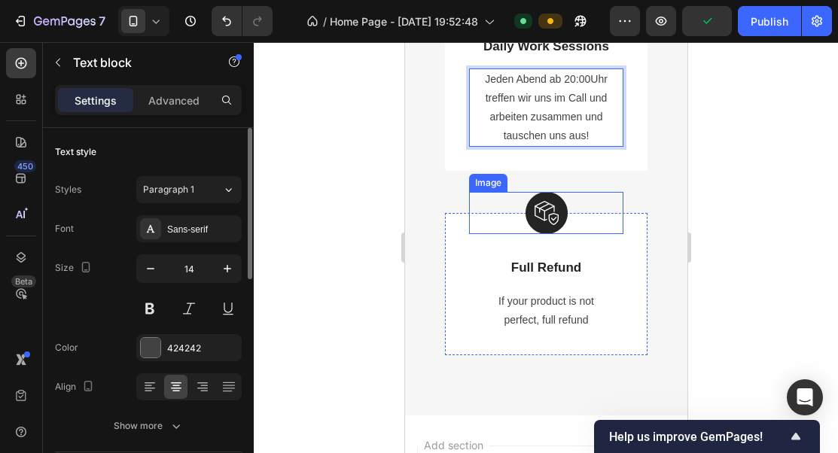
scroll to position [2345, 0]
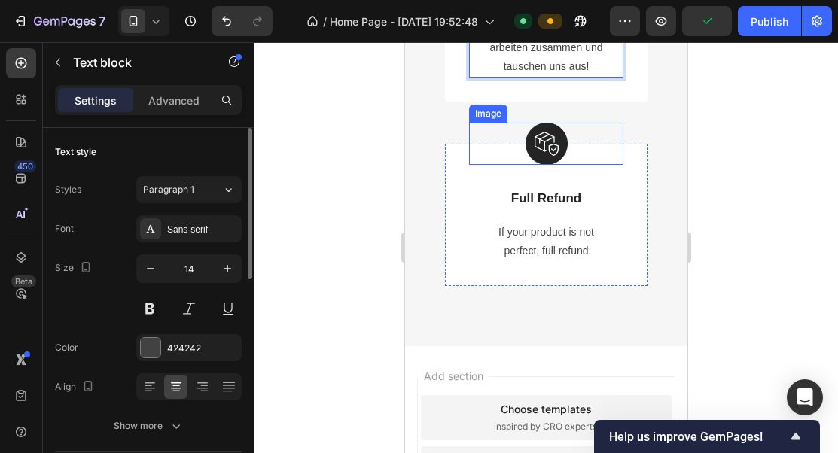
click at [551, 144] on img at bounding box center [546, 144] width 42 height 42
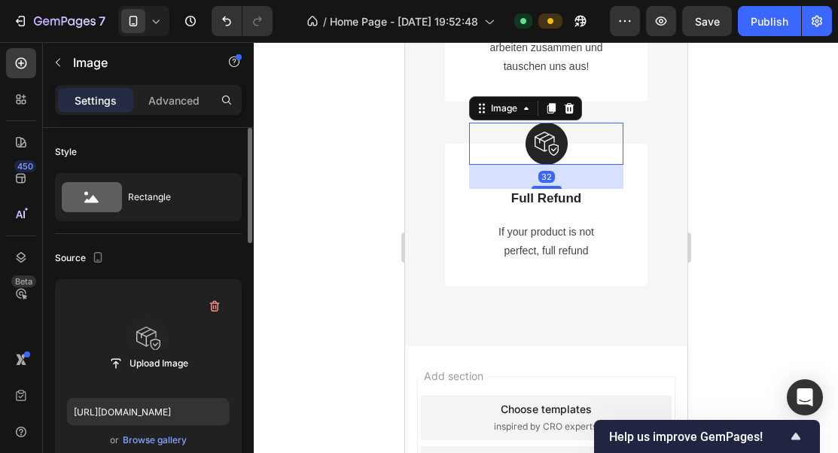
click at [166, 333] on label at bounding box center [148, 338] width 163 height 95
click at [166, 351] on input "file" at bounding box center [148, 364] width 104 height 26
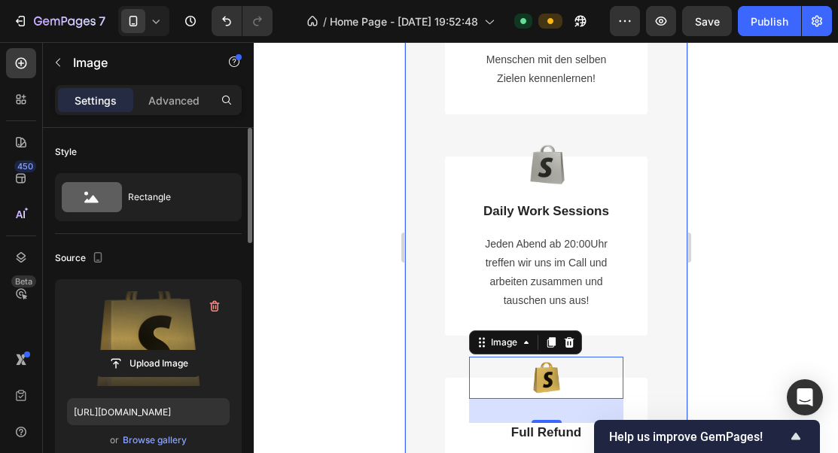
scroll to position [2029, 0]
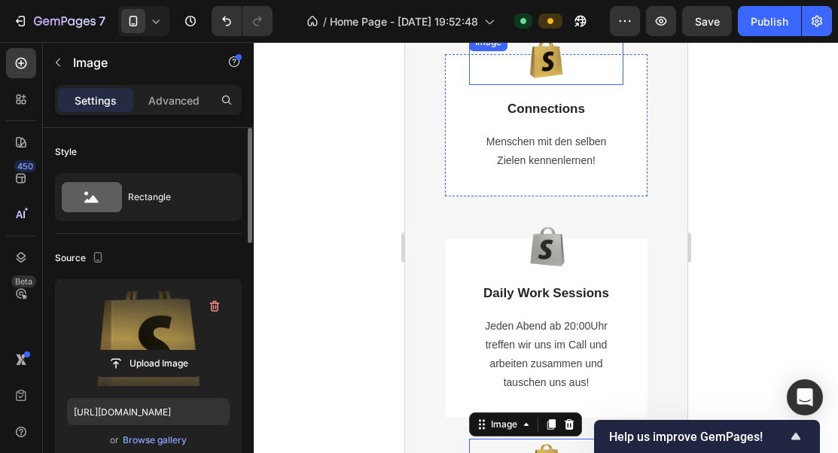
click at [557, 59] on img at bounding box center [545, 59] width 52 height 52
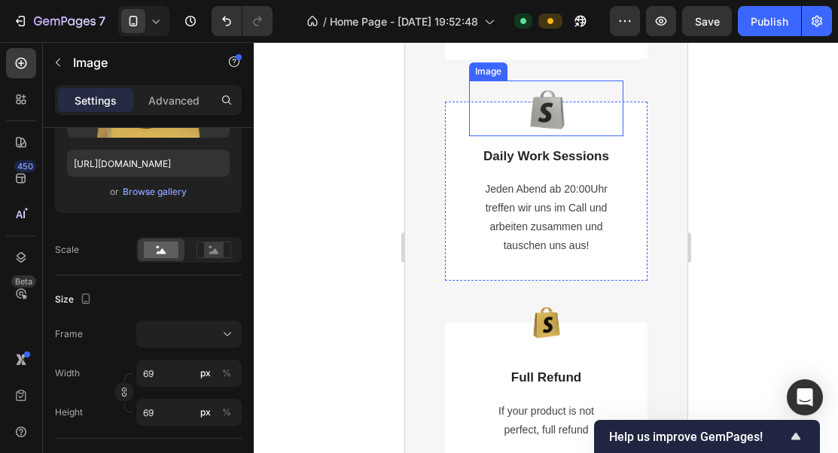
scroll to position [2179, 0]
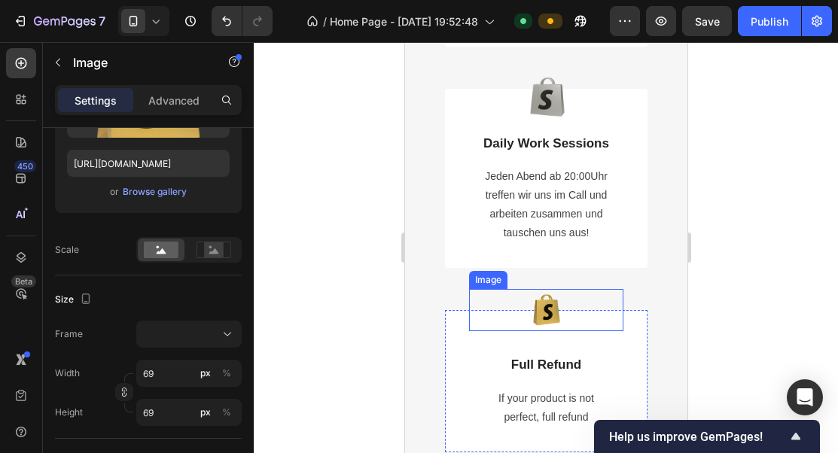
click at [552, 303] on img at bounding box center [546, 310] width 42 height 42
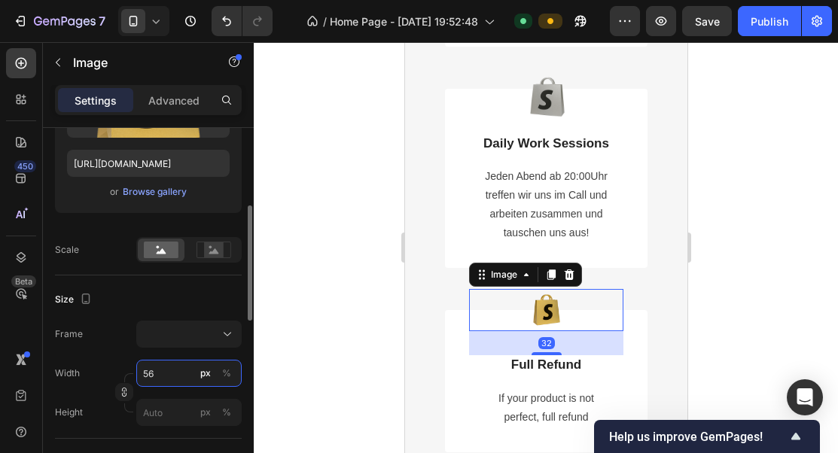
click at [175, 367] on input "56" at bounding box center [188, 373] width 105 height 27
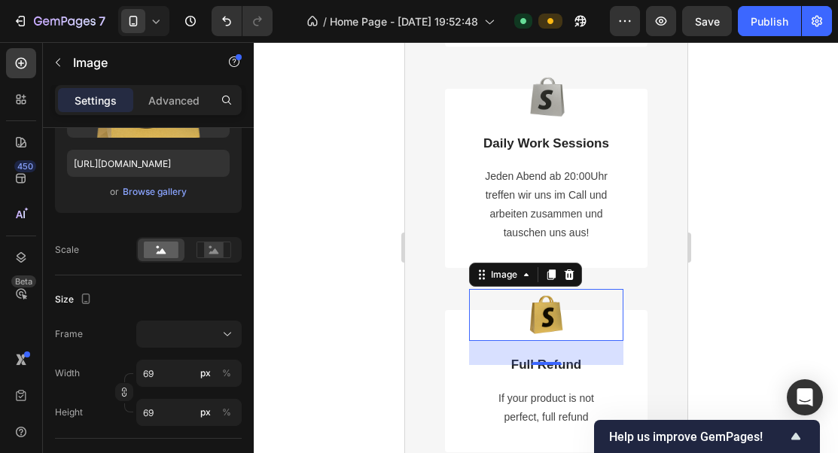
click at [550, 361] on div "32" at bounding box center [545, 353] width 154 height 24
click at [556, 379] on div "Image 32 Full Refund Text Block If your product is not perfect, full refund Tex…" at bounding box center [545, 391] width 154 height 73
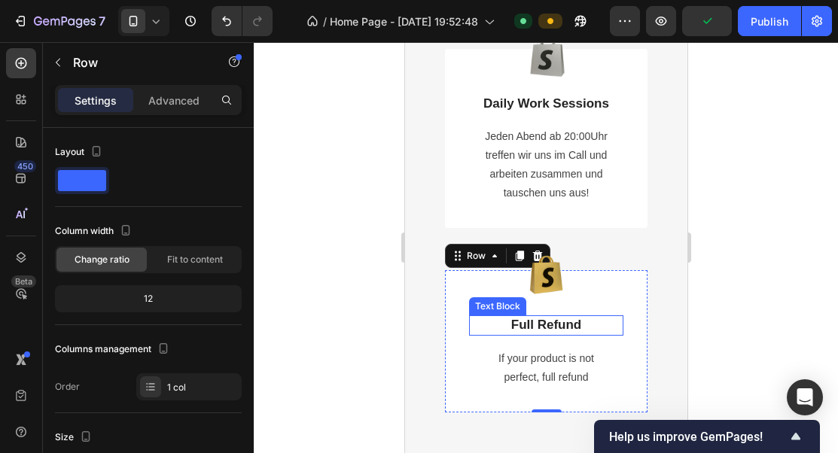
scroll to position [2254, 0]
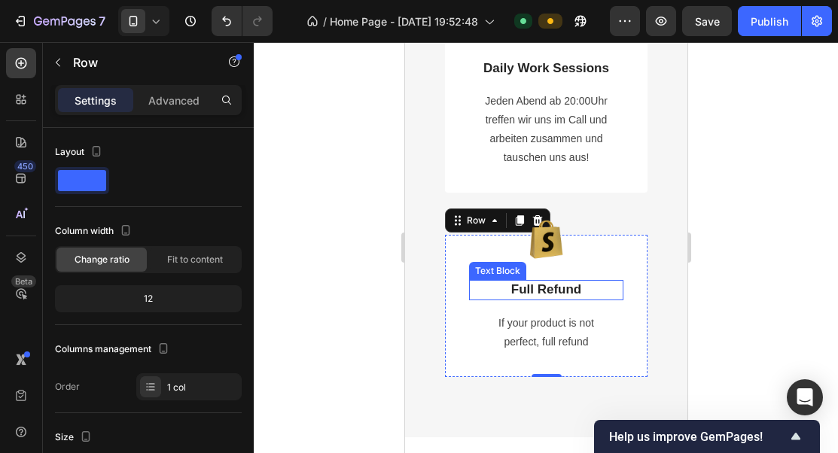
click at [560, 291] on p "Full Refund" at bounding box center [545, 290] width 151 height 17
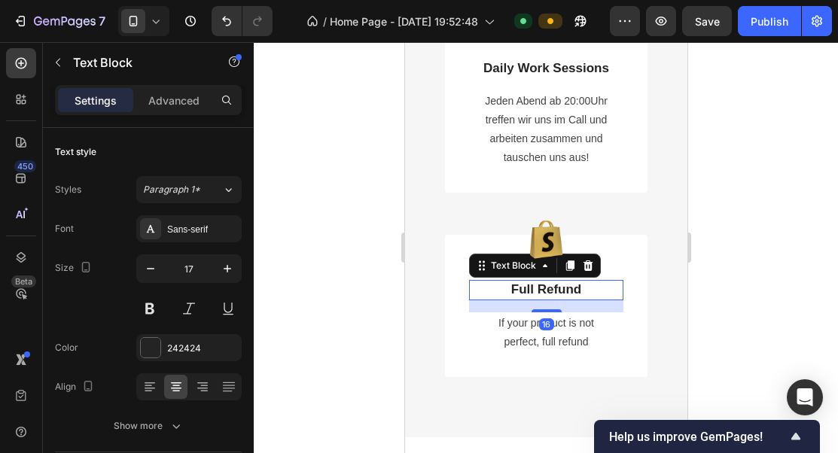
click at [560, 291] on p "Full Refund" at bounding box center [545, 290] width 151 height 17
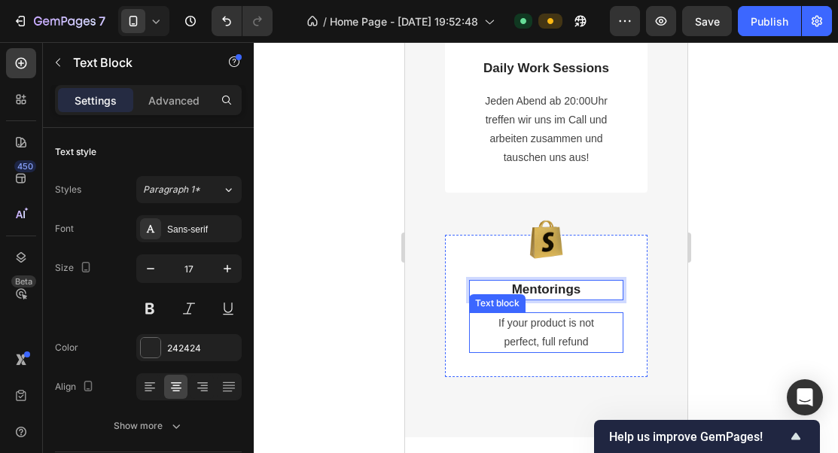
click at [568, 328] on p "If your product is not" at bounding box center [545, 323] width 151 height 19
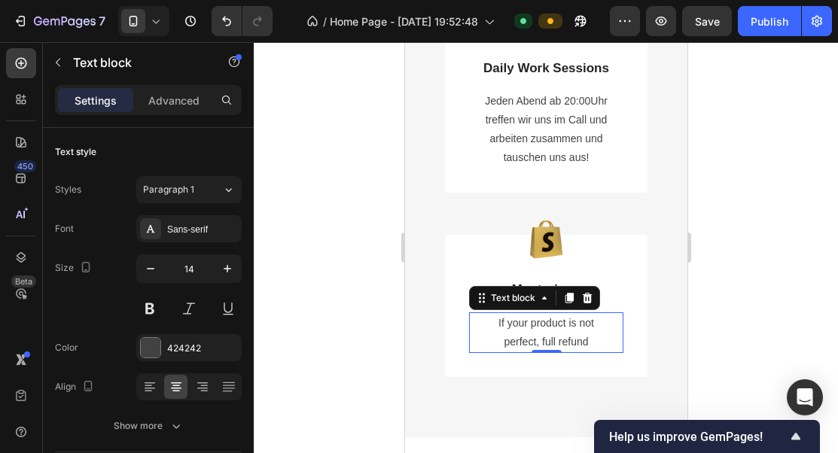
click at [568, 328] on p "If your product is not" at bounding box center [545, 323] width 151 height 19
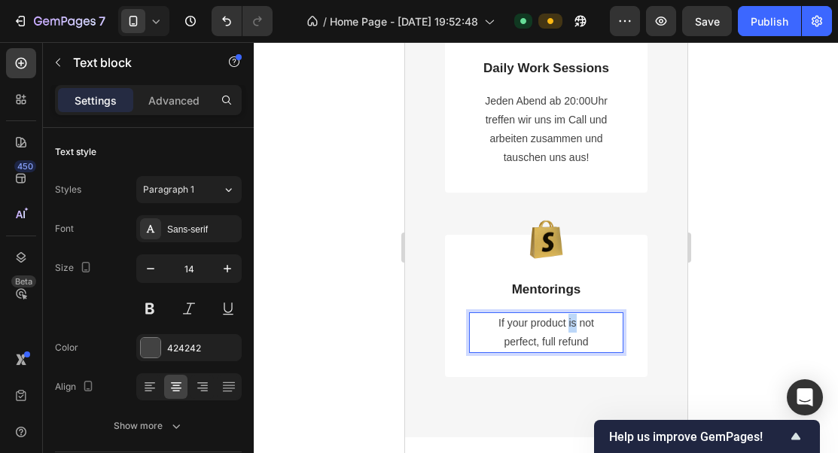
click at [568, 328] on p "If your product is not" at bounding box center [545, 323] width 151 height 19
click at [581, 334] on p "perfect, full refund" at bounding box center [545, 342] width 151 height 19
drag, startPoint x: 593, startPoint y: 339, endPoint x: 507, endPoint y: 311, distance: 91.2
click at [507, 312] on div "If your product is not perfect, full refund" at bounding box center [545, 332] width 154 height 41
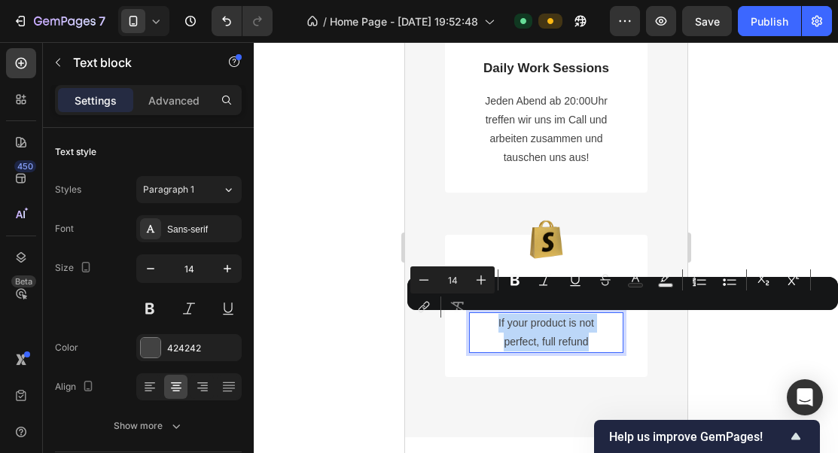
click at [625, 241] on div "Image Mentorings Text Block If your product is not perfect, full refund Text bl…" at bounding box center [545, 306] width 202 height 142
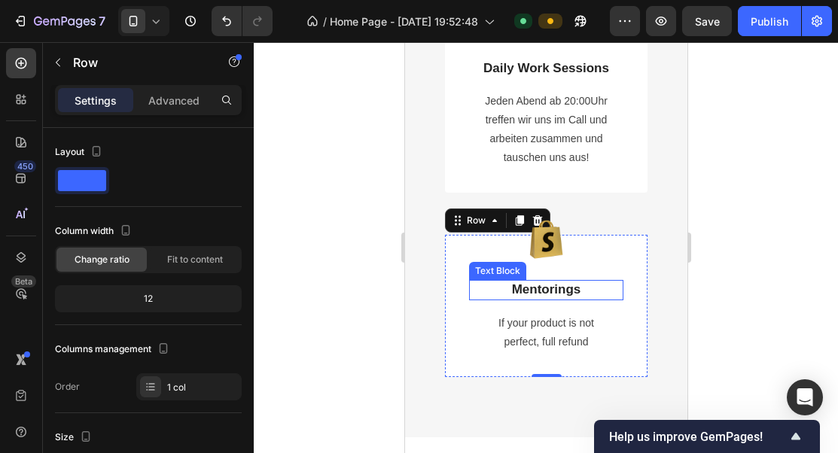
click at [511, 288] on p "Mentorings" at bounding box center [545, 290] width 151 height 17
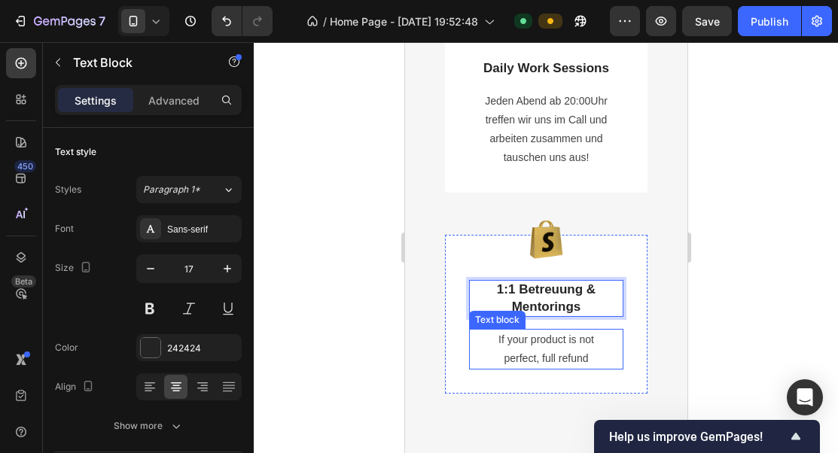
click at [573, 346] on p "If your product is not" at bounding box center [545, 339] width 151 height 19
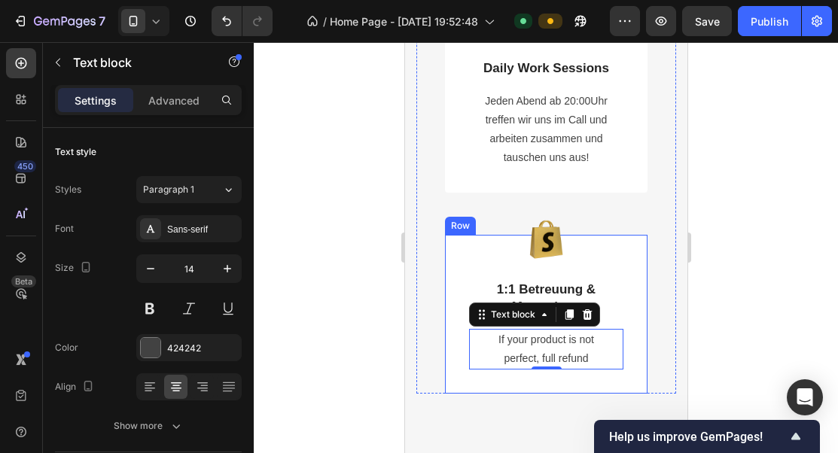
click at [628, 271] on div "Image 1:1 Betreuung & Mentorings Text Block If your product is not perfect, ful…" at bounding box center [545, 314] width 202 height 159
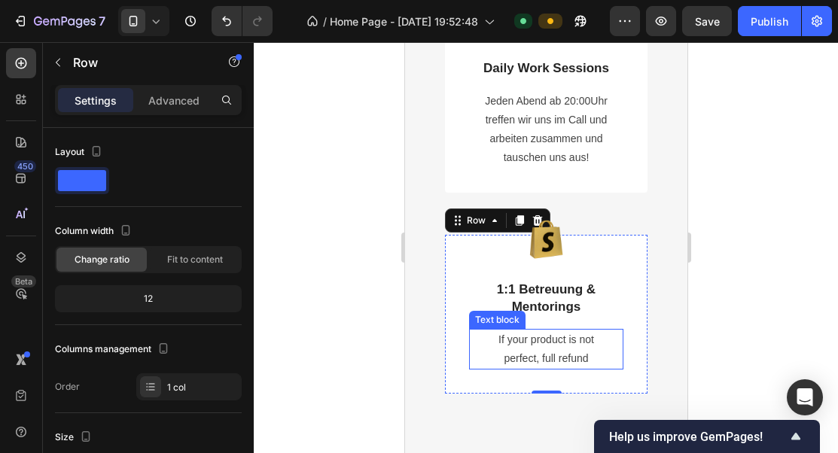
click at [560, 349] on p "perfect, full refund" at bounding box center [545, 358] width 151 height 19
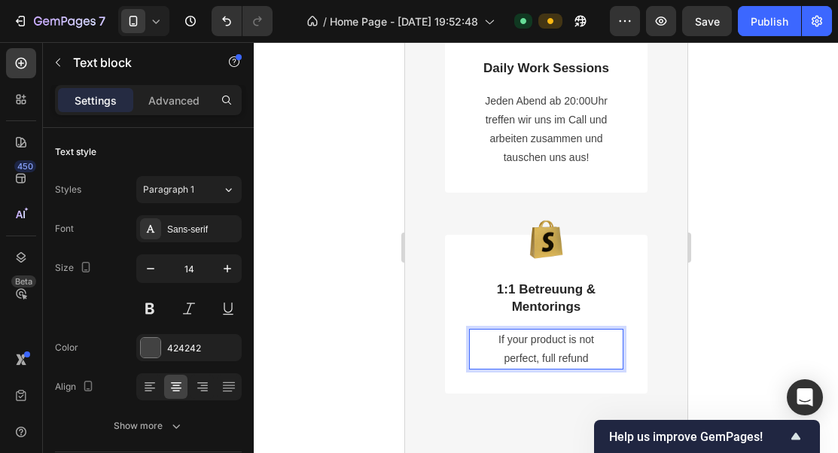
click at [560, 349] on p "perfect, full refund" at bounding box center [545, 358] width 151 height 19
click at [577, 358] on p "Du verstehst etwas nicht von alleine oder brauchst Hilfe?" at bounding box center [545, 349] width 151 height 38
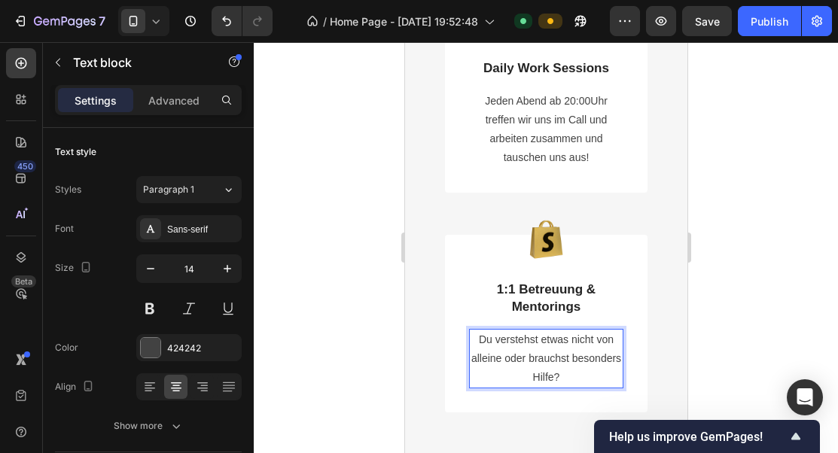
click at [585, 375] on p "Du verstehst etwas nicht von alleine oder brauchst besonders Hilfe?" at bounding box center [545, 358] width 151 height 57
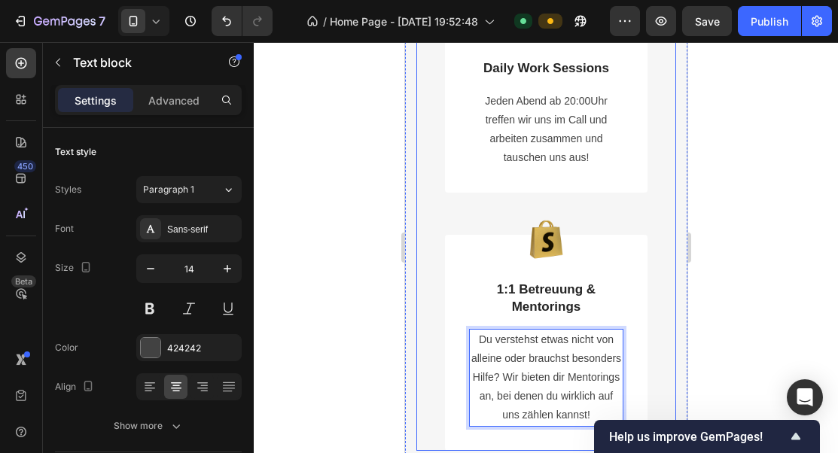
click at [663, 263] on div "Image 3x / Woche LiveCalls Text Block Von Tutoren mit über 400.000€ Monats Umsa…" at bounding box center [545, 47] width 260 height 805
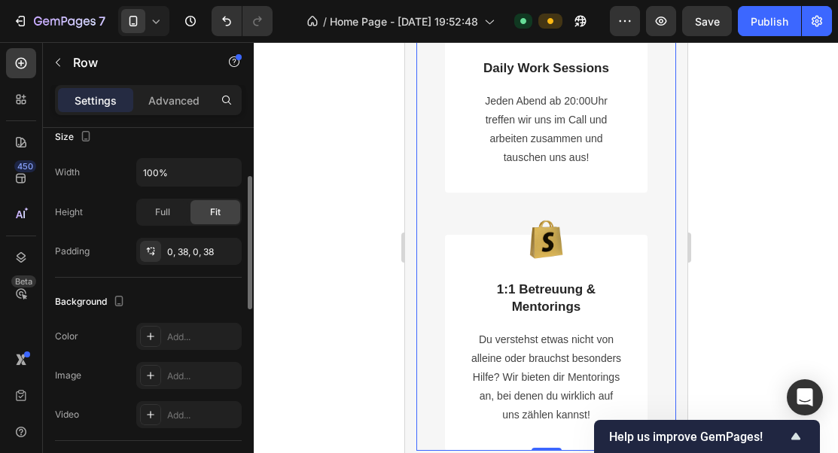
scroll to position [362, 0]
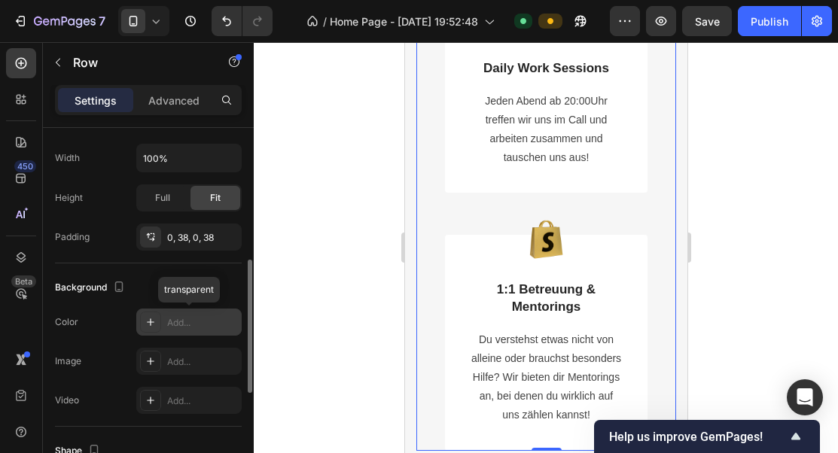
click at [198, 322] on div "Add..." at bounding box center [202, 323] width 71 height 14
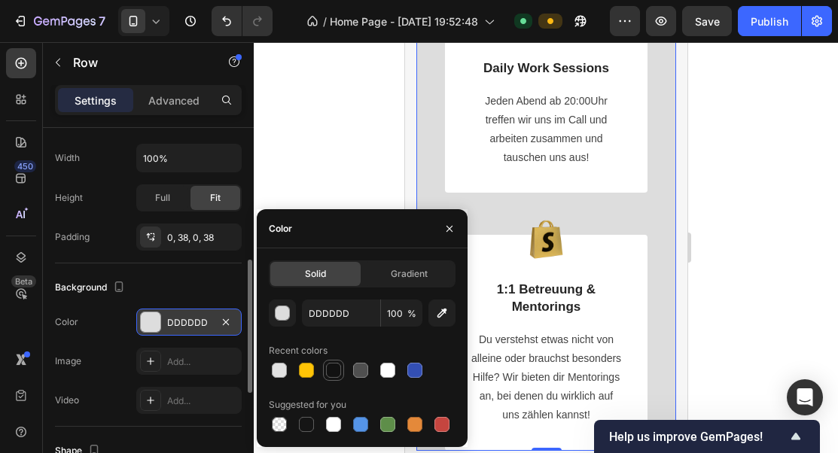
click at [333, 366] on div at bounding box center [333, 370] width 15 height 15
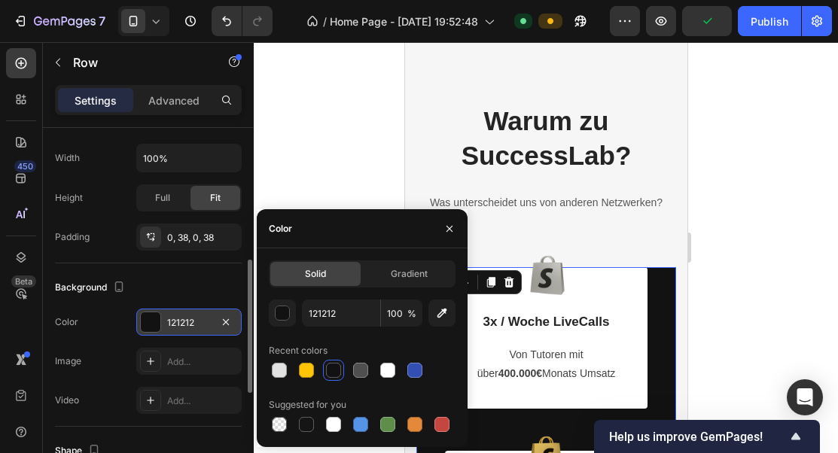
scroll to position [1591, 0]
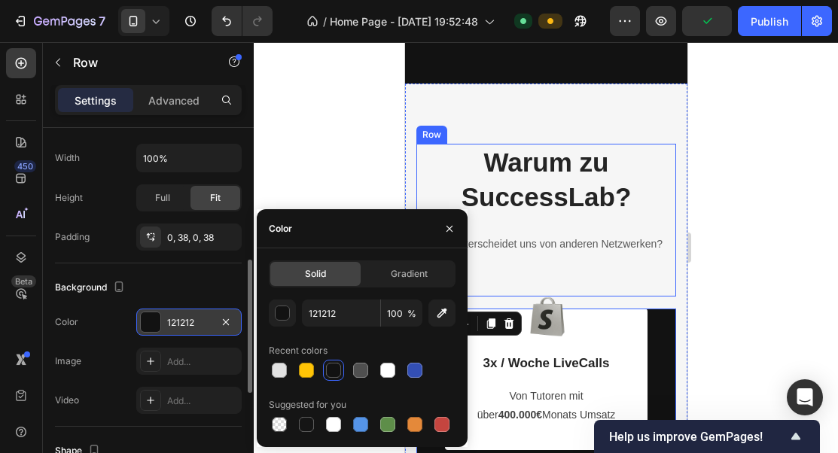
click at [635, 288] on div "Warum zu SuccessLab? Heading Was unterscheidet uns von anderen Netzwerken? Text…" at bounding box center [545, 220] width 260 height 152
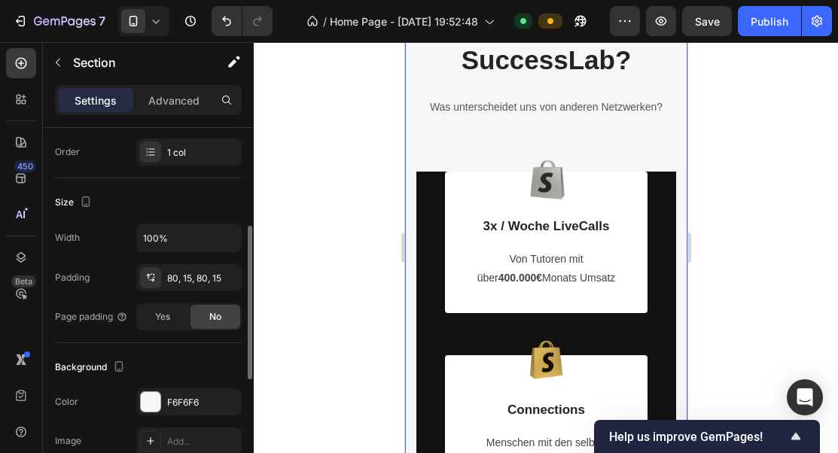
scroll to position [272, 0]
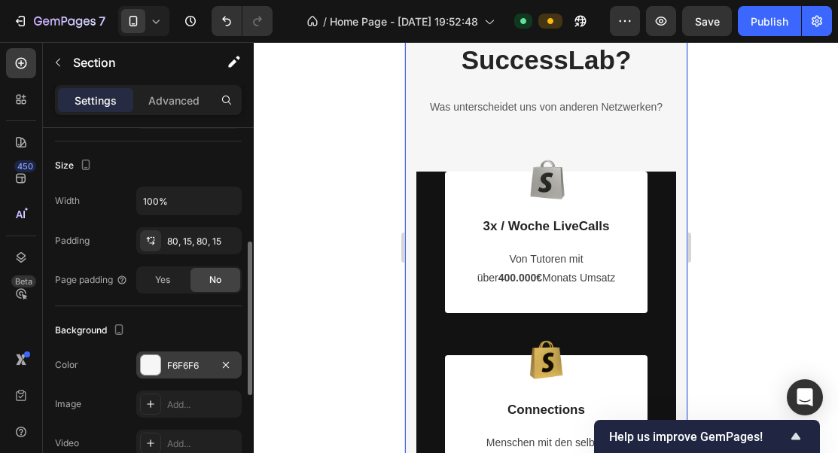
click at [199, 365] on div "F6F6F6" at bounding box center [189, 366] width 44 height 14
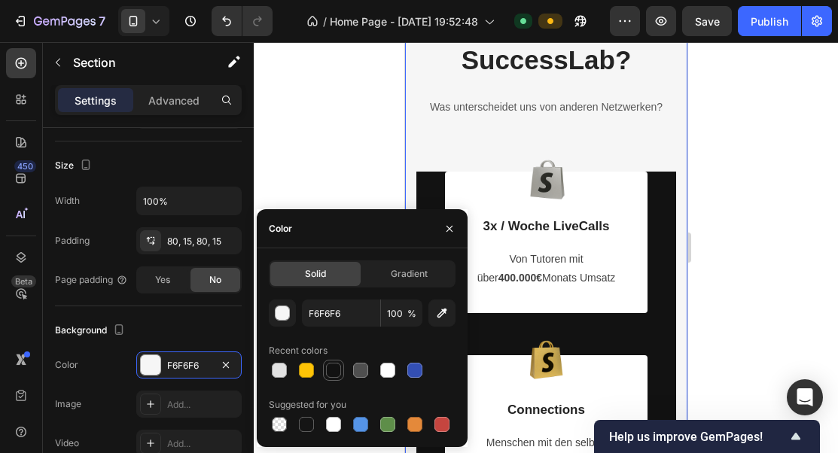
click at [329, 364] on div at bounding box center [333, 370] width 15 height 15
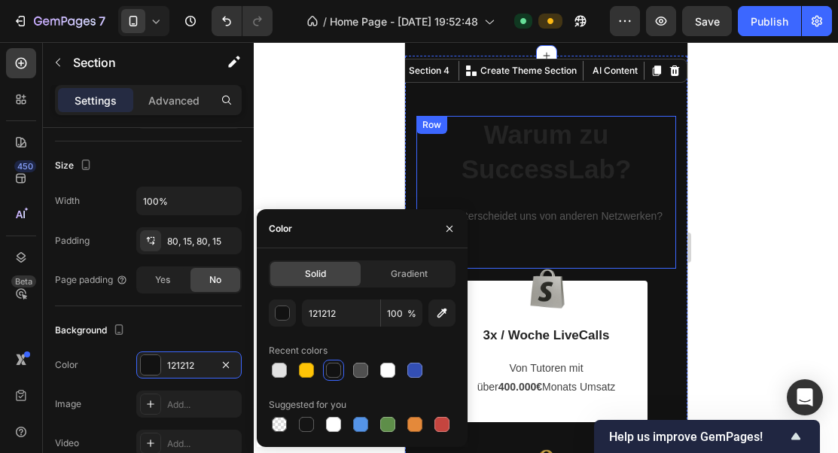
scroll to position [1447, 0]
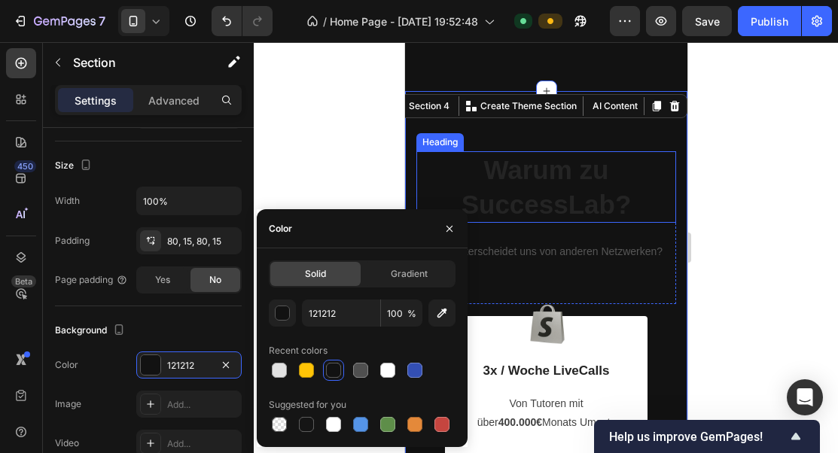
click at [574, 199] on p "Warum zu SuccessLab?" at bounding box center [545, 187] width 257 height 68
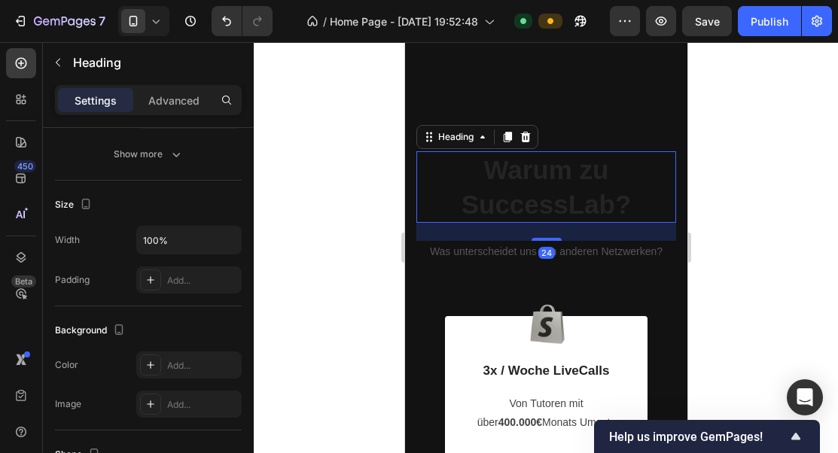
scroll to position [0, 0]
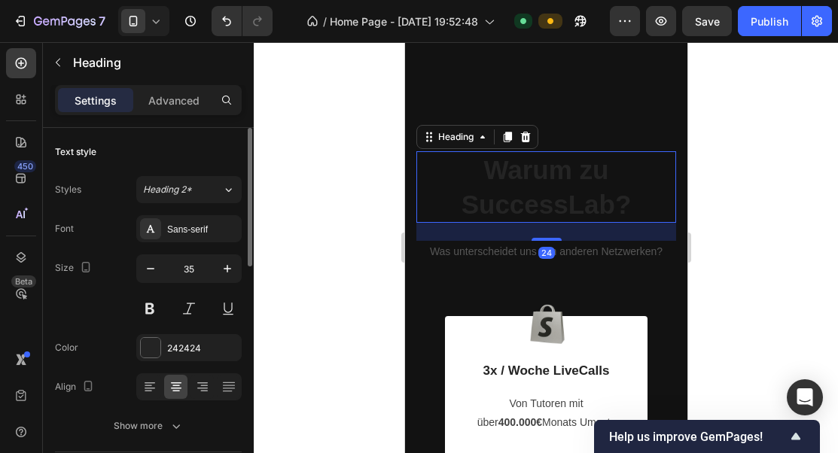
click at [574, 199] on p "Warum zu SuccessLab?" at bounding box center [545, 187] width 257 height 68
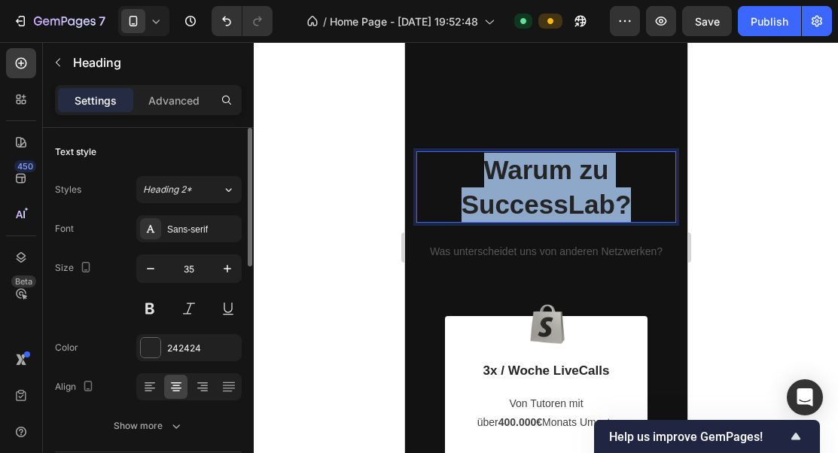
click at [574, 199] on p "Warum zu SuccessLab?" at bounding box center [545, 187] width 257 height 68
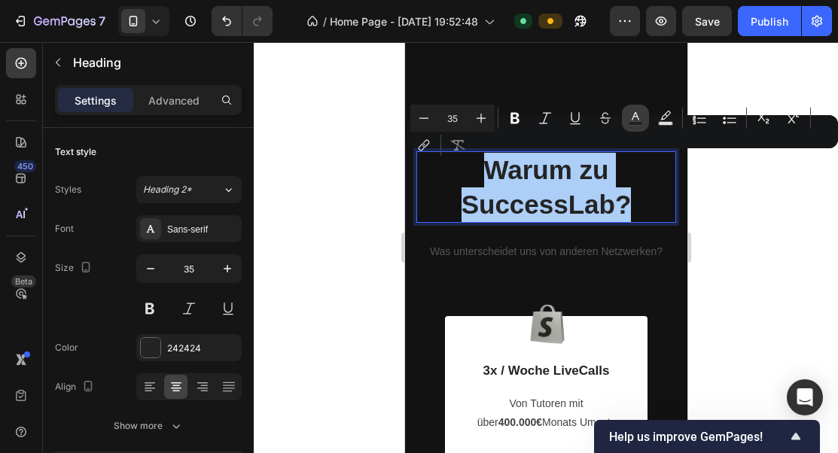
click at [642, 111] on icon "Editor contextual toolbar" at bounding box center [635, 118] width 15 height 15
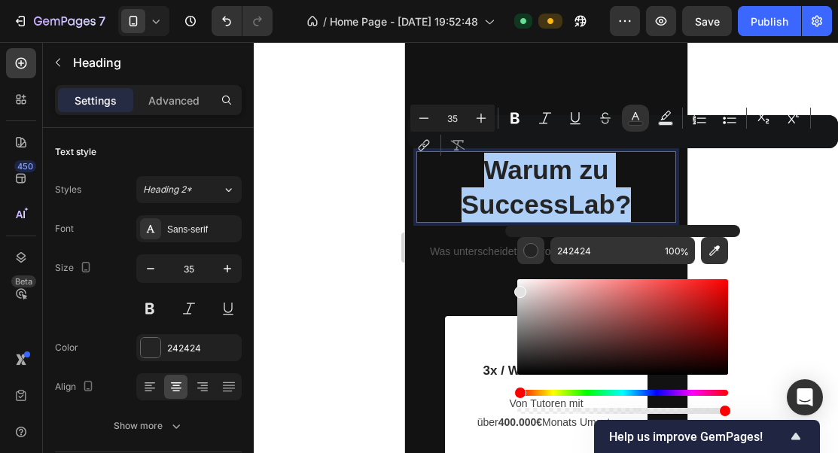
drag, startPoint x: 537, startPoint y: 307, endPoint x: 512, endPoint y: 266, distance: 47.6
click at [512, 269] on div "242424 100 %" at bounding box center [622, 321] width 235 height 192
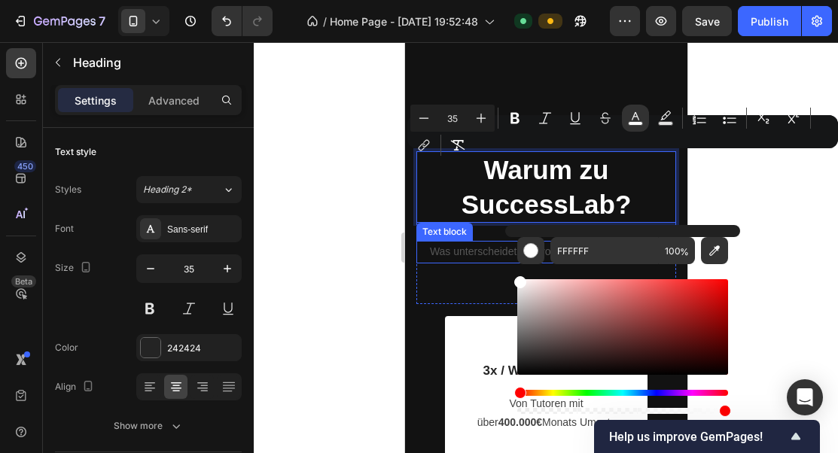
click at [465, 249] on p "Was unterscheidet uns von anderen Netzwerken?" at bounding box center [545, 251] width 257 height 19
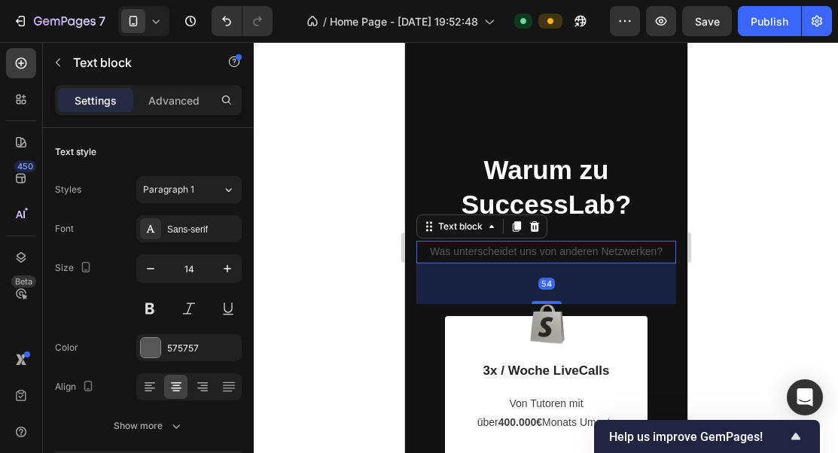
click at [485, 249] on p "Was unterscheidet uns von anderen Netzwerken?" at bounding box center [545, 251] width 257 height 19
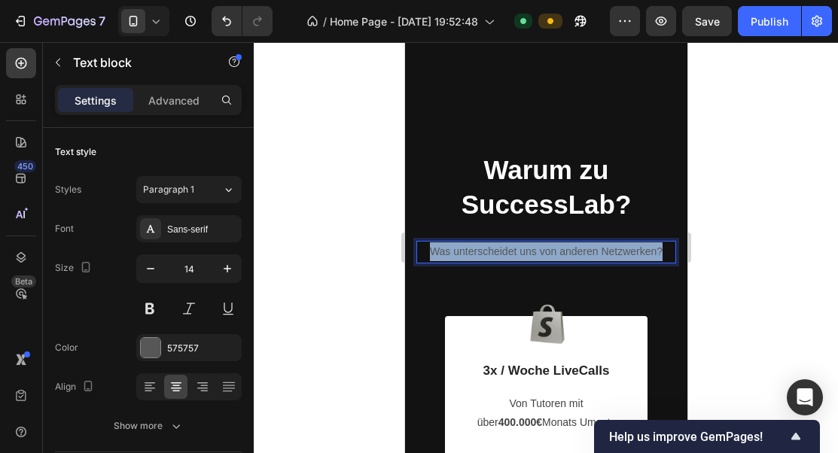
click at [485, 249] on p "Was unterscheidet uns von anderen Netzwerken?" at bounding box center [545, 251] width 257 height 19
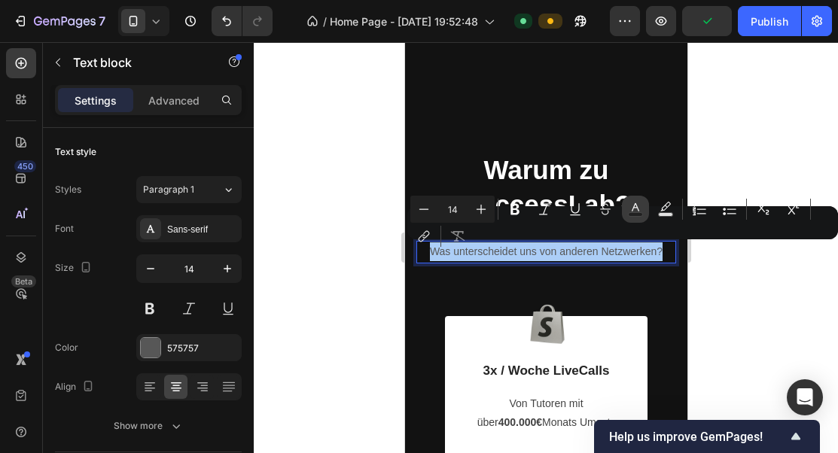
click at [629, 202] on icon "Editor contextual toolbar" at bounding box center [635, 209] width 15 height 15
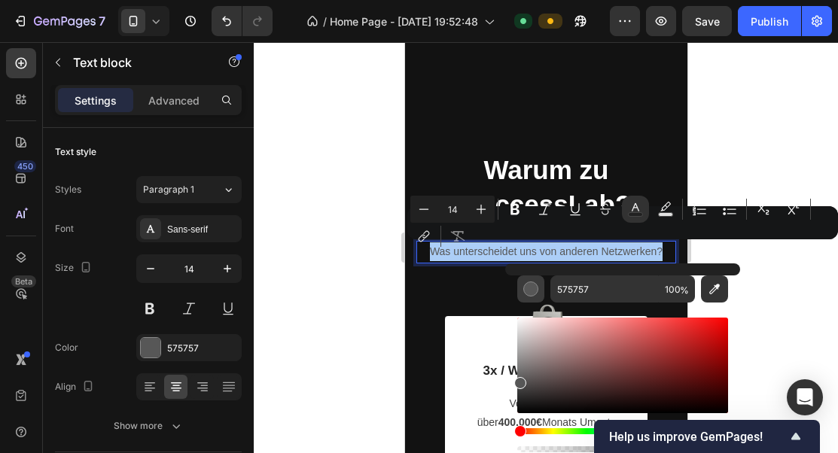
click at [534, 293] on div "Editor contextual toolbar" at bounding box center [530, 289] width 15 height 15
drag, startPoint x: 546, startPoint y: 387, endPoint x: 508, endPoint y: 290, distance: 104.4
click at [508, 290] on div "575757 100 %" at bounding box center [622, 359] width 235 height 192
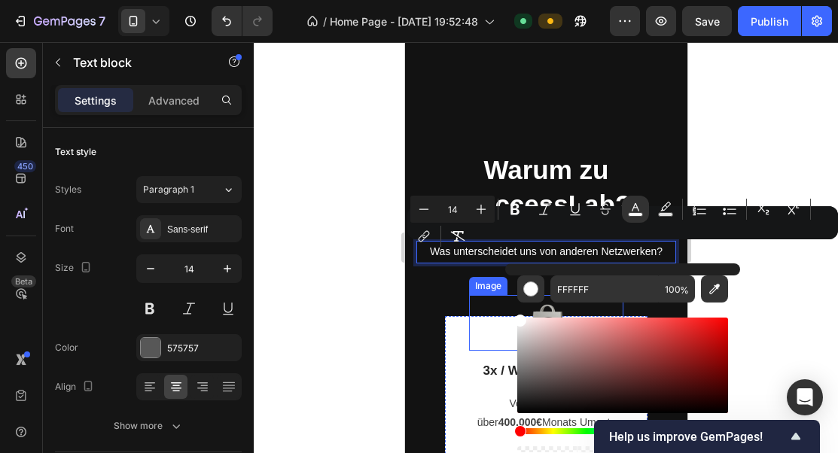
click at [470, 302] on div at bounding box center [545, 323] width 154 height 56
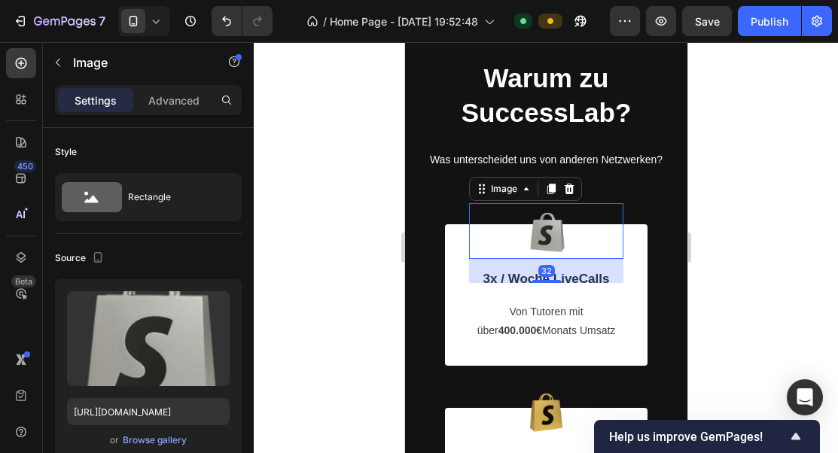
scroll to position [1559, 0]
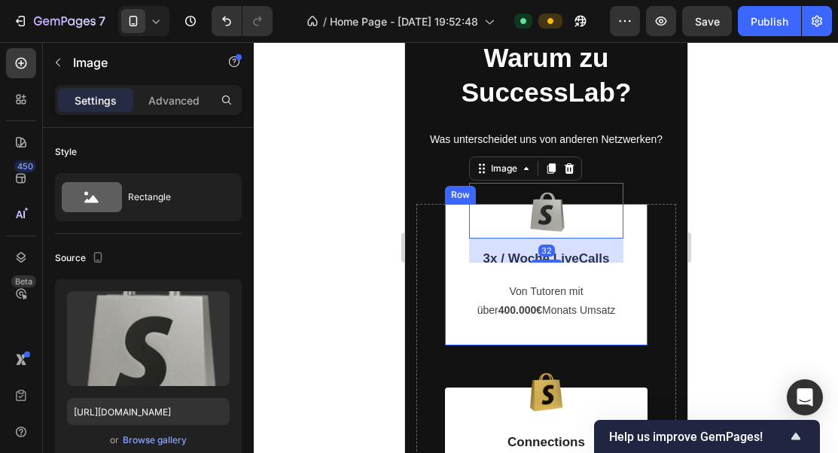
click at [528, 293] on p "Von Tutoren mit über 400.000€ Monats Umsatz" at bounding box center [545, 301] width 151 height 38
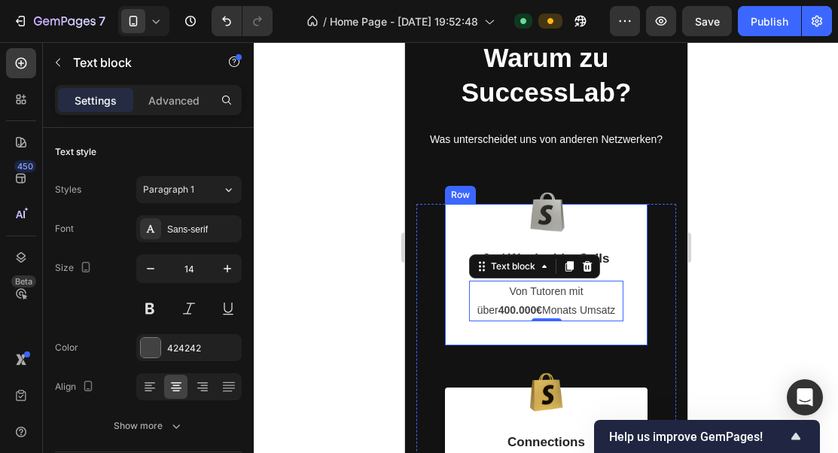
click at [635, 213] on div "Image 3x / Woche LiveCalls Text Block Von Tutoren mit über 400.000€ Monats Umsa…" at bounding box center [545, 275] width 202 height 142
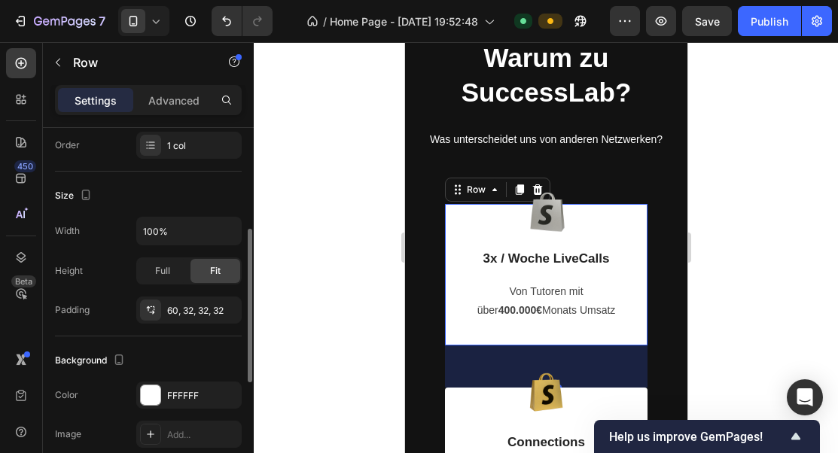
scroll to position [294, 0]
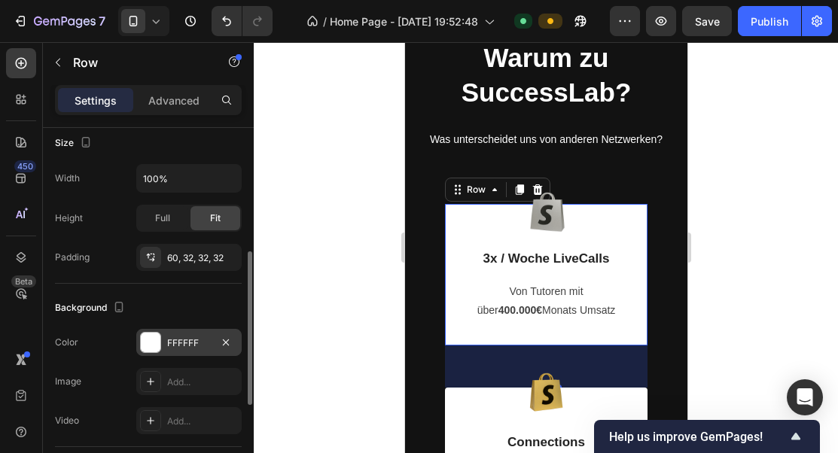
click at [164, 339] on div "FFFFFF" at bounding box center [188, 342] width 105 height 27
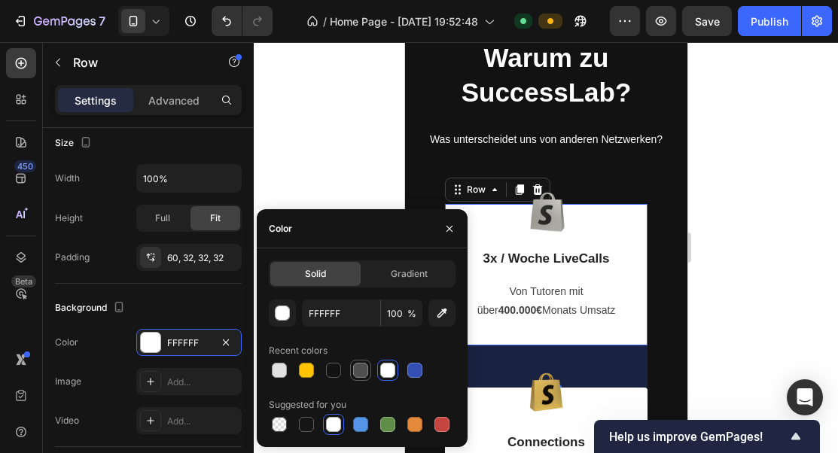
click at [359, 367] on div at bounding box center [360, 370] width 15 height 15
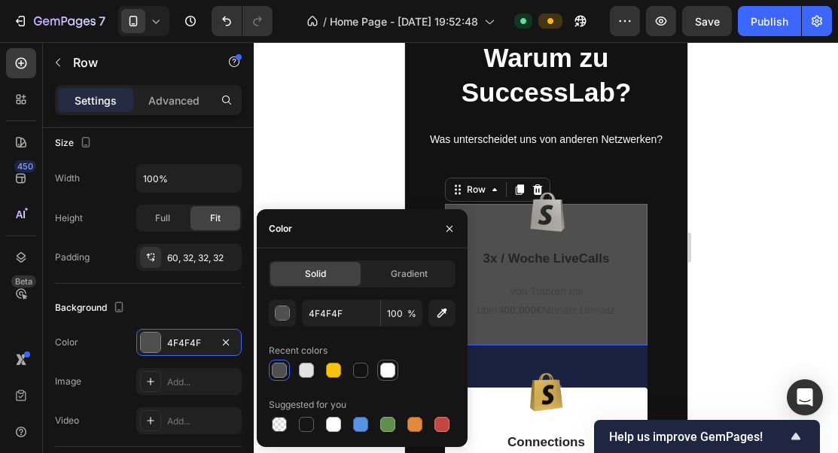
click at [390, 370] on div at bounding box center [387, 370] width 15 height 15
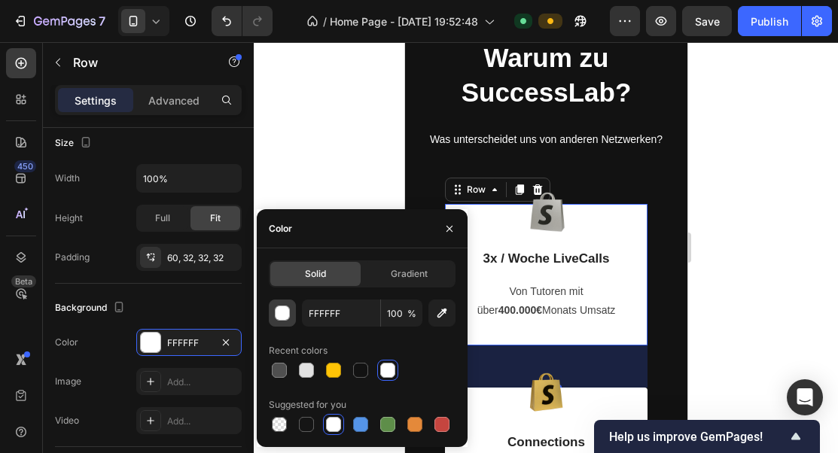
click at [284, 321] on button "button" at bounding box center [282, 313] width 27 height 27
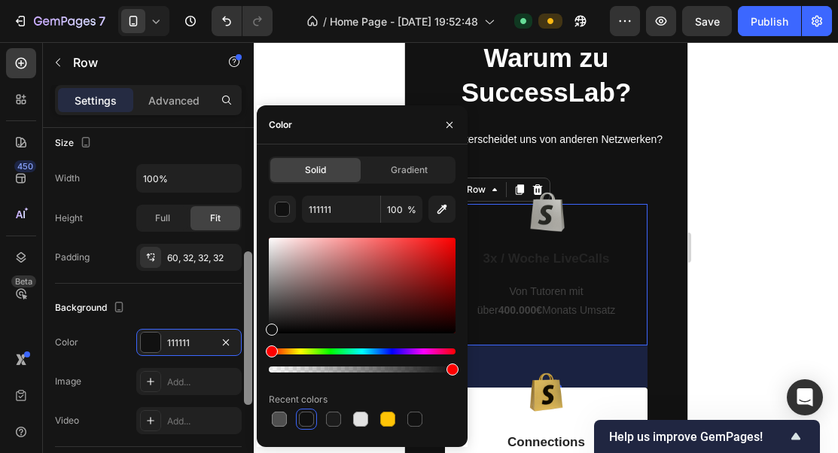
drag, startPoint x: 313, startPoint y: 315, endPoint x: 244, endPoint y: 326, distance: 70.2
click at [244, 326] on div "450 Beta Sections(18) Elements(83) Section Element Hero Section Product Detail …" at bounding box center [127, 247] width 254 height 411
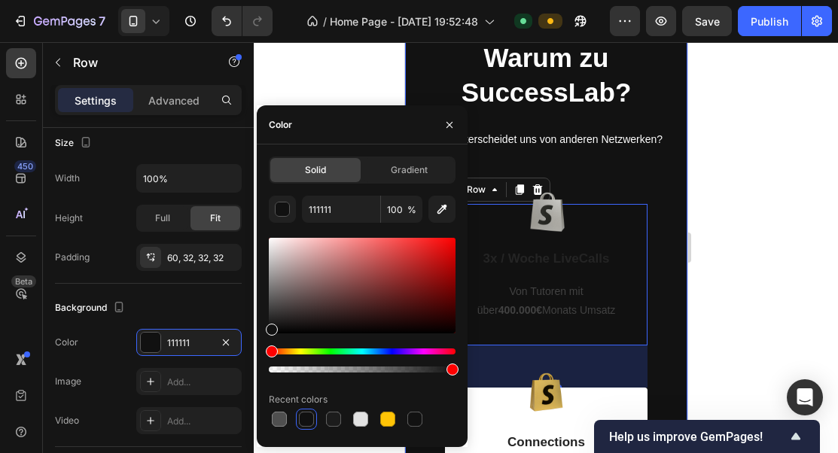
click at [640, 169] on div "⁠⁠⁠⁠⁠⁠⁠ Warum zu SuccessLab? Heading Was unterscheidet uns von anderen Netzwerk…" at bounding box center [545, 115] width 260 height 152
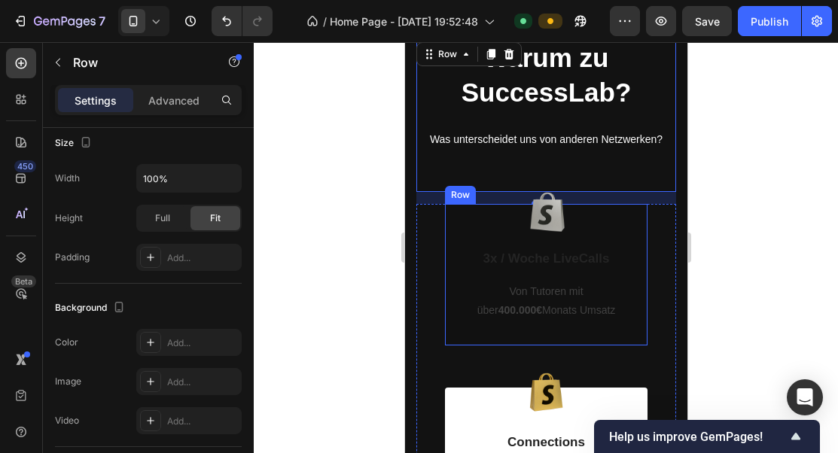
click at [624, 233] on div "Image 3x / Woche LiveCalls Text Block Von Tutoren mit über 400.000€ Monats Umsa…" at bounding box center [545, 275] width 202 height 142
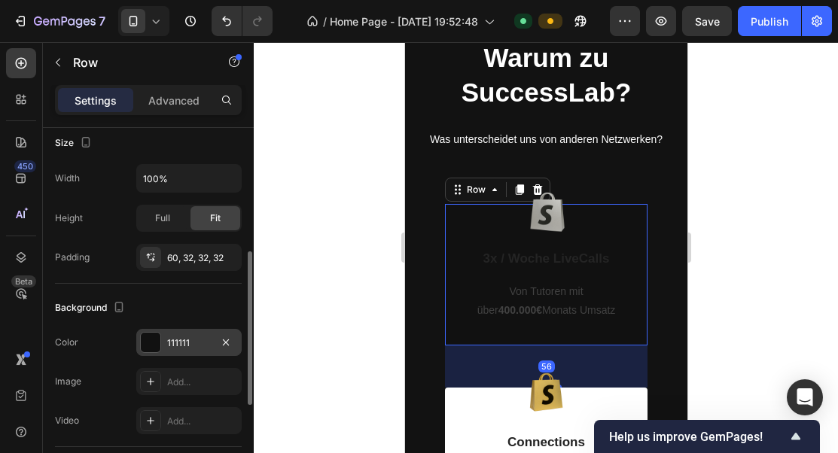
click at [191, 342] on div "111111" at bounding box center [189, 343] width 44 height 14
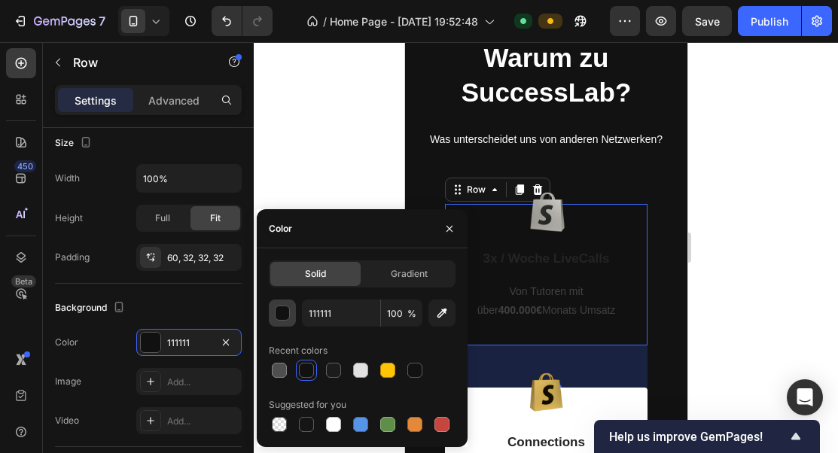
click at [270, 314] on button "button" at bounding box center [282, 313] width 27 height 27
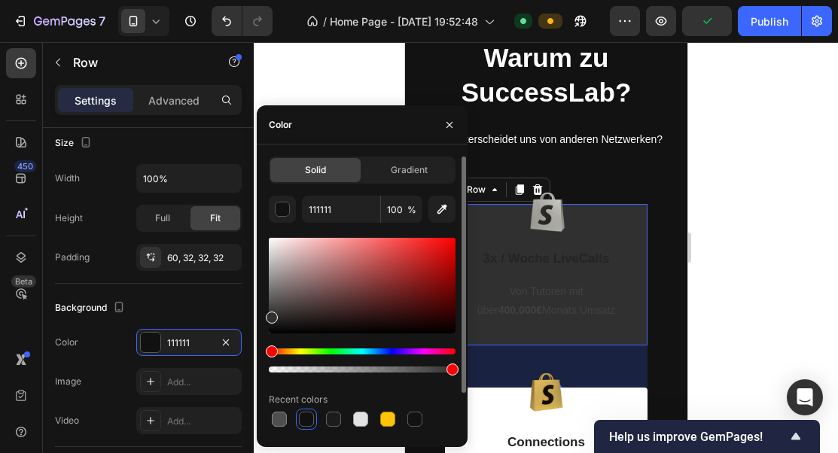
drag, startPoint x: 280, startPoint y: 309, endPoint x: 257, endPoint y: 315, distance: 24.1
click at [257, 315] on div "Solid Gradient 111111 100 % Recent colors Suggested for you" at bounding box center [362, 320] width 211 height 327
click at [436, 207] on icon "button" at bounding box center [441, 209] width 15 height 15
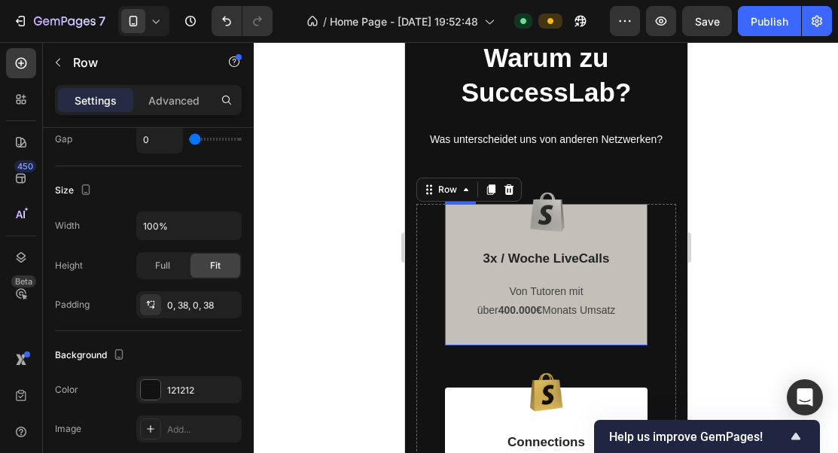
click at [634, 218] on div "Image 3x / Woche LiveCalls Text Block Von Tutoren mit über 400.000€ Monats Umsa…" at bounding box center [545, 275] width 202 height 142
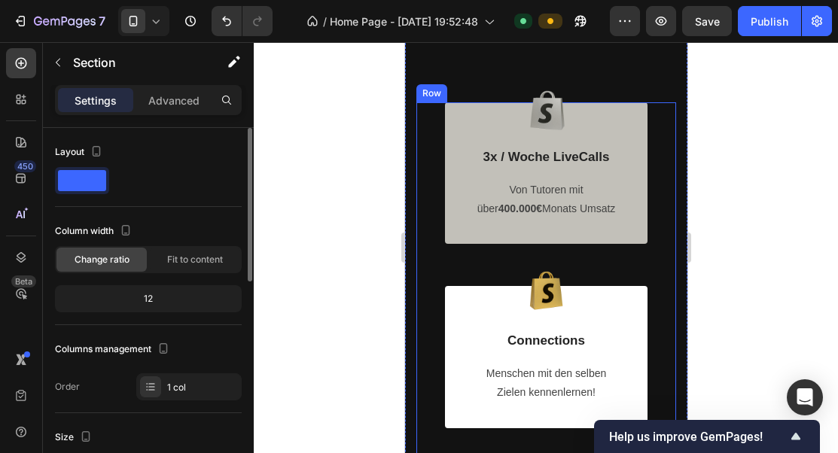
scroll to position [1686, 0]
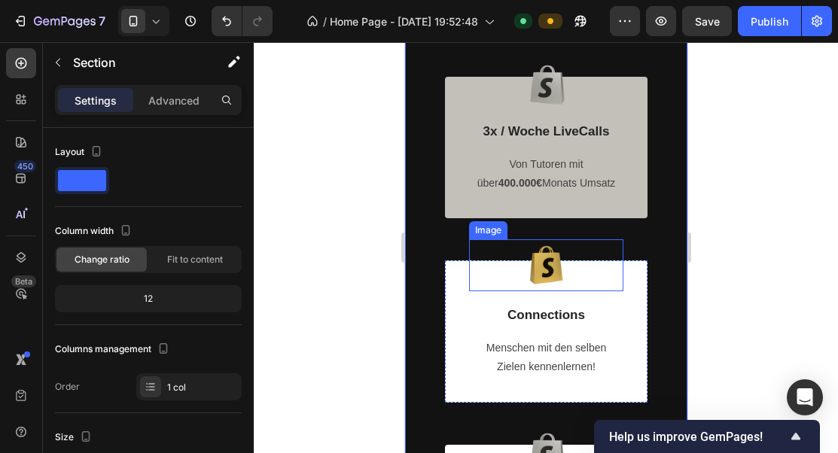
click at [552, 269] on img at bounding box center [545, 265] width 52 height 52
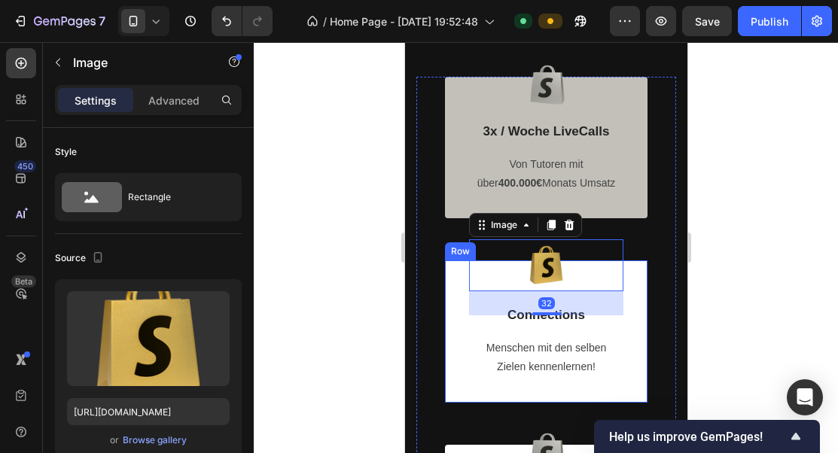
click at [456, 315] on div "Image 32 Connections Text Block Menschen mit den selben Zielen kennenlernen! Te…" at bounding box center [545, 331] width 202 height 142
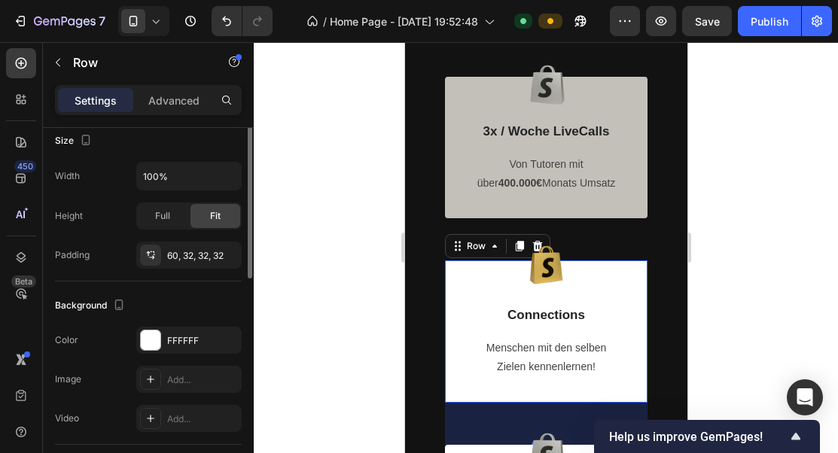
scroll to position [315, 0]
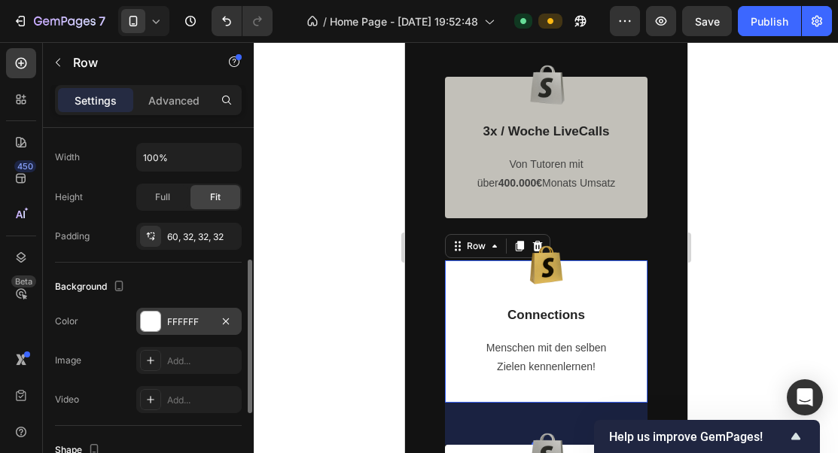
click at [189, 324] on div "FFFFFF" at bounding box center [189, 322] width 44 height 14
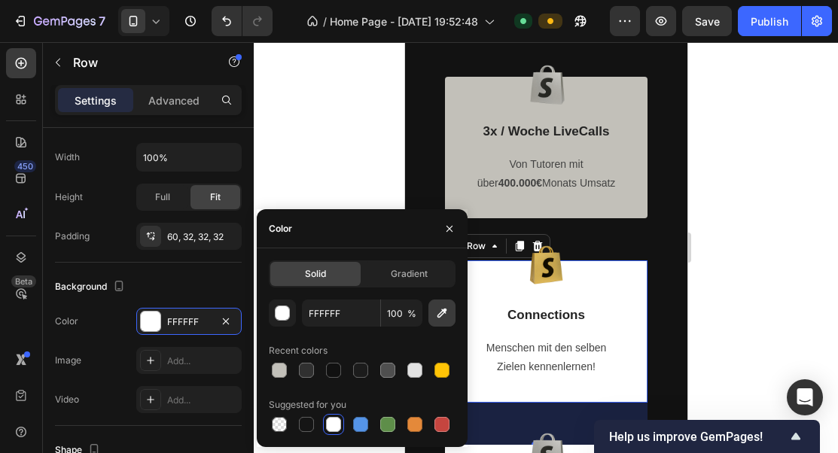
click at [450, 321] on button "button" at bounding box center [441, 313] width 27 height 27
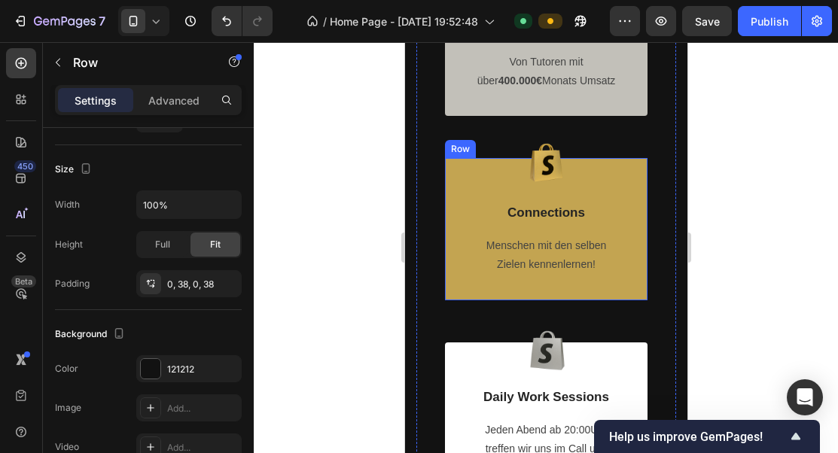
scroll to position [1887, 0]
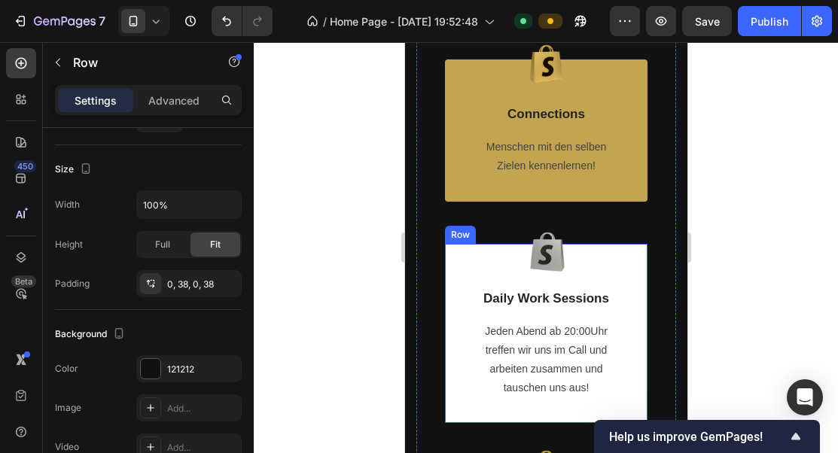
click at [624, 276] on div "Image Daily Work Sessions Text Block Jeden Abend ab 20:00Uhr treffen wir uns im…" at bounding box center [545, 334] width 202 height 180
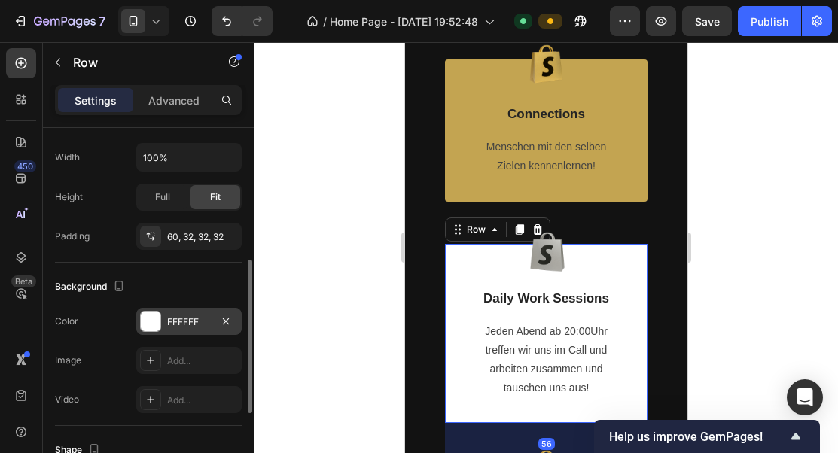
click at [172, 313] on div "FFFFFF" at bounding box center [188, 321] width 105 height 27
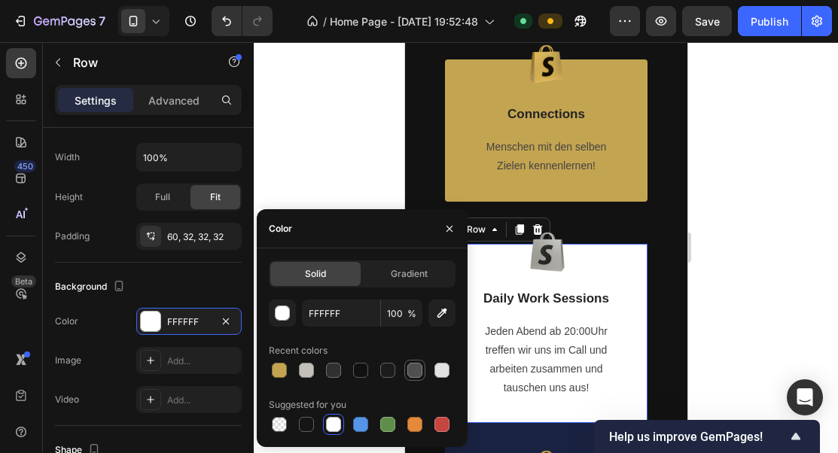
click at [419, 373] on div at bounding box center [414, 370] width 15 height 15
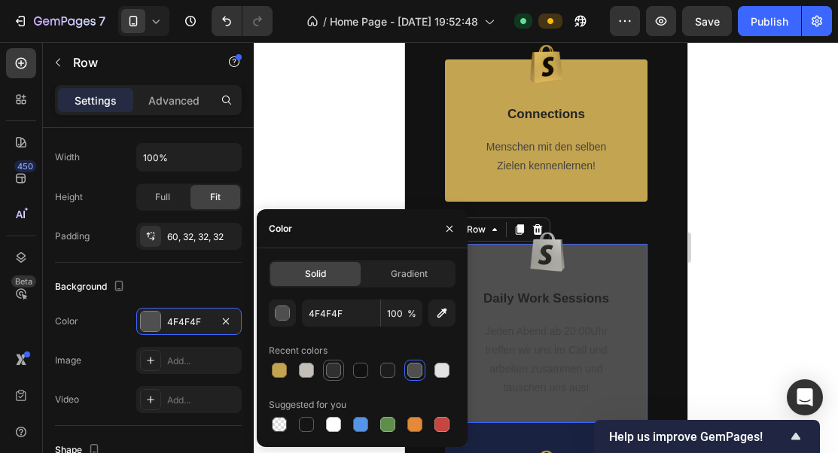
click at [334, 370] on div at bounding box center [333, 370] width 15 height 15
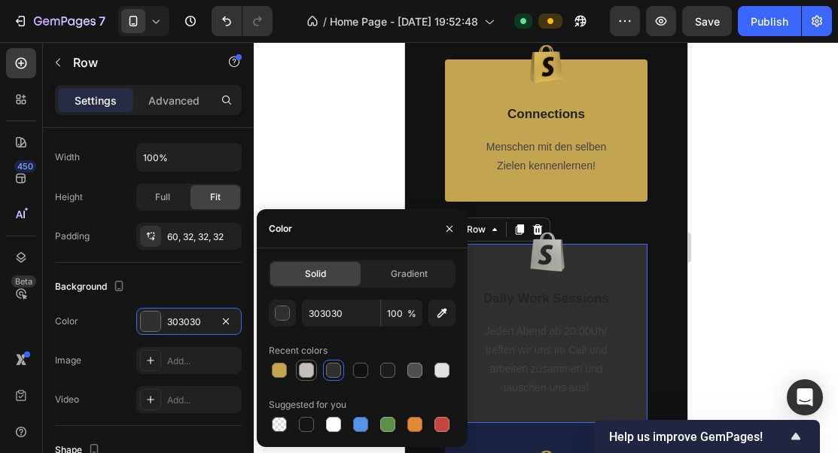
click at [309, 370] on div at bounding box center [306, 370] width 15 height 15
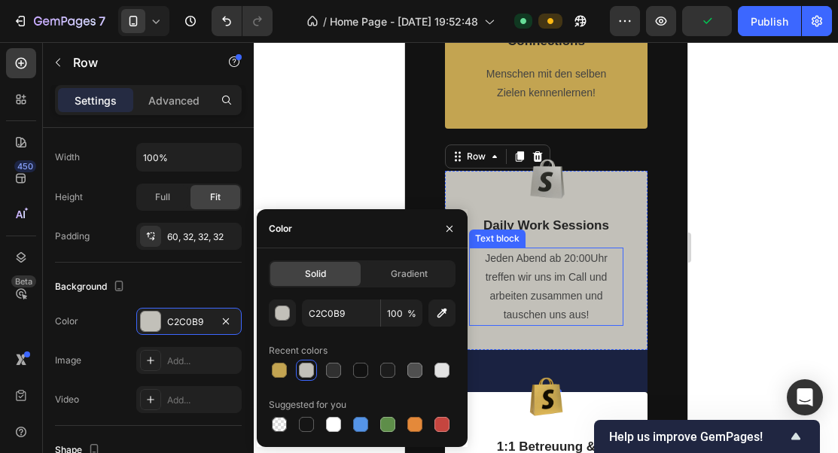
scroll to position [2057, 0]
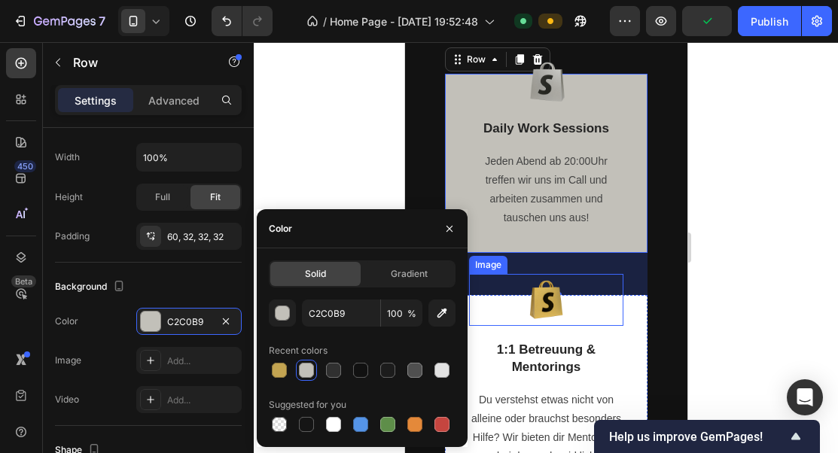
click at [628, 313] on div "Image 1:1 Betreuung & Mentorings Text Block Du verstehst etwas nicht von allein…" at bounding box center [545, 402] width 202 height 215
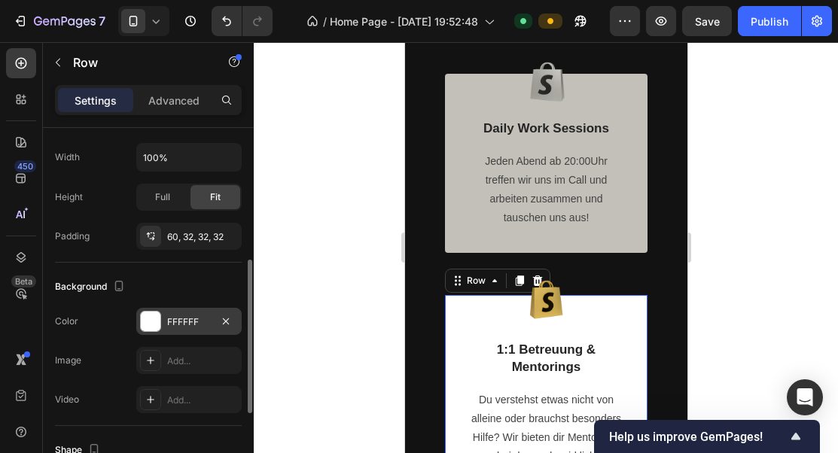
click at [181, 327] on div "FFFFFF" at bounding box center [189, 322] width 44 height 14
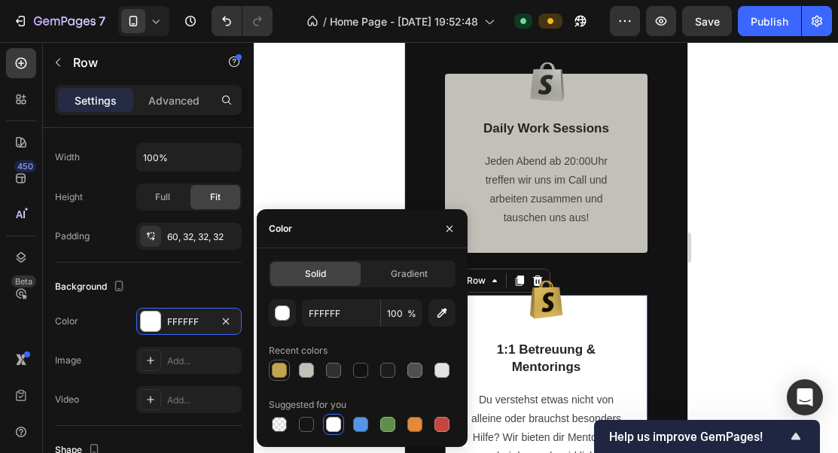
click at [275, 368] on div at bounding box center [279, 370] width 15 height 15
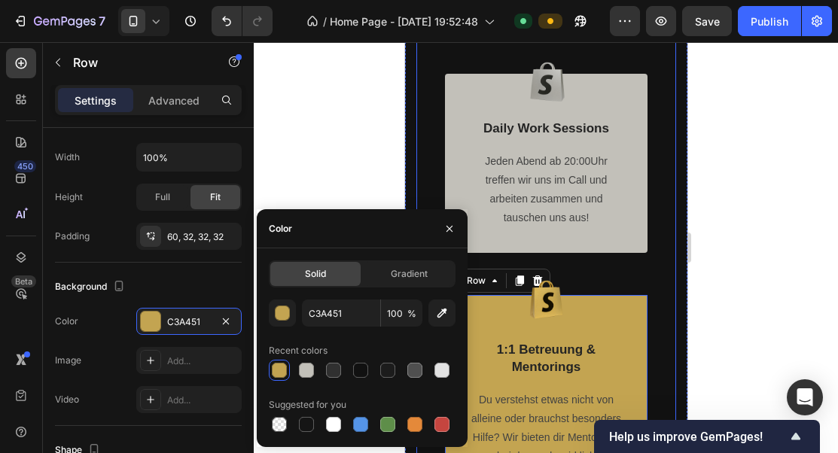
click at [607, 261] on div "Image Daily Work Sessions Text Block Jeden Abend ab 20:00Uhr treffen wir uns im…" at bounding box center [545, 185] width 202 height 222
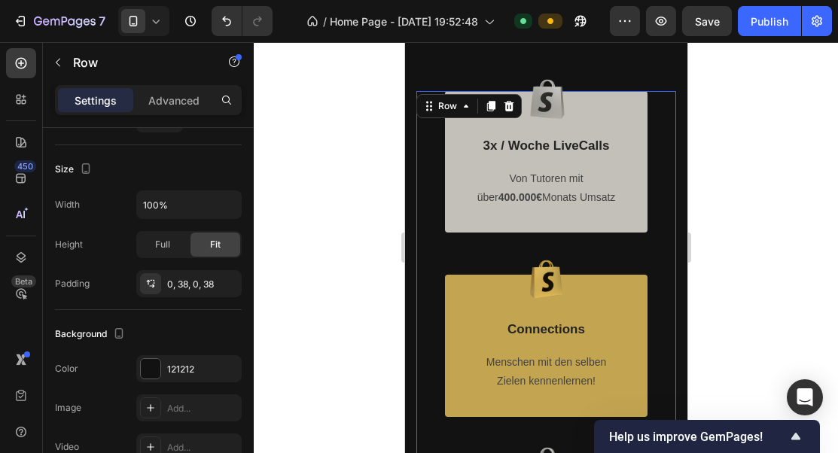
scroll to position [1568, 0]
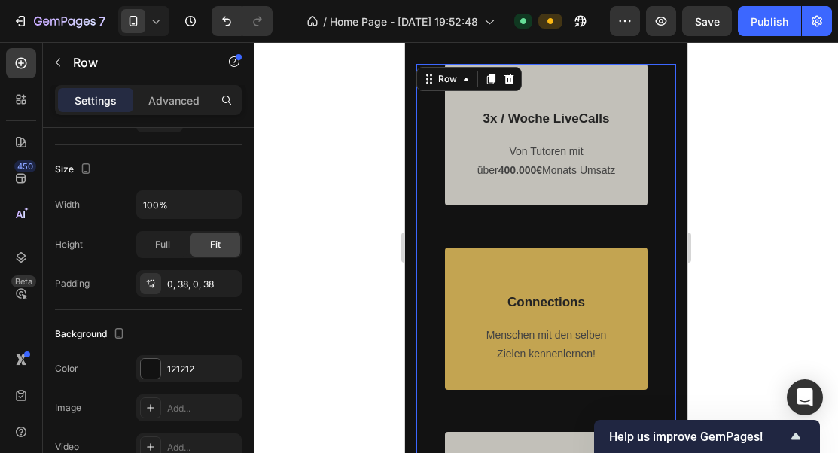
scroll to position [1655, 0]
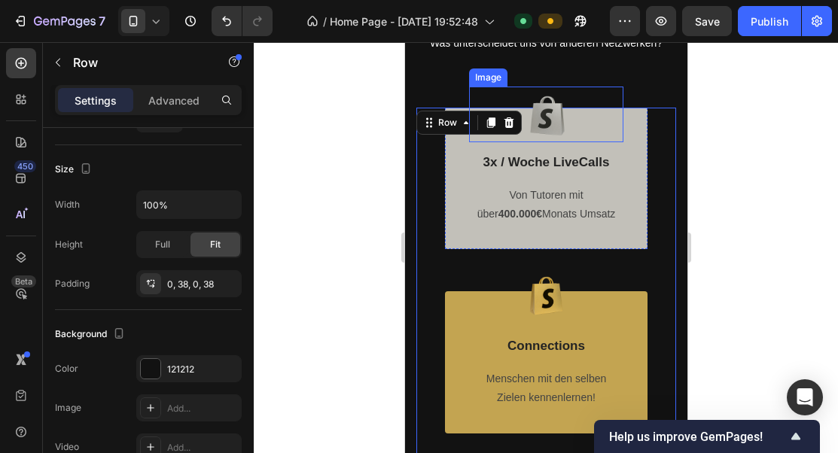
click at [549, 119] on img at bounding box center [546, 115] width 42 height 56
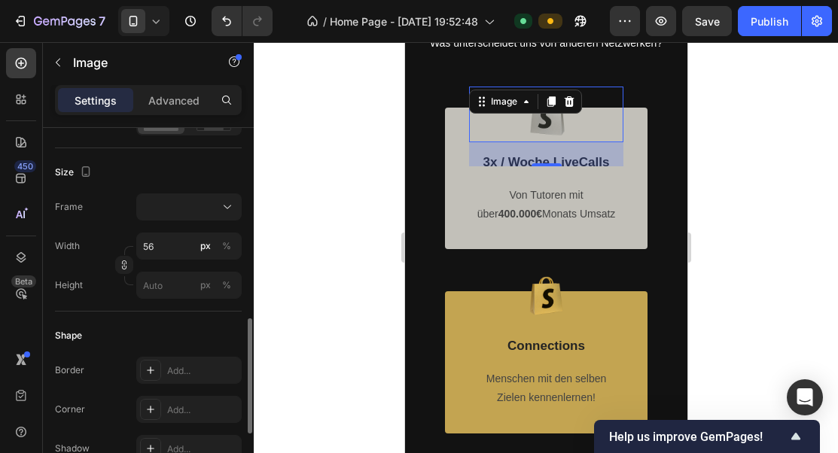
scroll to position [496, 0]
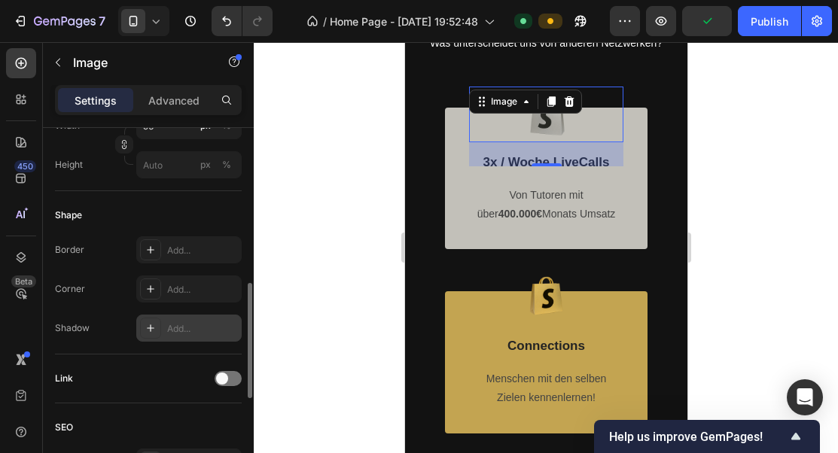
click at [190, 320] on div "Add..." at bounding box center [188, 328] width 105 height 27
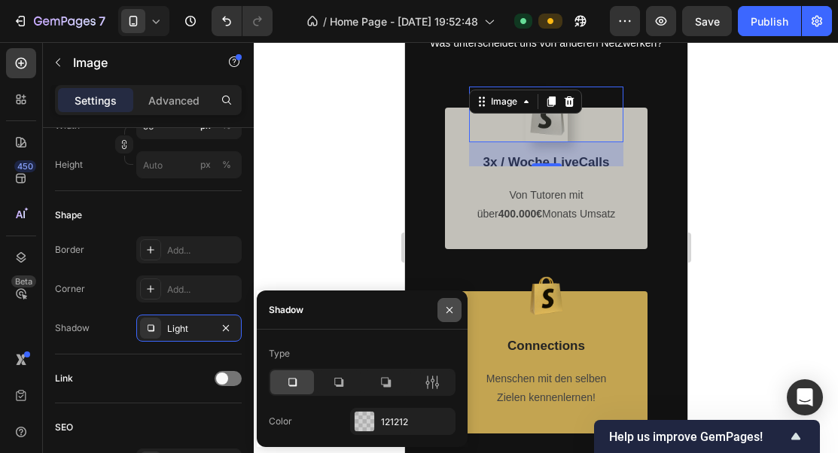
click at [447, 307] on icon "button" at bounding box center [449, 309] width 6 height 6
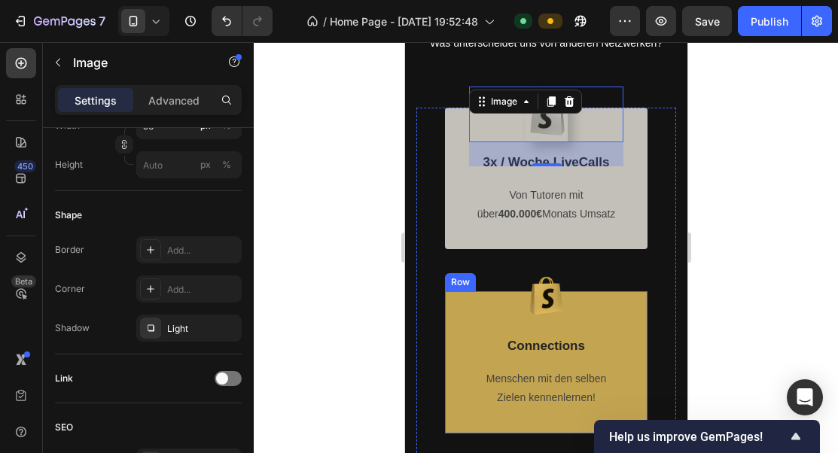
click at [512, 274] on div at bounding box center [545, 296] width 154 height 52
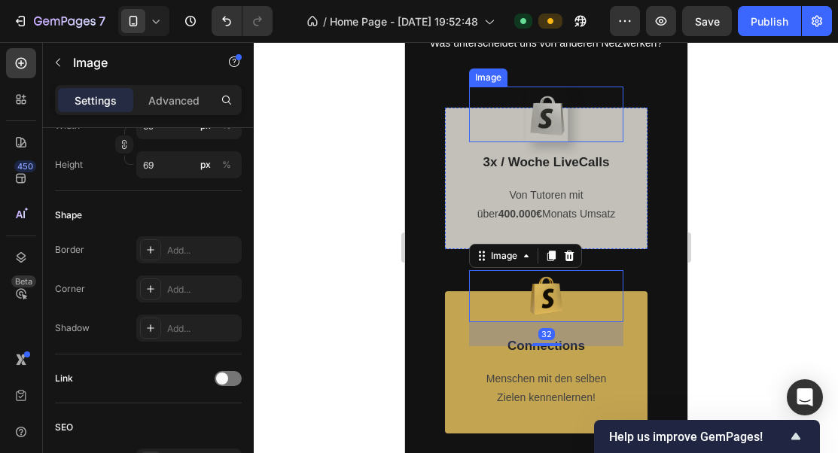
click at [561, 137] on img at bounding box center [546, 115] width 42 height 56
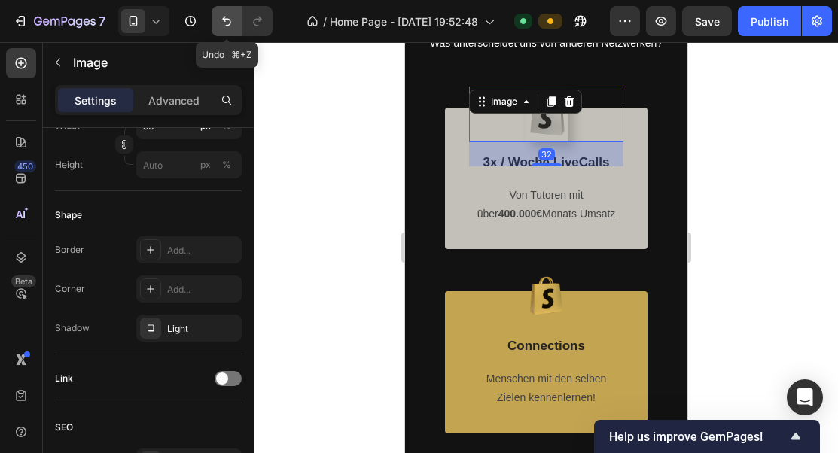
click at [225, 22] on icon "Undo/Redo" at bounding box center [226, 21] width 15 height 15
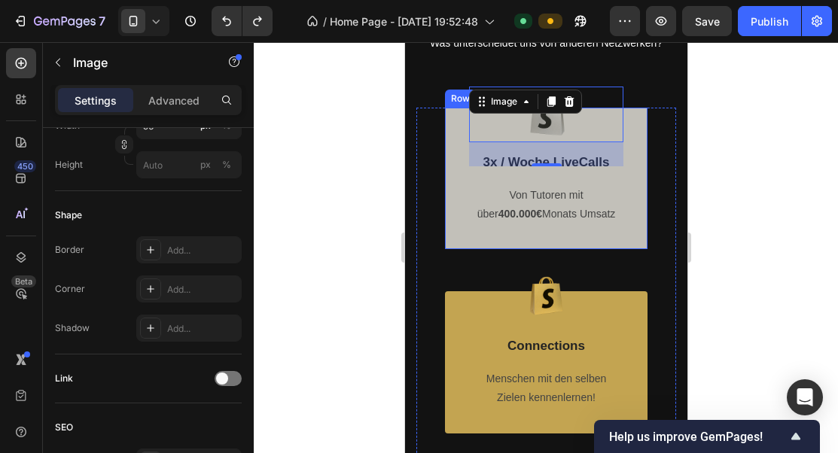
click at [638, 178] on div "Image 32 3x / Woche LiveCalls Text Block Von Tutoren mit über 400.000€ Monats U…" at bounding box center [545, 179] width 202 height 142
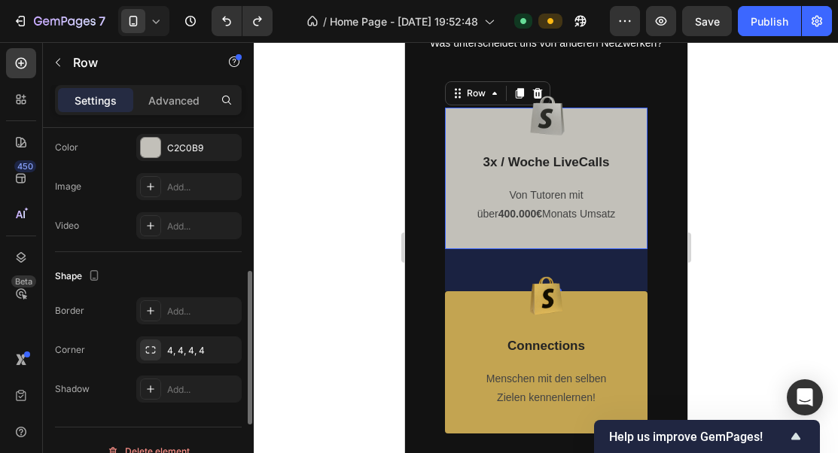
scroll to position [511, 0]
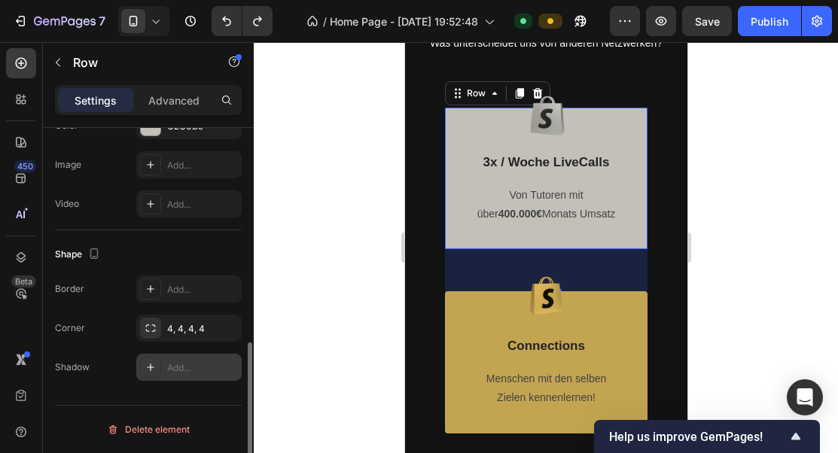
click at [180, 355] on div "Add..." at bounding box center [188, 367] width 105 height 27
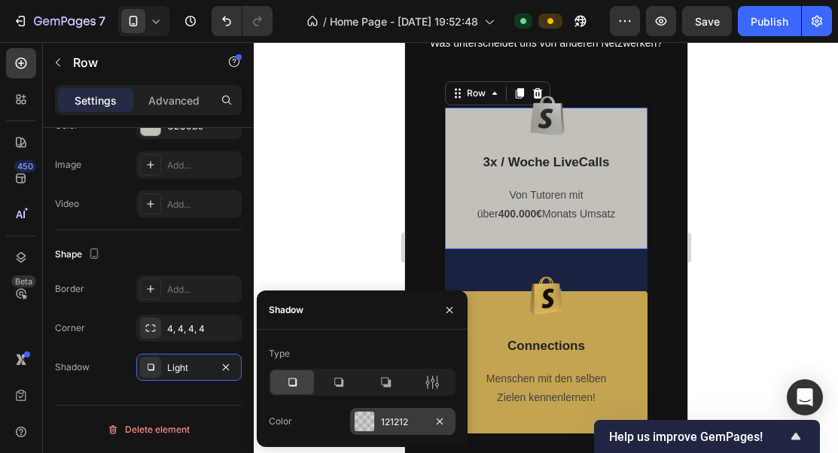
click at [385, 423] on div "121212" at bounding box center [403, 422] width 44 height 14
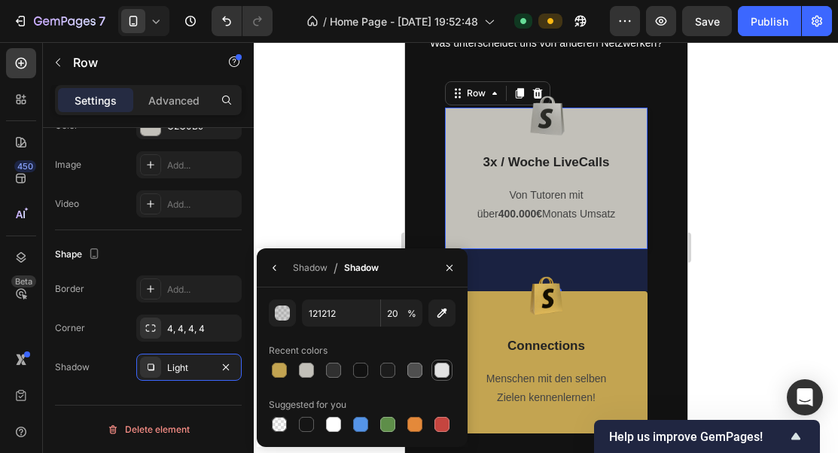
click at [446, 370] on div at bounding box center [441, 370] width 15 height 15
type input "E2E2E2"
type input "100"
click at [303, 373] on div at bounding box center [306, 370] width 15 height 15
type input "C2C0B9"
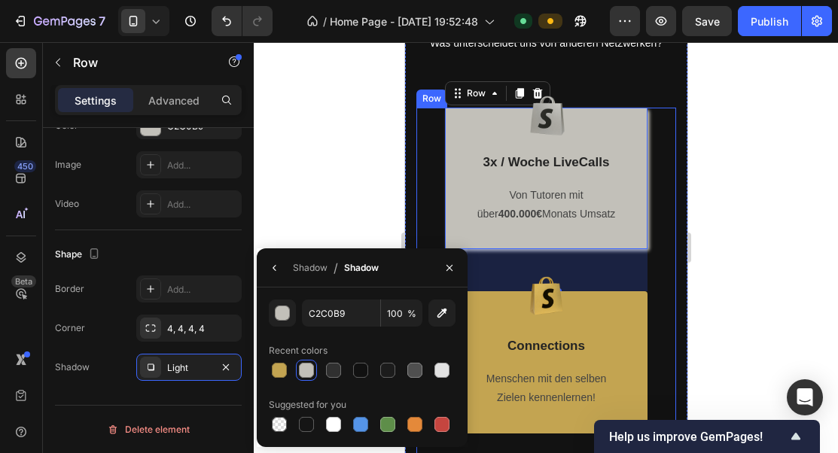
click at [678, 328] on div "⁠⁠⁠⁠⁠⁠⁠ Warum zu SuccessLab? Heading Was unterscheidet uns von anderen Netzwerk…" at bounding box center [545, 428] width 282 height 1090
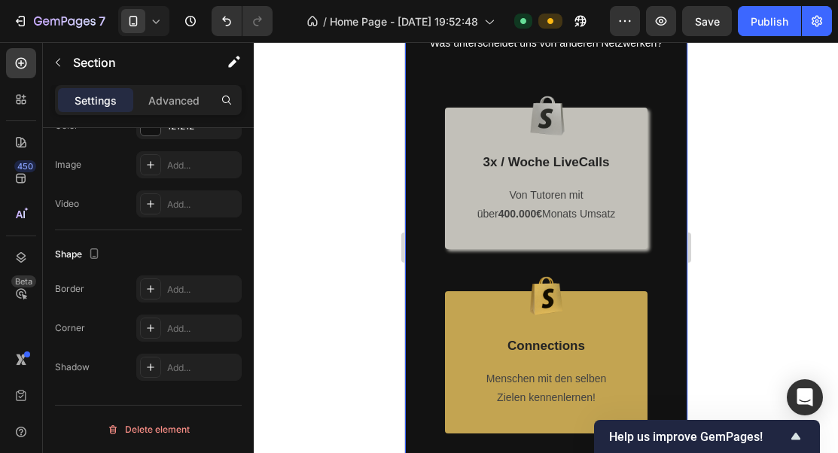
scroll to position [0, 0]
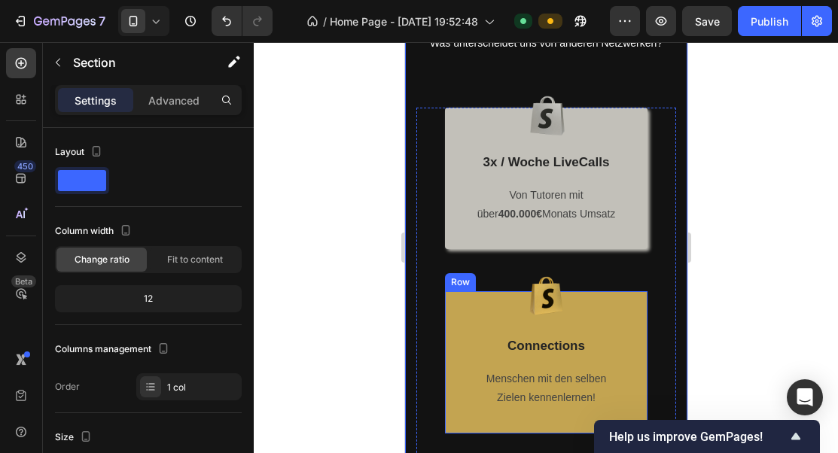
click at [638, 325] on div "Image Connections Text Block Menschen mit den selben Zielen kennenlernen! Text …" at bounding box center [545, 362] width 202 height 142
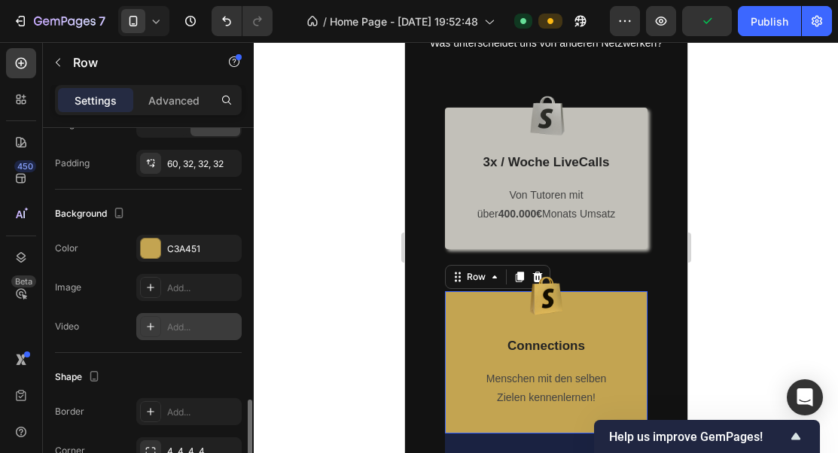
scroll to position [465, 0]
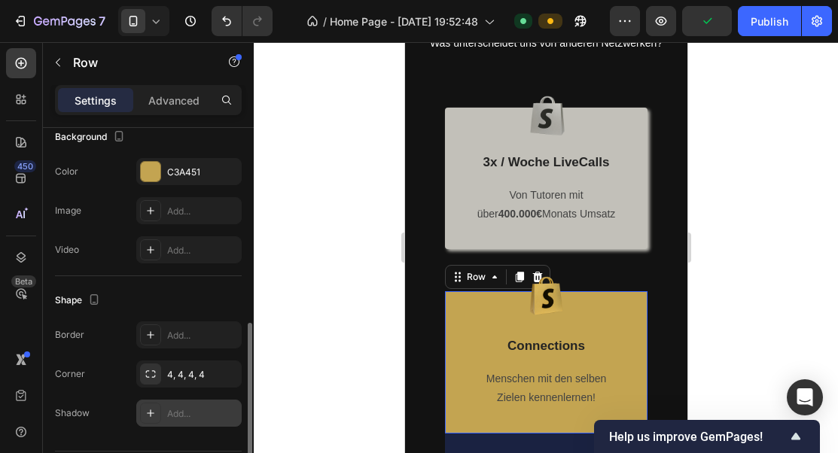
click at [178, 416] on div "Add..." at bounding box center [202, 414] width 71 height 14
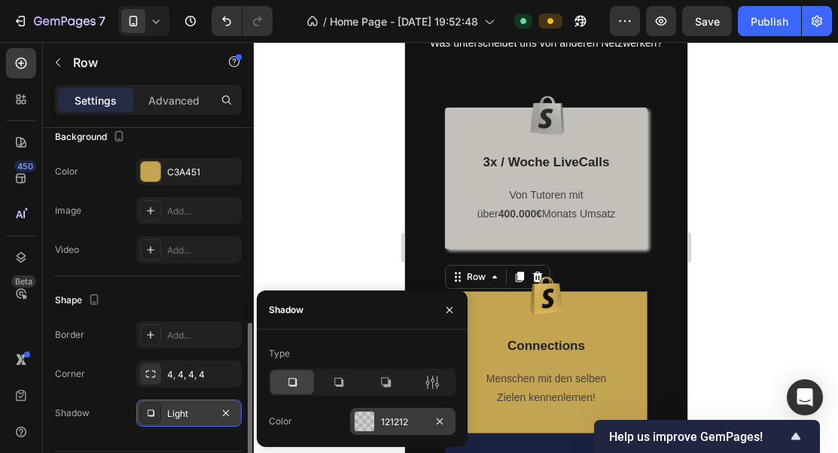
click at [376, 425] on div "121212" at bounding box center [402, 421] width 105 height 27
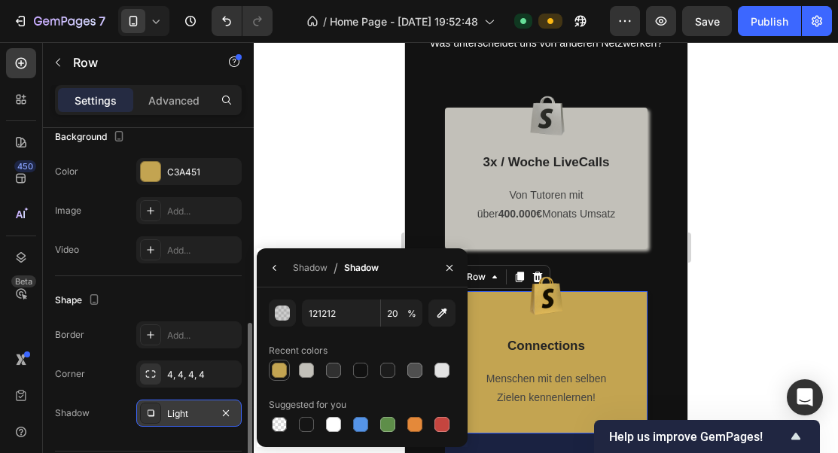
click at [279, 372] on div at bounding box center [279, 370] width 15 height 15
type input "C3A451"
type input "100"
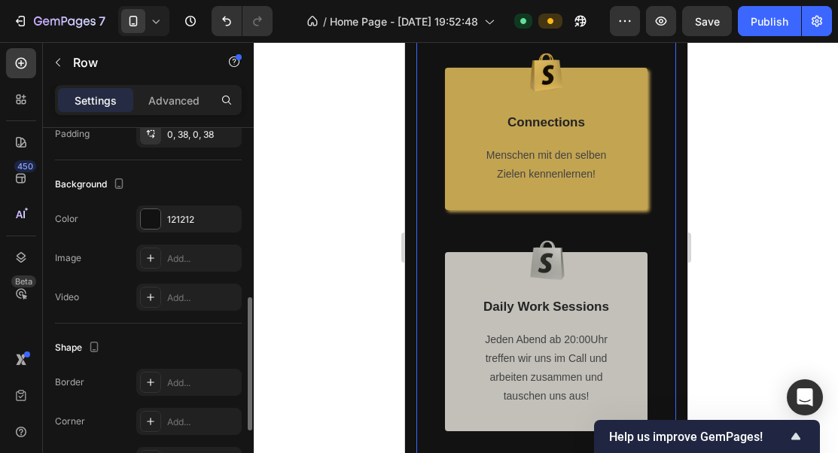
scroll to position [1928, 0]
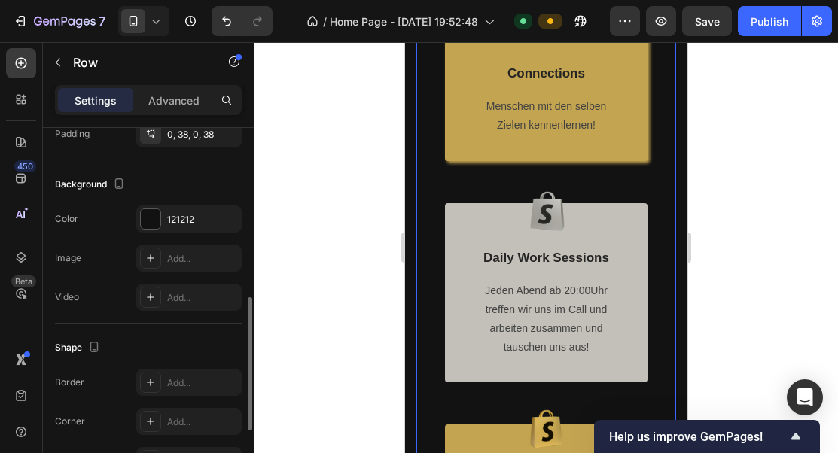
click at [625, 215] on div "Image Daily Work Sessions Text Block Jeden Abend ab 20:00Uhr treffen wir uns im…" at bounding box center [545, 293] width 202 height 180
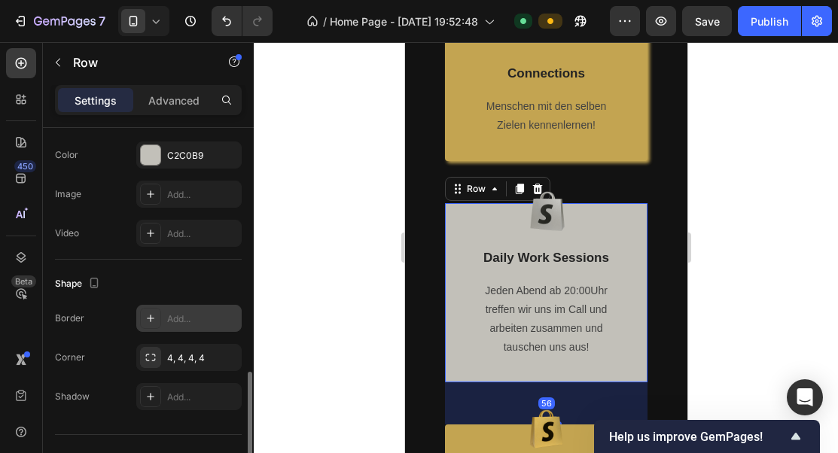
scroll to position [511, 0]
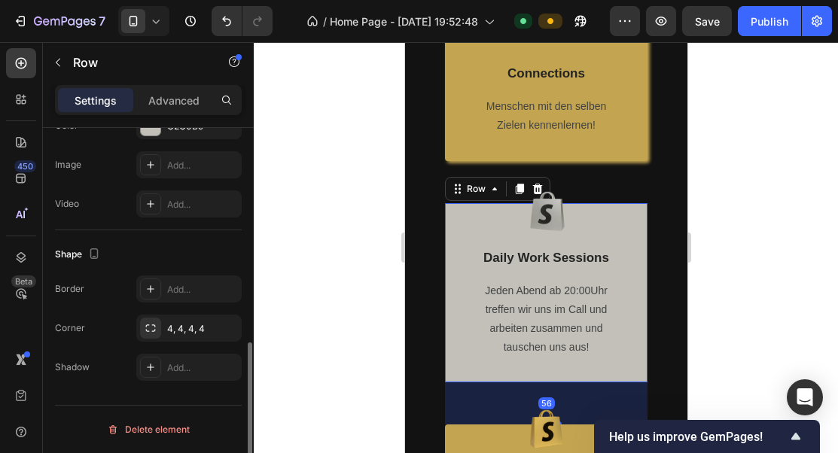
click at [179, 351] on div "Border Add... Corner 4, 4, 4, 4 Shadow Add..." at bounding box center [148, 327] width 187 height 105
click at [179, 364] on div "Add..." at bounding box center [202, 368] width 71 height 14
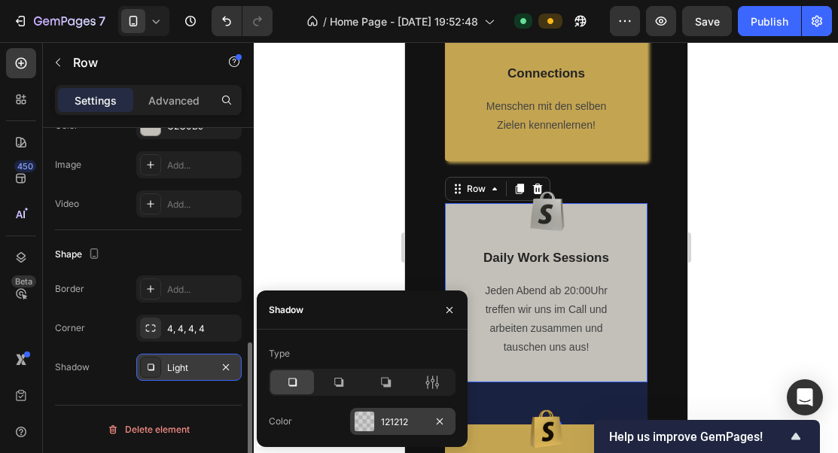
click at [378, 414] on div "121212" at bounding box center [402, 421] width 105 height 27
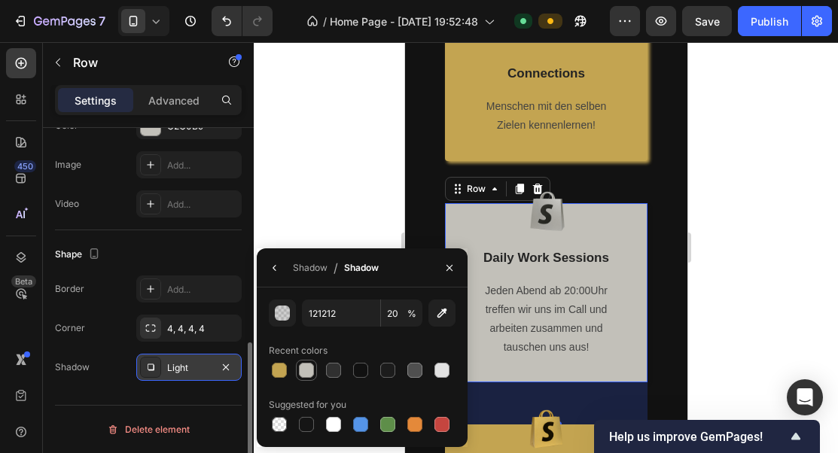
click at [309, 376] on div at bounding box center [306, 370] width 15 height 15
type input "C2C0B9"
type input "100"
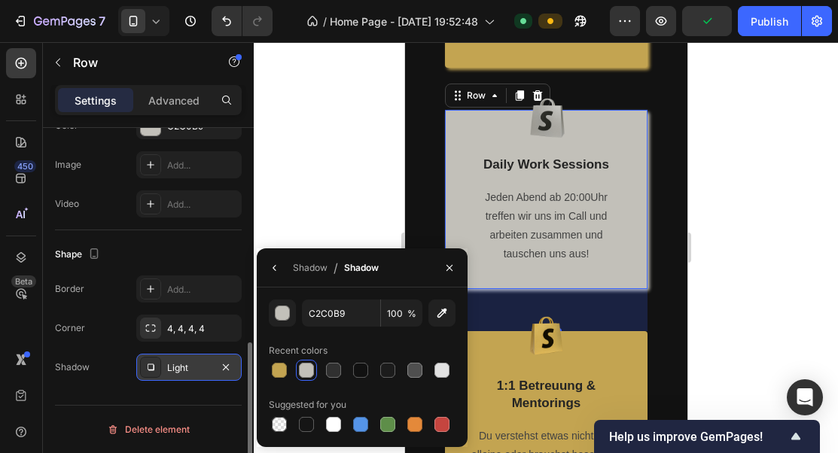
scroll to position [2122, 0]
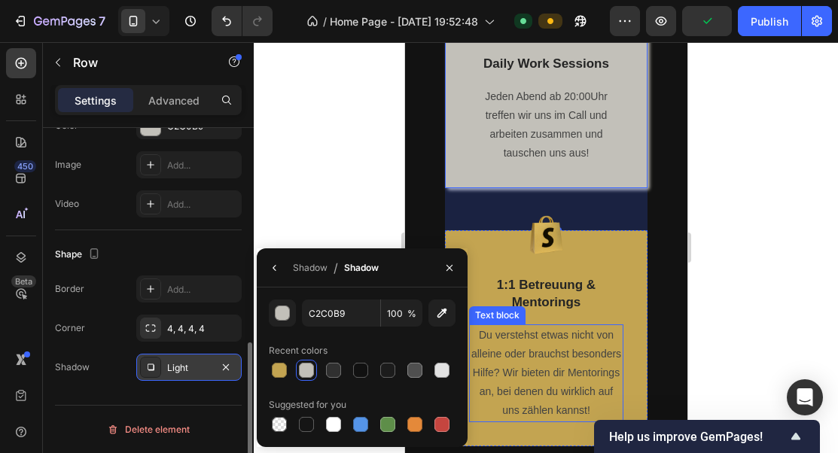
click at [627, 299] on div "Image 1:1 Betreuung & Mentorings Text Block Du verstehst etwas nicht von allein…" at bounding box center [545, 337] width 202 height 215
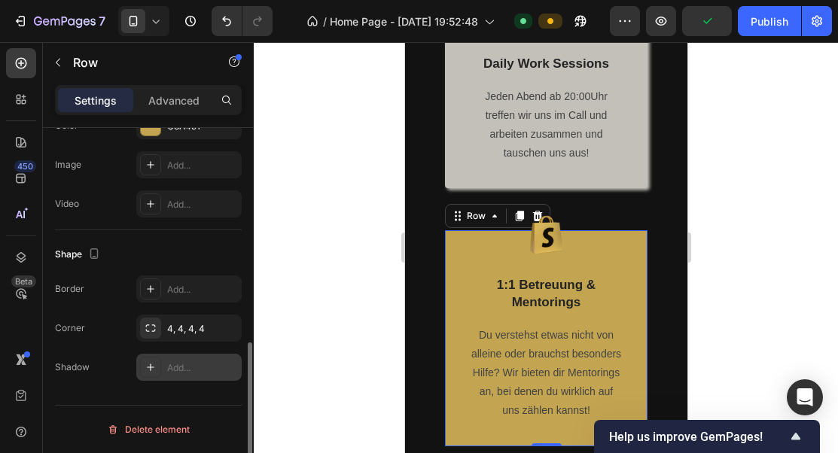
click at [183, 371] on div "Add..." at bounding box center [202, 368] width 71 height 14
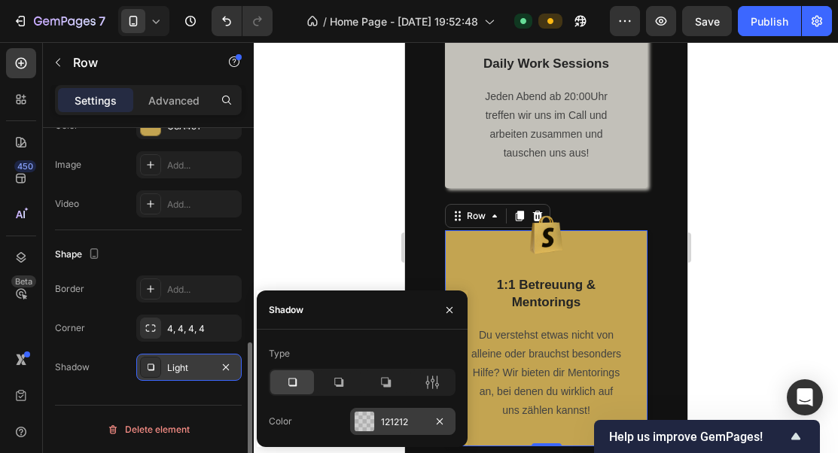
click at [361, 414] on div at bounding box center [365, 422] width 20 height 20
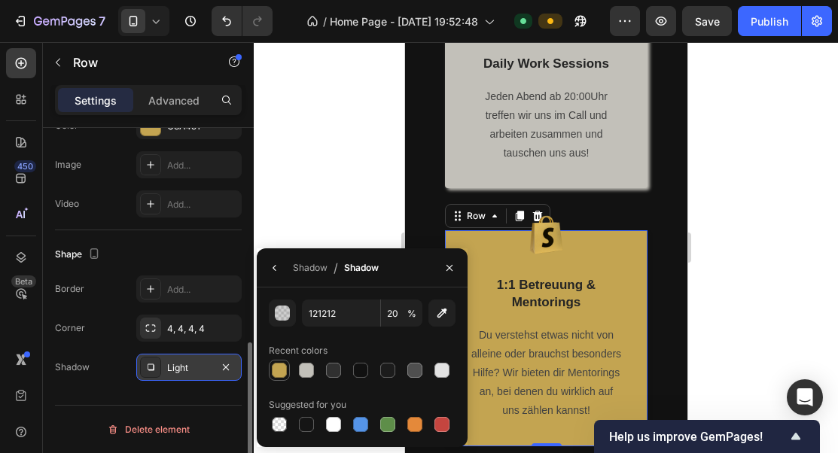
click at [275, 368] on div at bounding box center [279, 370] width 15 height 15
type input "C3A451"
type input "100"
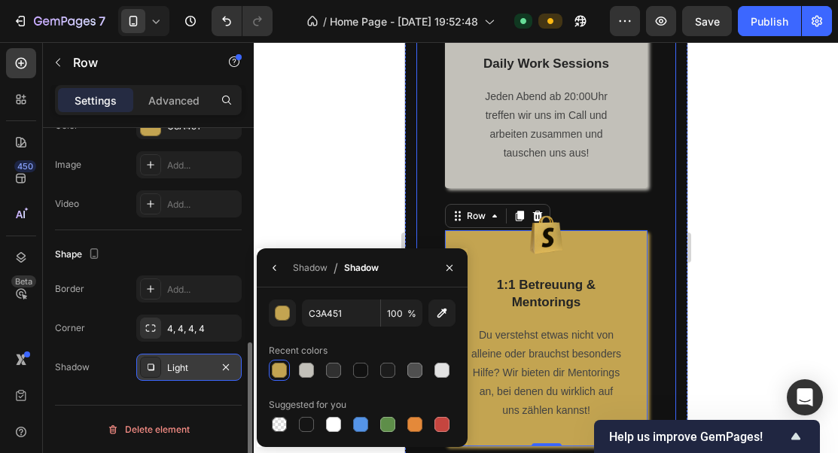
click at [657, 209] on div "Image 3x / Woche LiveCalls Text Block Von Tutoren mit über 400.000€ Monats Umsa…" at bounding box center [545, 43] width 260 height 805
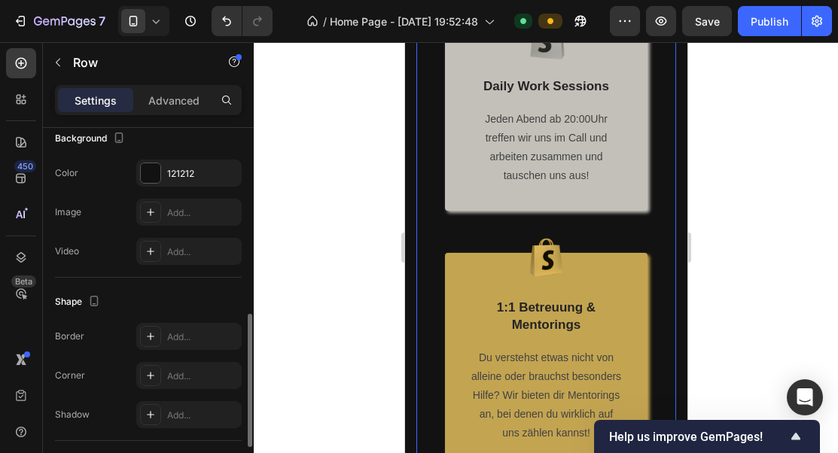
scroll to position [2093, 0]
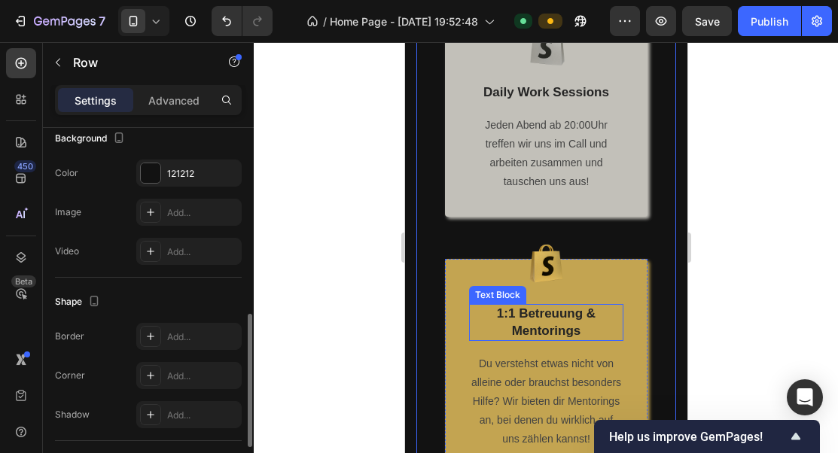
click at [569, 326] on p "1:1 Betreuung & Mentorings" at bounding box center [545, 322] width 151 height 33
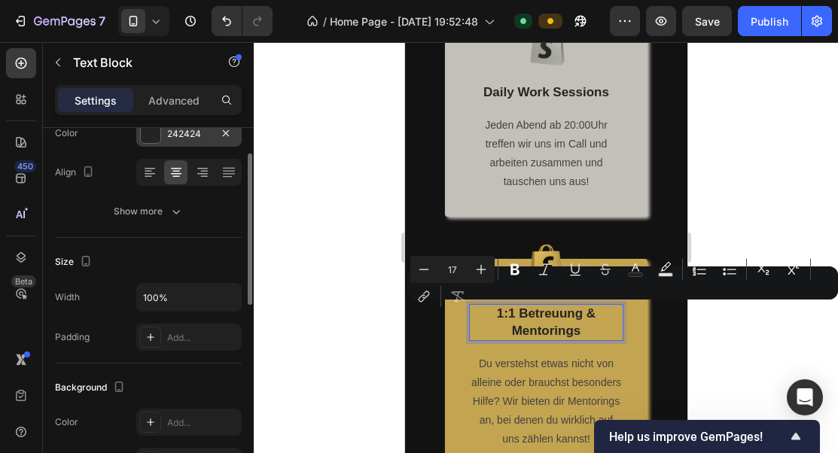
scroll to position [170, 0]
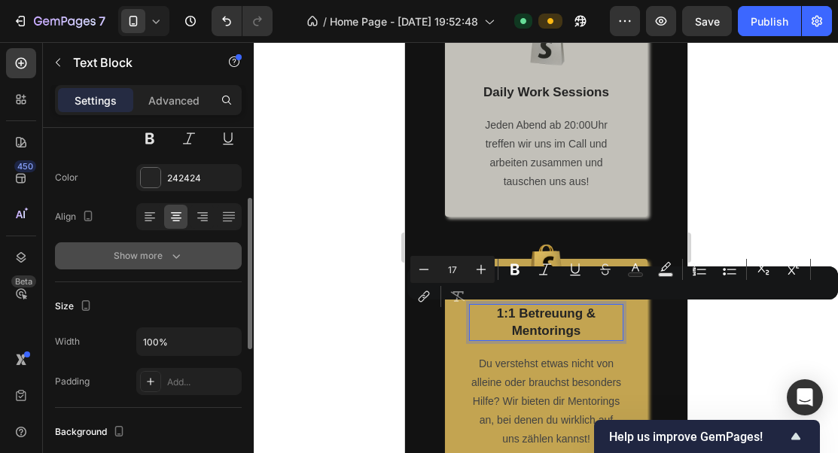
click at [164, 259] on div "Show more" at bounding box center [149, 255] width 70 height 15
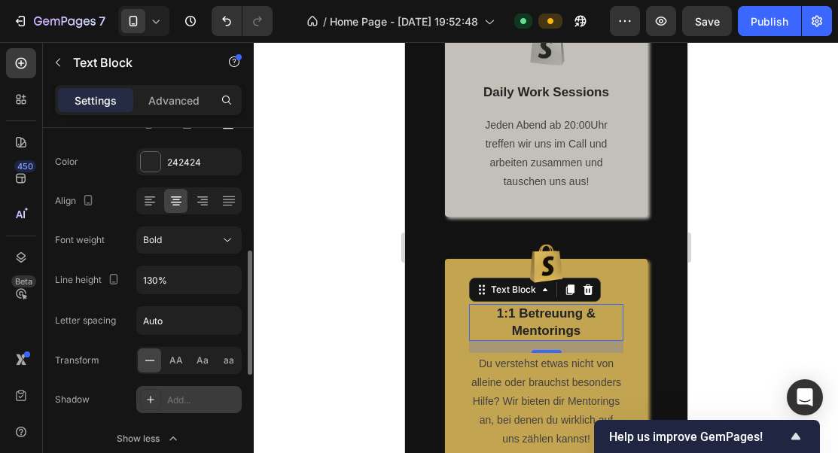
scroll to position [231, 0]
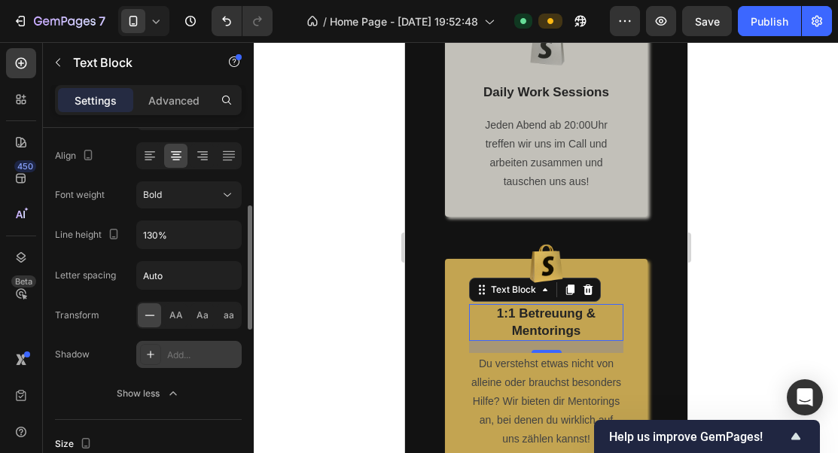
click at [166, 367] on div "Add..." at bounding box center [188, 354] width 105 height 27
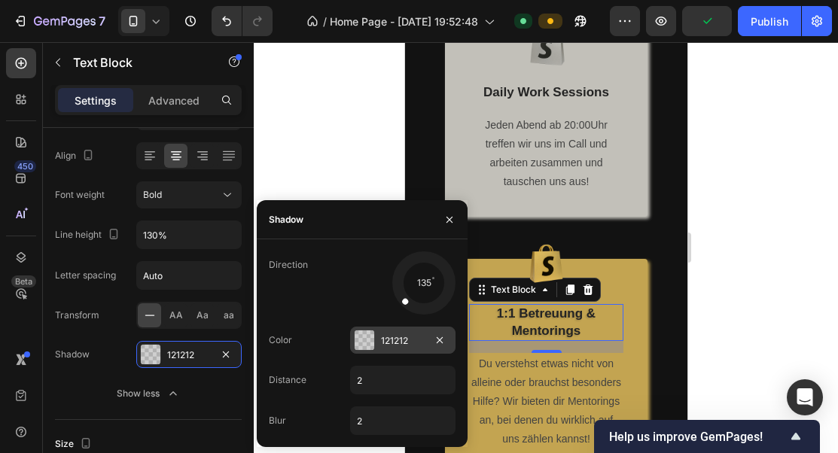
click at [371, 341] on div at bounding box center [365, 340] width 20 height 20
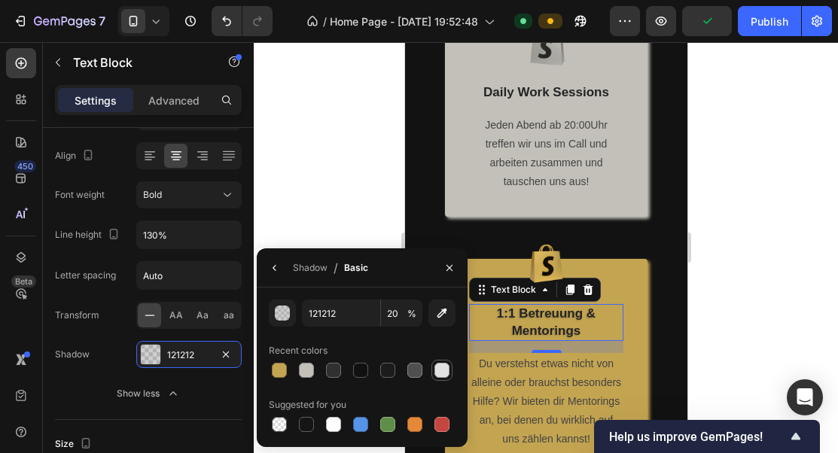
click at [446, 373] on div at bounding box center [441, 370] width 15 height 15
type input "E2E2E2"
type input "100"
click at [367, 373] on div at bounding box center [360, 370] width 15 height 15
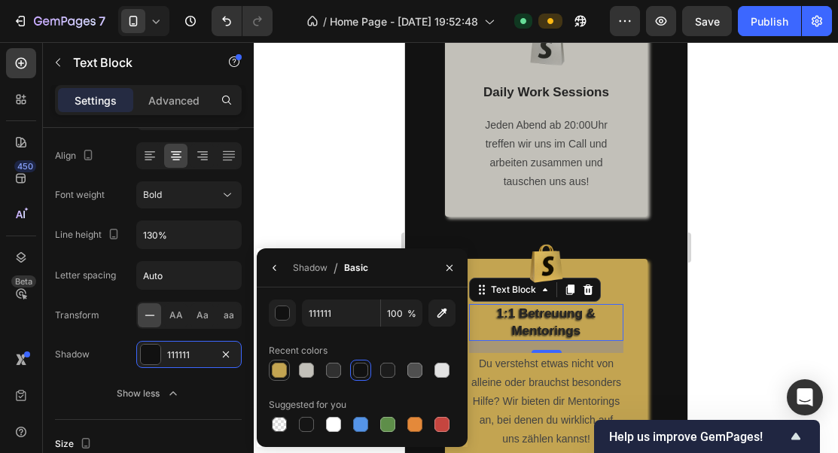
click at [282, 369] on div at bounding box center [279, 370] width 15 height 15
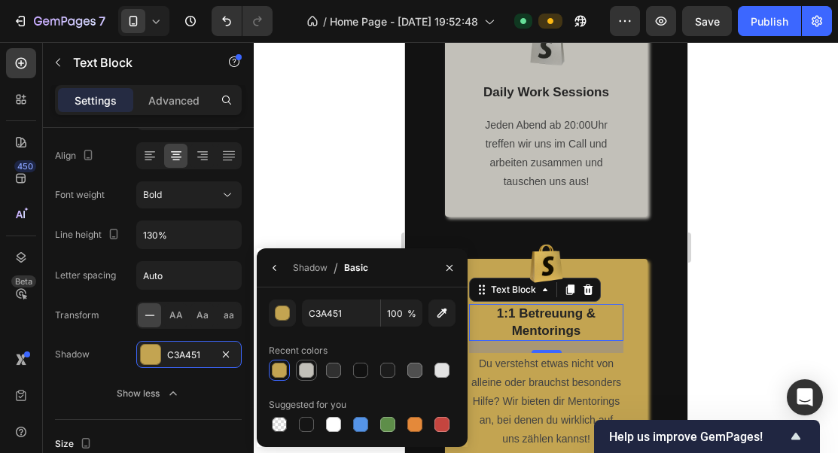
click at [310, 367] on div at bounding box center [306, 370] width 15 height 15
click at [336, 367] on div at bounding box center [333, 370] width 15 height 15
type input "303030"
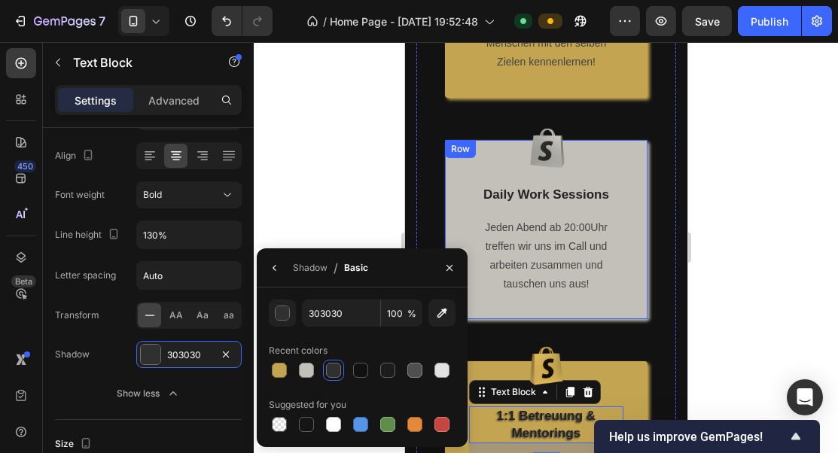
scroll to position [1966, 0]
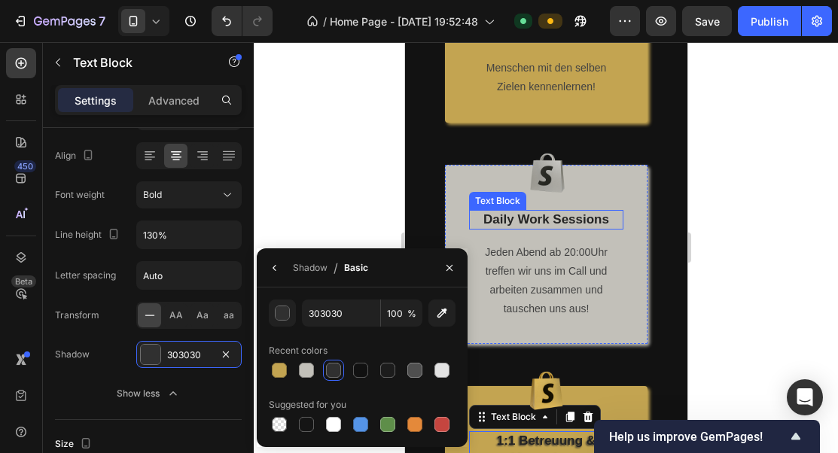
click at [586, 218] on p "Daily Work Sessions" at bounding box center [545, 220] width 151 height 17
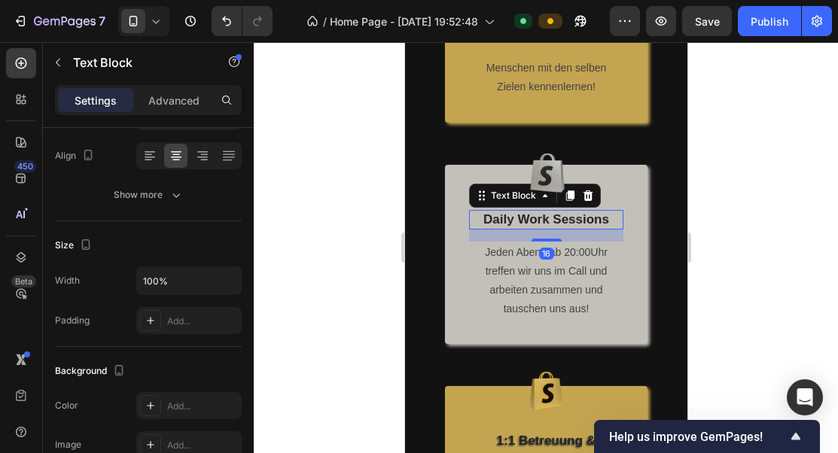
click at [586, 218] on p "Daily Work Sessions" at bounding box center [545, 220] width 151 height 17
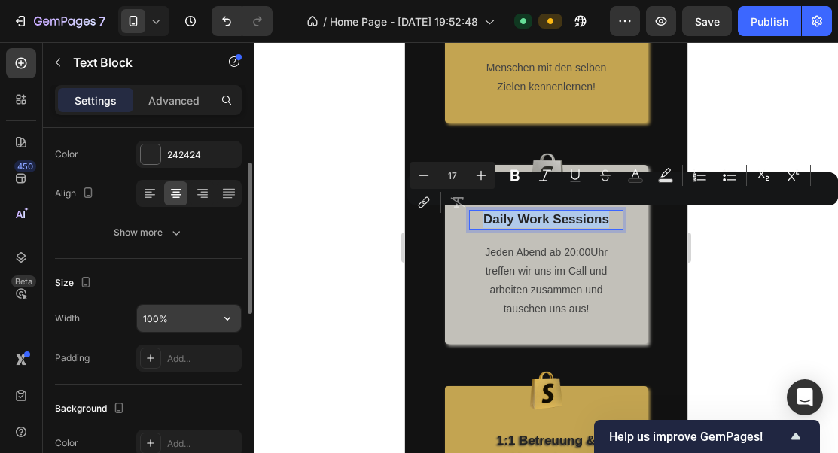
scroll to position [162, 0]
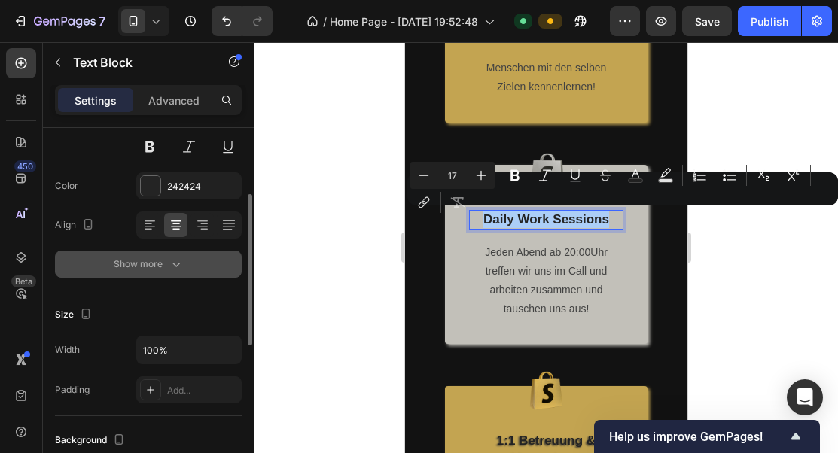
click at [163, 269] on div "Show more" at bounding box center [149, 264] width 70 height 15
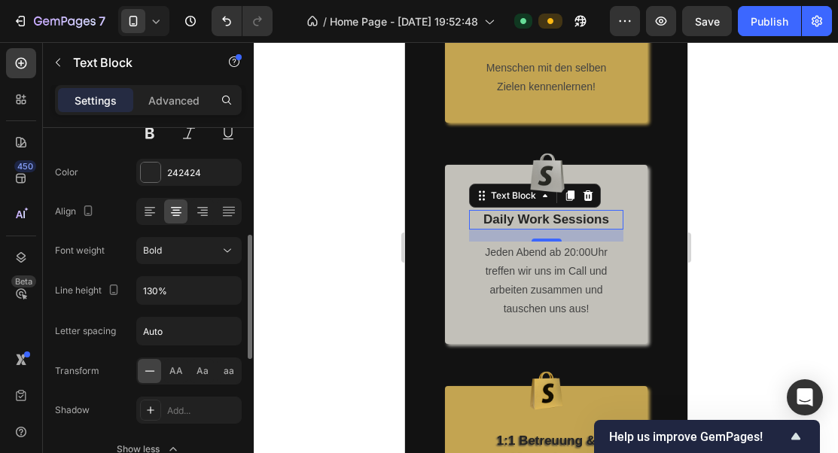
scroll to position [212, 0]
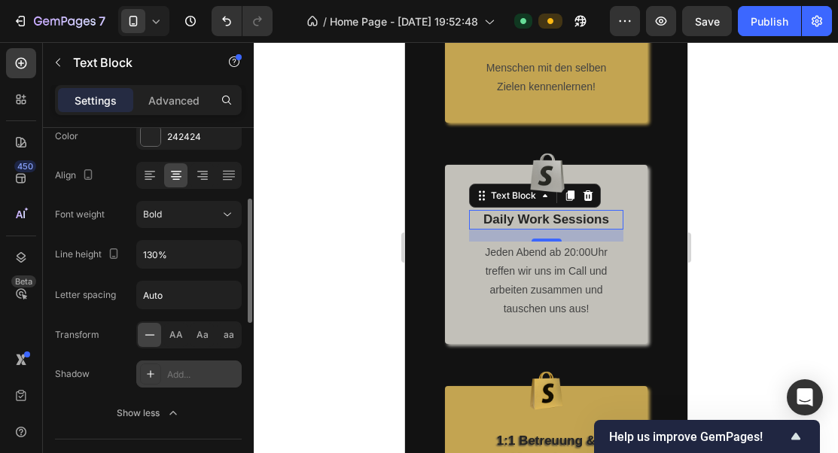
click at [146, 385] on div "Add..." at bounding box center [188, 374] width 105 height 27
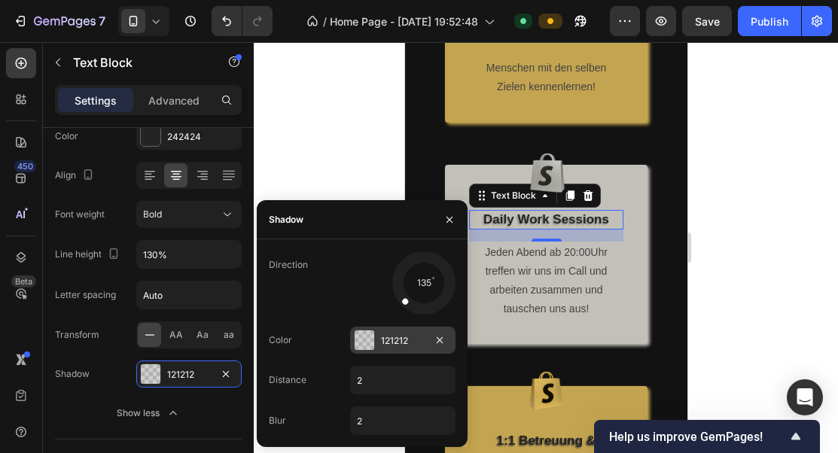
click at [355, 335] on div at bounding box center [365, 340] width 20 height 20
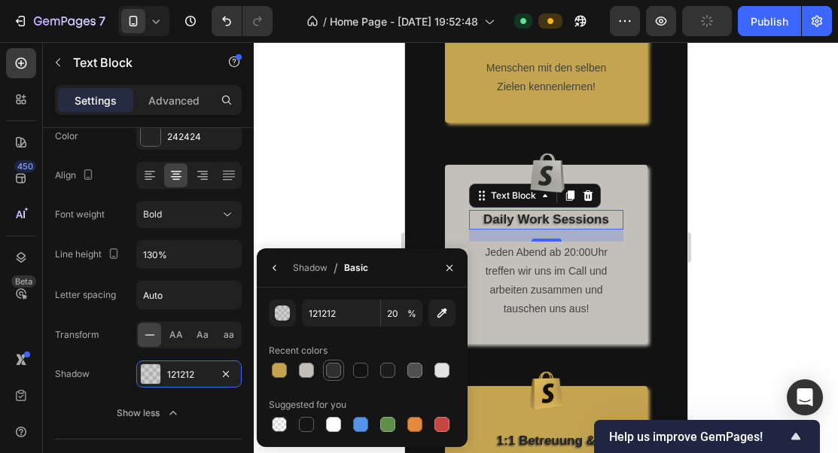
click at [333, 367] on div at bounding box center [333, 370] width 15 height 15
type input "303030"
type input "100"
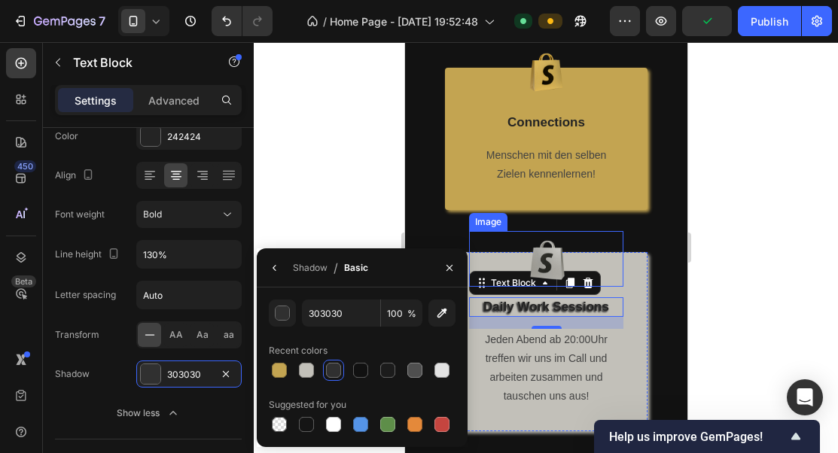
scroll to position [1786, 0]
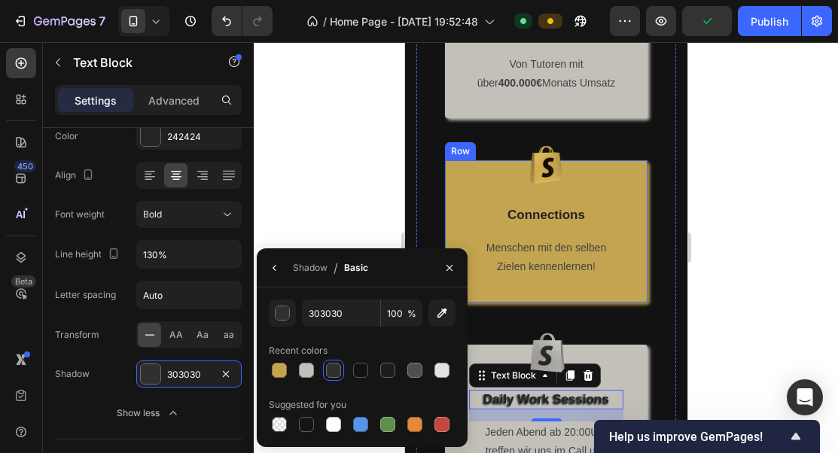
click at [537, 211] on p "Connections" at bounding box center [545, 215] width 151 height 17
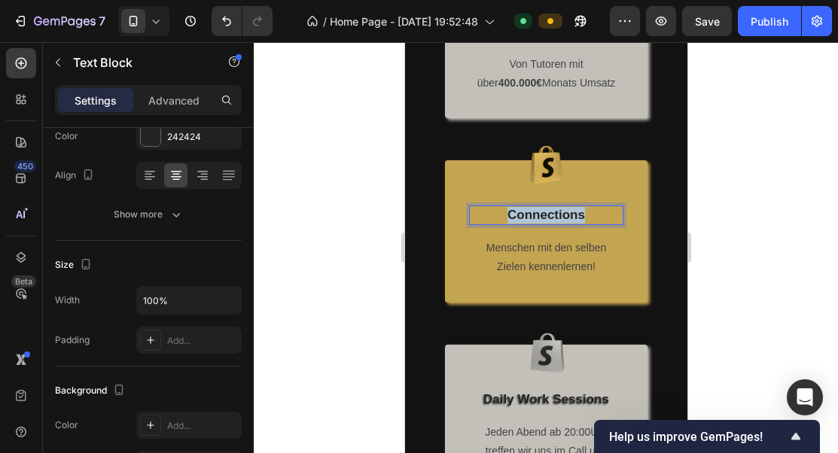
click at [537, 211] on p "Connections" at bounding box center [545, 215] width 151 height 17
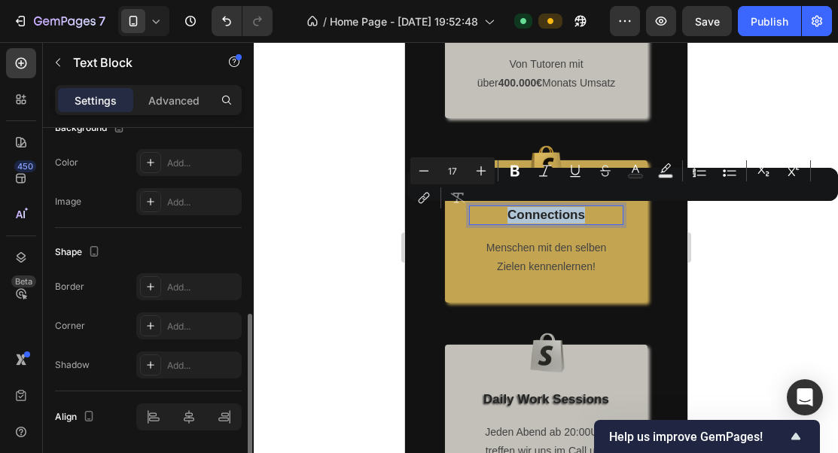
scroll to position [524, 0]
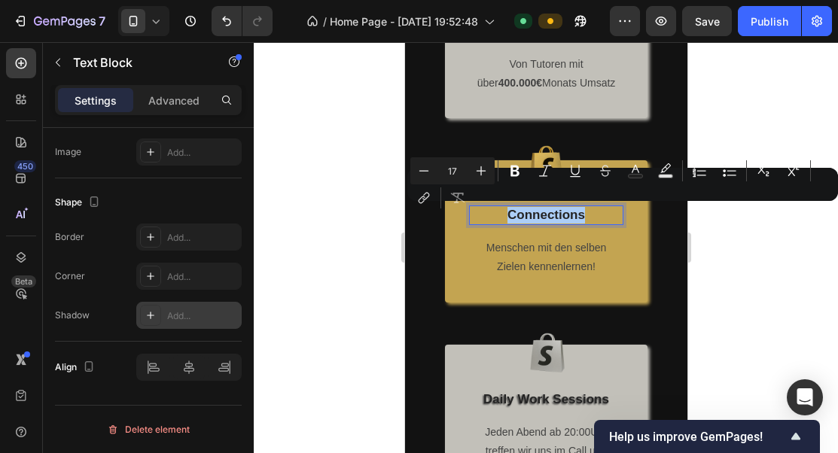
click at [182, 324] on div "Add..." at bounding box center [188, 315] width 105 height 27
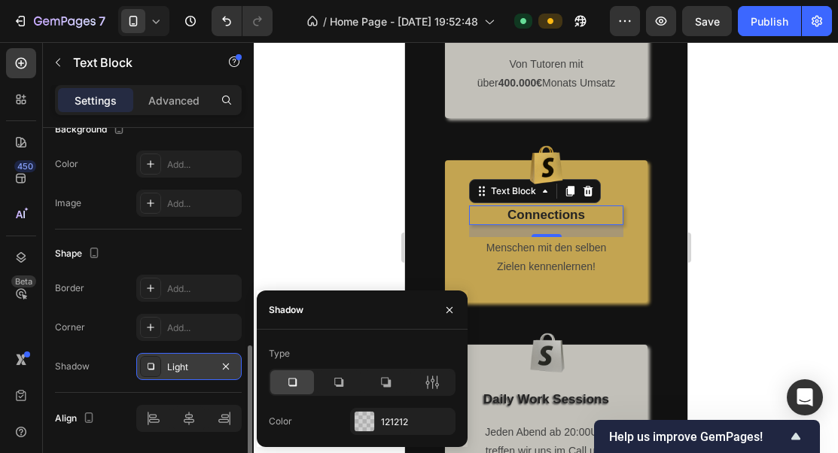
scroll to position [289, 0]
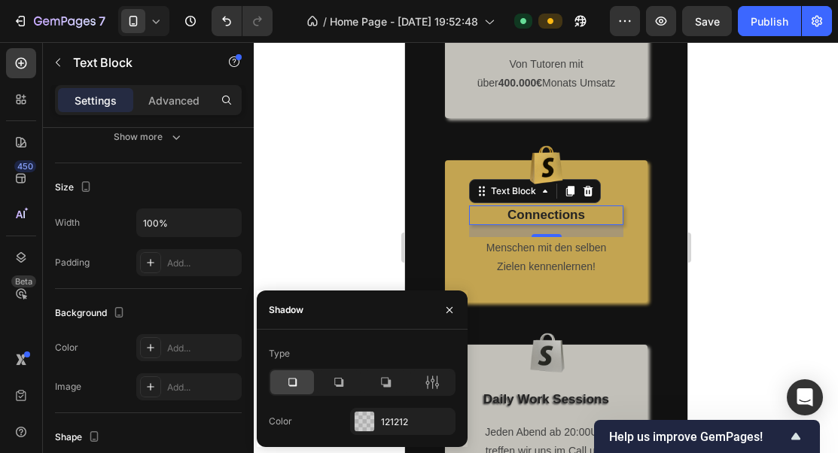
click at [548, 211] on p "Connections" at bounding box center [545, 215] width 151 height 17
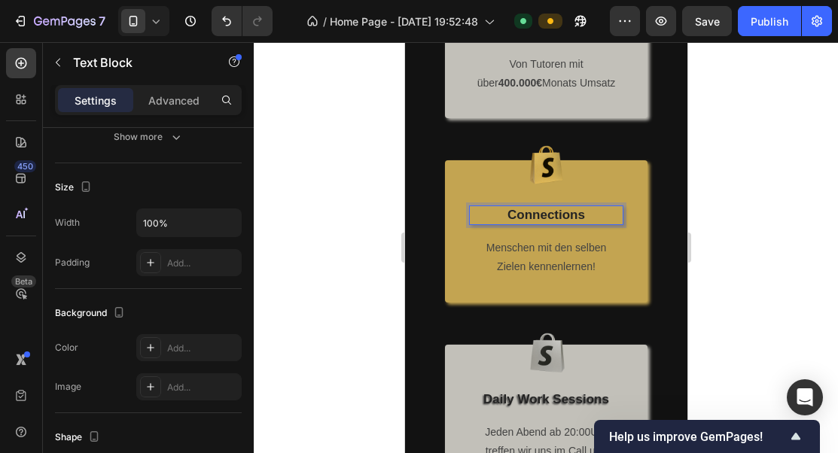
click at [548, 211] on p "Connections" at bounding box center [545, 215] width 151 height 17
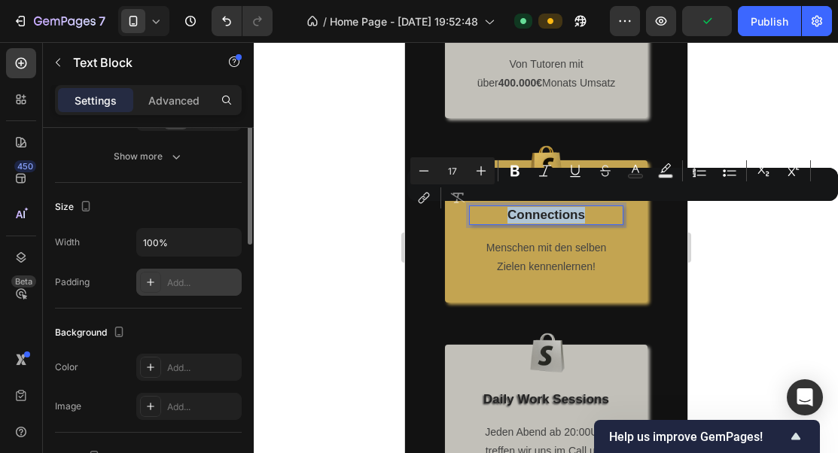
scroll to position [166, 0]
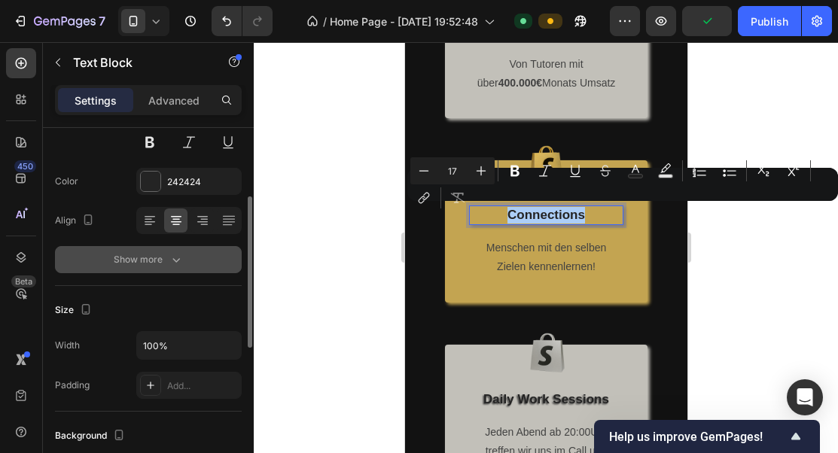
click at [149, 252] on div "Show more" at bounding box center [149, 259] width 70 height 15
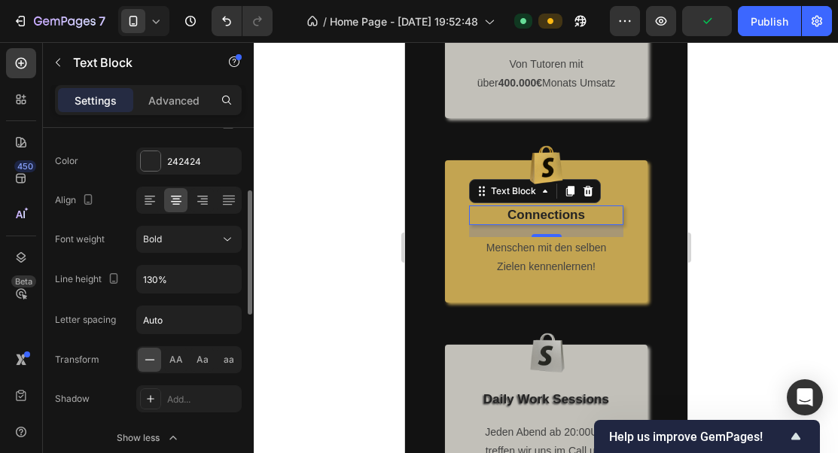
scroll to position [219, 0]
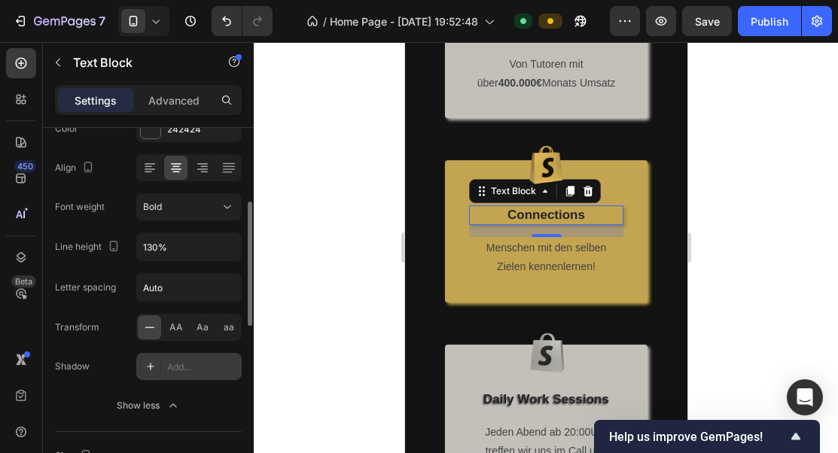
click at [157, 366] on div at bounding box center [150, 366] width 21 height 21
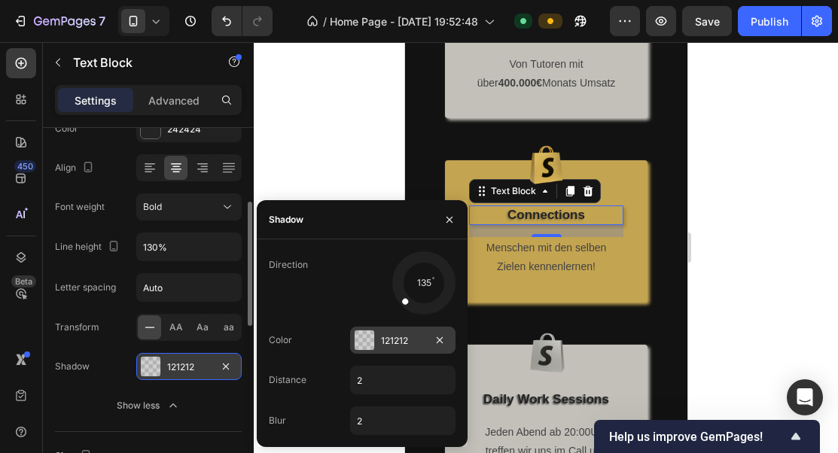
click at [386, 336] on div "121212" at bounding box center [403, 341] width 44 height 14
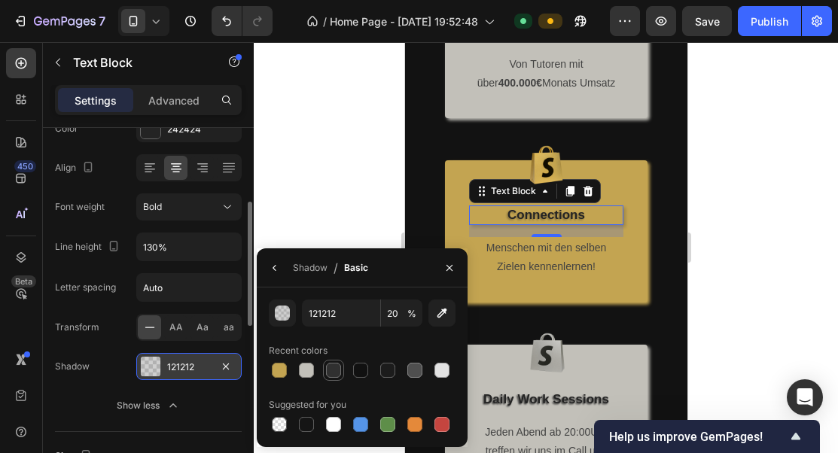
click at [337, 369] on div at bounding box center [333, 370] width 15 height 15
type input "303030"
type input "100"
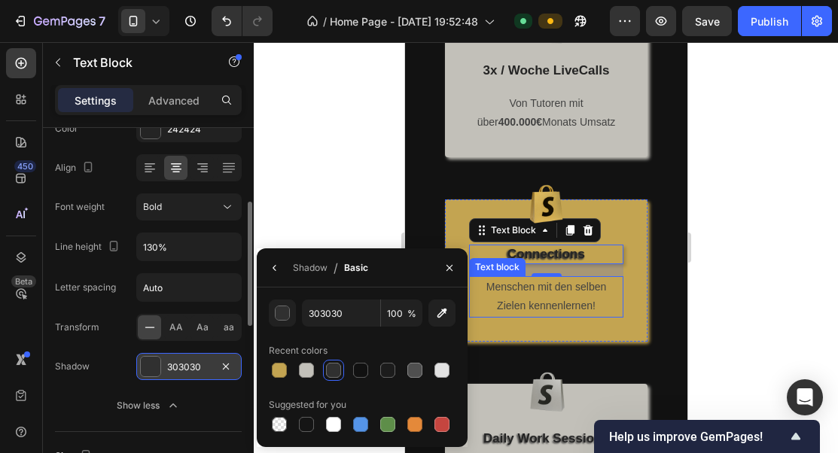
scroll to position [1678, 0]
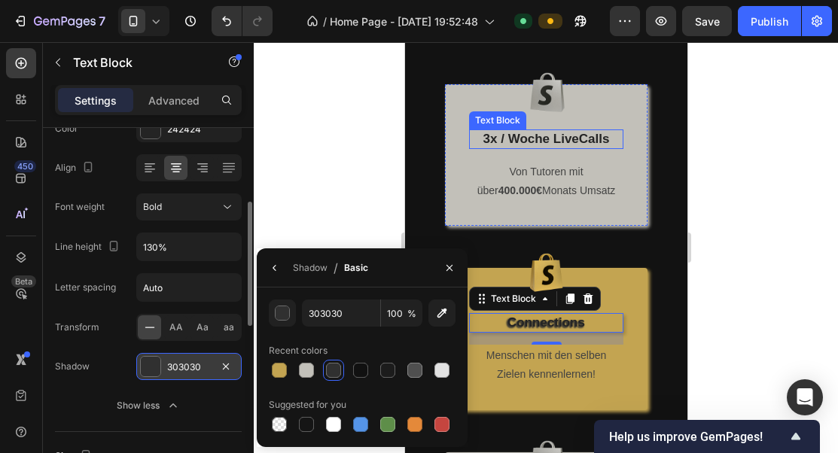
click at [568, 134] on p "3x / Woche LiveCalls" at bounding box center [545, 139] width 151 height 17
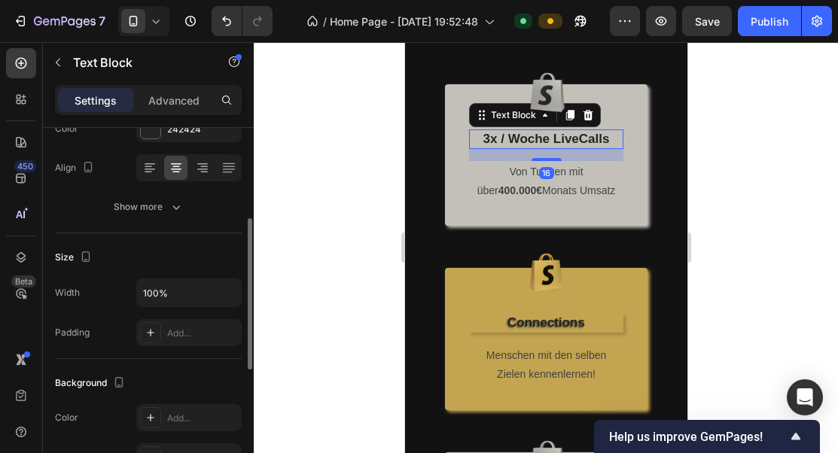
click at [568, 134] on p "3x / Woche LiveCalls" at bounding box center [545, 139] width 151 height 17
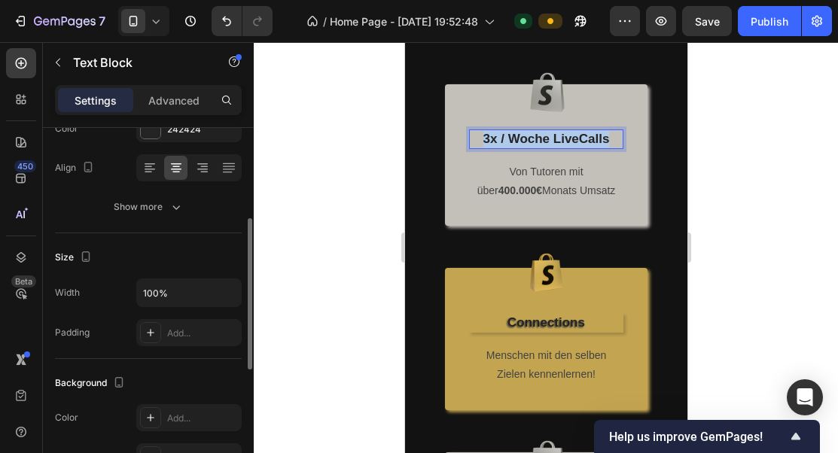
click at [568, 134] on p "3x / Woche LiveCalls" at bounding box center [545, 139] width 151 height 17
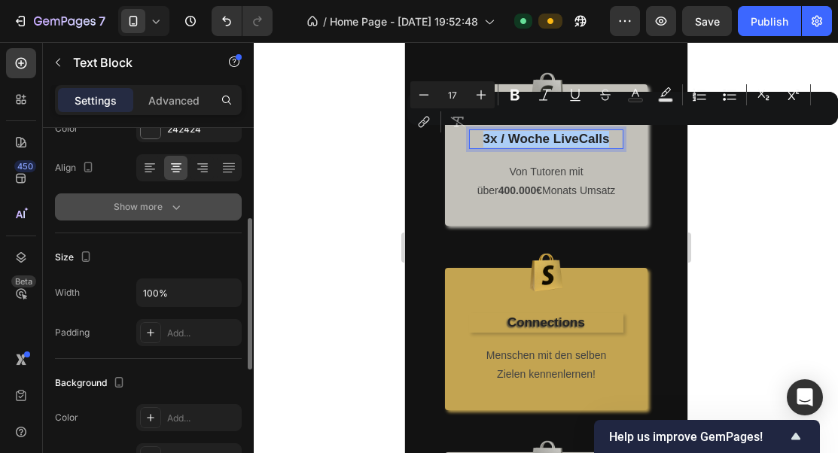
click at [166, 212] on div "Show more" at bounding box center [149, 206] width 70 height 15
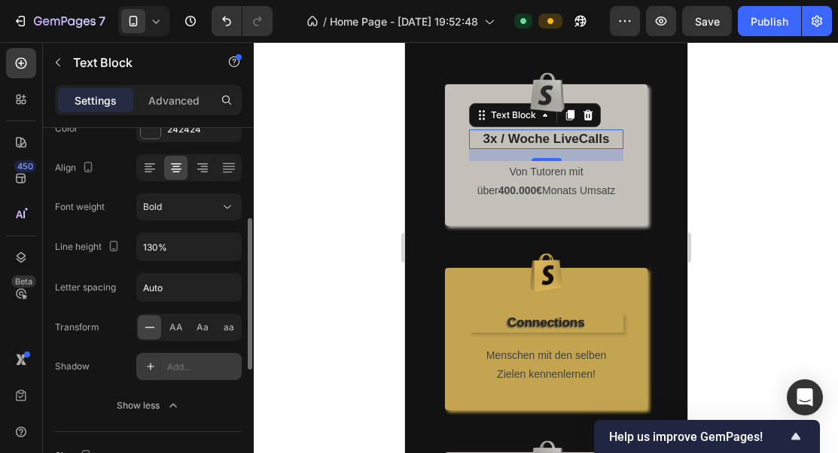
click at [168, 358] on div "Add..." at bounding box center [188, 366] width 105 height 27
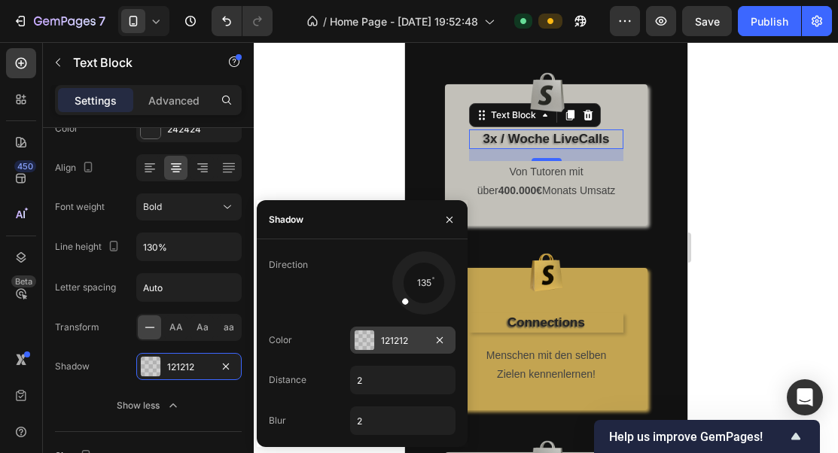
click at [362, 335] on div at bounding box center [365, 340] width 20 height 20
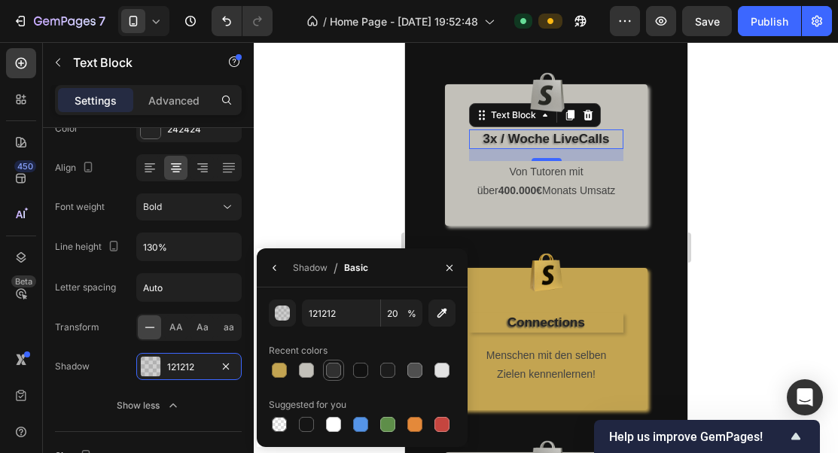
click at [336, 364] on div at bounding box center [333, 370] width 15 height 15
type input "303030"
type input "100"
click at [598, 229] on div "Image 3x / Woche LiveCalls Text Block 16 Von Tutoren mit über 400.000€ Monats U…" at bounding box center [545, 176] width 202 height 184
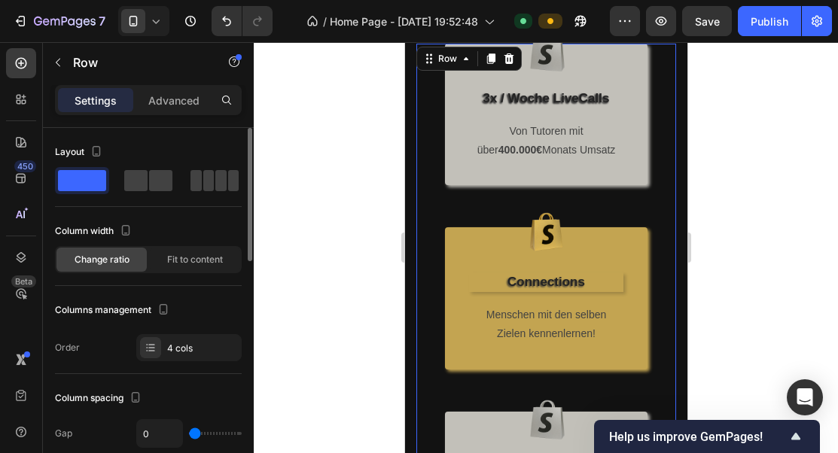
scroll to position [1727, 0]
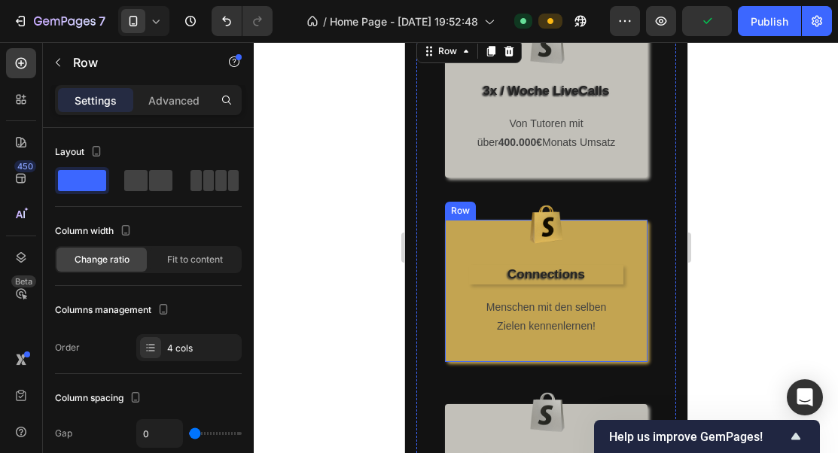
click at [593, 263] on div "Image Connections Text Block Menschen mit den selben Zielen kennenlernen! Text …" at bounding box center [545, 291] width 202 height 142
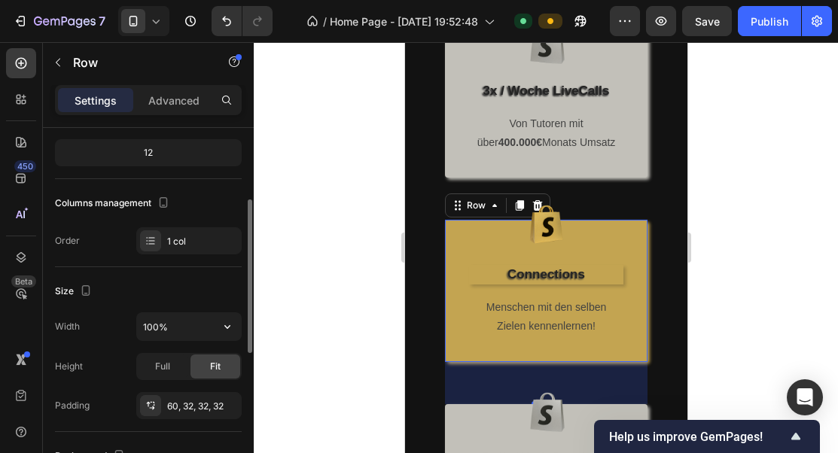
scroll to position [157, 0]
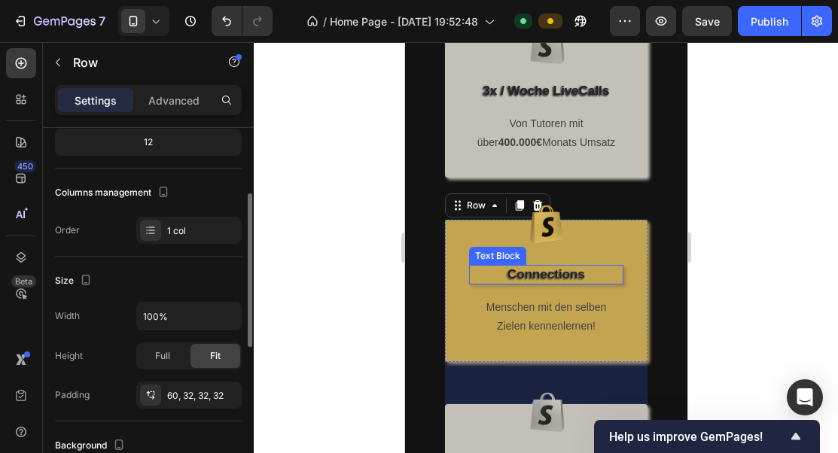
click at [609, 266] on p "Connections" at bounding box center [545, 274] width 151 height 17
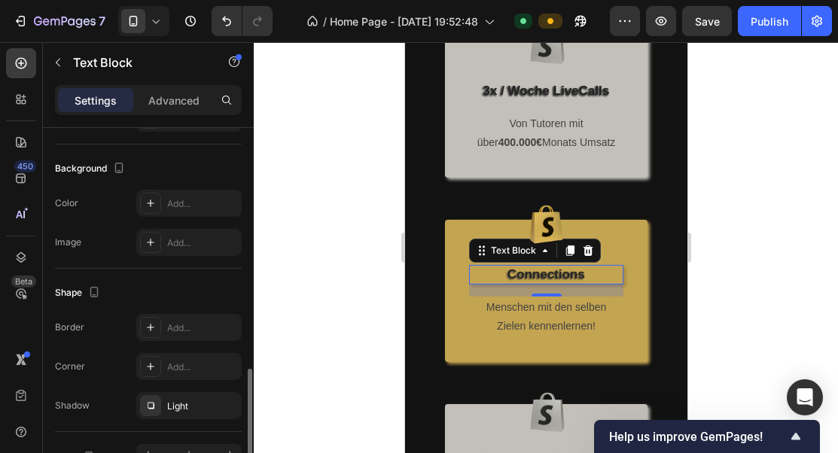
scroll to position [485, 0]
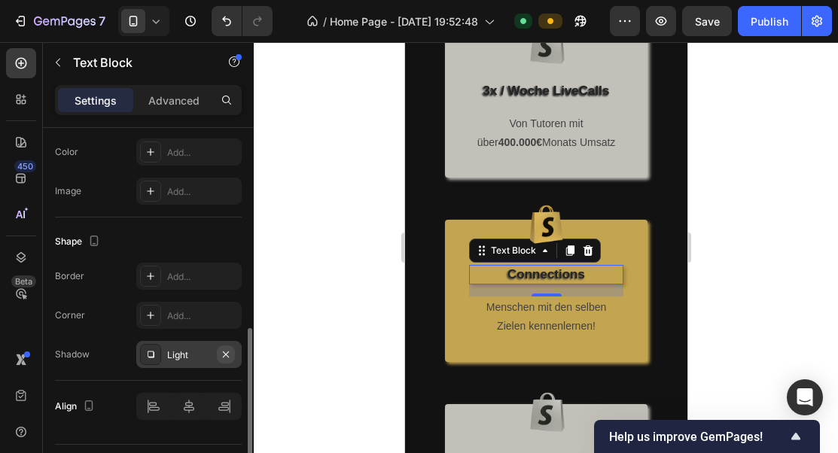
click at [230, 354] on icon "button" at bounding box center [226, 354] width 12 height 12
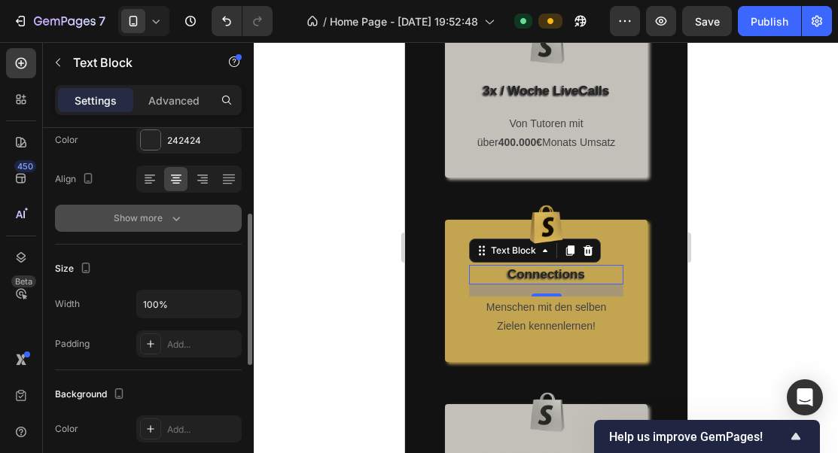
click at [166, 216] on div "Show more" at bounding box center [149, 218] width 70 height 15
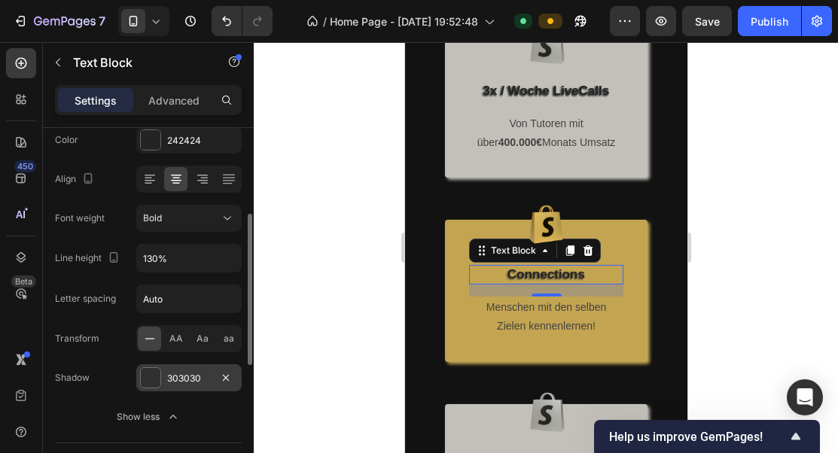
click at [174, 373] on div "303030" at bounding box center [189, 379] width 44 height 14
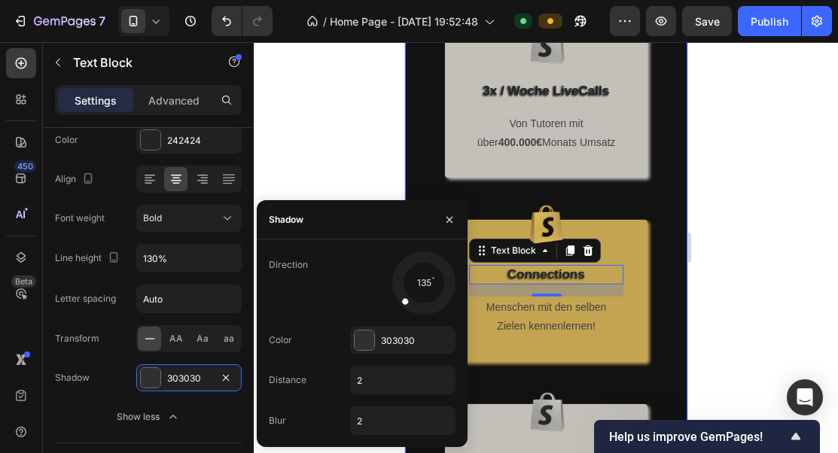
click at [683, 204] on div "⁠⁠⁠⁠⁠⁠⁠ Warum zu SuccessLab? Heading Was unterscheidet uns von anderen Netzwerk…" at bounding box center [545, 356] width 282 height 1090
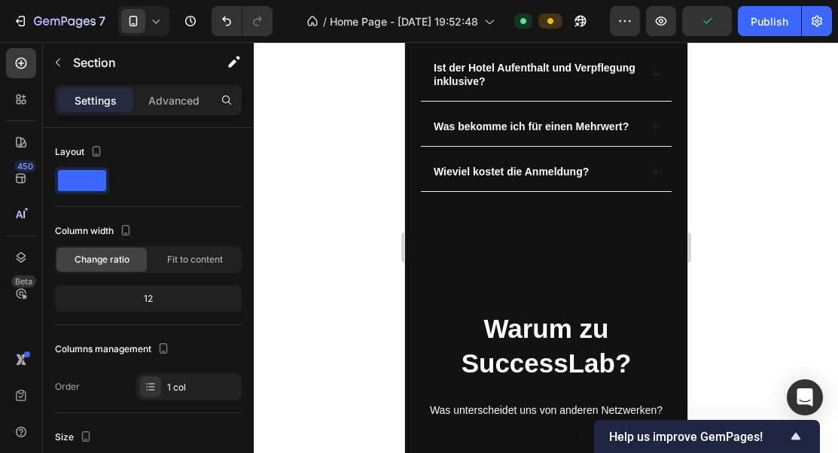
scroll to position [1318, 0]
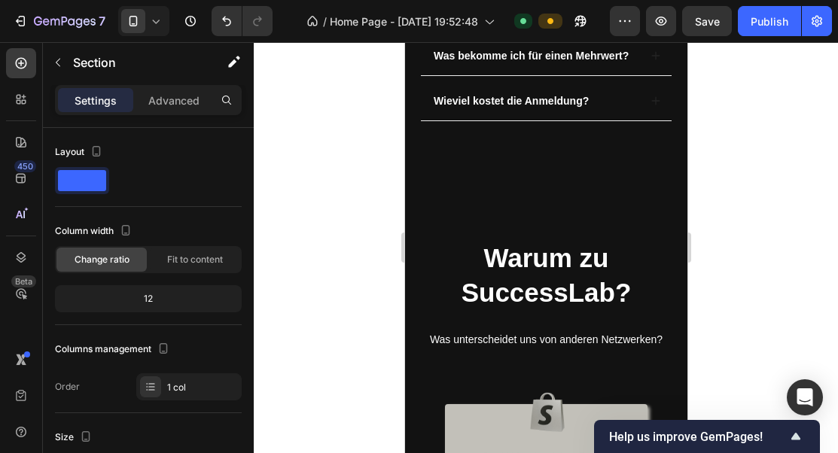
scroll to position [1363, 0]
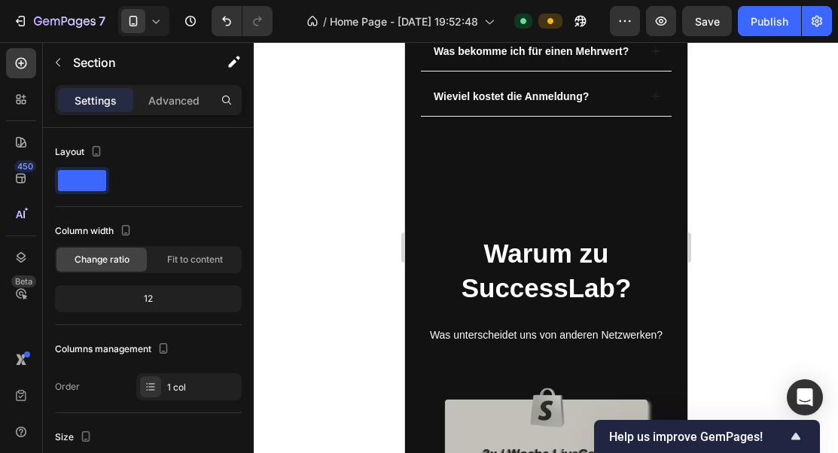
click at [756, 39] on div "7 / Home Page - Aug 31, 19:52:48 Default Preview Save Publish" at bounding box center [419, 21] width 838 height 43
click at [759, 29] on button "Publish" at bounding box center [769, 21] width 63 height 30
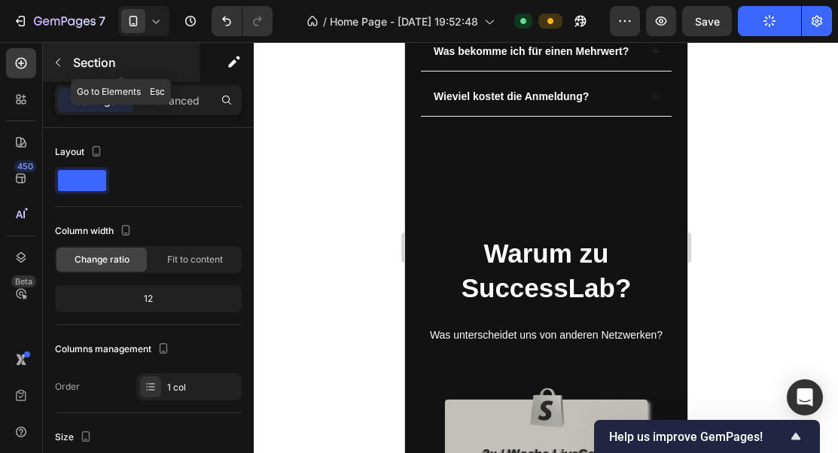
click at [59, 68] on icon "button" at bounding box center [58, 62] width 12 height 12
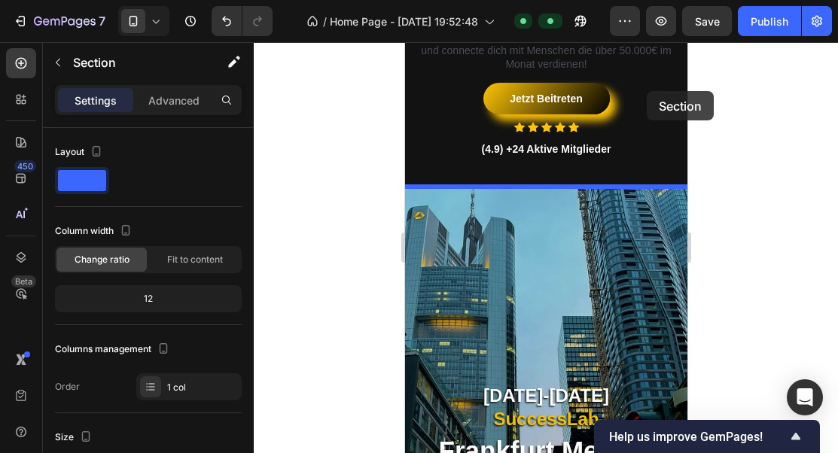
scroll to position [370, 0]
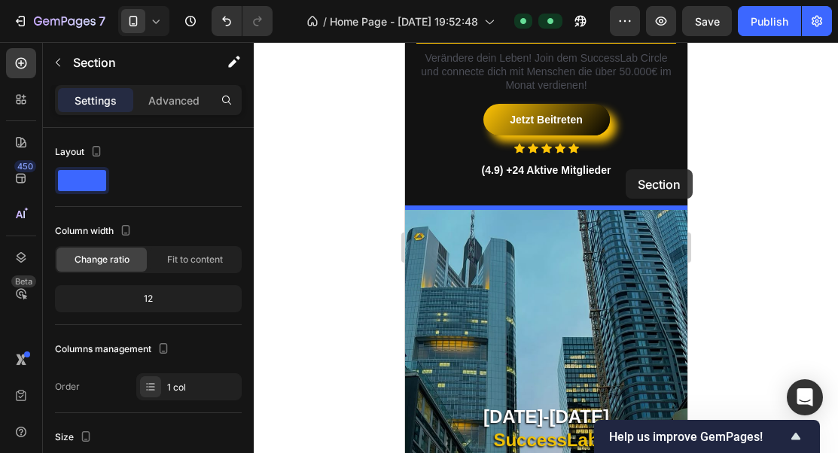
drag, startPoint x: 665, startPoint y: 169, endPoint x: 625, endPoint y: 169, distance: 39.9
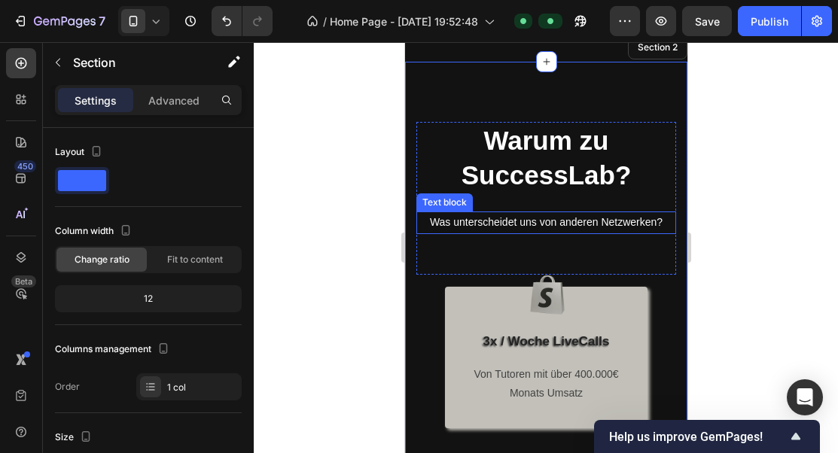
scroll to position [497, 0]
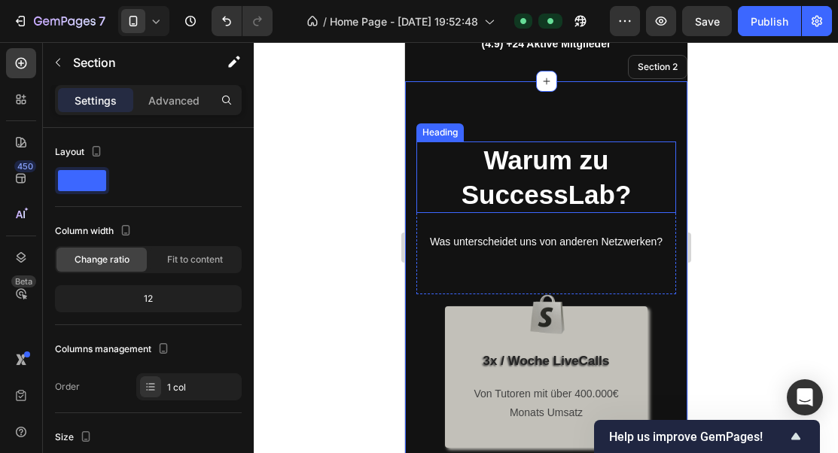
click at [578, 187] on span "Warum zu SuccessLab?" at bounding box center [546, 177] width 170 height 64
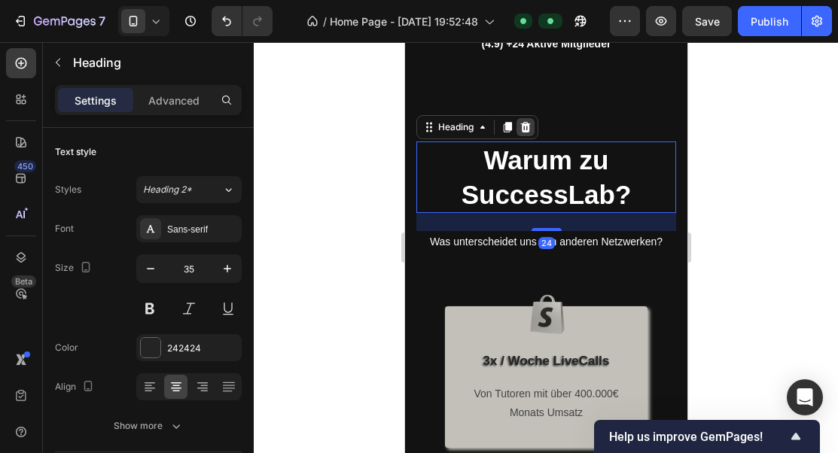
click at [525, 123] on icon at bounding box center [525, 127] width 12 height 12
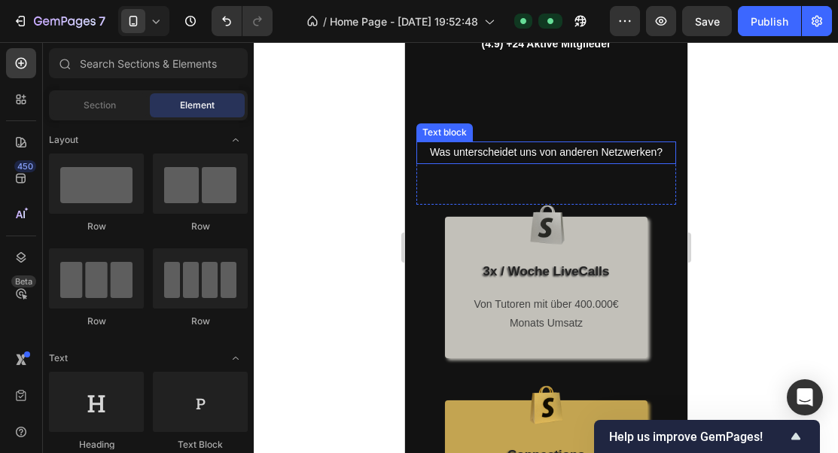
click at [553, 151] on span "Was unterscheidet uns von anderen Netzwerken?" at bounding box center [545, 152] width 233 height 12
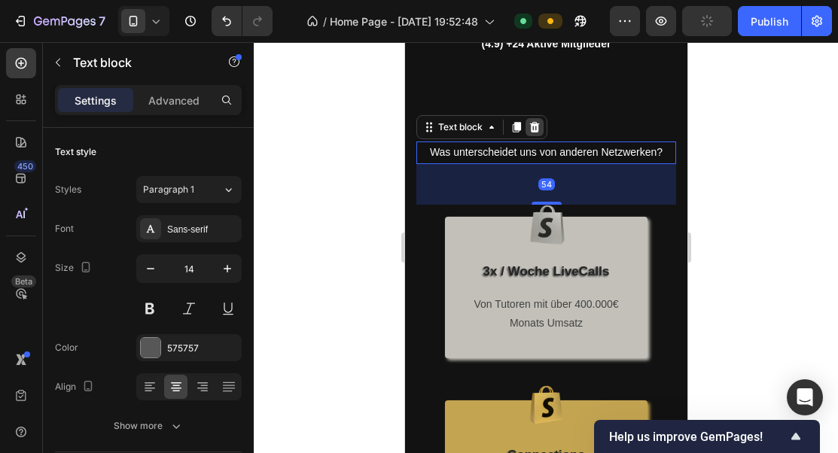
click at [538, 132] on icon at bounding box center [534, 127] width 12 height 12
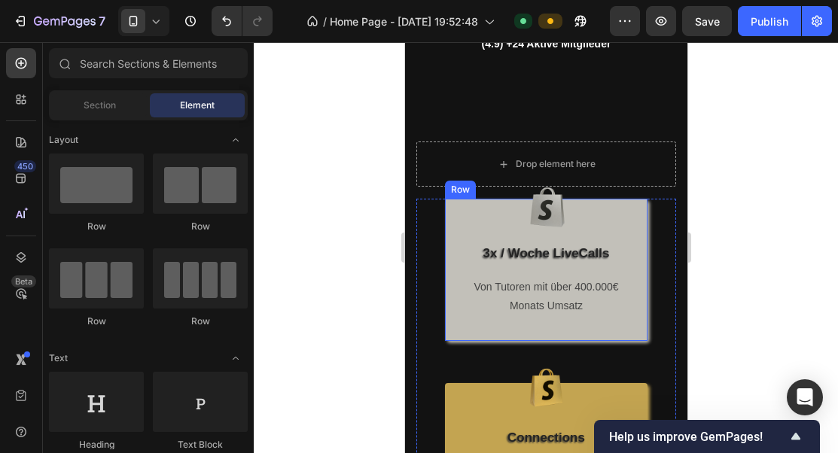
click at [633, 199] on div "Image 3x / Woche LiveCalls Text Block Von Tutoren mit über 400.000€ Monats Umsa…" at bounding box center [545, 270] width 202 height 142
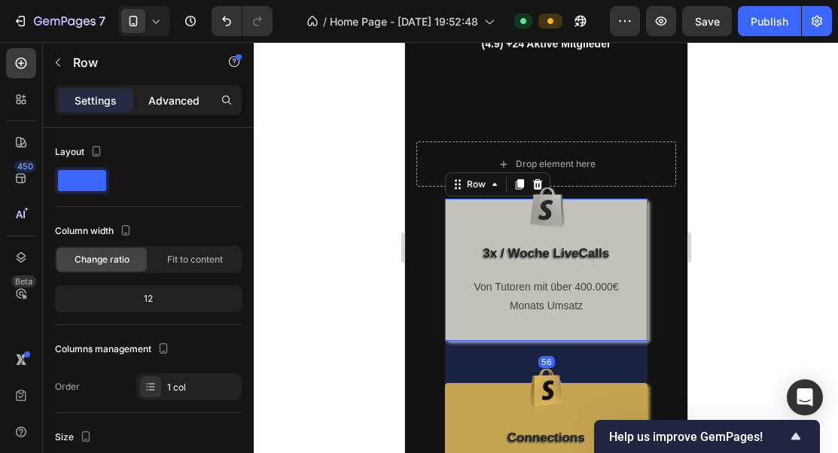
click at [179, 104] on p "Advanced" at bounding box center [173, 101] width 51 height 16
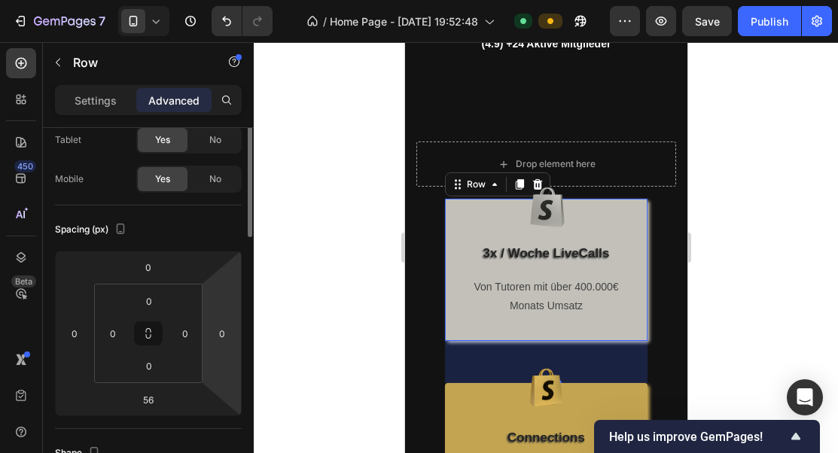
scroll to position [120, 0]
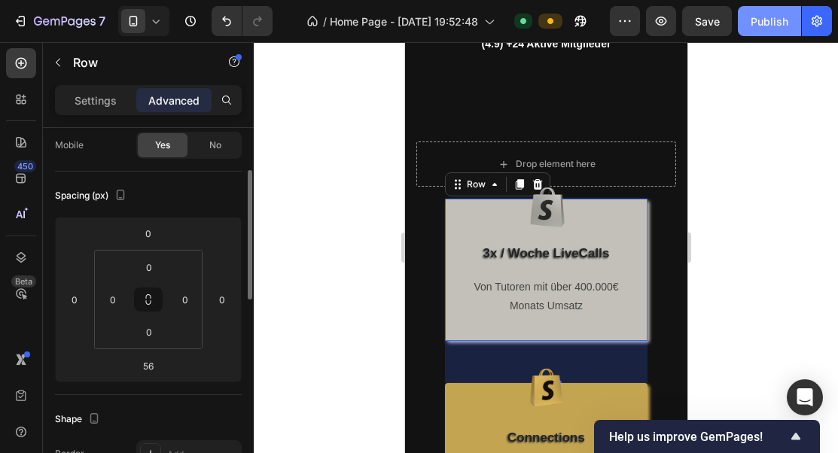
click at [787, 27] on div "Publish" at bounding box center [769, 22] width 38 height 16
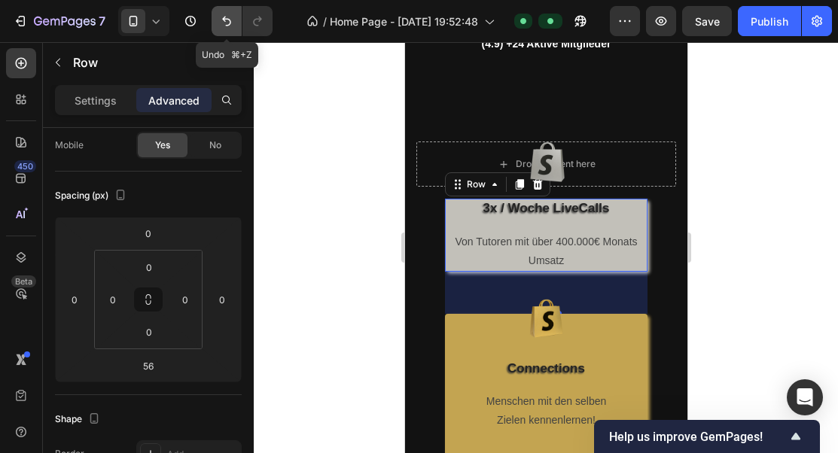
click at [227, 13] on button "Undo/Redo" at bounding box center [227, 21] width 30 height 30
click at [227, 14] on icon "Undo/Redo" at bounding box center [226, 21] width 15 height 15
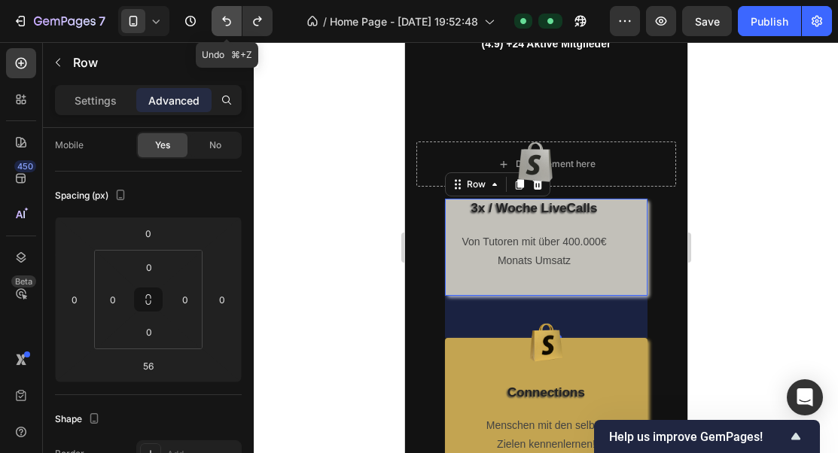
click at [227, 14] on icon "Undo/Redo" at bounding box center [226, 21] width 15 height 15
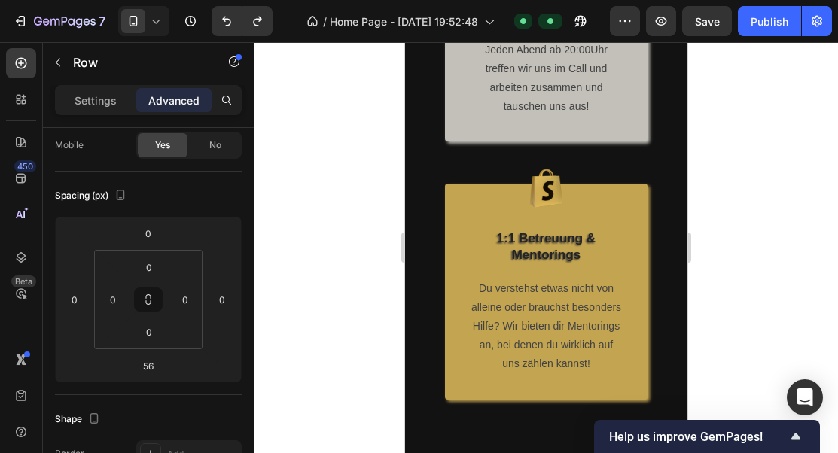
scroll to position [959, 0]
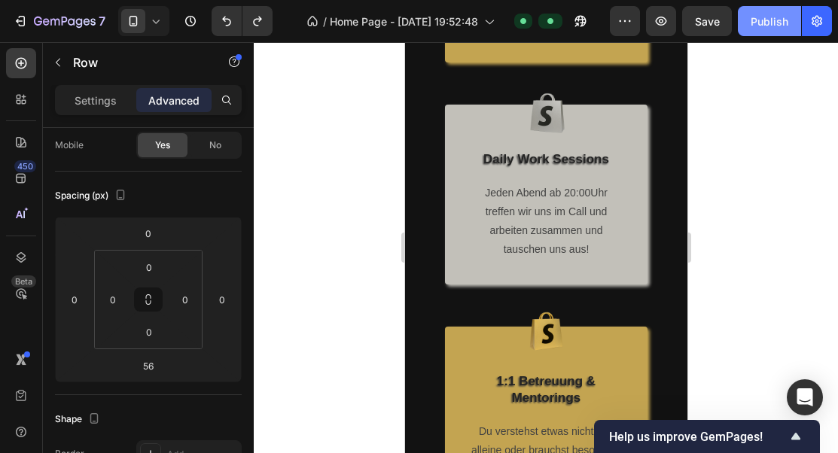
click at [761, 17] on div "Publish" at bounding box center [769, 22] width 38 height 16
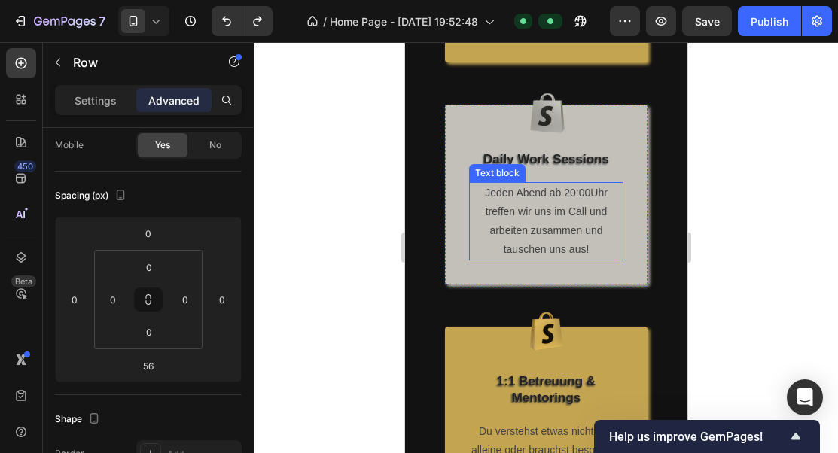
click at [583, 199] on p "Jeden Abend ab 20:00Uhr treffen wir uns im Call und arbeiten zusammen und tausc…" at bounding box center [545, 222] width 151 height 76
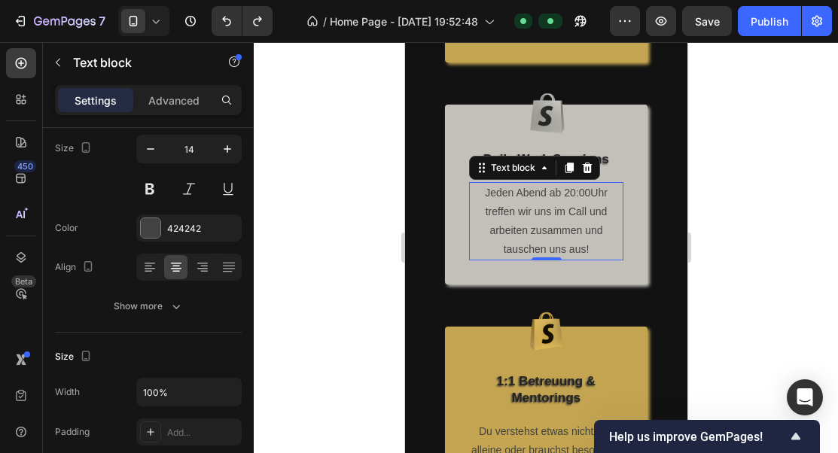
scroll to position [0, 0]
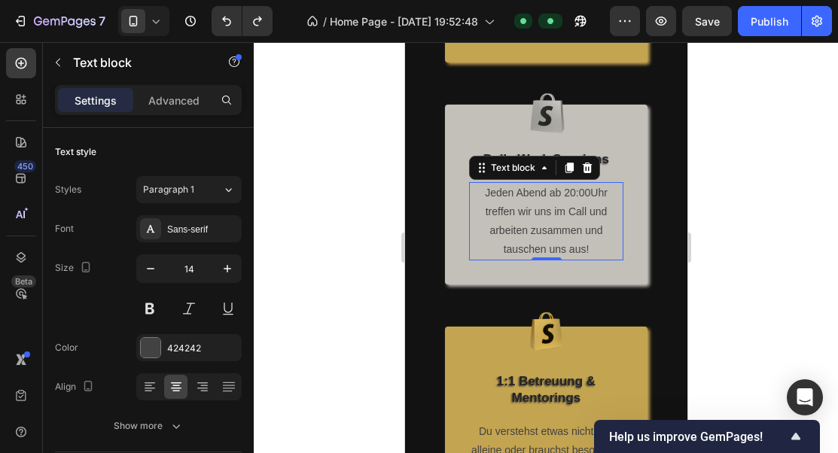
click at [568, 195] on p "Jeden Abend ab 20:00Uhr treffen wir uns im Call und arbeiten zusammen und tausc…" at bounding box center [545, 222] width 151 height 76
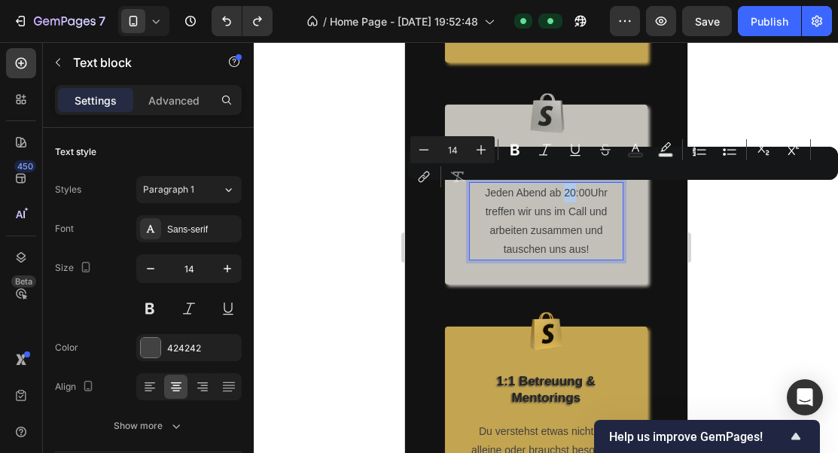
click at [570, 195] on p "Jeden Abend ab 20:00Uhr treffen wir uns im Call und arbeiten zusammen und tausc…" at bounding box center [545, 222] width 151 height 76
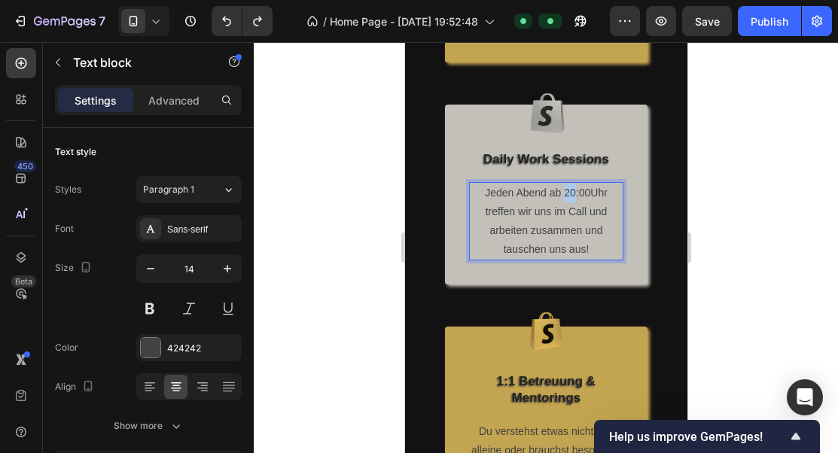
click at [570, 195] on p "Jeden Abend ab 20:00Uhr treffen wir uns im Call und arbeiten zusammen und tausc…" at bounding box center [545, 222] width 151 height 76
click at [601, 195] on p "Jeden Abend ab 20:00Uhr treffen wir uns im Call und arbeiten zusammen und tausc…" at bounding box center [545, 222] width 151 height 76
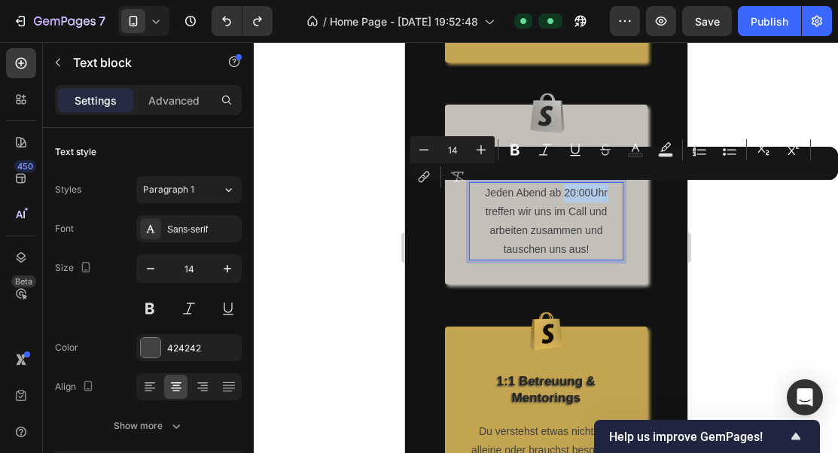
drag, startPoint x: 607, startPoint y: 195, endPoint x: 564, endPoint y: 192, distance: 43.0
click at [564, 192] on p "Jeden Abend ab 20:00Uhr treffen wir uns im Call und arbeiten zusammen und tausc…" at bounding box center [545, 222] width 151 height 76
click at [517, 154] on icon "Editor contextual toolbar" at bounding box center [514, 150] width 9 height 11
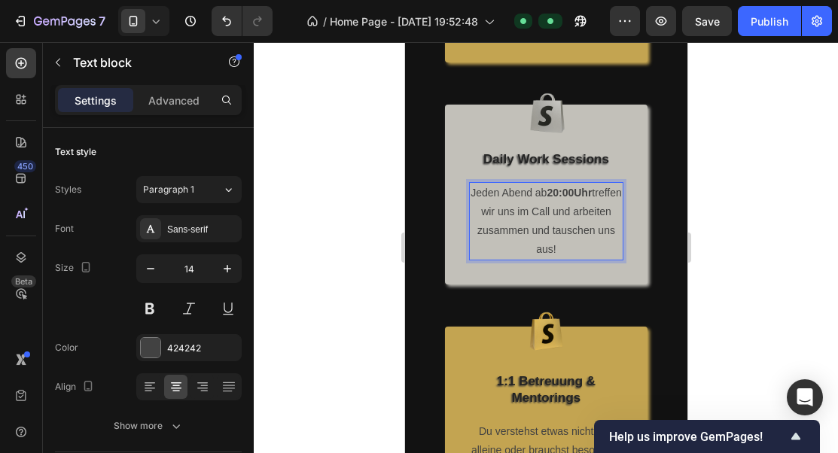
click at [502, 231] on p "Jeden Abend ab 20:00Uhr treffen wir uns im Call und arbeiten zusammen und tausc…" at bounding box center [545, 222] width 151 height 76
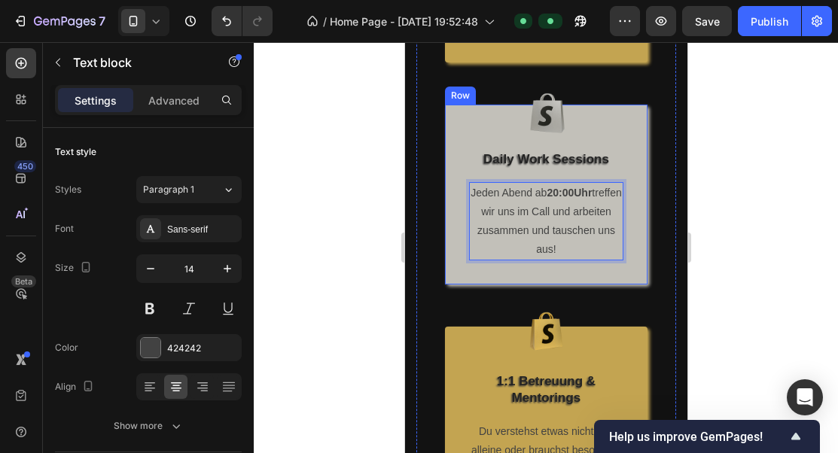
click at [507, 269] on div "Image Daily Work Sessions Text Block Jeden Abend ab 20:00Uhr treffen wir uns im…" at bounding box center [545, 195] width 202 height 180
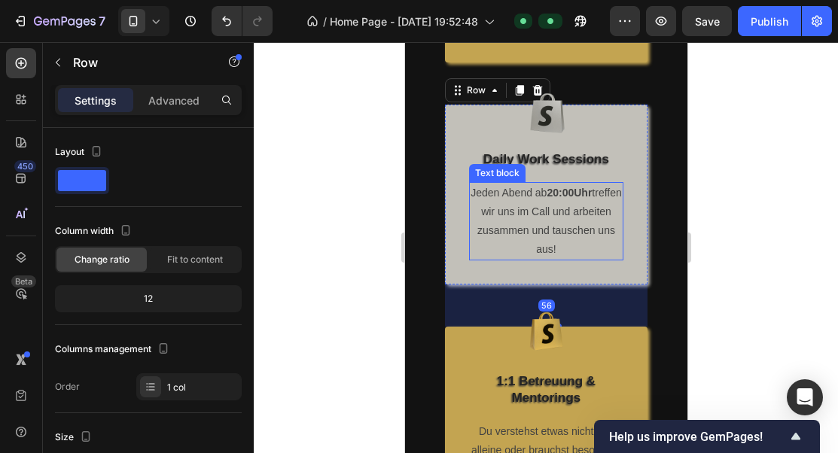
click at [507, 239] on p "Jeden Abend ab 20:00Uhr treffen wir uns im Call und arbeiten zusammen und tausc…" at bounding box center [545, 222] width 151 height 76
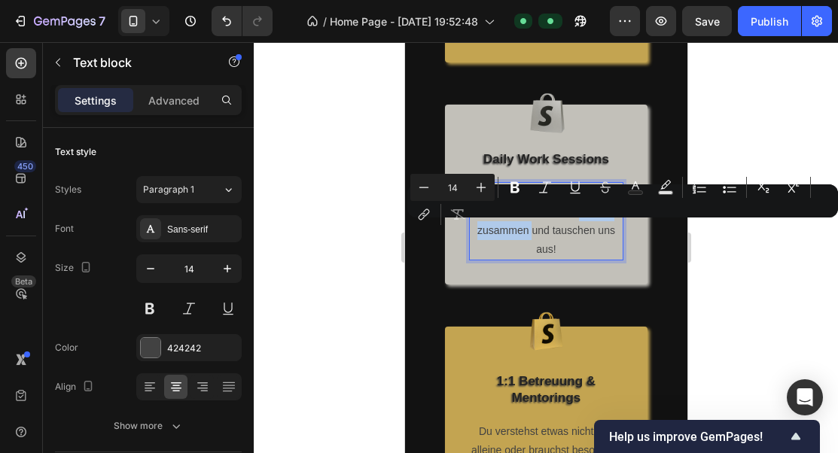
drag, startPoint x: 488, startPoint y: 232, endPoint x: 581, endPoint y: 227, distance: 92.7
click at [513, 191] on icon "Editor contextual toolbar" at bounding box center [514, 187] width 9 height 11
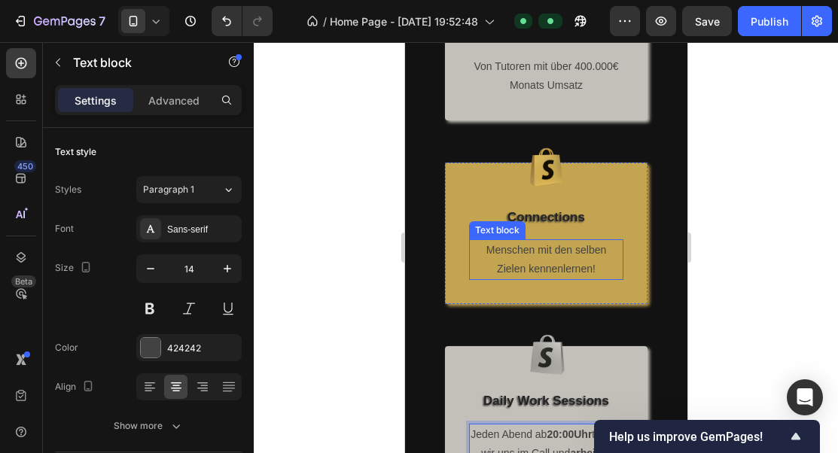
scroll to position [711, 0]
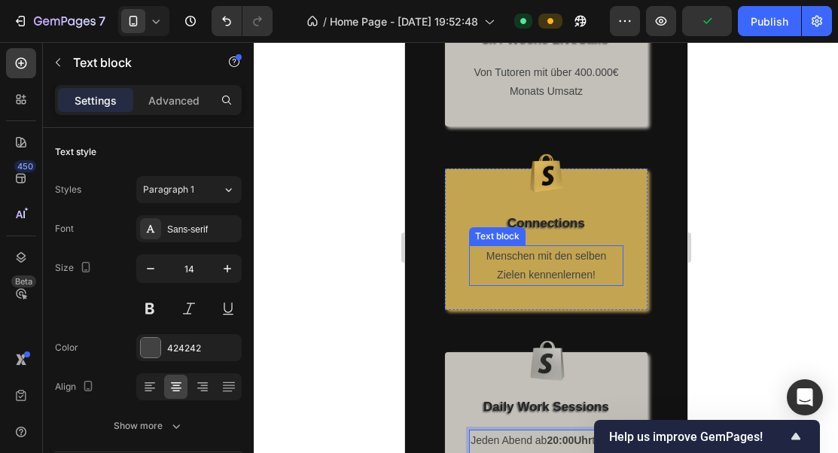
click at [574, 258] on p "Menschen mit den selben Zielen kennenlernen!" at bounding box center [545, 266] width 151 height 38
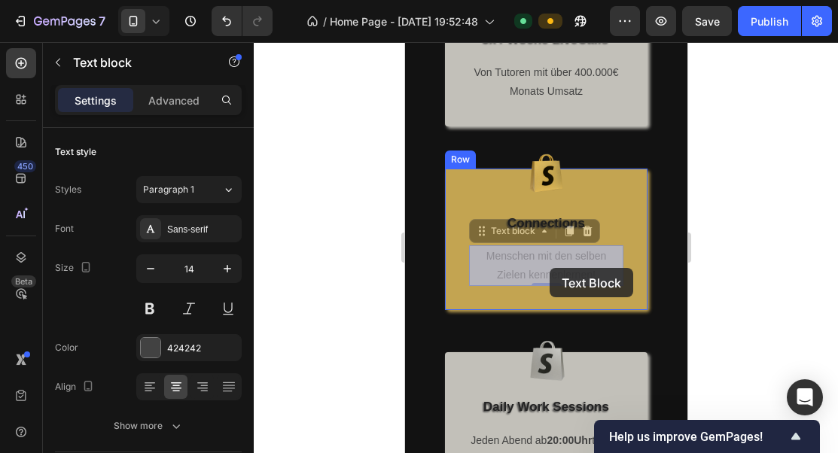
drag, startPoint x: 575, startPoint y: 257, endPoint x: 549, endPoint y: 268, distance: 28.4
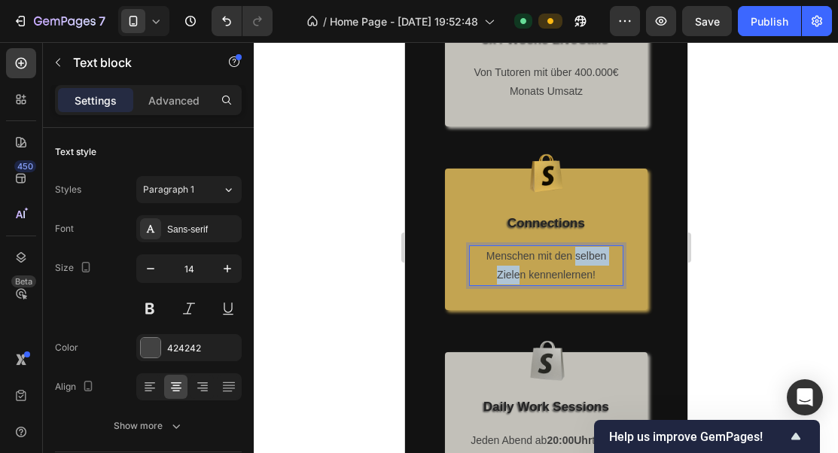
drag, startPoint x: 576, startPoint y: 257, endPoint x: 522, endPoint y: 279, distance: 58.7
click at [522, 279] on p "Menschen mit den selben Zielen kennenlernen!" at bounding box center [545, 266] width 151 height 38
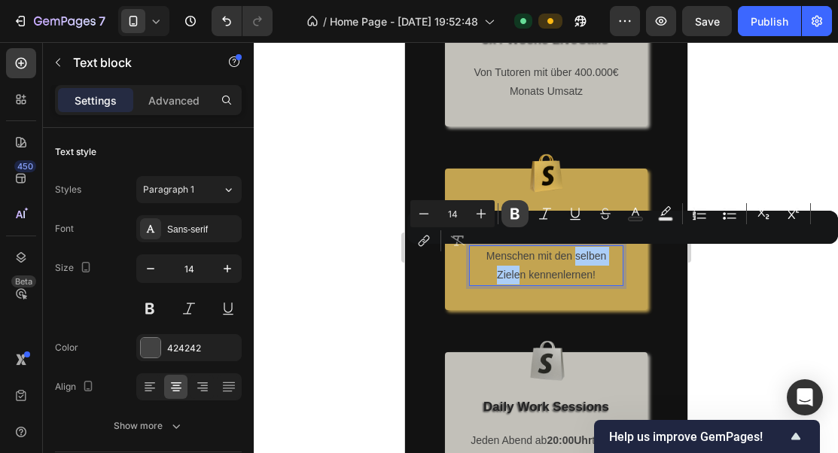
click at [520, 218] on icon "Editor contextual toolbar" at bounding box center [514, 213] width 15 height 15
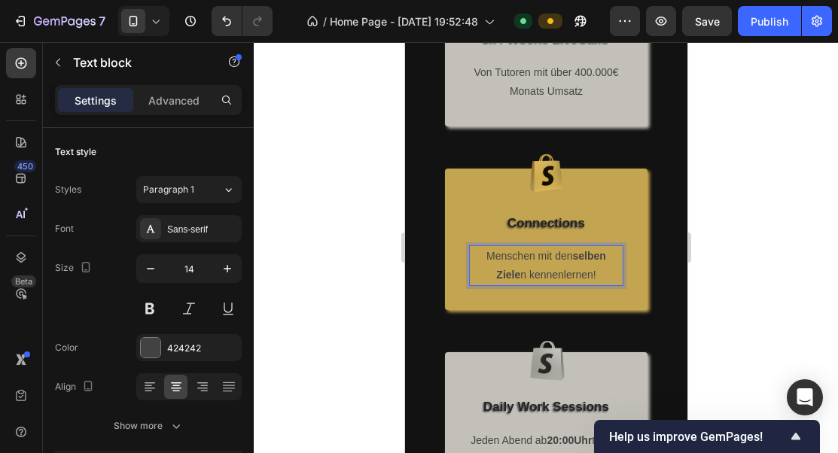
click at [522, 275] on p "Menschen mit den selben Ziele n kennenlernen!" at bounding box center [545, 266] width 151 height 38
click at [520, 275] on p "Menschen mit den selben Ziele n kennenlernen!" at bounding box center [545, 266] width 151 height 38
click at [549, 285] on div "Menschen mit den selben Ziele n kennenlernen!" at bounding box center [545, 265] width 154 height 41
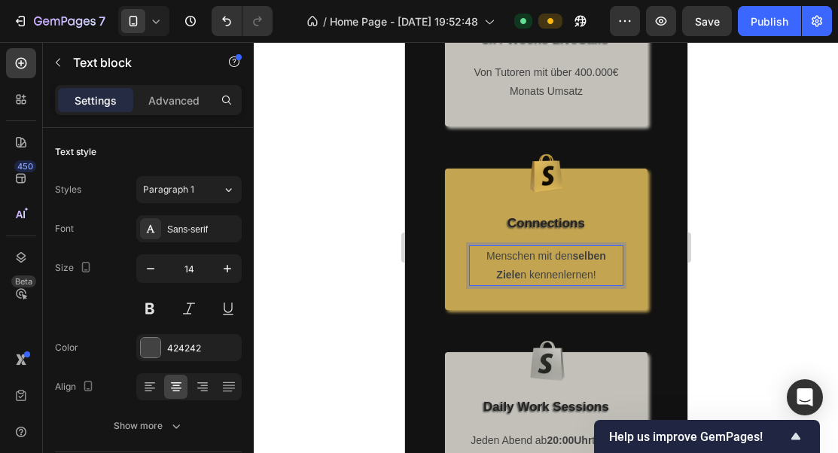
click at [523, 292] on div "Image Connections Text Block Menschen mit den selben Ziele n kennenlernen! Text…" at bounding box center [545, 240] width 202 height 142
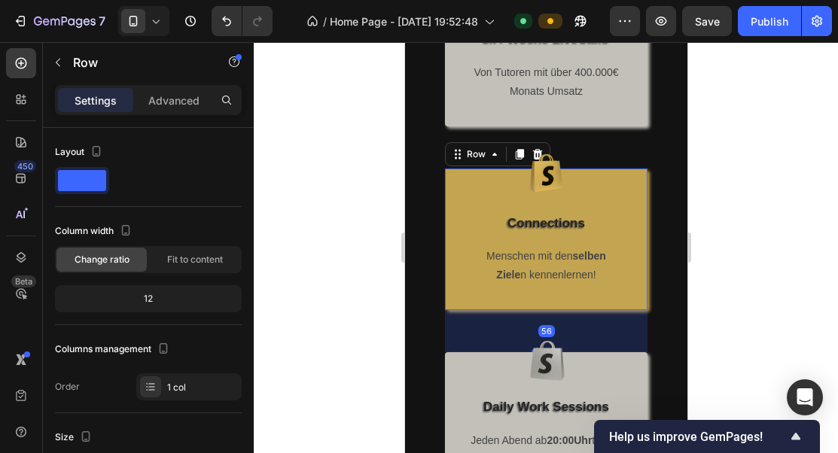
click at [522, 278] on p "Menschen mit den selben Ziele n kennenlernen!" at bounding box center [545, 266] width 151 height 38
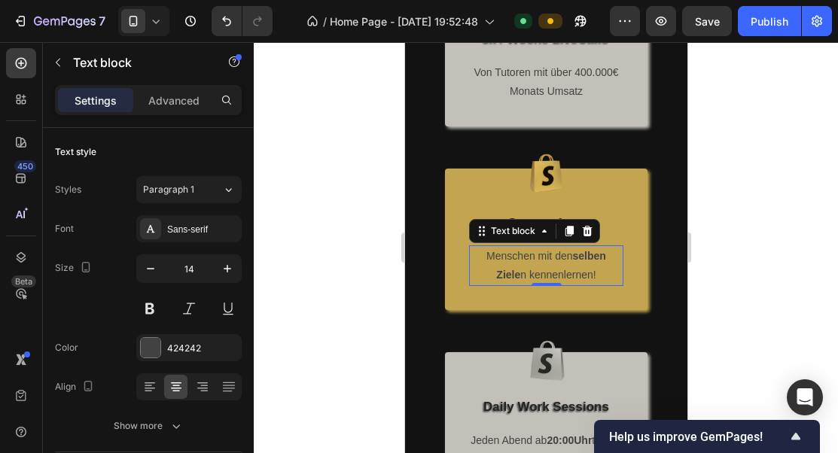
click at [522, 274] on p "Menschen mit den selben Ziele n kennenlernen!" at bounding box center [545, 266] width 151 height 38
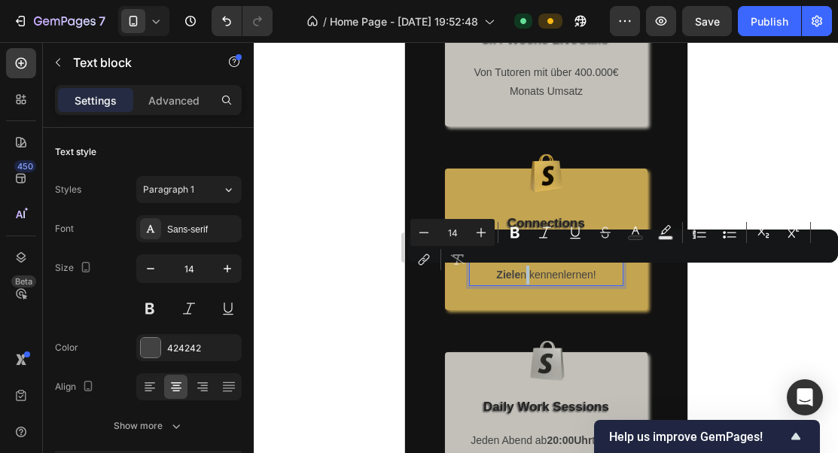
click at [520, 275] on p "Menschen mit den selben Ziele n kennenlernen!" at bounding box center [545, 266] width 151 height 38
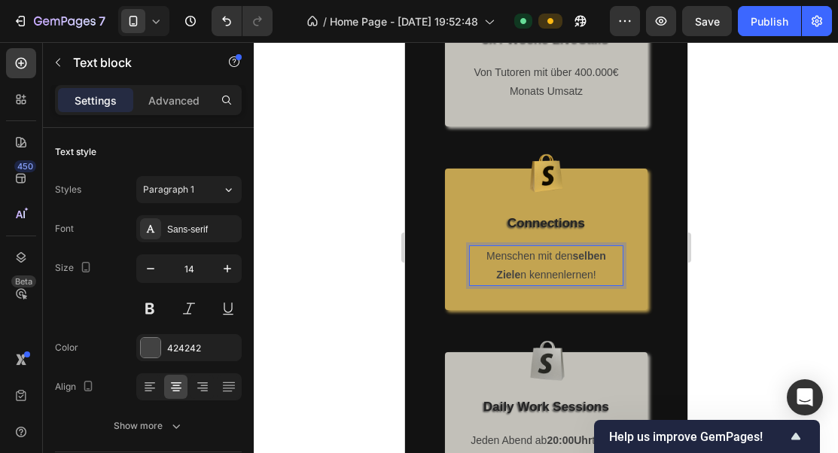
click at [520, 275] on p "Menschen mit den selben Ziele n kennenlernen!" at bounding box center [545, 266] width 151 height 38
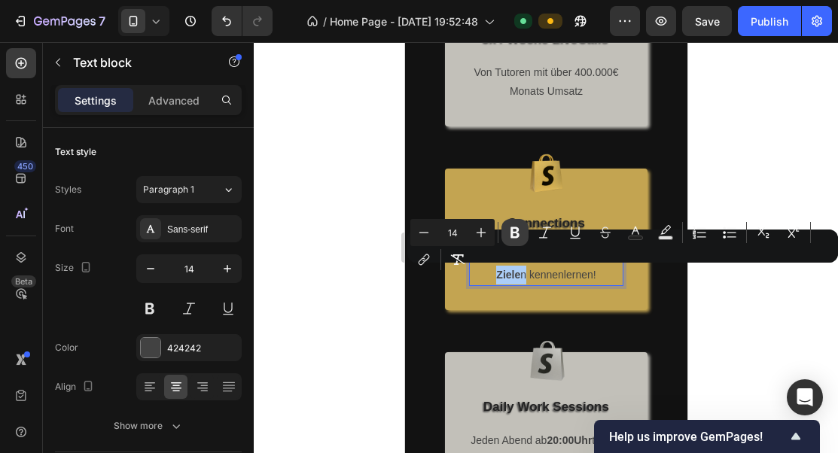
click at [521, 235] on icon "Editor contextual toolbar" at bounding box center [514, 232] width 15 height 15
click at [519, 235] on div "Image Connections Text Block Menschen mit den selben Zielen kennenlernen! Text …" at bounding box center [545, 250] width 154 height 73
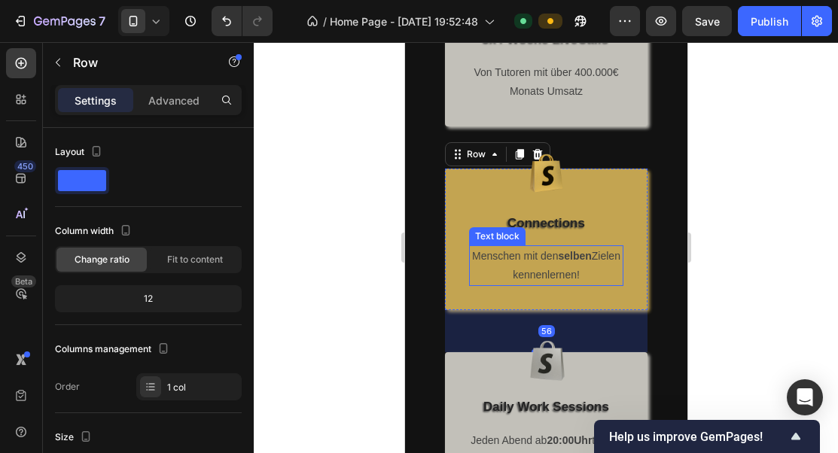
click at [515, 280] on p "Menschen mit den selben Zielen kennenlernen!" at bounding box center [545, 266] width 151 height 38
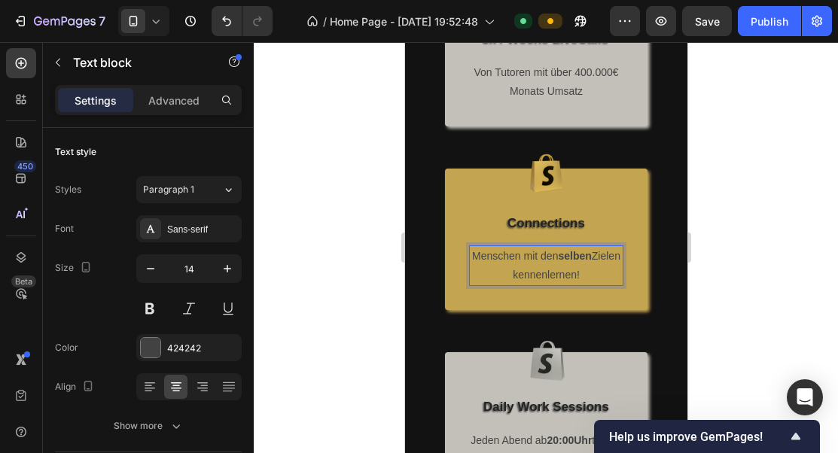
click at [515, 270] on p "Menschen mit den selben Zielen kennenlernen!" at bounding box center [545, 266] width 151 height 38
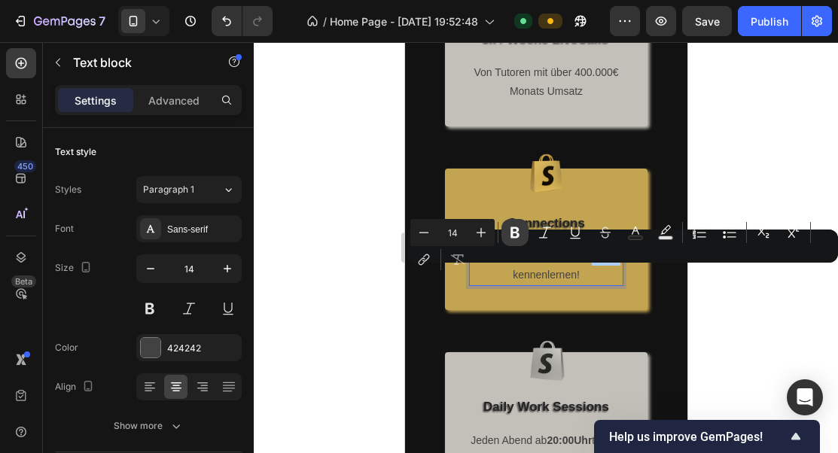
click at [520, 240] on button "Bold" at bounding box center [514, 232] width 27 height 27
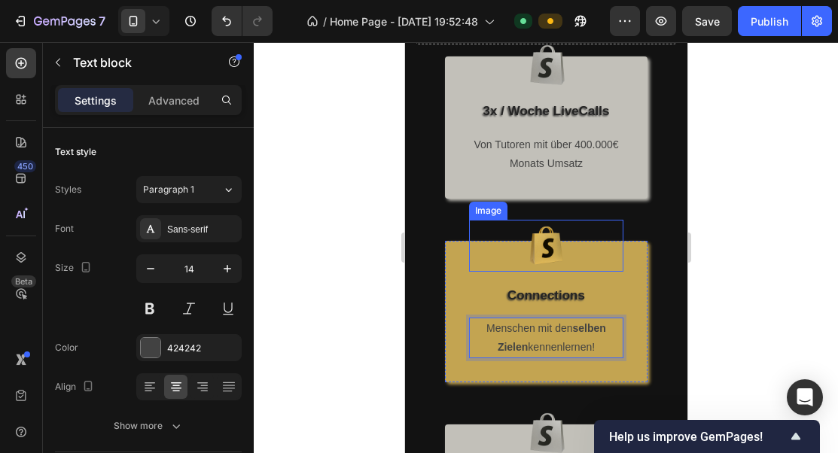
scroll to position [587, 0]
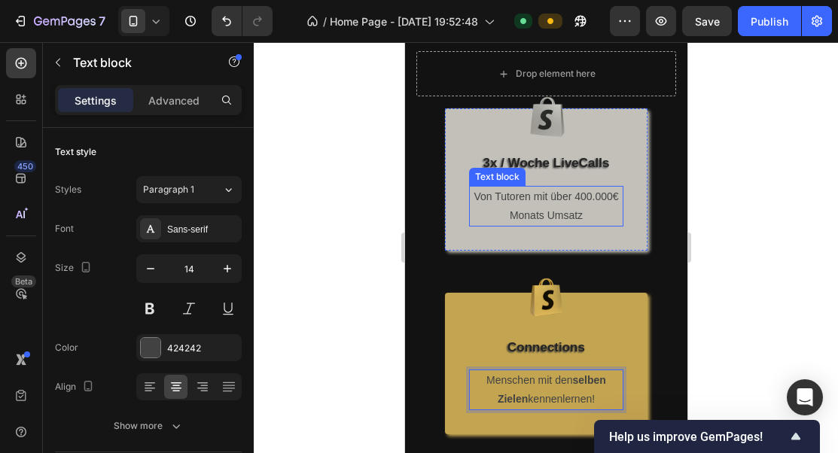
click at [578, 190] on p "Von Tutoren mit über 400.000€ Monats Umsatz" at bounding box center [545, 206] width 151 height 38
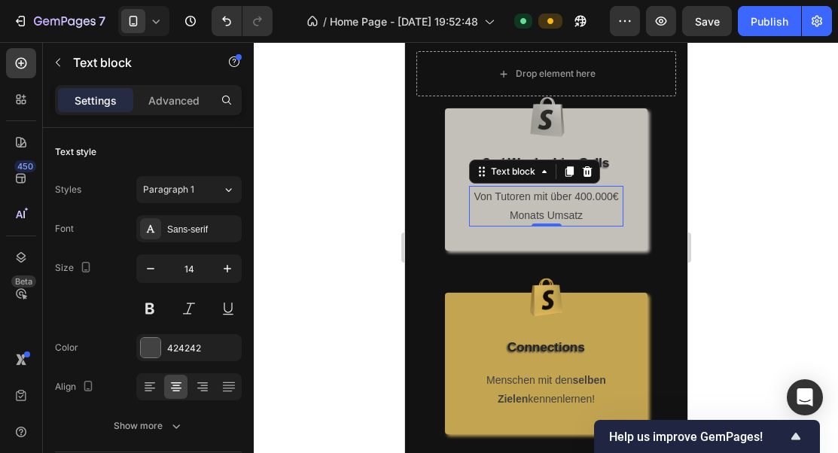
click at [575, 196] on p "Von Tutoren mit über 400.000€ Monats Umsatz" at bounding box center [545, 206] width 151 height 38
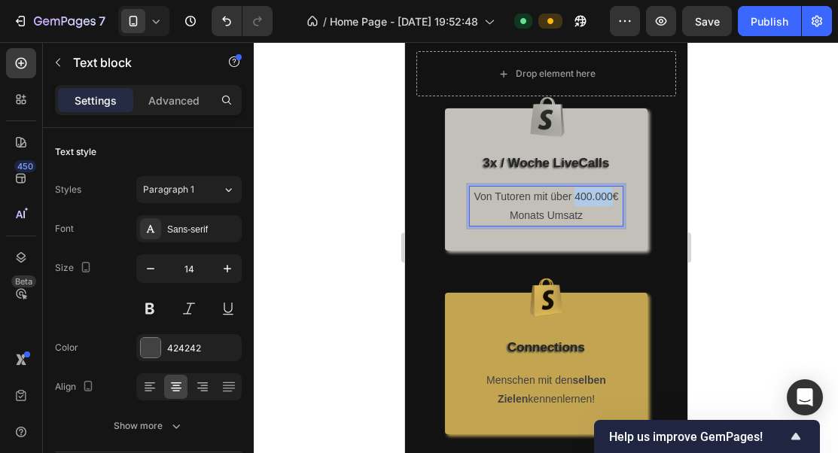
click at [575, 196] on p "Von Tutoren mit über 400.000€ Monats Umsatz" at bounding box center [545, 206] width 151 height 38
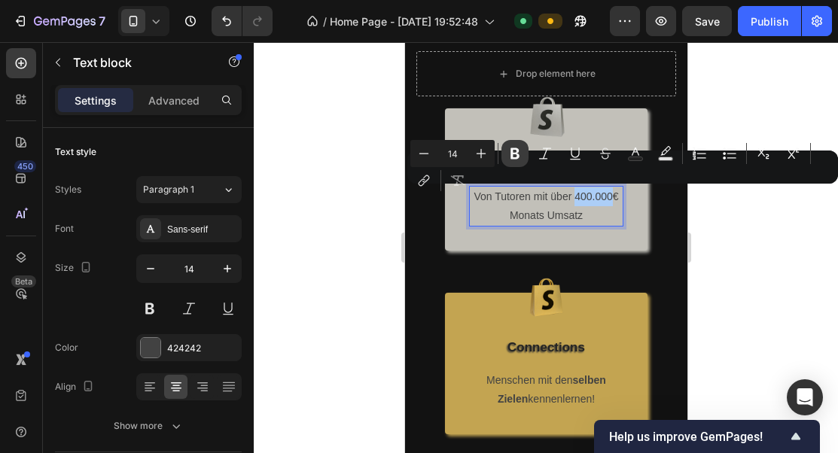
click at [514, 156] on icon "Editor contextual toolbar" at bounding box center [514, 153] width 15 height 15
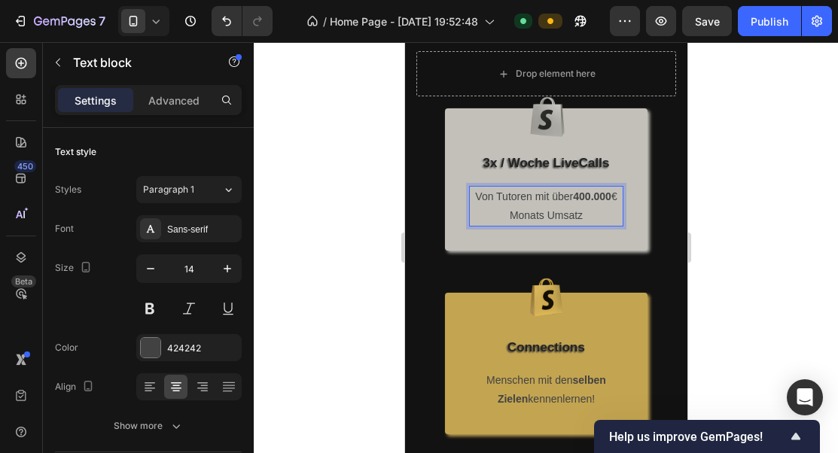
click at [617, 199] on p "Von Tutoren mit über 400.000 € Monats Umsatz" at bounding box center [545, 206] width 151 height 38
click at [614, 198] on p "Von Tutoren mit über 400.000 € Monats Umsatz" at bounding box center [545, 206] width 151 height 38
click at [586, 249] on div "Image 3x / Woche LiveCalls Text Block Von Tutoren mit über 400.000 € Monats Ums…" at bounding box center [545, 179] width 202 height 142
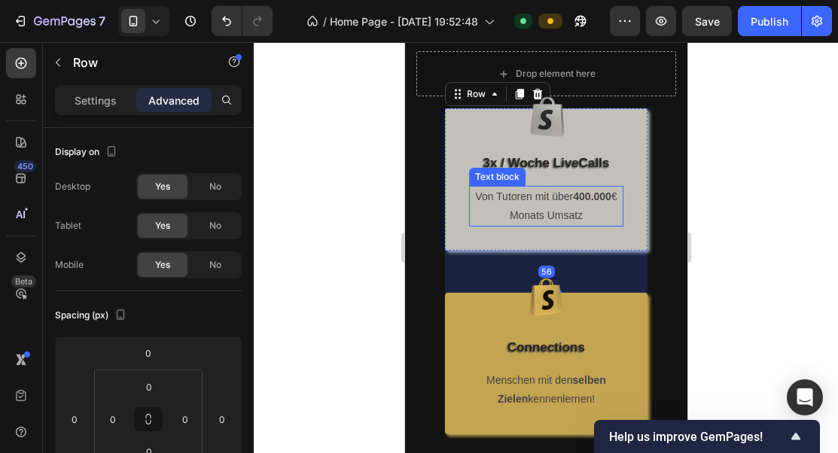
click at [600, 206] on p "Von Tutoren mit über 400.000 € Monats Umsatz" at bounding box center [545, 206] width 151 height 38
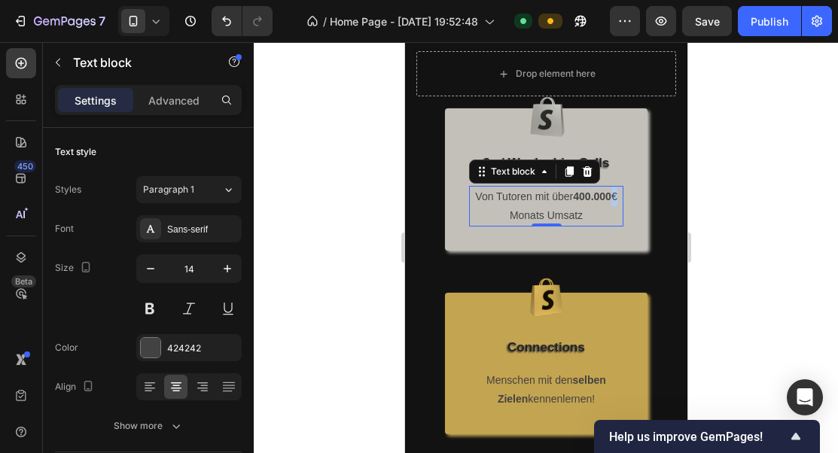
click at [613, 197] on p "Von Tutoren mit über 400.000 € Monats Umsatz" at bounding box center [545, 206] width 151 height 38
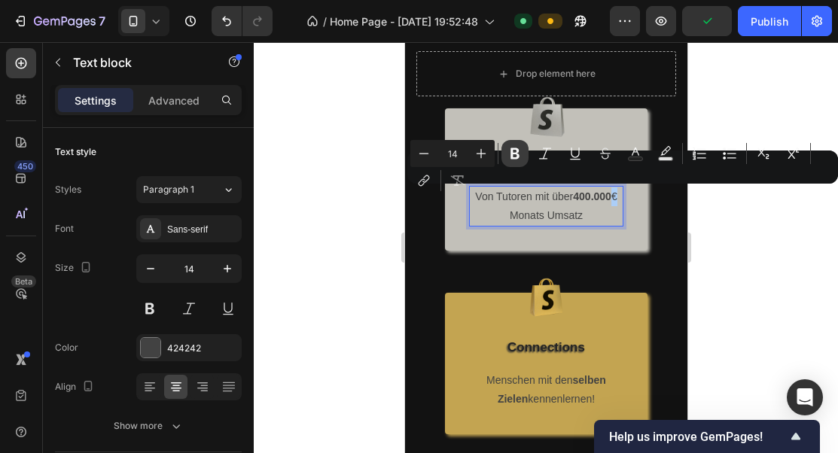
click at [519, 157] on icon "Editor contextual toolbar" at bounding box center [514, 153] width 15 height 15
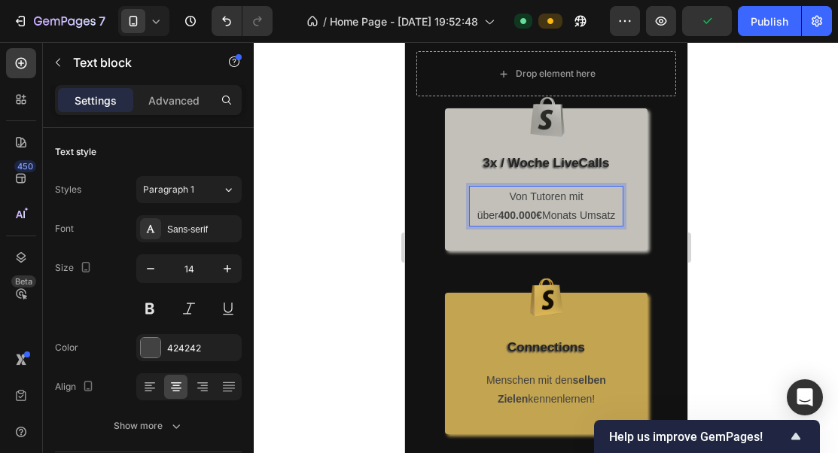
click at [525, 218] on p "Von Tutoren mit über 400.000€ Monats Umsatz" at bounding box center [545, 206] width 151 height 38
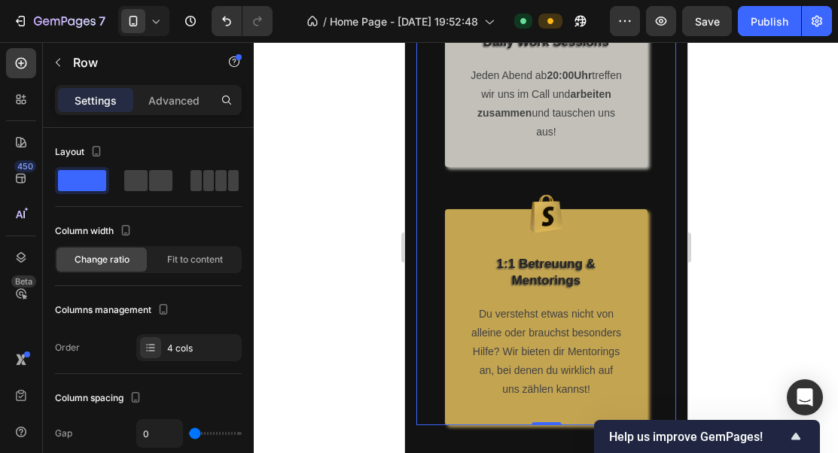
scroll to position [1079, 0]
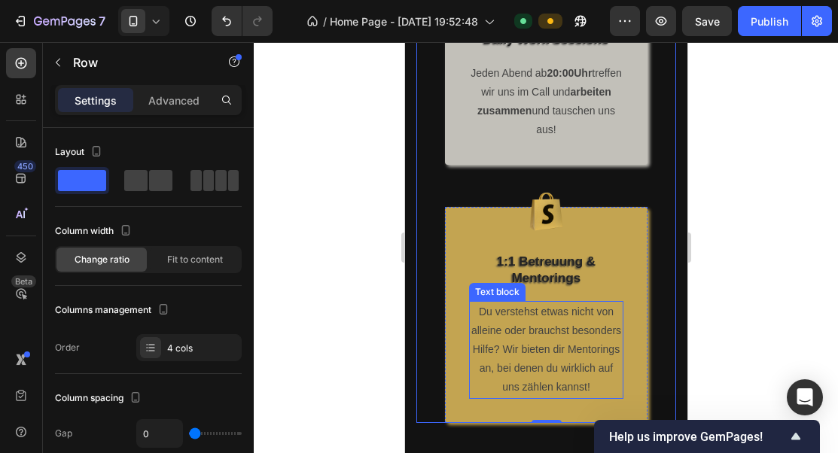
click at [568, 352] on p "Du verstehst etwas nicht von alleine oder brauchst besonders Hilfe? Wir bieten …" at bounding box center [545, 350] width 151 height 95
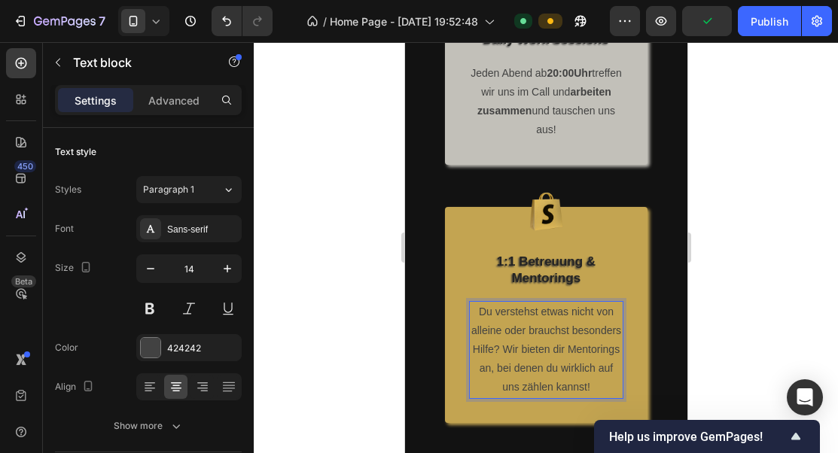
click at [582, 351] on p "Du verstehst etwas nicht von alleine oder brauchst besonders Hilfe? Wir bieten …" at bounding box center [545, 350] width 151 height 95
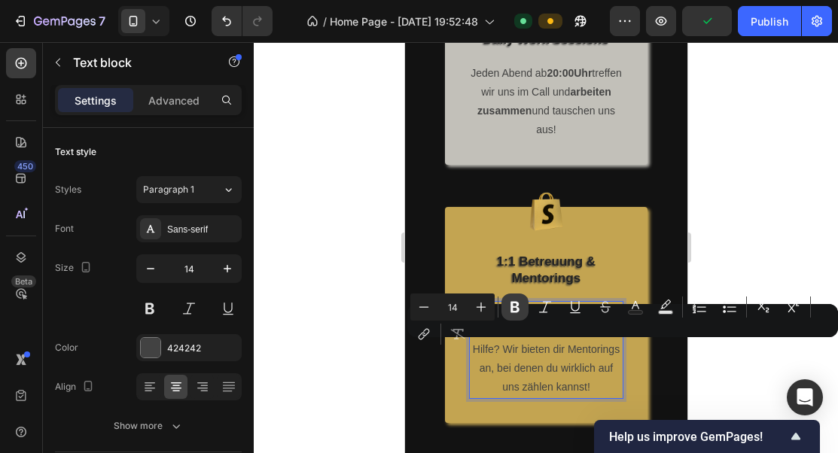
click at [519, 310] on icon "Editor contextual toolbar" at bounding box center [514, 307] width 9 height 11
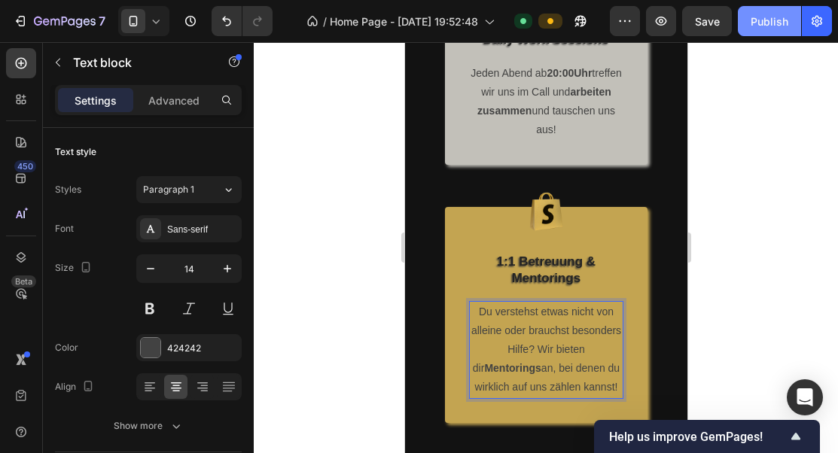
click at [756, 25] on div "Publish" at bounding box center [769, 22] width 38 height 16
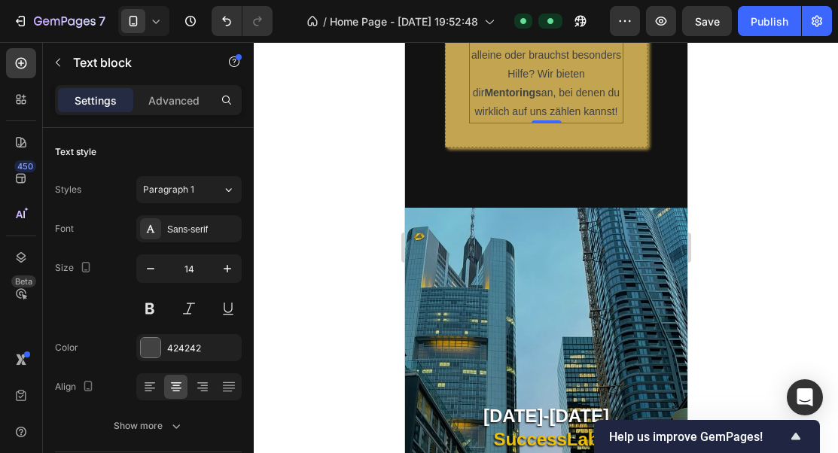
scroll to position [1360, 0]
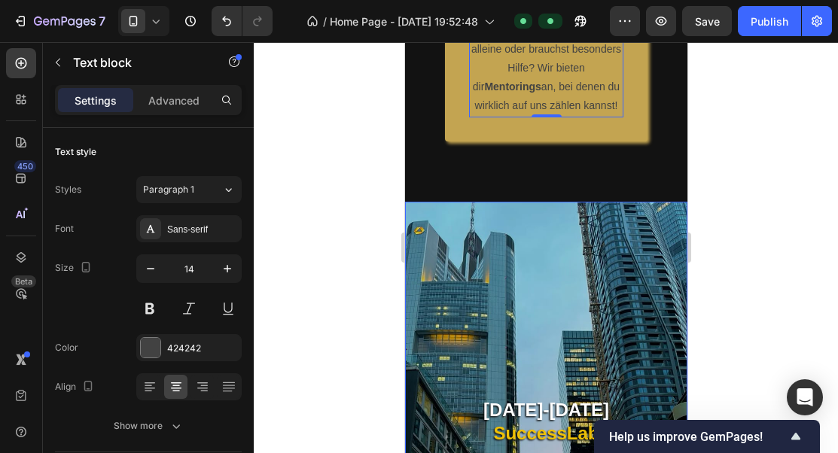
click at [542, 237] on div "Overlay" at bounding box center [545, 452] width 282 height 501
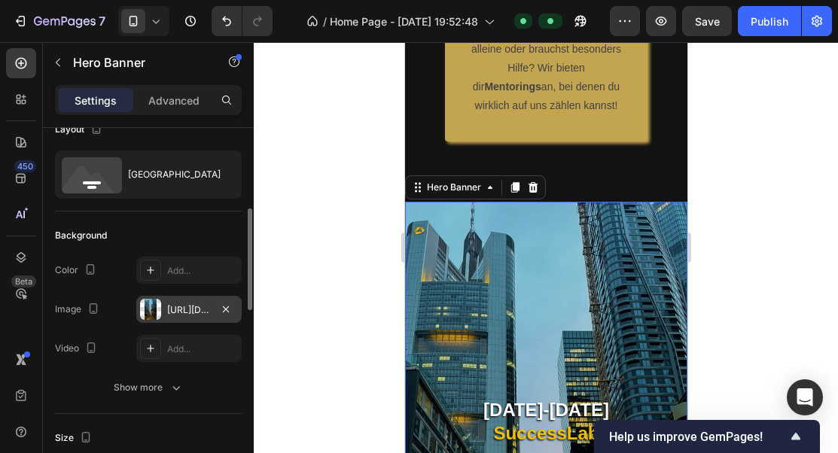
scroll to position [88, 0]
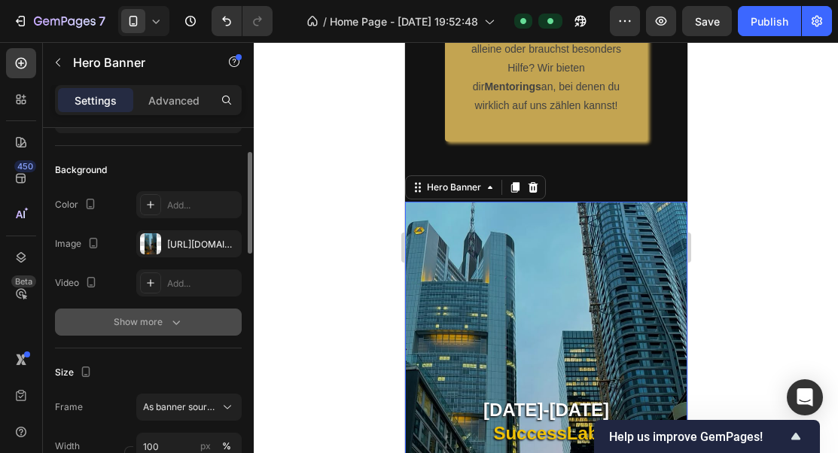
click at [172, 324] on icon "button" at bounding box center [176, 322] width 15 height 15
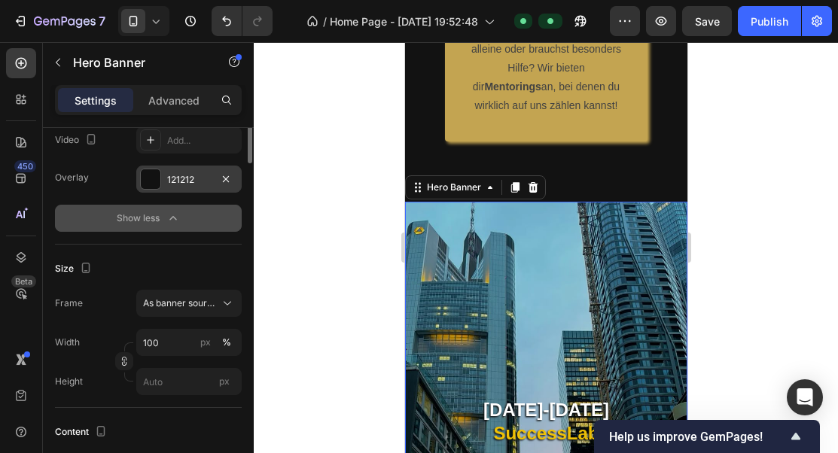
scroll to position [259, 0]
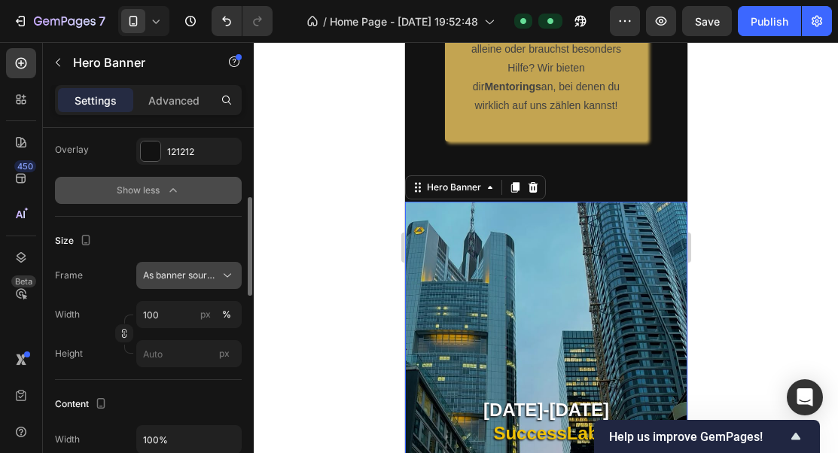
click at [189, 280] on span "As banner source" at bounding box center [180, 276] width 74 height 14
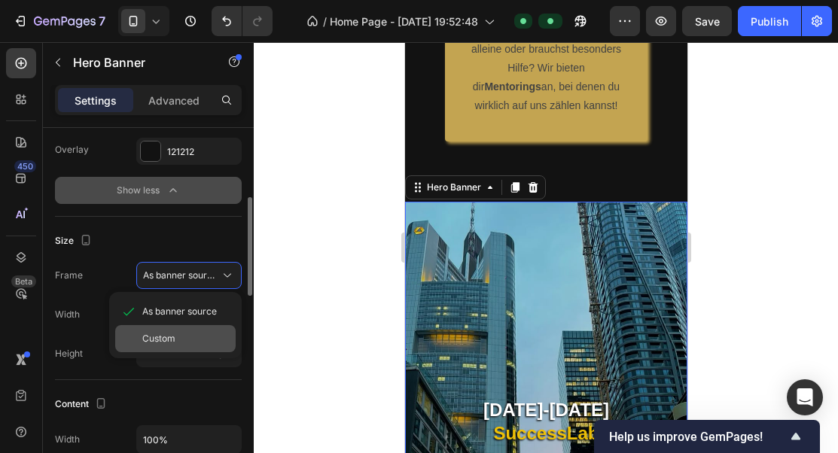
click at [176, 334] on div "Custom" at bounding box center [185, 339] width 87 height 14
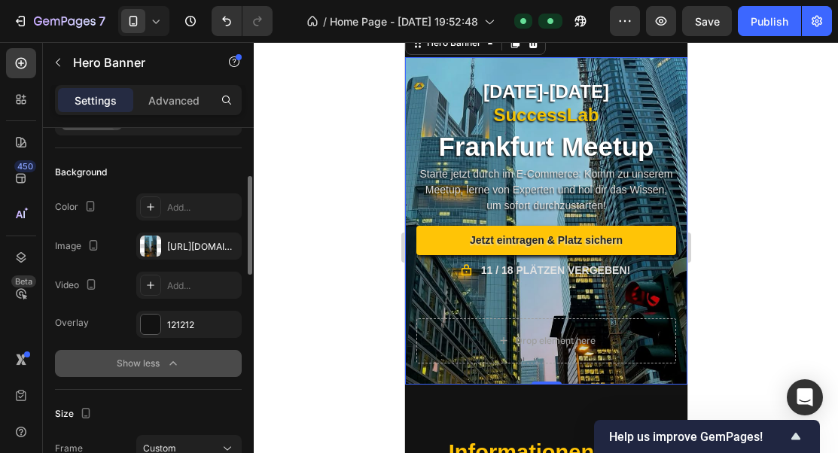
scroll to position [0, 0]
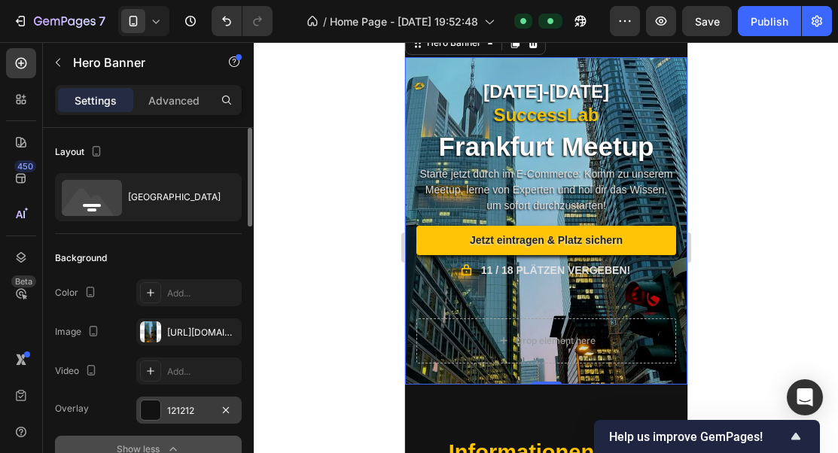
click at [186, 415] on div "121212" at bounding box center [189, 411] width 44 height 14
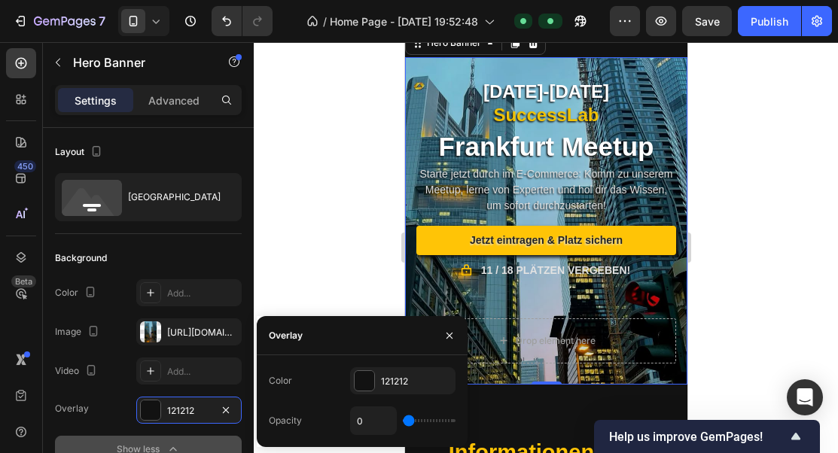
click at [436, 423] on div "0" at bounding box center [402, 420] width 105 height 29
type input "82%"
type input "82"
click at [442, 421] on input "range" at bounding box center [429, 420] width 53 height 3
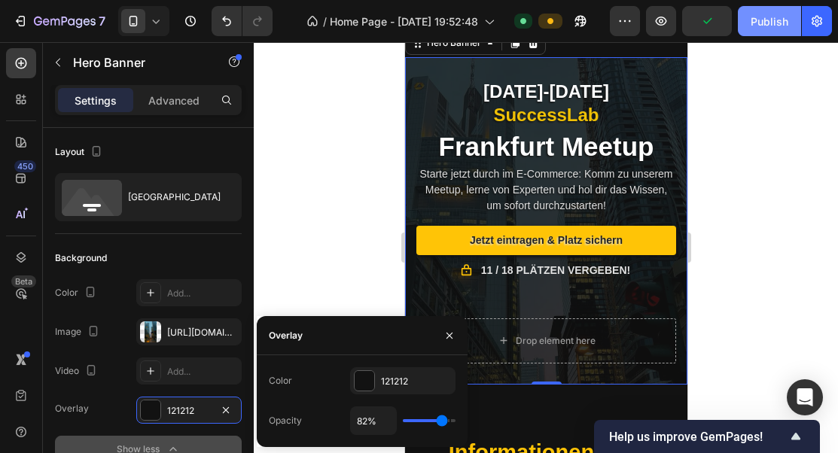
click at [765, 32] on button "Publish" at bounding box center [769, 21] width 63 height 30
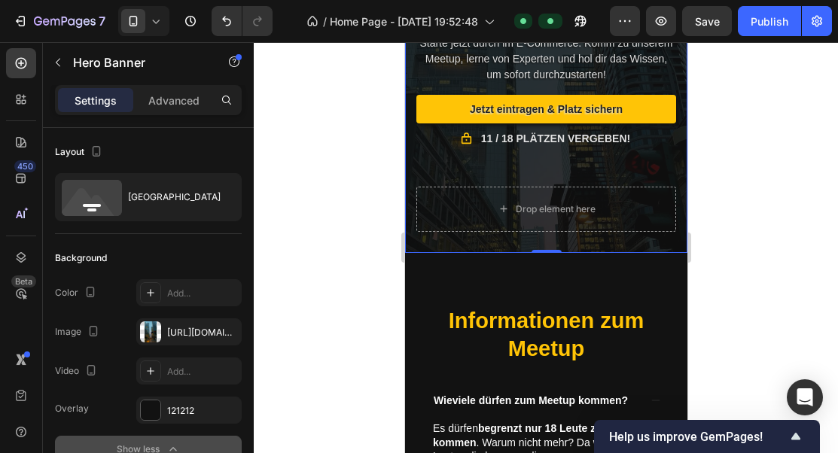
scroll to position [1697, 0]
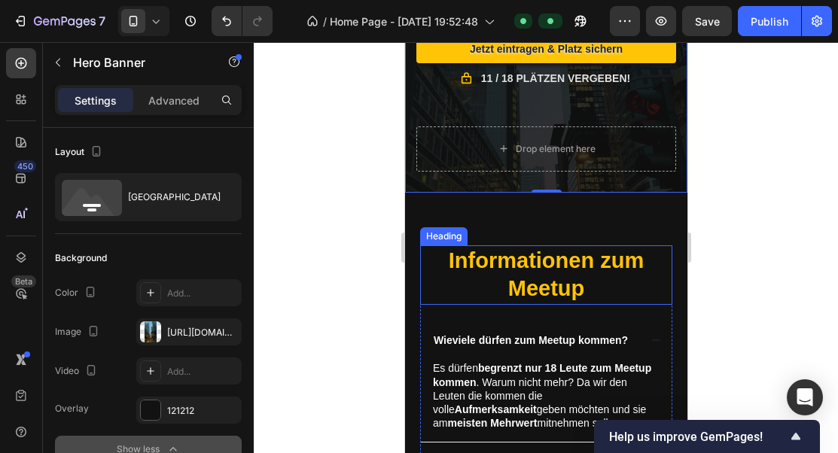
click at [562, 268] on h2 "Informationen zum Meetup" at bounding box center [545, 274] width 252 height 59
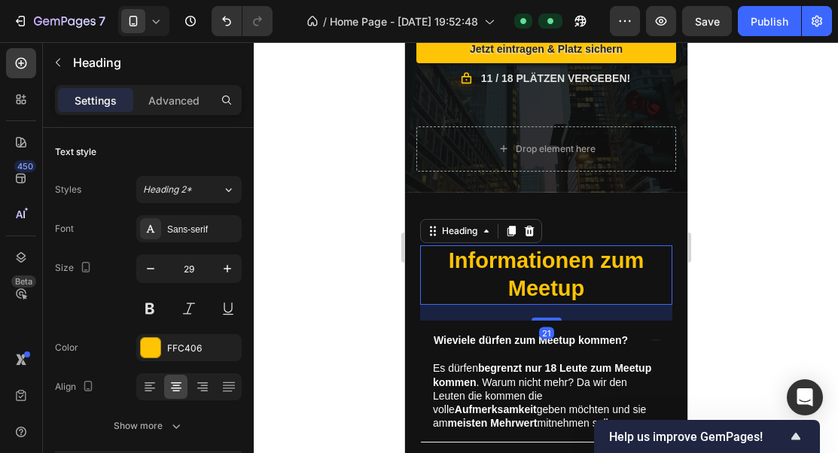
click at [562, 268] on h2 "Informationen zum Meetup" at bounding box center [545, 274] width 252 height 59
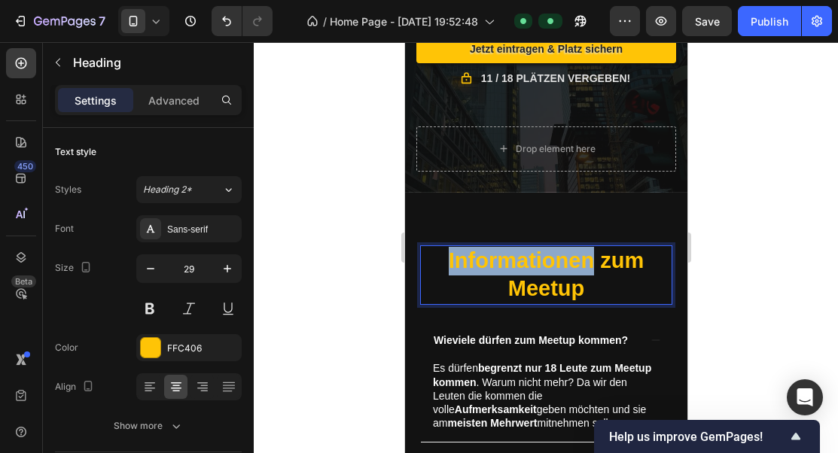
click at [562, 268] on p "Informationen zum Meetup" at bounding box center [545, 275] width 249 height 56
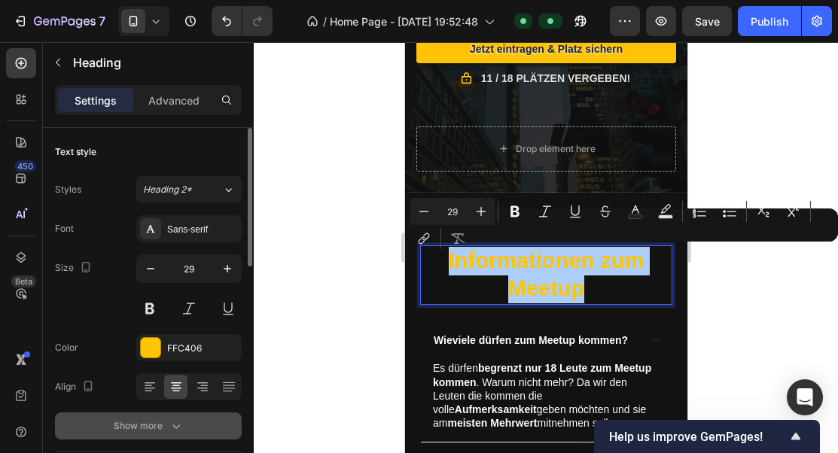
click at [140, 415] on button "Show more" at bounding box center [148, 425] width 187 height 27
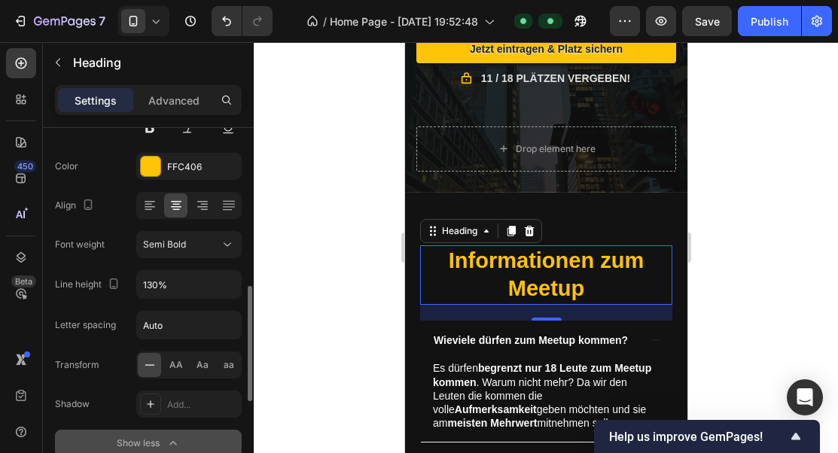
scroll to position [266, 0]
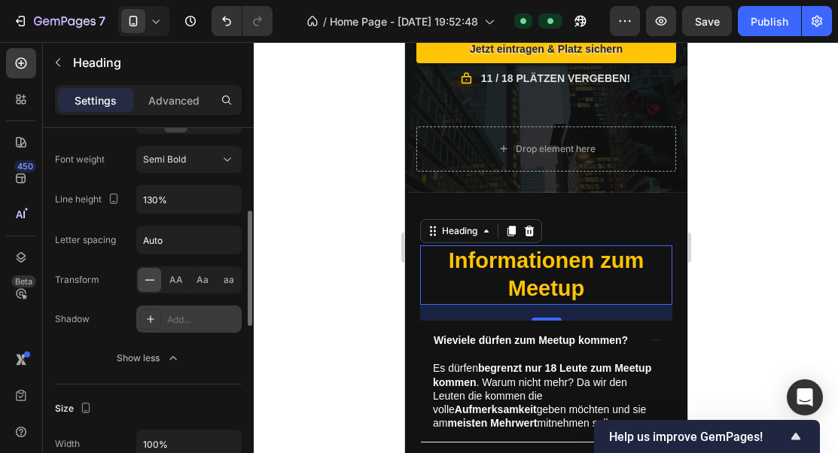
click at [187, 319] on div "Add..." at bounding box center [202, 320] width 71 height 14
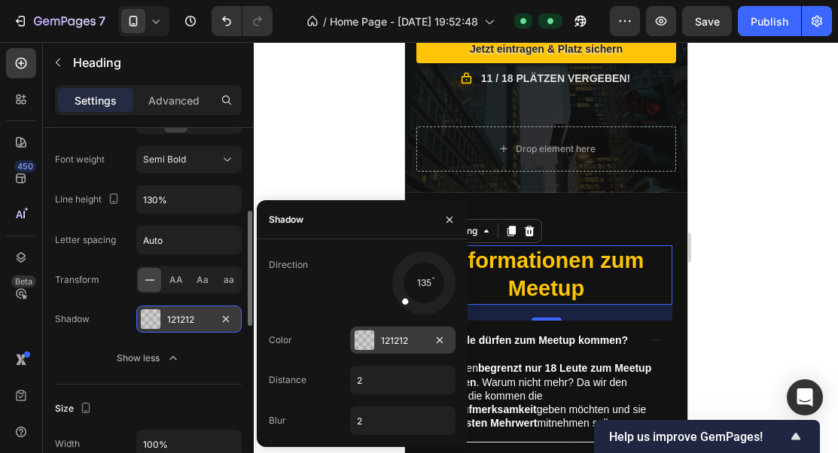
click at [370, 342] on div at bounding box center [365, 340] width 20 height 20
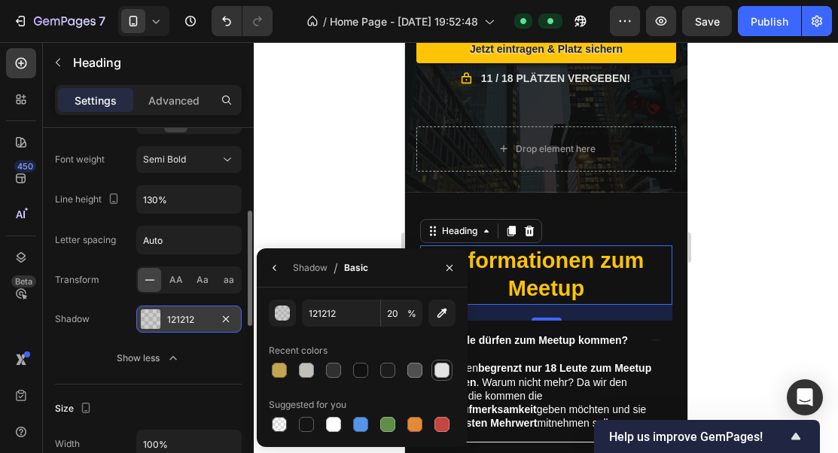
click at [440, 373] on div at bounding box center [441, 370] width 15 height 15
type input "E2E2E2"
type input "100"
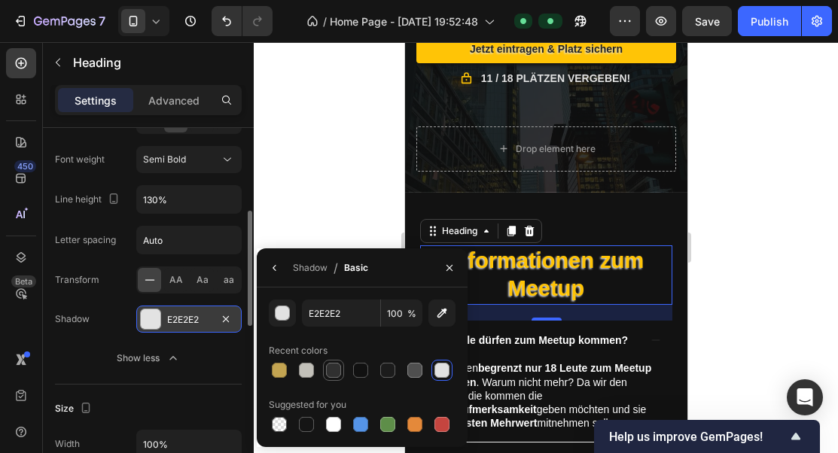
click at [340, 366] on div at bounding box center [333, 370] width 15 height 15
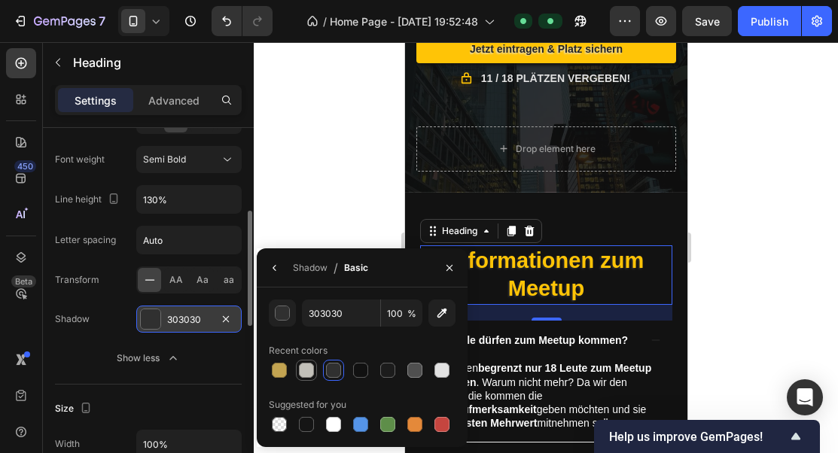
click at [309, 368] on div at bounding box center [306, 370] width 15 height 15
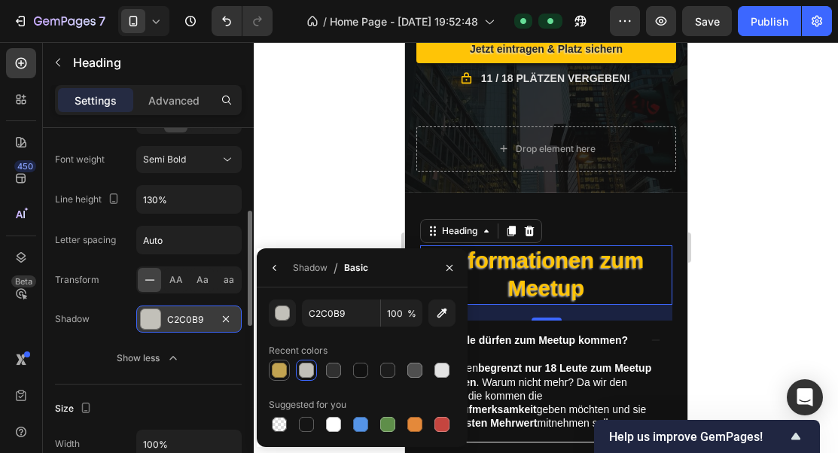
click at [283, 370] on div at bounding box center [279, 370] width 15 height 15
type input "C3A451"
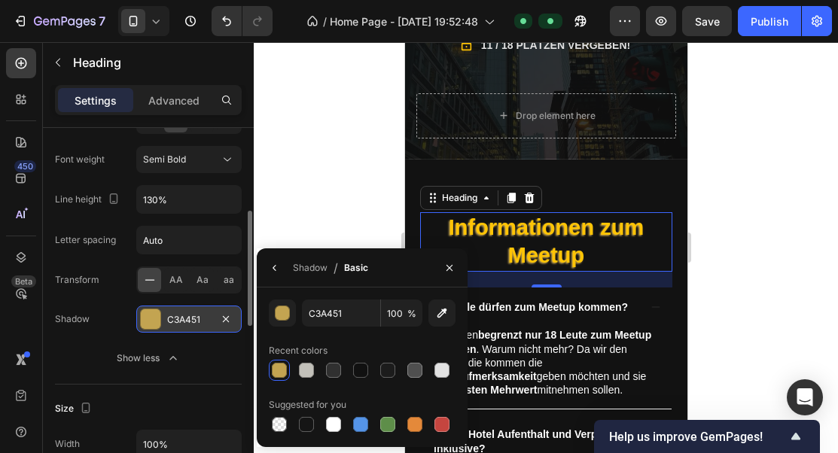
scroll to position [1730, 0]
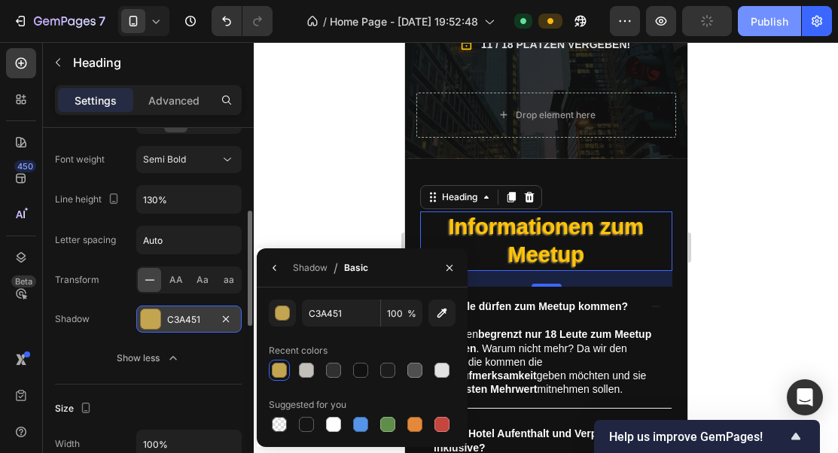
click at [760, 26] on div "Publish" at bounding box center [769, 22] width 38 height 16
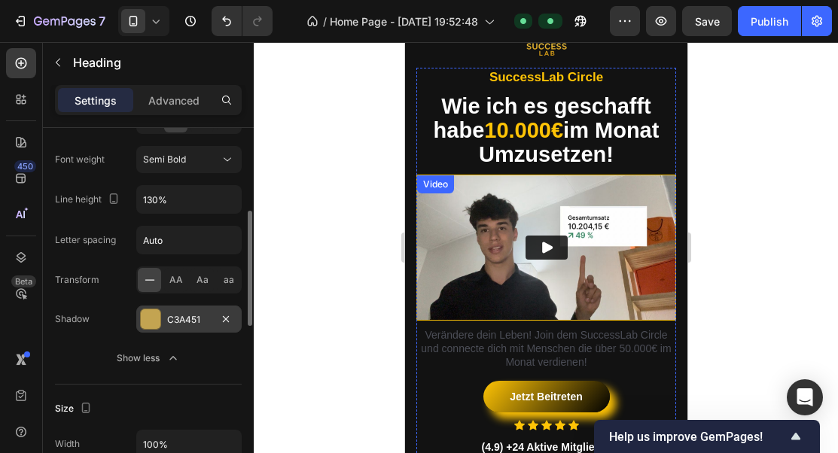
scroll to position [165, 0]
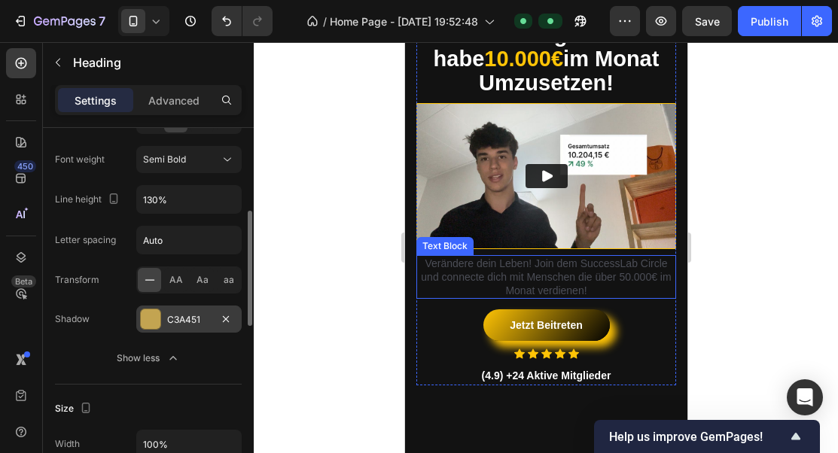
click at [540, 260] on p "Verändere dein Leben! Join dem SuccessLab Circle und connecte dich mit Menschen…" at bounding box center [545, 277] width 257 height 41
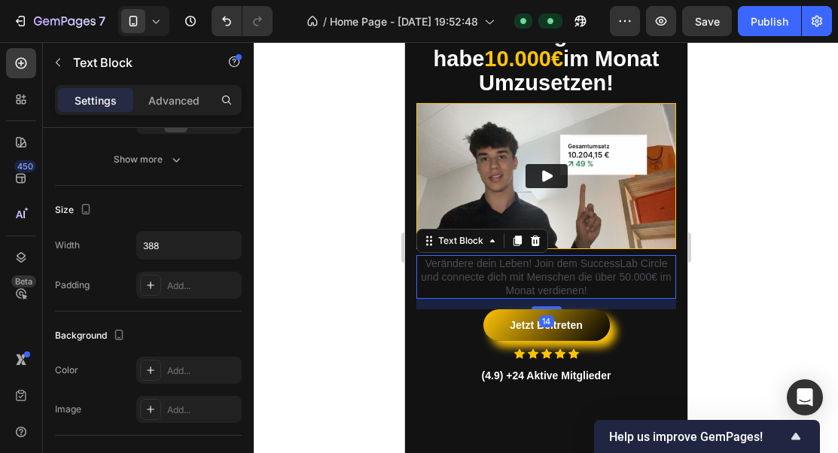
scroll to position [0, 0]
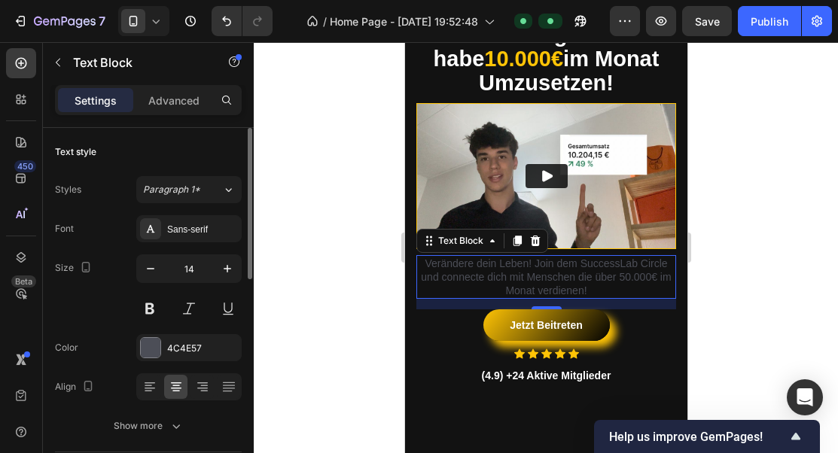
click at [543, 261] on p "Verändere dein Leben! Join dem SuccessLab Circle und connecte dich mit Menschen…" at bounding box center [545, 277] width 257 height 41
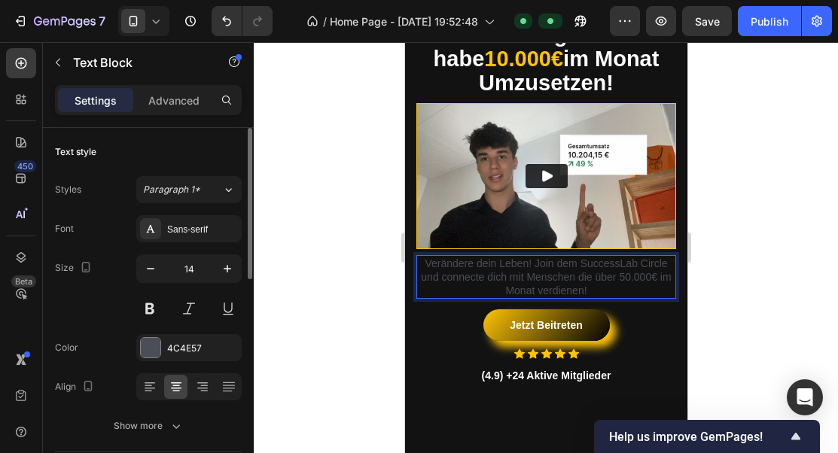
click at [543, 261] on p "Verändere dein Leben! Join dem SuccessLab Circle und connecte dich mit Menschen…" at bounding box center [545, 277] width 257 height 41
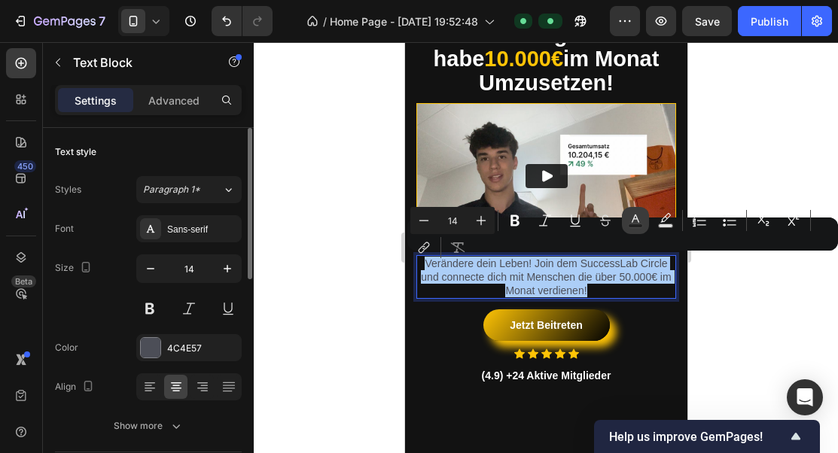
click at [630, 218] on icon "Editor contextual toolbar" at bounding box center [635, 220] width 15 height 15
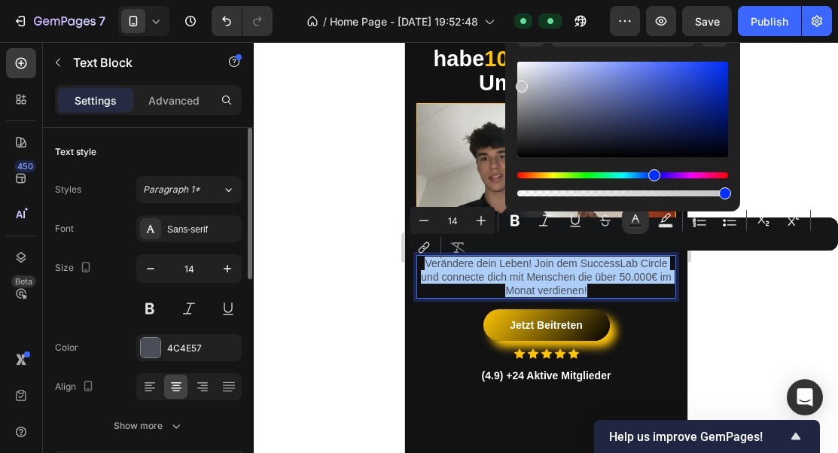
drag, startPoint x: 544, startPoint y: 118, endPoint x: 519, endPoint y: 82, distance: 43.8
click at [519, 82] on div "Editor contextual toolbar" at bounding box center [622, 110] width 211 height 96
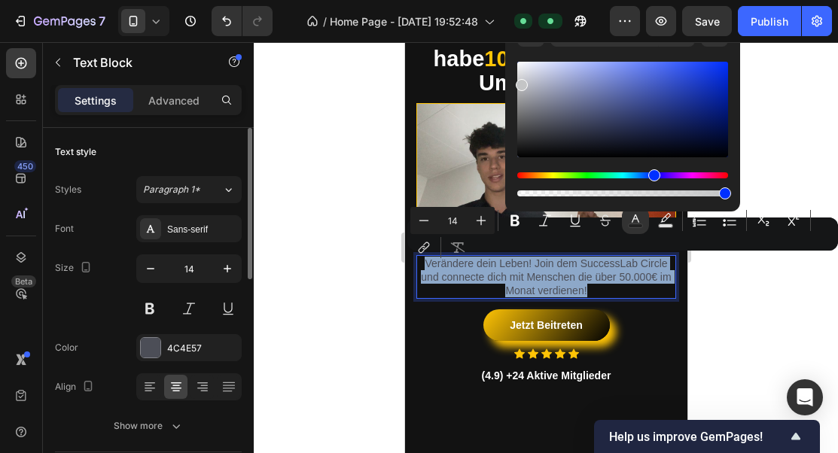
type input "C4C5C6"
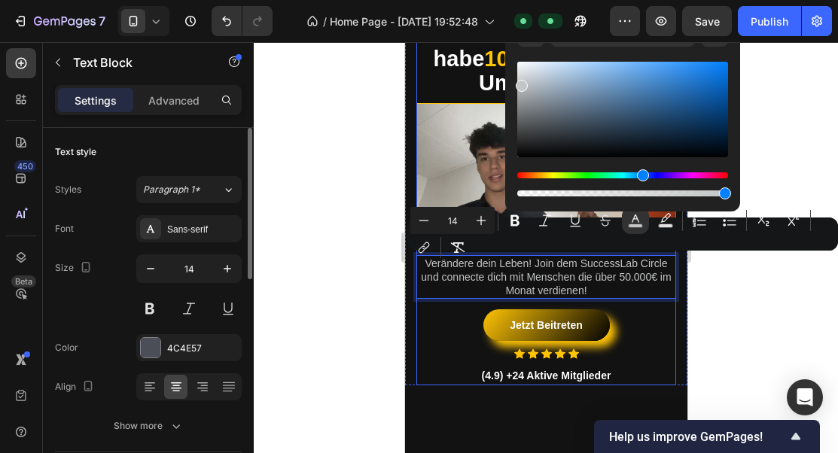
click at [656, 345] on div "Jetzt Beitreten Button" at bounding box center [545, 328] width 260 height 39
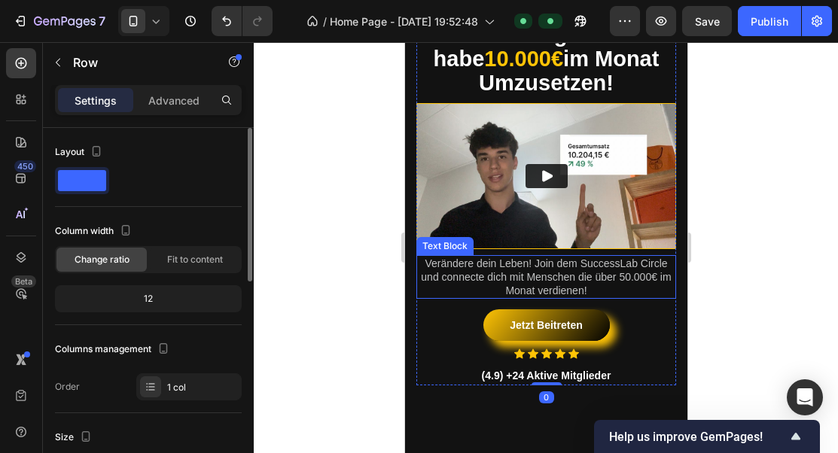
click at [629, 284] on p "Verändere dein Leben! Join dem SuccessLab Circle und connecte dich mit Menschen…" at bounding box center [545, 277] width 257 height 41
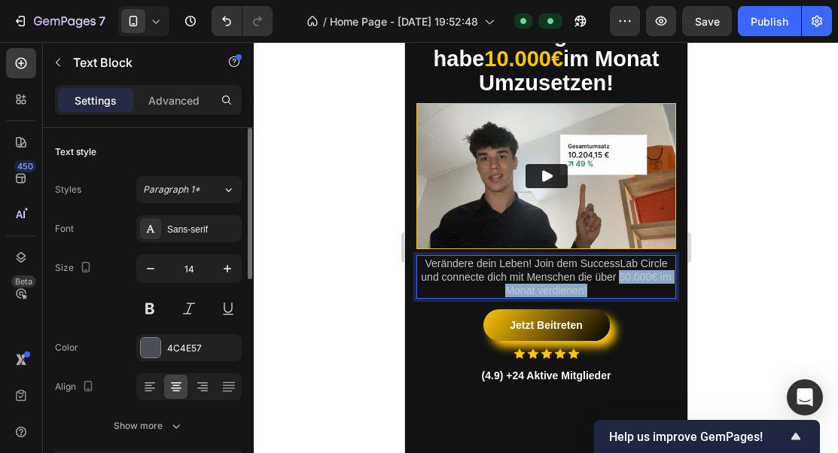
drag, startPoint x: 617, startPoint y: 276, endPoint x: 651, endPoint y: 288, distance: 35.9
click at [652, 290] on p "Verändere dein Leben! Join dem SuccessLab Circle und connecte dich mit Menschen…" at bounding box center [545, 277] width 257 height 41
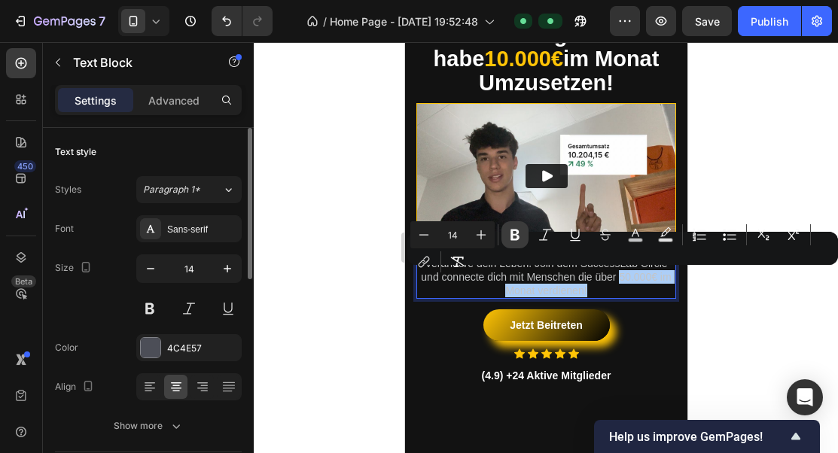
click at [516, 235] on icon "Editor contextual toolbar" at bounding box center [514, 235] width 9 height 11
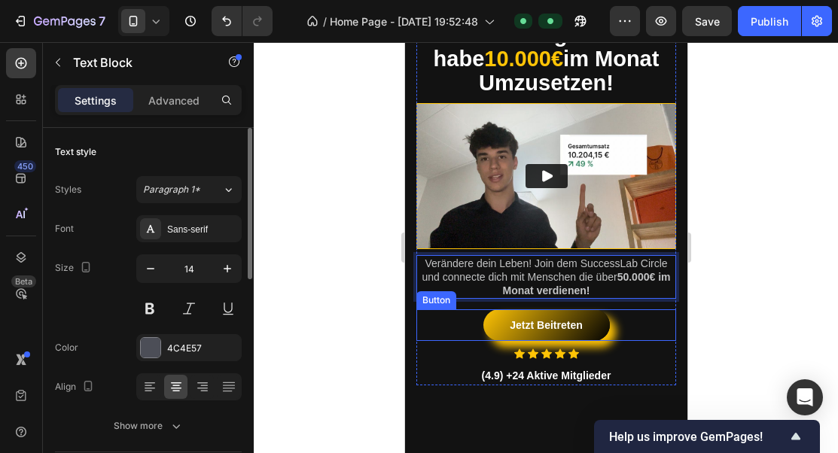
click at [650, 337] on div "Jetzt Beitreten Button" at bounding box center [545, 325] width 260 height 32
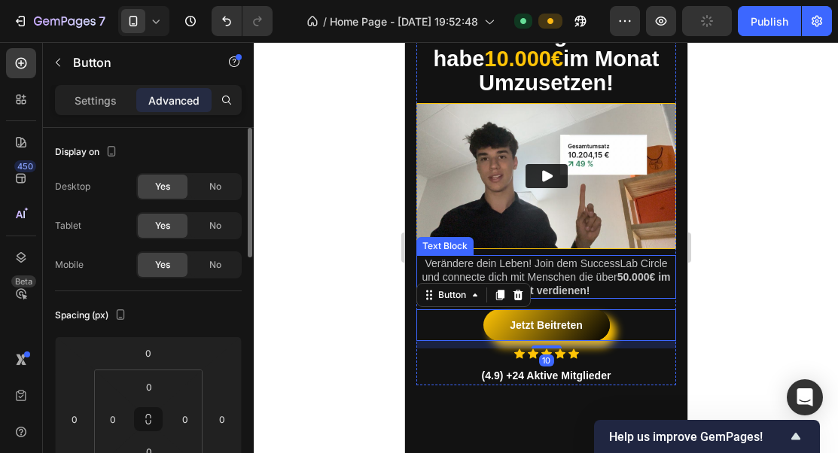
click at [577, 267] on span "Verändere dein Leben! Join dem SuccessLab Circle und connecte dich mit Menschen…" at bounding box center [545, 276] width 248 height 39
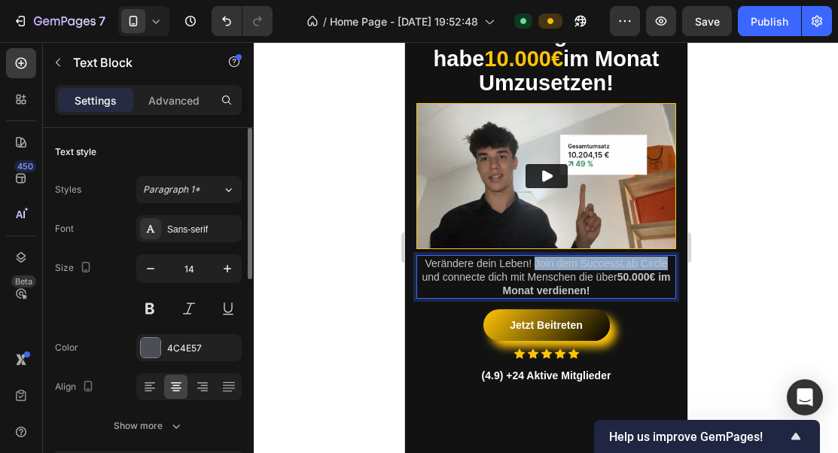
drag, startPoint x: 534, startPoint y: 264, endPoint x: 664, endPoint y: 263, distance: 129.5
click at [665, 263] on span "Verändere dein Leben! Join dem SuccessLab Circle und connecte dich mit Menschen…" at bounding box center [545, 276] width 248 height 39
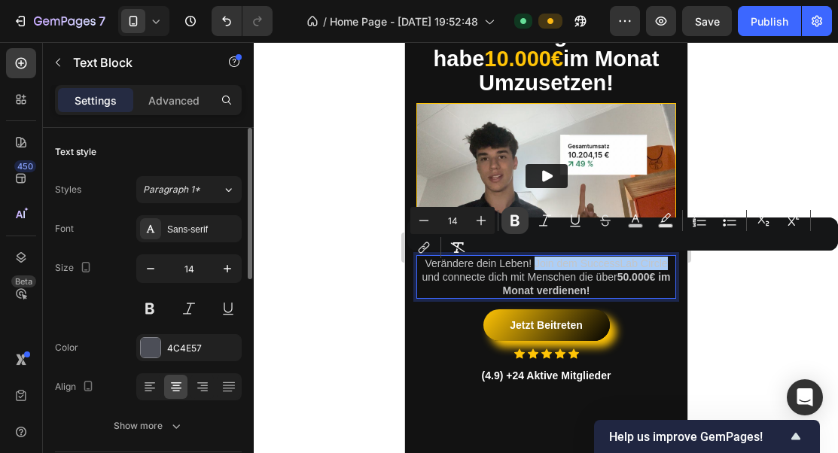
click at [517, 223] on icon "Editor contextual toolbar" at bounding box center [514, 220] width 9 height 11
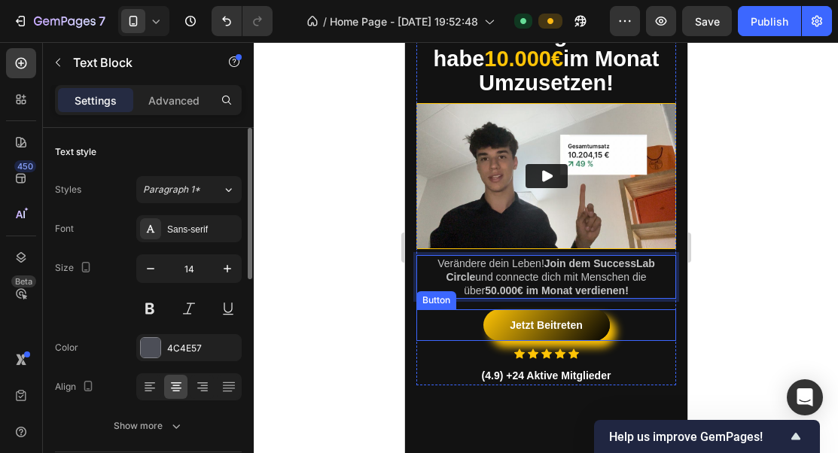
click at [666, 339] on div "Jetzt Beitreten Button" at bounding box center [545, 325] width 260 height 32
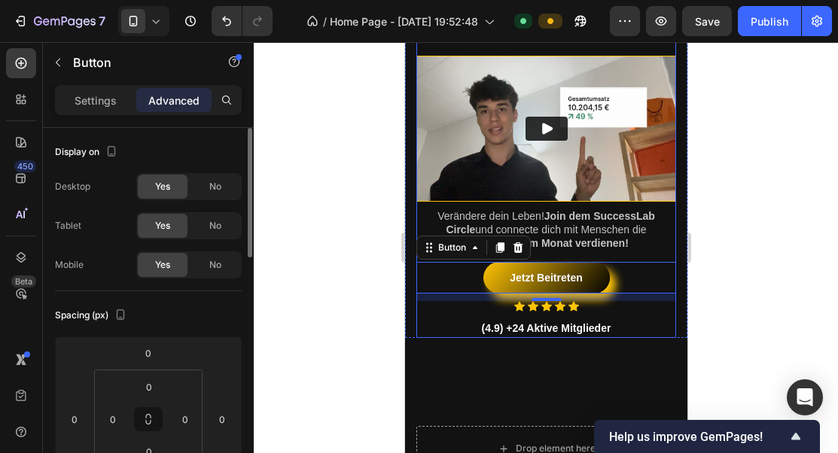
scroll to position [286, 0]
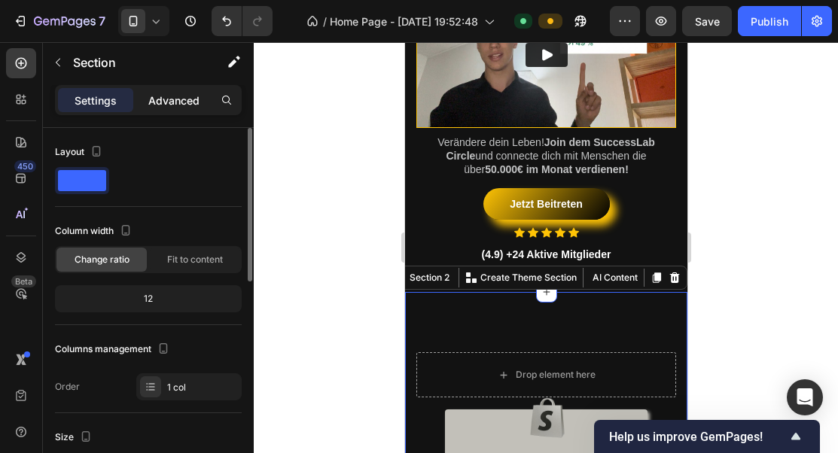
click at [186, 97] on p "Advanced" at bounding box center [173, 101] width 51 height 16
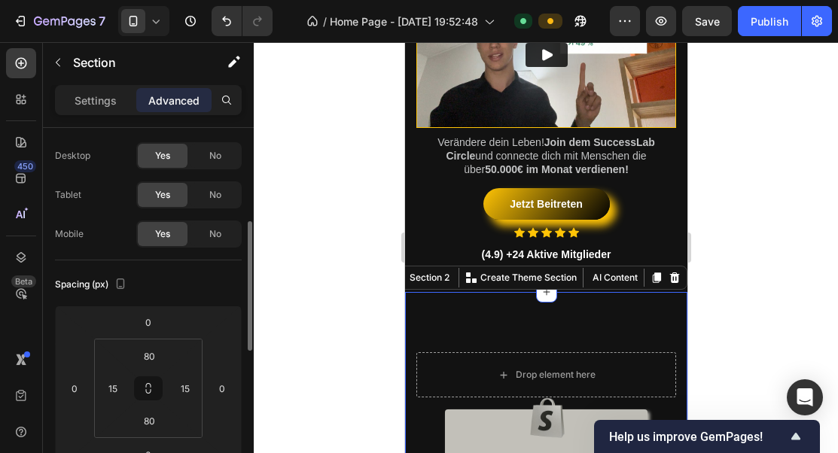
scroll to position [106, 0]
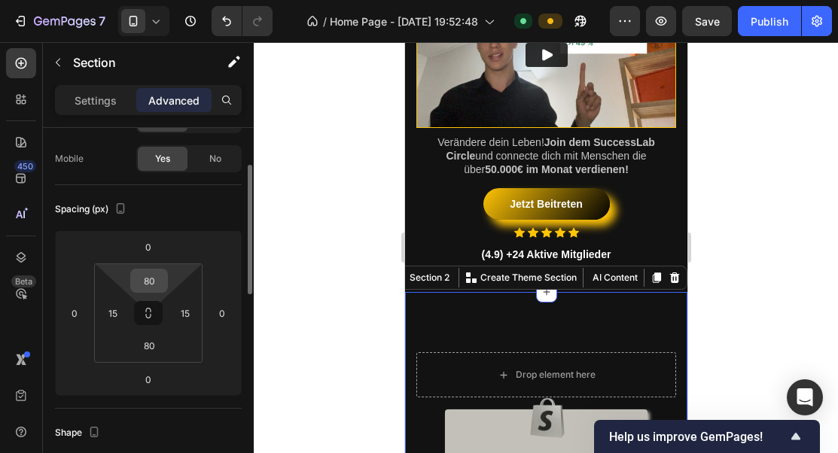
click at [163, 286] on input "80" at bounding box center [149, 280] width 30 height 23
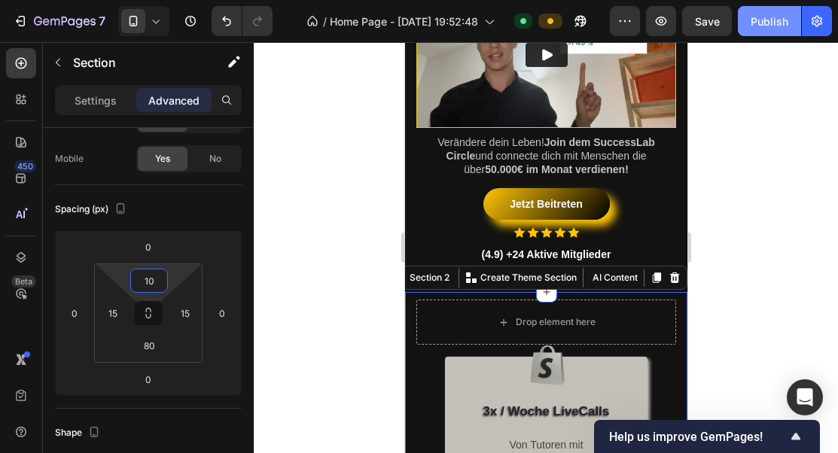
type input "10"
click at [755, 14] on div "Publish" at bounding box center [769, 22] width 38 height 16
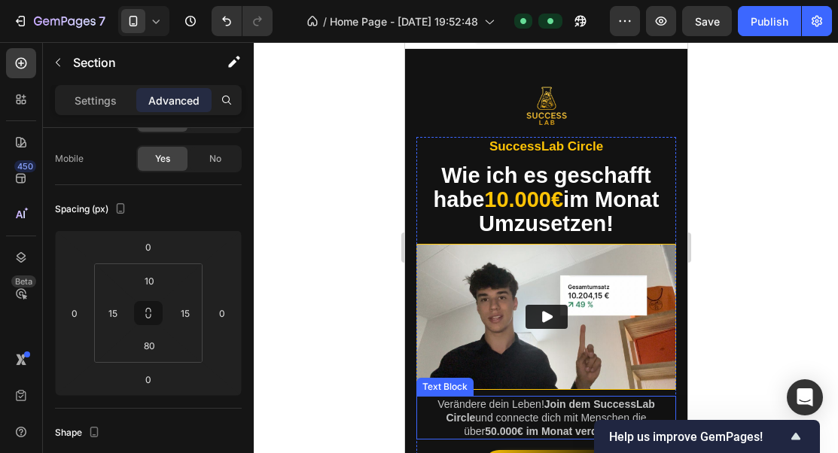
scroll to position [0, 0]
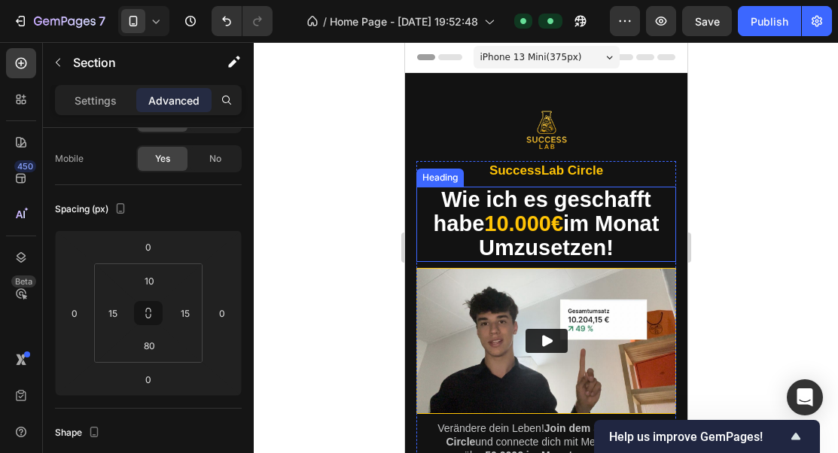
click at [555, 201] on strong "Wie ich es geschafft habe" at bounding box center [542, 211] width 218 height 48
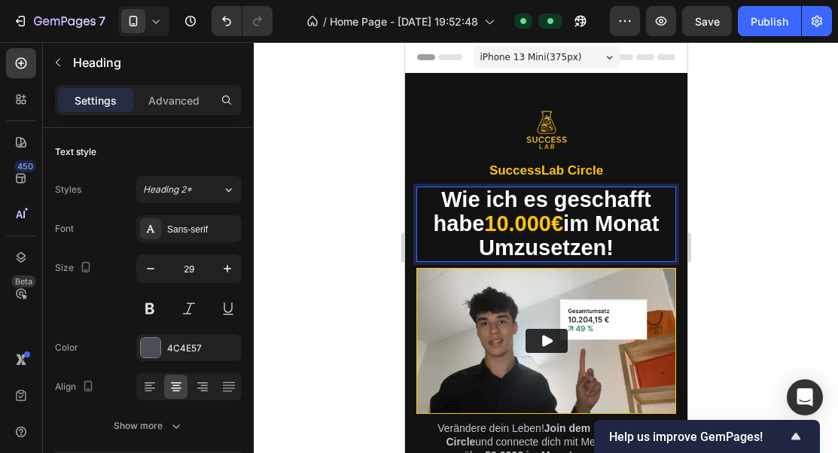
click at [550, 199] on strong "Wie ich es geschafft habe" at bounding box center [542, 211] width 218 height 48
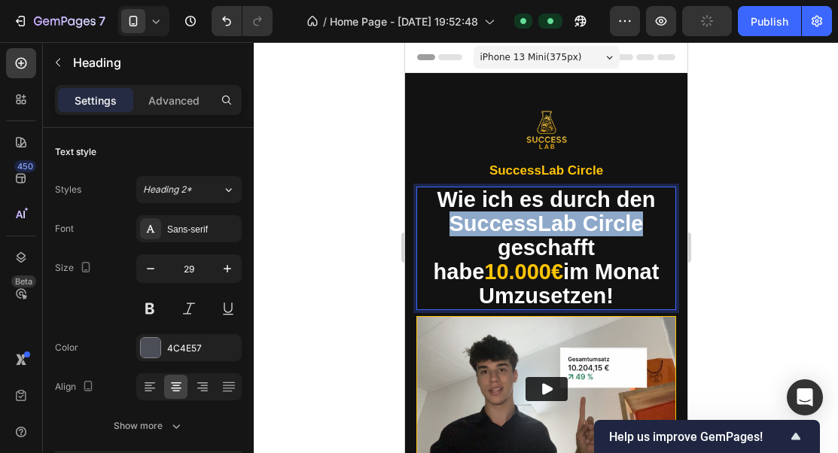
drag, startPoint x: 641, startPoint y: 227, endPoint x: 449, endPoint y: 220, distance: 191.3
click at [449, 220] on strong "Wie ich es durch den SuccessLab Circle geschafft habe" at bounding box center [544, 235] width 222 height 96
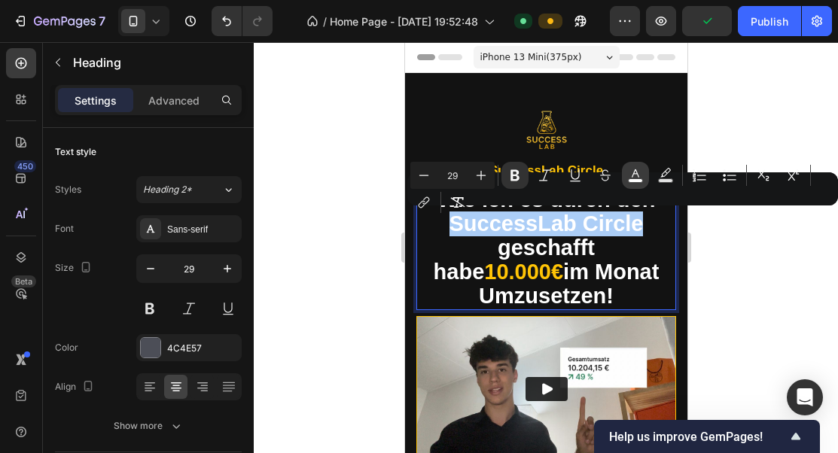
click at [637, 175] on icon "Editor contextual toolbar" at bounding box center [635, 175] width 15 height 15
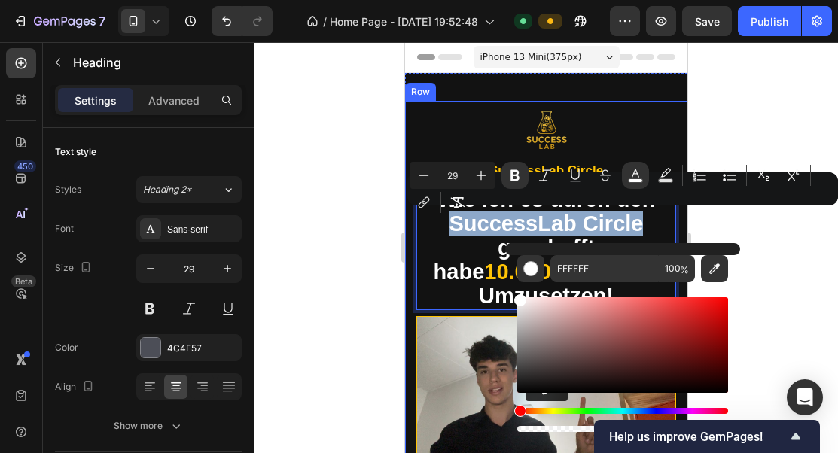
click at [679, 126] on div "SuccessLab Circle Text Block Wie ich es durch den SuccessLab Circle geschafft h…" at bounding box center [545, 350] width 282 height 498
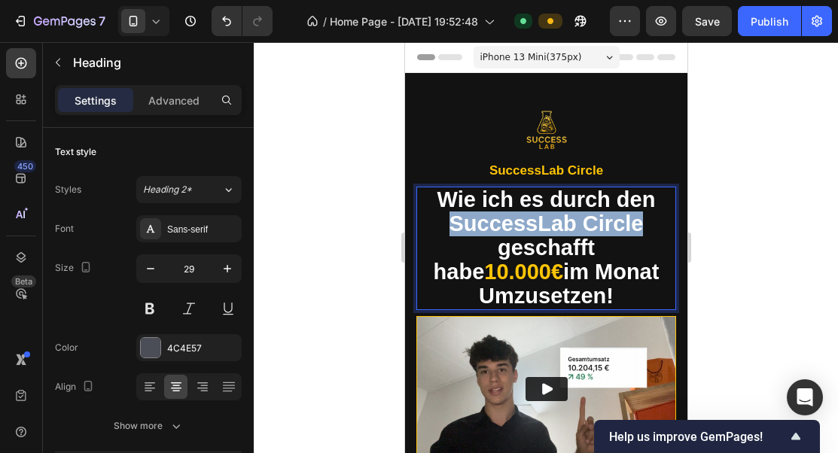
drag, startPoint x: 641, startPoint y: 226, endPoint x: 452, endPoint y: 219, distance: 188.3
click at [452, 219] on strong "Wie ich es durch den SuccessLab Circle geschafft habe" at bounding box center [544, 235] width 222 height 96
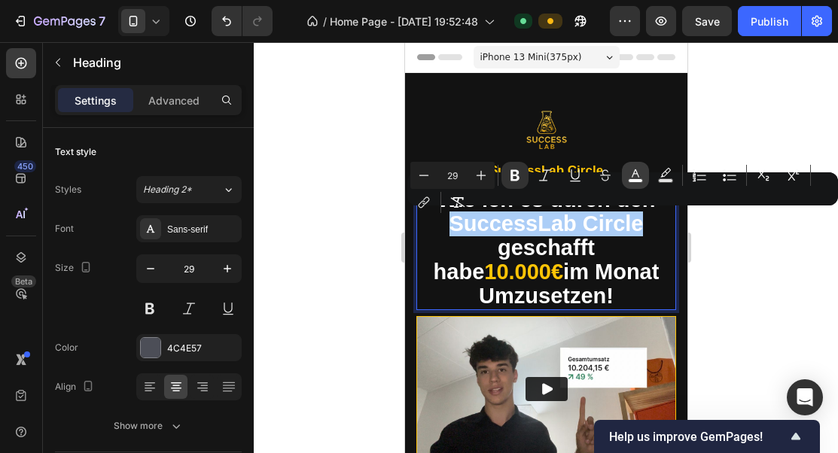
click at [640, 169] on icon "Editor contextual toolbar" at bounding box center [635, 175] width 15 height 15
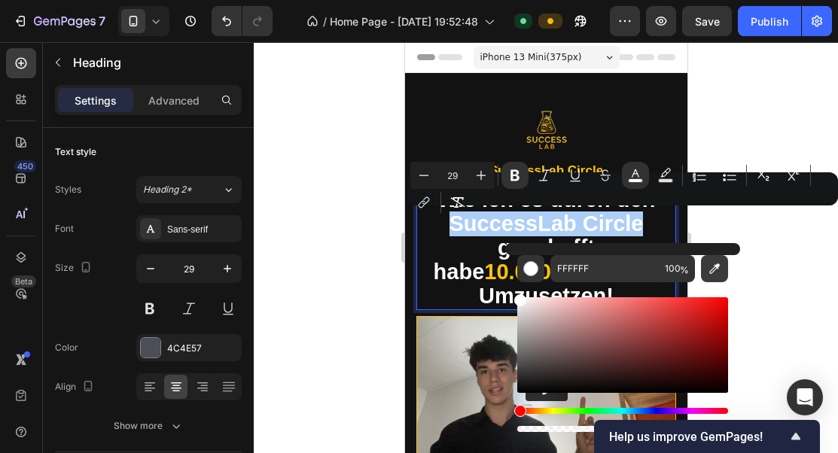
click at [711, 273] on icon "Editor contextual toolbar" at bounding box center [714, 268] width 11 height 11
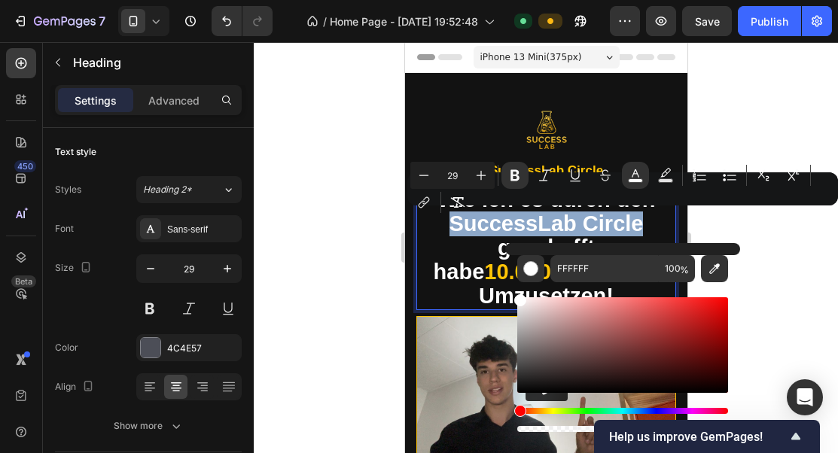
type input "FFC409"
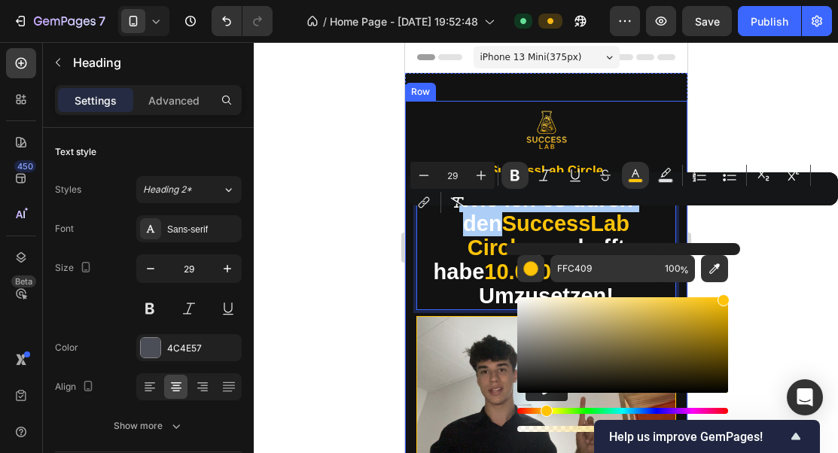
click at [714, 214] on div "Minus 29 Plus Bold Italic Underline Strikethrough color Text Background Color N…" at bounding box center [622, 189] width 425 height 54
click at [665, 214] on div "Minus 29 Plus Bold Italic Underline Strikethrough color Text Background Color N…" at bounding box center [622, 189] width 425 height 54
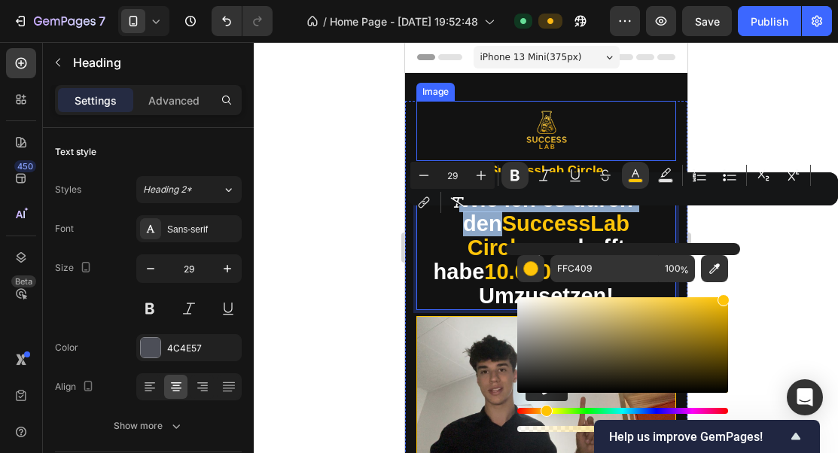
click at [640, 120] on div at bounding box center [545, 131] width 260 height 60
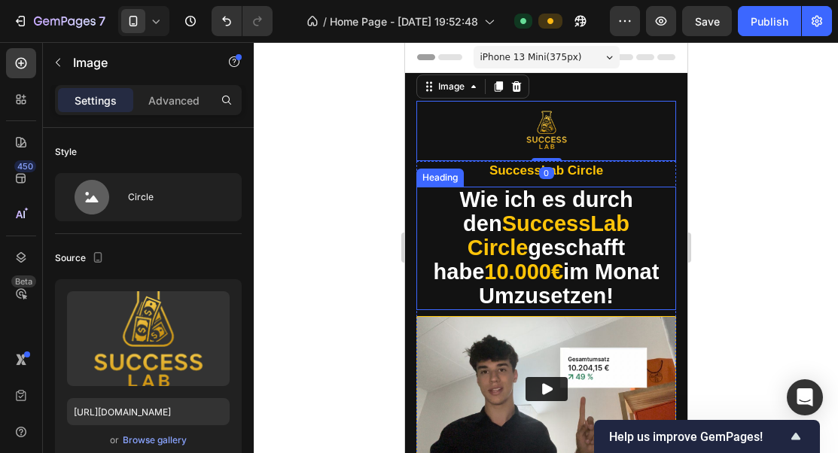
click at [600, 226] on strong "SuccessLab Circle" at bounding box center [548, 236] width 162 height 48
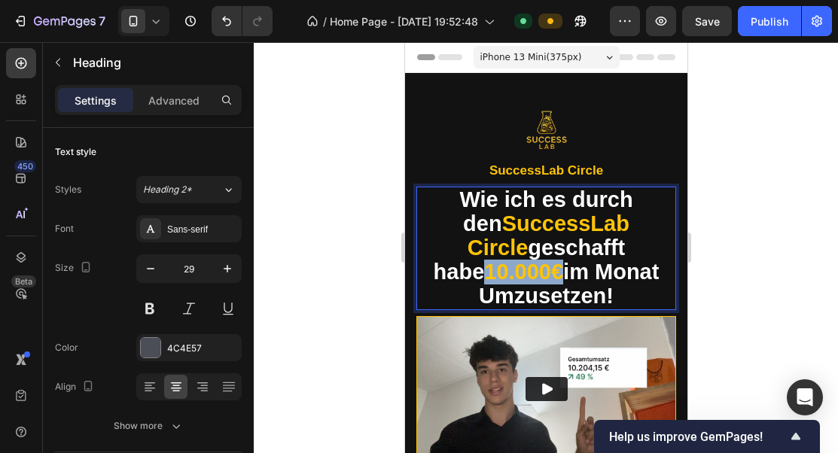
drag, startPoint x: 586, startPoint y: 247, endPoint x: 664, endPoint y: 246, distance: 78.3
click at [562, 260] on strong "10.000€" at bounding box center [522, 272] width 79 height 24
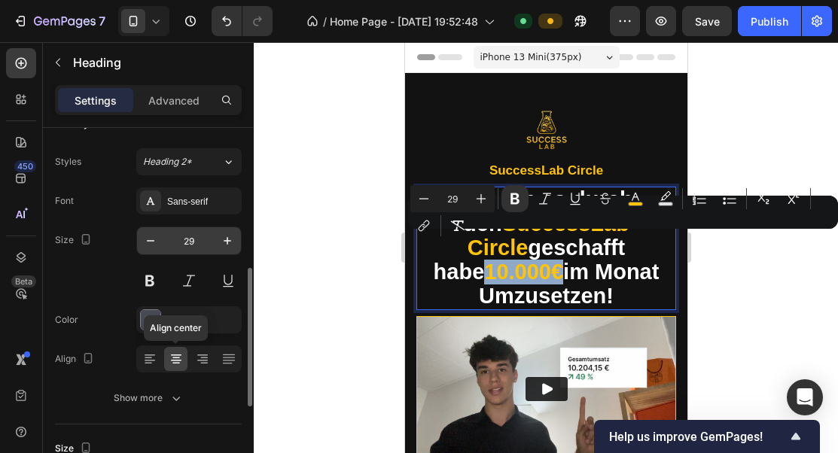
scroll to position [122, 0]
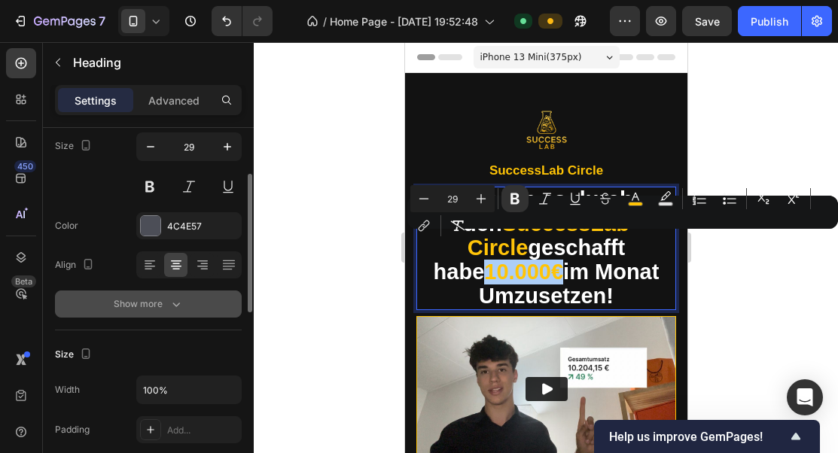
click at [154, 309] on div "Show more" at bounding box center [149, 304] width 70 height 15
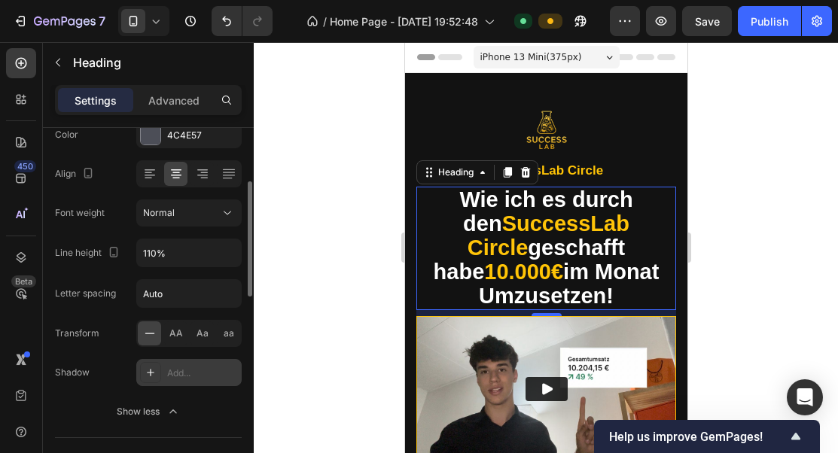
scroll to position [218, 0]
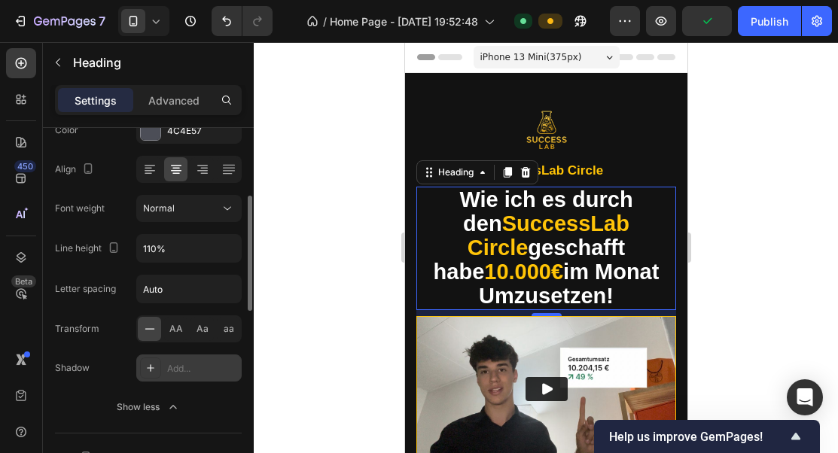
click at [160, 371] on div at bounding box center [150, 368] width 21 height 21
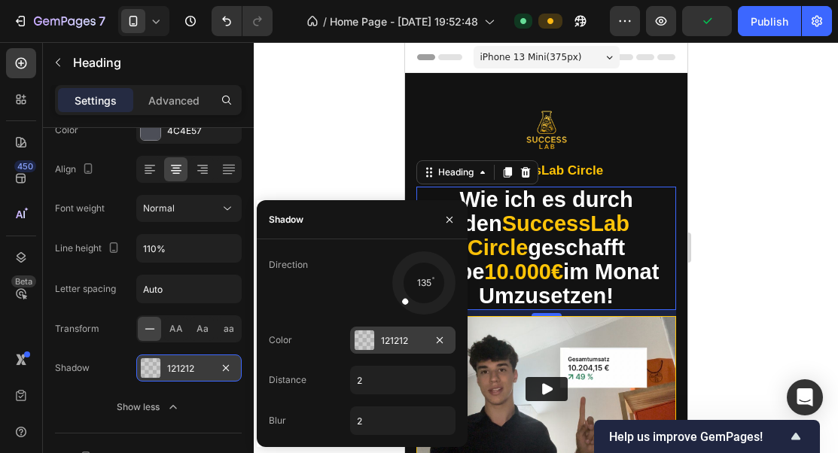
click at [370, 343] on div at bounding box center [365, 340] width 20 height 20
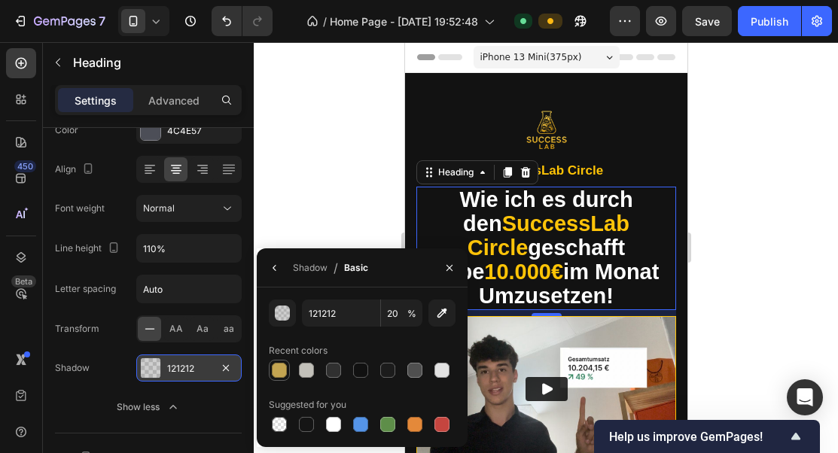
click at [285, 370] on div at bounding box center [279, 370] width 15 height 15
type input "C3A451"
type input "100"
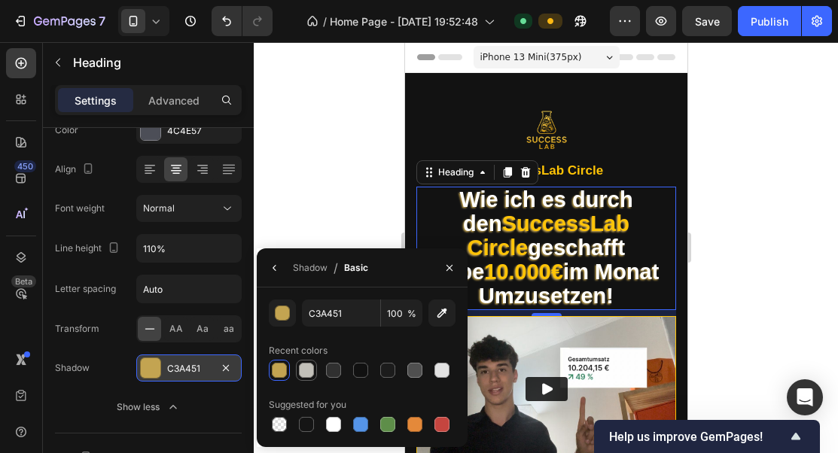
click at [309, 372] on div at bounding box center [306, 370] width 15 height 15
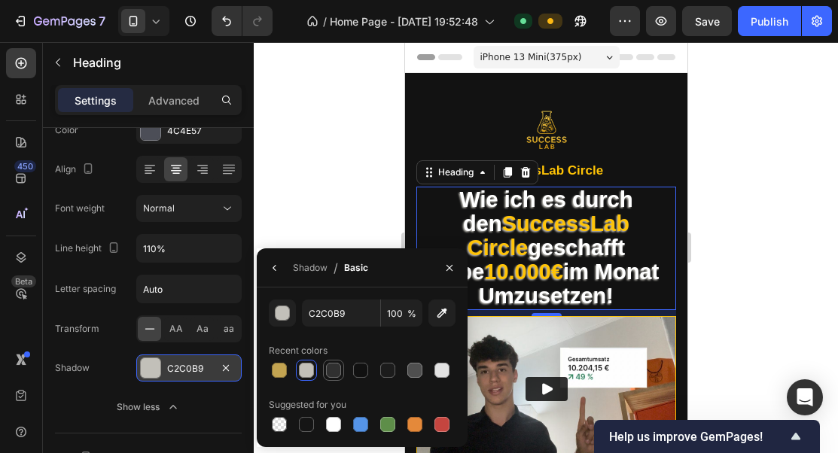
click at [333, 376] on div at bounding box center [333, 370] width 15 height 15
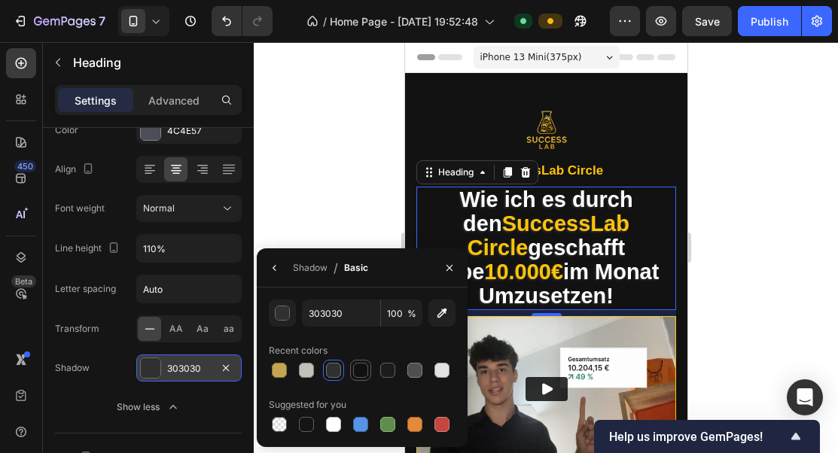
click at [370, 370] on div at bounding box center [360, 370] width 21 height 21
click at [388, 373] on div at bounding box center [387, 370] width 15 height 15
click at [338, 373] on div at bounding box center [333, 370] width 15 height 15
type input "303030"
click at [642, 113] on div at bounding box center [545, 131] width 260 height 60
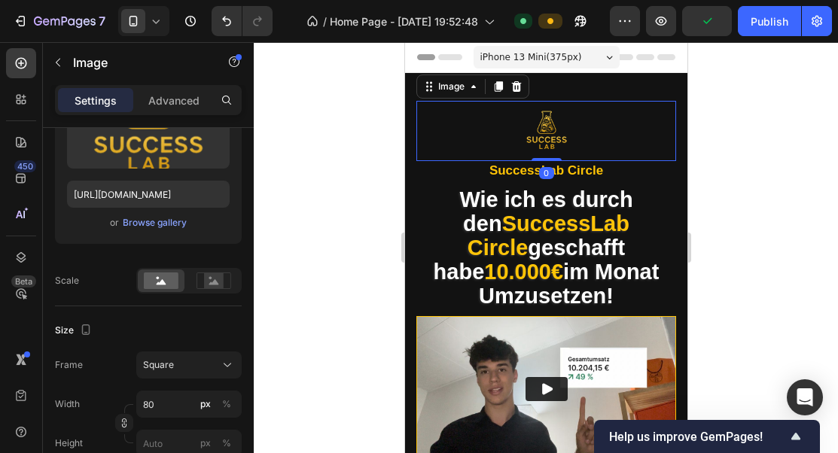
scroll to position [0, 0]
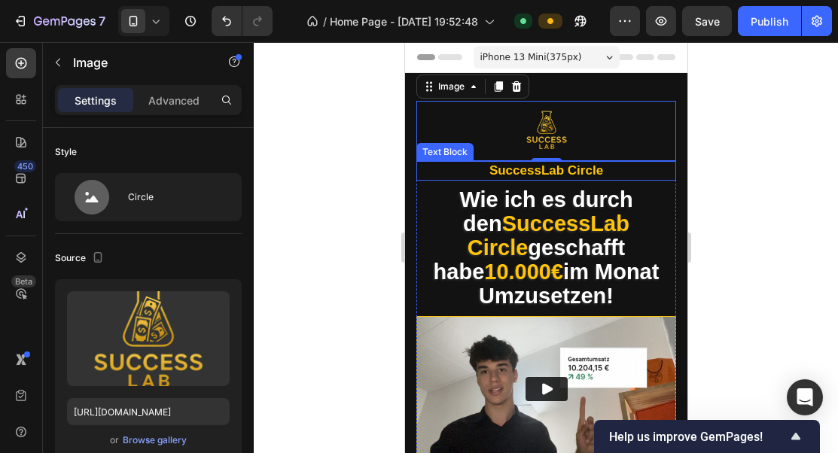
click at [621, 210] on strong "Wie ich es durch den" at bounding box center [544, 211] width 173 height 48
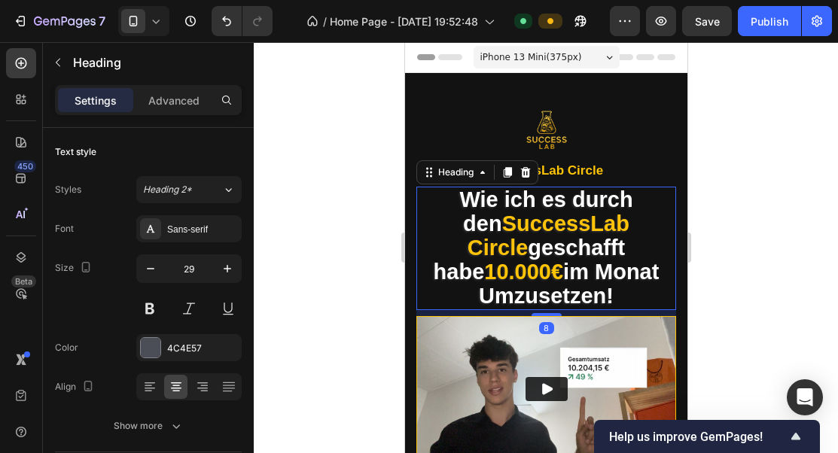
click at [621, 210] on strong "Wie ich es durch den" at bounding box center [544, 211] width 173 height 48
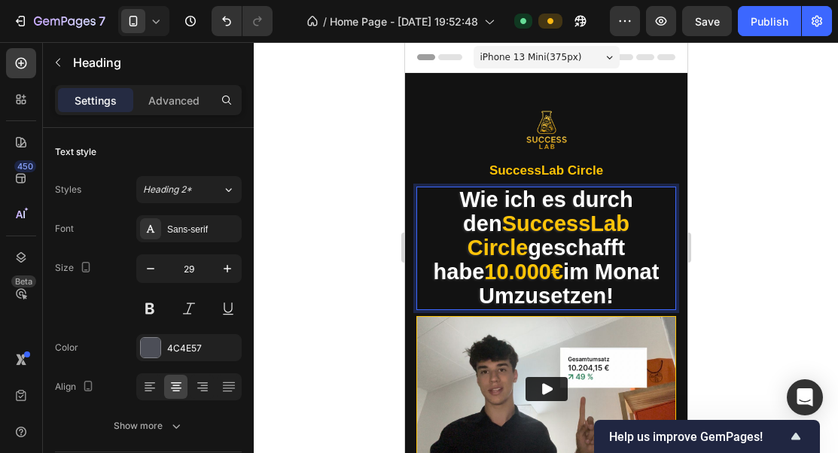
click at [621, 210] on strong "Wie ich es durch den" at bounding box center [544, 211] width 173 height 48
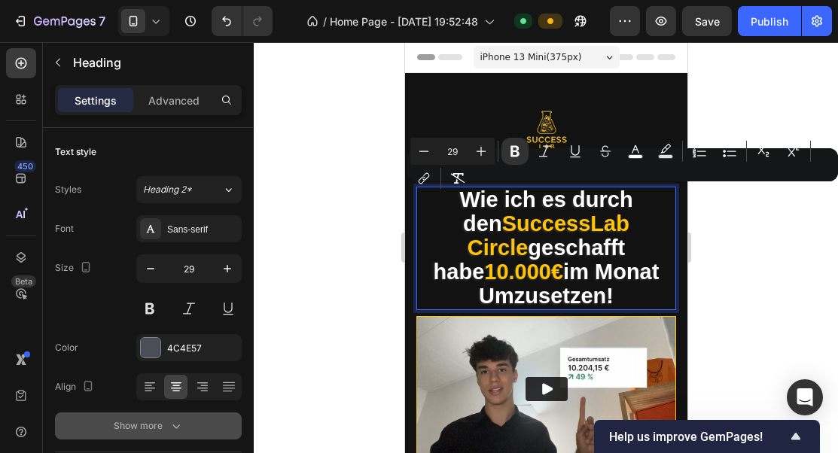
click at [156, 421] on div "Show more" at bounding box center [149, 425] width 70 height 15
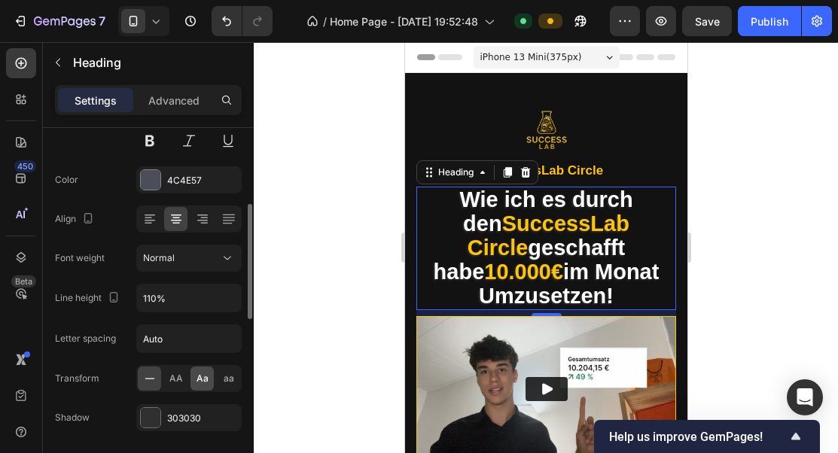
scroll to position [199, 0]
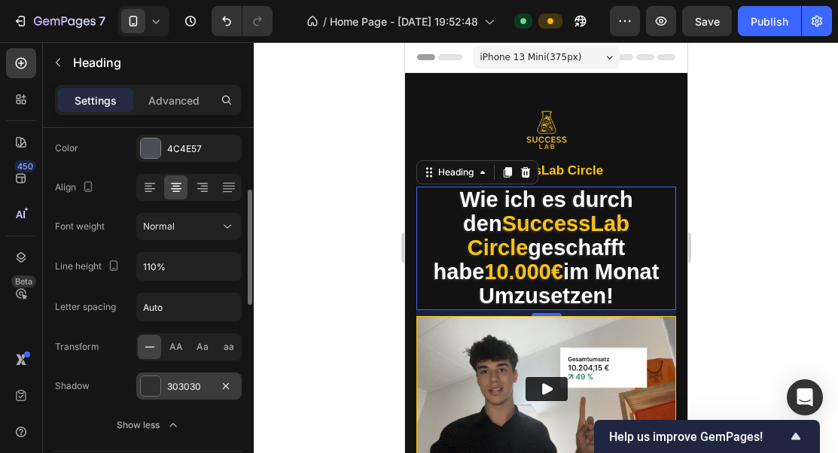
click at [184, 388] on div "303030" at bounding box center [189, 387] width 44 height 14
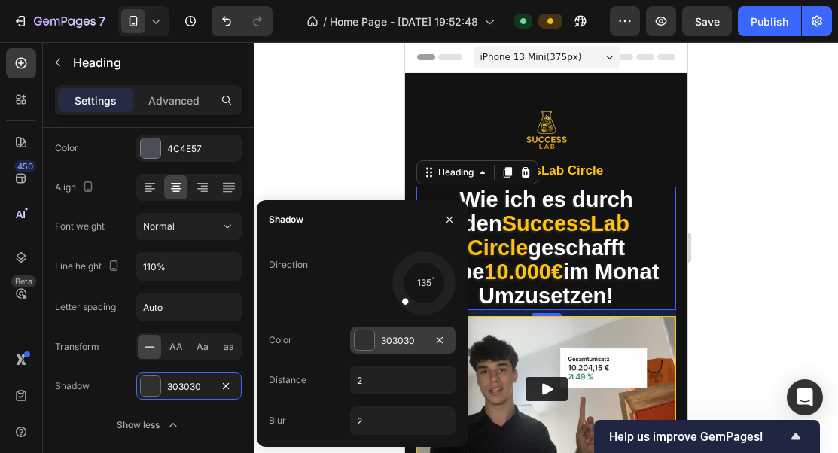
click at [368, 339] on div at bounding box center [365, 340] width 20 height 20
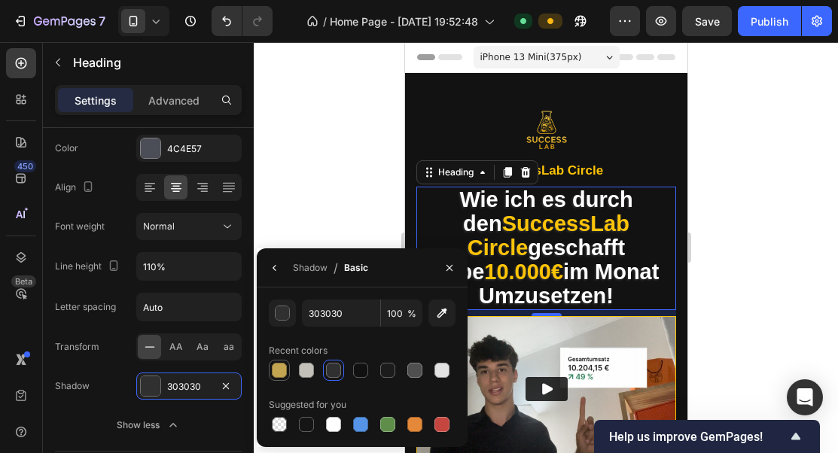
click at [280, 373] on div at bounding box center [279, 370] width 15 height 15
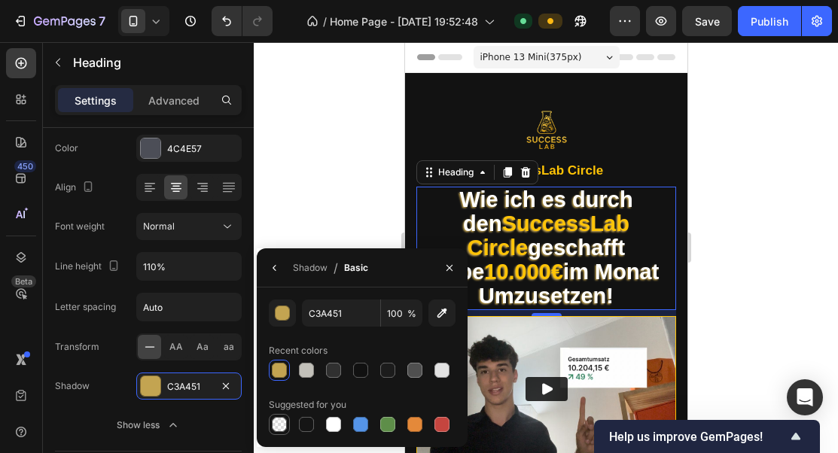
click at [283, 424] on div at bounding box center [279, 424] width 15 height 15
type input "000000"
type input "0"
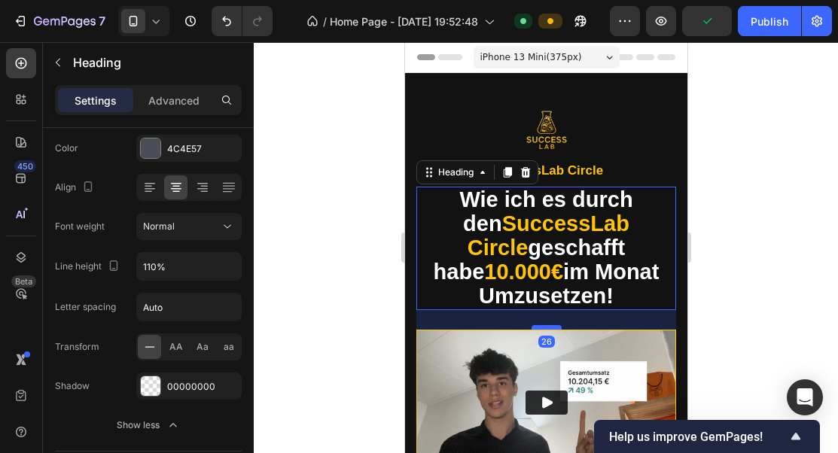
drag, startPoint x: 552, startPoint y: 290, endPoint x: 552, endPoint y: 303, distance: 13.5
click at [552, 325] on div at bounding box center [546, 327] width 30 height 5
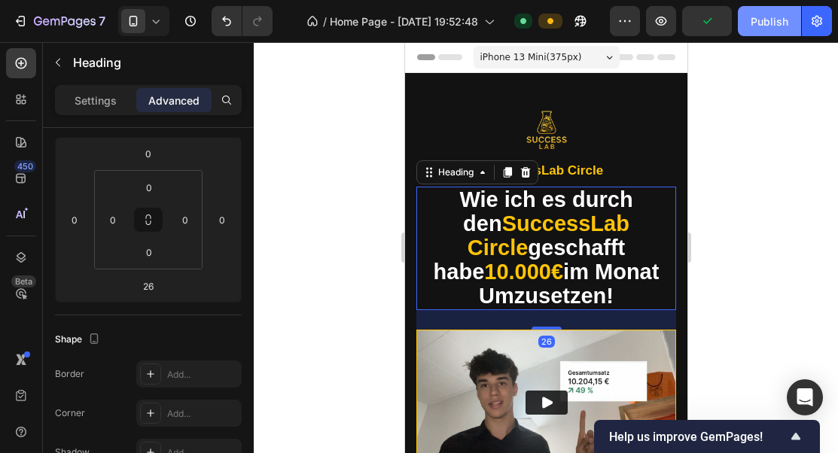
click at [781, 26] on div "Publish" at bounding box center [769, 22] width 38 height 16
